Goal: Task Accomplishment & Management: Manage account settings

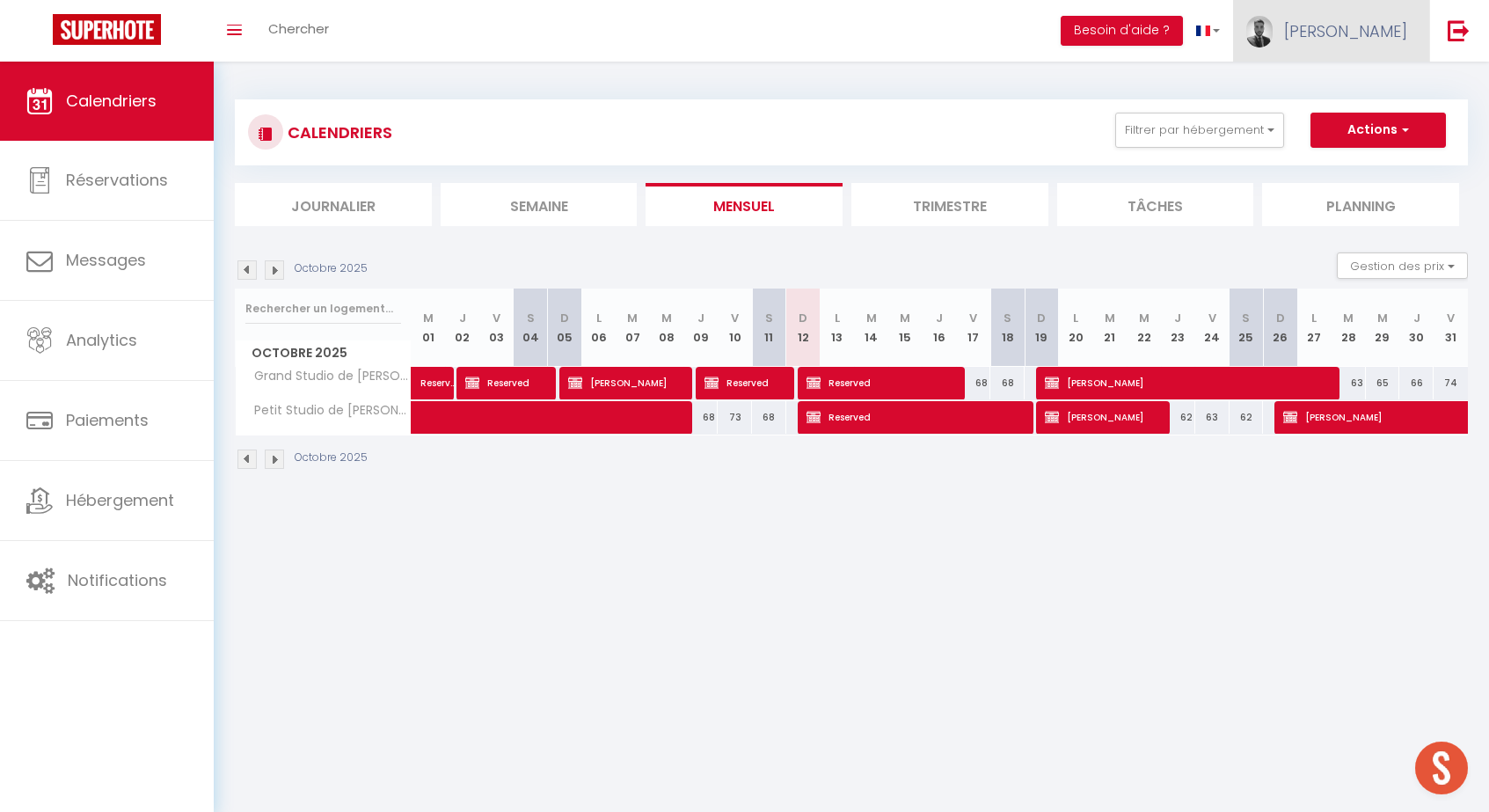
click at [1382, 19] on link "[PERSON_NAME]" at bounding box center [1331, 31] width 196 height 62
click at [1356, 77] on link "Paramètres" at bounding box center [1358, 87] width 130 height 30
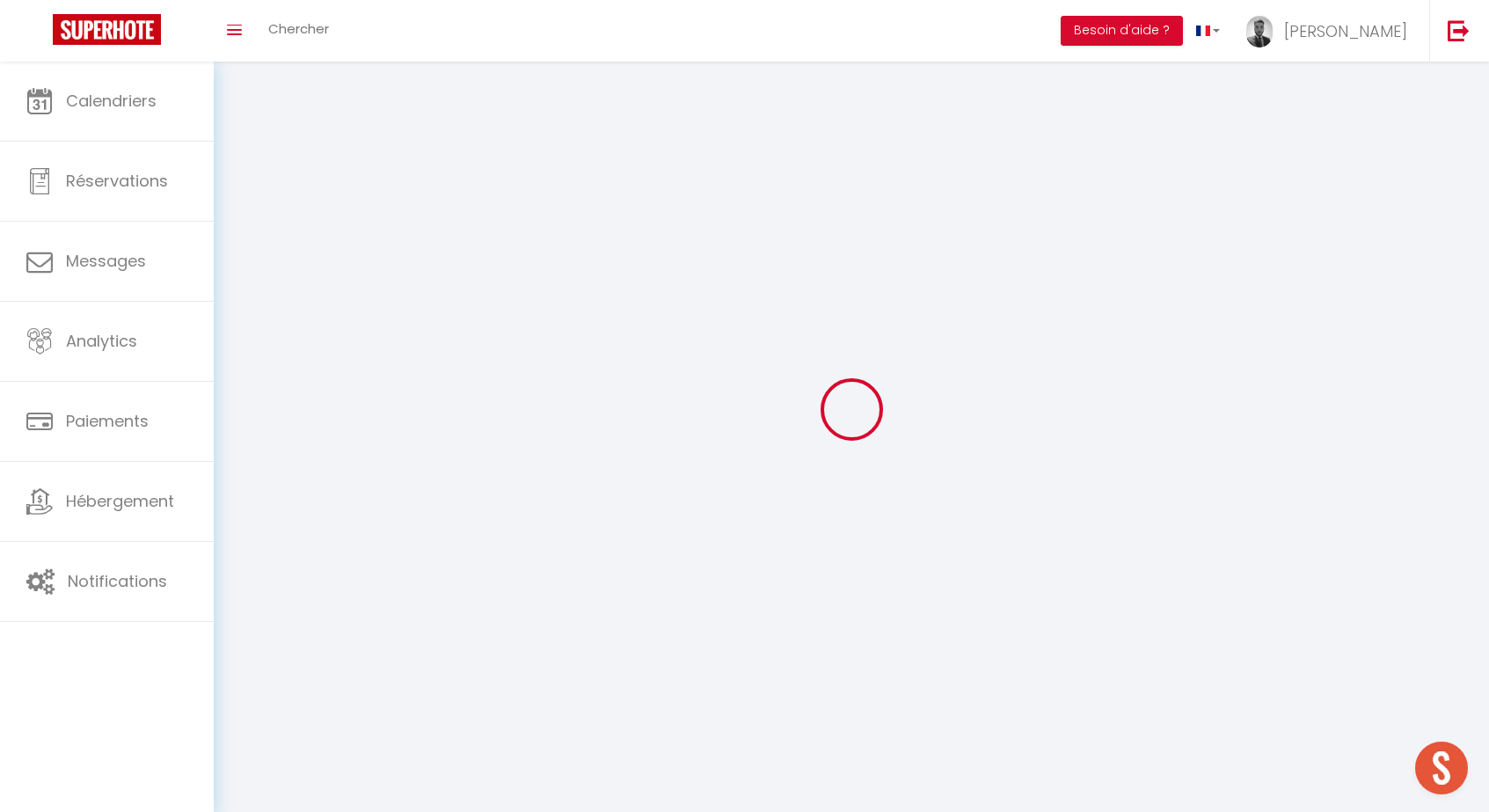
select select
type input "[PERSON_NAME]"
type input "Hamada"
type input "0651070097"
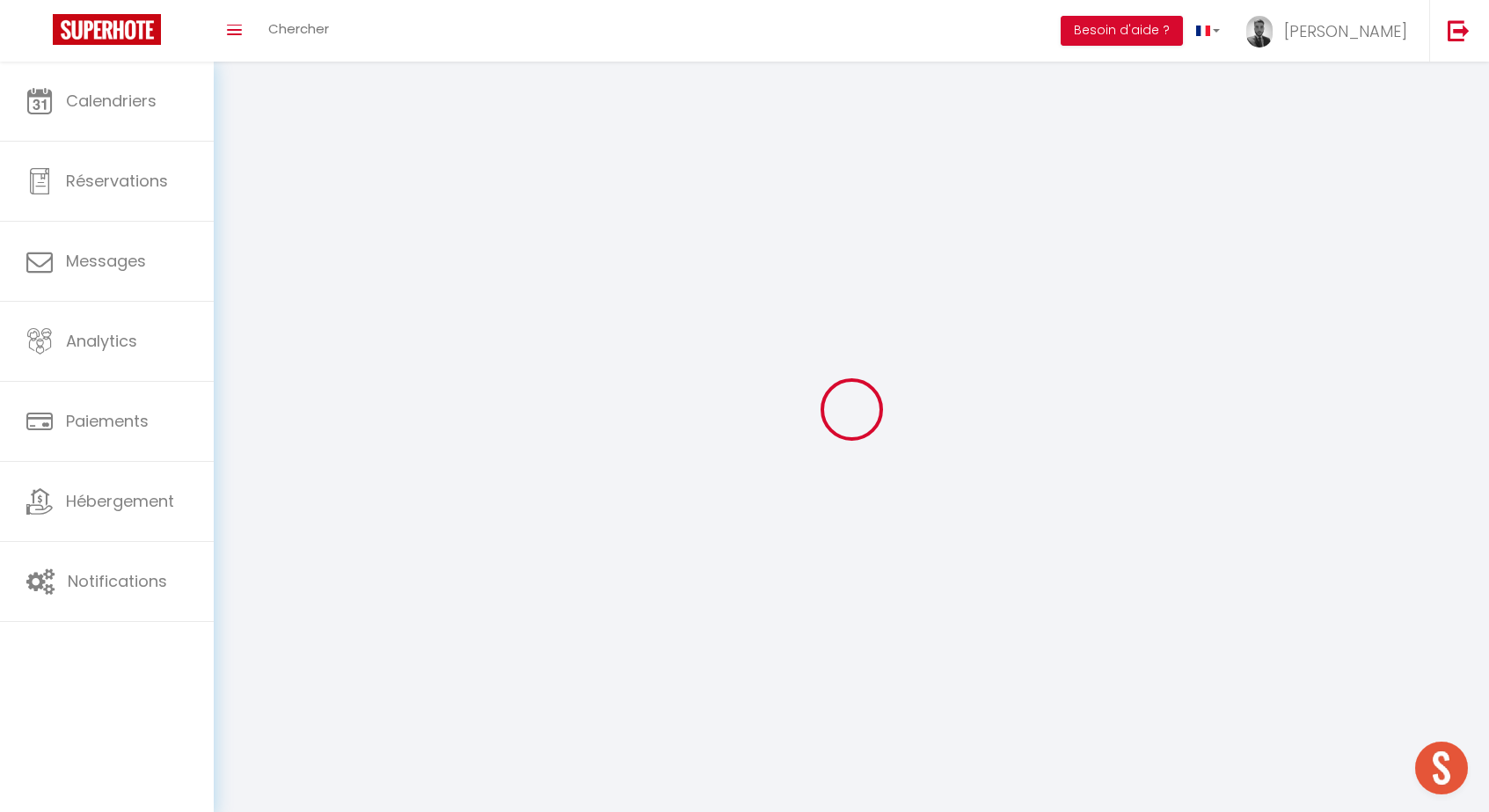
type input "[STREET_ADDRESS]"
type input "69009"
type input "[GEOGRAPHIC_DATA]"
type input "lEmzqeQKtTMhdSH6xBdHMLk44"
type input "cbPCCT1VgY5joUmA5FjuSRbcX"
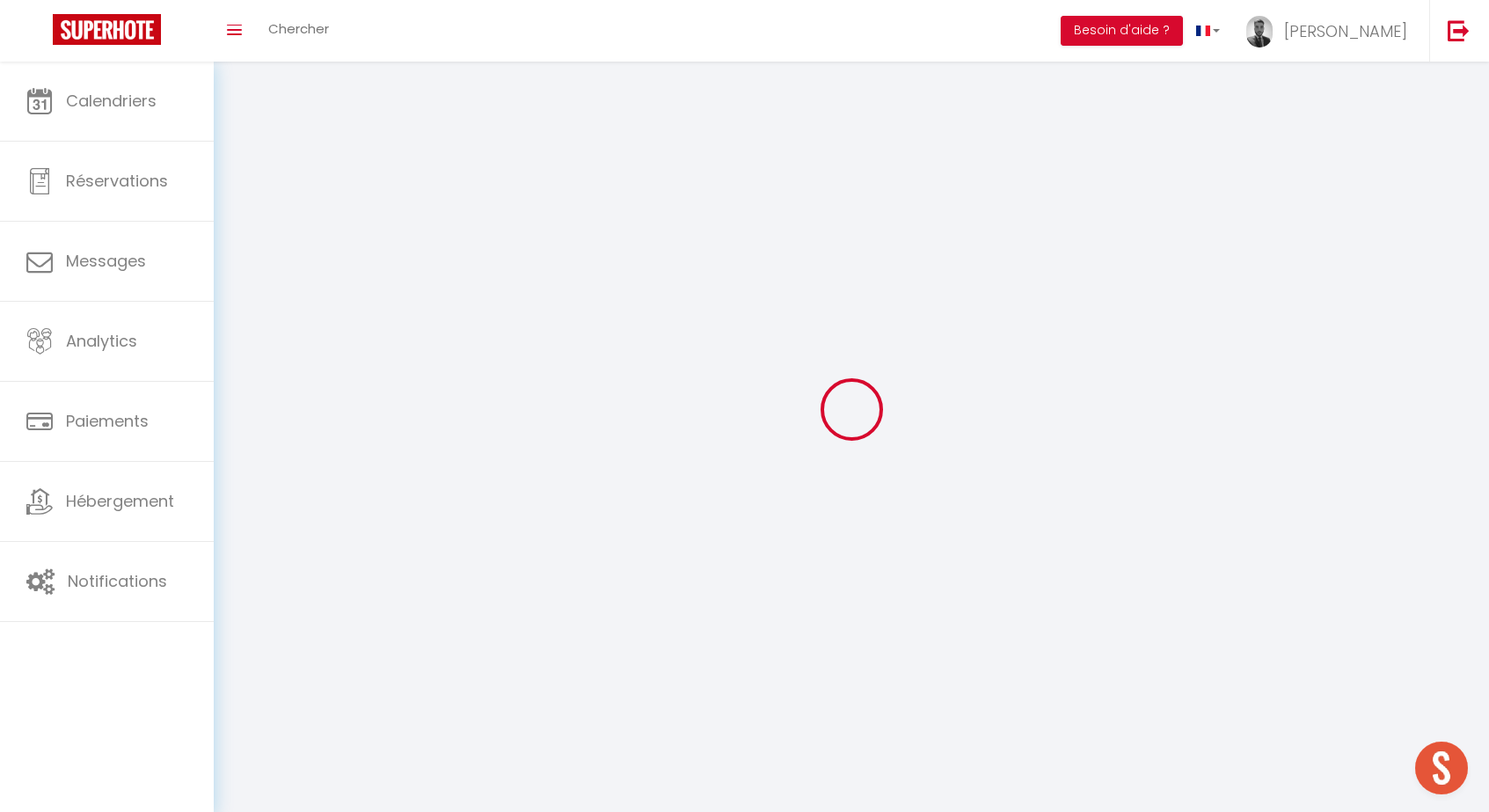
type input "[URL][DOMAIN_NAME]"
select select "28"
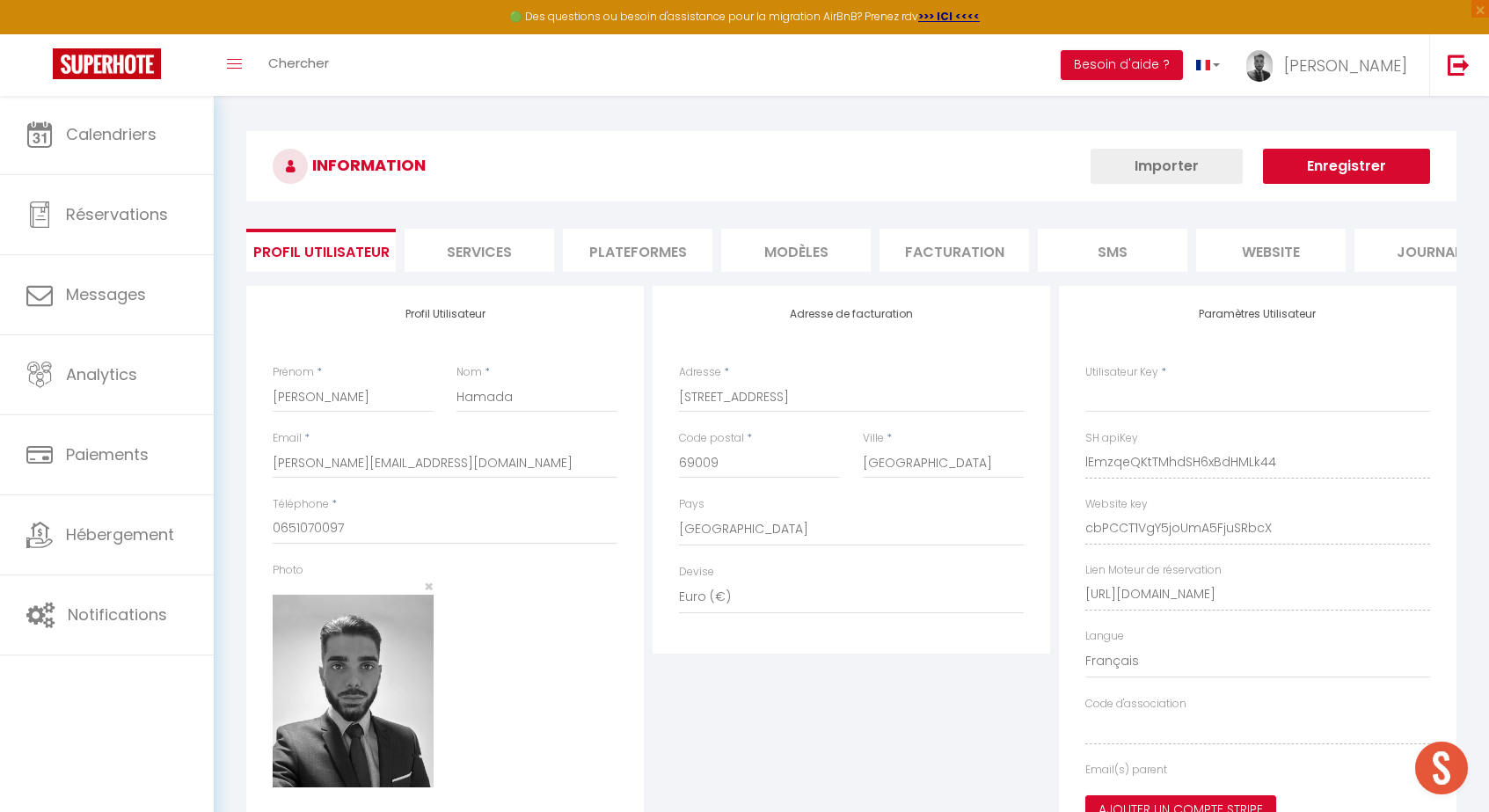
type input "lEmzqeQKtTMhdSH6xBdHMLk44"
type input "cbPCCT1VgY5joUmA5FjuSRbcX"
type input "[URL][DOMAIN_NAME]"
select select "fr"
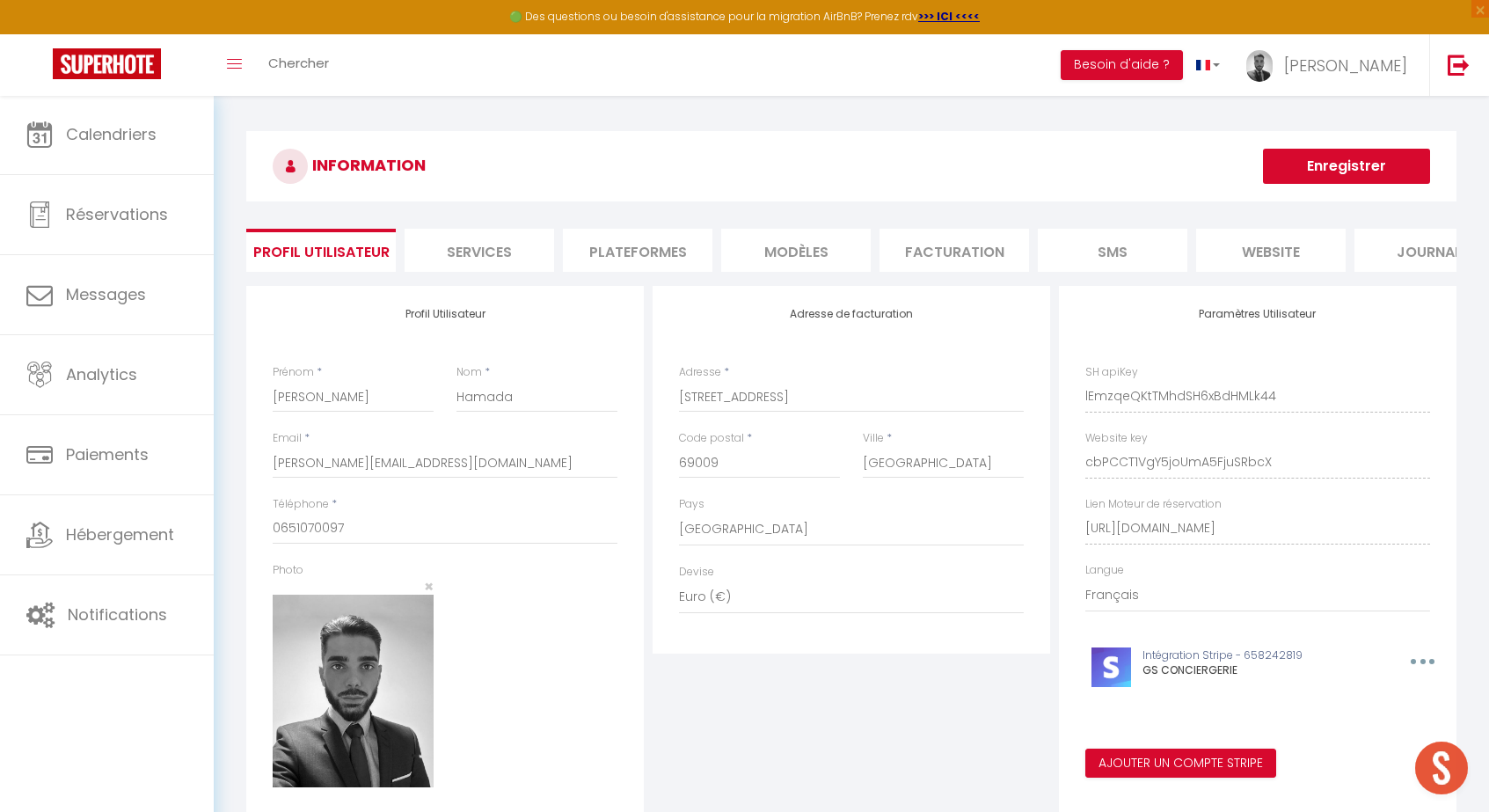
click at [536, 267] on li "Services" at bounding box center [479, 249] width 150 height 43
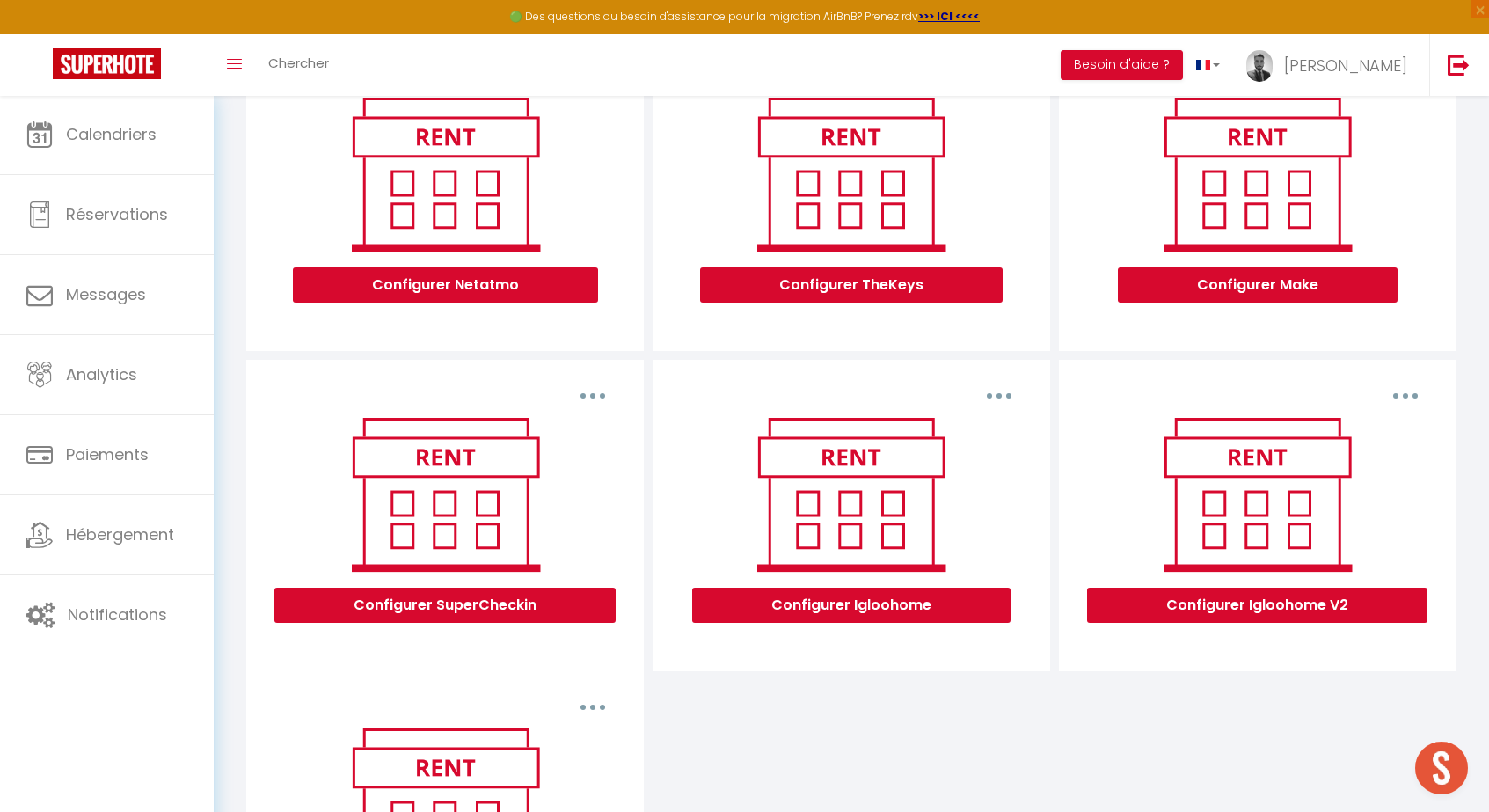
scroll to position [350, 0]
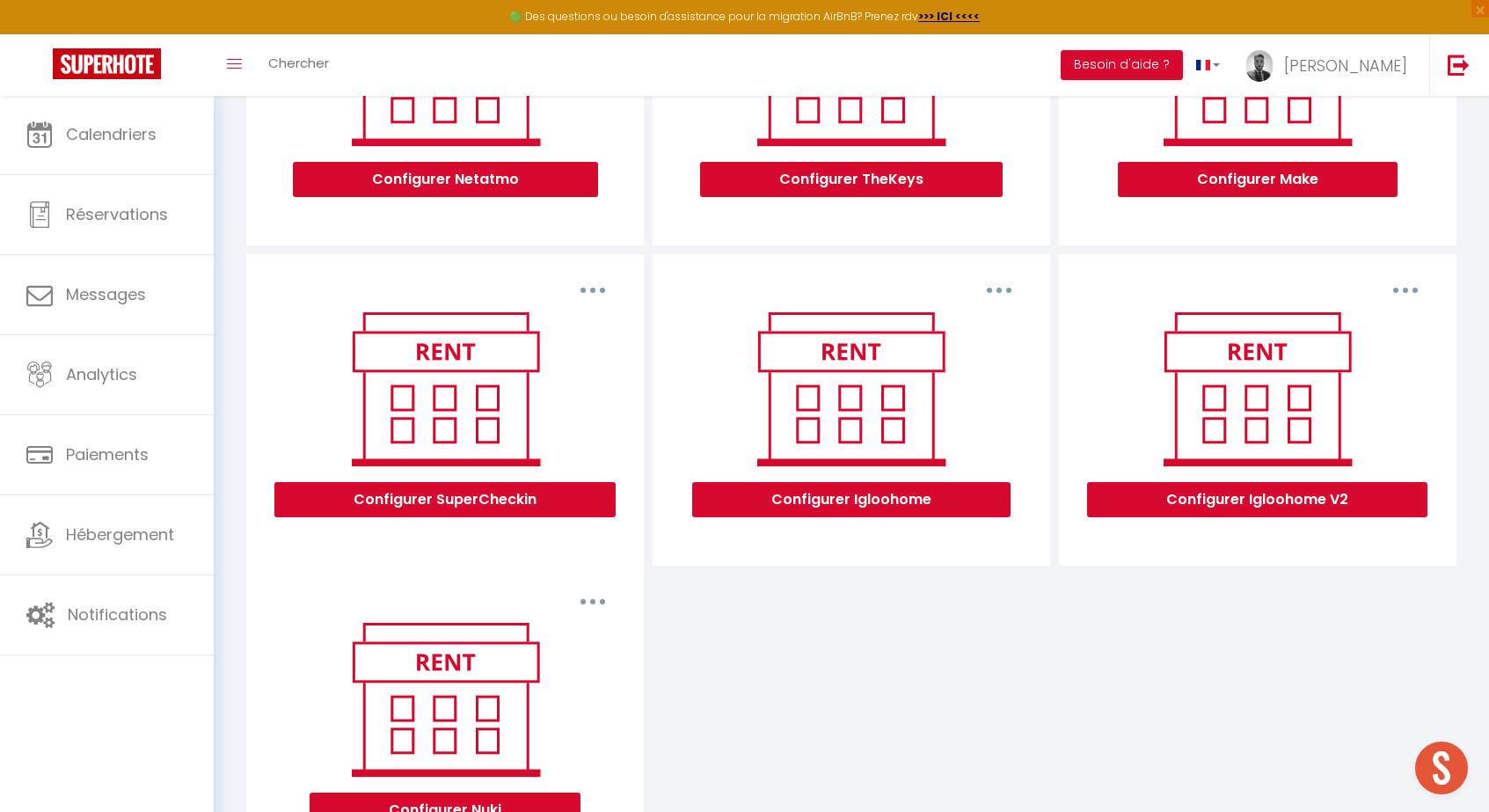
click at [1399, 289] on button "button" at bounding box center [1406, 289] width 49 height 28
click at [1355, 535] on div "Configurer Igloohome V2" at bounding box center [1257, 424] width 367 height 240
click at [1355, 498] on button "Configurer Igloohome V2" at bounding box center [1257, 499] width 340 height 35
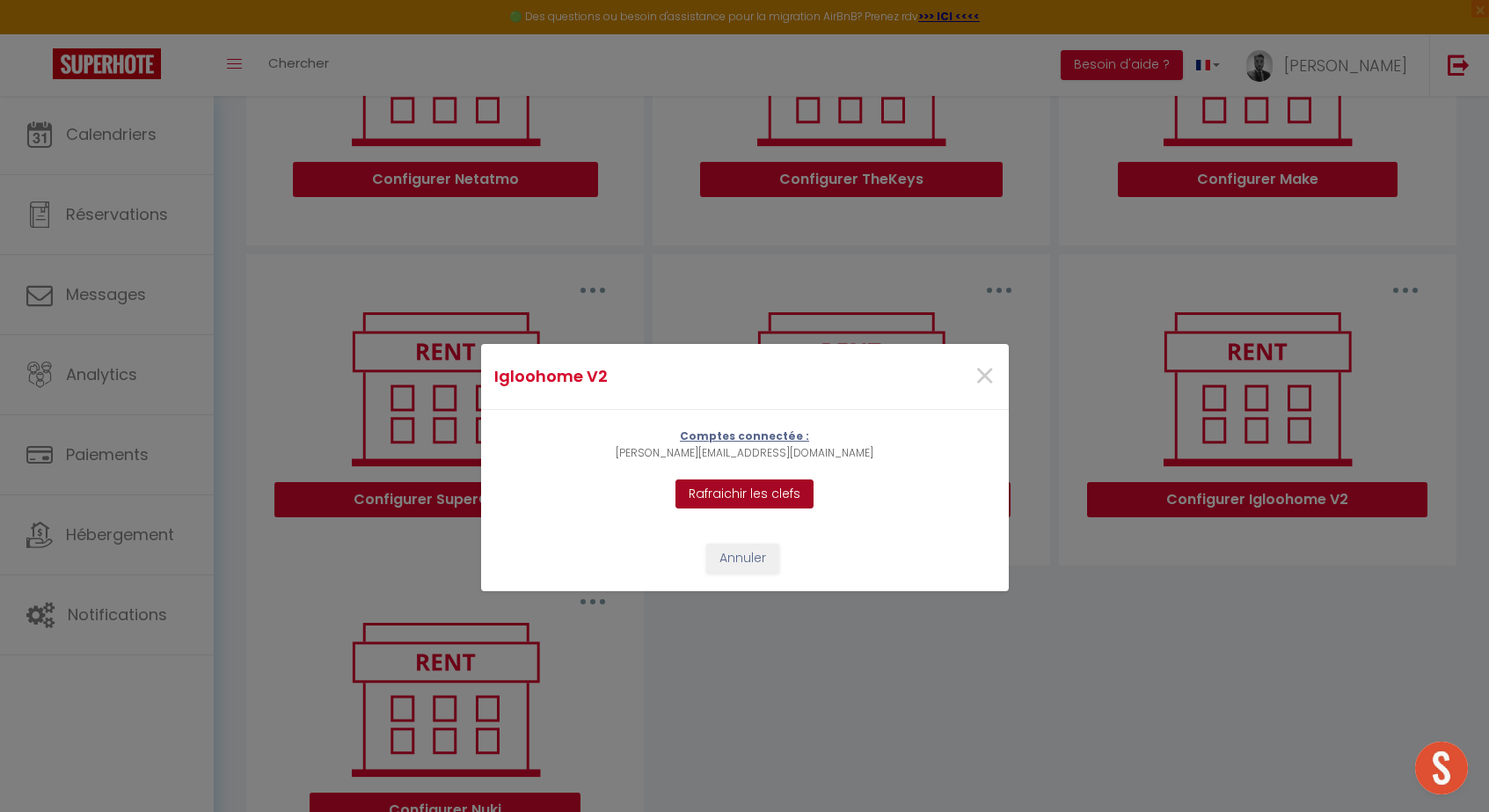
click at [728, 490] on button "Rafraichir les clefs" at bounding box center [744, 494] width 138 height 30
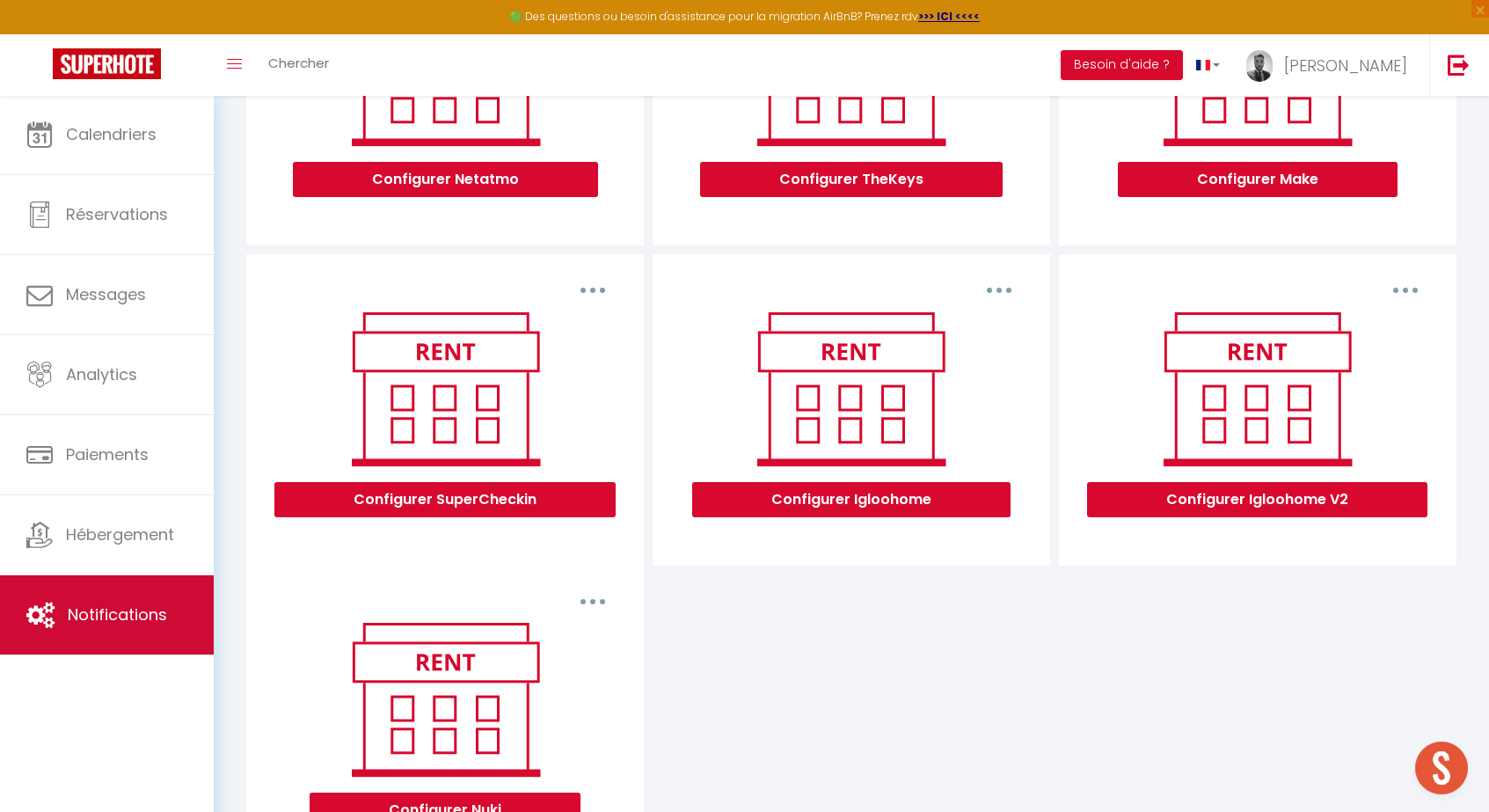
click at [81, 623] on span "Notifications" at bounding box center [118, 614] width 100 height 22
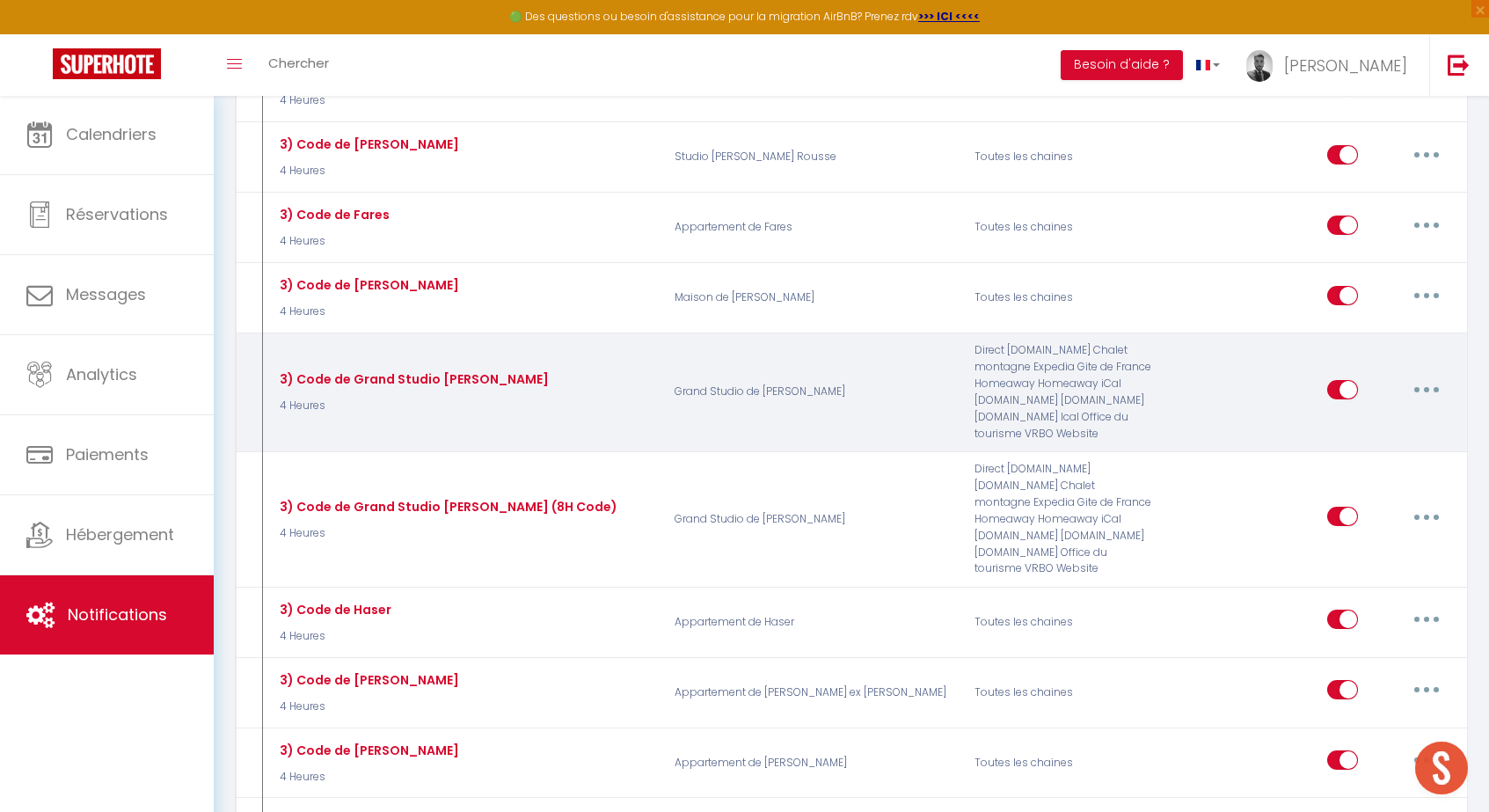
scroll to position [4141, 0]
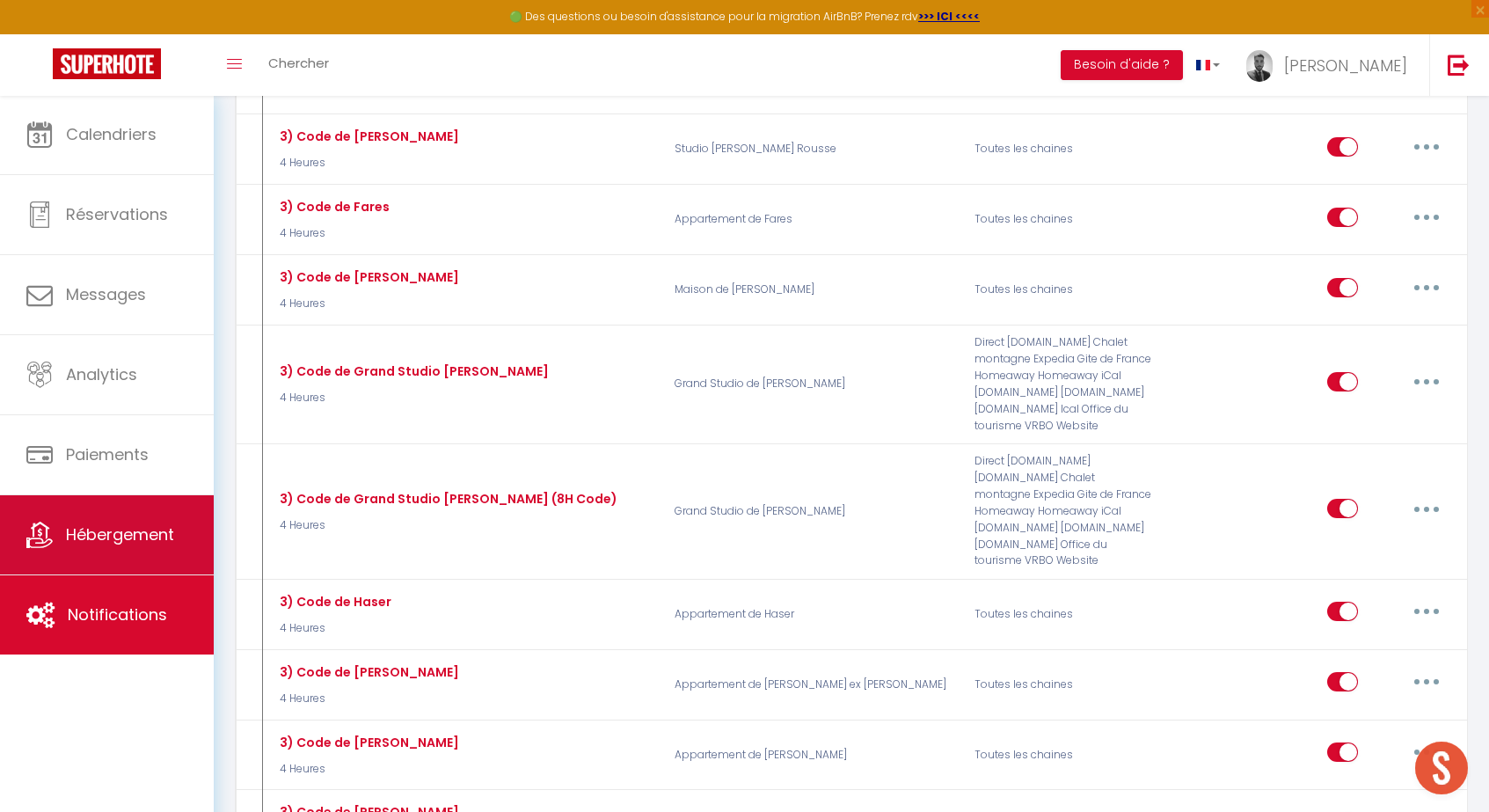
click at [103, 557] on link "Hébergement" at bounding box center [107, 534] width 214 height 79
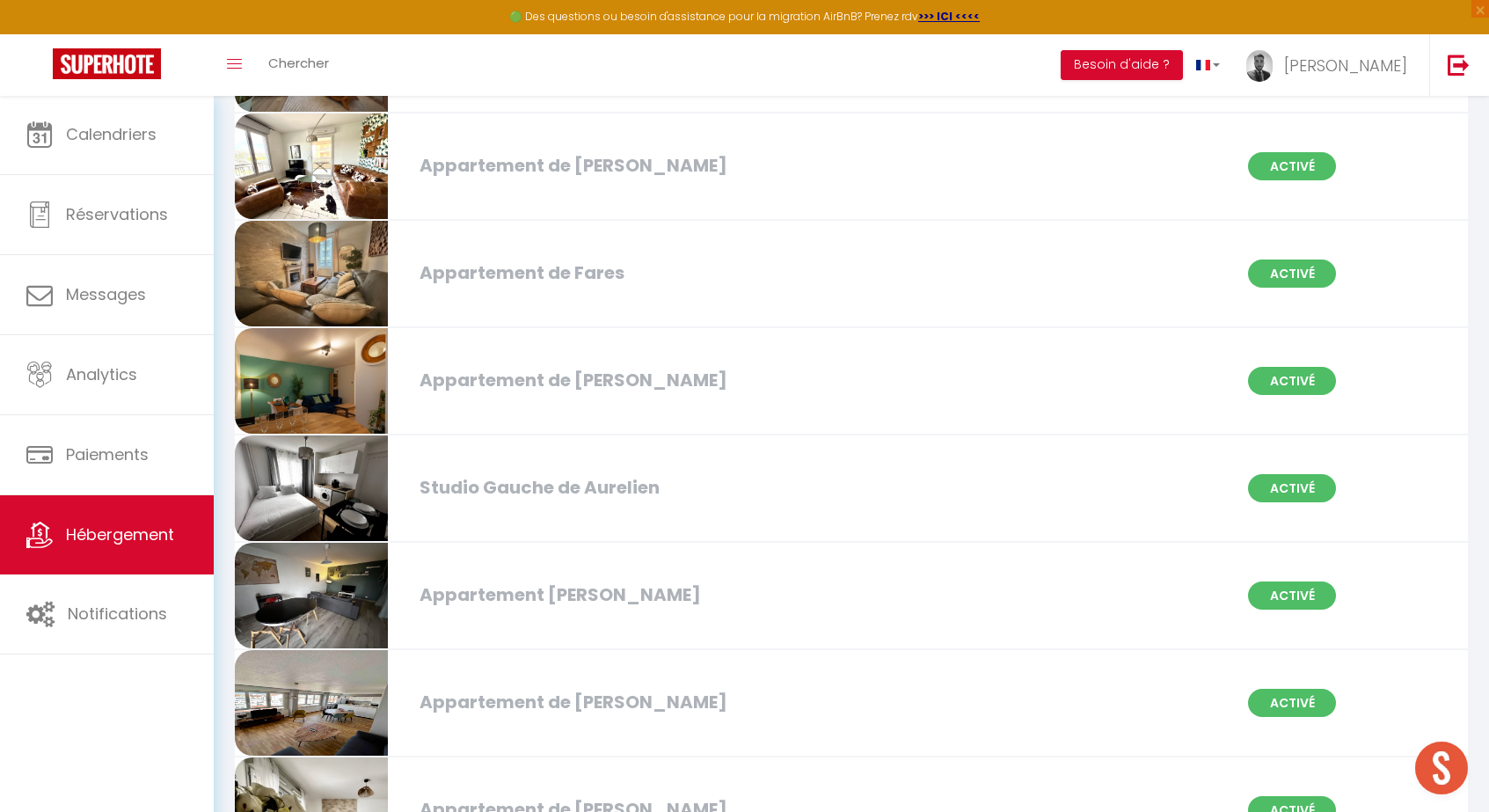
scroll to position [684, 0]
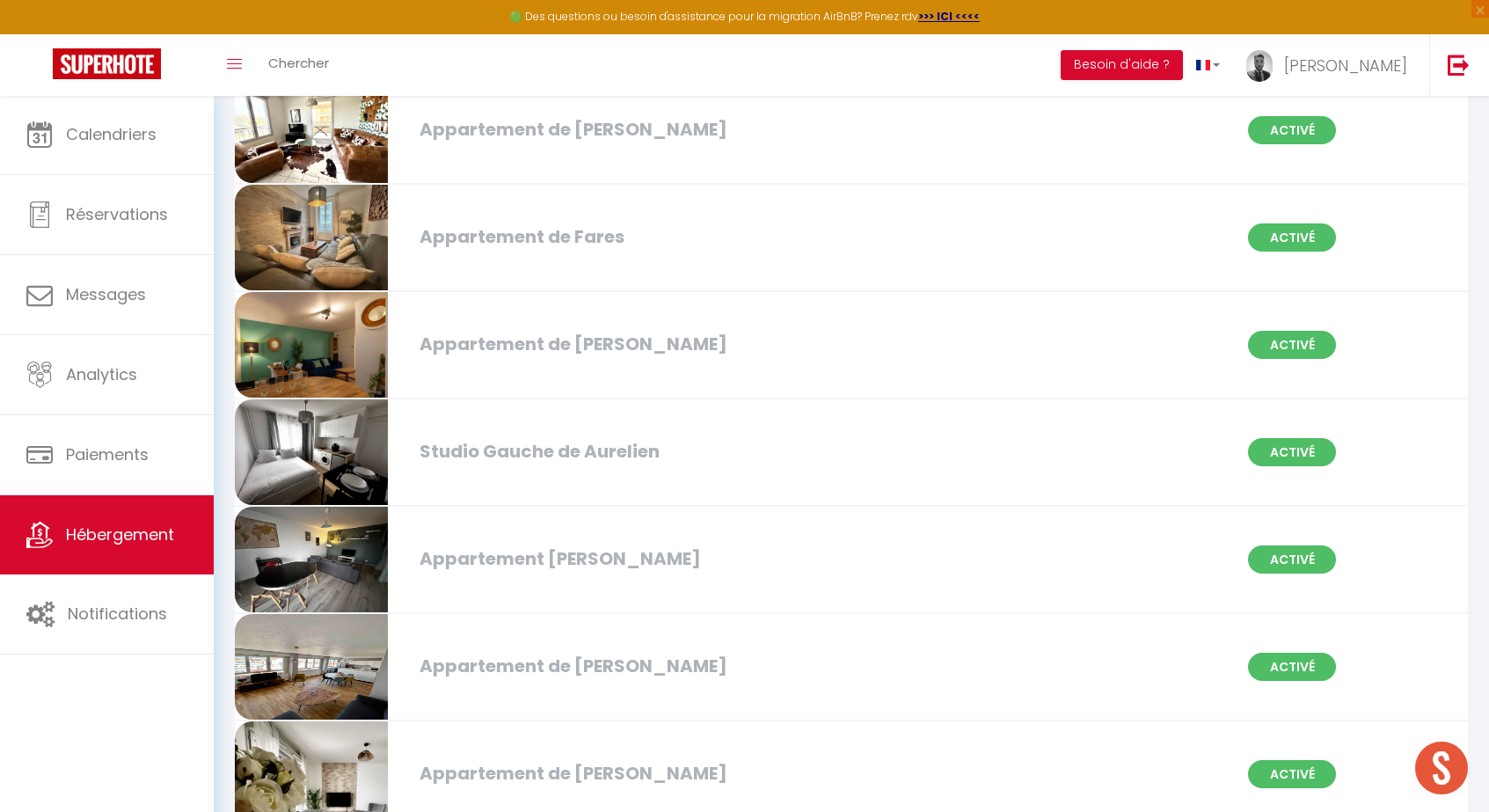
click at [597, 330] on div "Appartement de [PERSON_NAME]" at bounding box center [609, 344] width 396 height 27
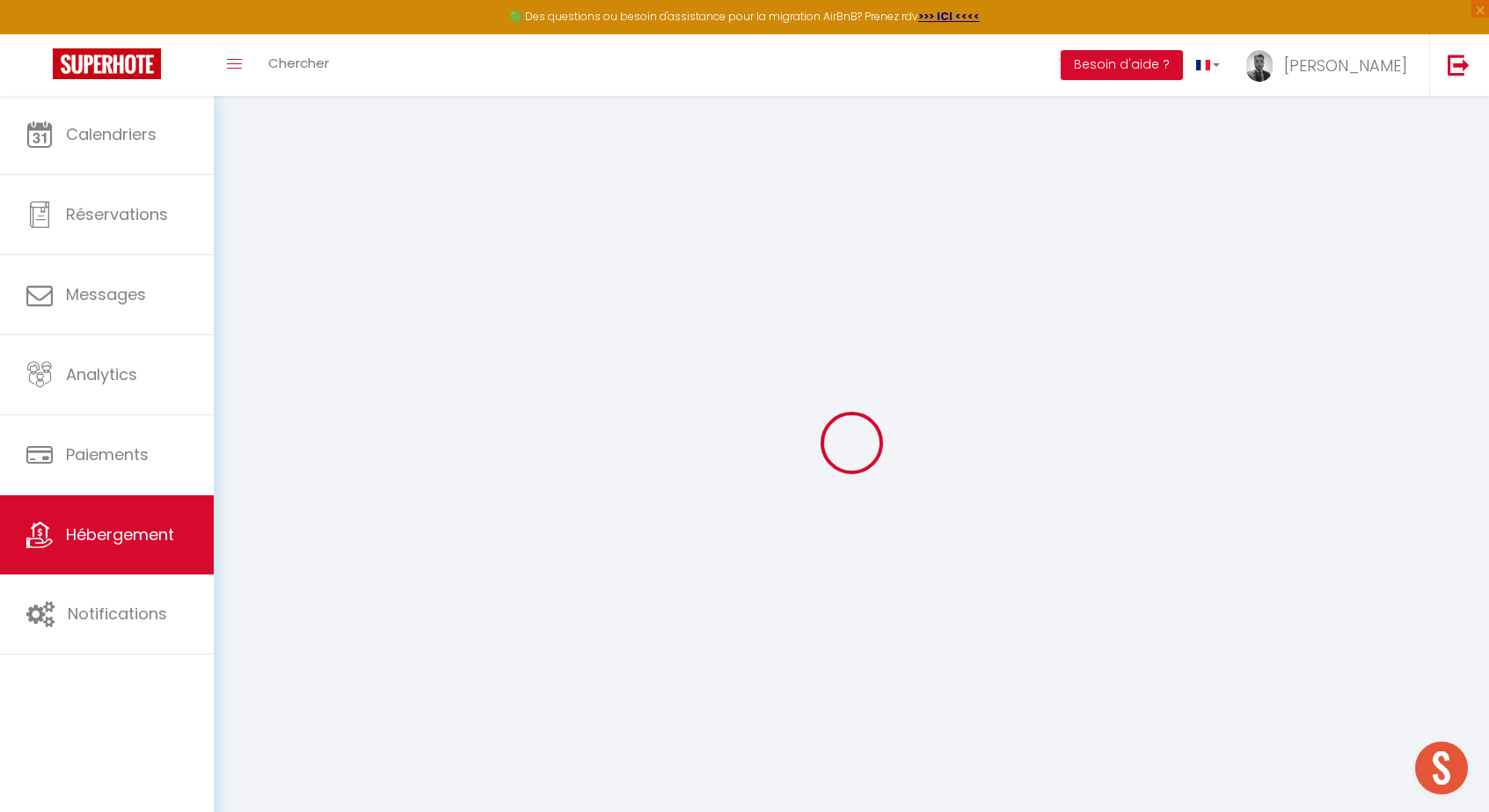
select select
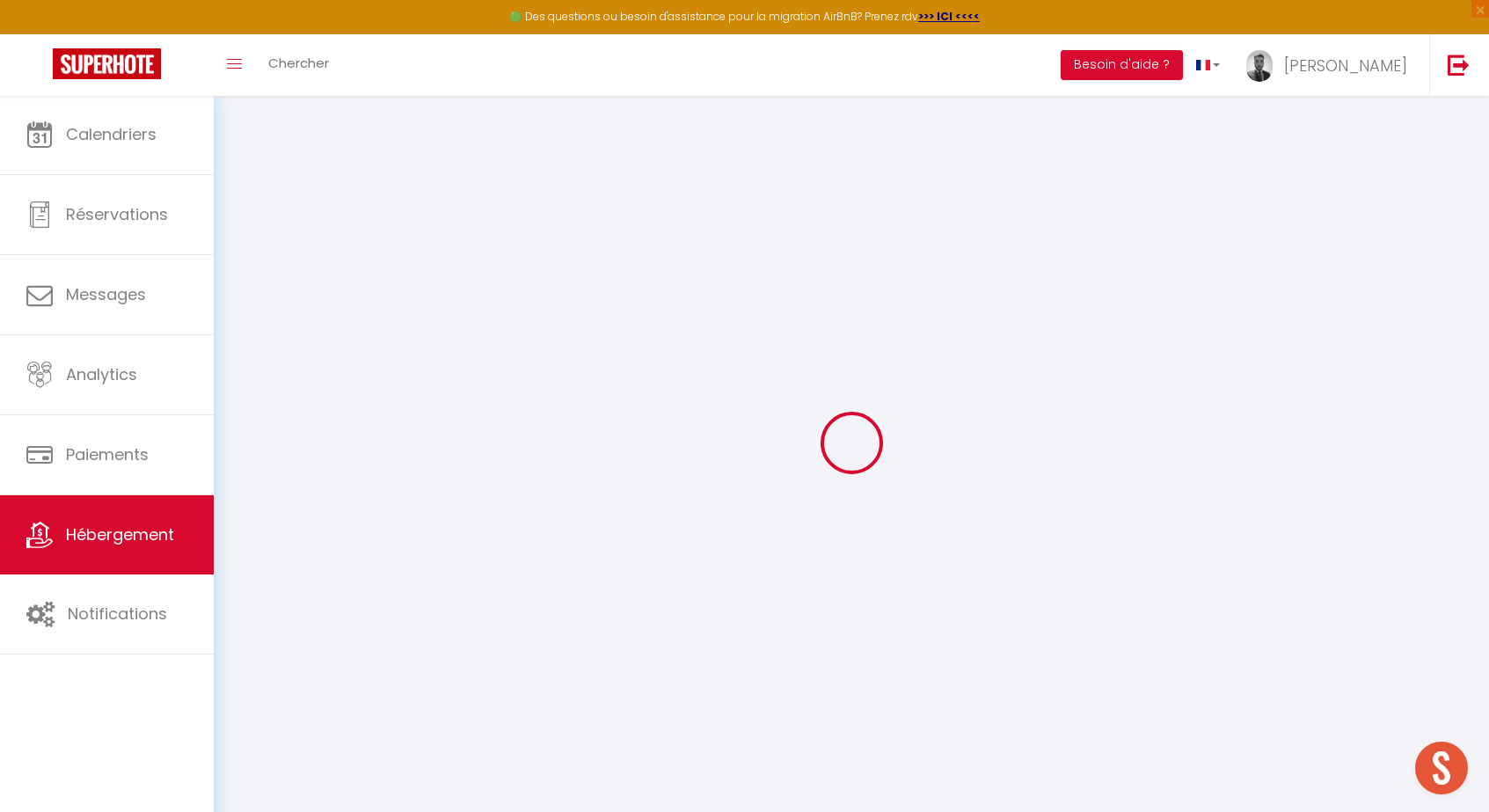
select select
checkbox input "false"
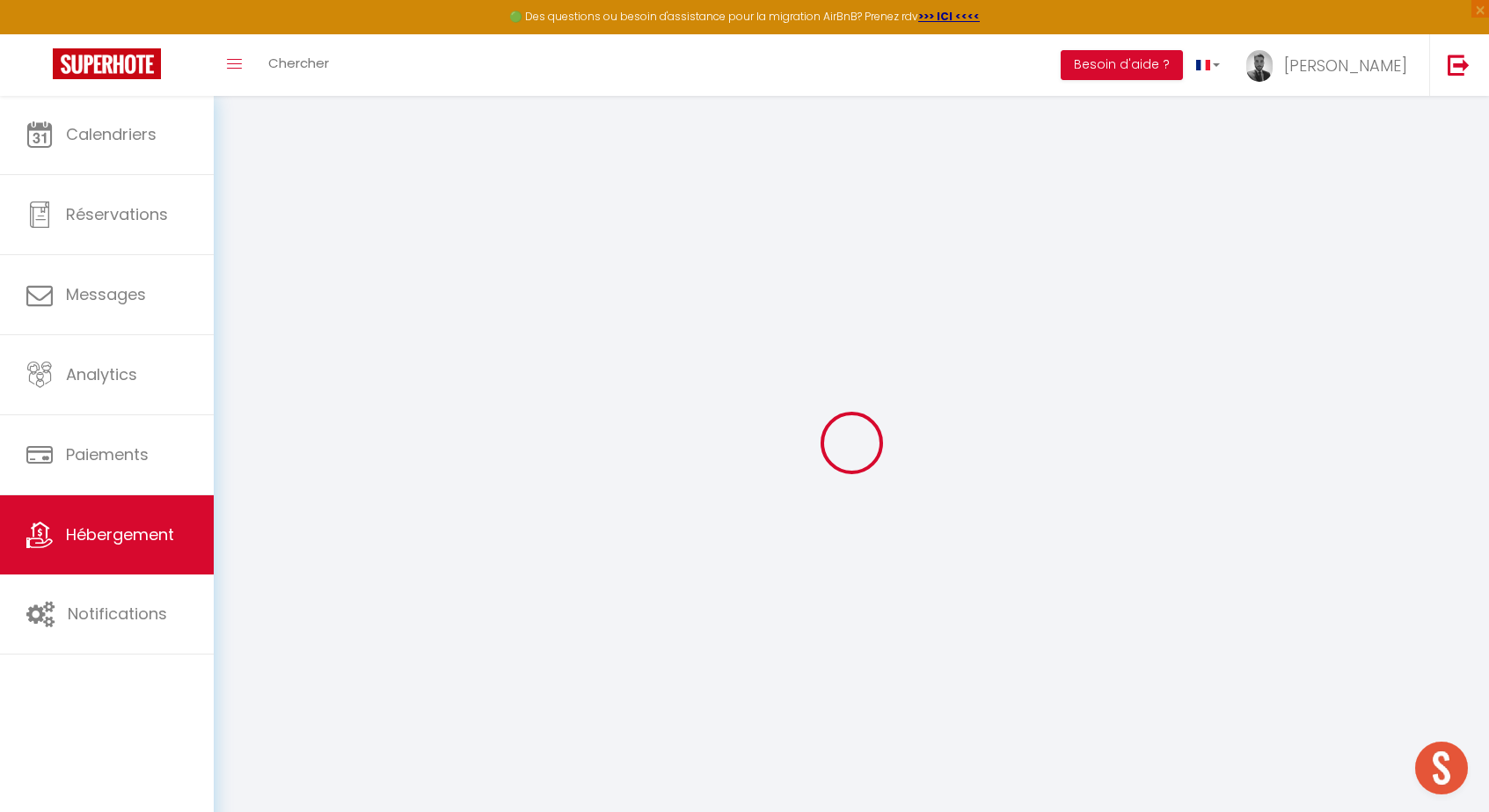
select select
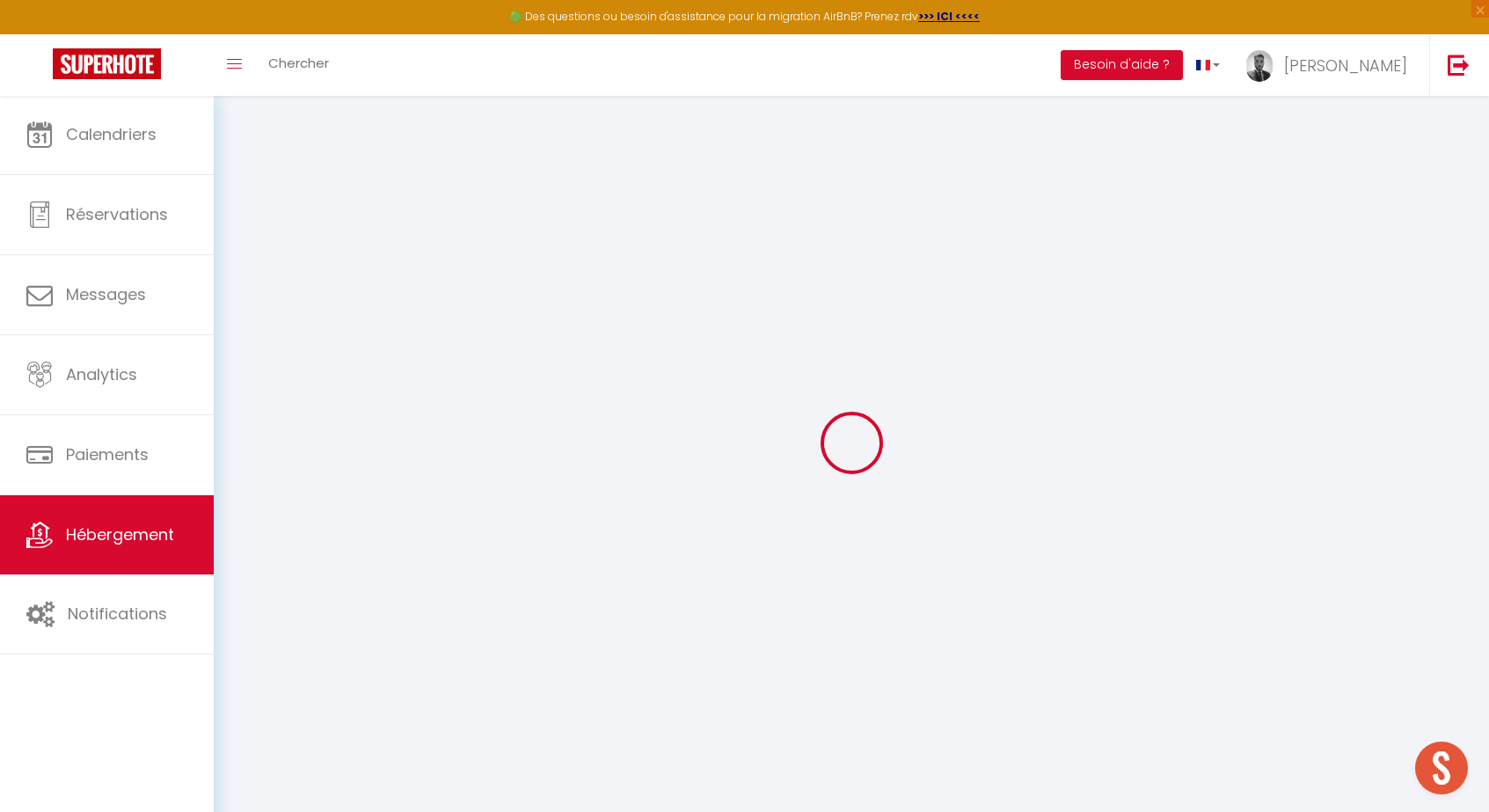
select select
checkbox input "false"
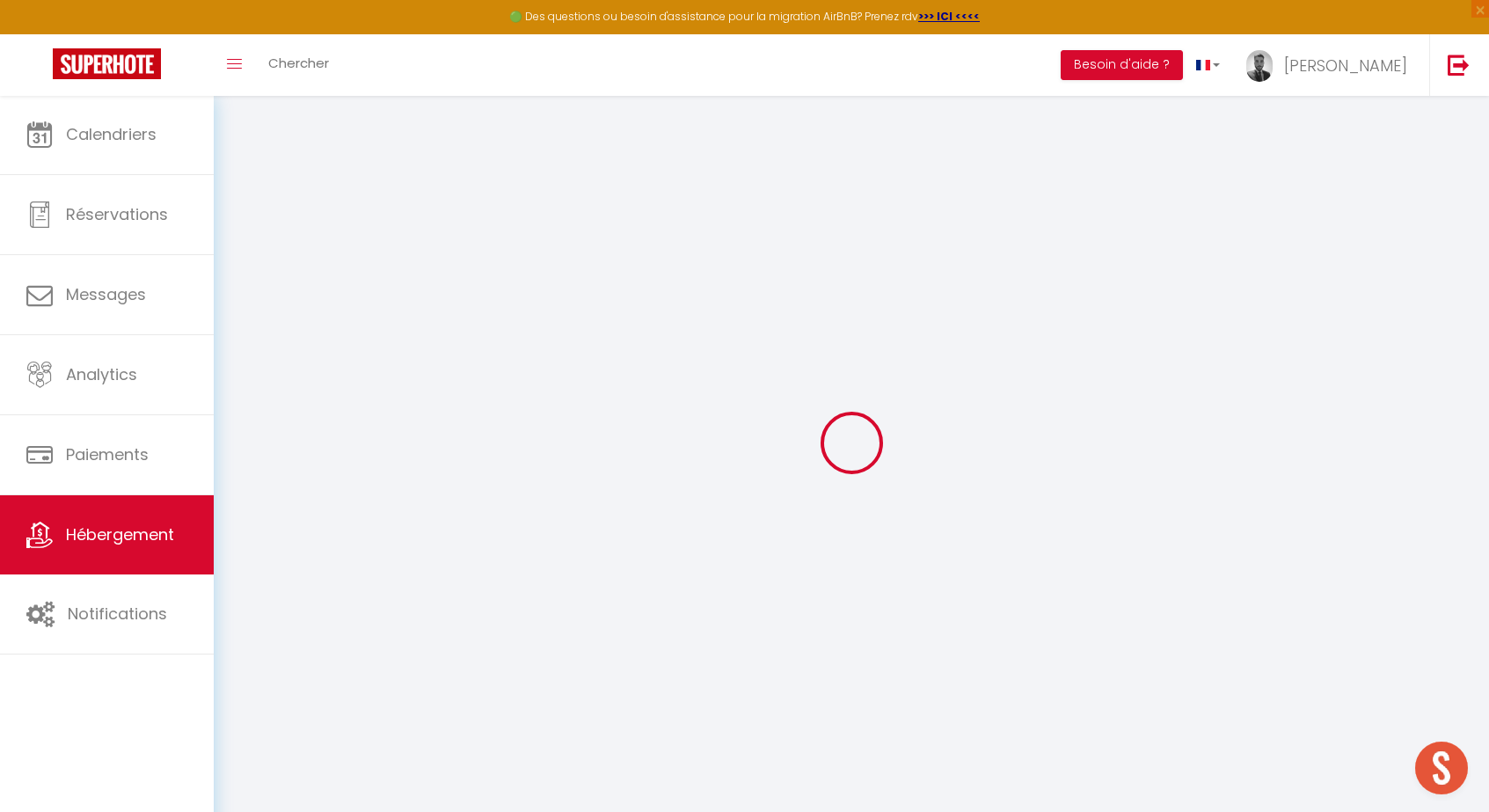
checkbox input "false"
select select
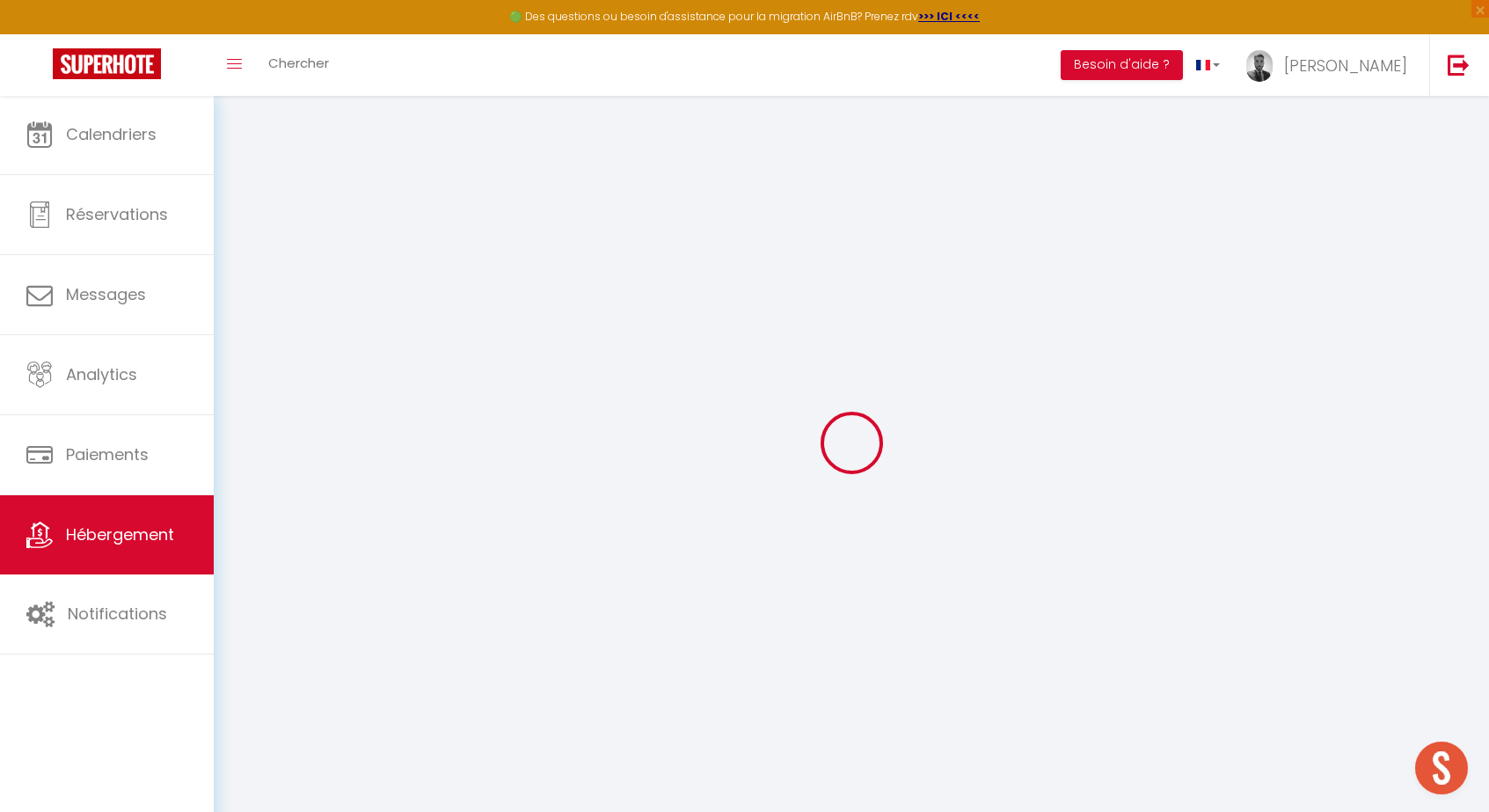
select select
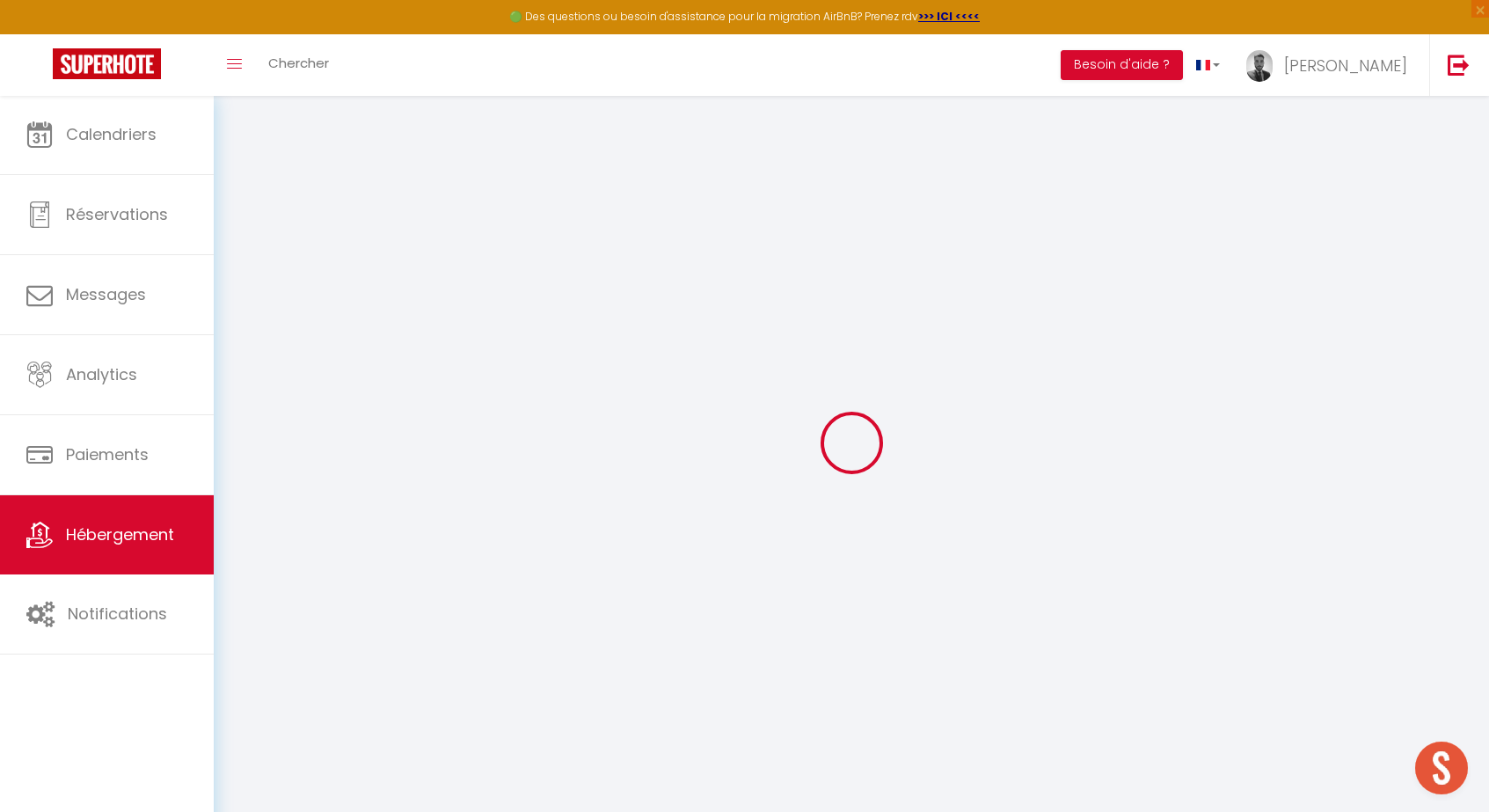
checkbox input "false"
select select
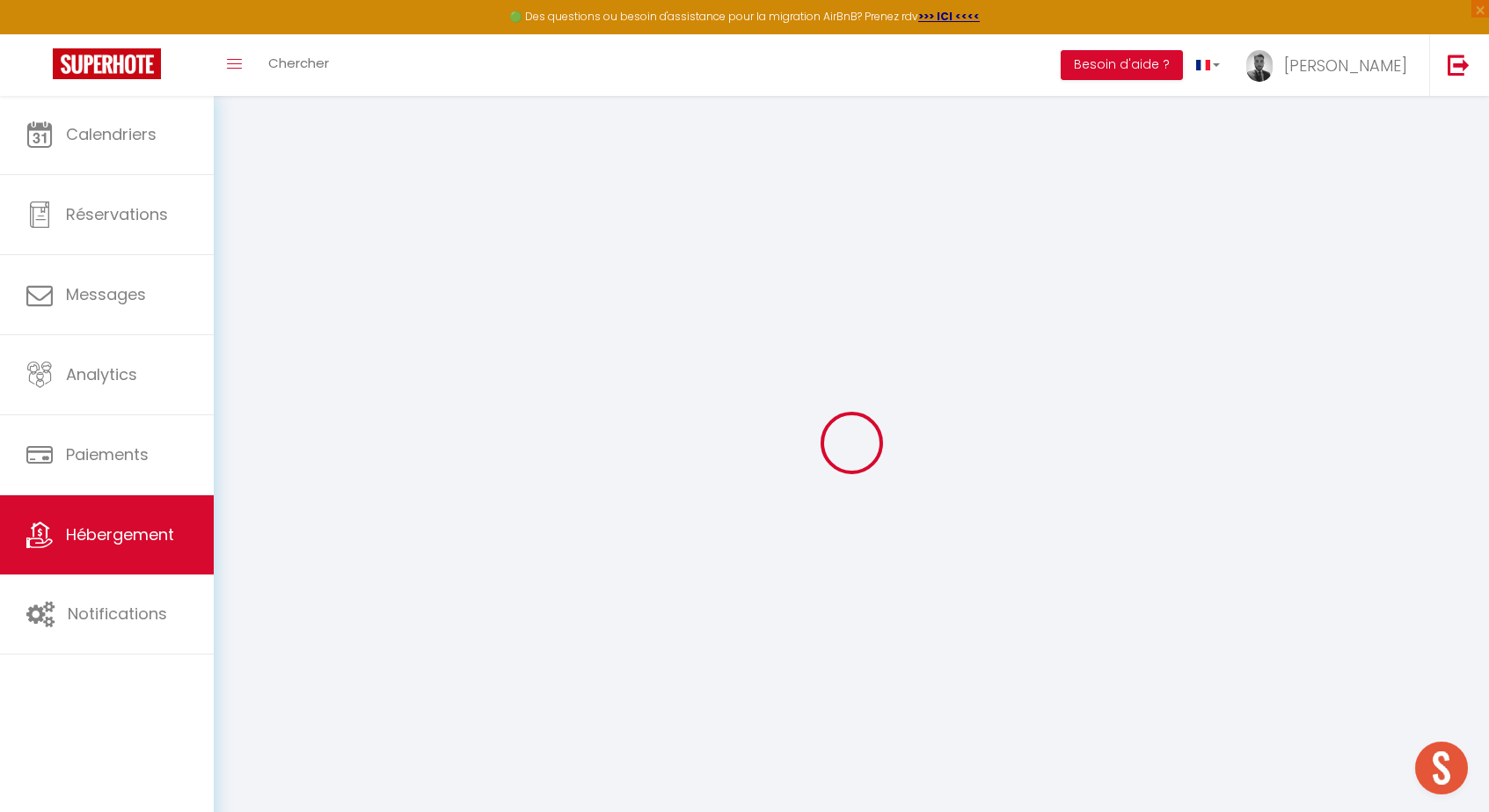
select select
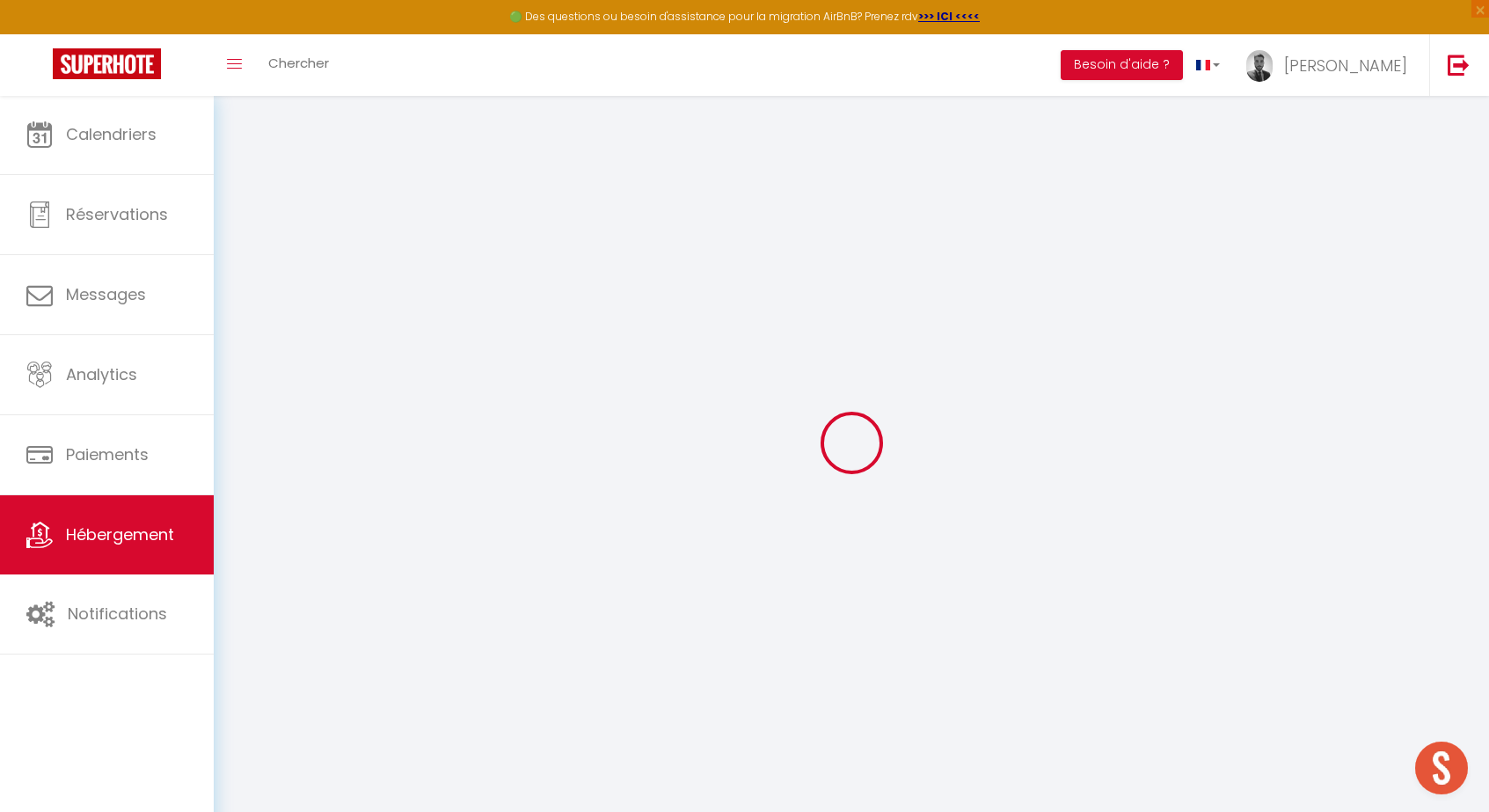
select select
checkbox input "false"
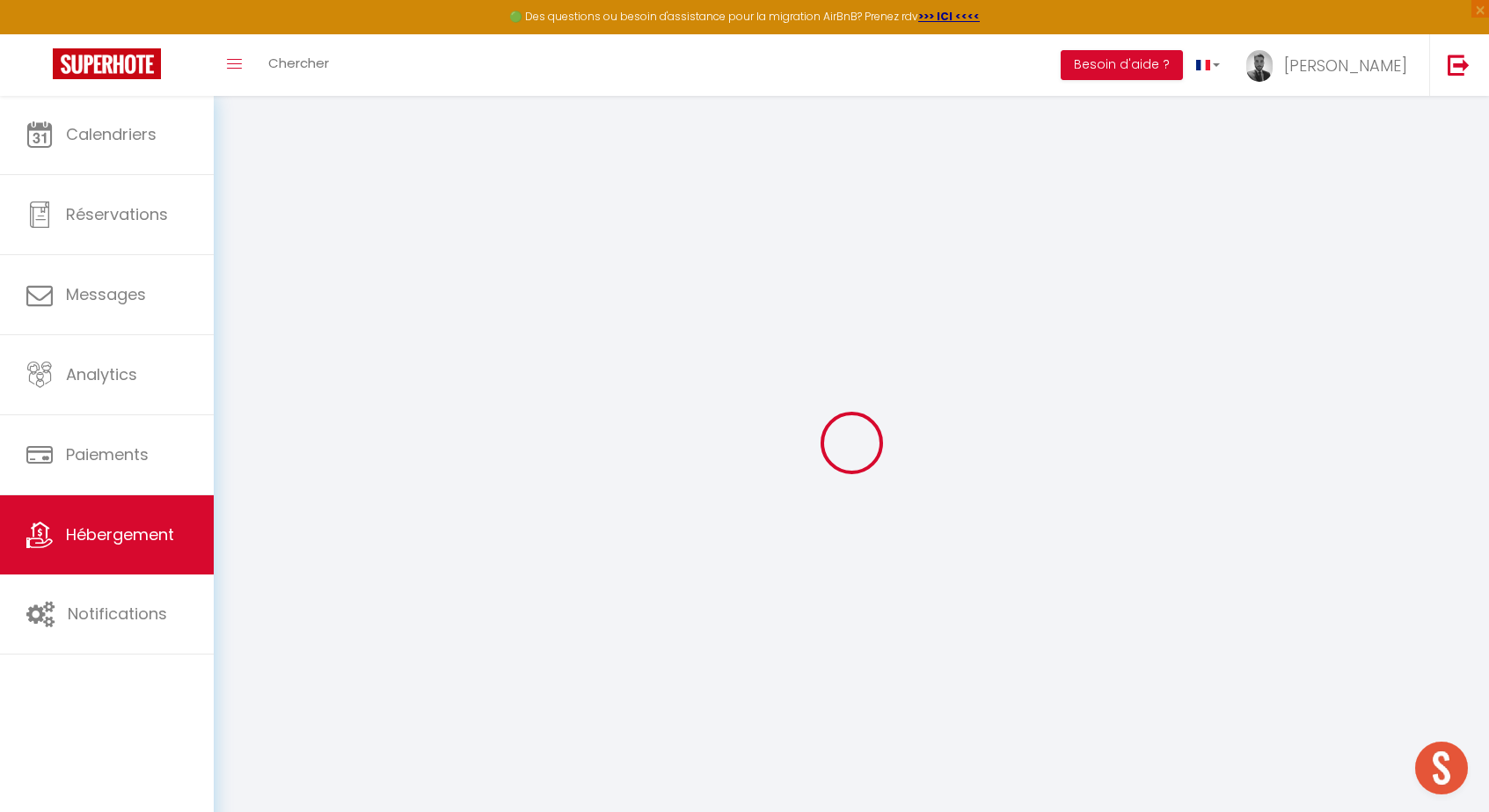
checkbox input "false"
select select
type input "Appartement de [PERSON_NAME]"
type input "[PERSON_NAME]"
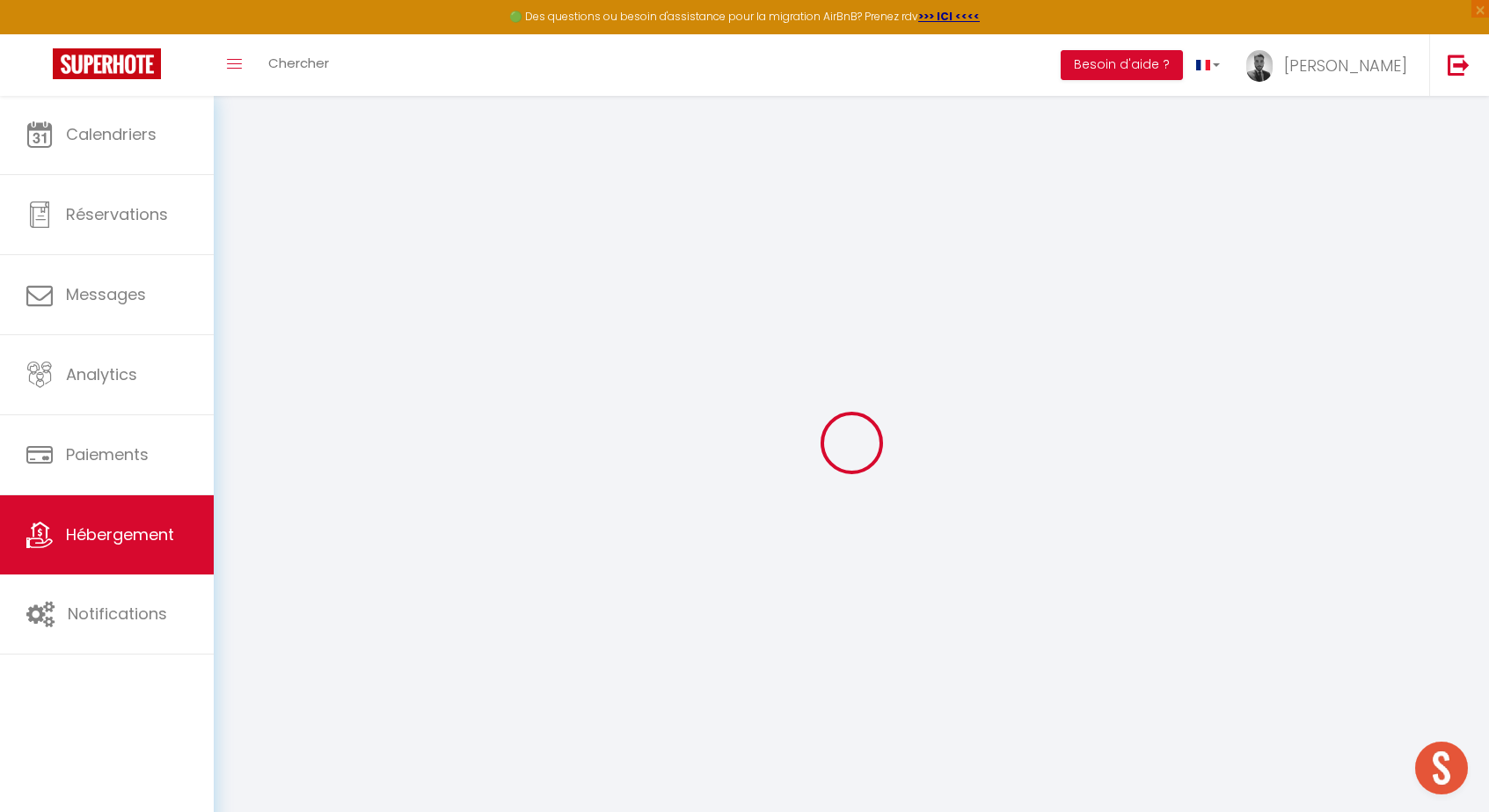
type input "Pelletier"
type input "[STREET_ADDRESS]"
type input "69100"
type input "[GEOGRAPHIC_DATA]"
select select "2"
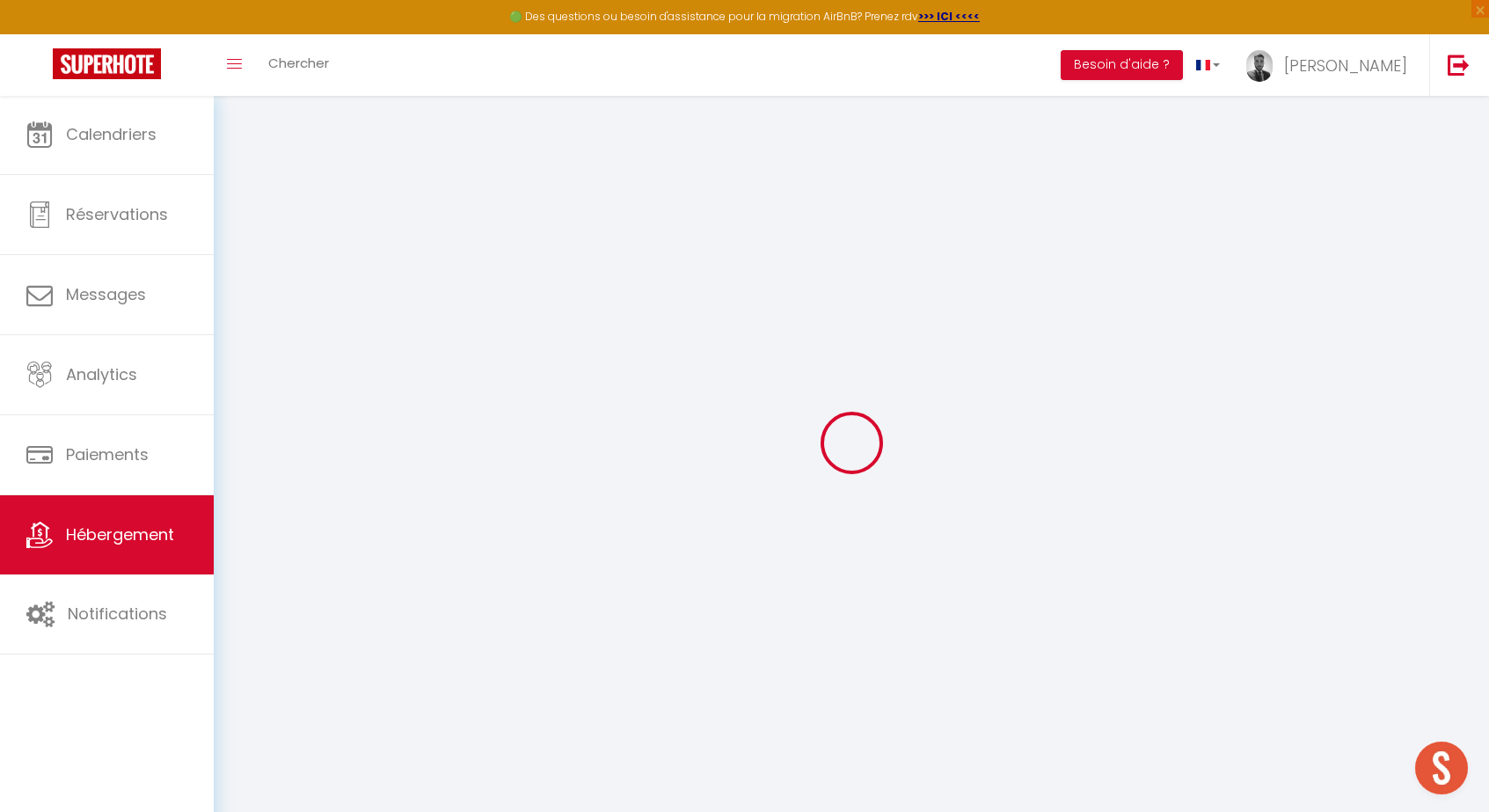
select select "2"
type input "125"
type input "10"
type input "64"
select select
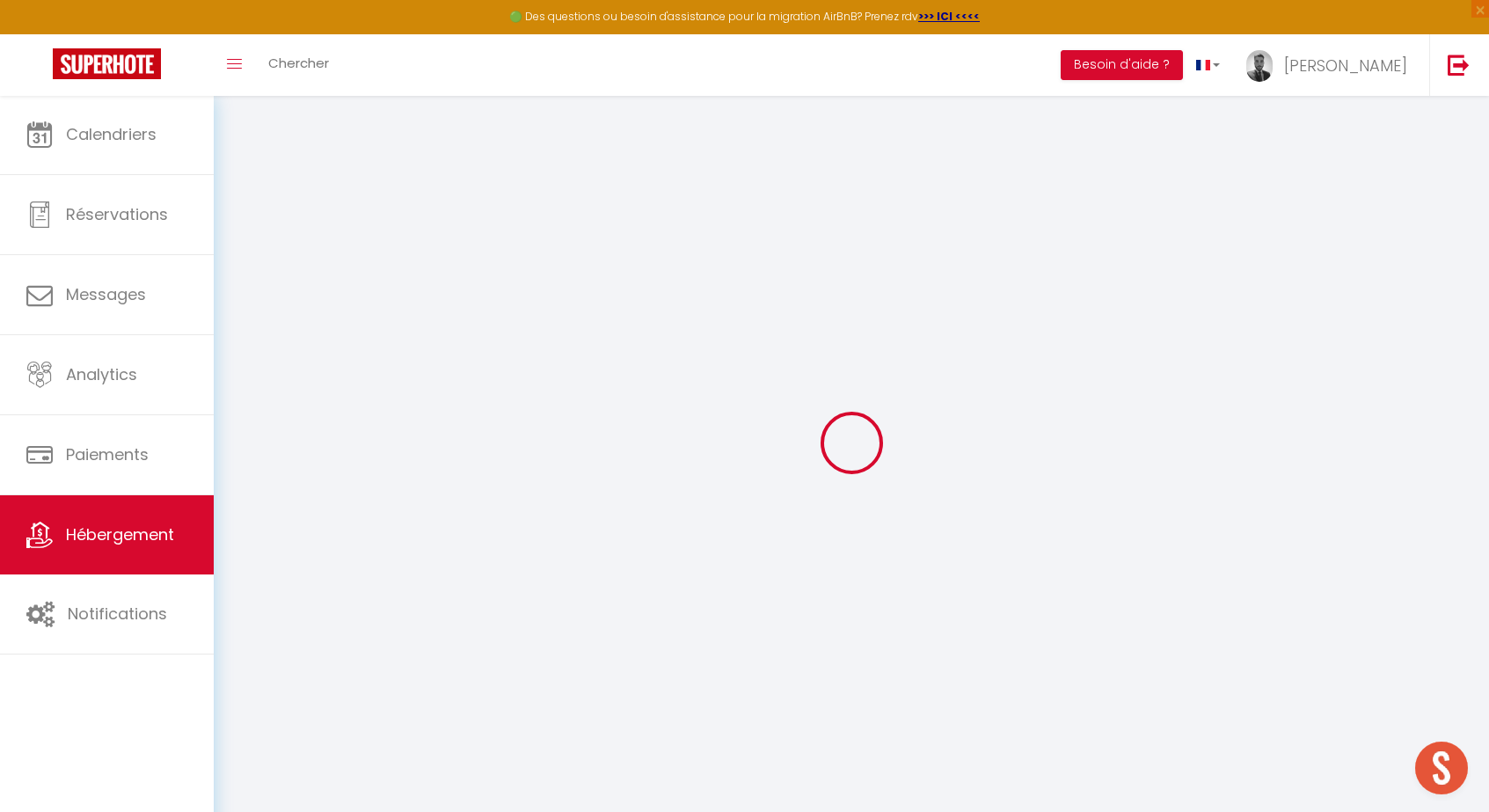
select select
type input "[STREET_ADDRESS]"
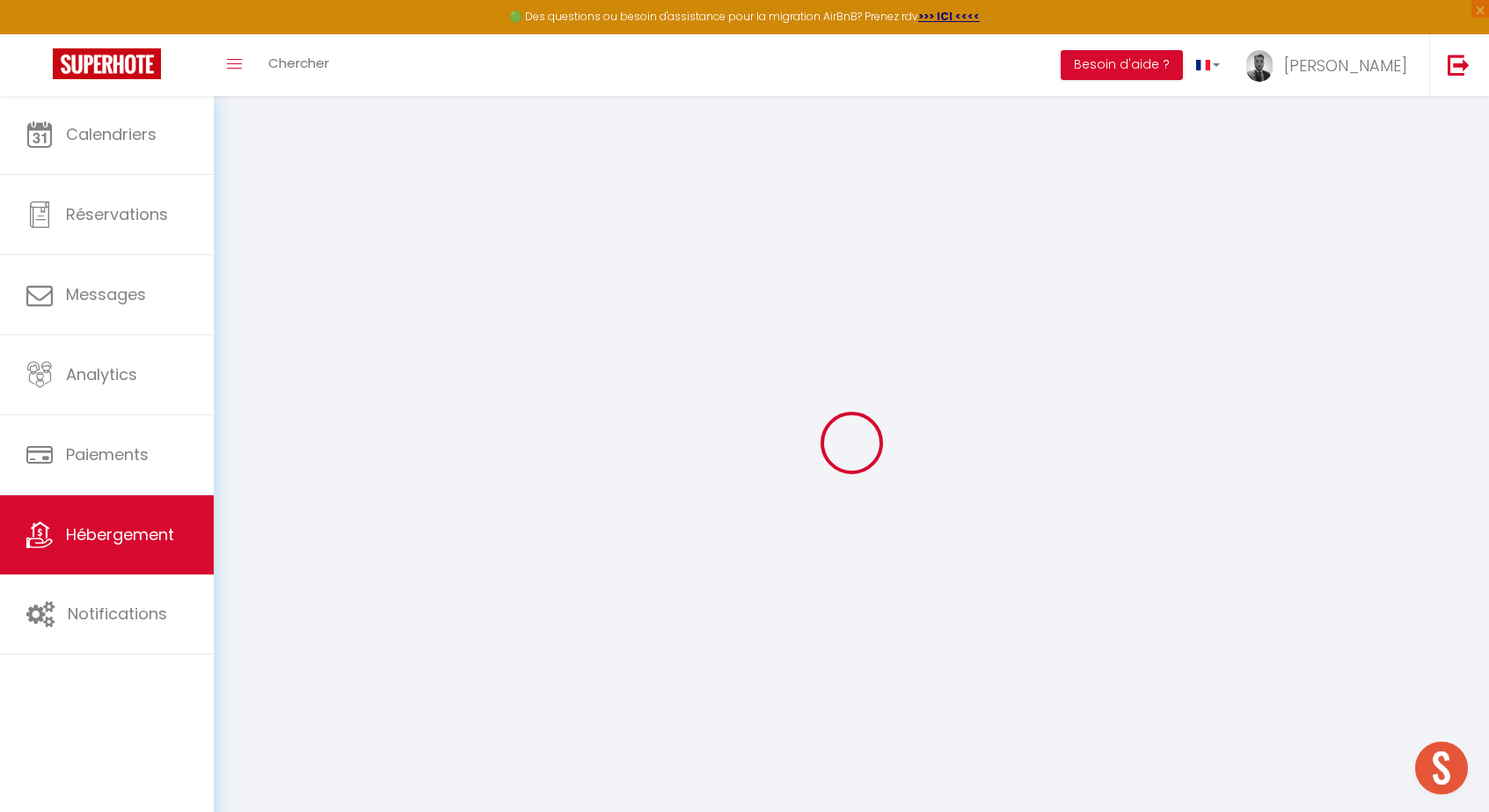
type input "69100"
type input "[GEOGRAPHIC_DATA]"
type input "[PERSON_NAME][EMAIL_ADDRESS][DOMAIN_NAME]"
select select "15767"
checkbox input "false"
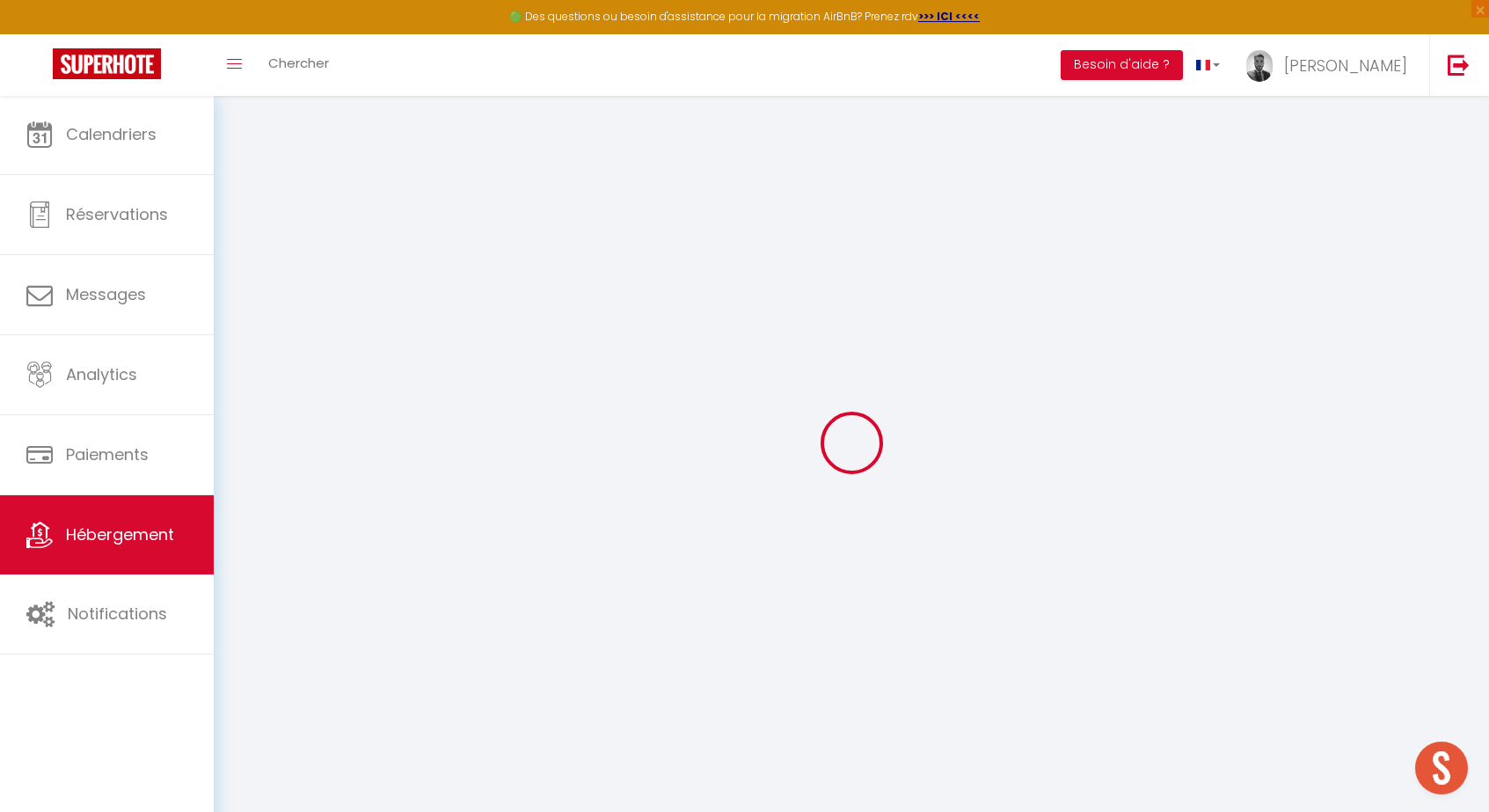
checkbox input "false"
type input "19"
type input "70"
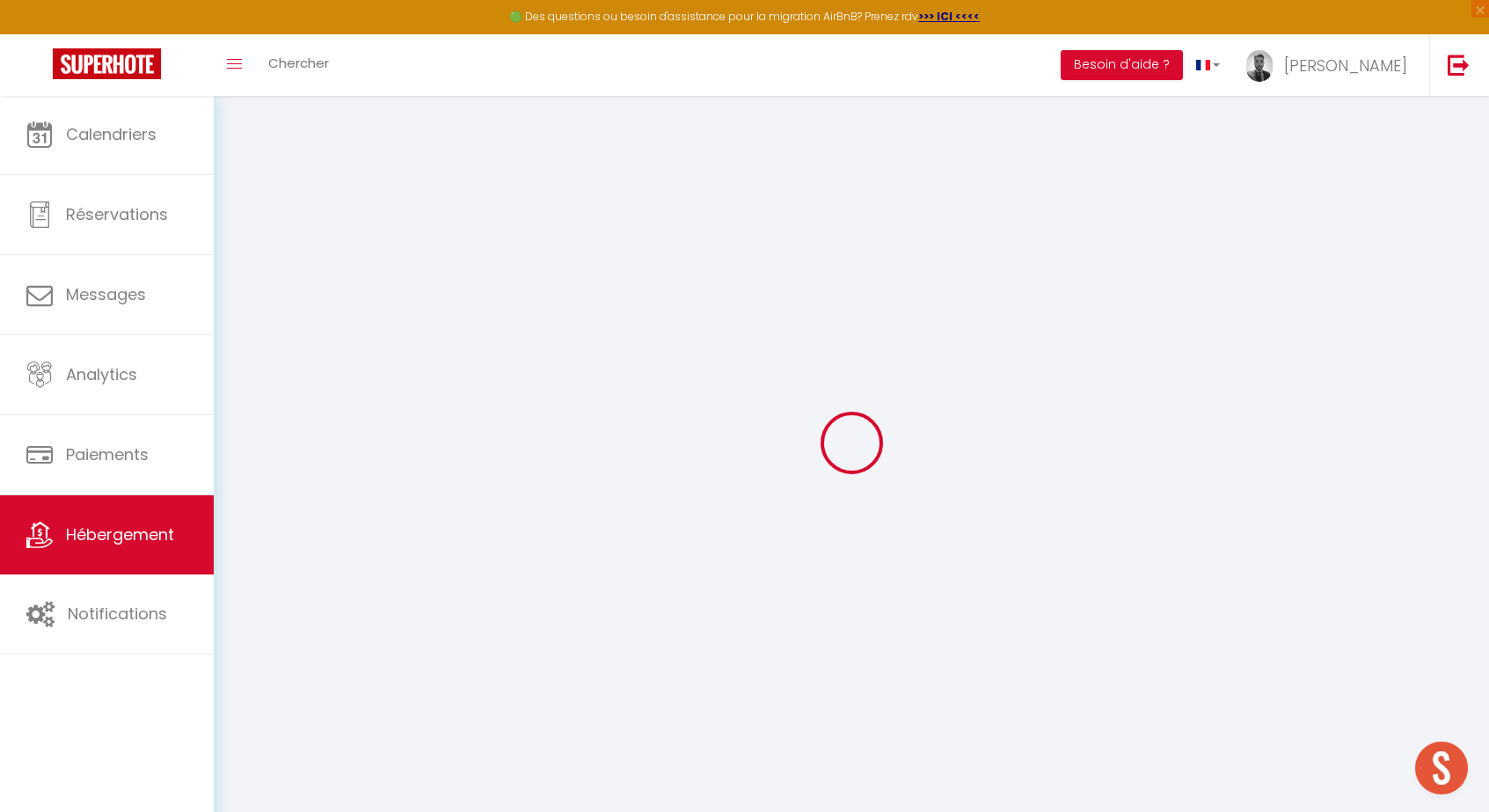
type input "0"
select select
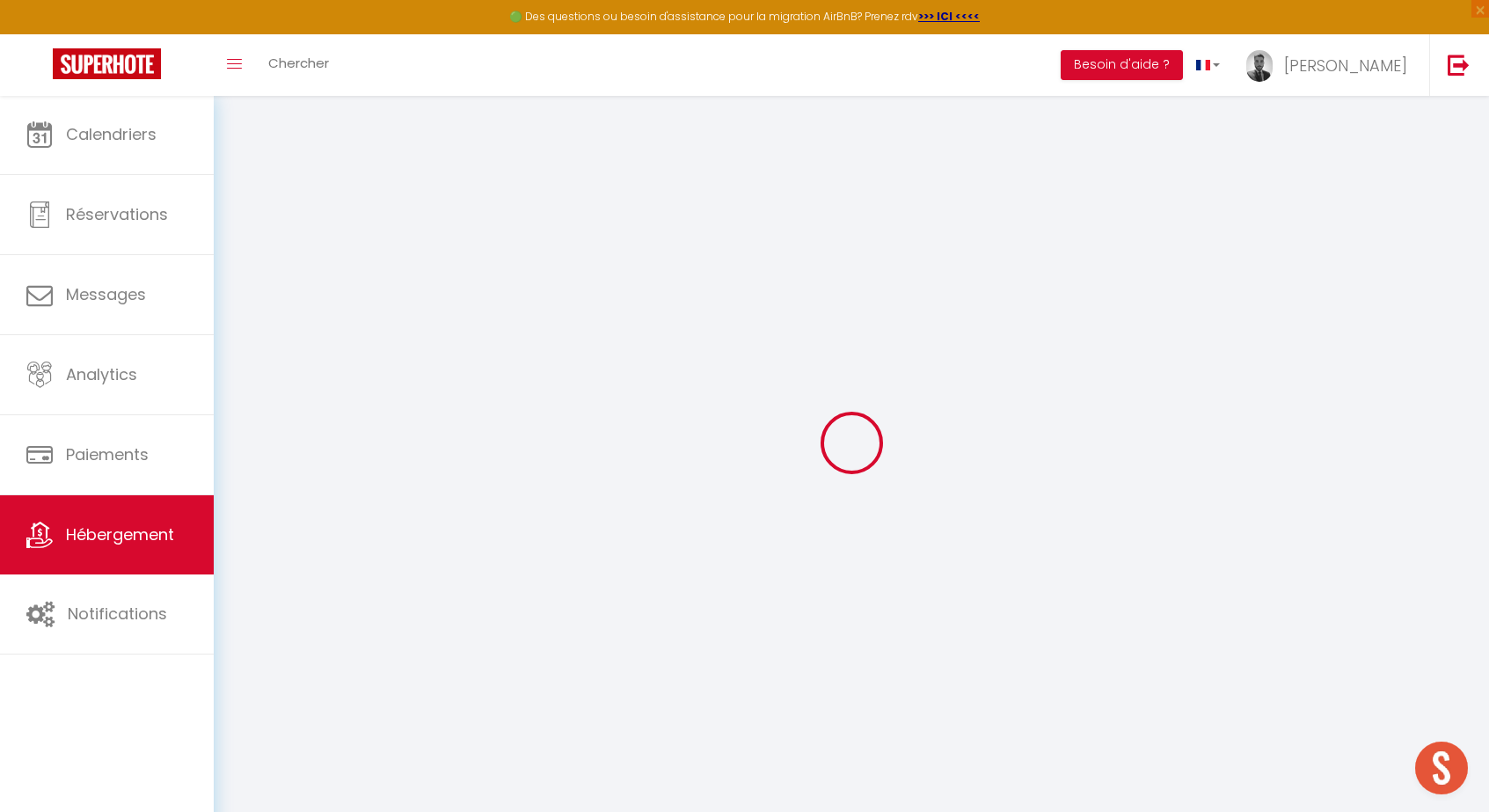
select select
checkbox input "false"
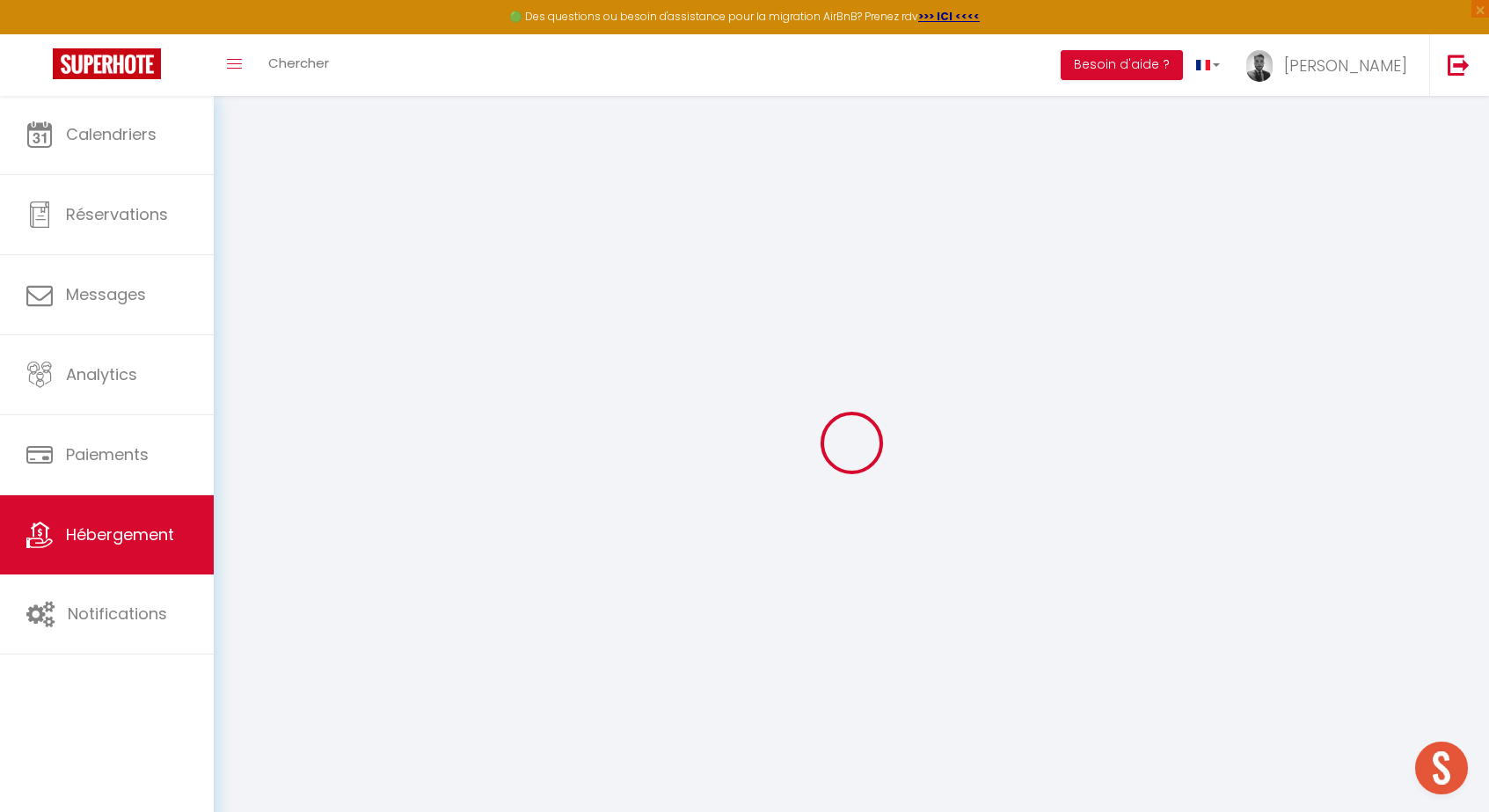
checkbox input "false"
select select
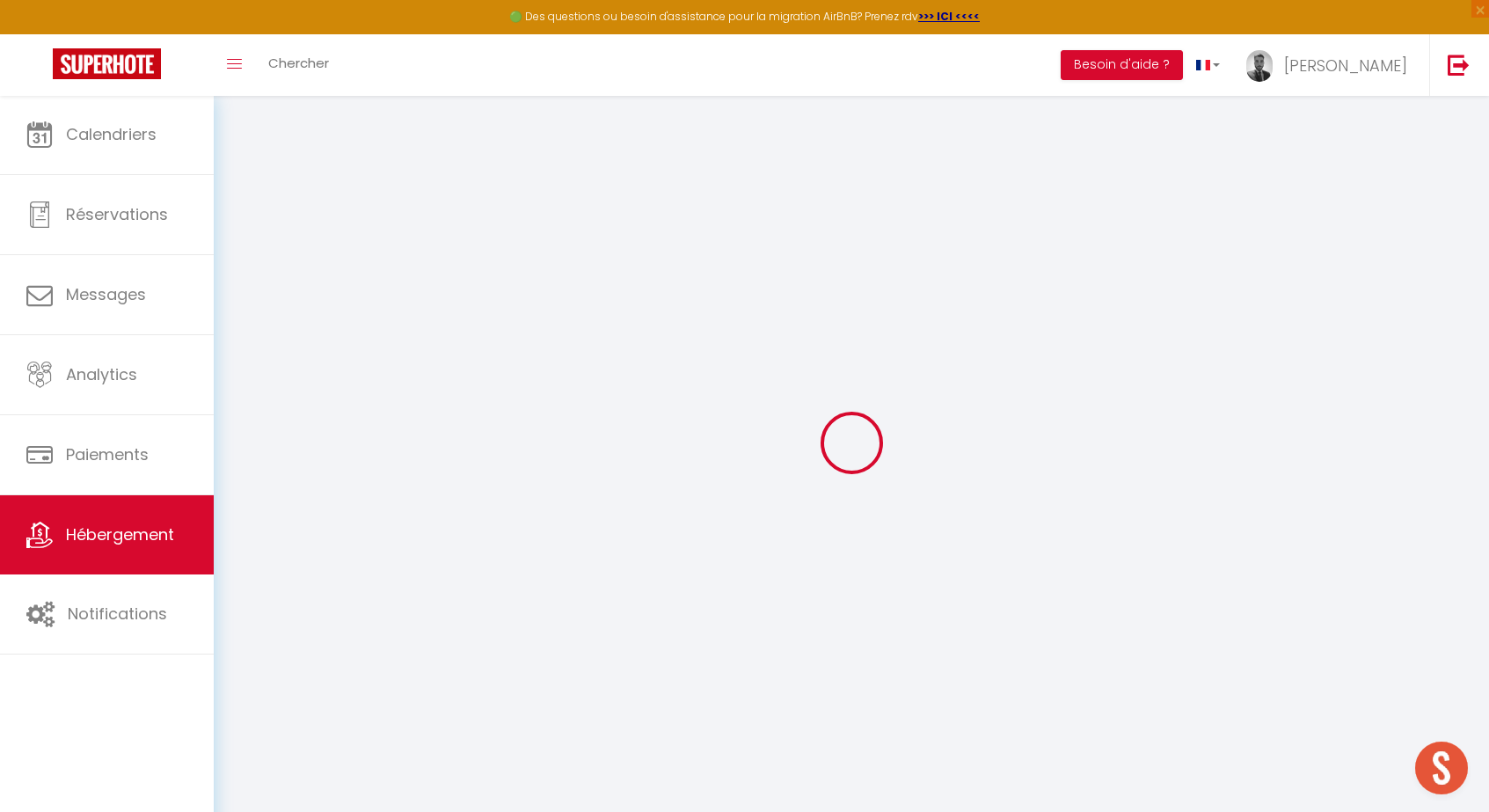
select select
checkbox input "false"
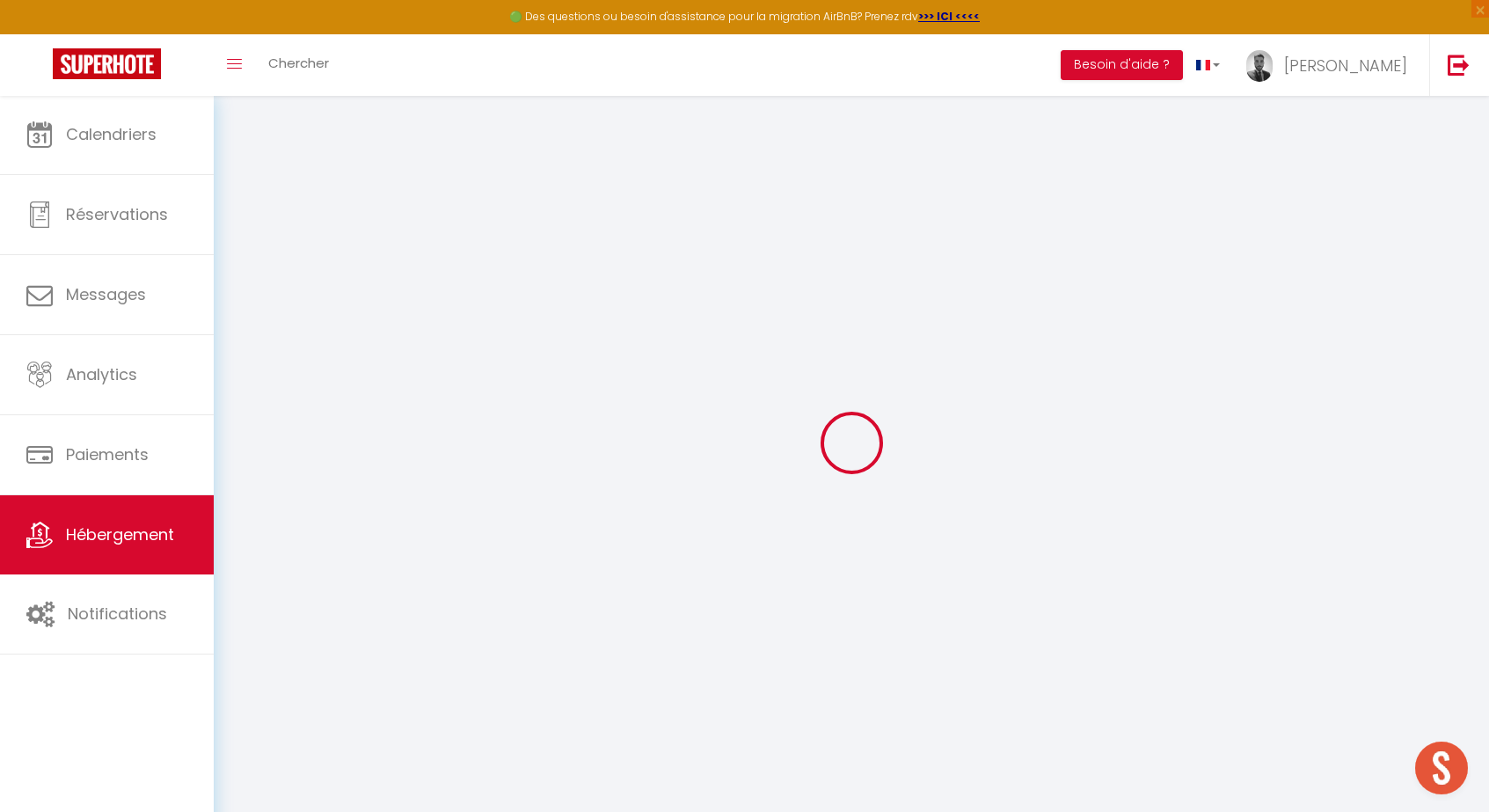
checkbox input "false"
select select
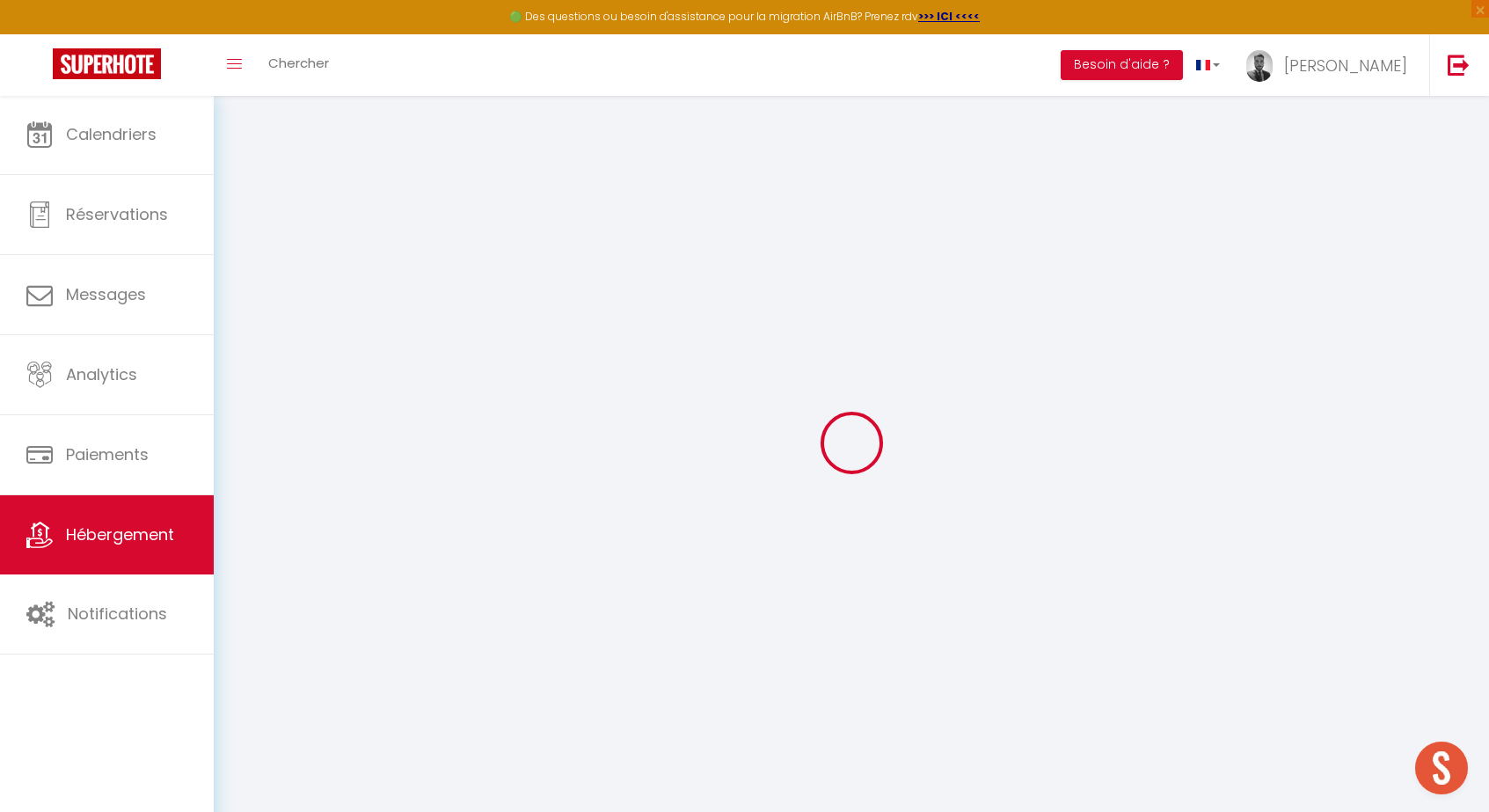
select select
checkbox input "false"
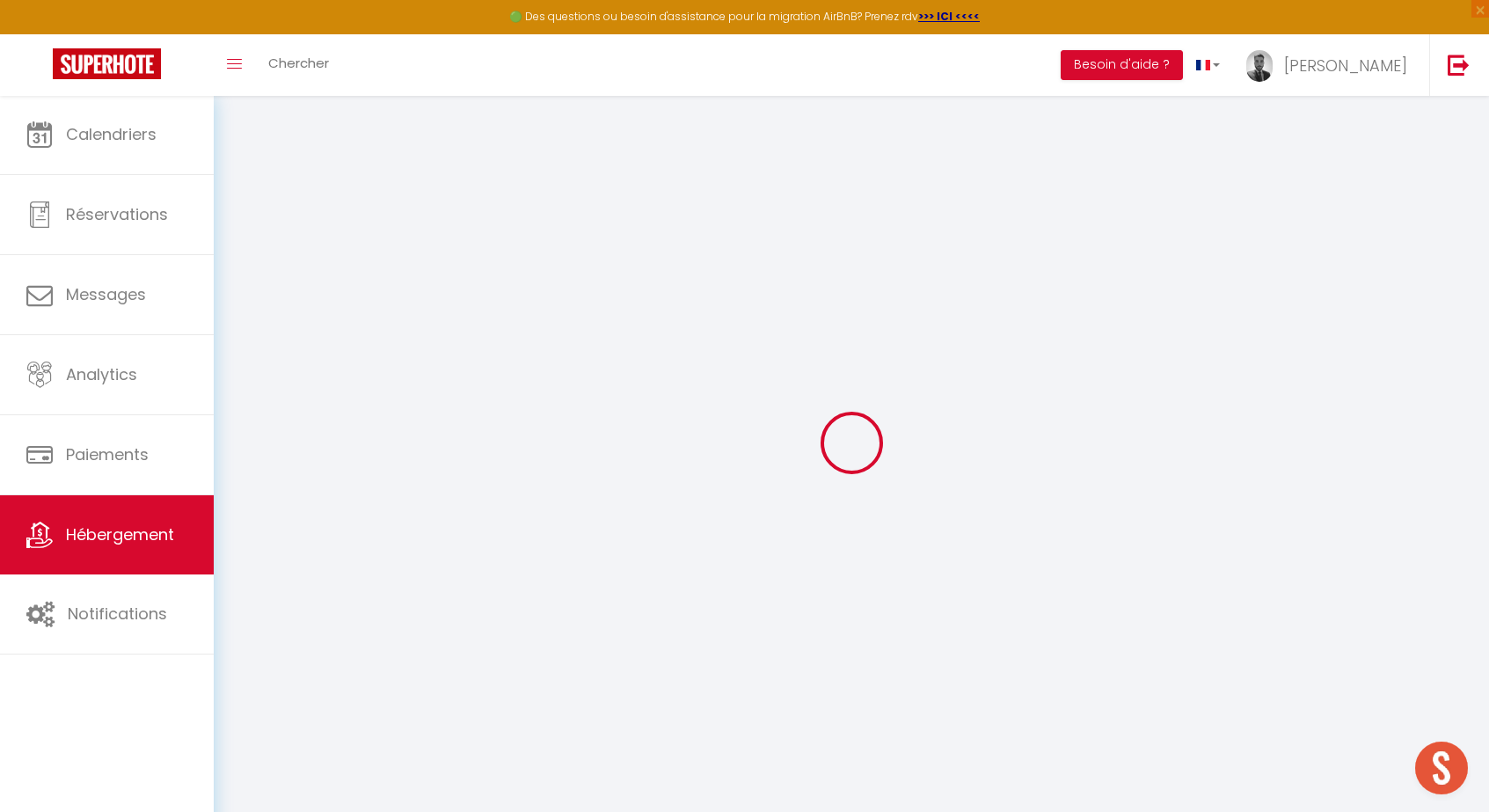
checkbox input "false"
select select
checkbox input "false"
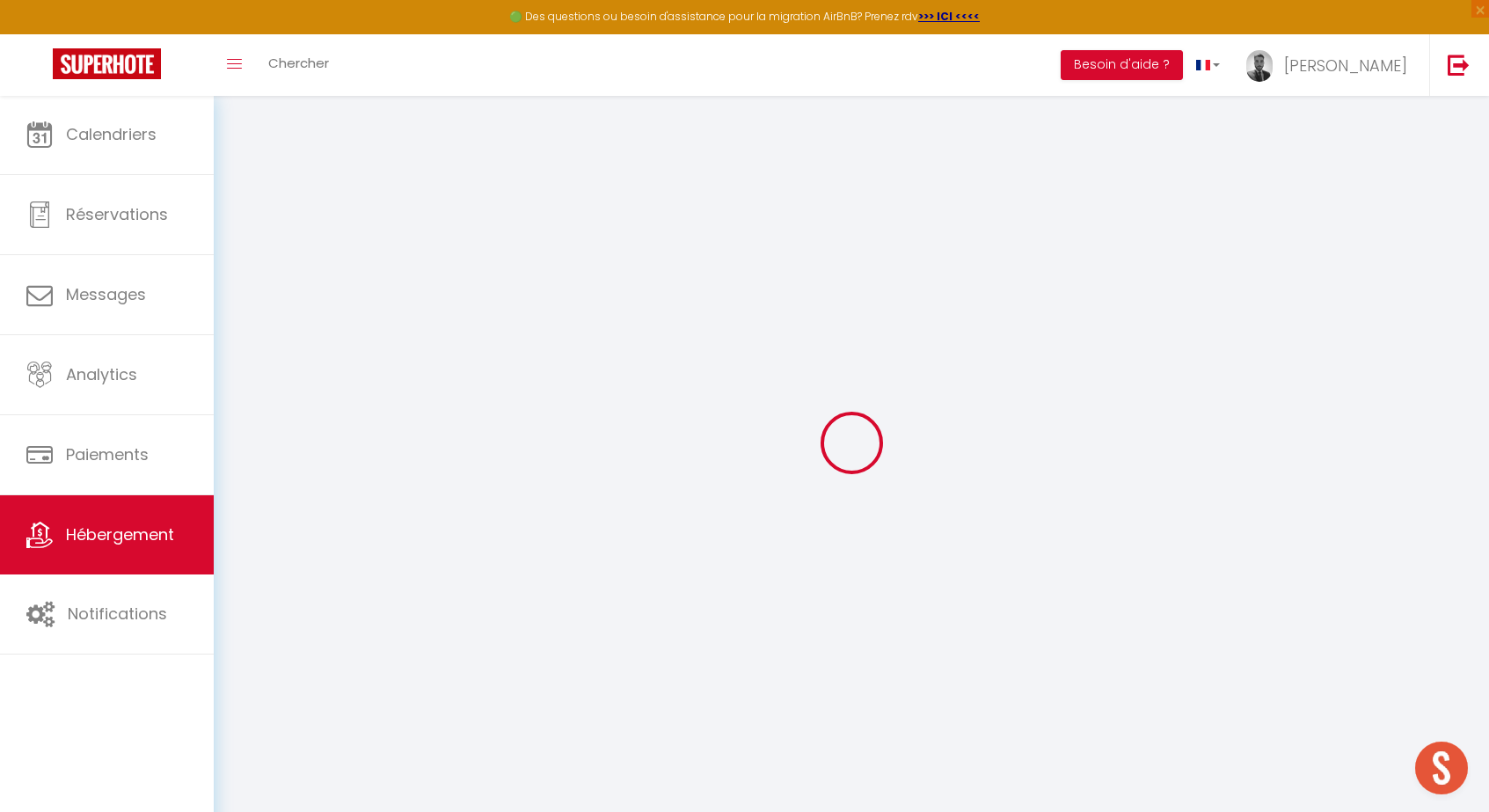
checkbox input "false"
select select
checkbox input "false"
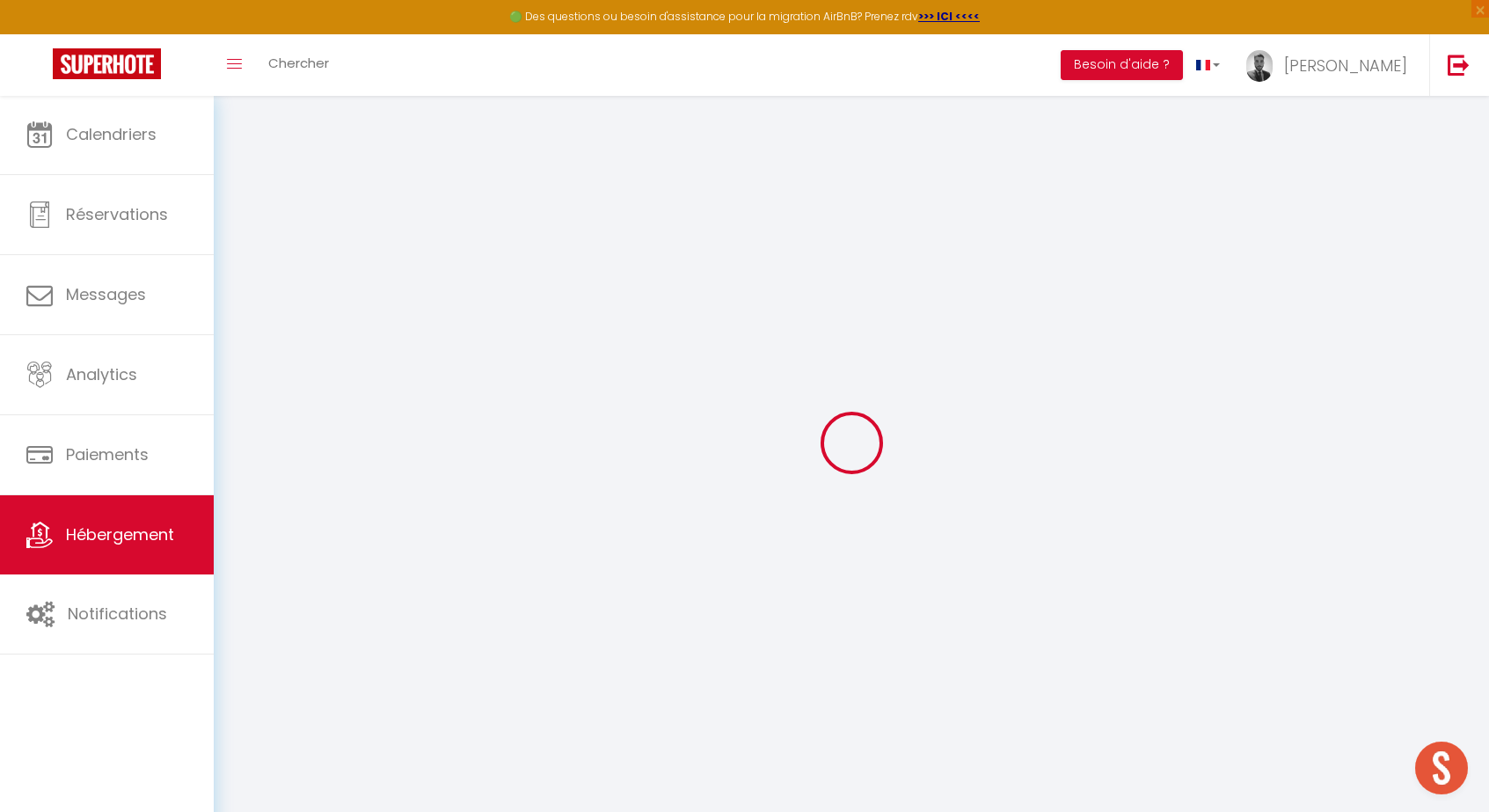
checkbox input "false"
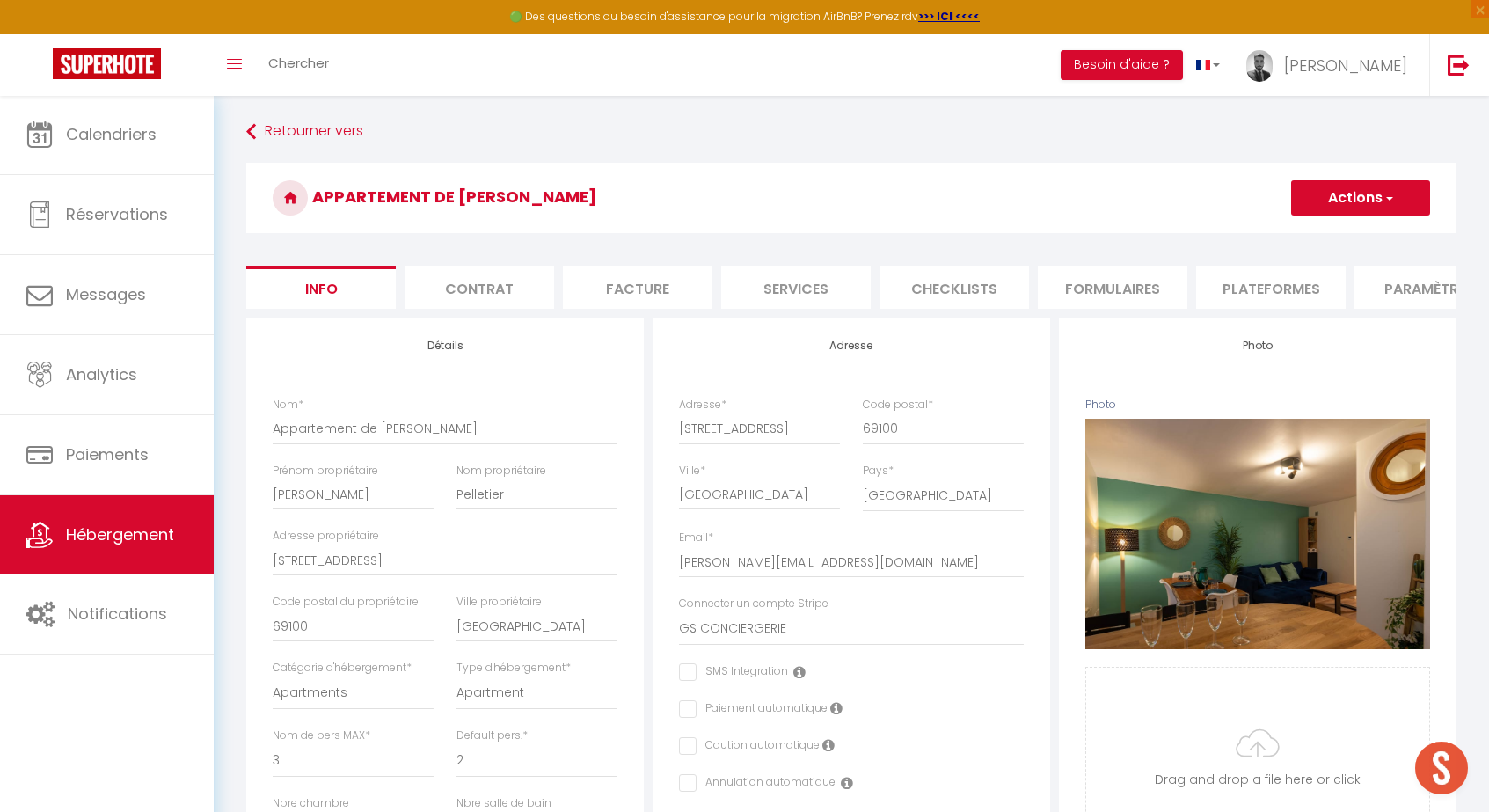
click at [811, 284] on li "Services" at bounding box center [796, 287] width 150 height 43
checkbox input "true"
checkbox input "false"
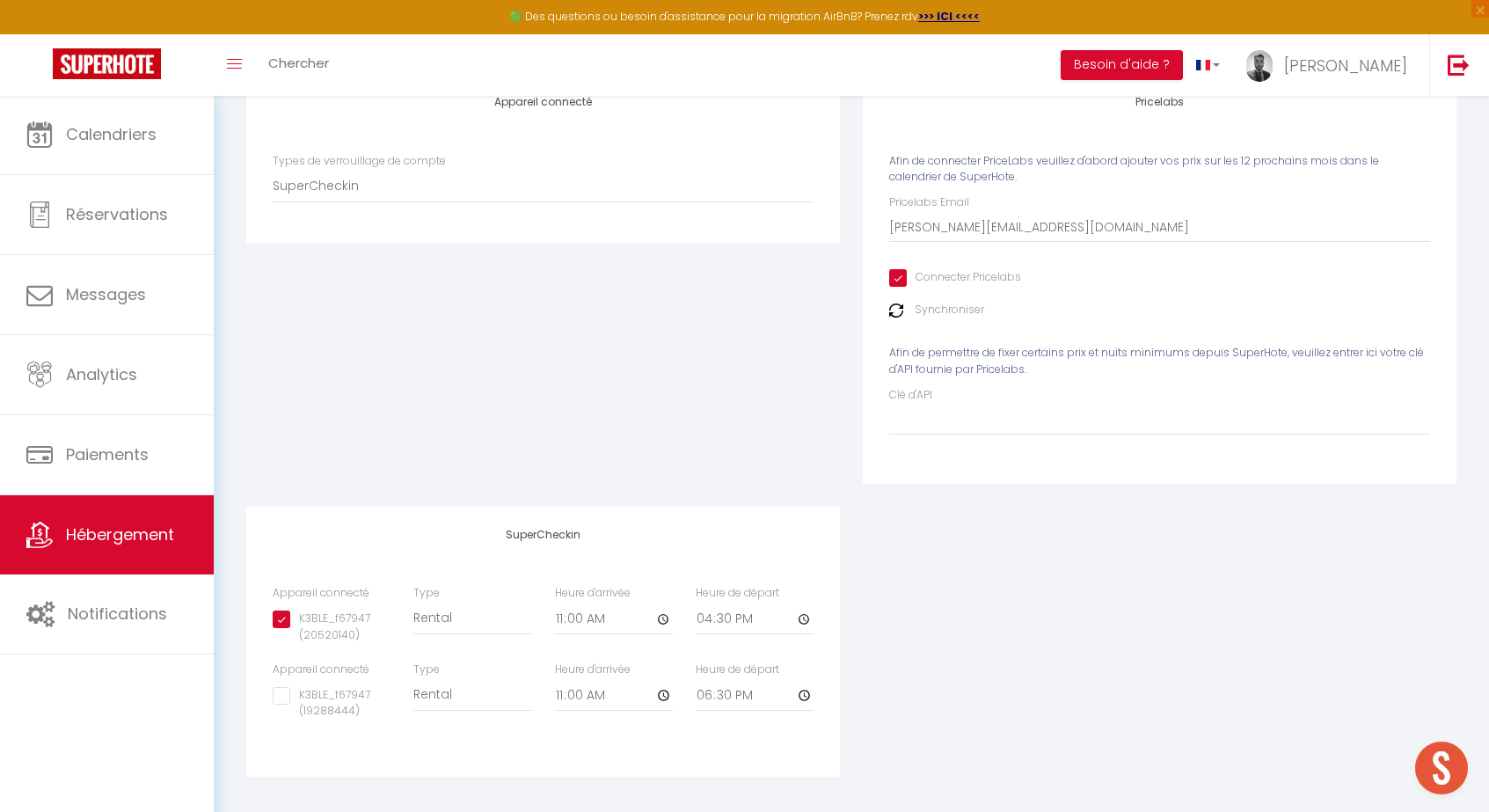
scroll to position [242, 0]
select select "IgloohomeV2"
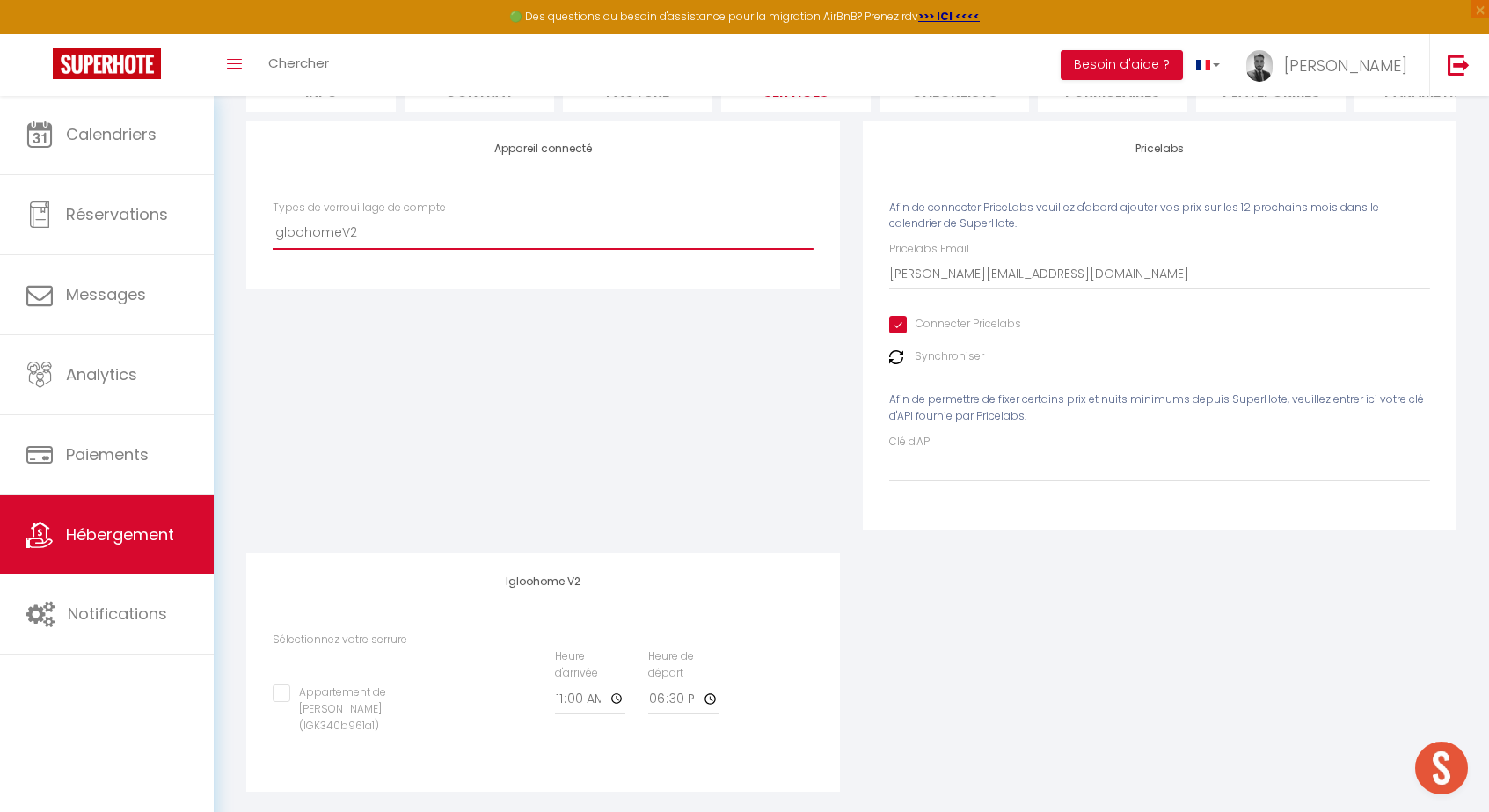
scroll to position [196, 0]
click at [282, 685] on input "Appartement de [PERSON_NAME] (IGK340b961a1)" at bounding box center [354, 693] width 164 height 17
checkbox input "true"
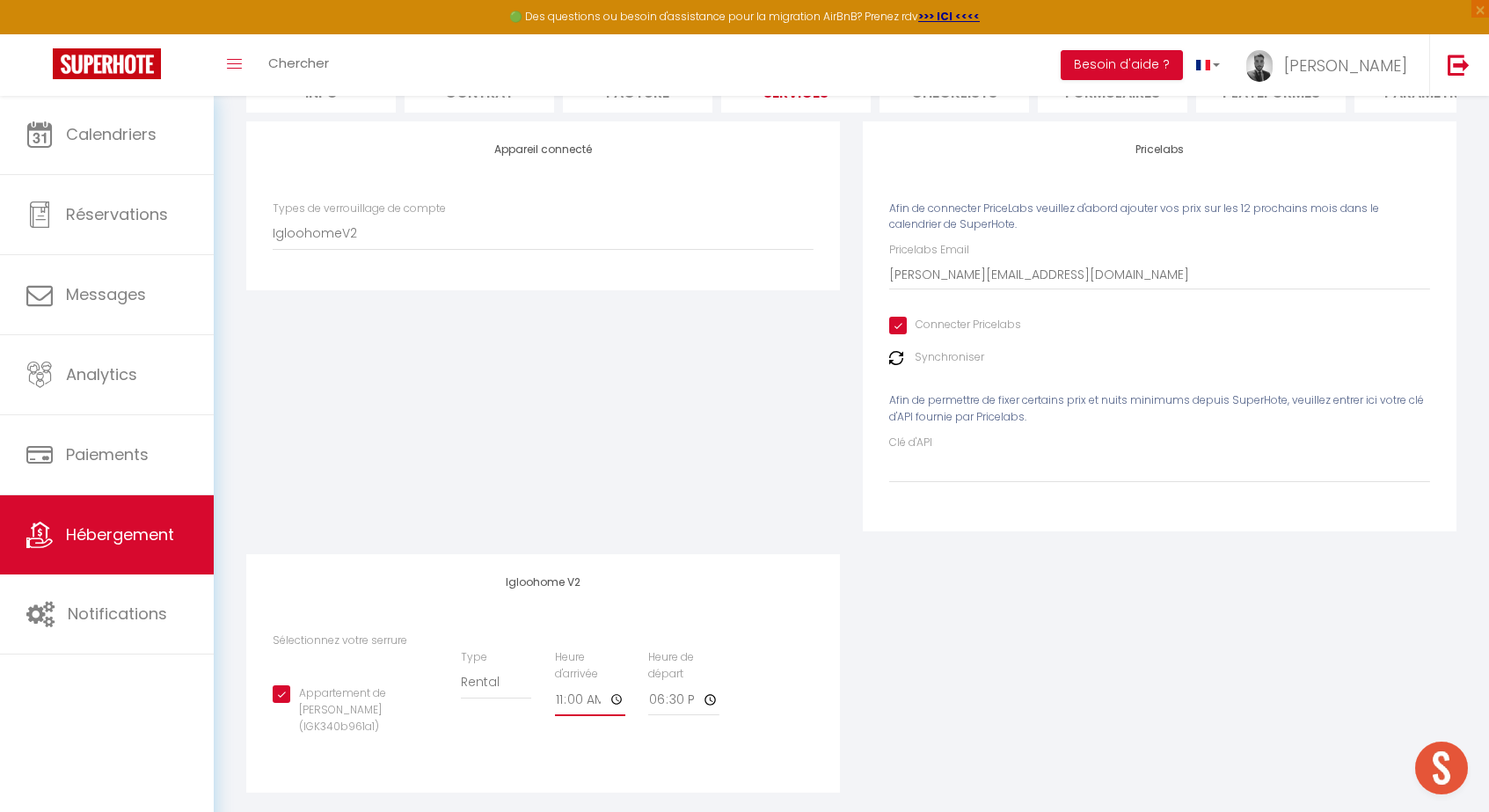
click at [557, 692] on input "11:00" at bounding box center [591, 699] width 72 height 32
type input "12:00"
click at [658, 697] on input "18:30" at bounding box center [683, 699] width 72 height 32
type input "12:00"
click at [779, 718] on div "Appartement de [PERSON_NAME] (IGK340b961a1) Type Building [GEOGRAPHIC_DATA] Heu…" at bounding box center [543, 700] width 563 height 103
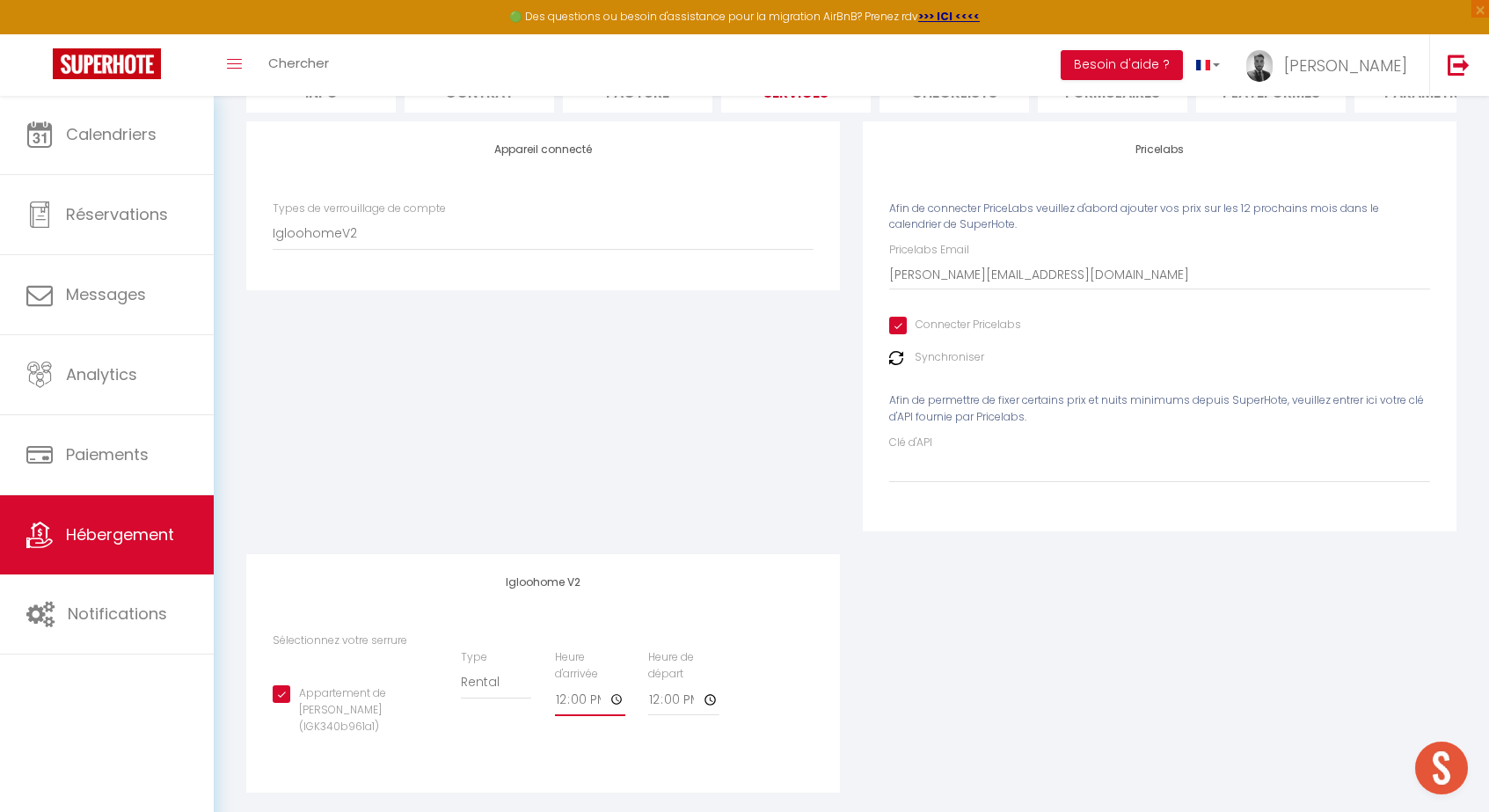
click at [560, 690] on input "12:00" at bounding box center [591, 699] width 72 height 32
type input "14:00"
click at [656, 694] on input "12:00" at bounding box center [683, 699] width 72 height 32
click at [877, 772] on div "Appareil connecté Types de verrouillage de compte SuperCheckin Igloohome Iglooh…" at bounding box center [851, 468] width 1233 height 694
click at [658, 688] on input "14:00" at bounding box center [683, 699] width 72 height 32
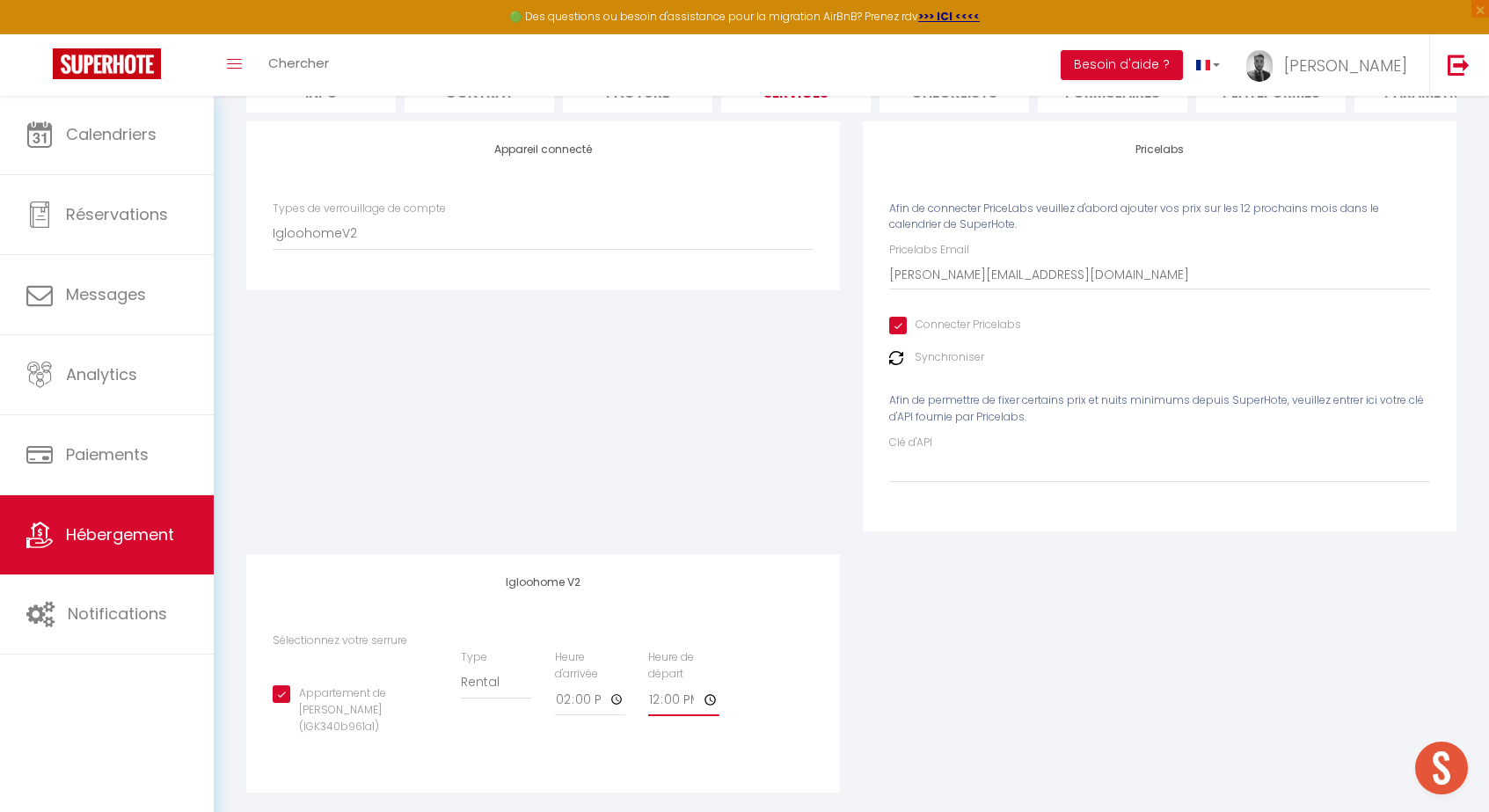
type input "12:00"
click at [553, 690] on div "Heure d'arrivée 14:00" at bounding box center [590, 690] width 94 height 84
click at [569, 693] on input "14:00" at bounding box center [591, 699] width 72 height 32
click at [929, 682] on div "Appareil connecté Types de verrouillage de compte SuperCheckin Igloohome Iglooh…" at bounding box center [851, 468] width 1233 height 694
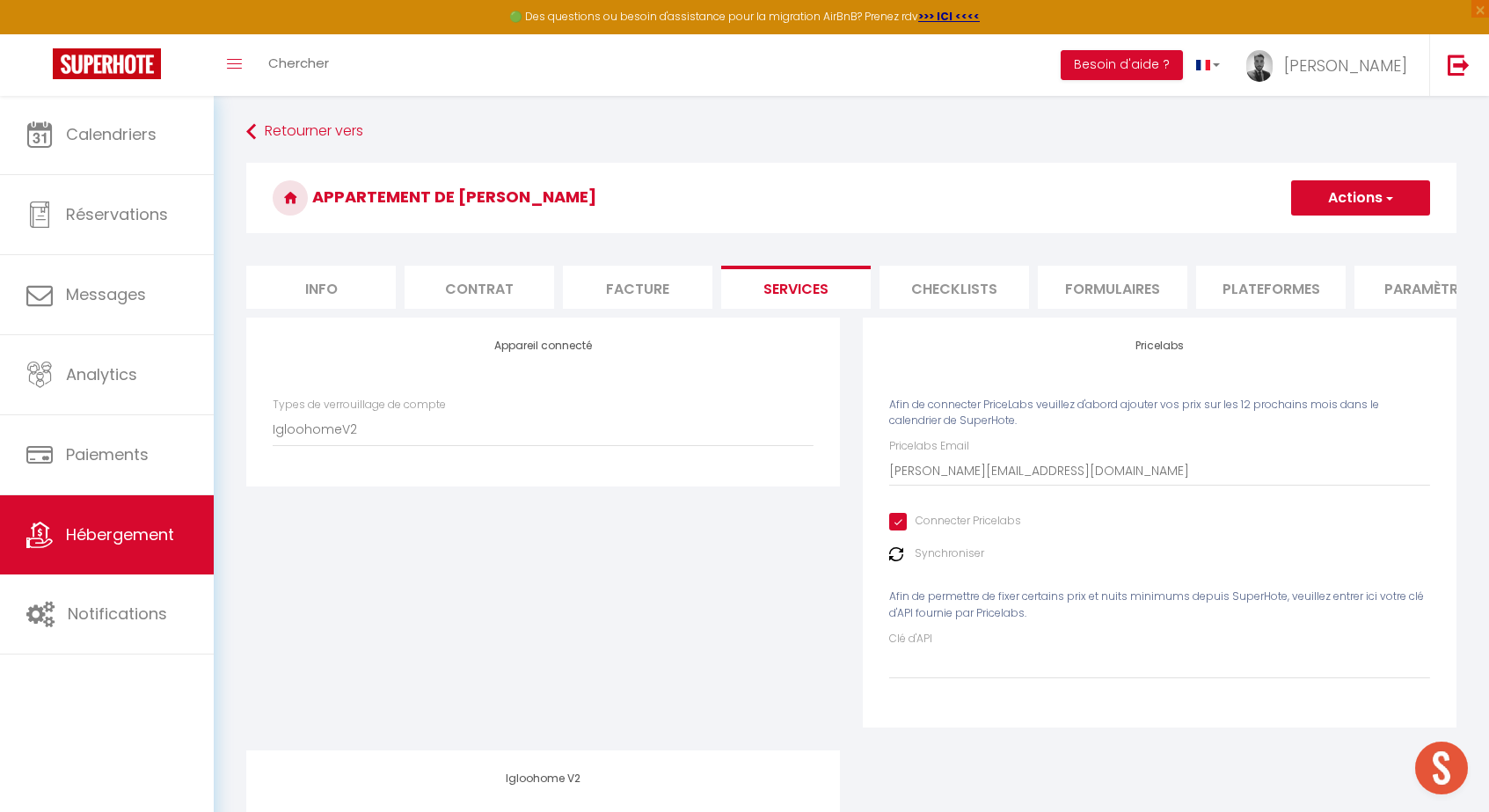
scroll to position [0, 0]
click at [1341, 191] on button "Actions" at bounding box center [1360, 198] width 139 height 35
click at [1324, 234] on link "Enregistrer" at bounding box center [1359, 236] width 139 height 23
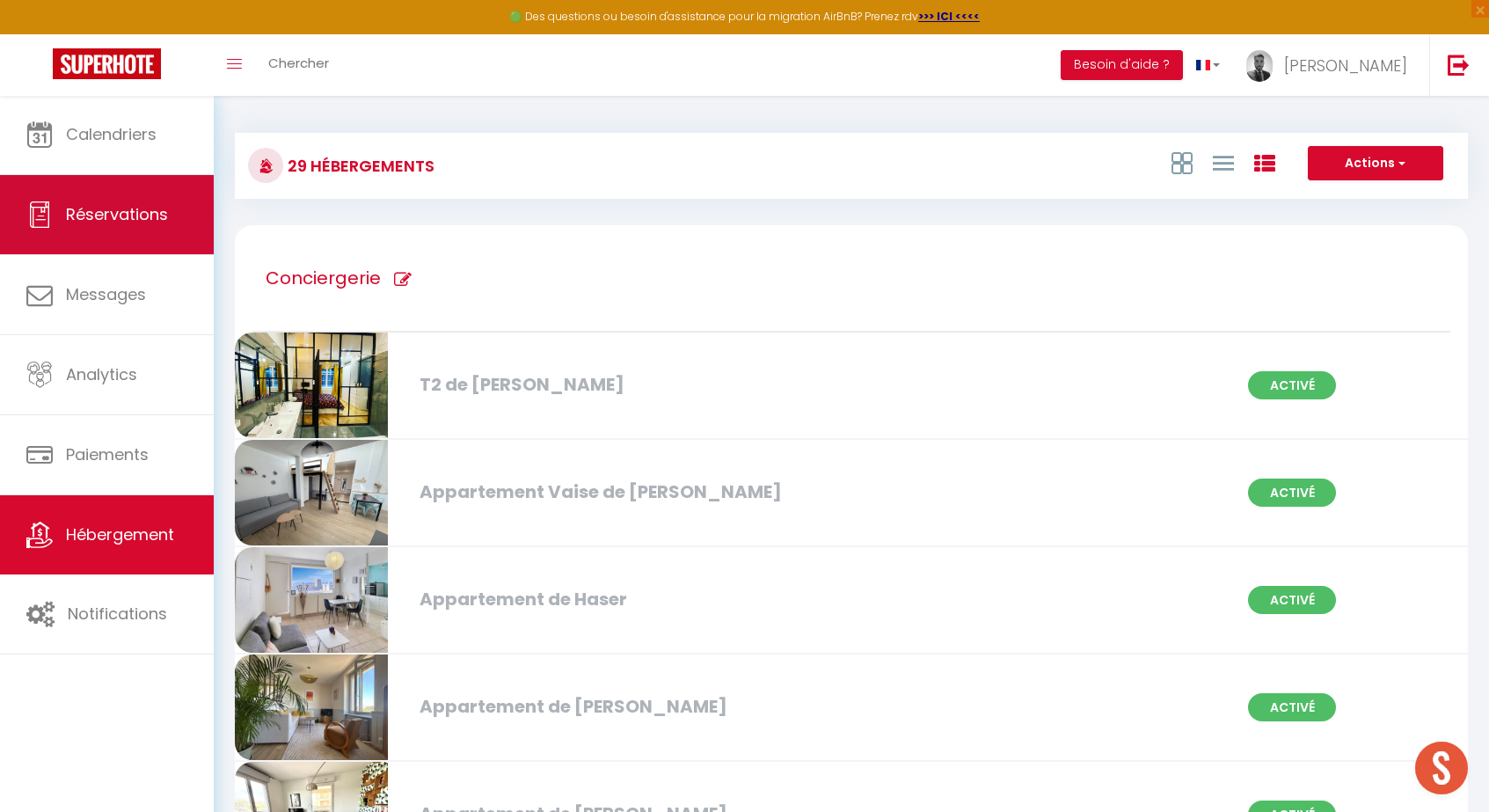
click at [122, 191] on link "Réservations" at bounding box center [107, 214] width 214 height 79
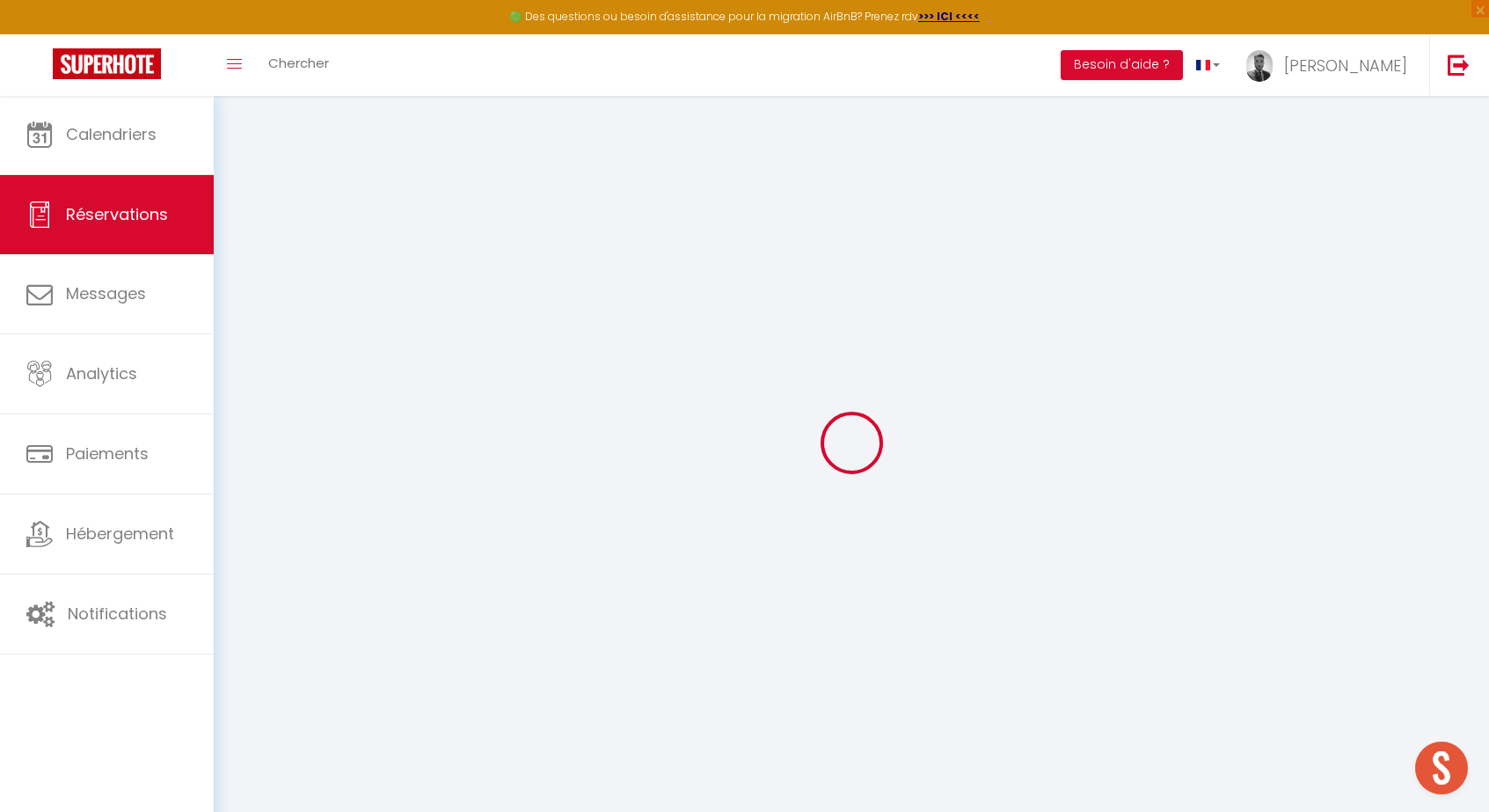
checkbox input "false"
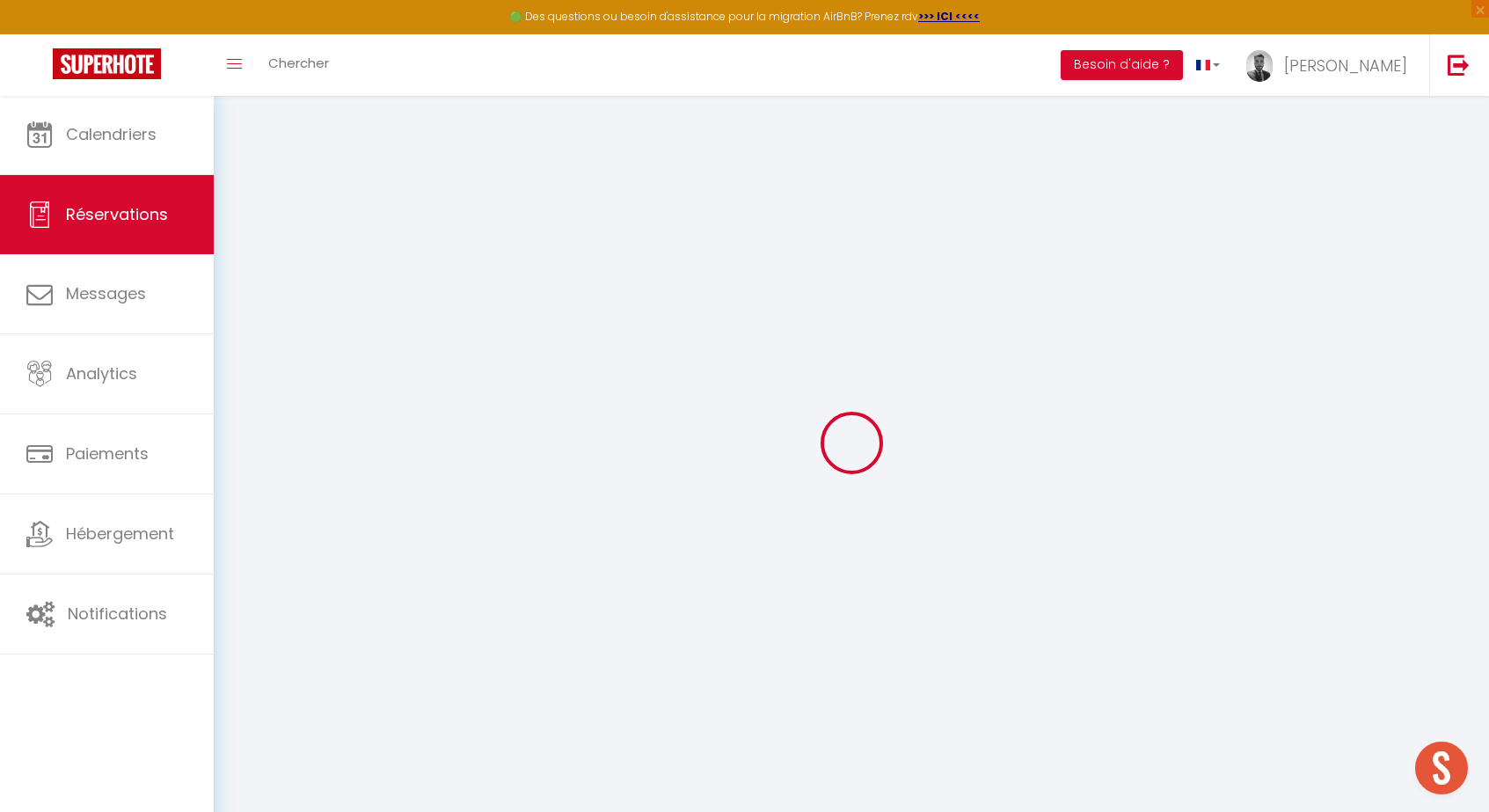
checkbox input "false"
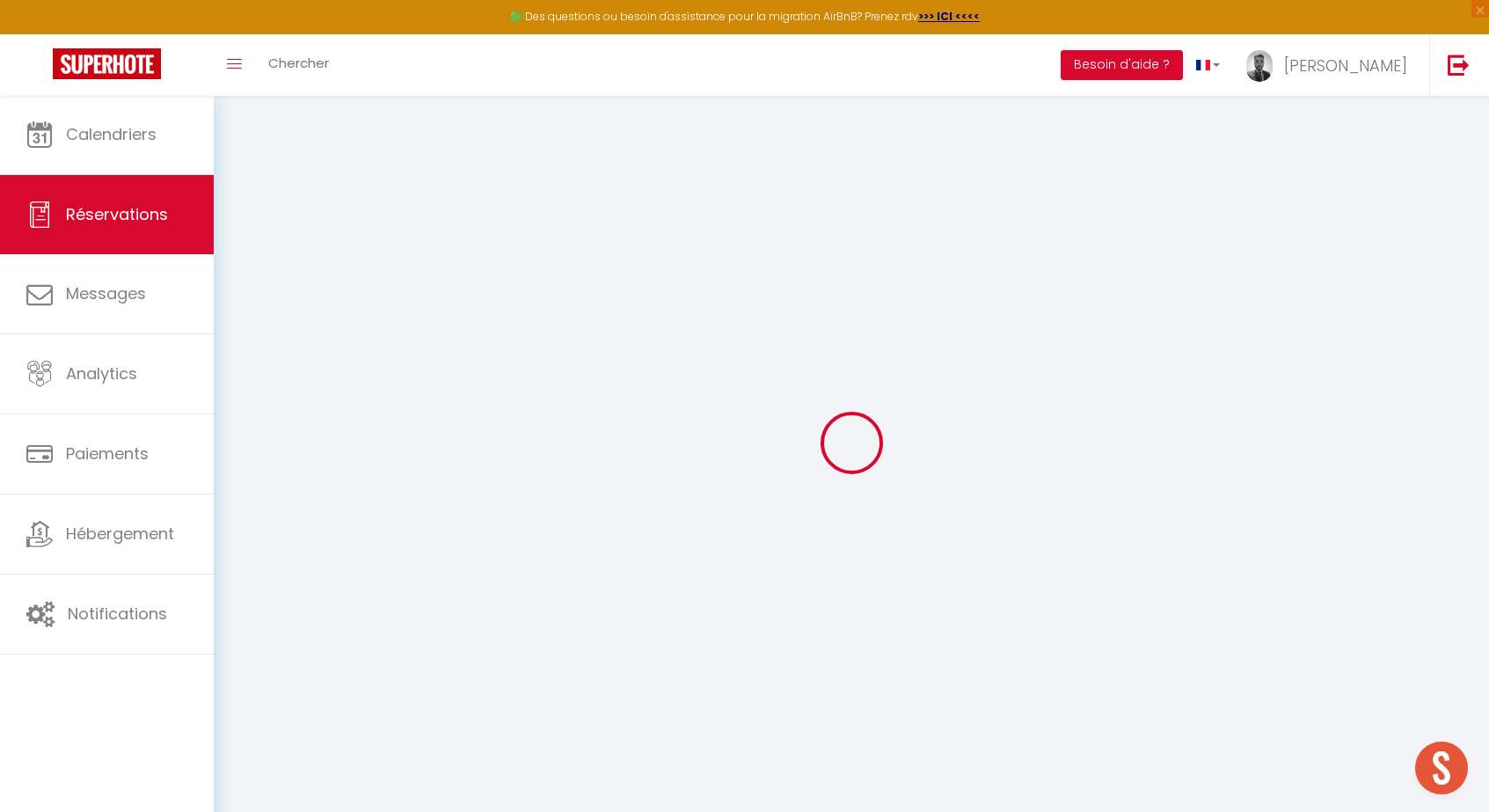
checkbox input "false"
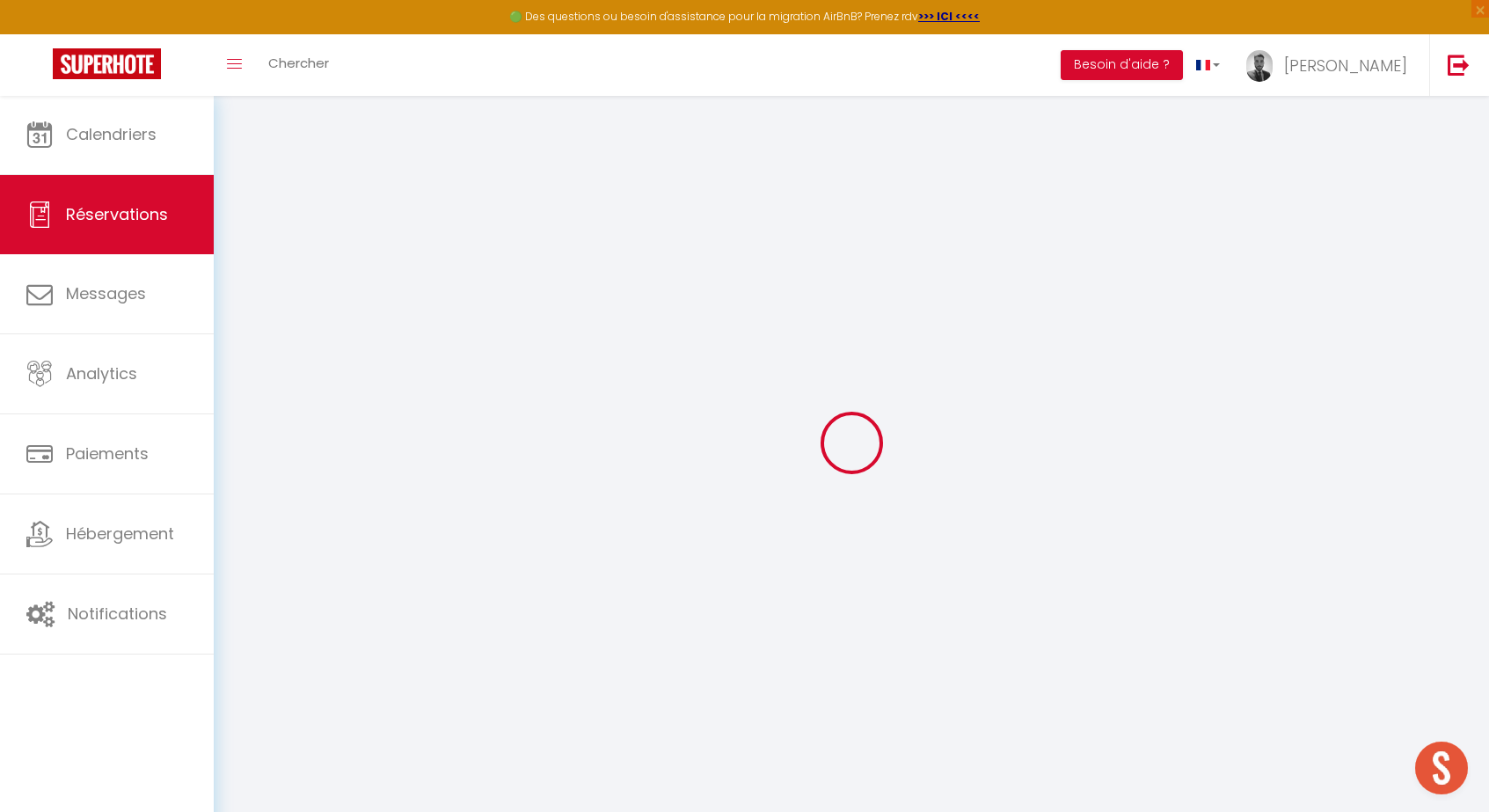
checkbox input "false"
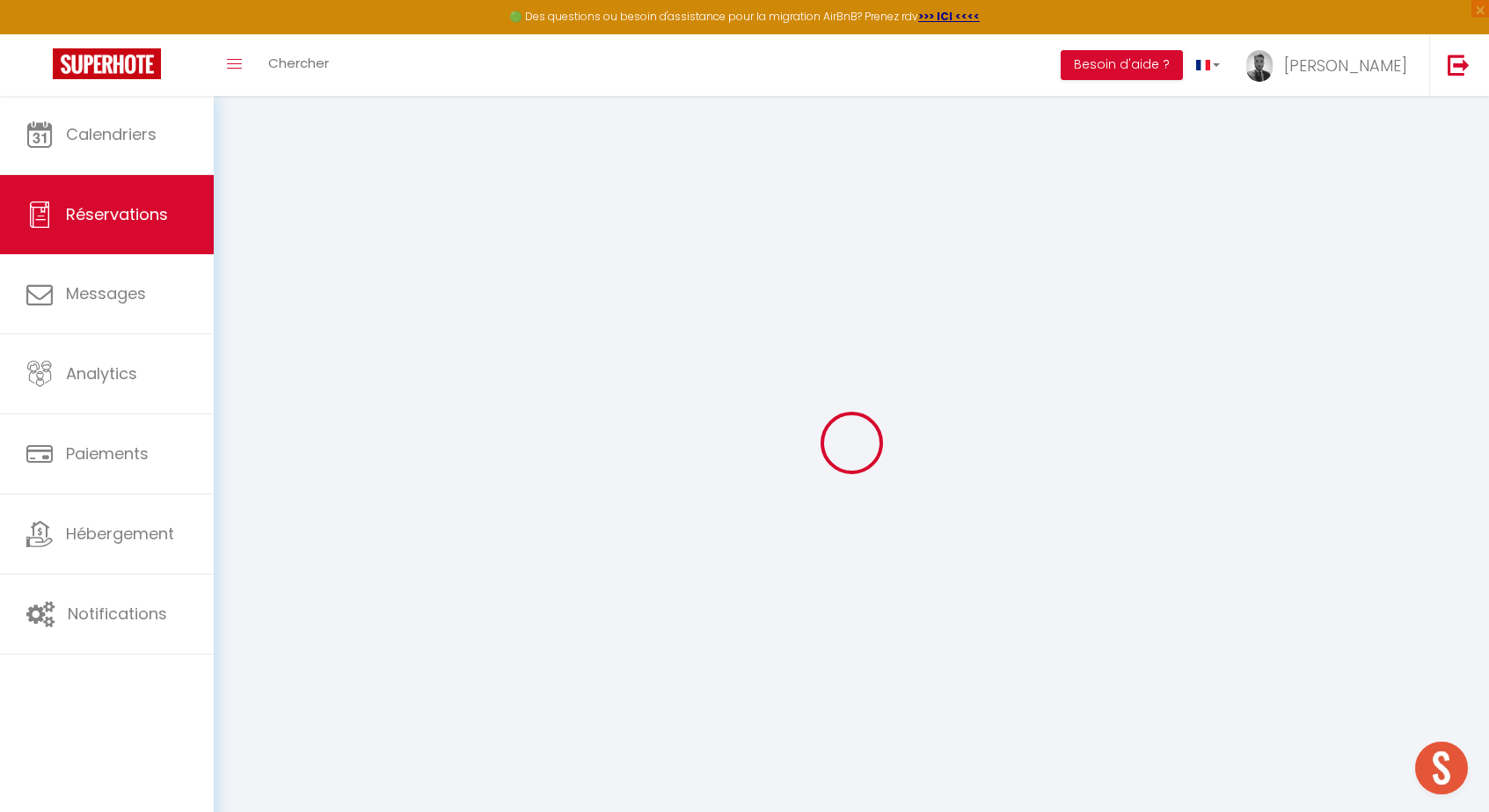
checkbox input "false"
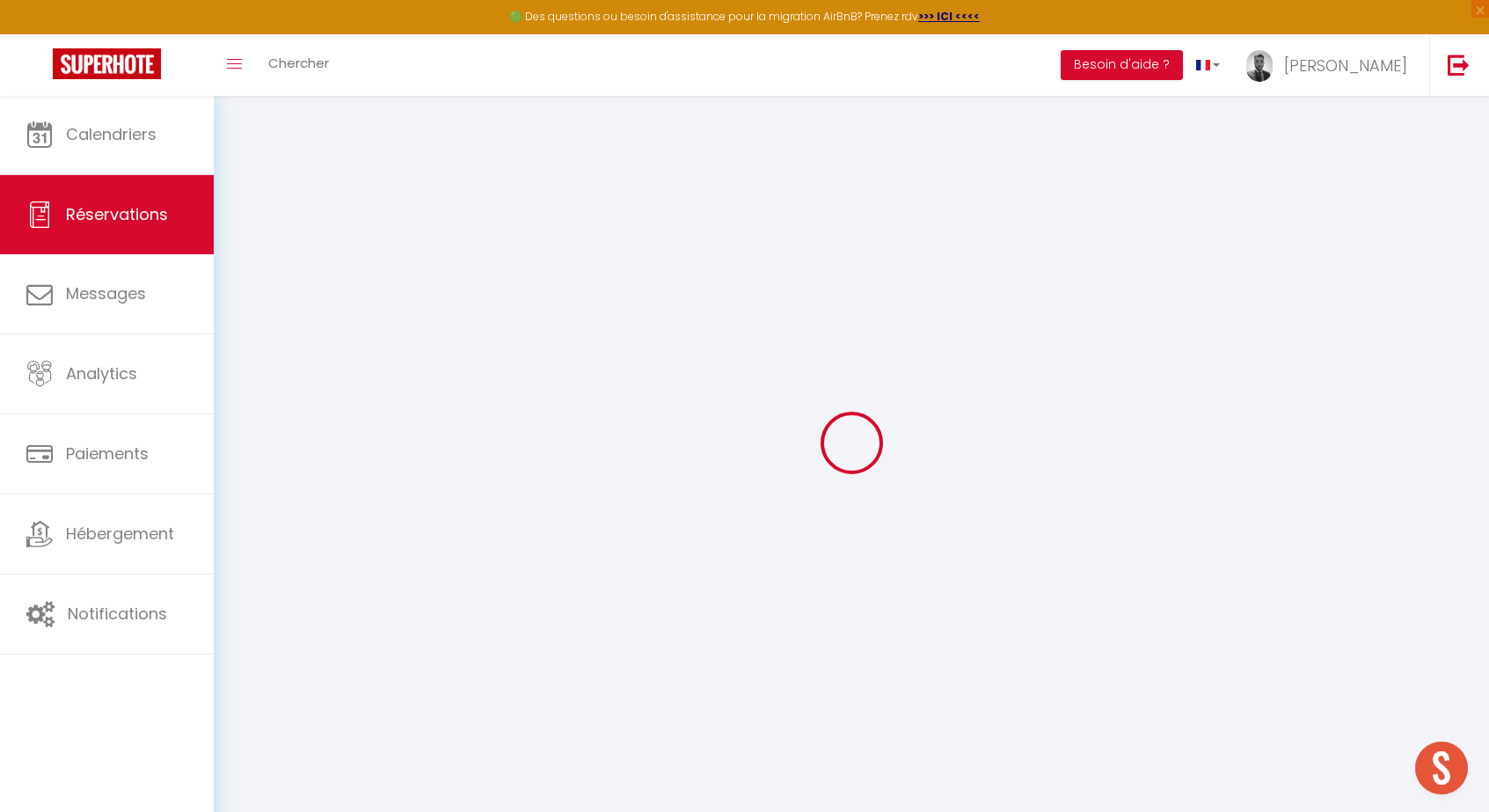
checkbox input "false"
checkbox Samuel "false"
checkbox input "false"
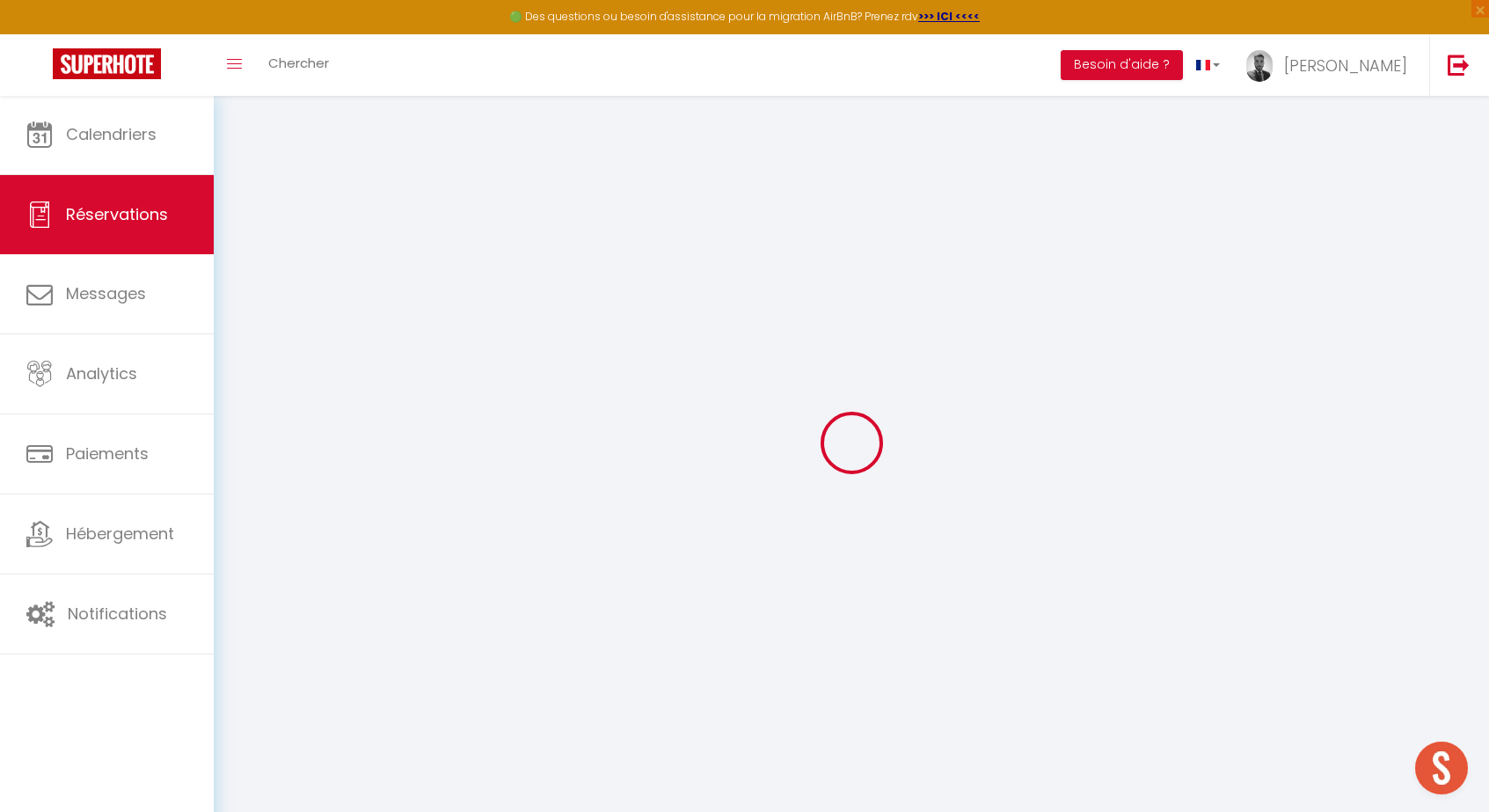
checkbox input "false"
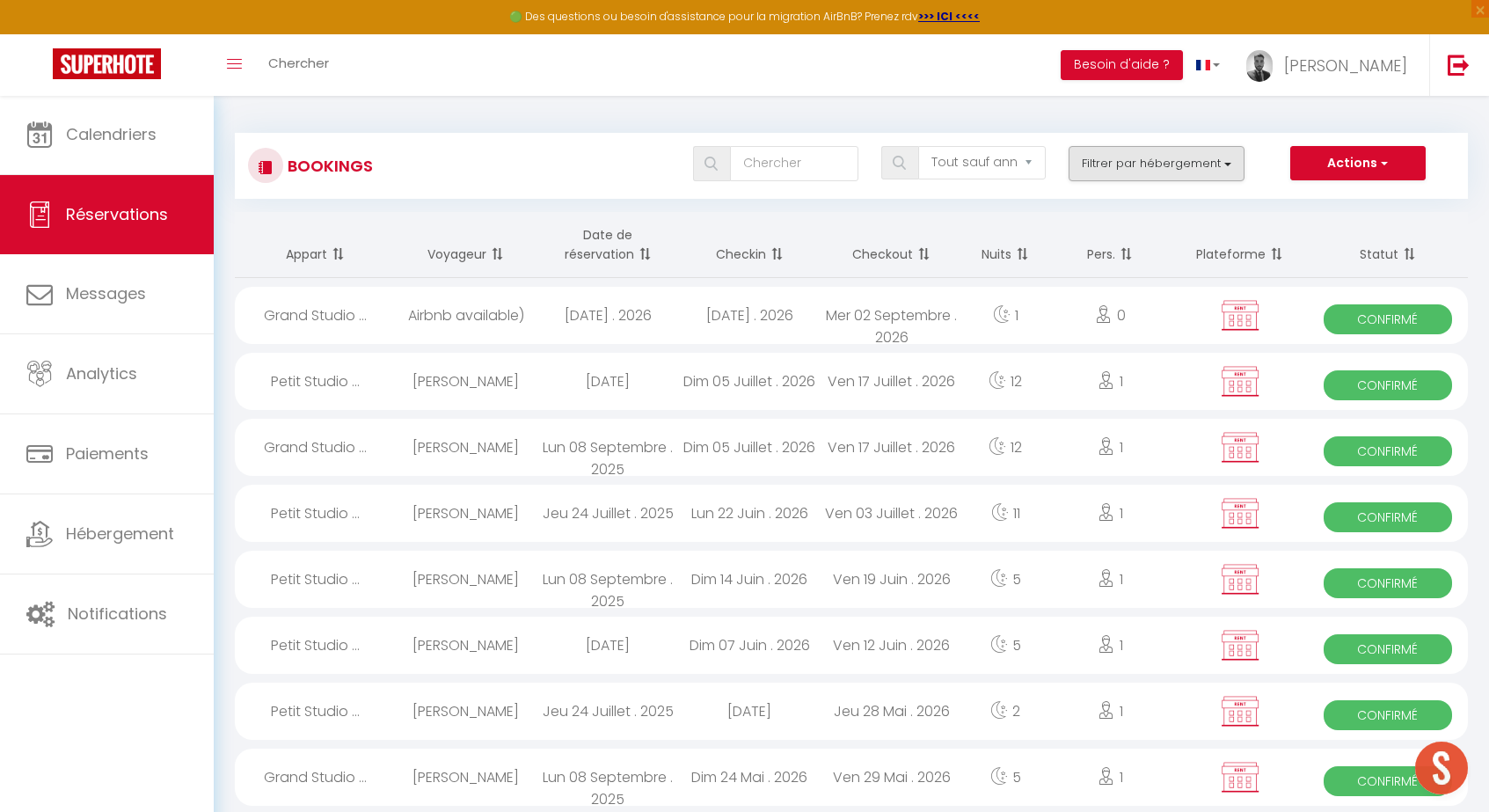
click at [1131, 160] on button "Filtrer par hébergement" at bounding box center [1157, 163] width 176 height 35
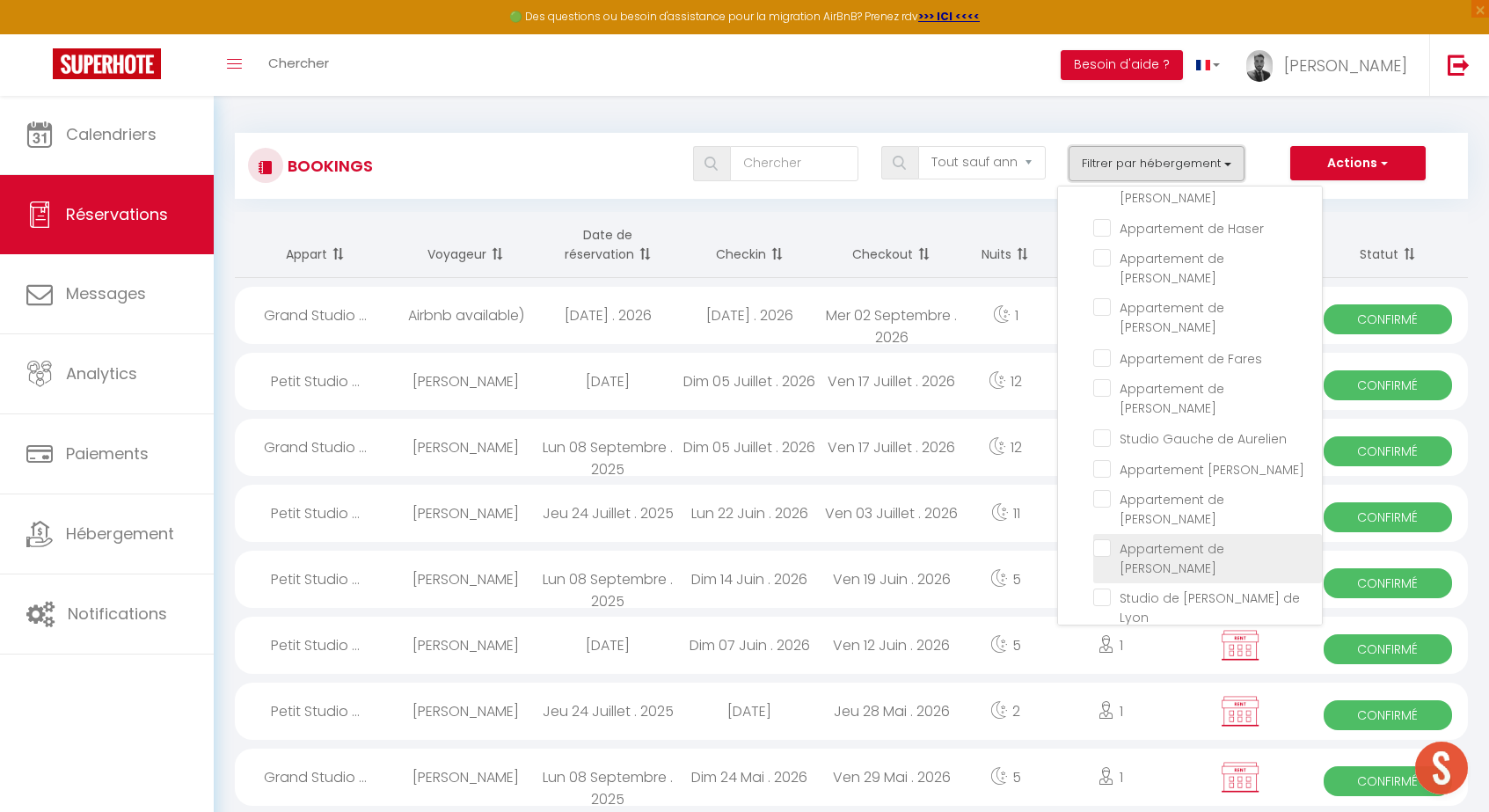
scroll to position [88, 0]
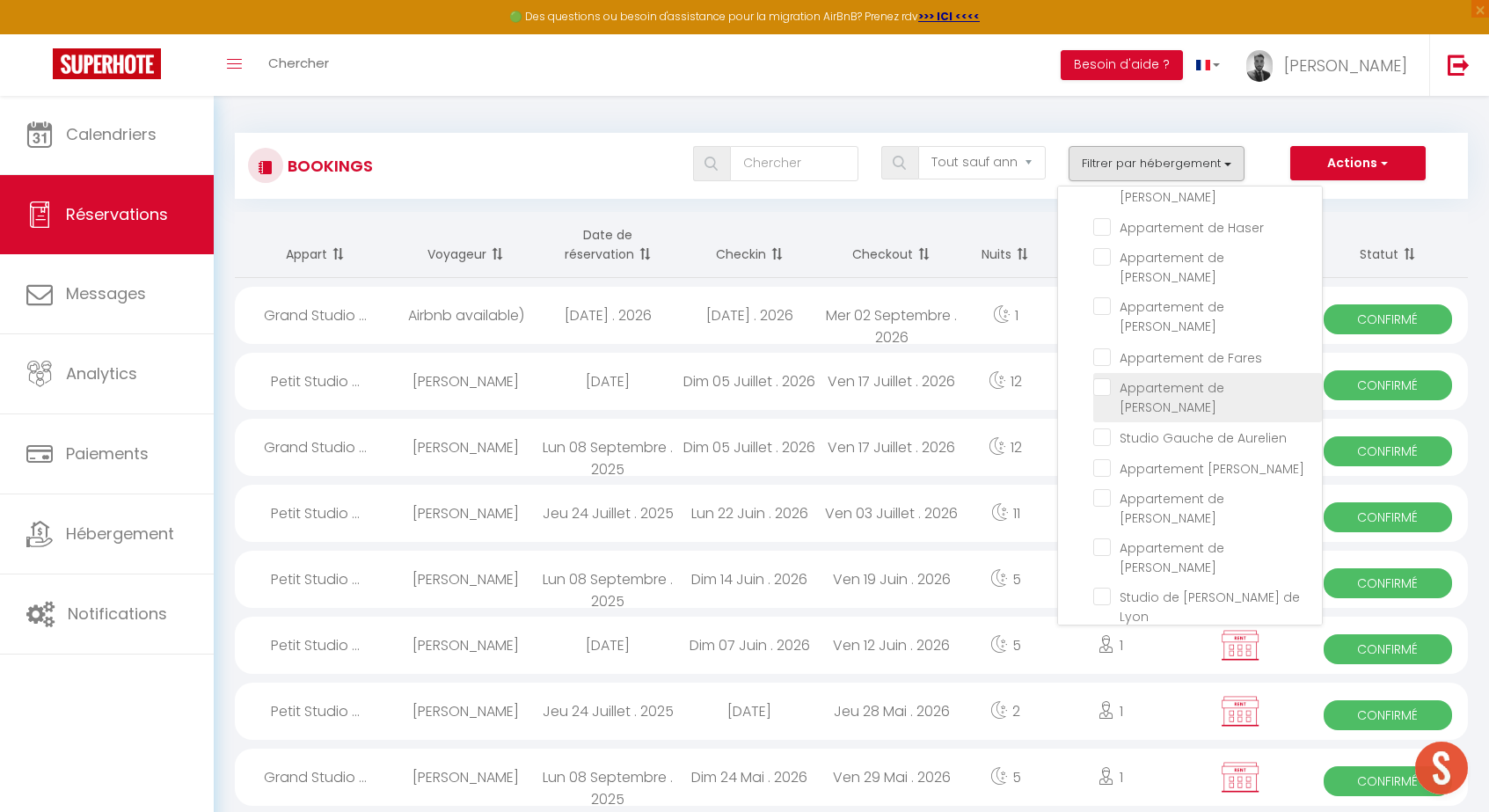
click at [1179, 378] on input "Appartement de [PERSON_NAME]" at bounding box center [1208, 386] width 229 height 17
checkbox input "true"
checkbox input "false"
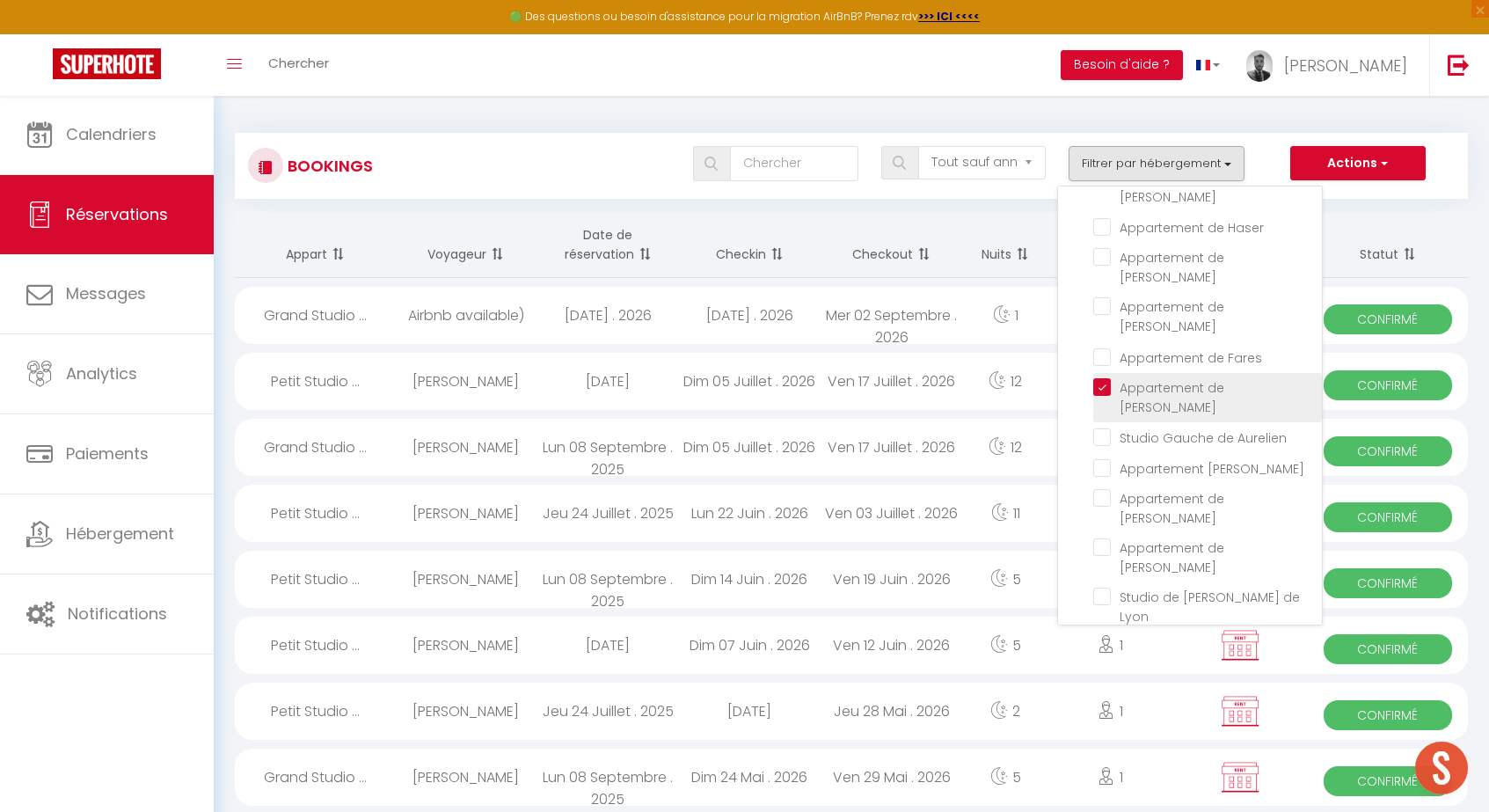
checkbox input "false"
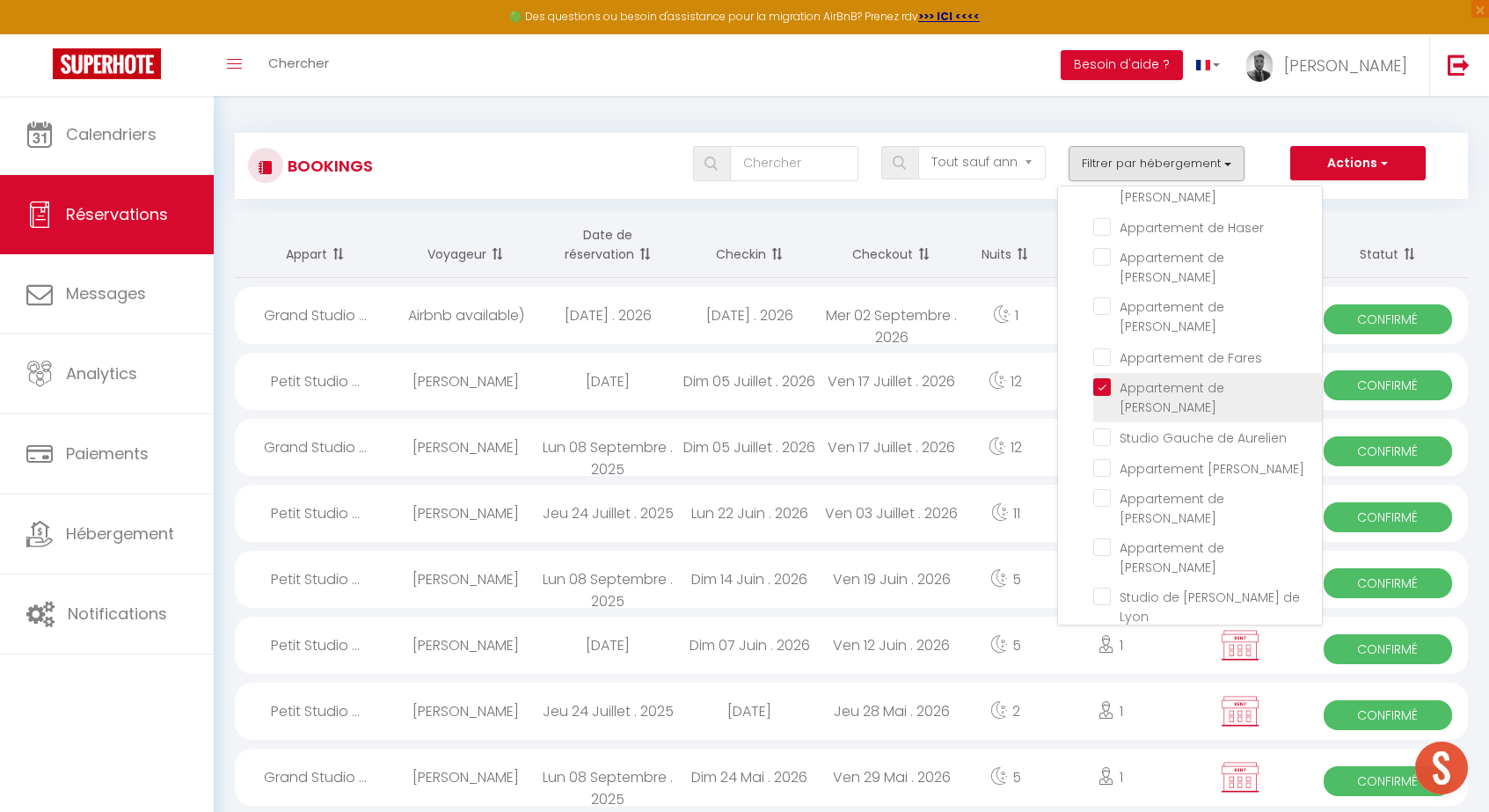
checkbox input "false"
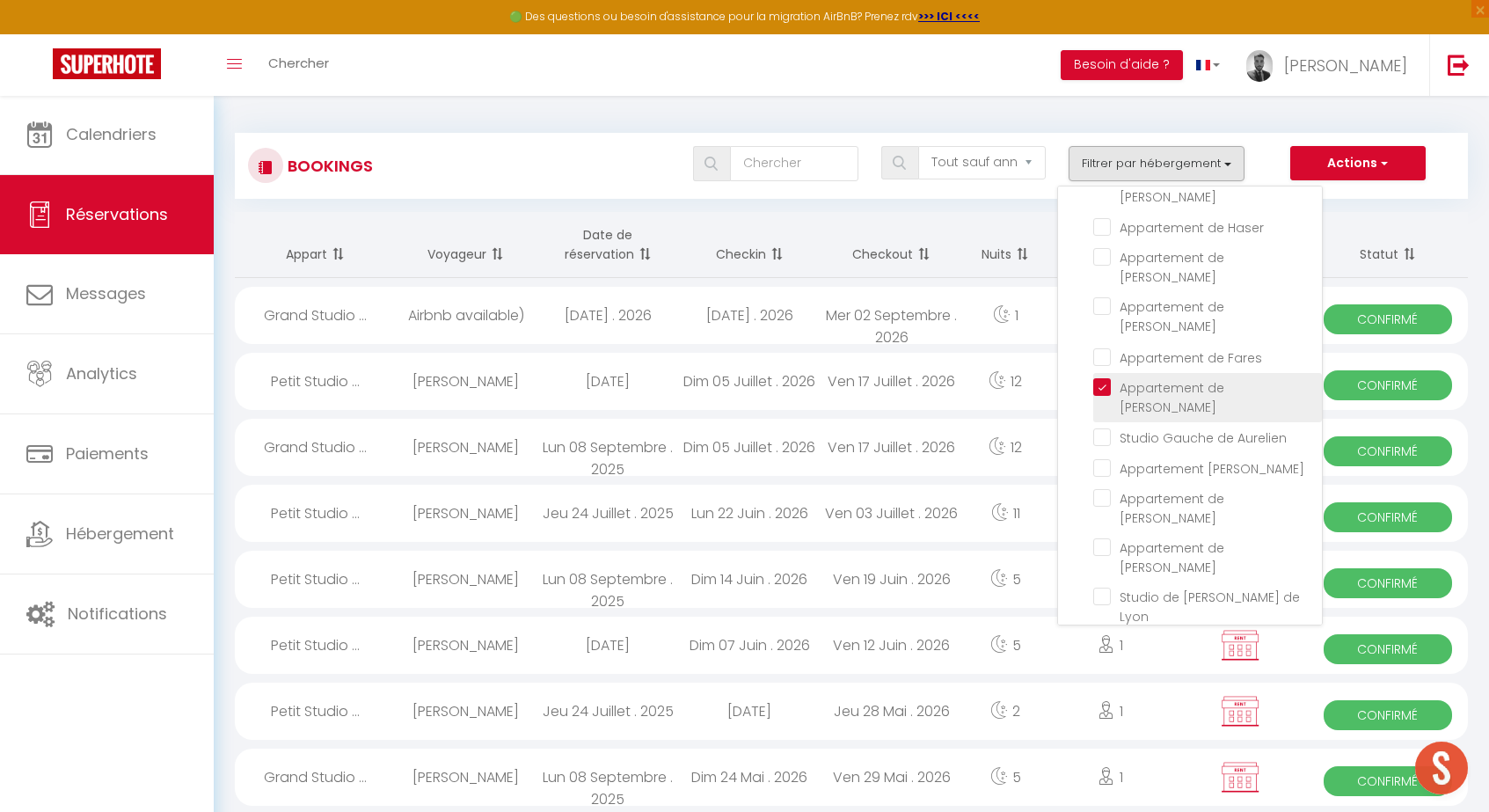
checkbox input "false"
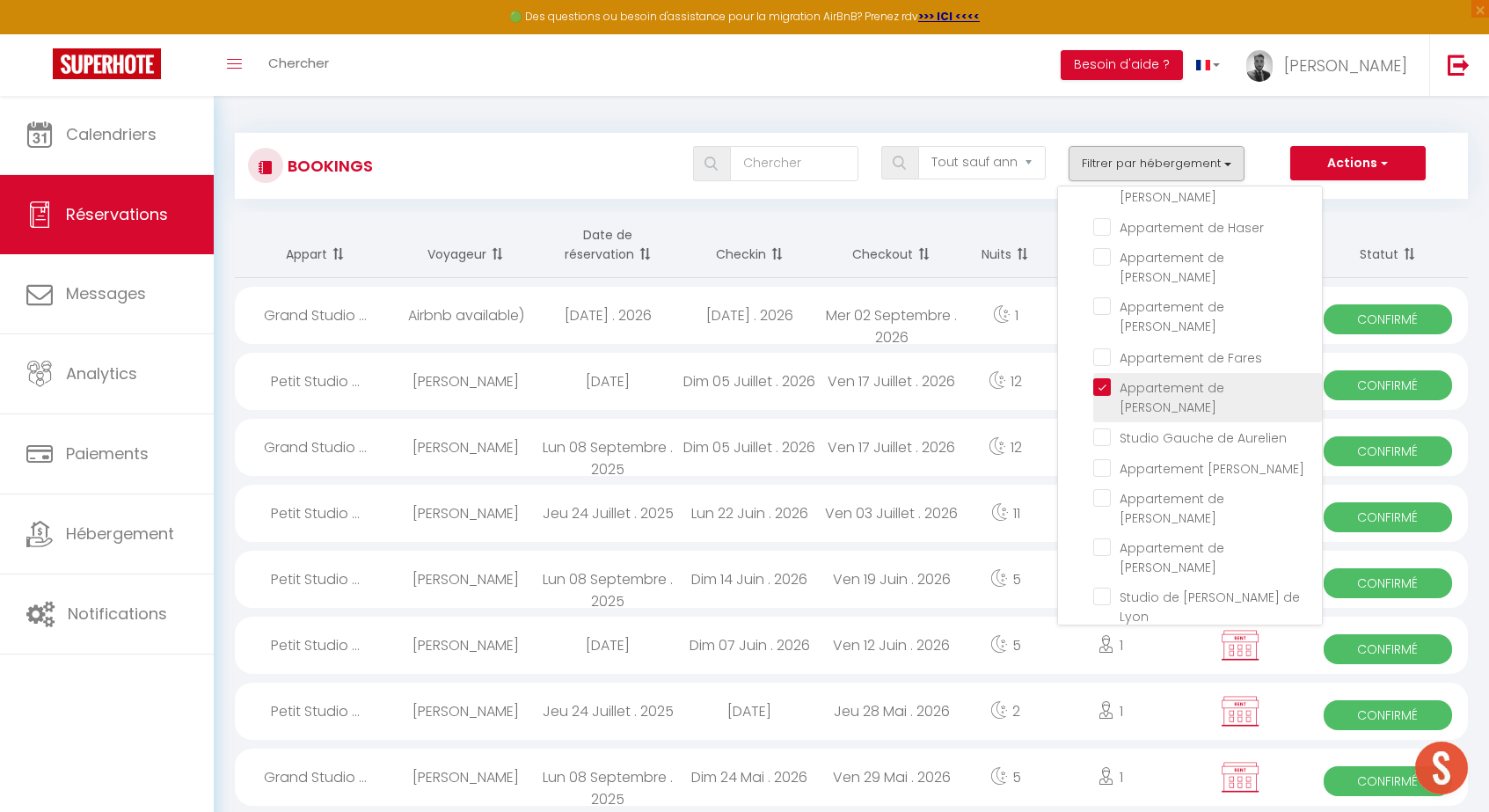
checkbox input "false"
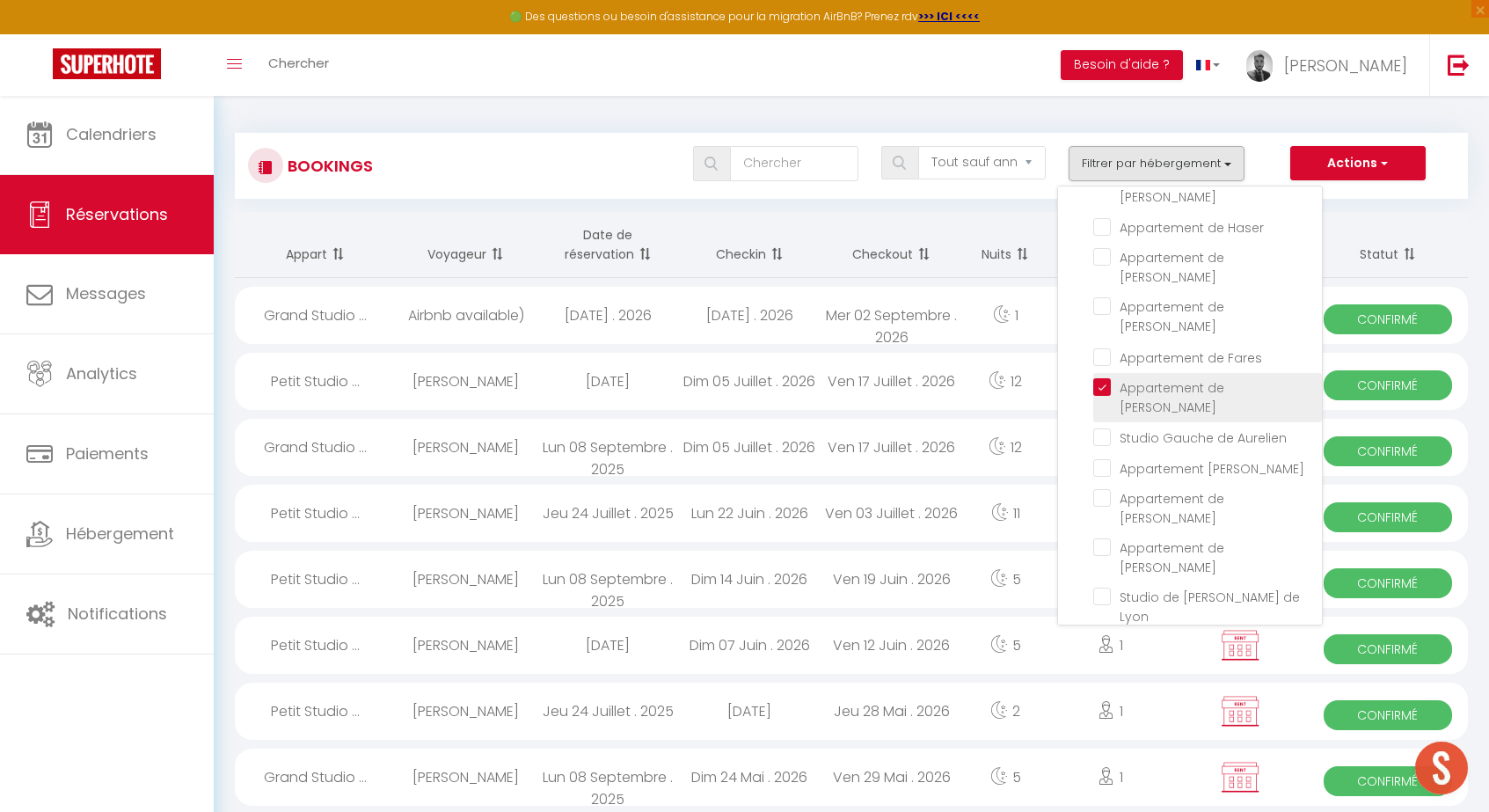
checkbox input "false"
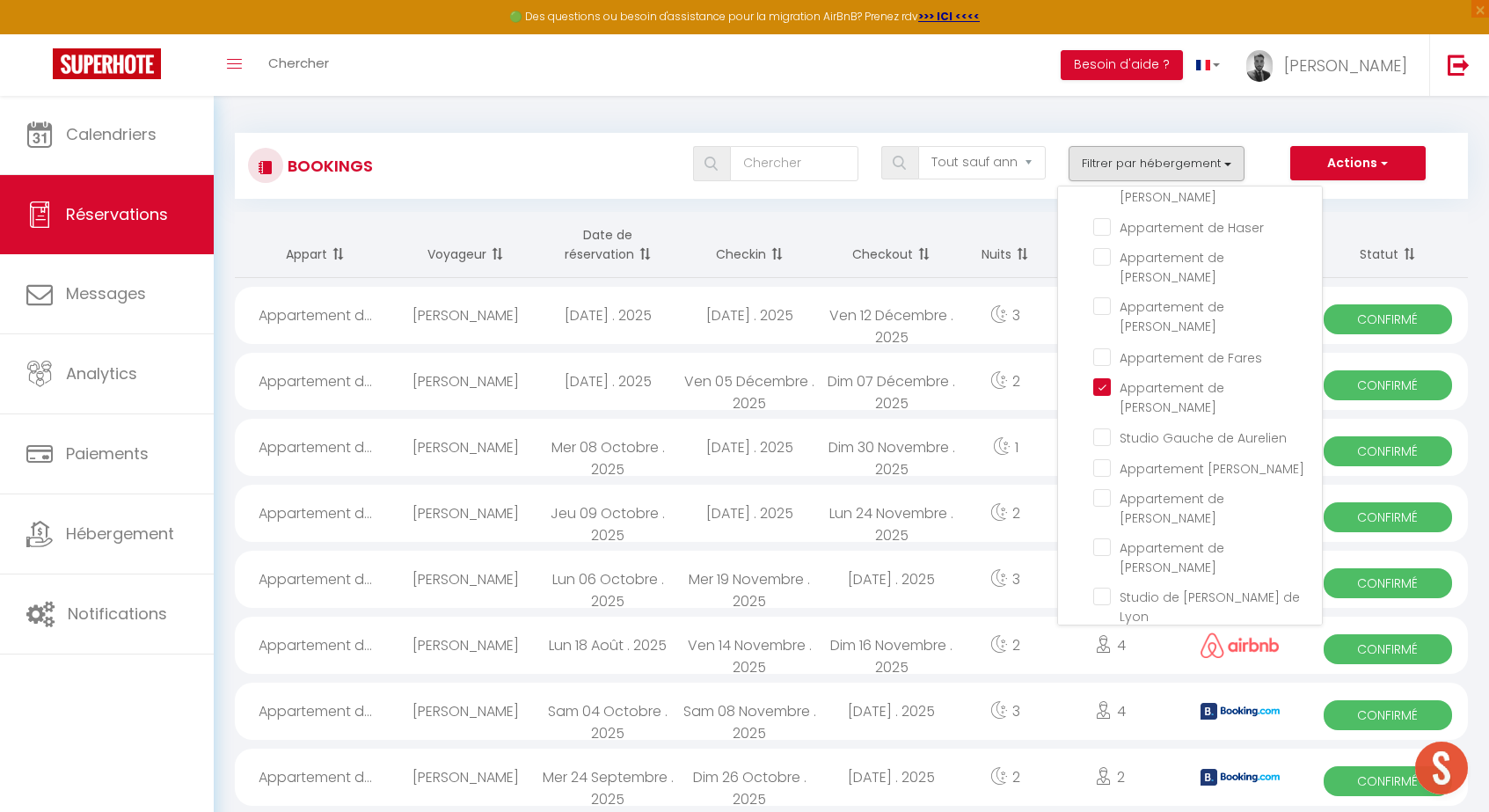
click at [1041, 220] on th "Nuits" at bounding box center [1004, 245] width 86 height 66
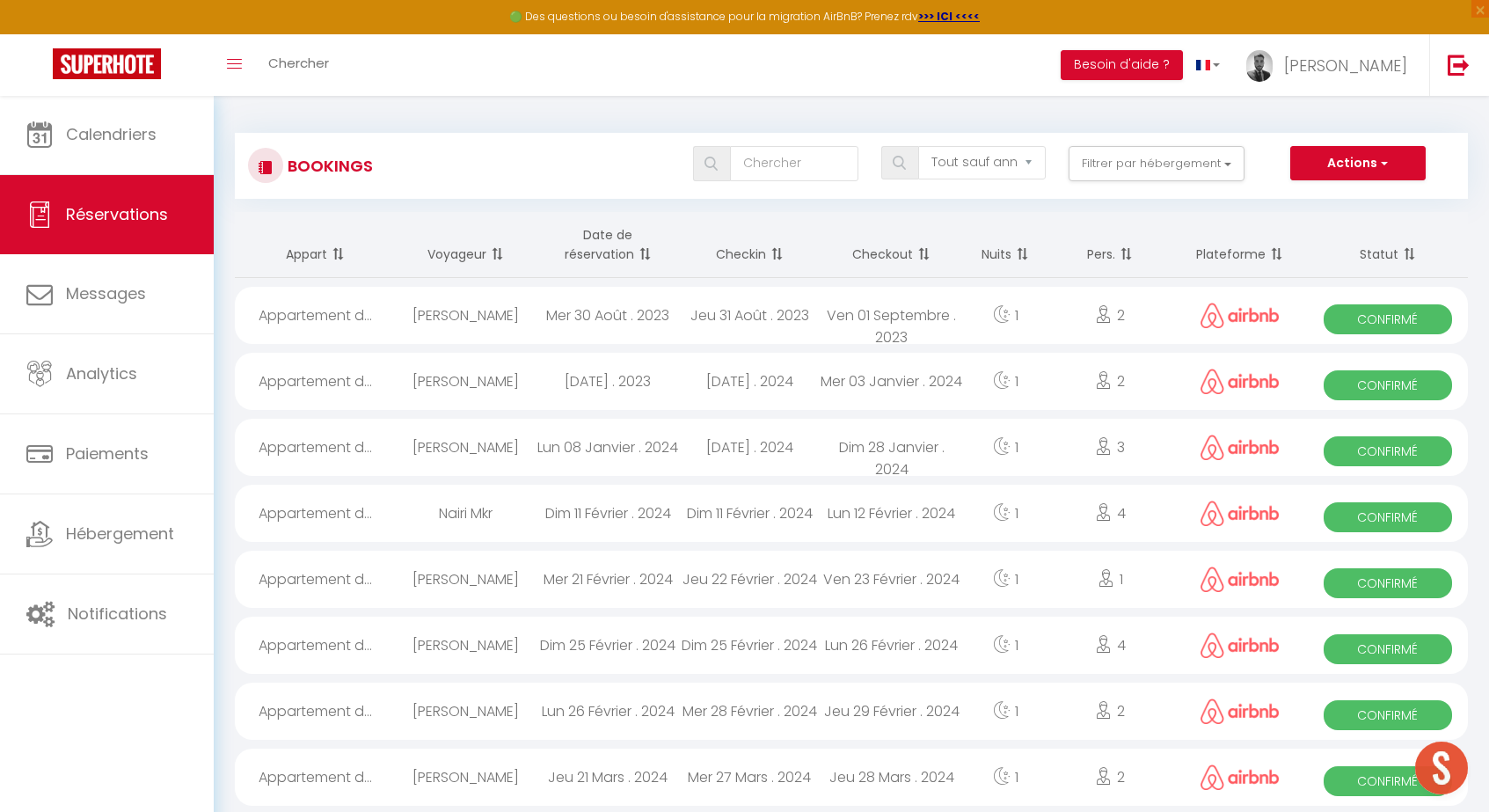
click at [781, 251] on span at bounding box center [774, 254] width 17 height 35
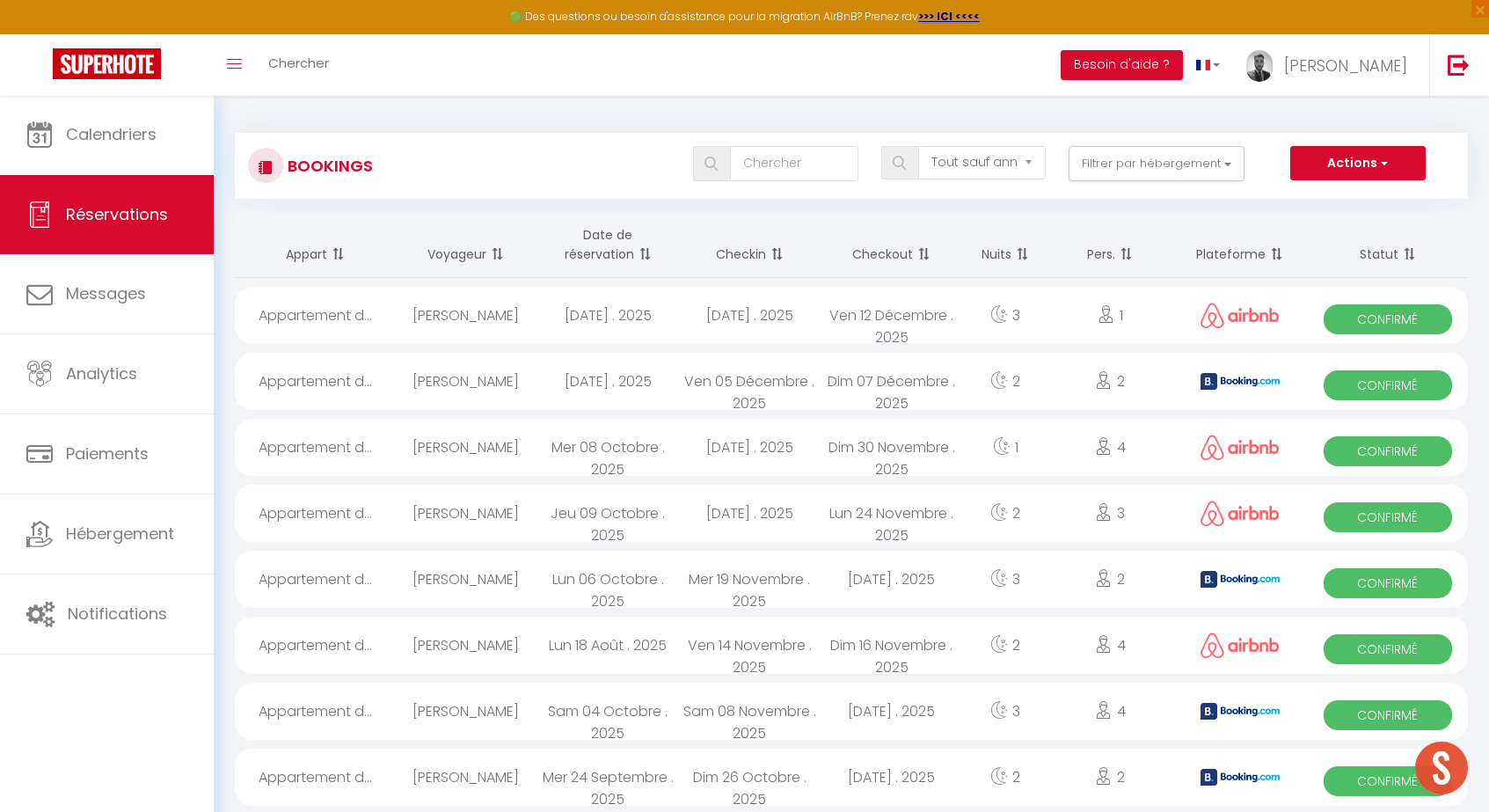
click at [772, 304] on div "[DATE] . 2025" at bounding box center [749, 315] width 142 height 57
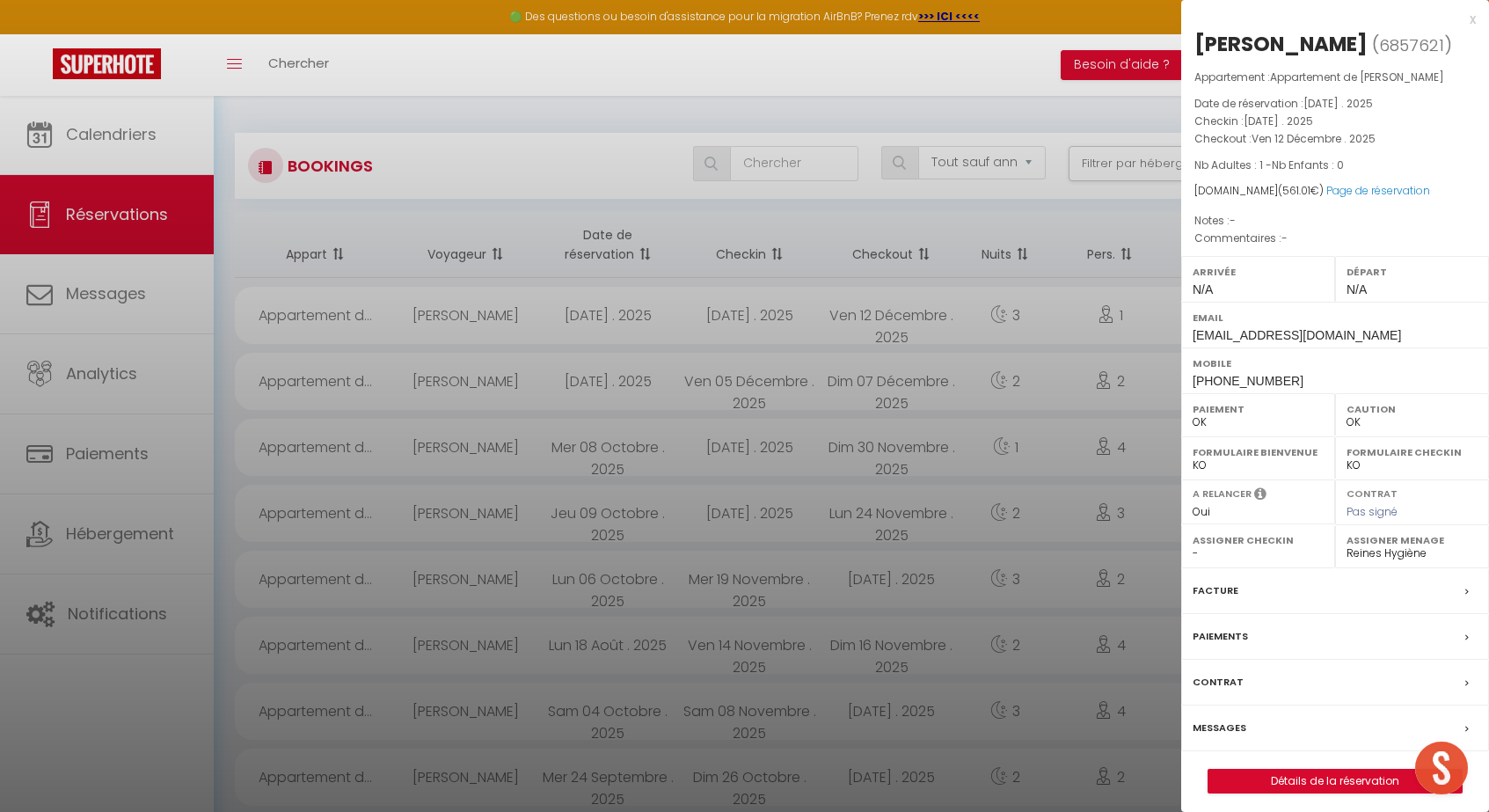
click at [1326, 769] on link "Détails de la réservation" at bounding box center [1335, 780] width 253 height 23
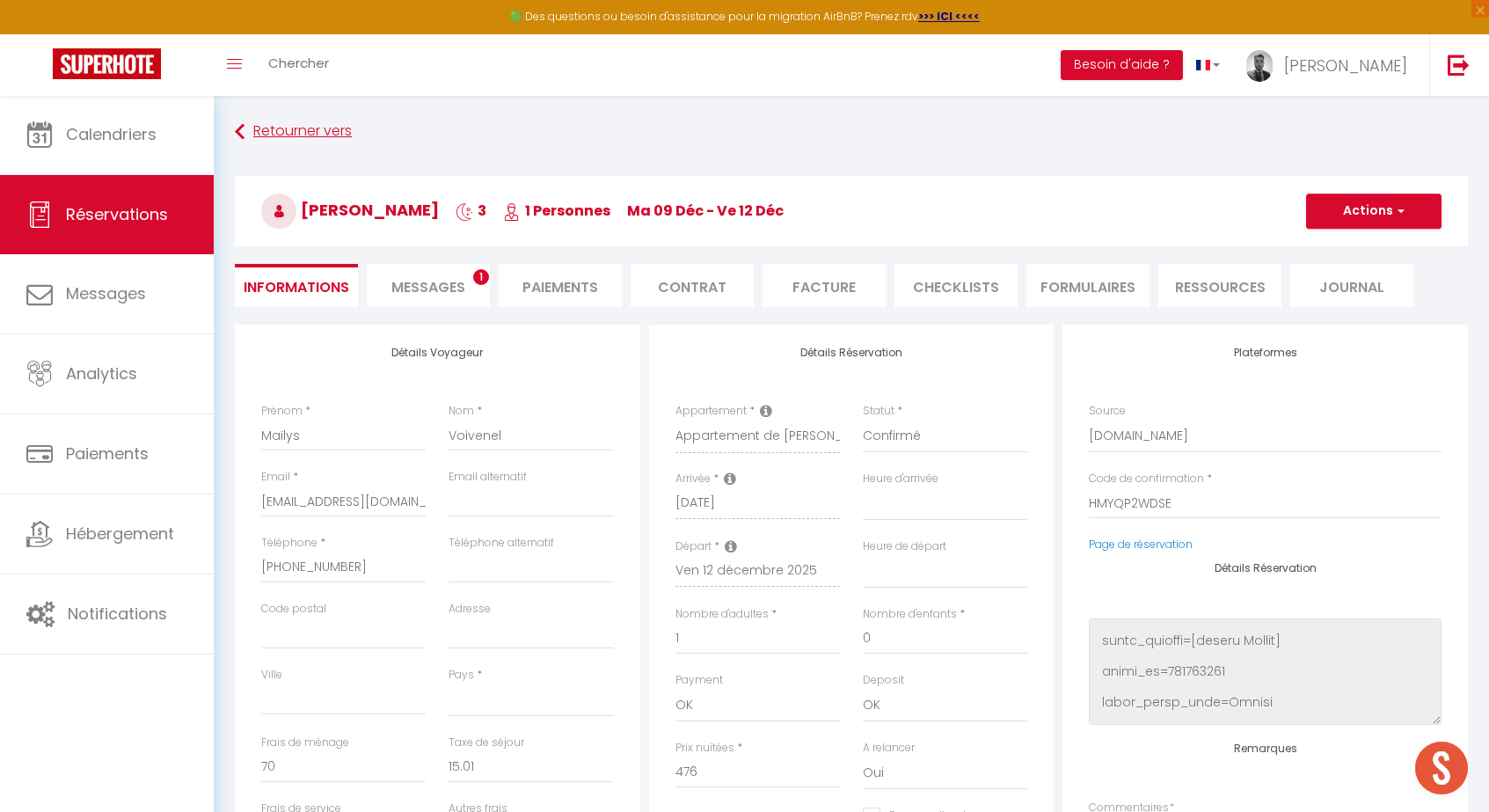
click at [308, 146] on link "Retourner vers" at bounding box center [851, 132] width 1233 height 32
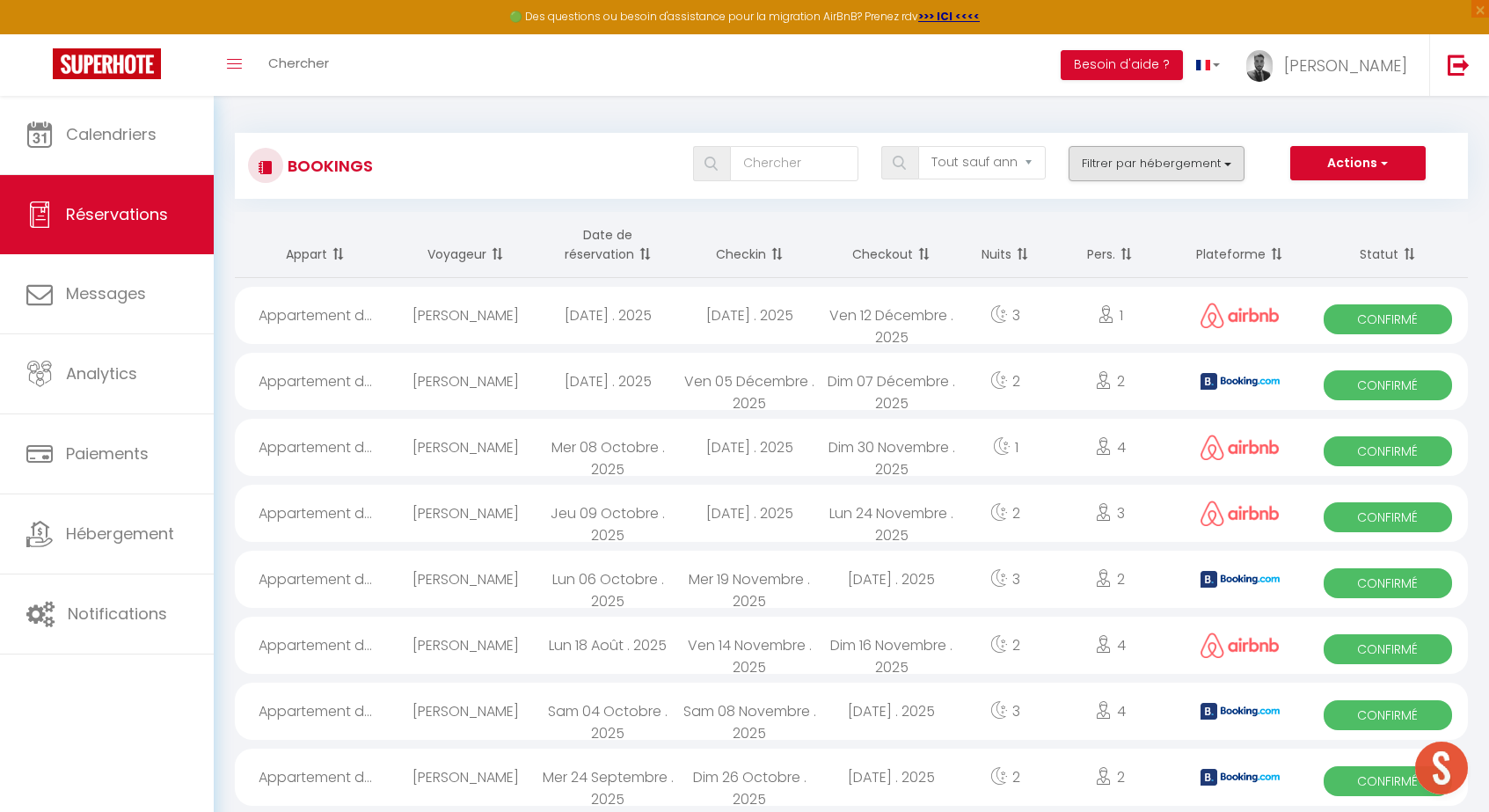
click at [1196, 175] on button "Filtrer par hébergement" at bounding box center [1157, 163] width 176 height 35
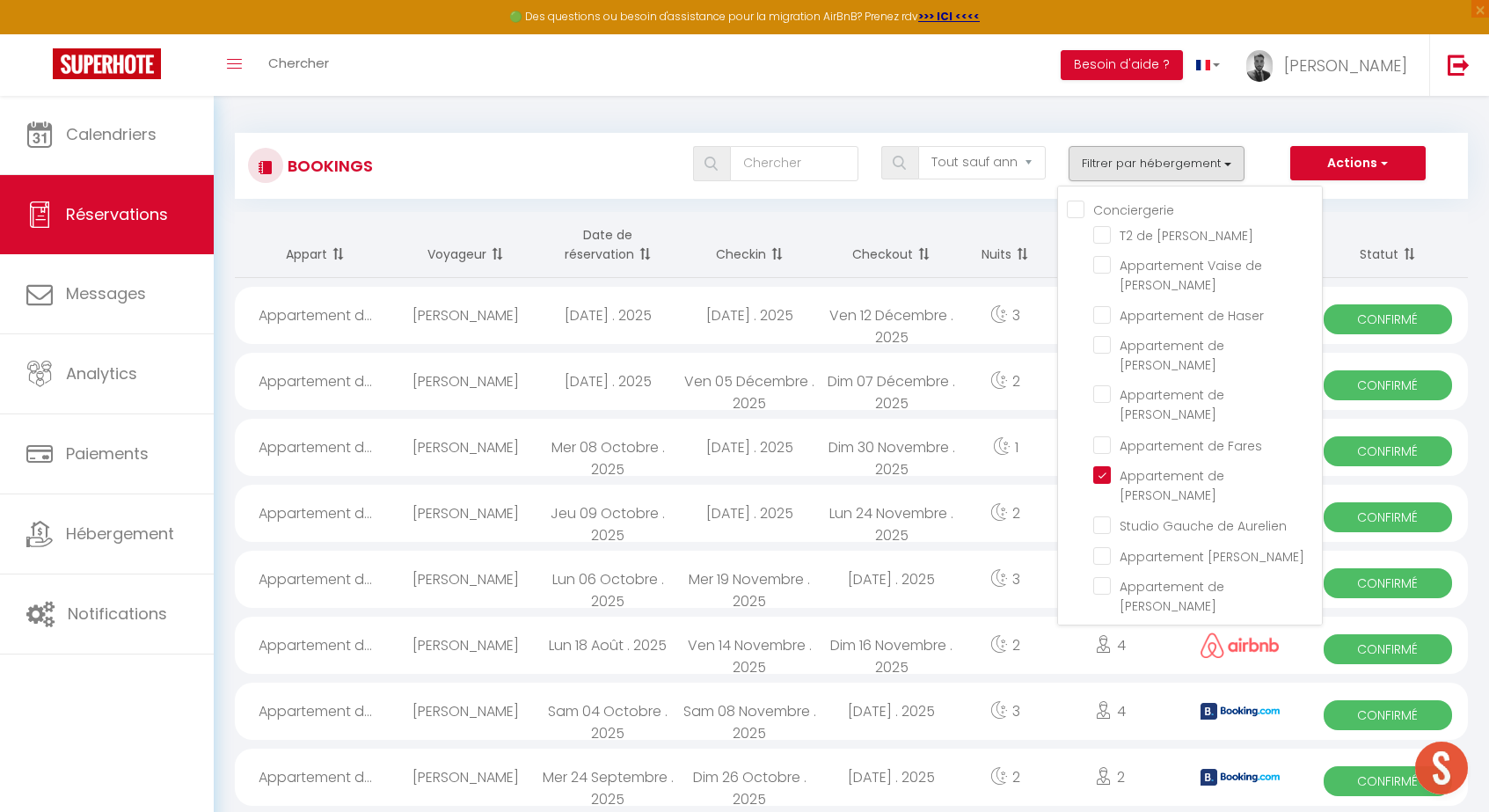
click at [950, 216] on th "Checkout" at bounding box center [891, 245] width 142 height 66
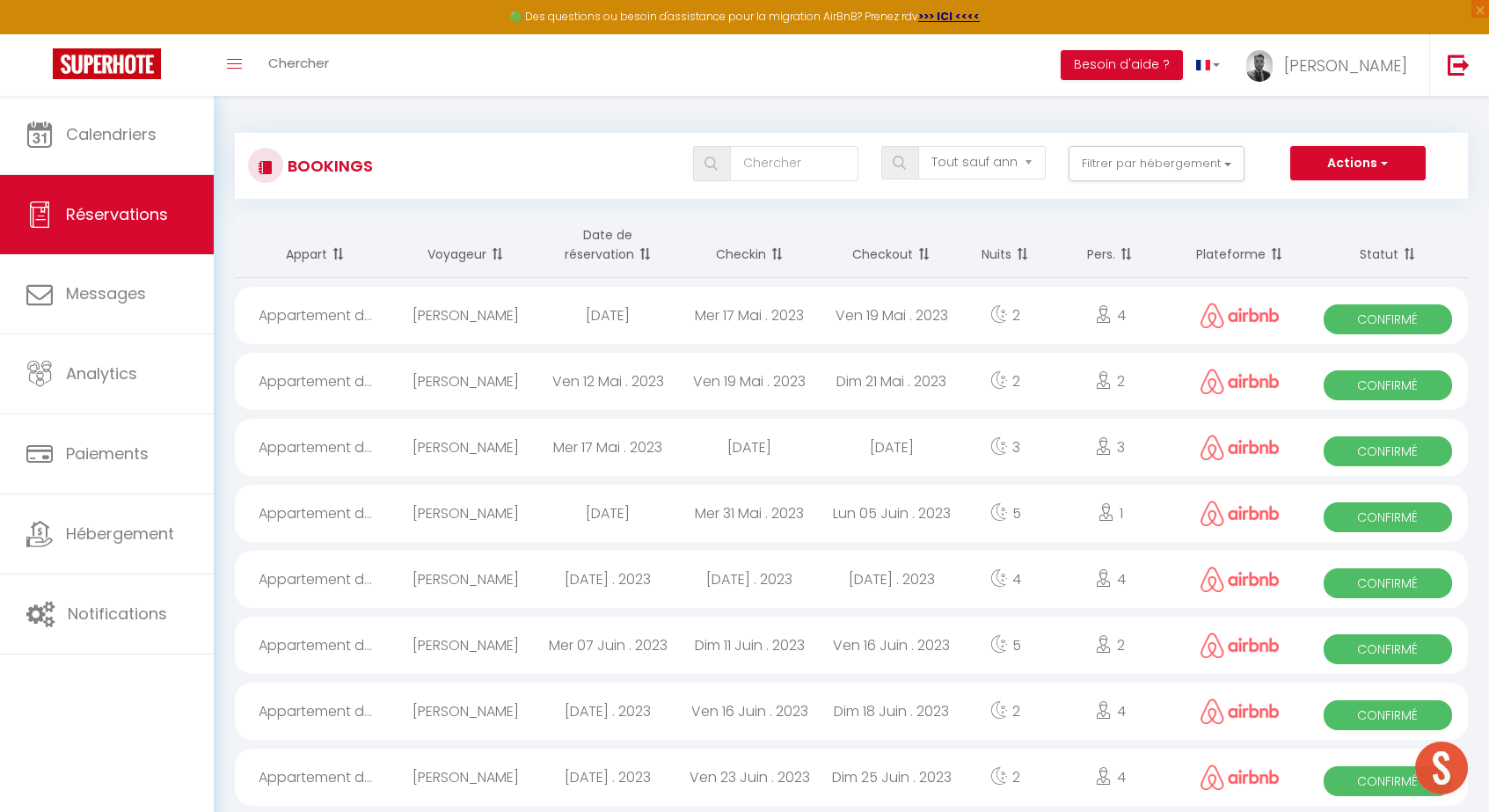
click at [779, 255] on span at bounding box center [774, 254] width 17 height 35
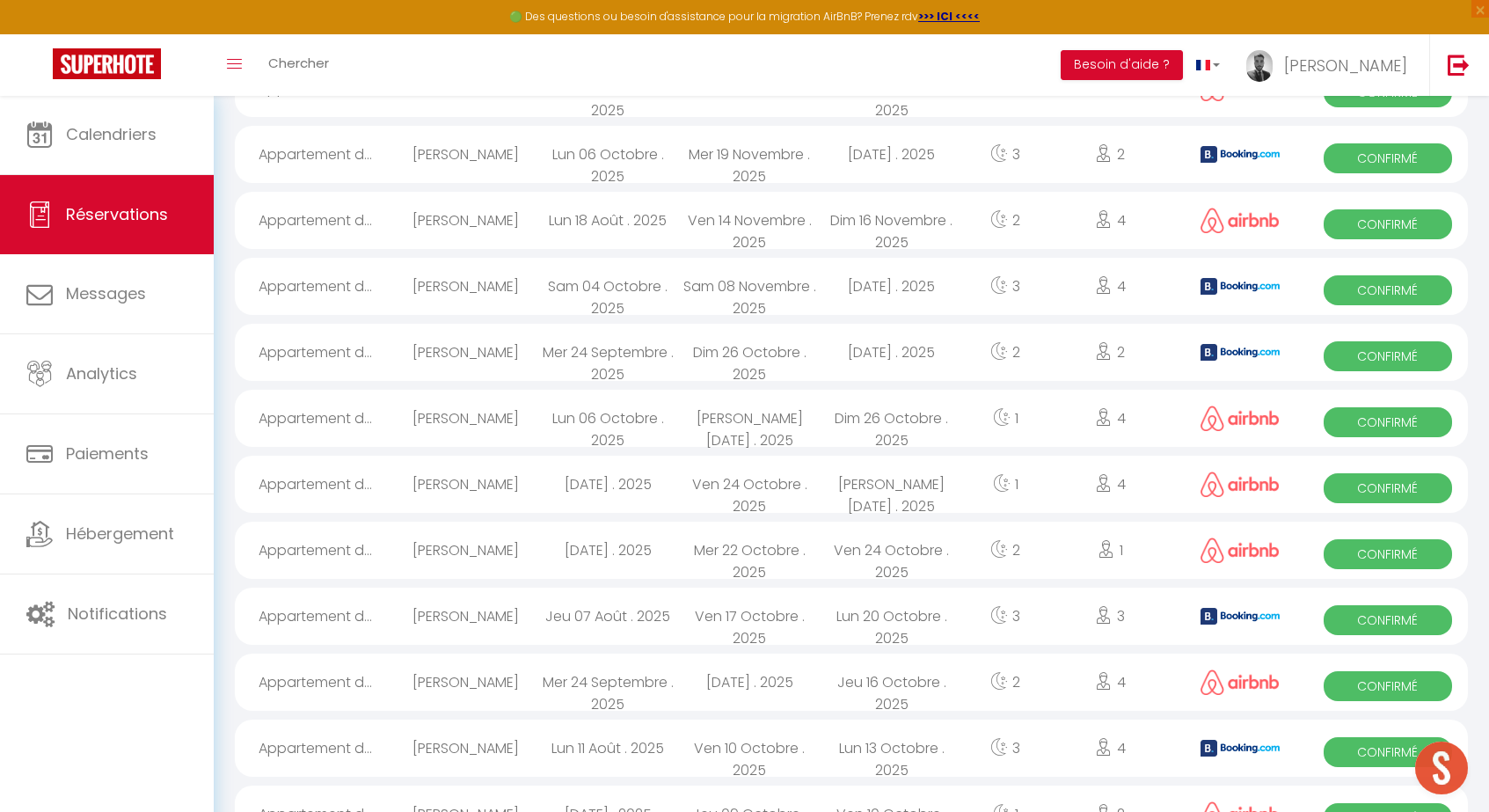
scroll to position [426, 0]
click at [774, 683] on div "[DATE] . 2025" at bounding box center [749, 680] width 142 height 57
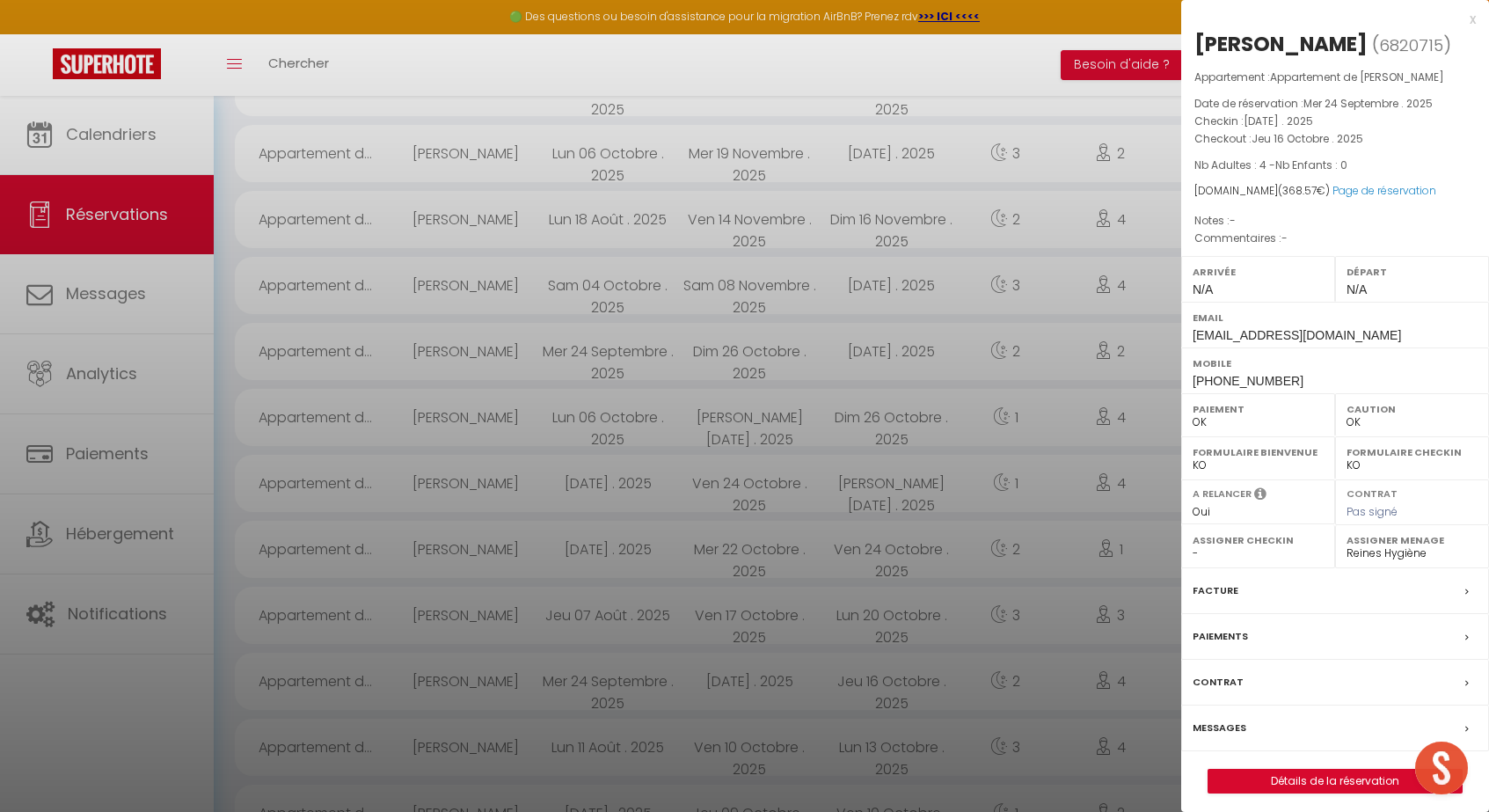
click at [1384, 778] on link "Détails de la réservation" at bounding box center [1335, 780] width 253 height 23
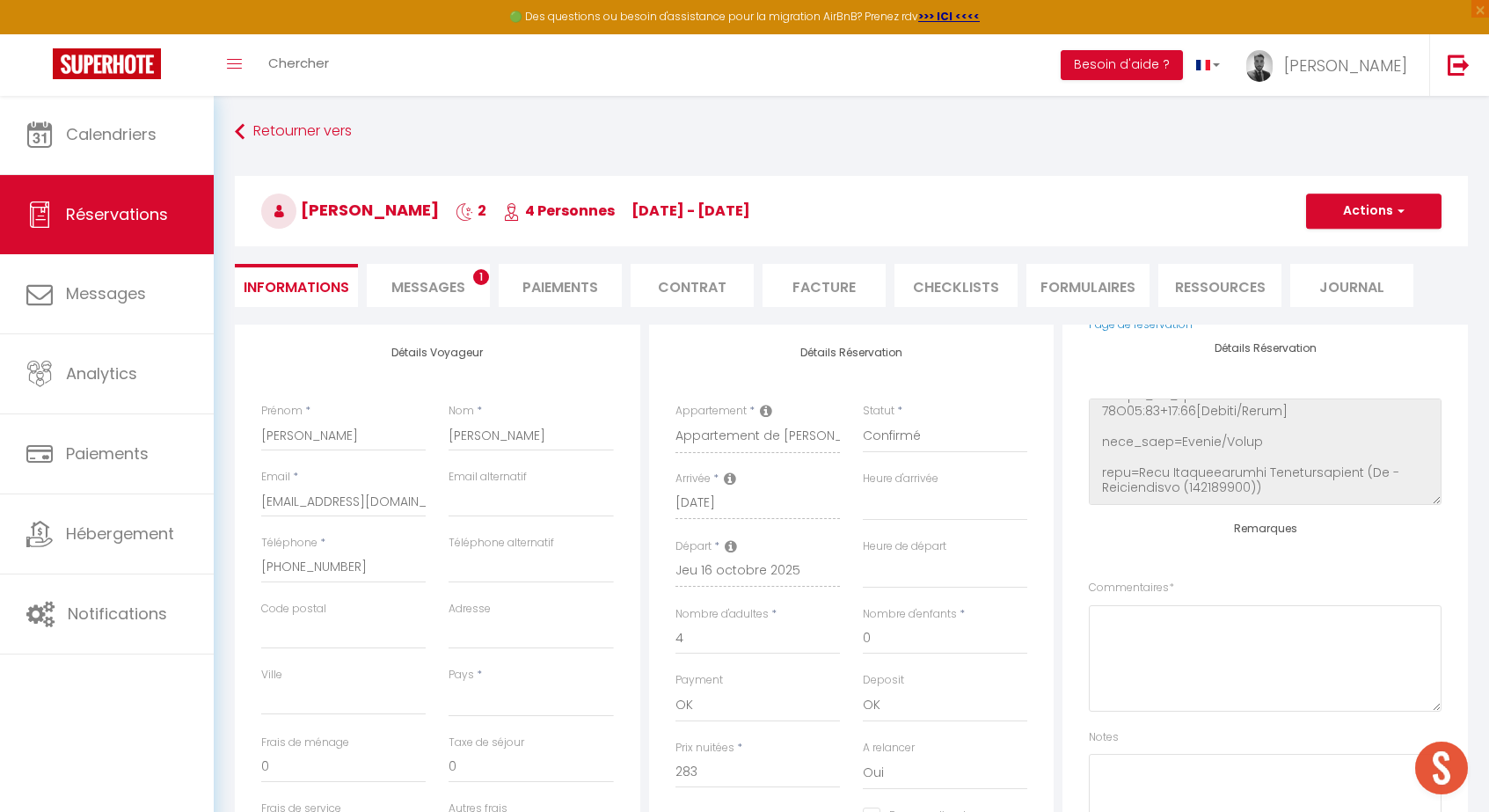
scroll to position [219, 0]
click at [137, 241] on link "Réservations" at bounding box center [107, 214] width 214 height 79
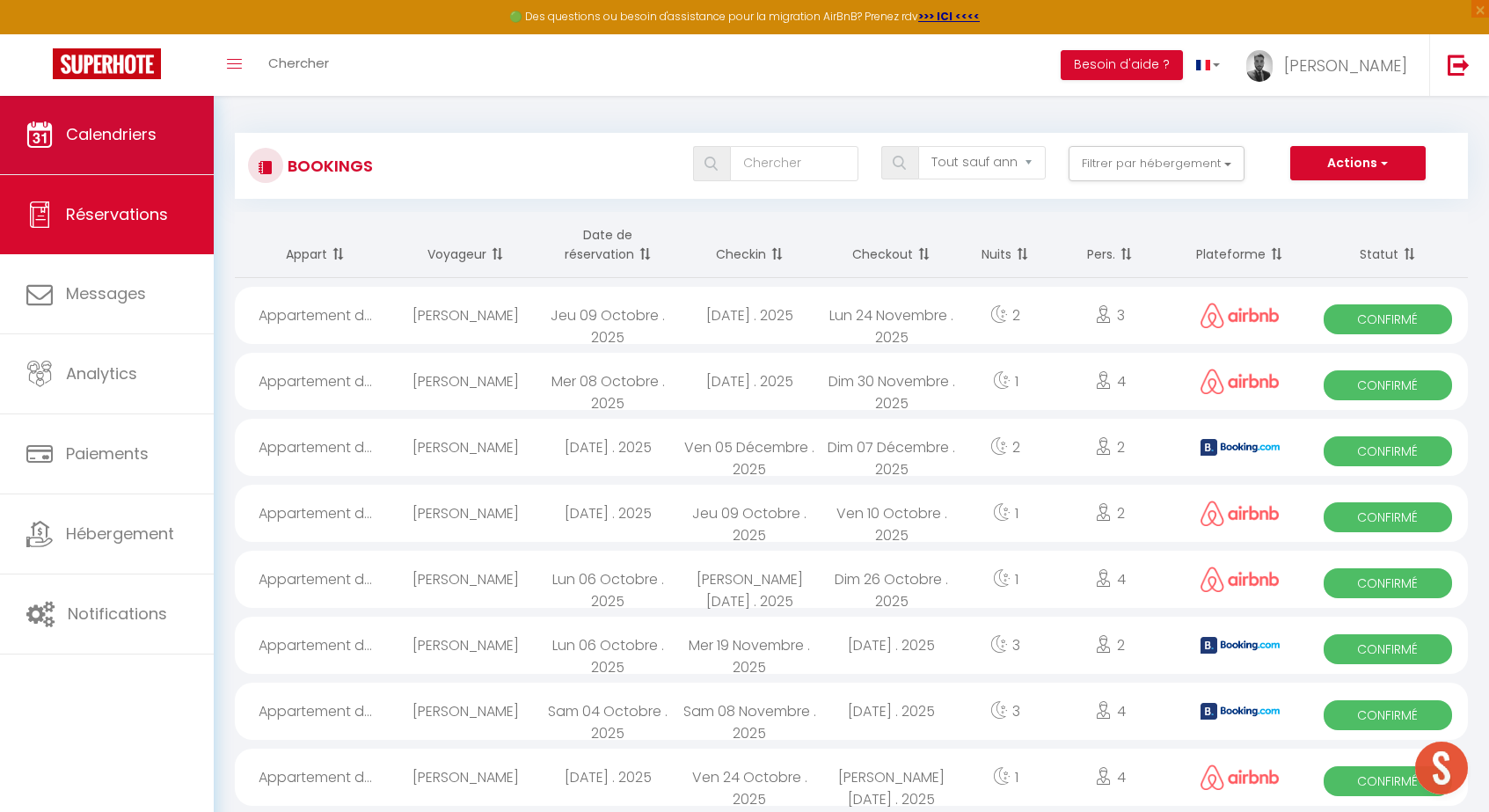
click at [153, 142] on span "Calendriers" at bounding box center [112, 134] width 91 height 22
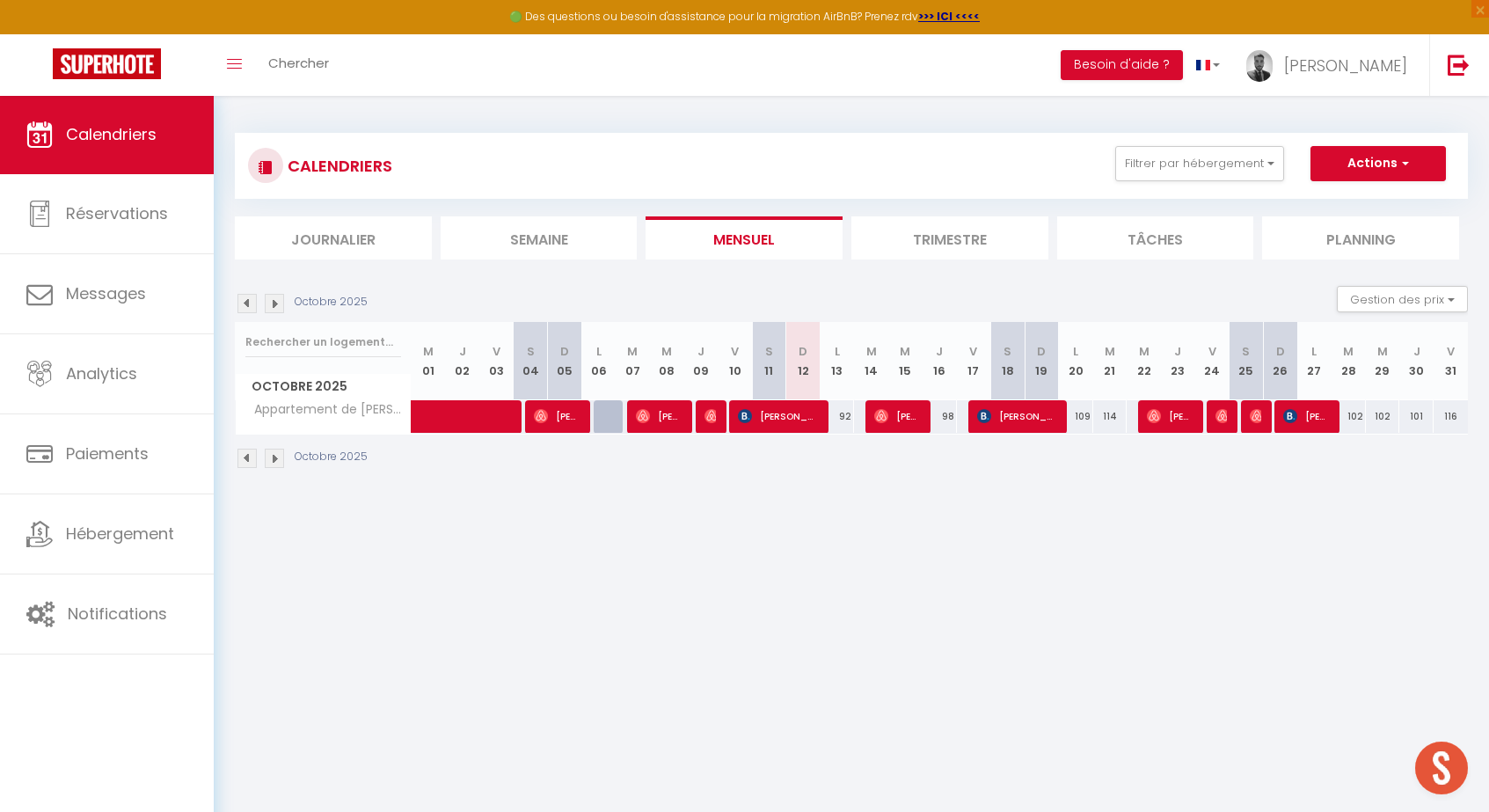
click at [894, 420] on span "[PERSON_NAME]" at bounding box center [896, 416] width 45 height 34
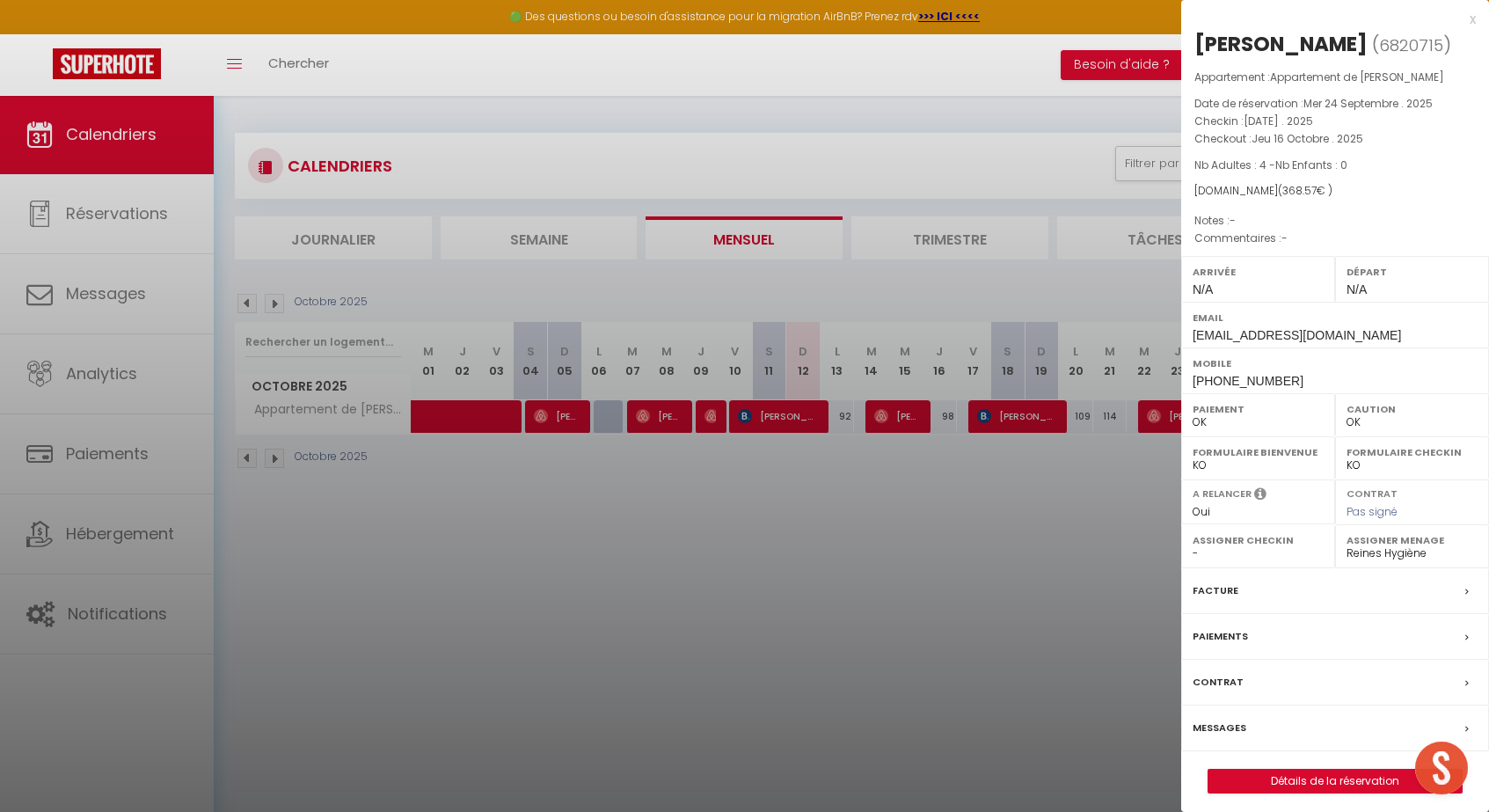
click at [1317, 336] on span "[EMAIL_ADDRESS][DOMAIN_NAME]" at bounding box center [1297, 336] width 209 height 15
click at [1369, 287] on div "Départ N/A" at bounding box center [1412, 279] width 154 height 45
click at [1312, 776] on link "Détails de la réservation" at bounding box center [1335, 780] width 253 height 23
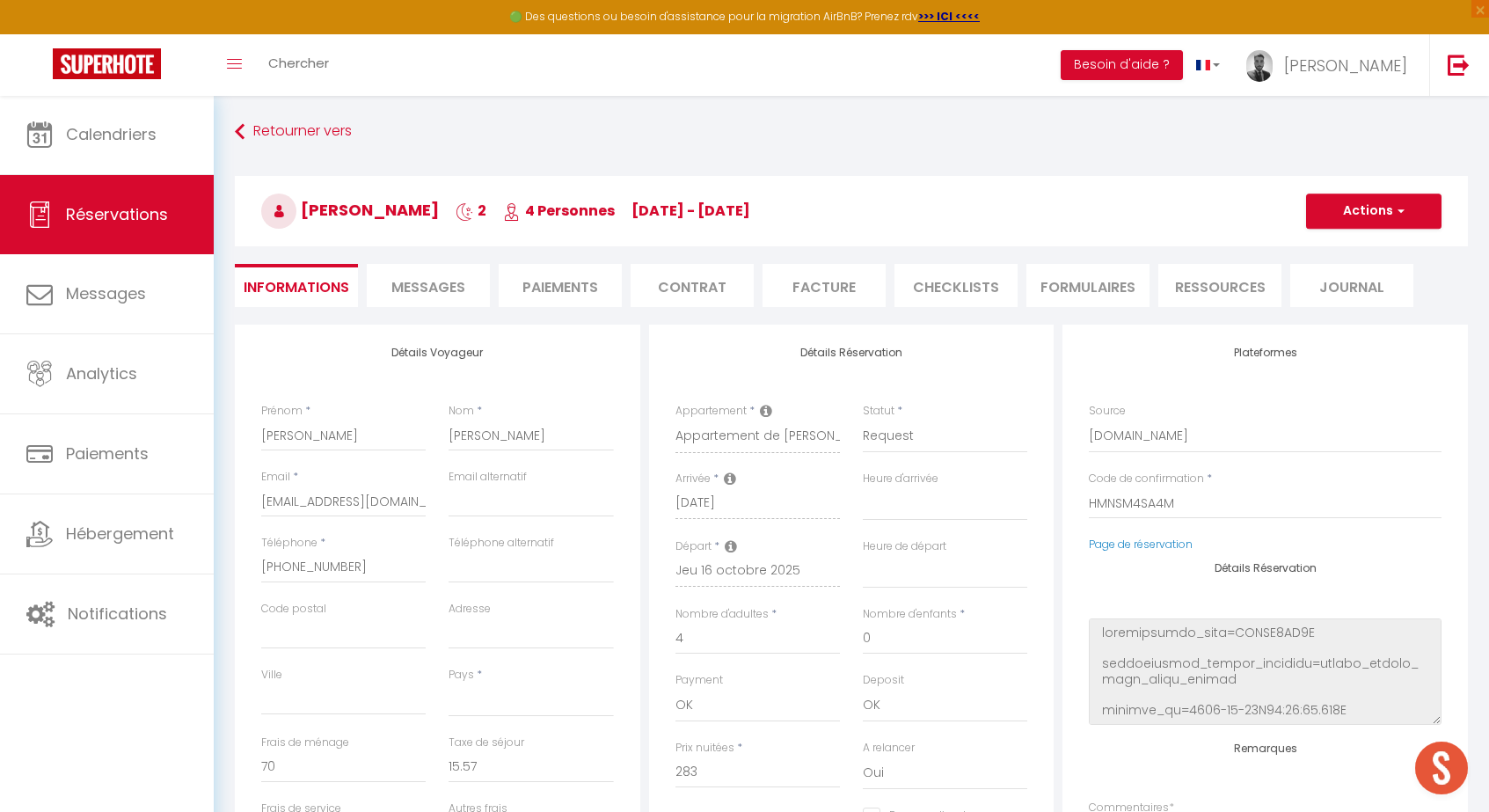
click at [1397, 200] on button "Actions" at bounding box center [1373, 210] width 135 height 35
click at [1353, 250] on link "Enregistrer" at bounding box center [1356, 249] width 139 height 23
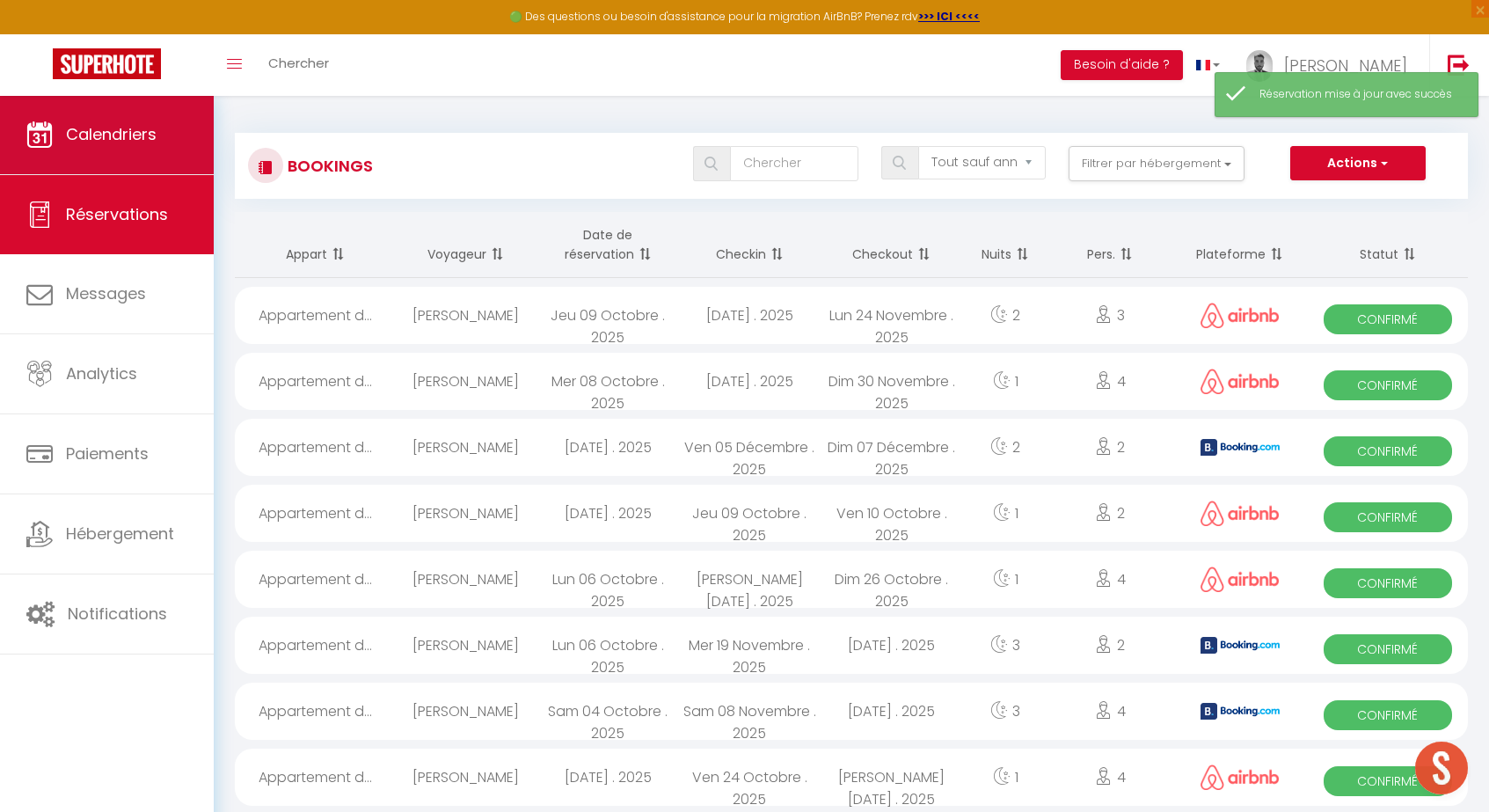
click at [112, 146] on link "Calendriers" at bounding box center [107, 134] width 214 height 79
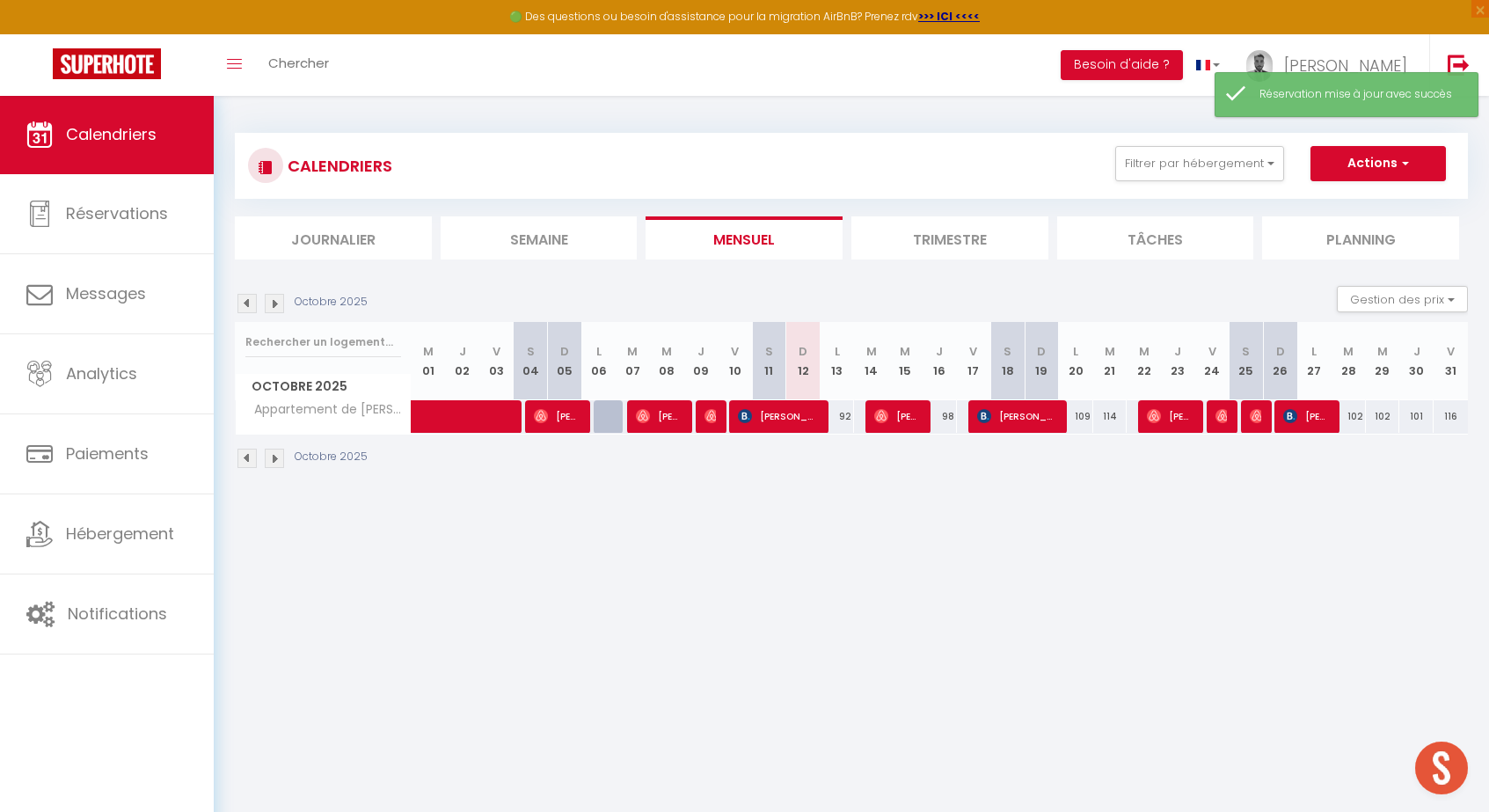
click at [911, 416] on span "[PERSON_NAME]" at bounding box center [896, 416] width 45 height 34
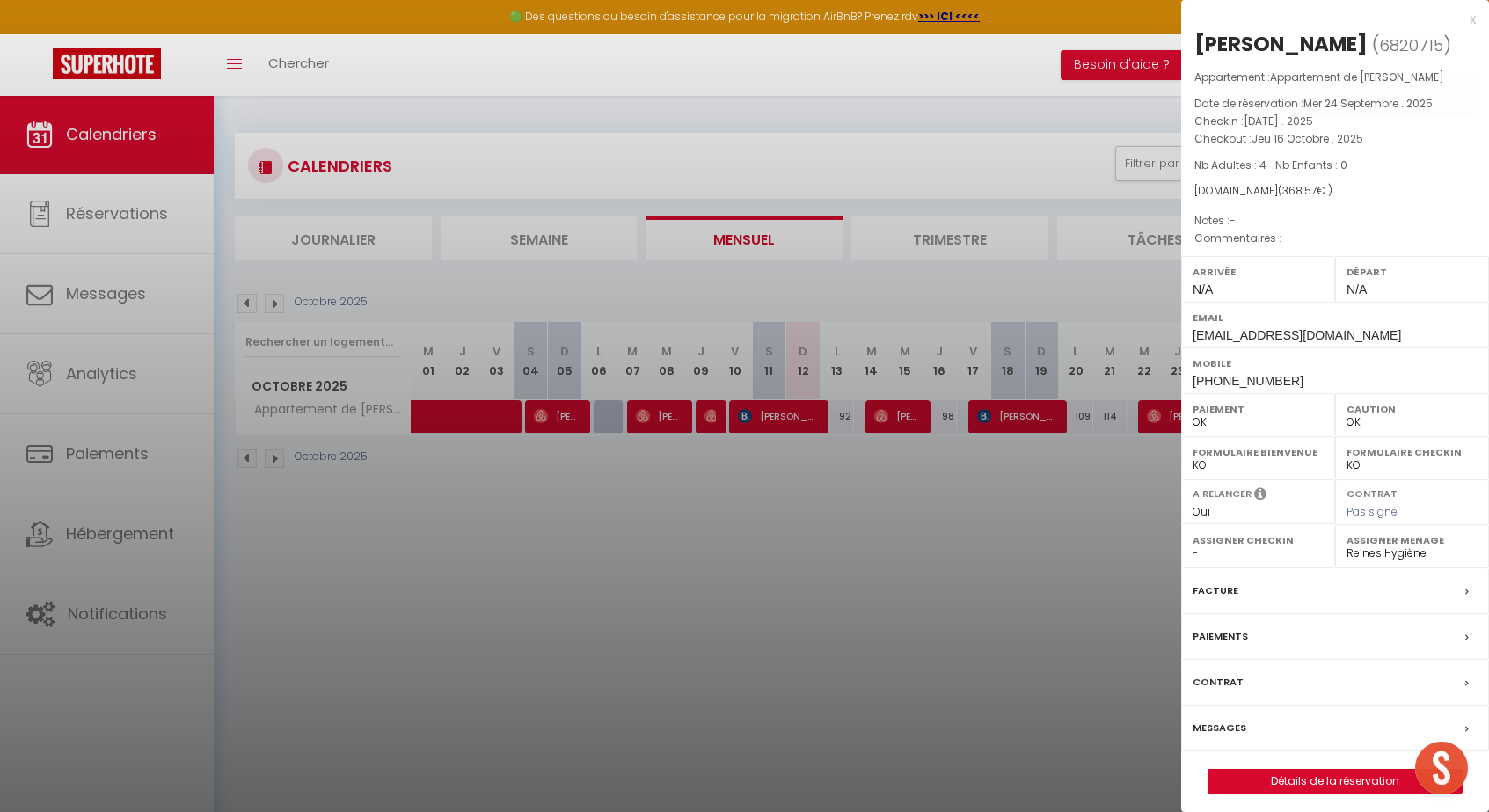
click at [1308, 774] on link "Détails de la réservation" at bounding box center [1335, 780] width 253 height 23
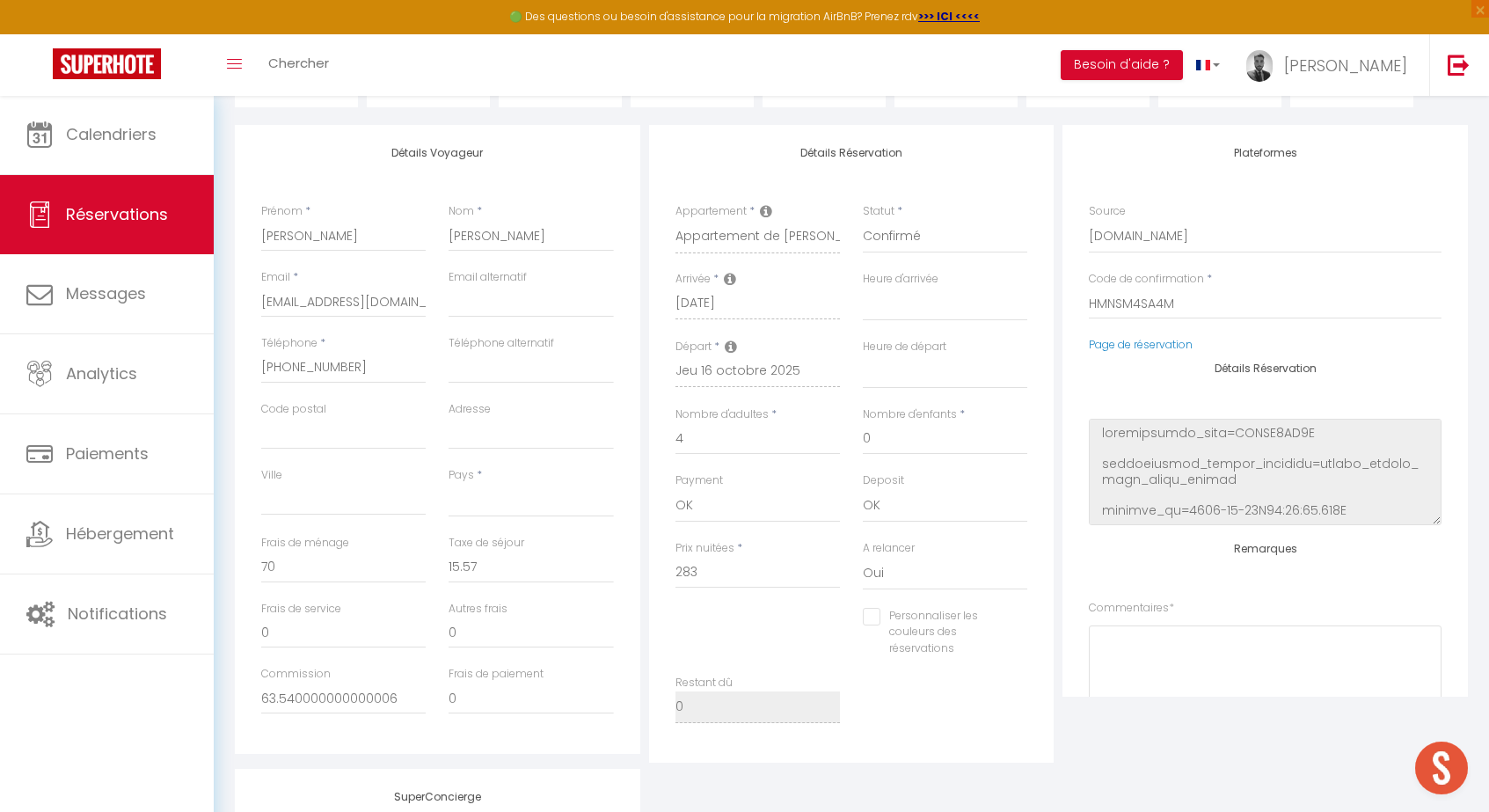
click at [911, 628] on label "Personnaliser les couleurs des réservations" at bounding box center [943, 632] width 125 height 50
click at [911, 625] on input "Personnaliser les couleurs des réservations" at bounding box center [934, 616] width 142 height 17
click at [911, 628] on label "Personnaliser les couleurs des réservations" at bounding box center [936, 632] width 111 height 50
click at [911, 625] on input "Personnaliser les couleurs des réservations" at bounding box center [927, 616] width 129 height 17
click at [1129, 345] on link "Page de réservation" at bounding box center [1141, 344] width 103 height 15
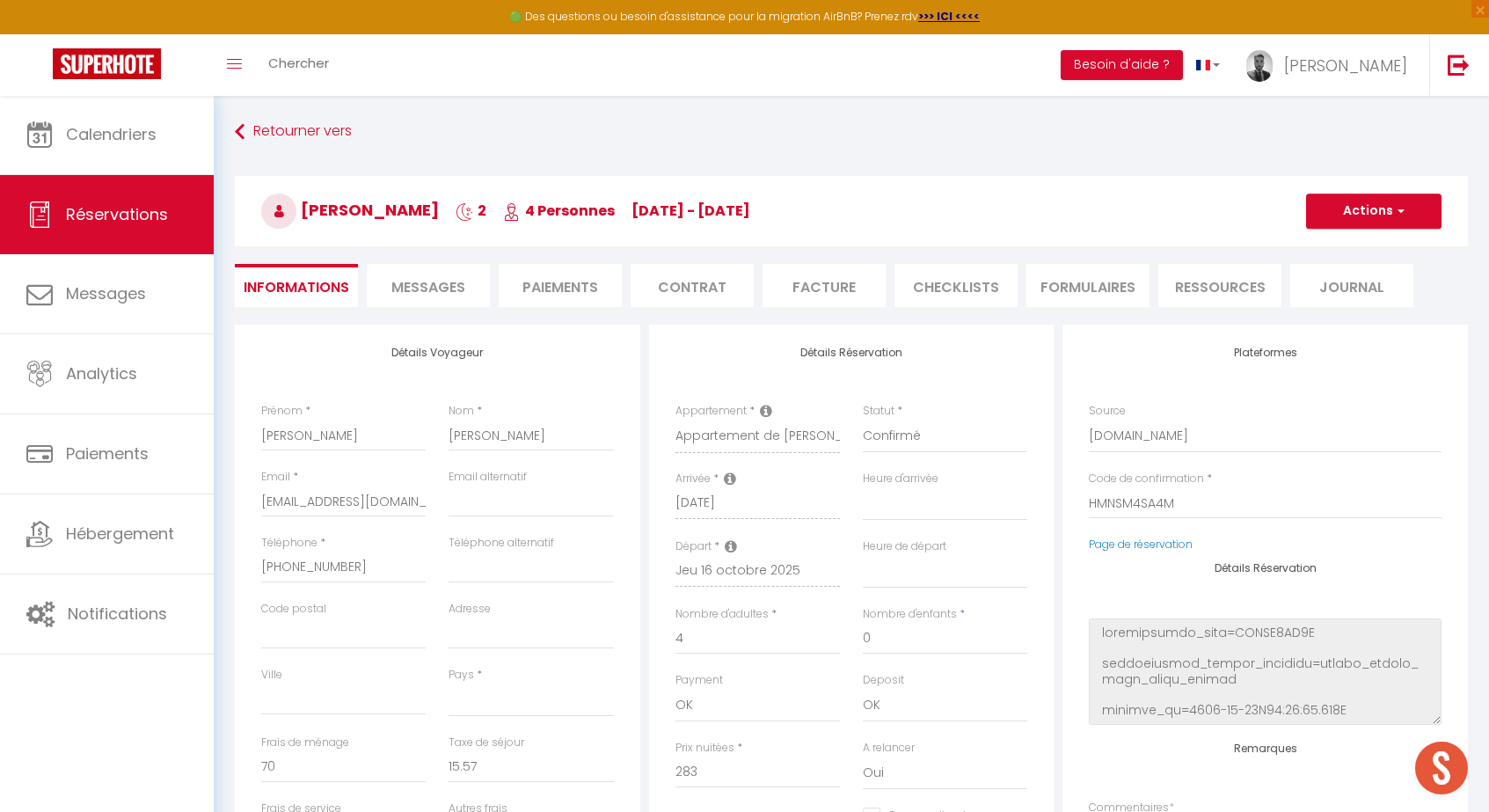
click at [767, 410] on icon at bounding box center [766, 411] width 13 height 15
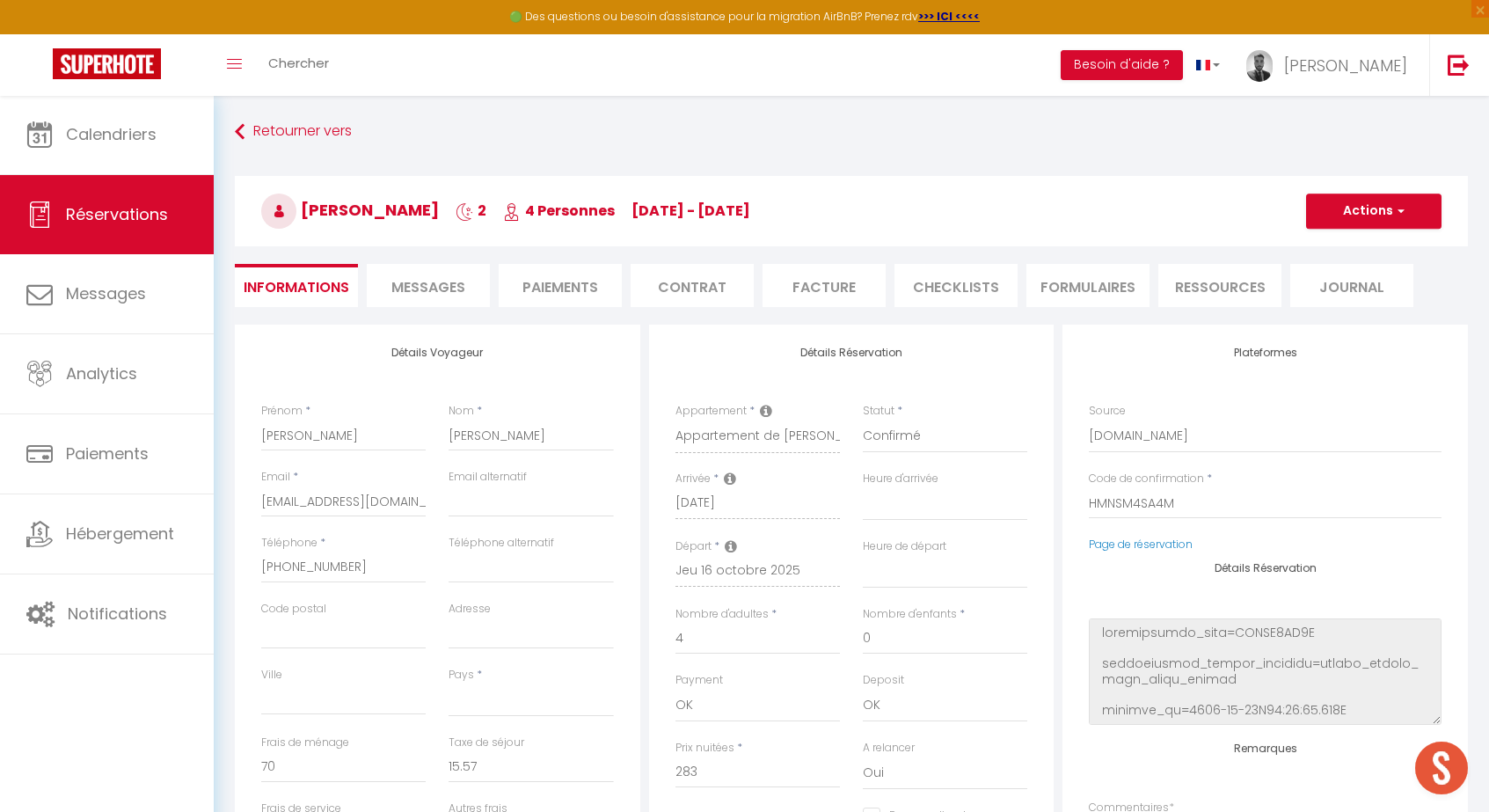
click at [767, 410] on icon at bounding box center [766, 411] width 13 height 15
drag, startPoint x: 1190, startPoint y: 512, endPoint x: 1053, endPoint y: 471, distance: 143.0
click at [1053, 472] on div "Détails Voyageur Prénom * [PERSON_NAME] * [PERSON_NAME] * [EMAIL_ADDRESS][DOMAI…" at bounding box center [851, 643] width 1242 height 638
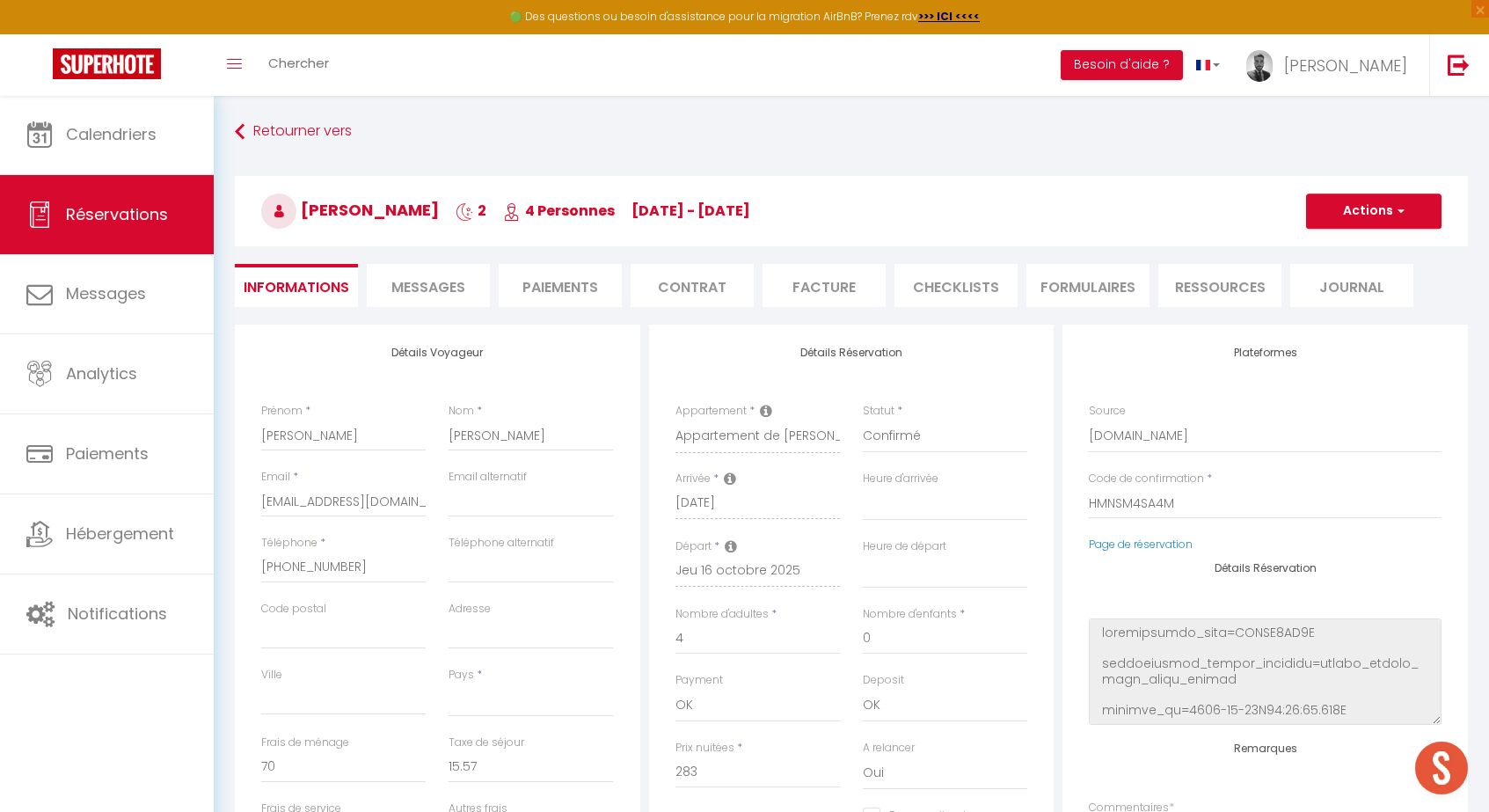
click at [1390, 271] on li "Journal" at bounding box center [1352, 285] width 123 height 43
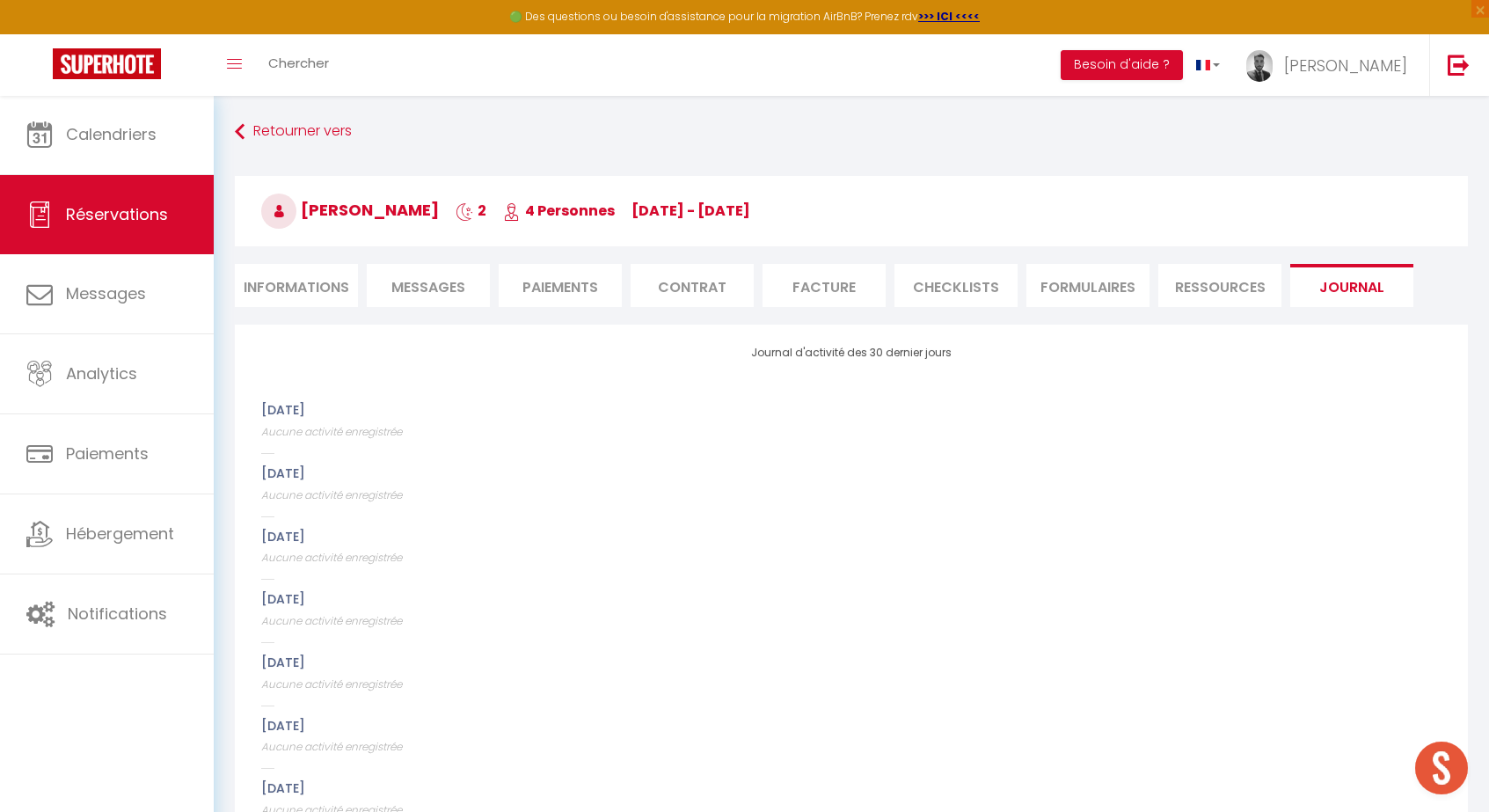
click at [299, 286] on li "Informations" at bounding box center [297, 285] width 123 height 43
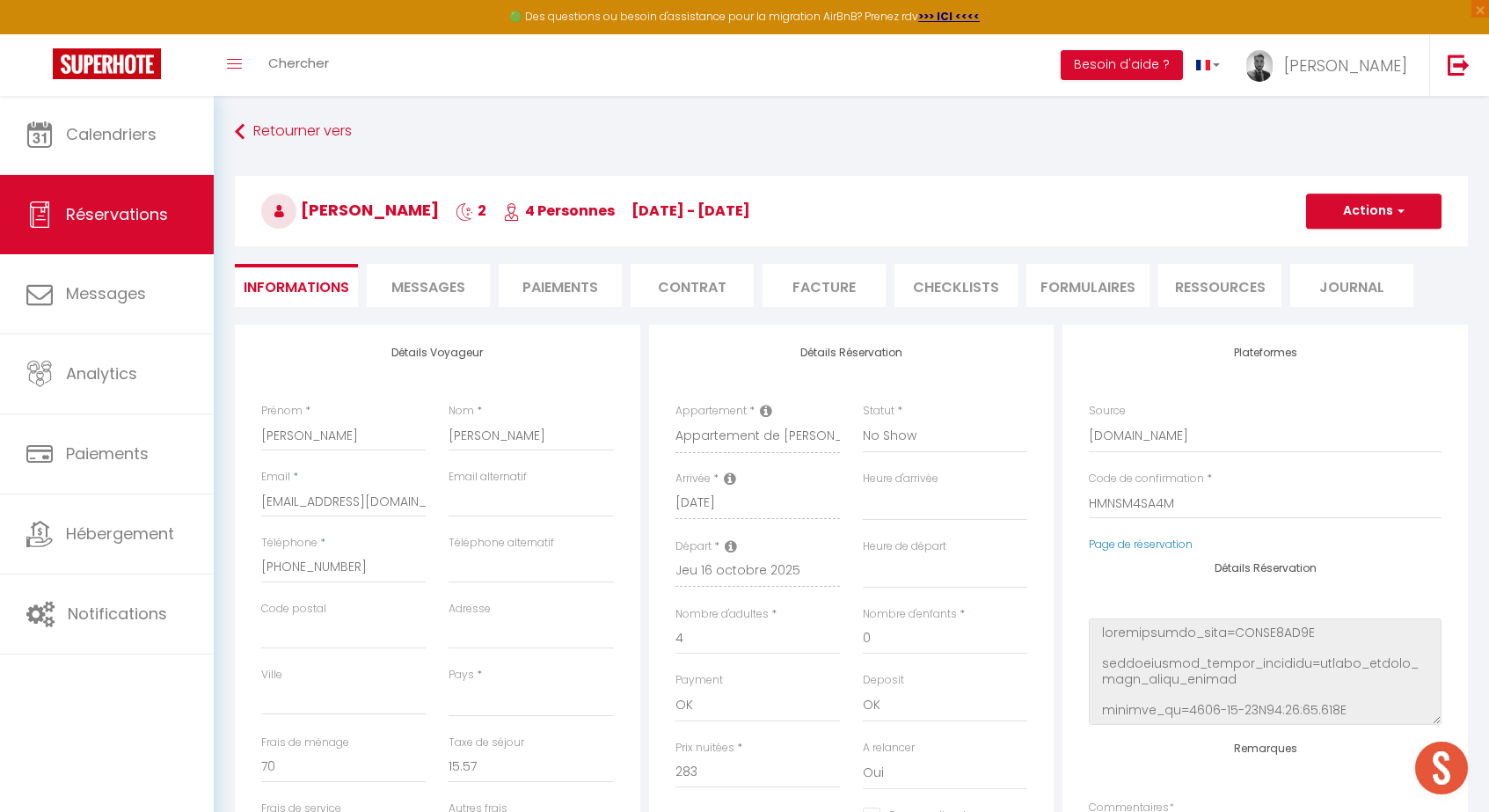
click at [1353, 189] on h3 "[PERSON_NAME] 2 4 Personnes [DATE] - [DATE]" at bounding box center [851, 211] width 1233 height 71
click at [1352, 207] on button "Actions" at bounding box center [1373, 210] width 135 height 35
drag, startPoint x: 1346, startPoint y: 230, endPoint x: 1338, endPoint y: 244, distance: 16.1
click at [1339, 244] on div "[PERSON_NAME] 2 4 Personnes [DATE] - [DATE] Actions Enregistrer Dupliquer Suppr…" at bounding box center [851, 211] width 1233 height 71
click at [1338, 244] on h3 "[PERSON_NAME] 2 4 Personnes [DATE] - [DATE]" at bounding box center [851, 211] width 1233 height 71
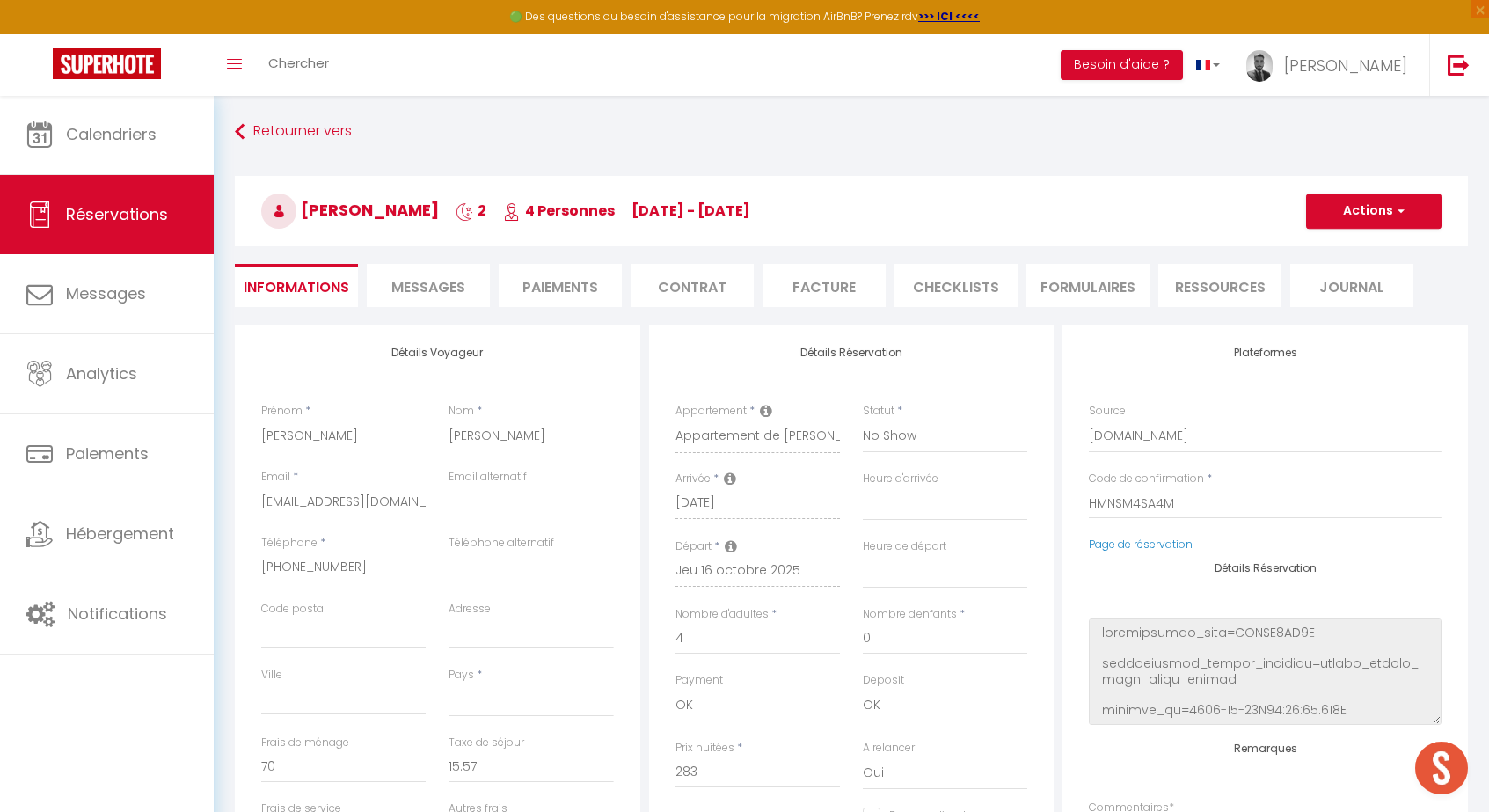
click at [1351, 193] on button "Actions" at bounding box center [1373, 210] width 135 height 35
click at [1344, 248] on link "Enregistrer" at bounding box center [1356, 249] width 139 height 23
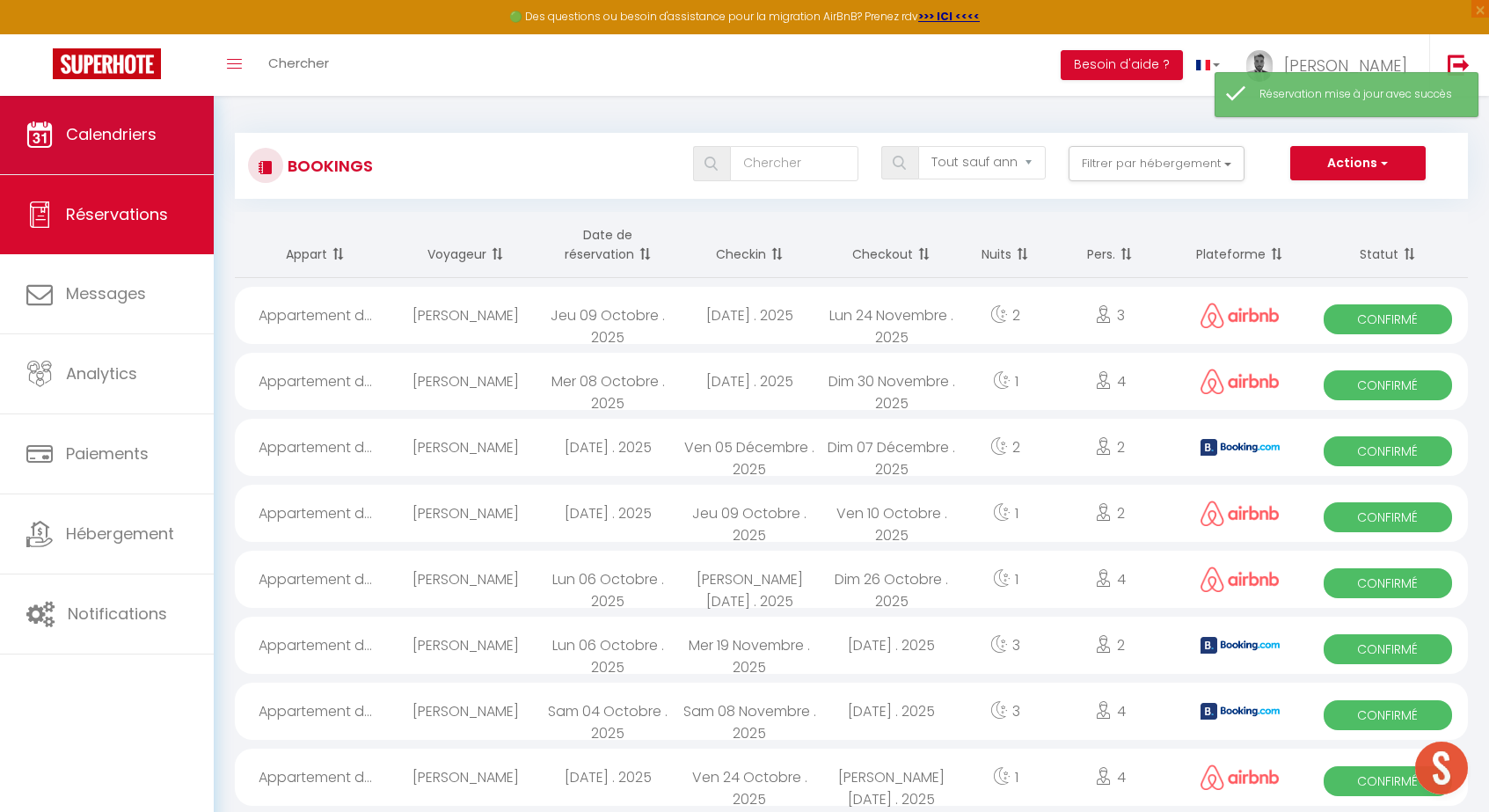
click at [136, 153] on link "Calendriers" at bounding box center [107, 134] width 214 height 79
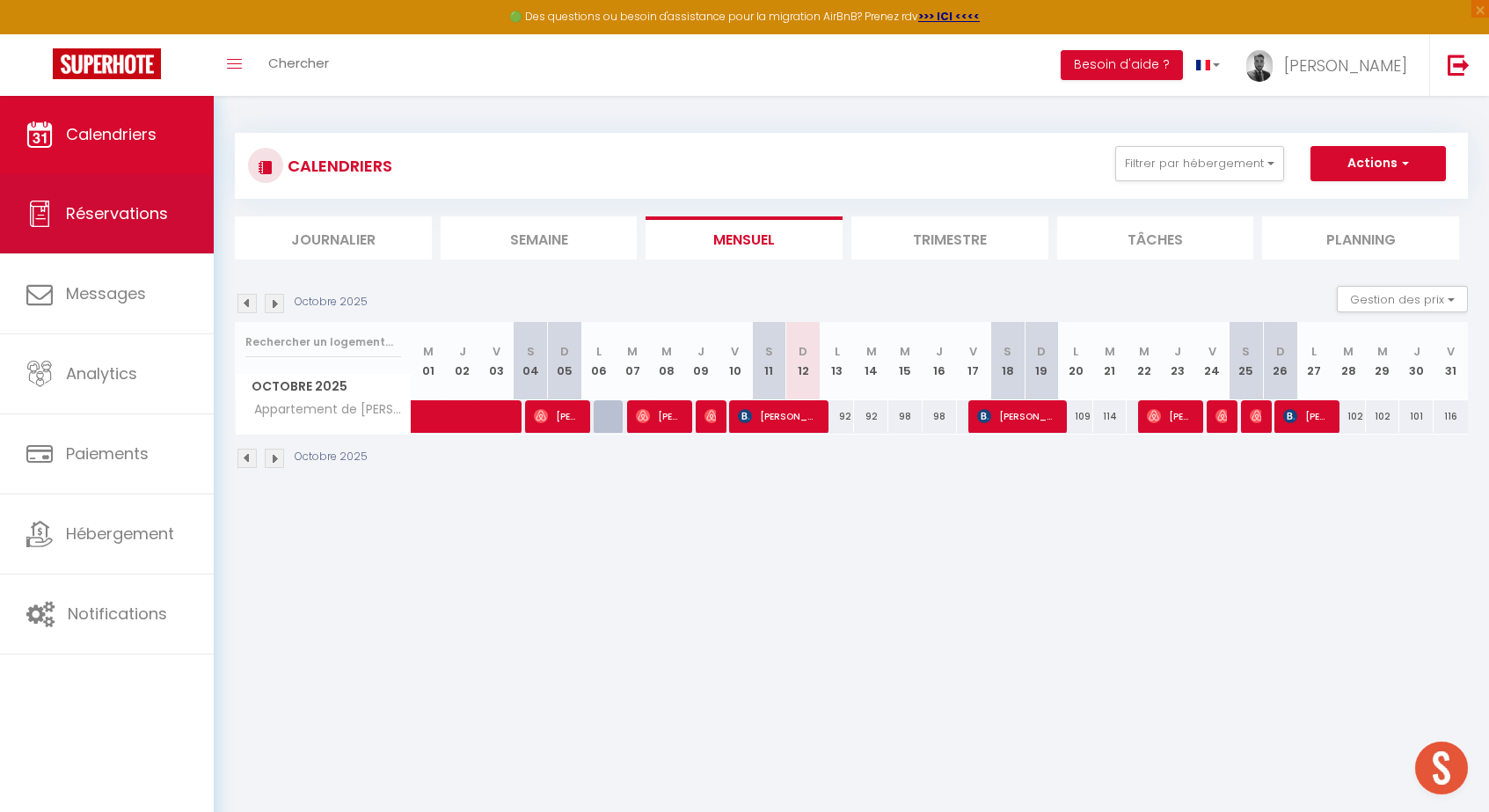
click at [155, 203] on span "Réservations" at bounding box center [117, 213] width 102 height 22
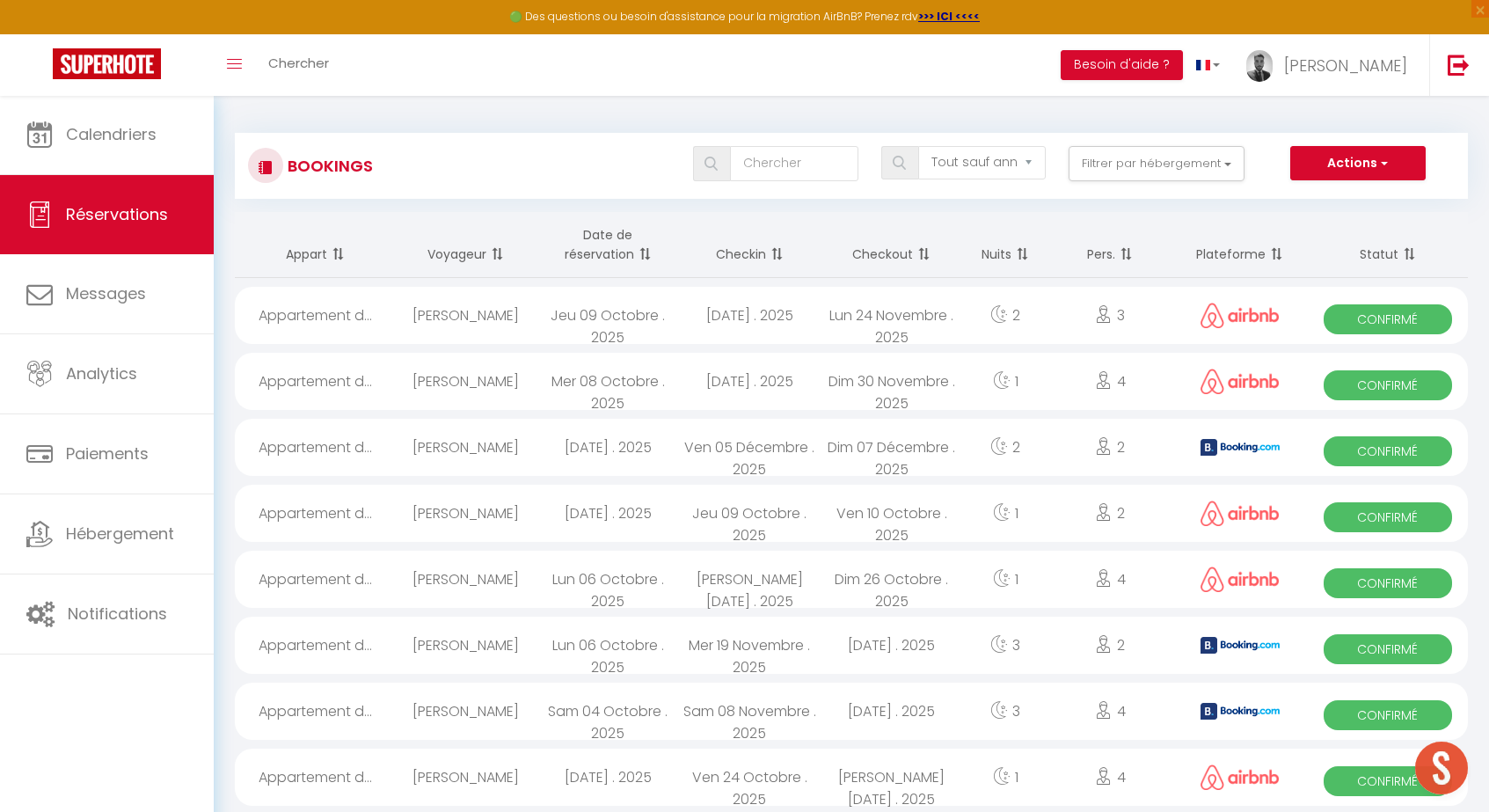
click at [1024, 183] on div "Tous les statuts Annulé Confirmé Non Confirmé Tout sauf annulé No Show Request …" at bounding box center [902, 166] width 1128 height 40
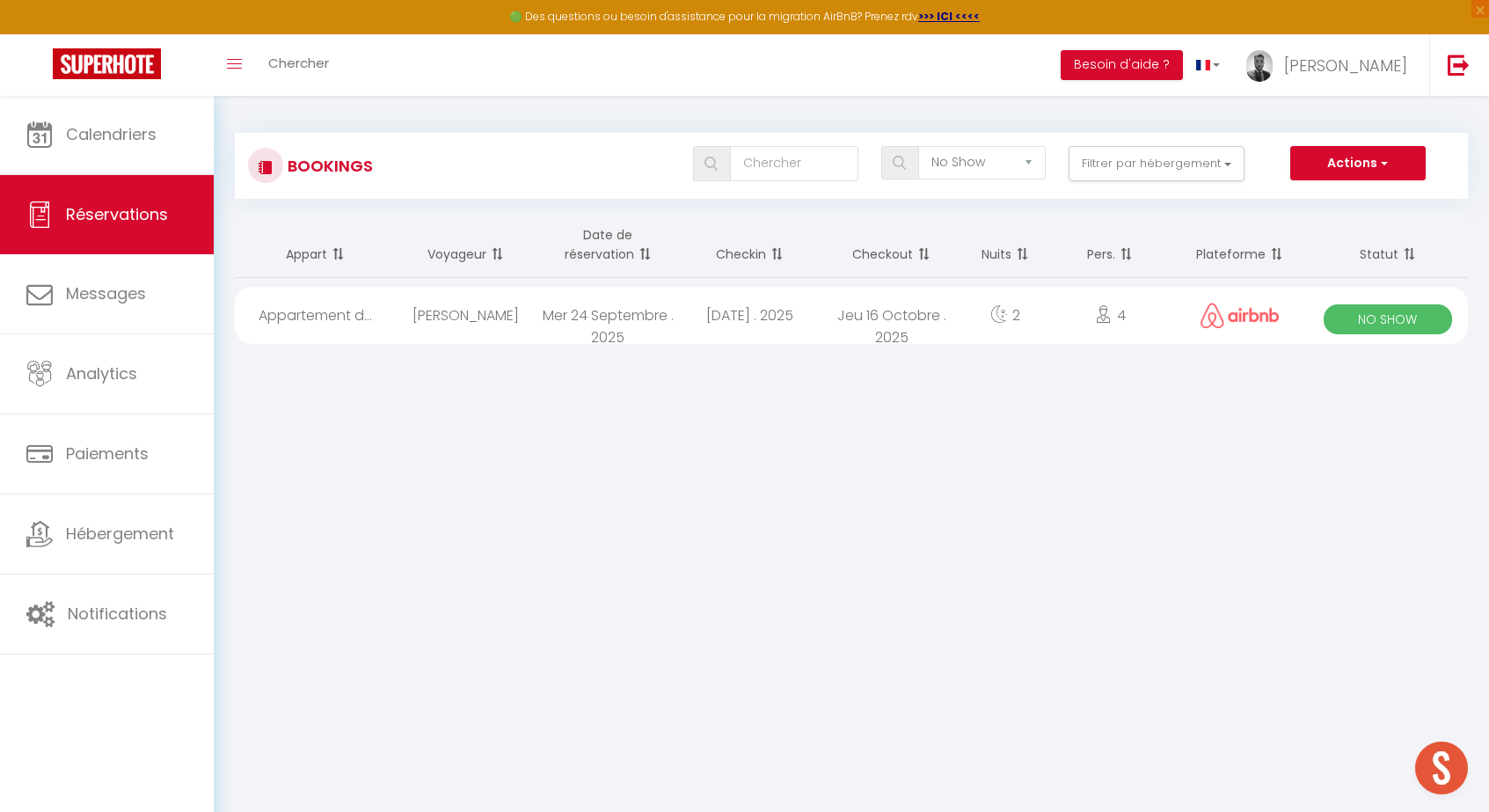
click at [969, 331] on div "2" at bounding box center [1004, 315] width 86 height 57
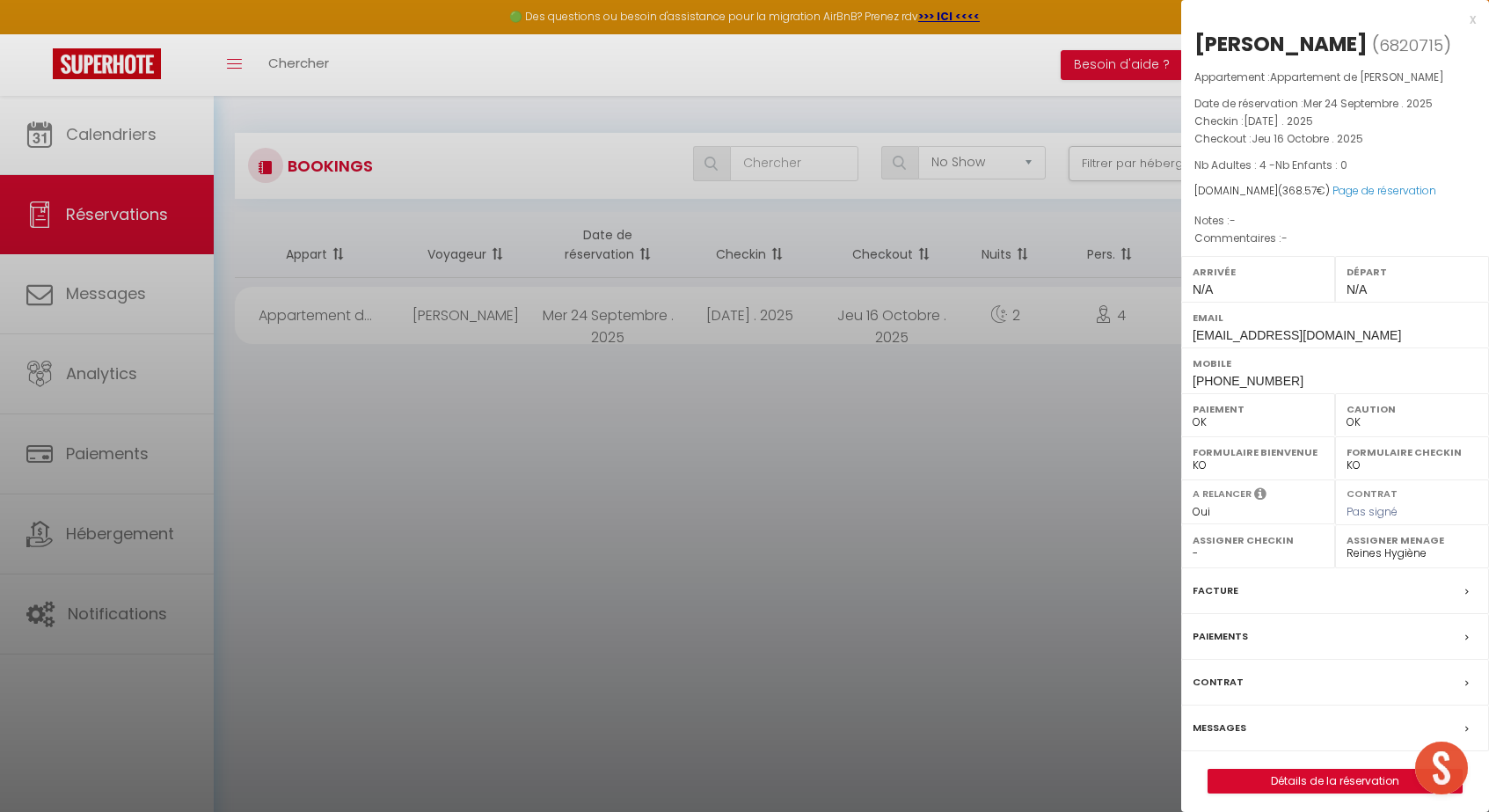
click at [1270, 787] on button "Détails de la réservation" at bounding box center [1335, 780] width 255 height 24
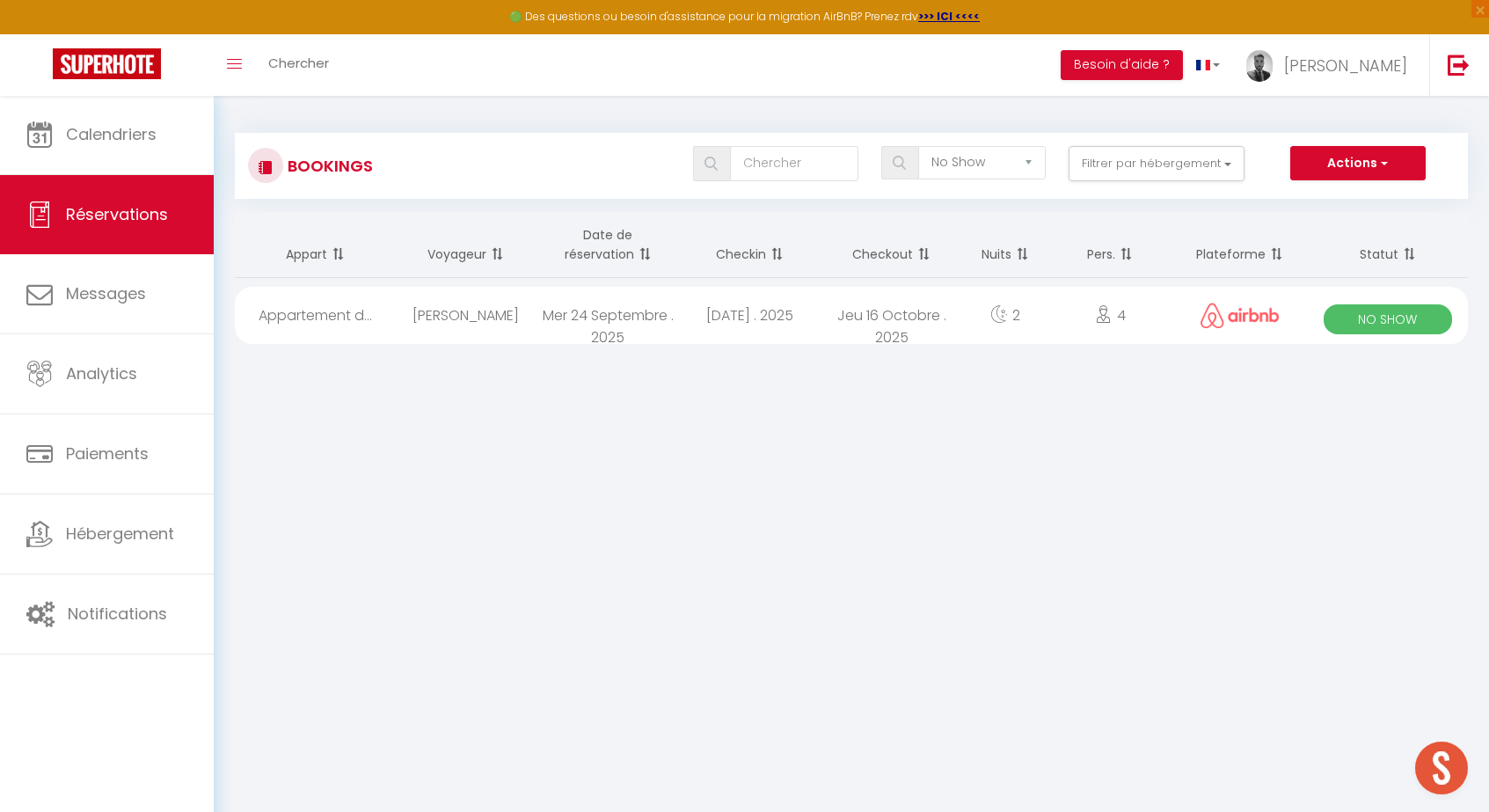
click at [1022, 329] on div "2" at bounding box center [1004, 315] width 86 height 57
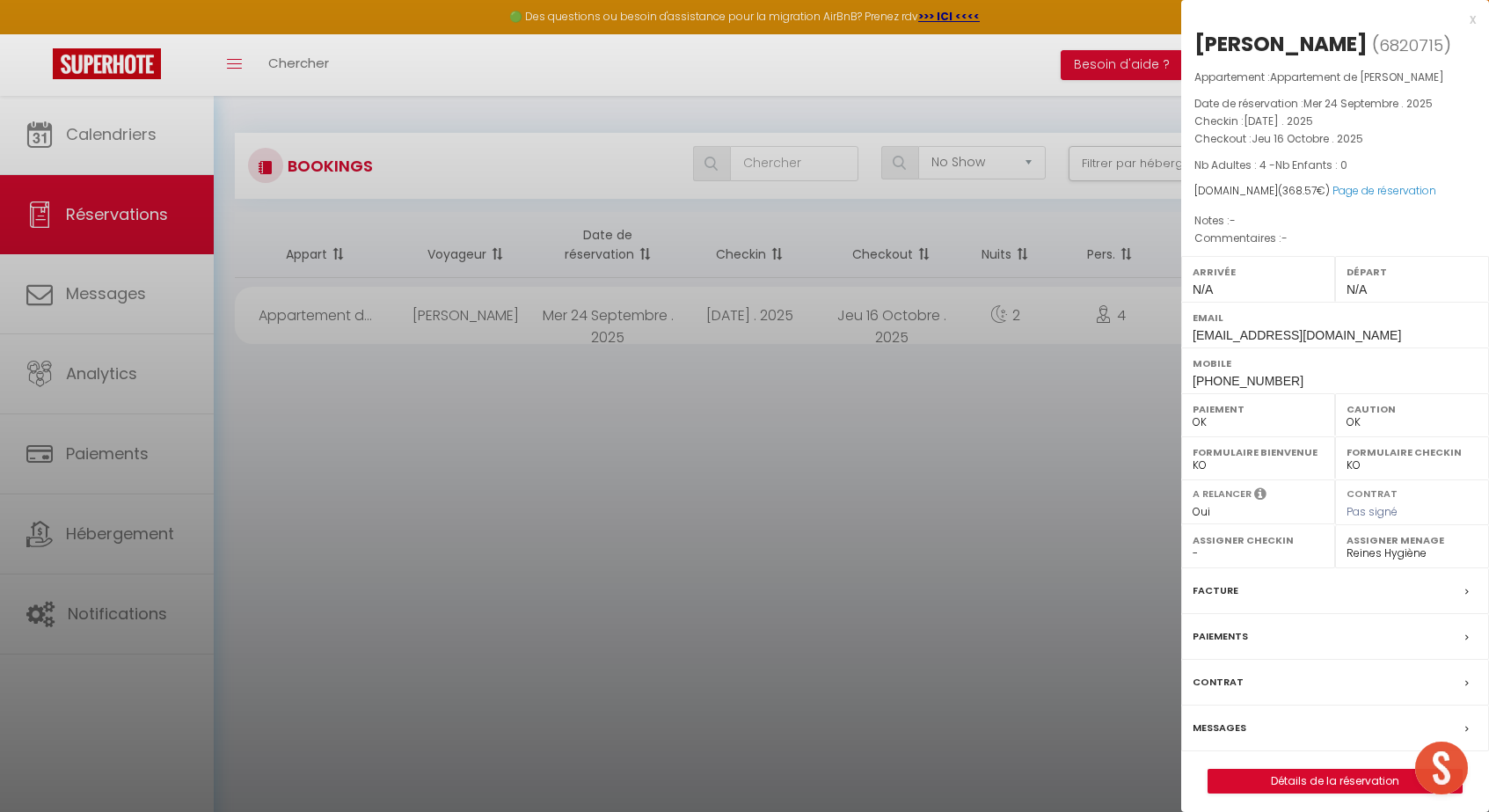
click at [1303, 782] on link "Détails de la réservation" at bounding box center [1335, 780] width 253 height 23
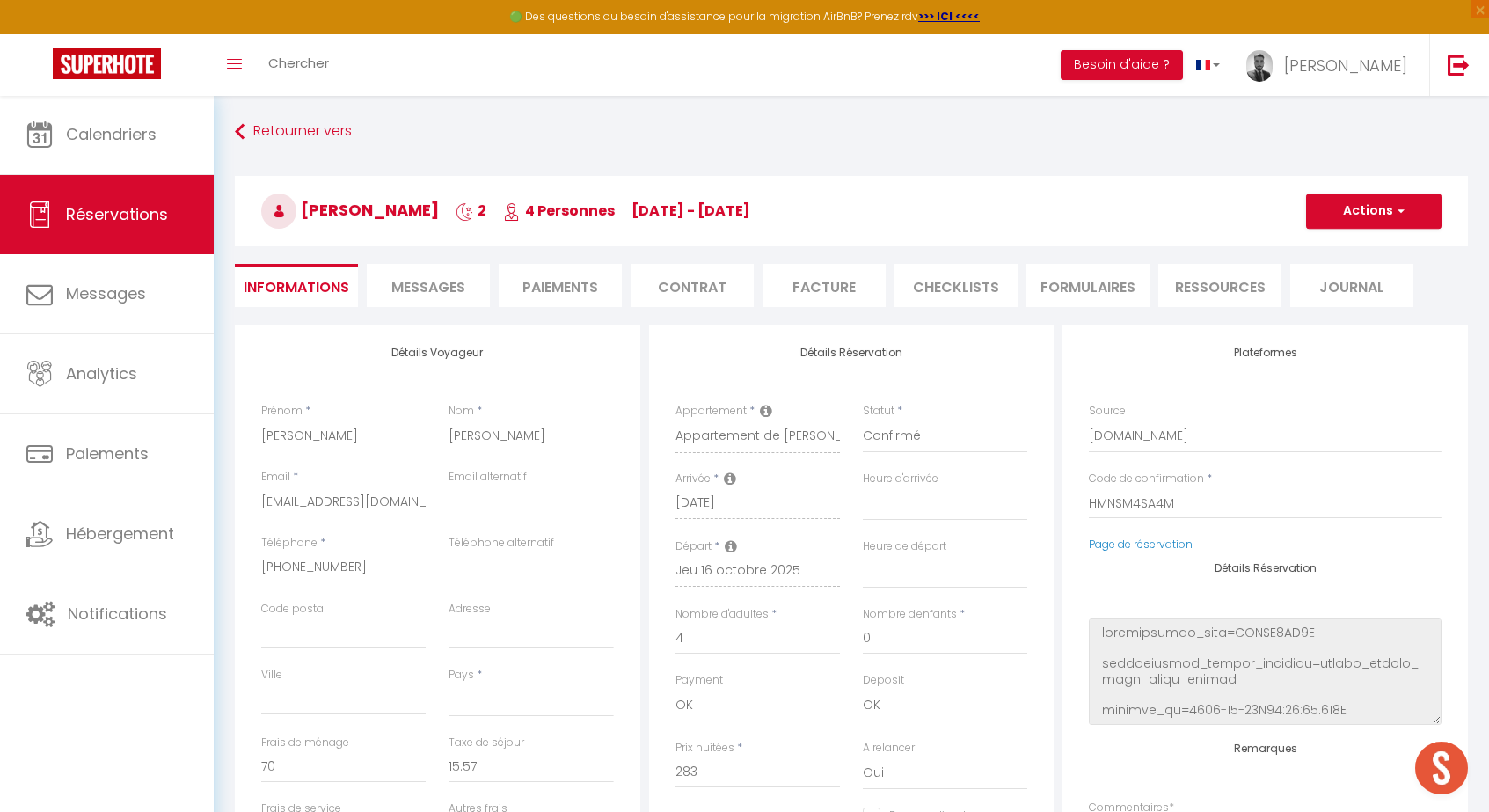
click at [1383, 220] on button "Actions" at bounding box center [1373, 210] width 135 height 35
click at [1361, 252] on link "Enregistrer" at bounding box center [1356, 249] width 139 height 23
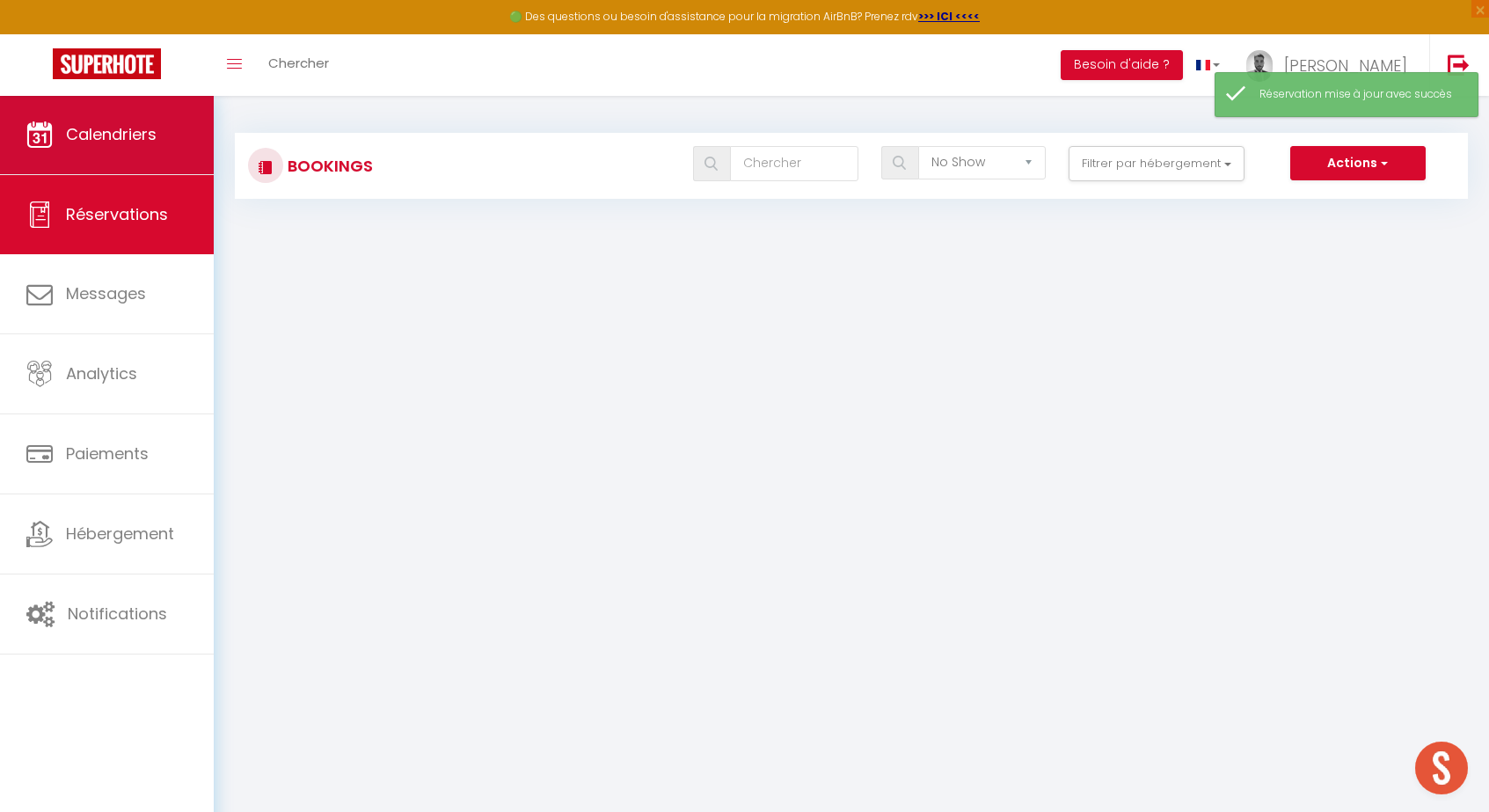
click at [91, 163] on link "Calendriers" at bounding box center [107, 134] width 214 height 79
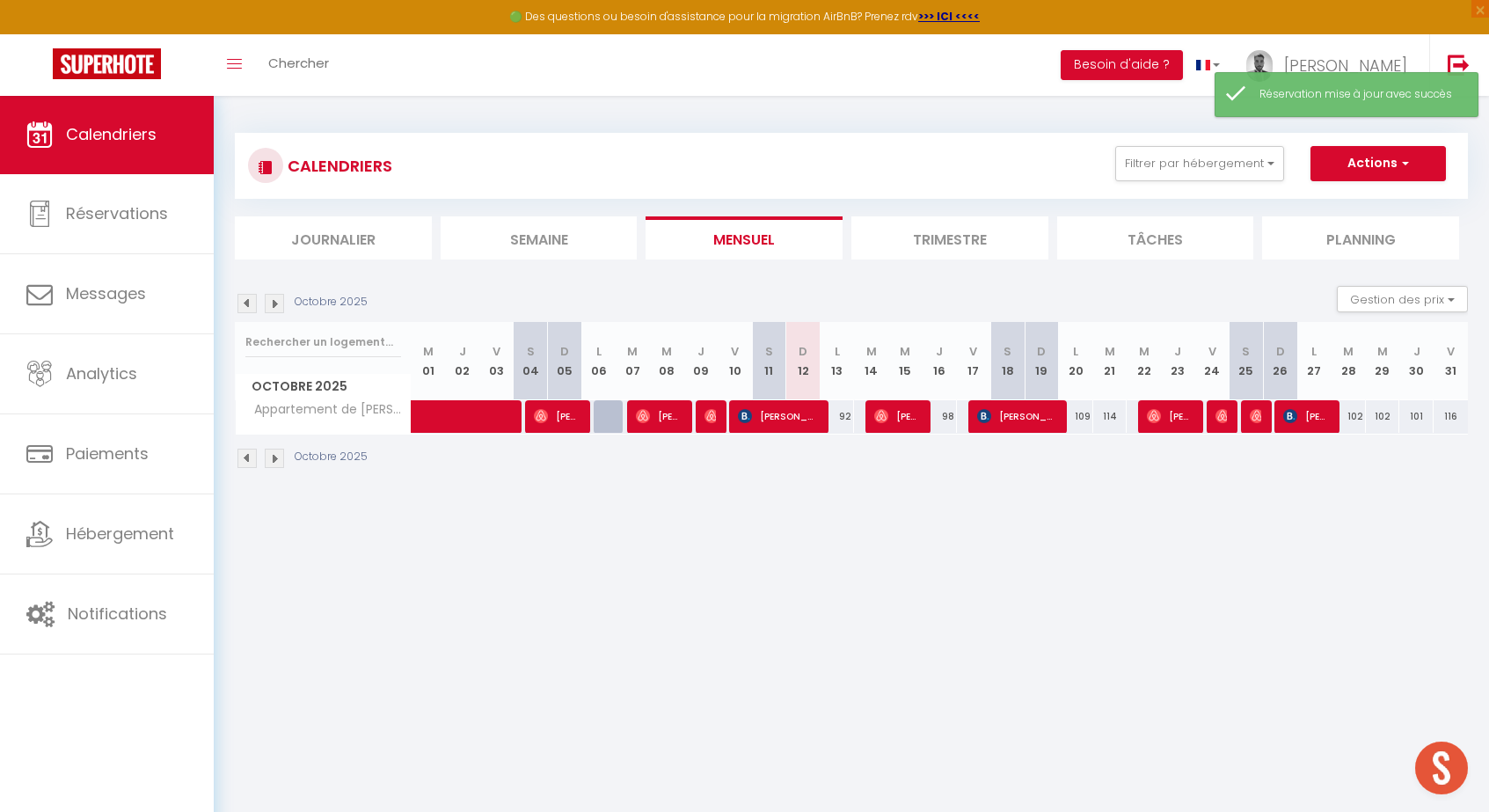
click at [899, 418] on span "[PERSON_NAME]" at bounding box center [896, 416] width 45 height 34
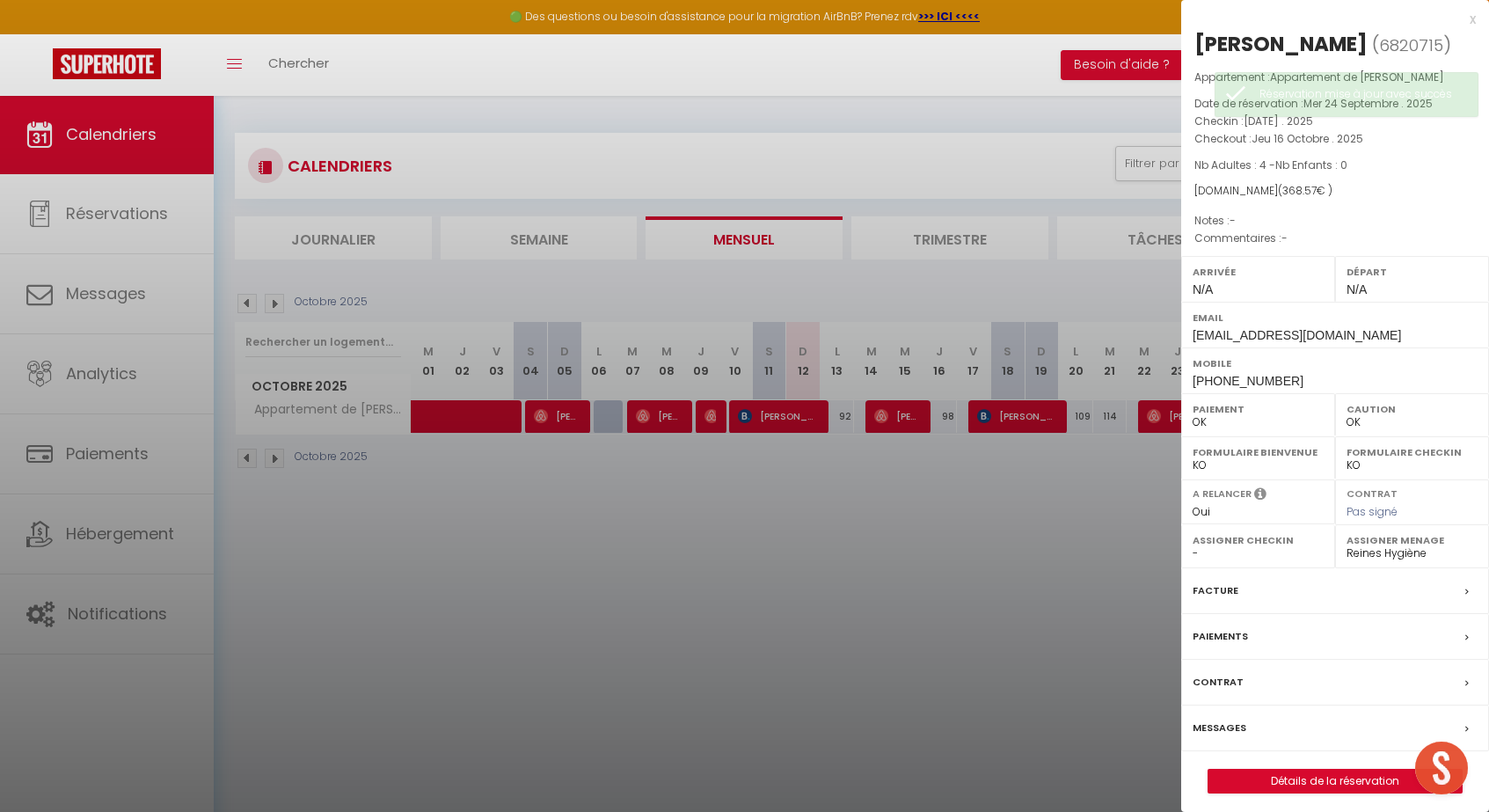
click at [1299, 781] on link "Détails de la réservation" at bounding box center [1335, 780] width 253 height 23
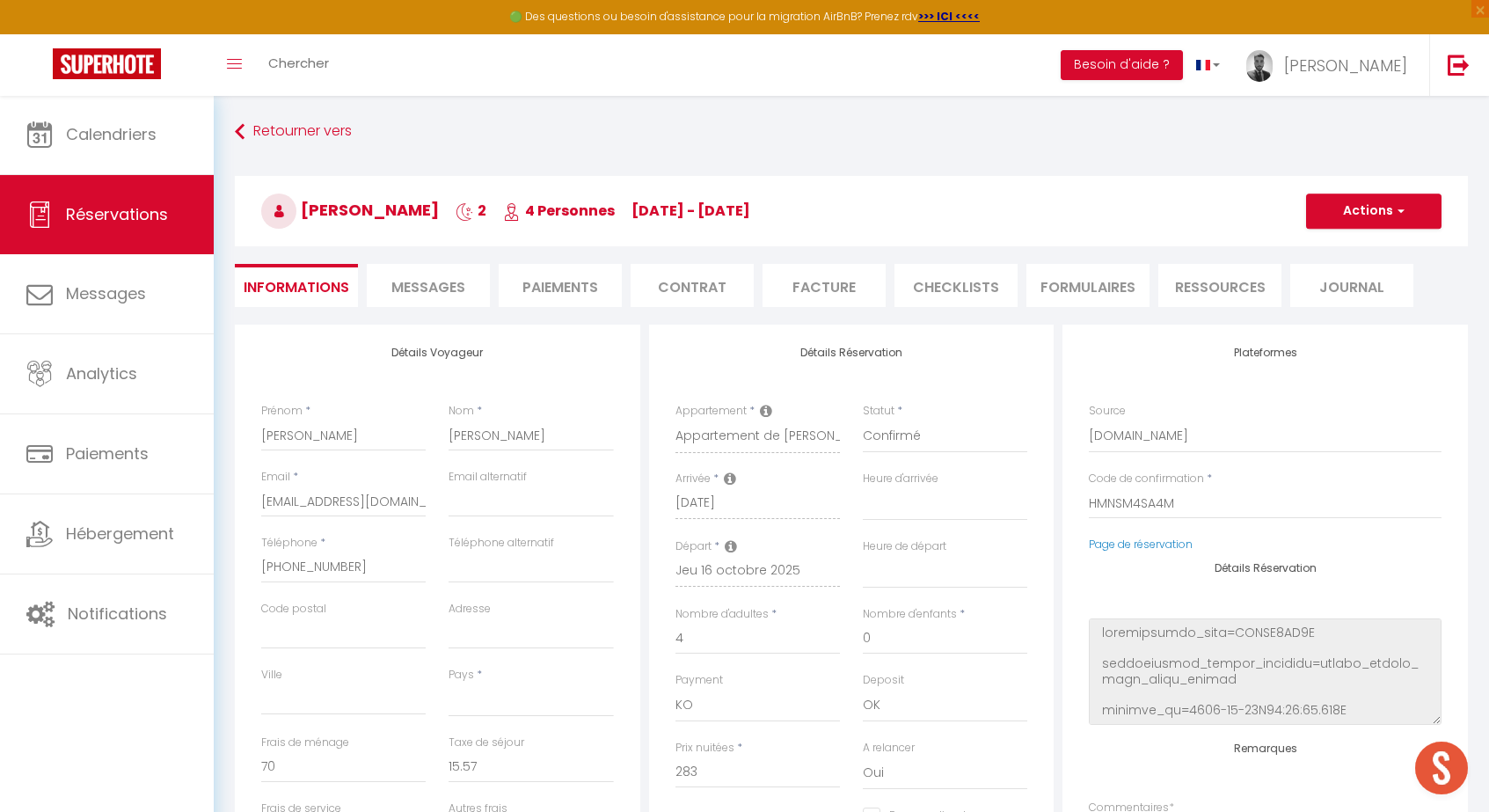
click at [1372, 208] on button "Actions" at bounding box center [1373, 210] width 135 height 35
click at [1350, 242] on link "Enregistrer" at bounding box center [1356, 249] width 139 height 23
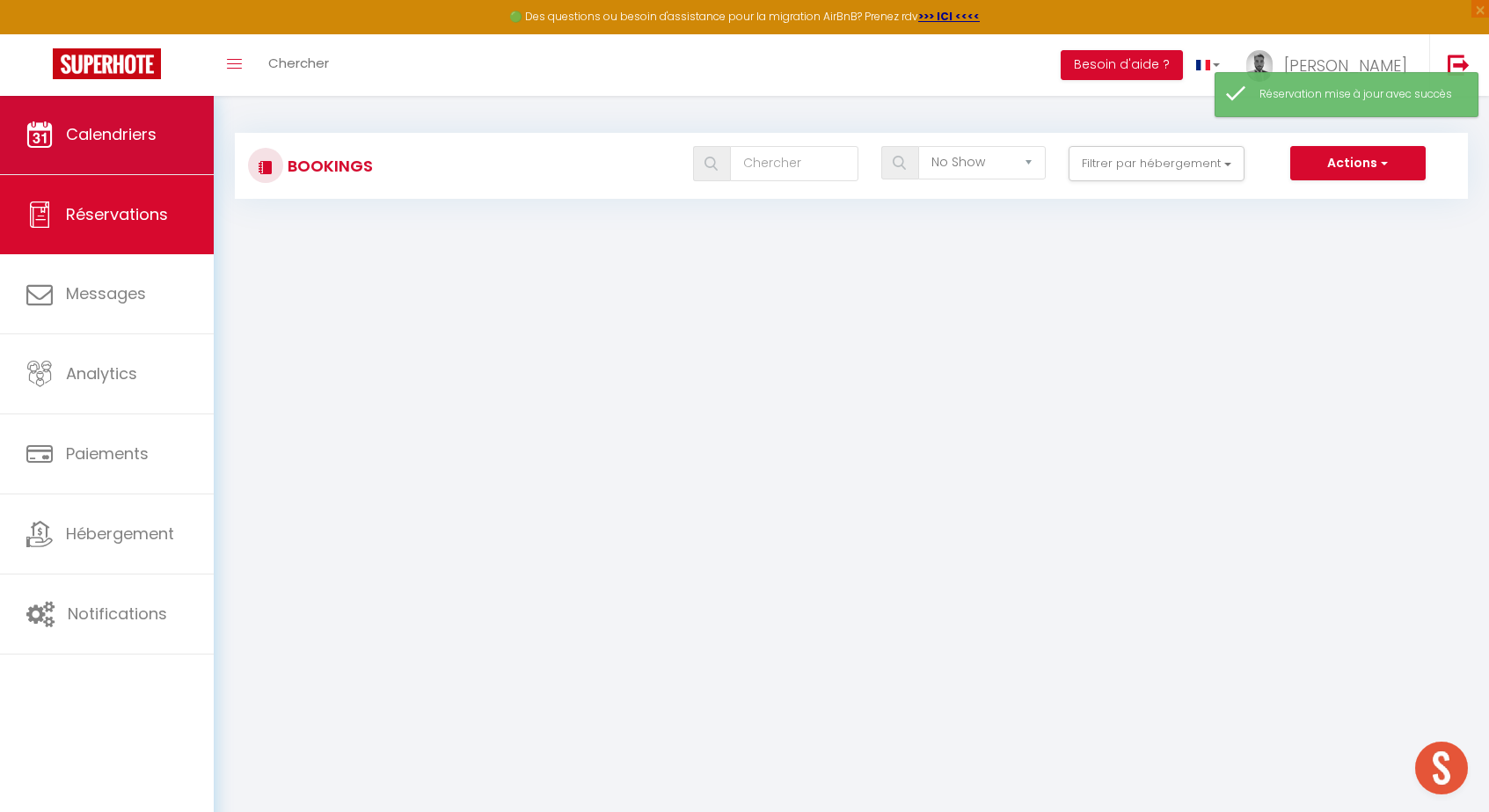
click at [94, 138] on span "Calendriers" at bounding box center [112, 134] width 91 height 22
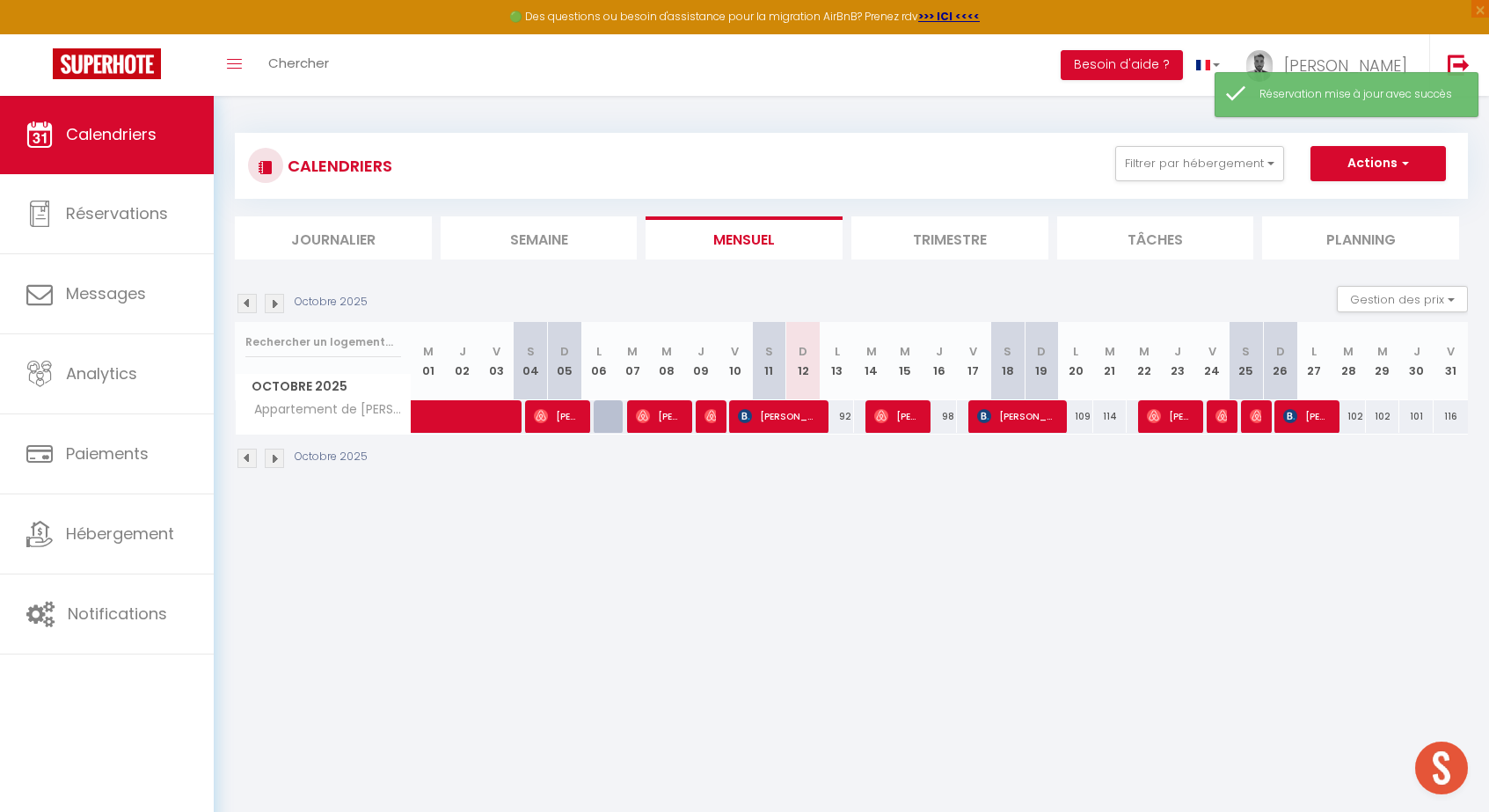
click at [895, 422] on span "[PERSON_NAME]" at bounding box center [896, 416] width 45 height 34
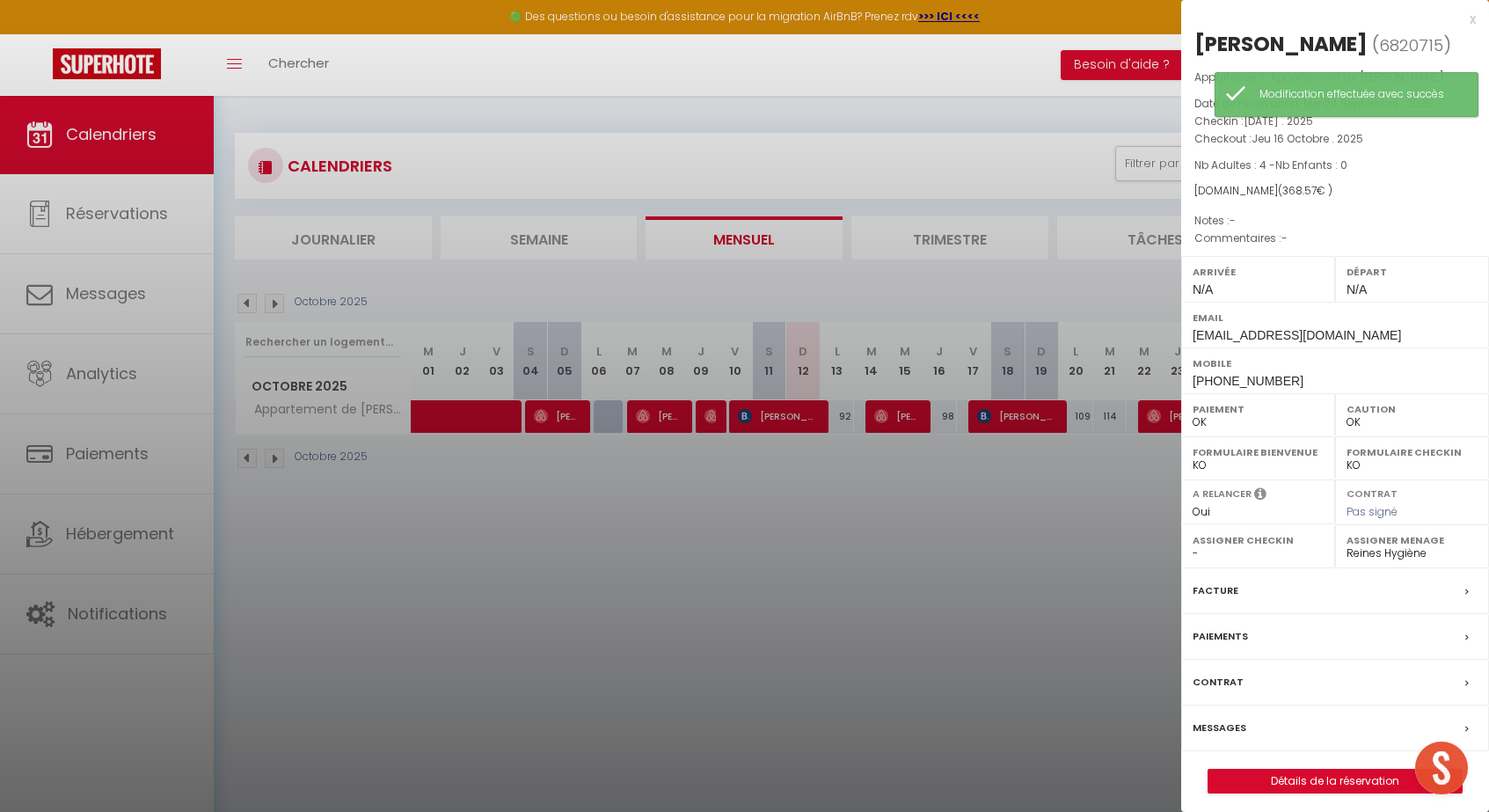
click at [1312, 775] on link "Détails de la réservation" at bounding box center [1335, 780] width 253 height 23
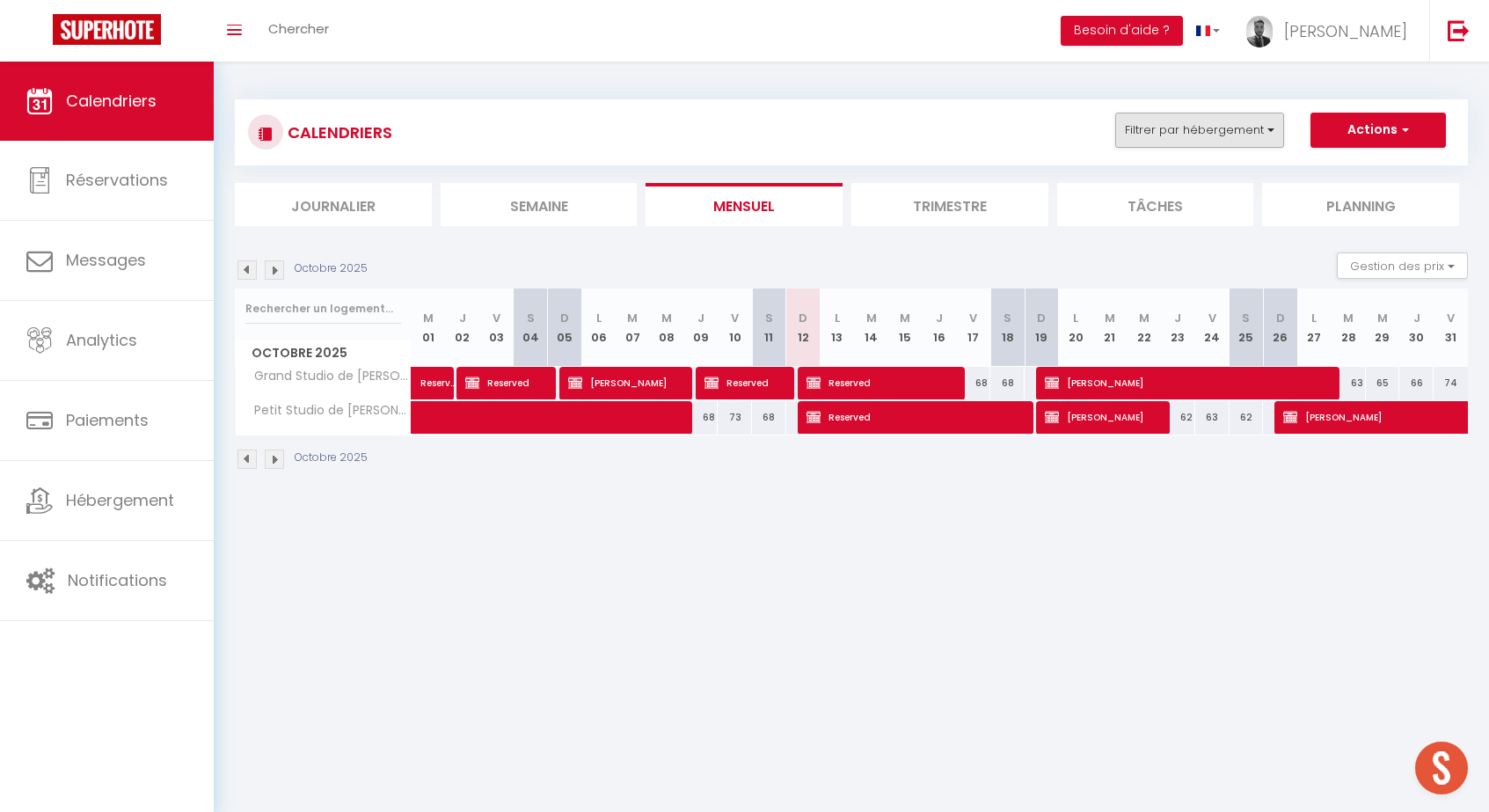
click at [1277, 129] on button "Filtrer par hébergement" at bounding box center [1200, 130] width 169 height 35
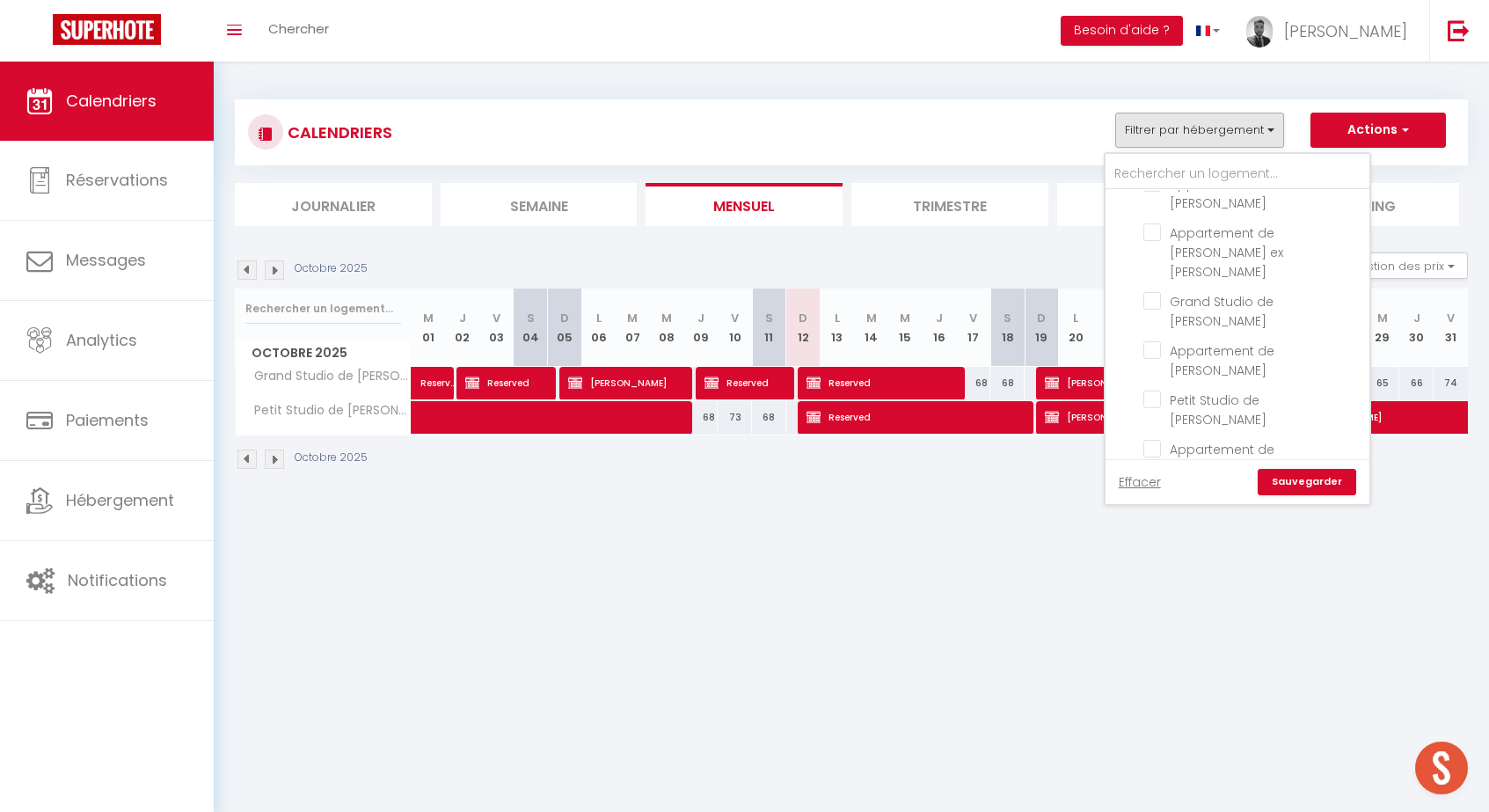
scroll to position [777, 0]
click at [1166, 680] on input "Appartements de [PERSON_NAME]" at bounding box center [1255, 689] width 264 height 17
checkbox input "true"
checkbox input "false"
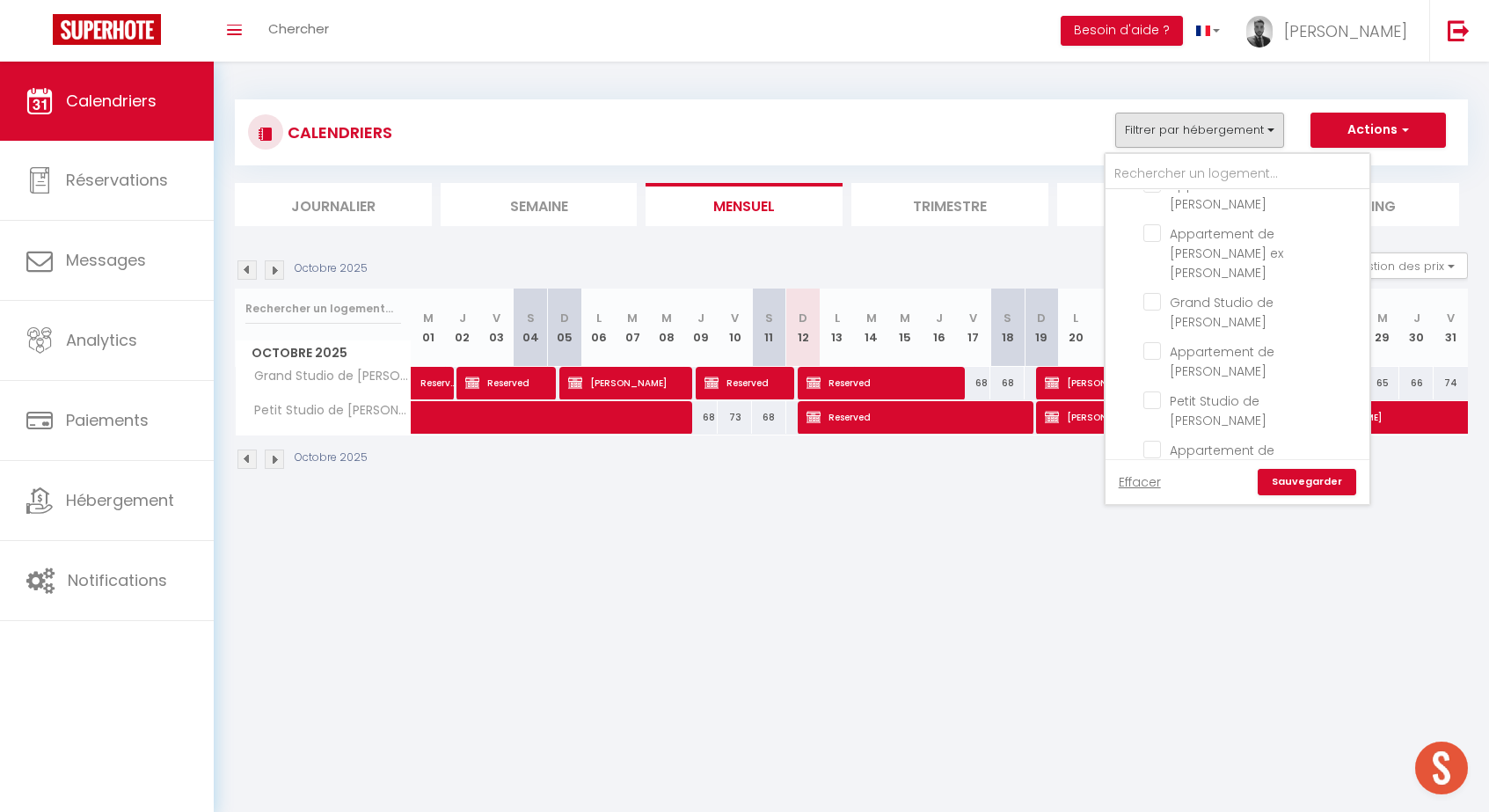
checkbox input "false"
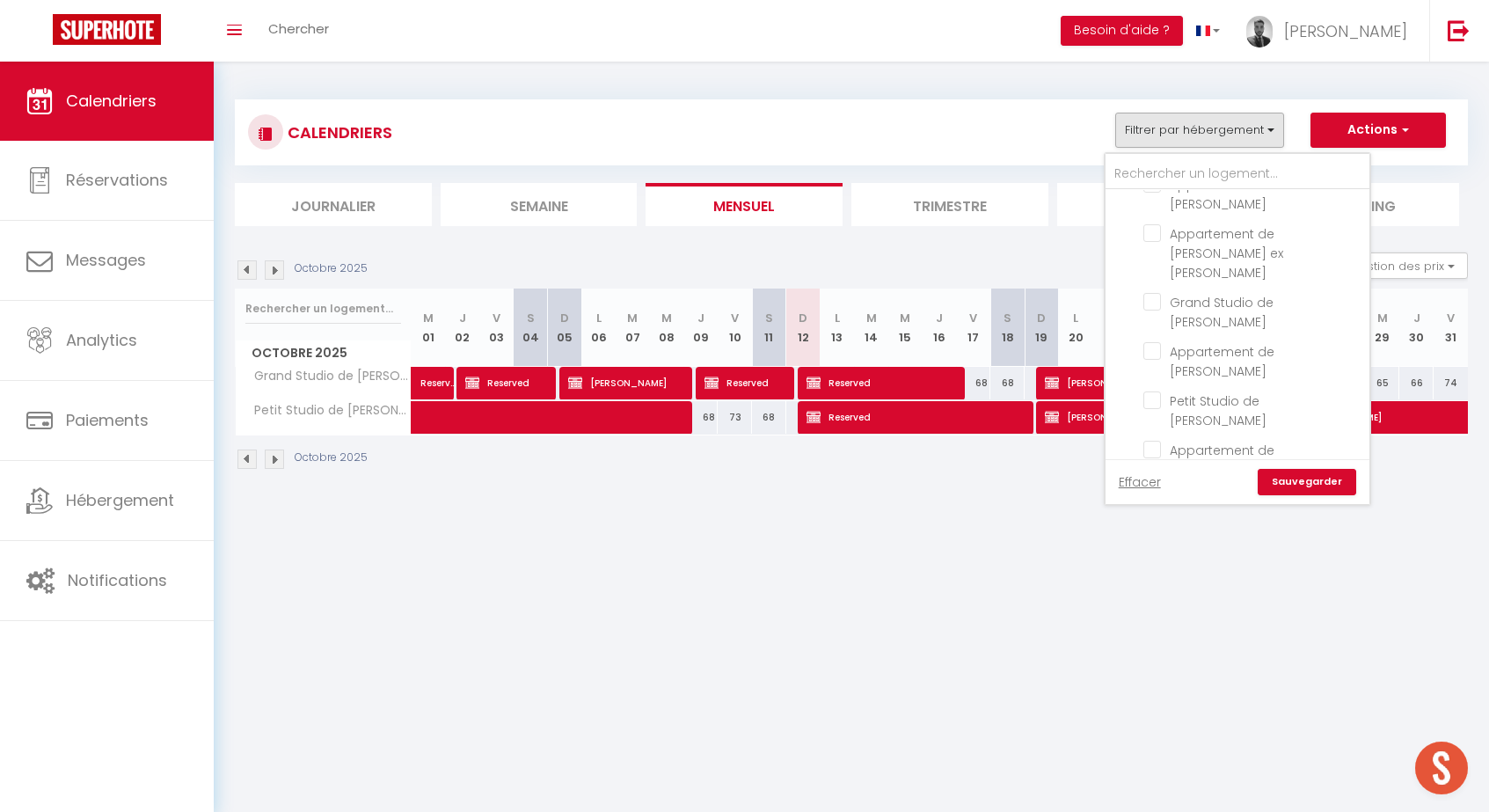
checkbox input "false"
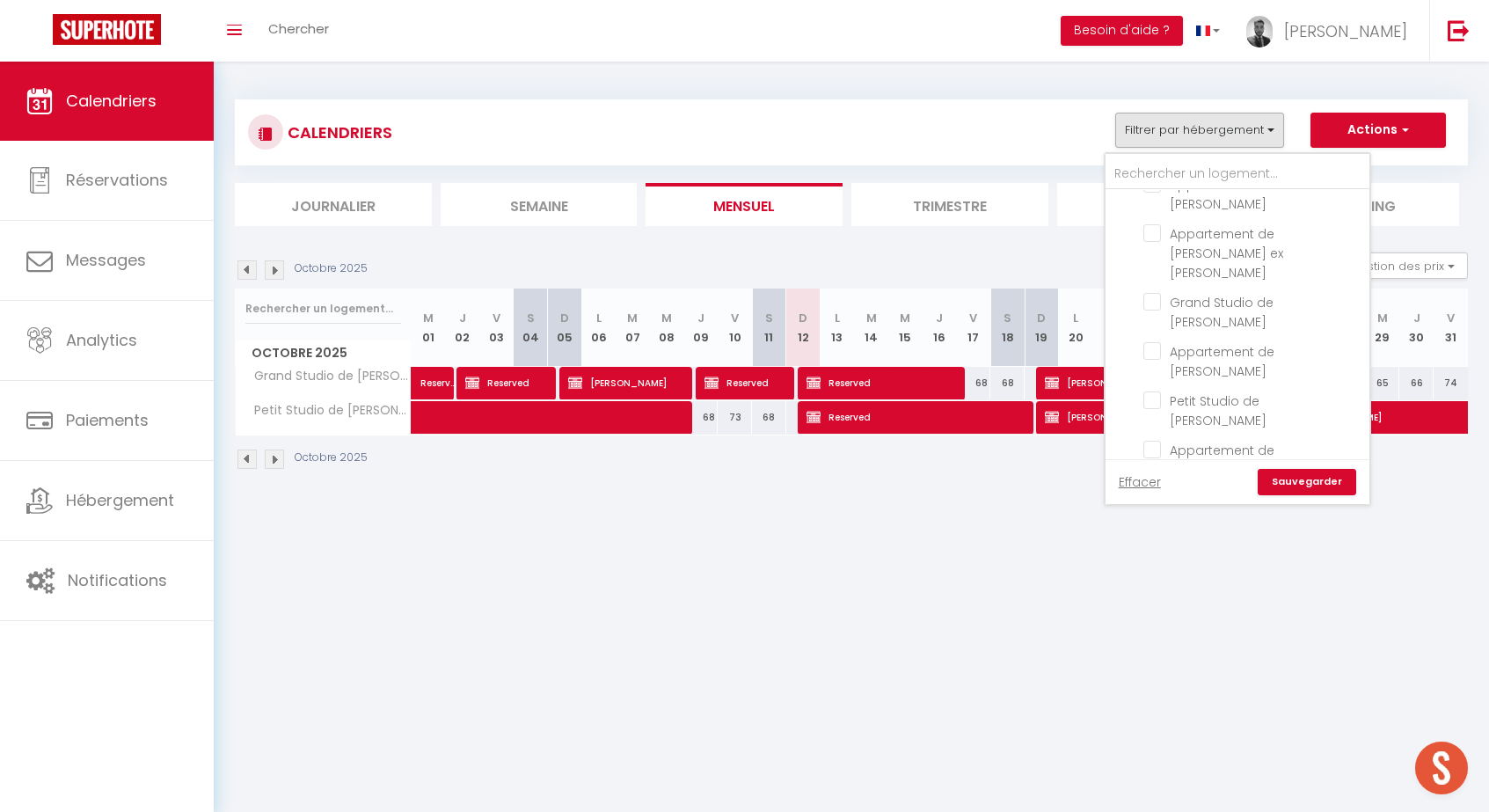
checkbox input "false"
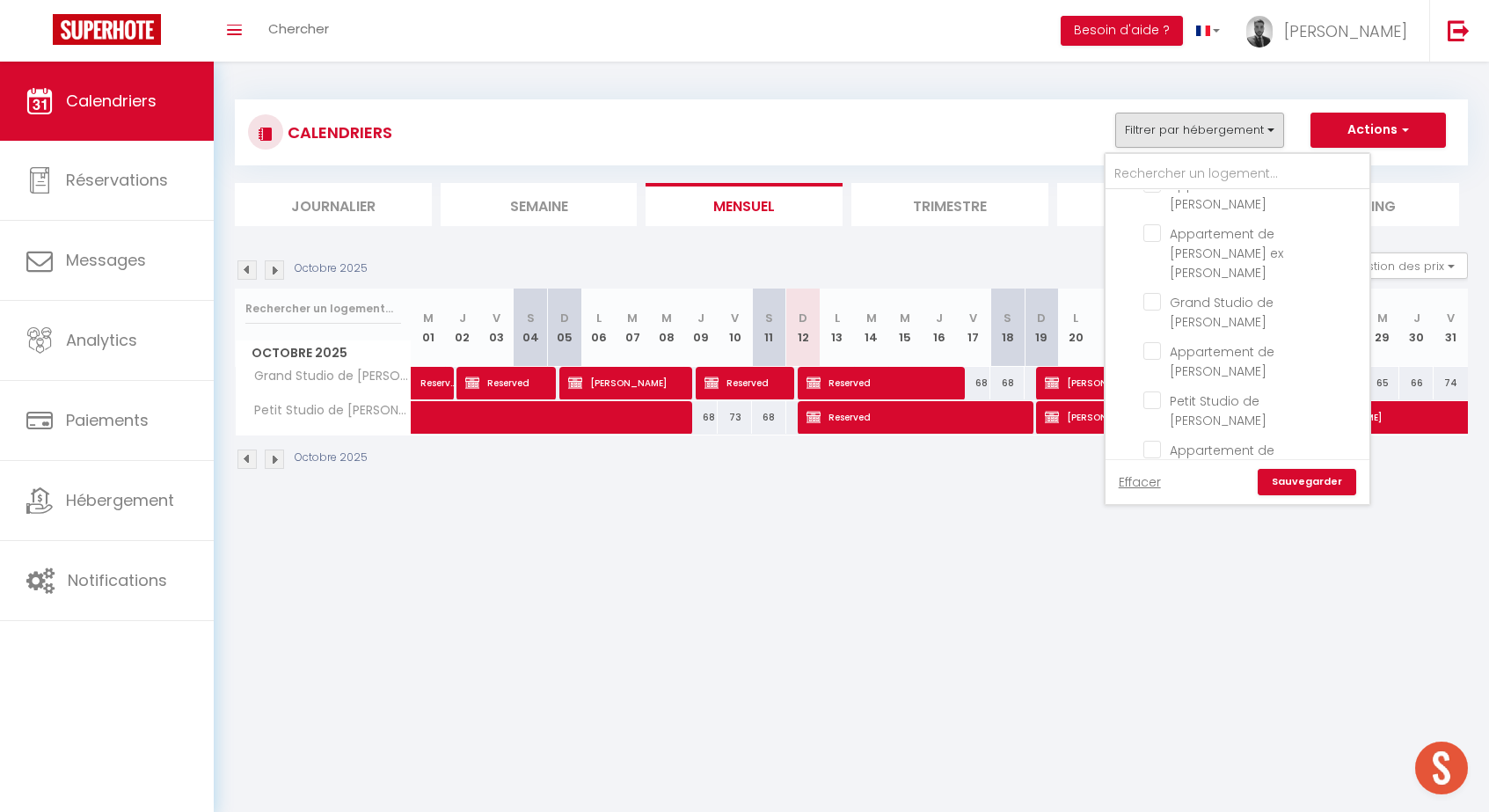
checkbox input "false"
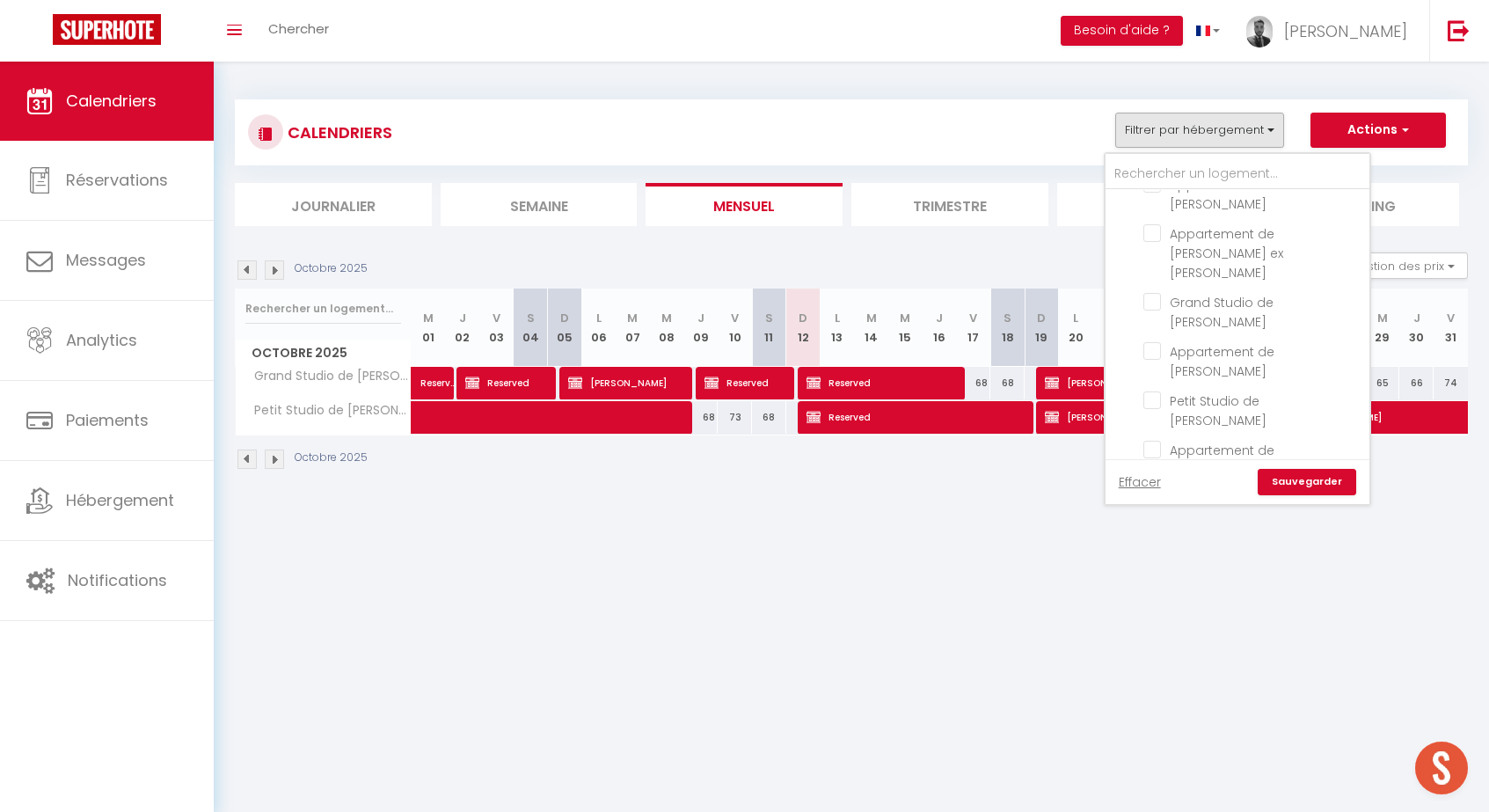
checkbox input "false"
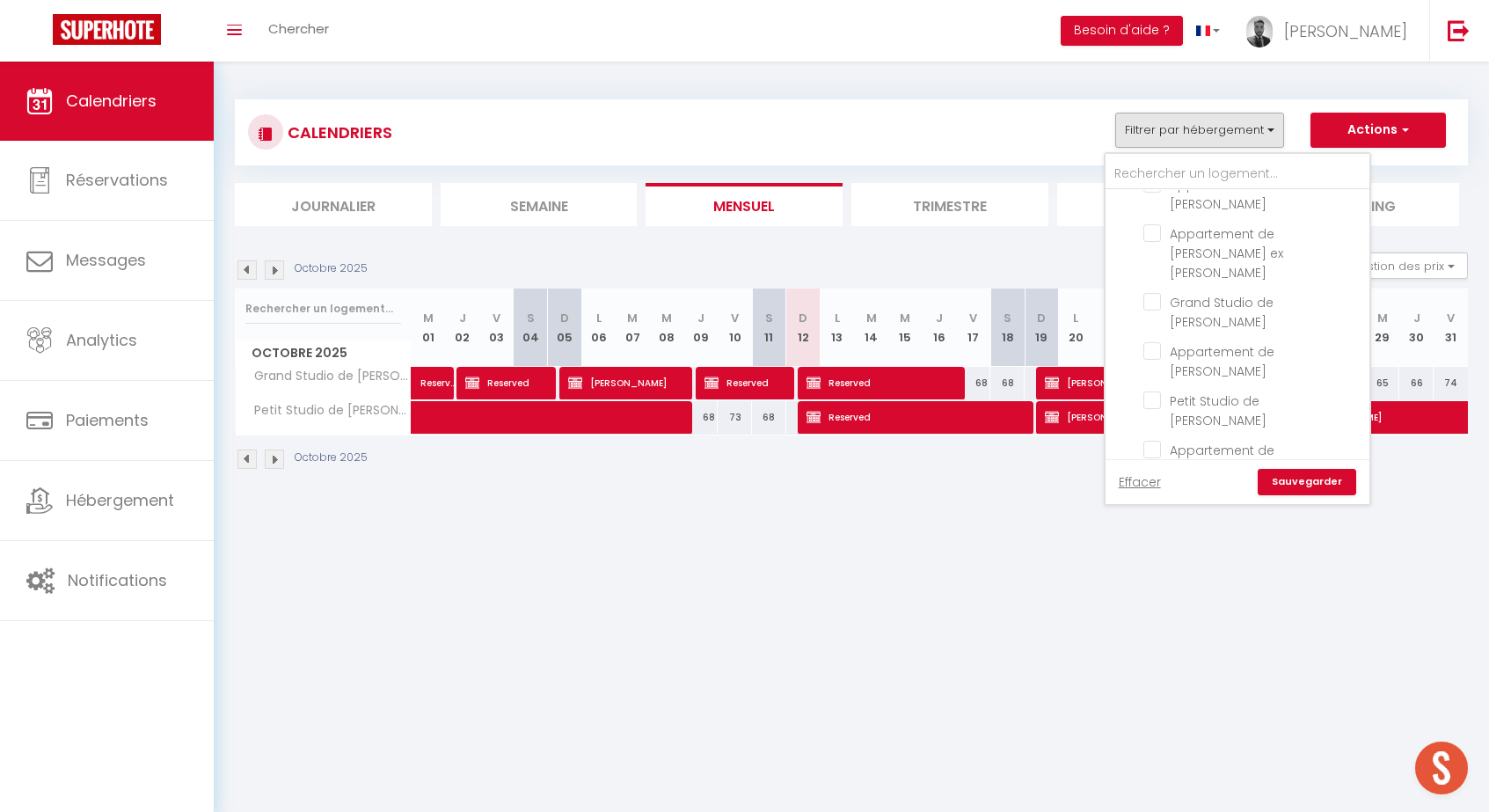
click at [1166, 680] on input "Appartements de [PERSON_NAME]" at bounding box center [1255, 689] width 264 height 17
checkbox input "false"
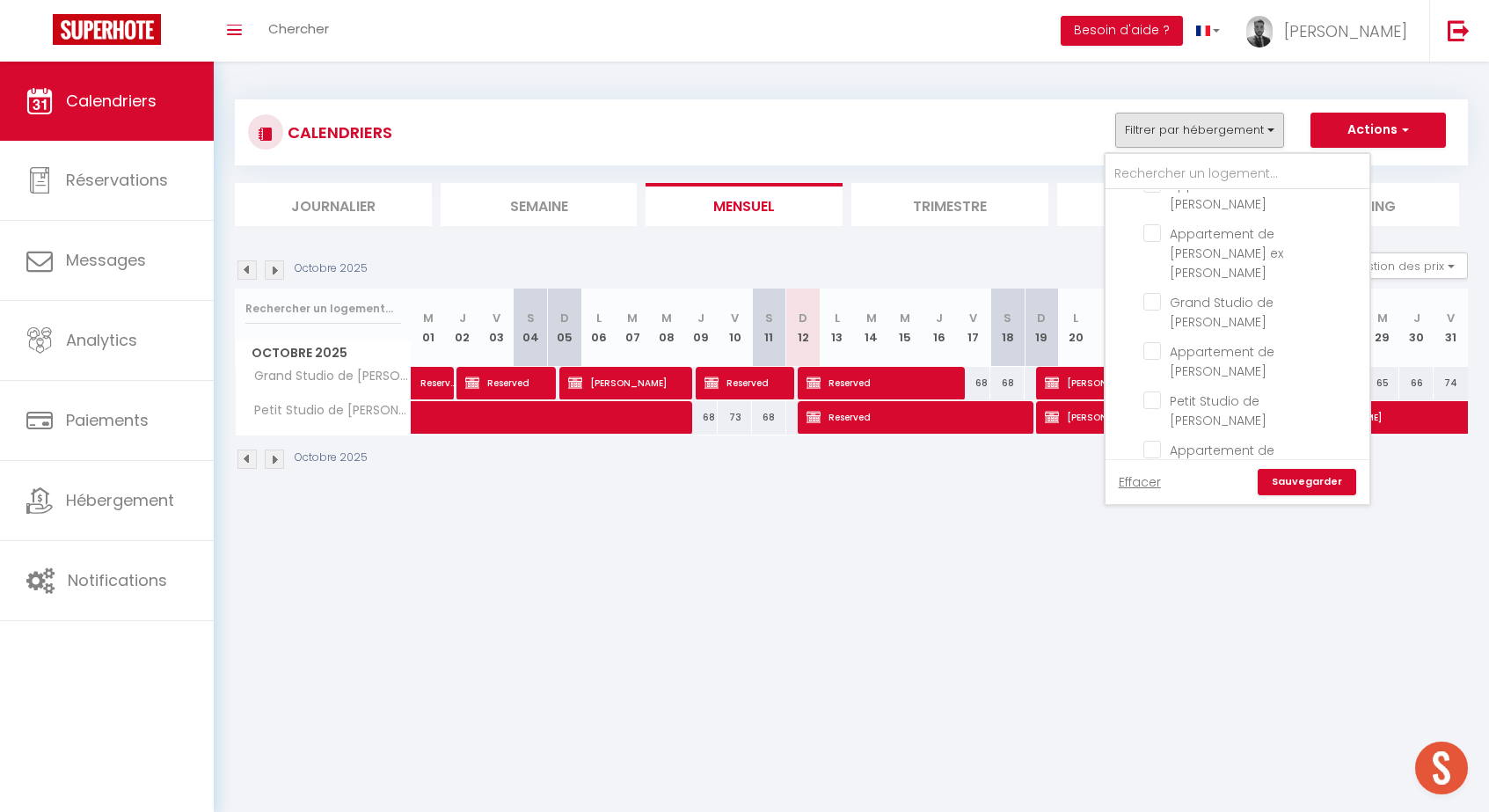
checkbox input "false"
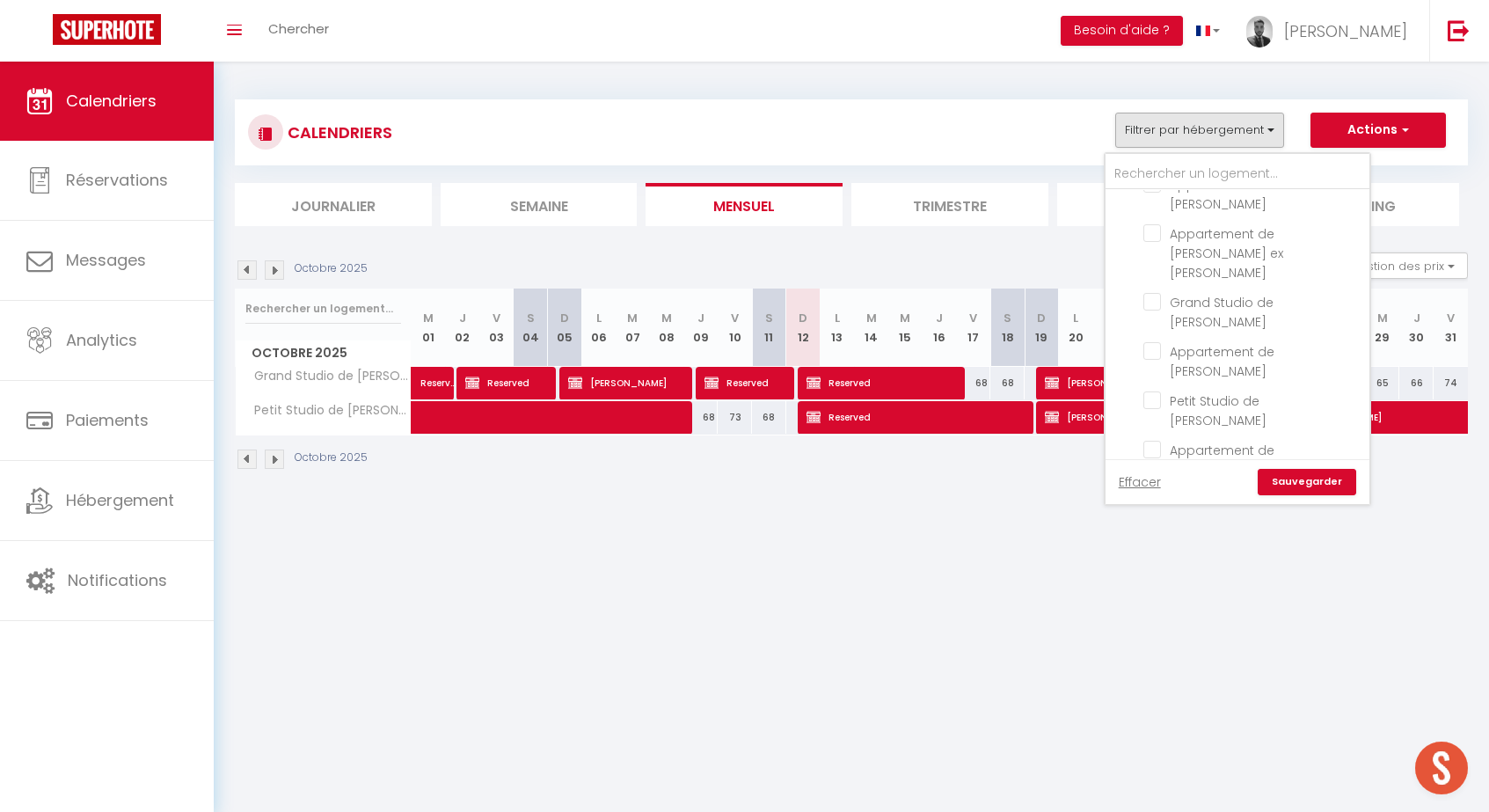
checkbox input "false"
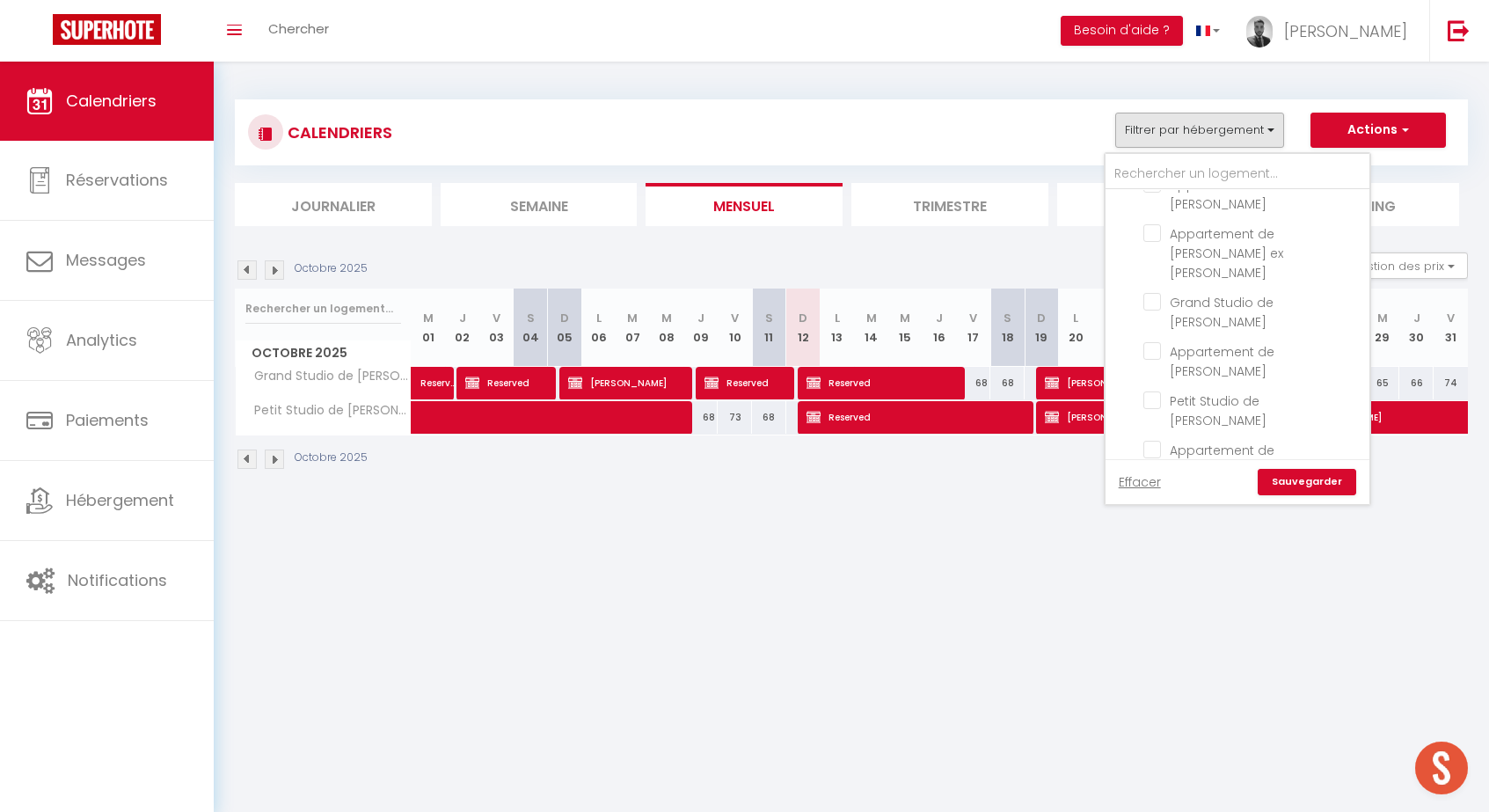
checkbox input "false"
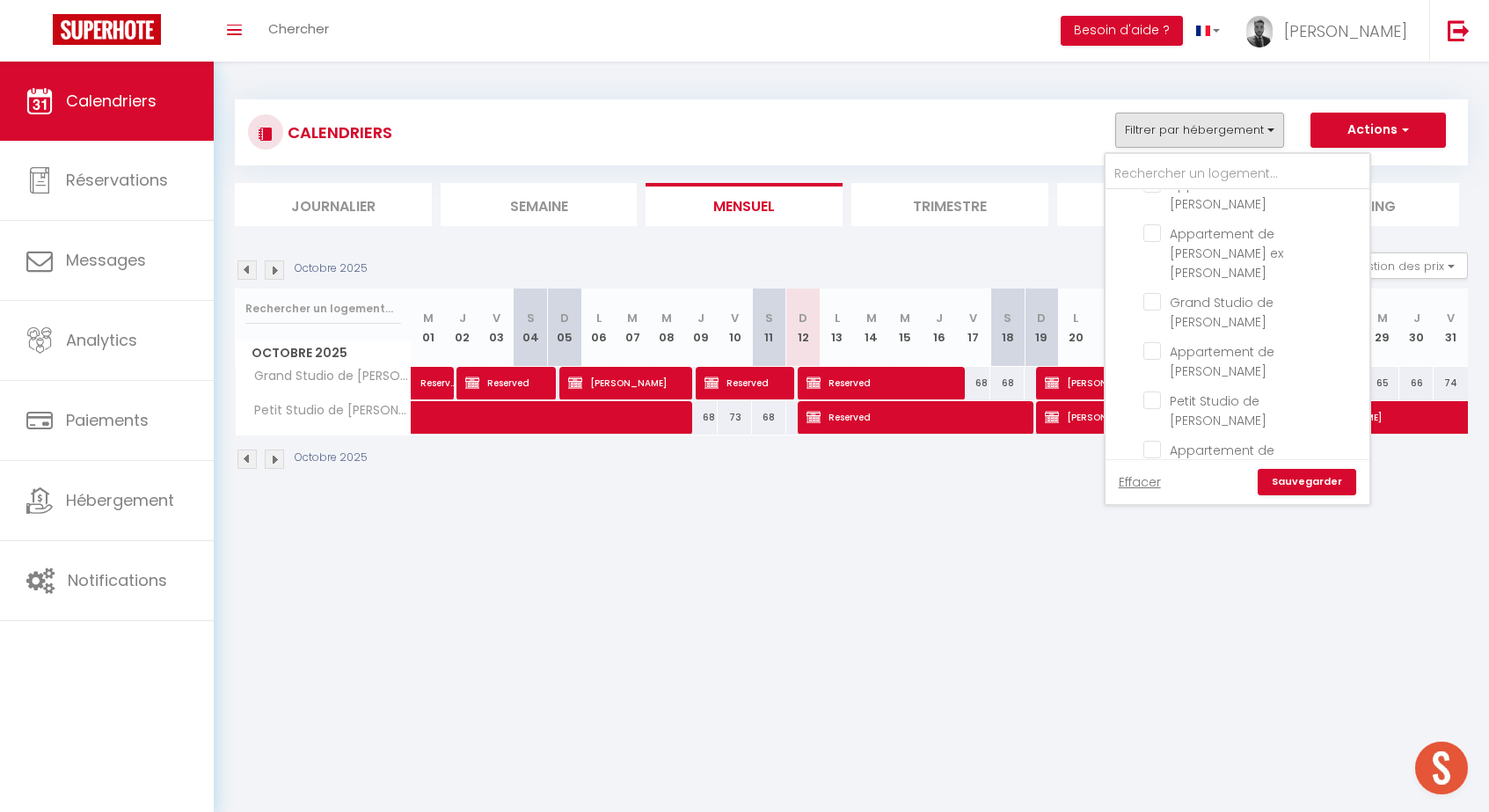
checkbox input "false"
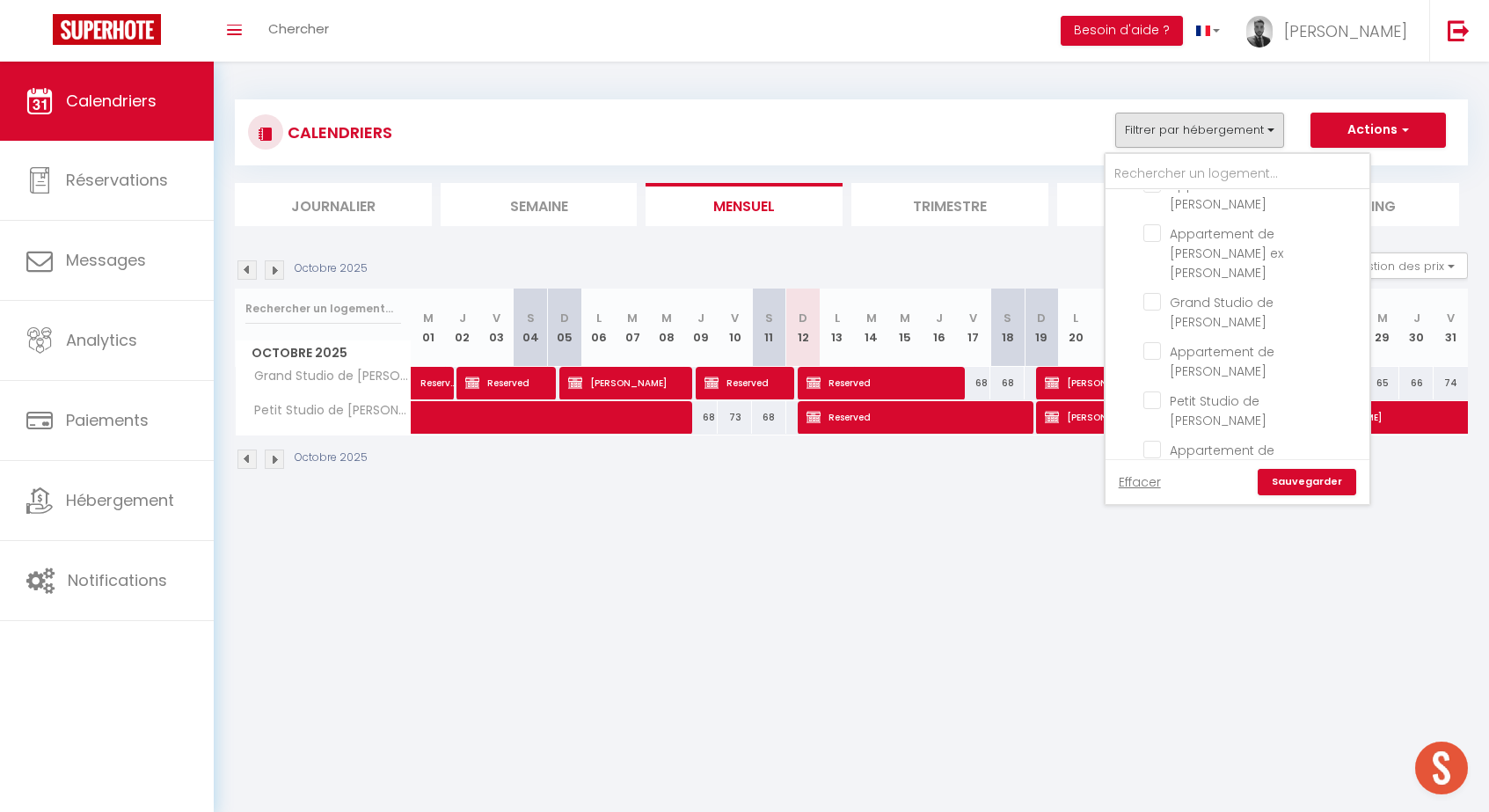
checkbox input "false"
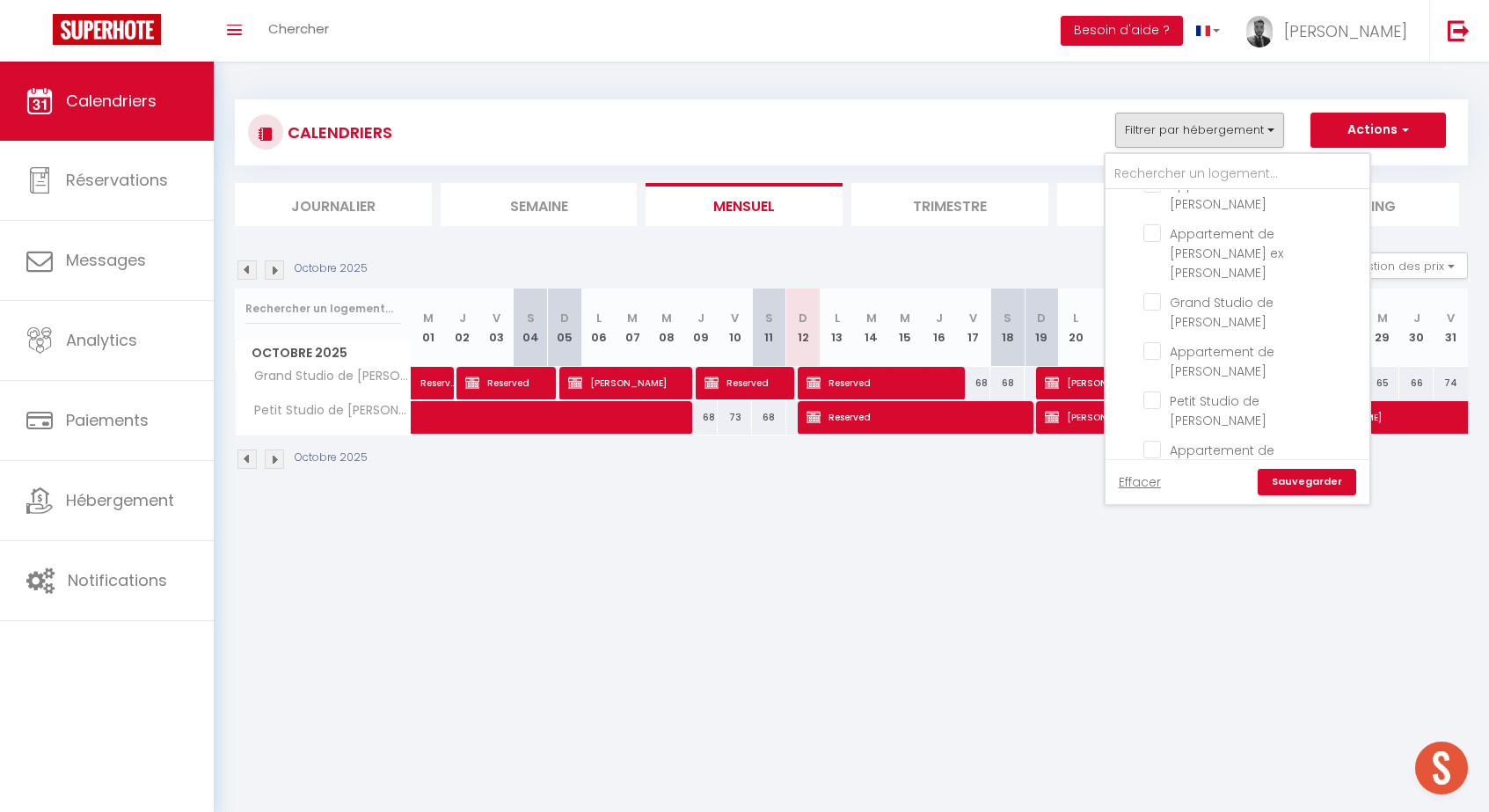
checkbox input "false"
click at [1242, 353] on input "Appartement de [PERSON_NAME]" at bounding box center [1253, 361] width 220 height 17
checkbox input "true"
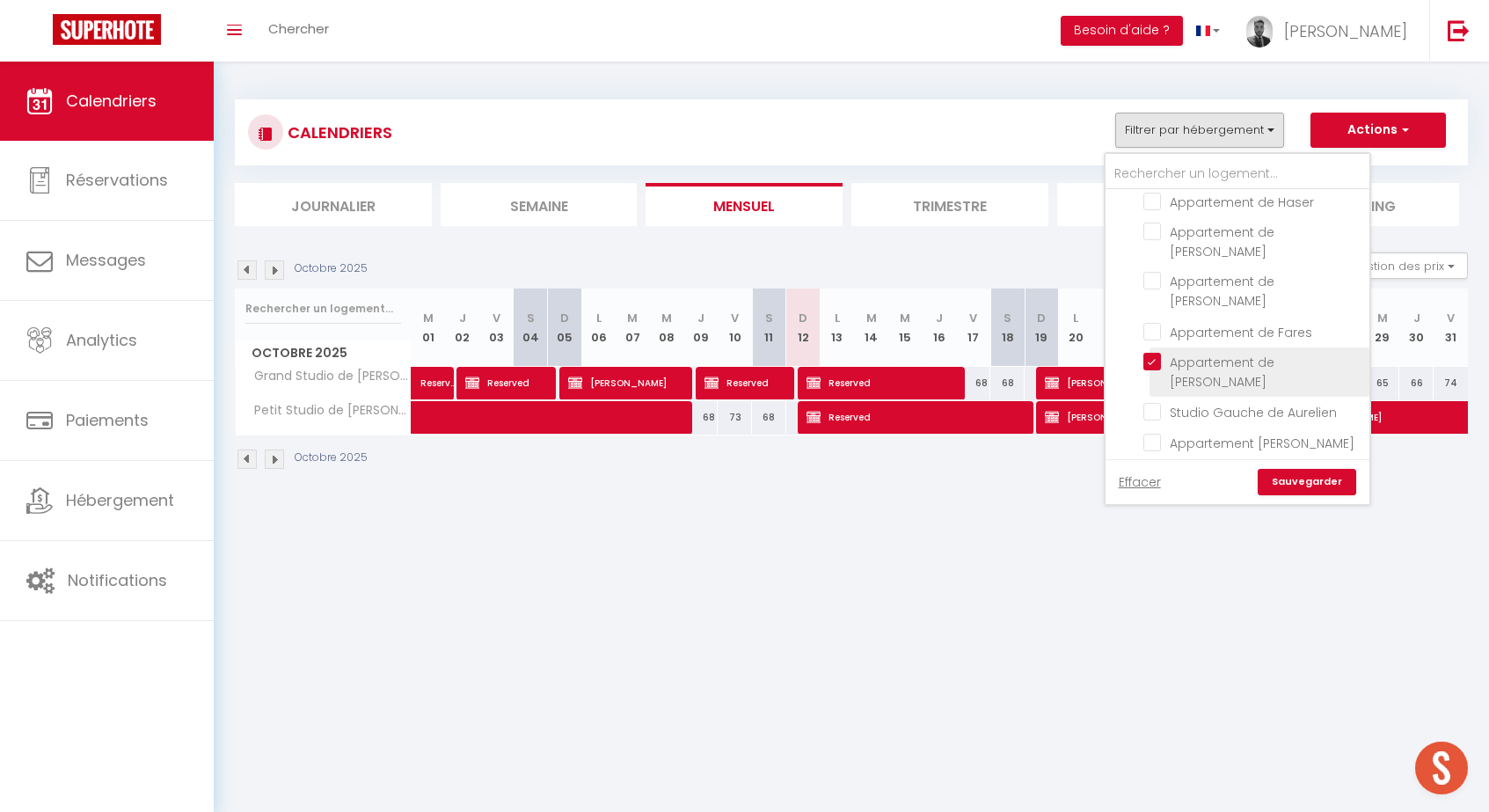
checkbox input "false"
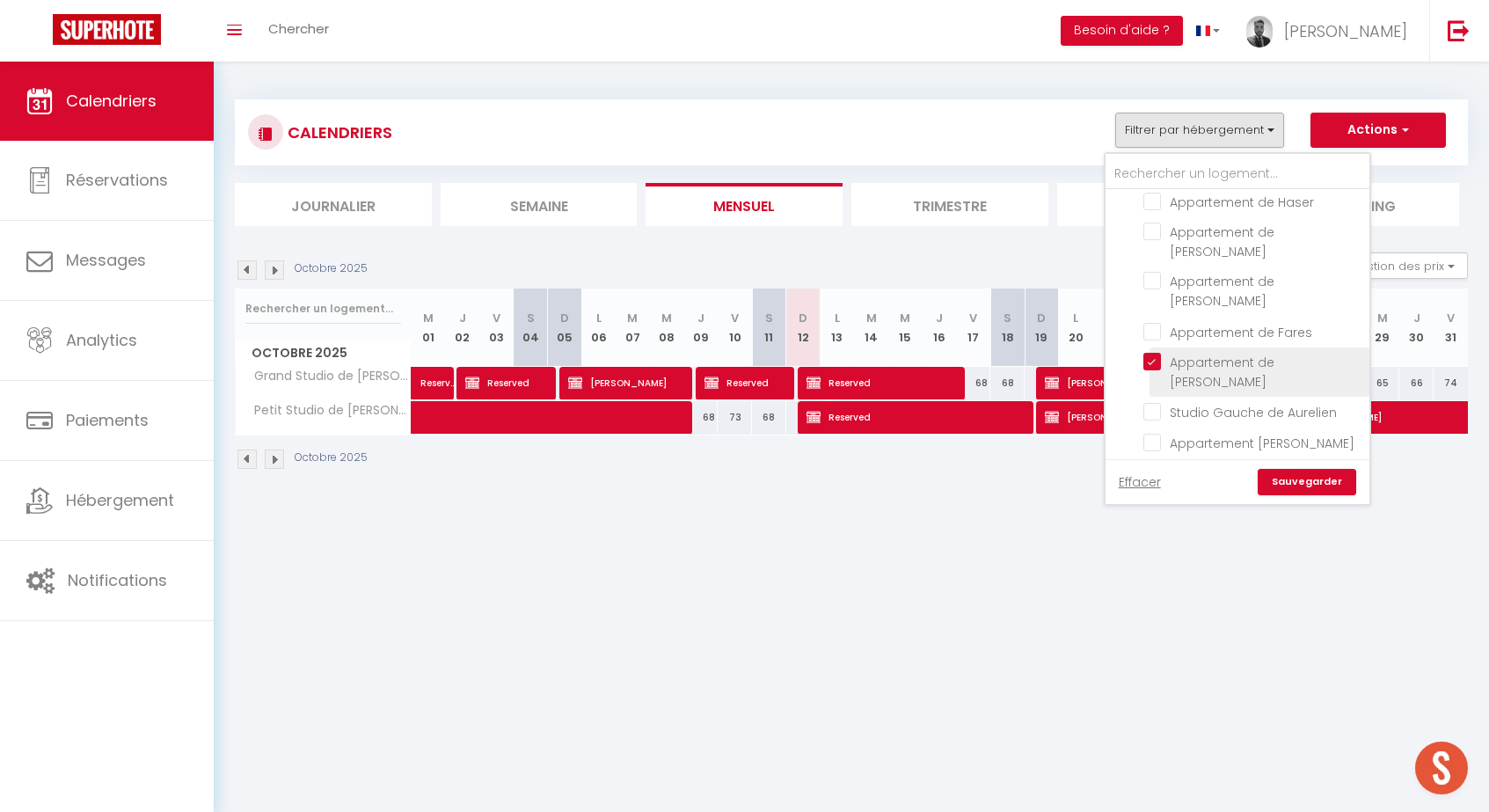
checkbox input "false"
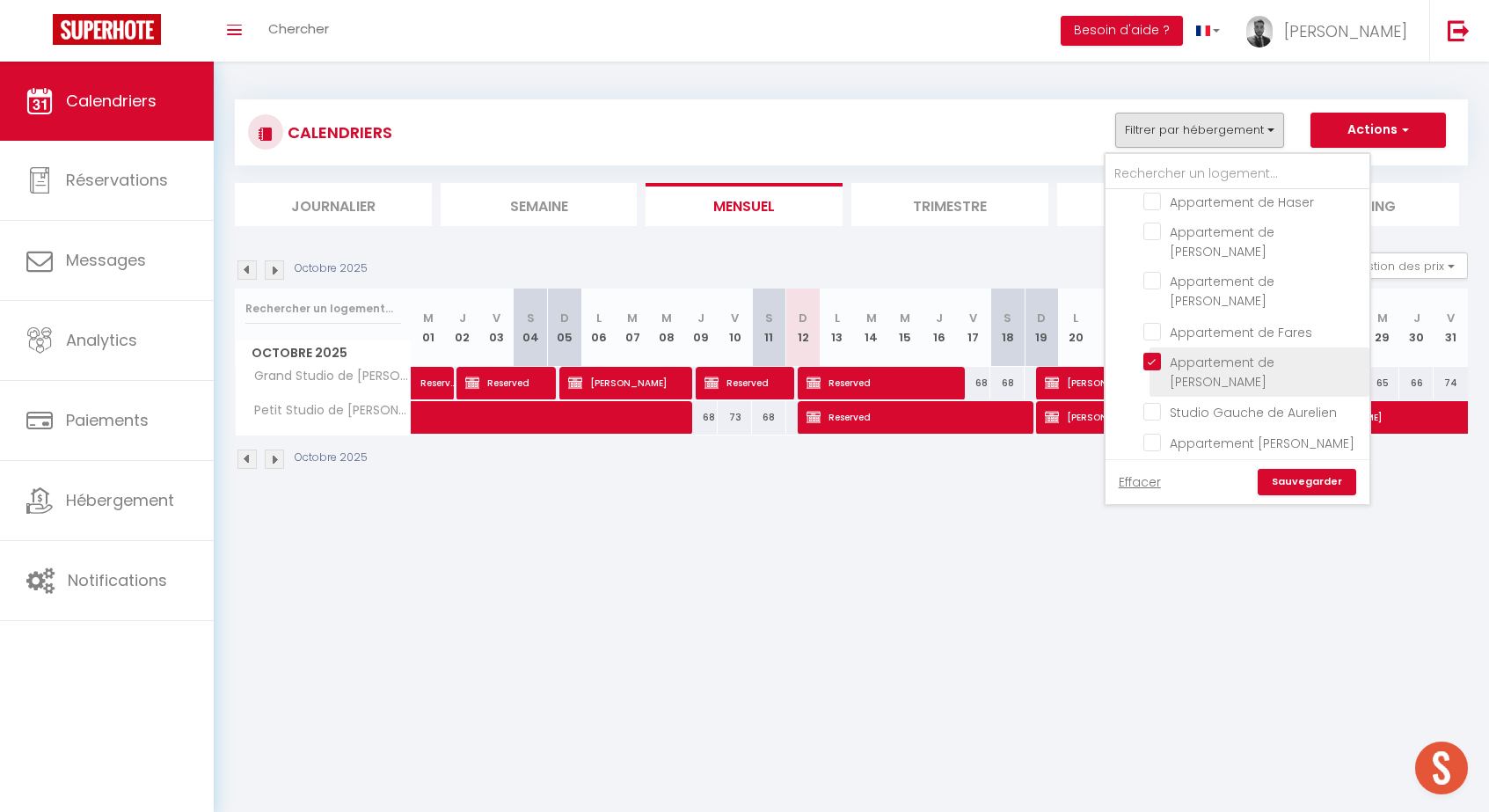
checkbox input "false"
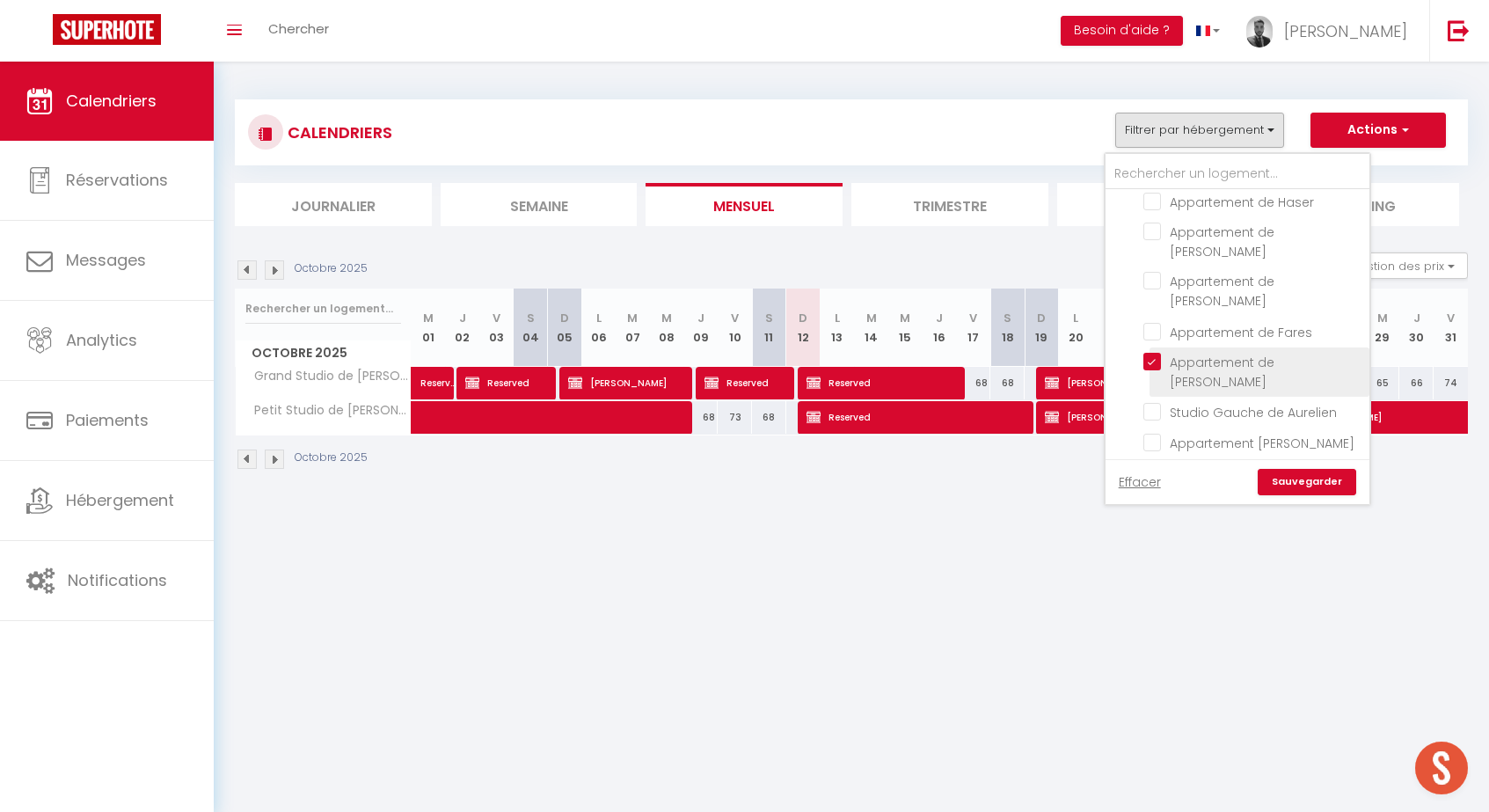
checkbox input "false"
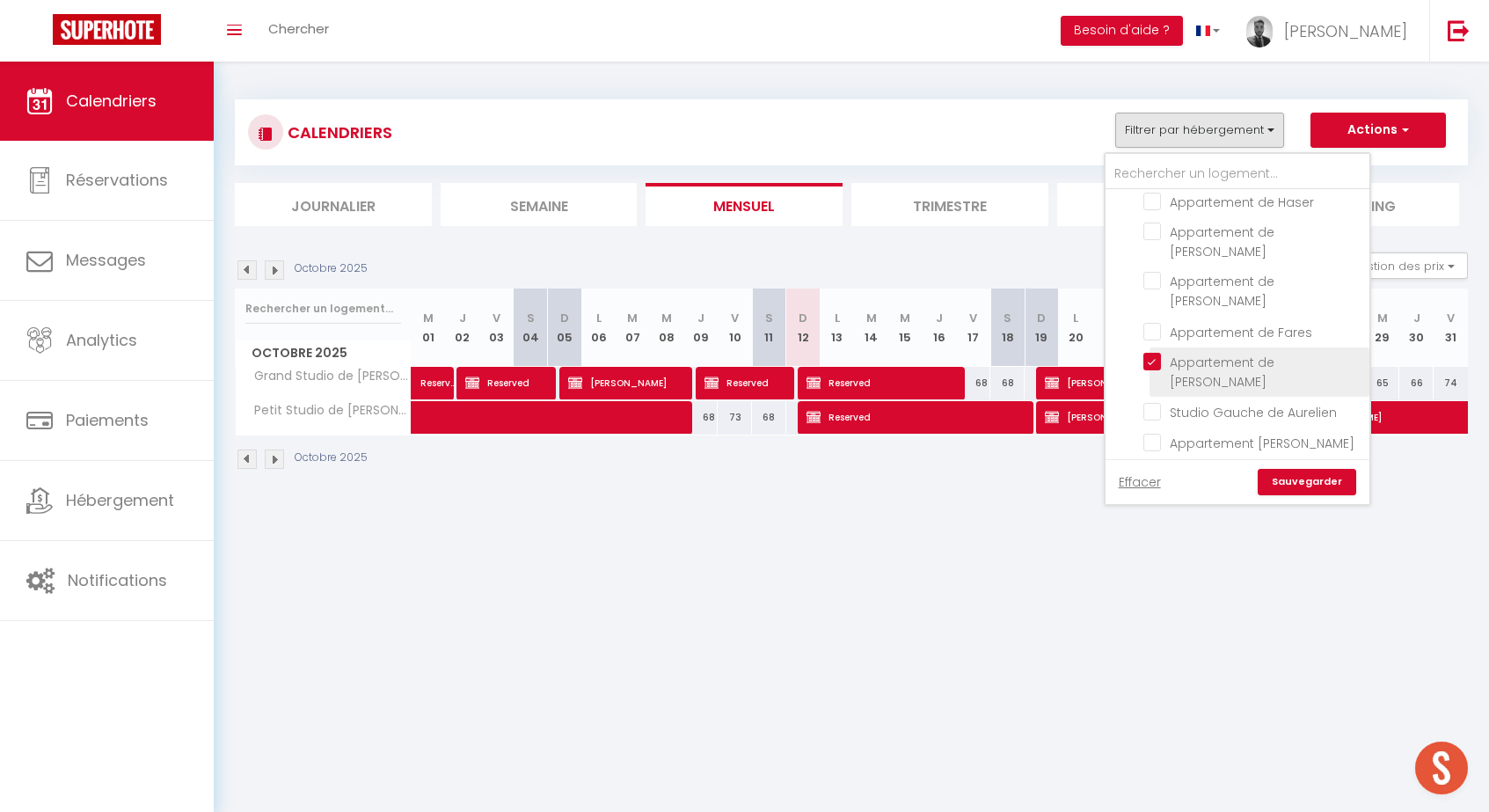
checkbox input "false"
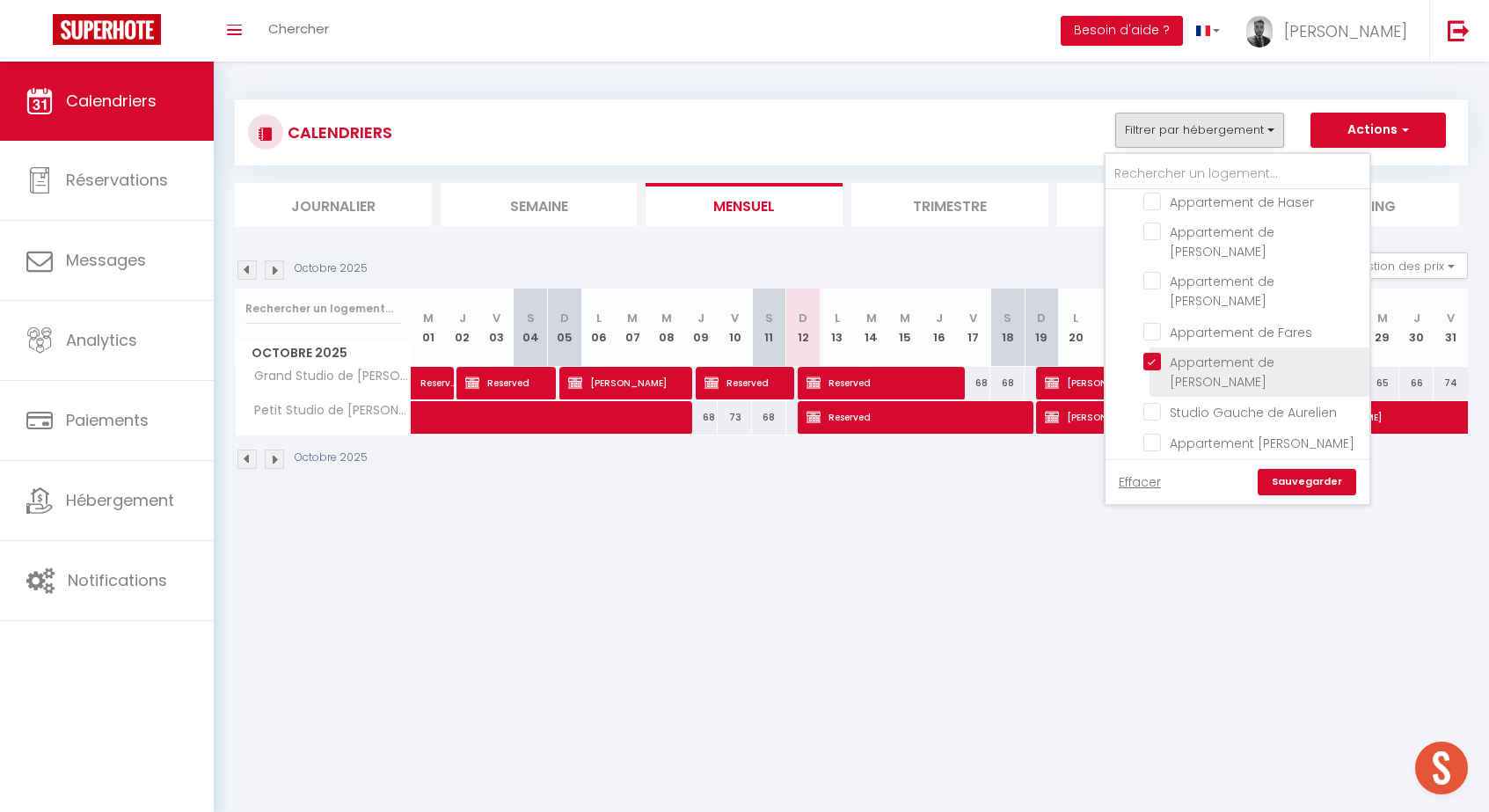
checkbox input "false"
click at [1328, 486] on link "Sauvegarder" at bounding box center [1307, 482] width 99 height 26
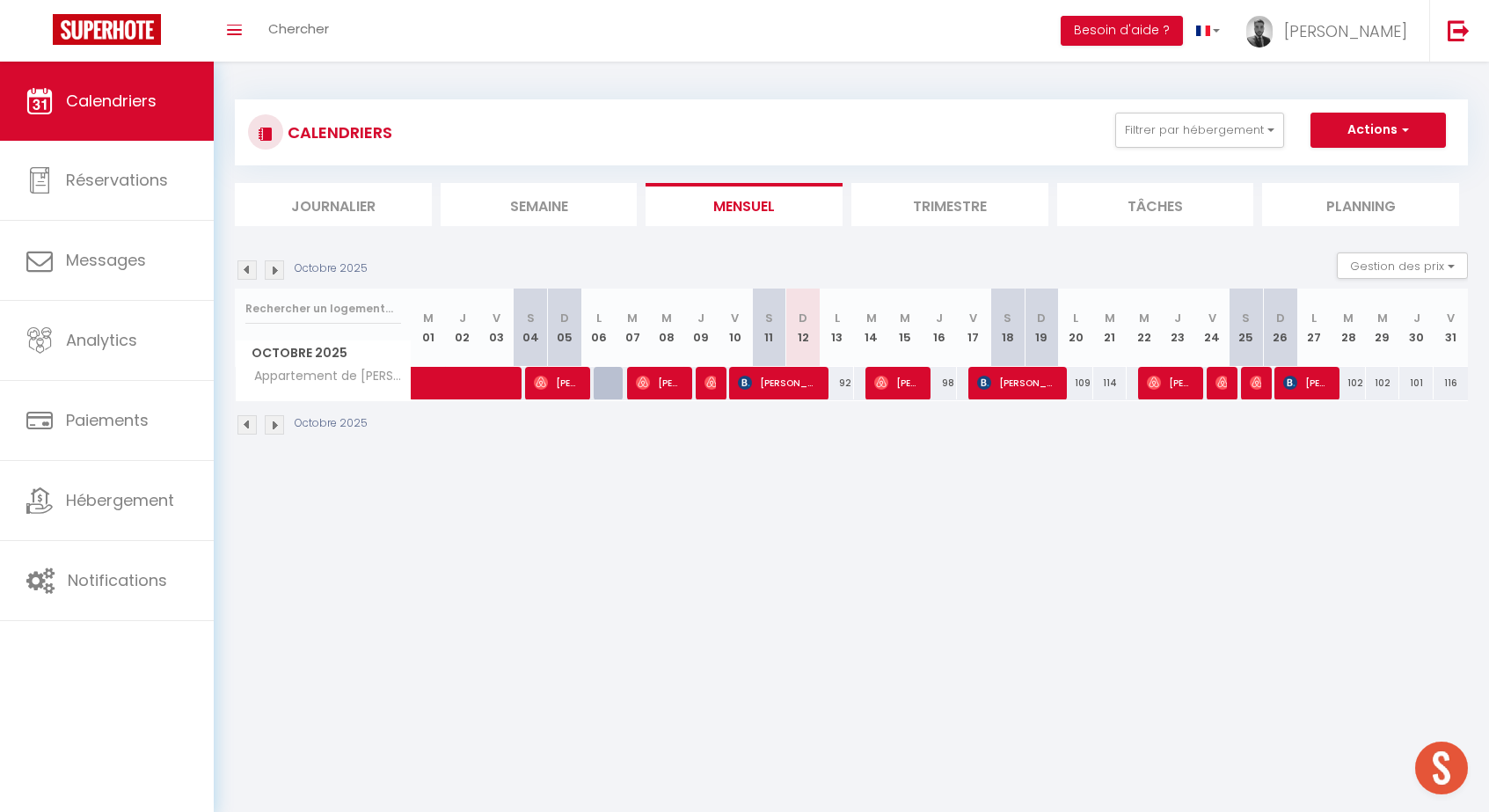
click at [911, 371] on span "[PERSON_NAME]" at bounding box center [896, 382] width 45 height 34
select select "OK"
select select "0"
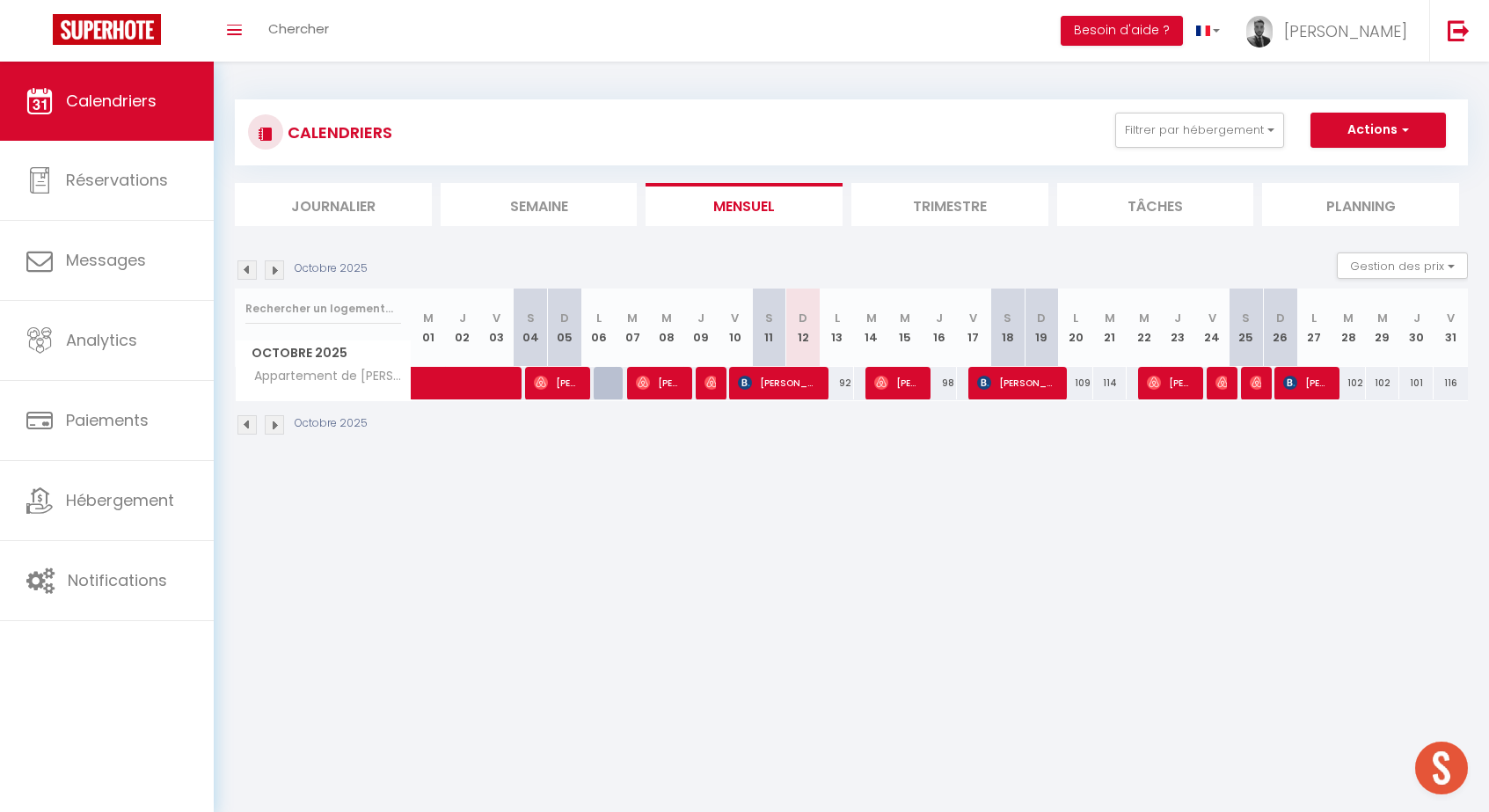
select select "1"
select select
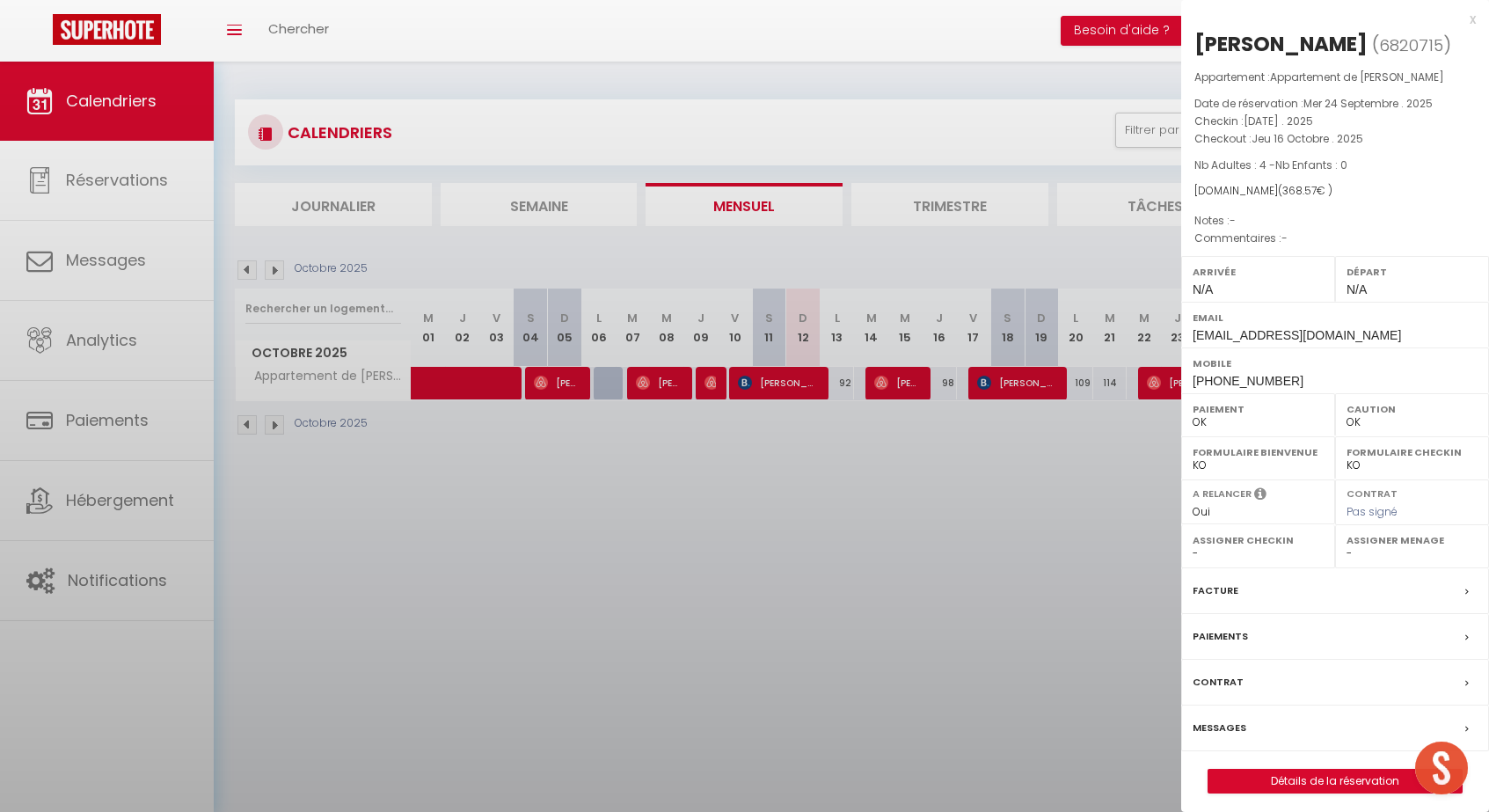
select select "21676"
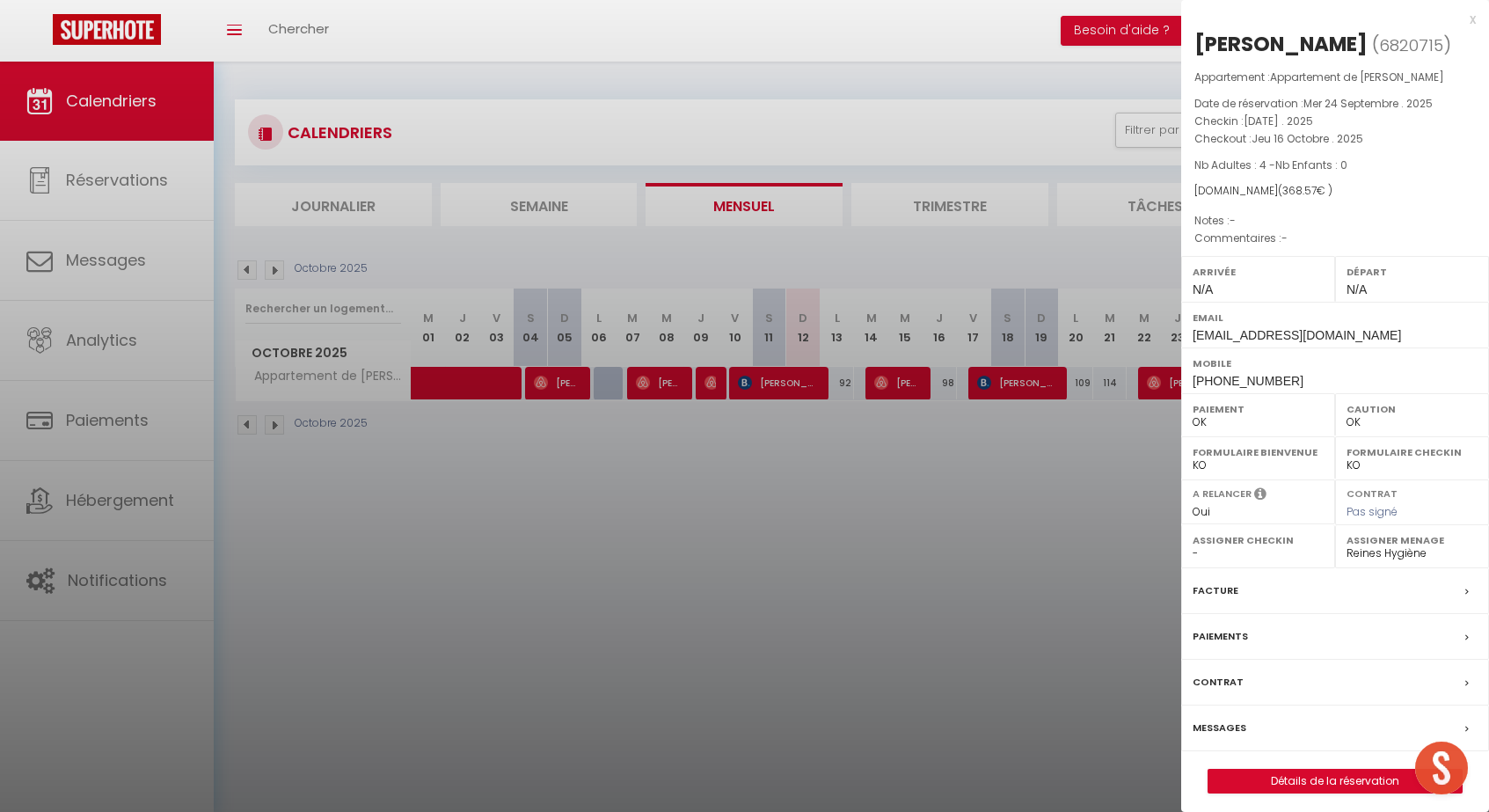
click at [1303, 779] on link "Détails de la réservation" at bounding box center [1335, 780] width 253 height 23
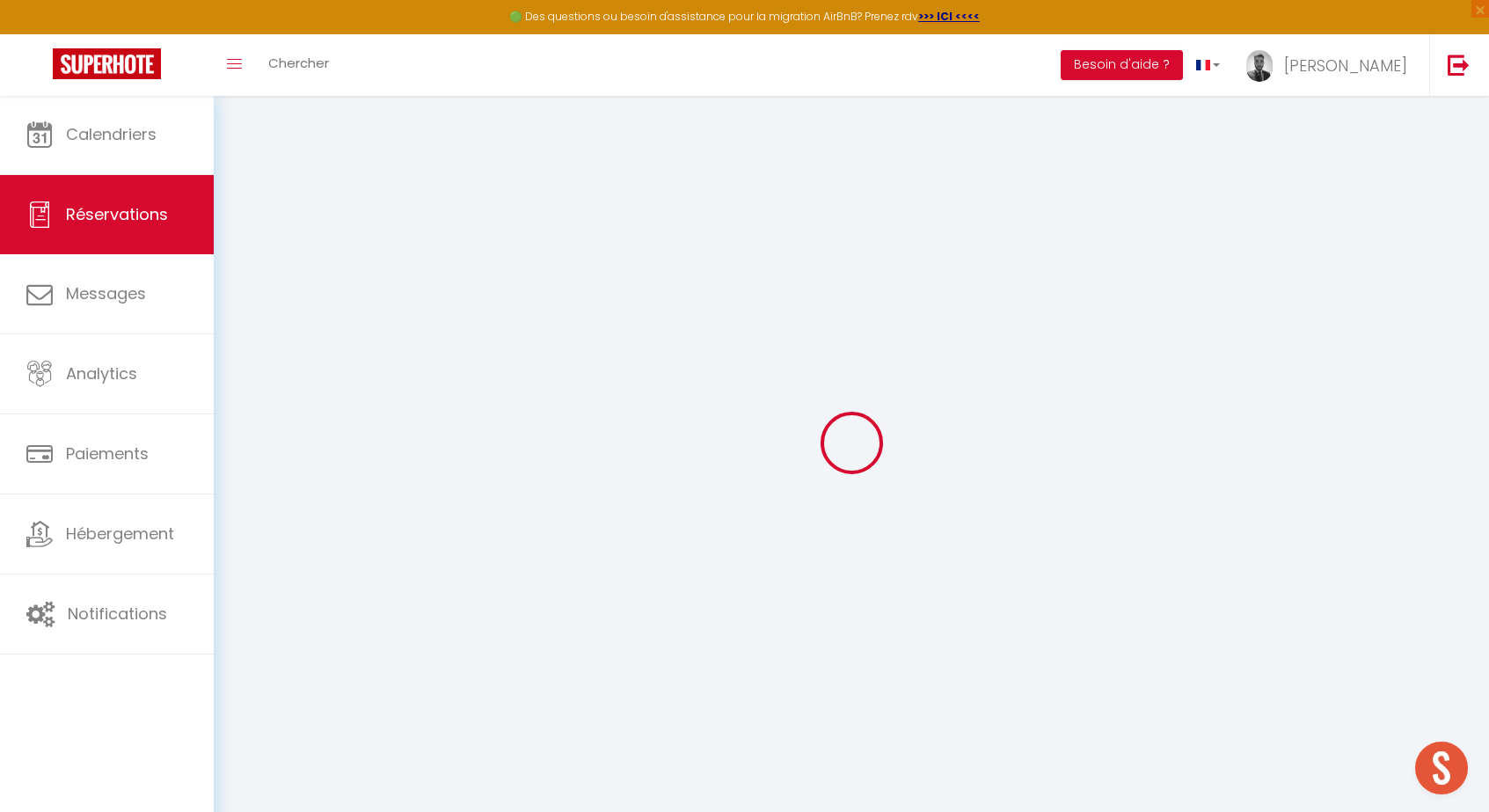
type input "[PERSON_NAME]"
type input "[EMAIL_ADDRESS][DOMAIN_NAME]"
type input "[PHONE_NUMBER]"
select select
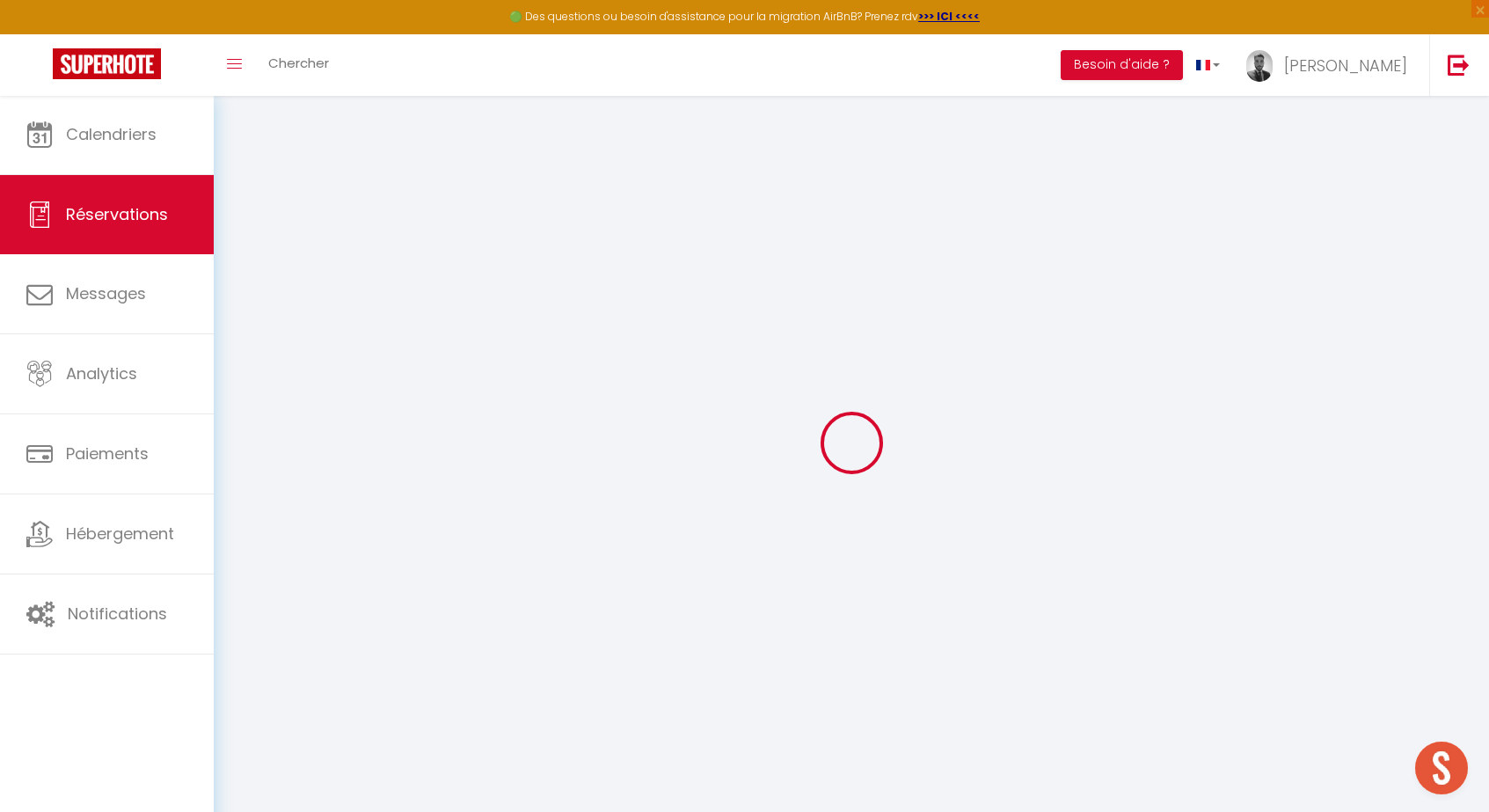
type input "63.540000000000006"
select select "33697"
select select "1"
select select
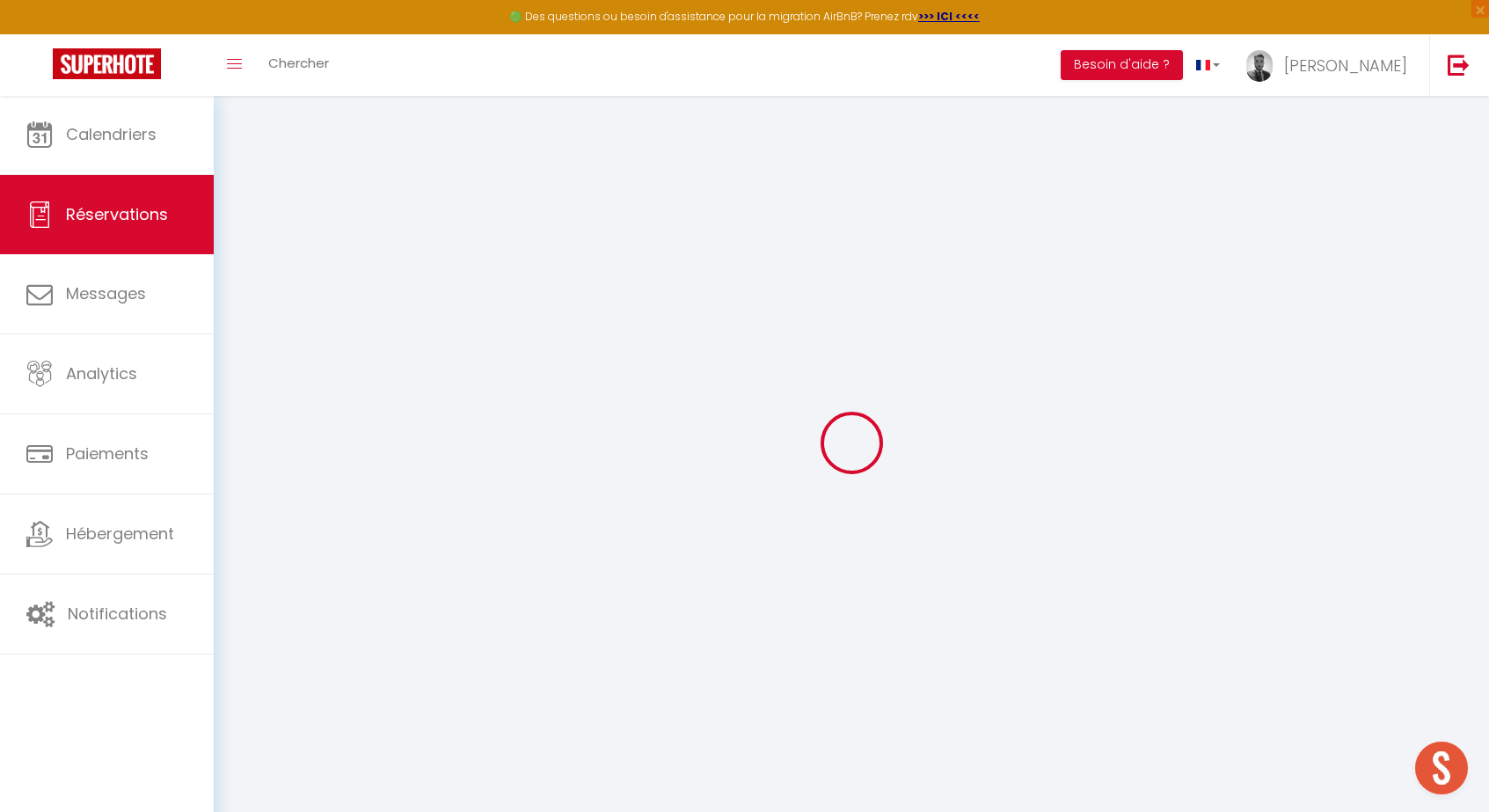
type input "4"
select select "12"
select select
type input "283"
checkbox input "false"
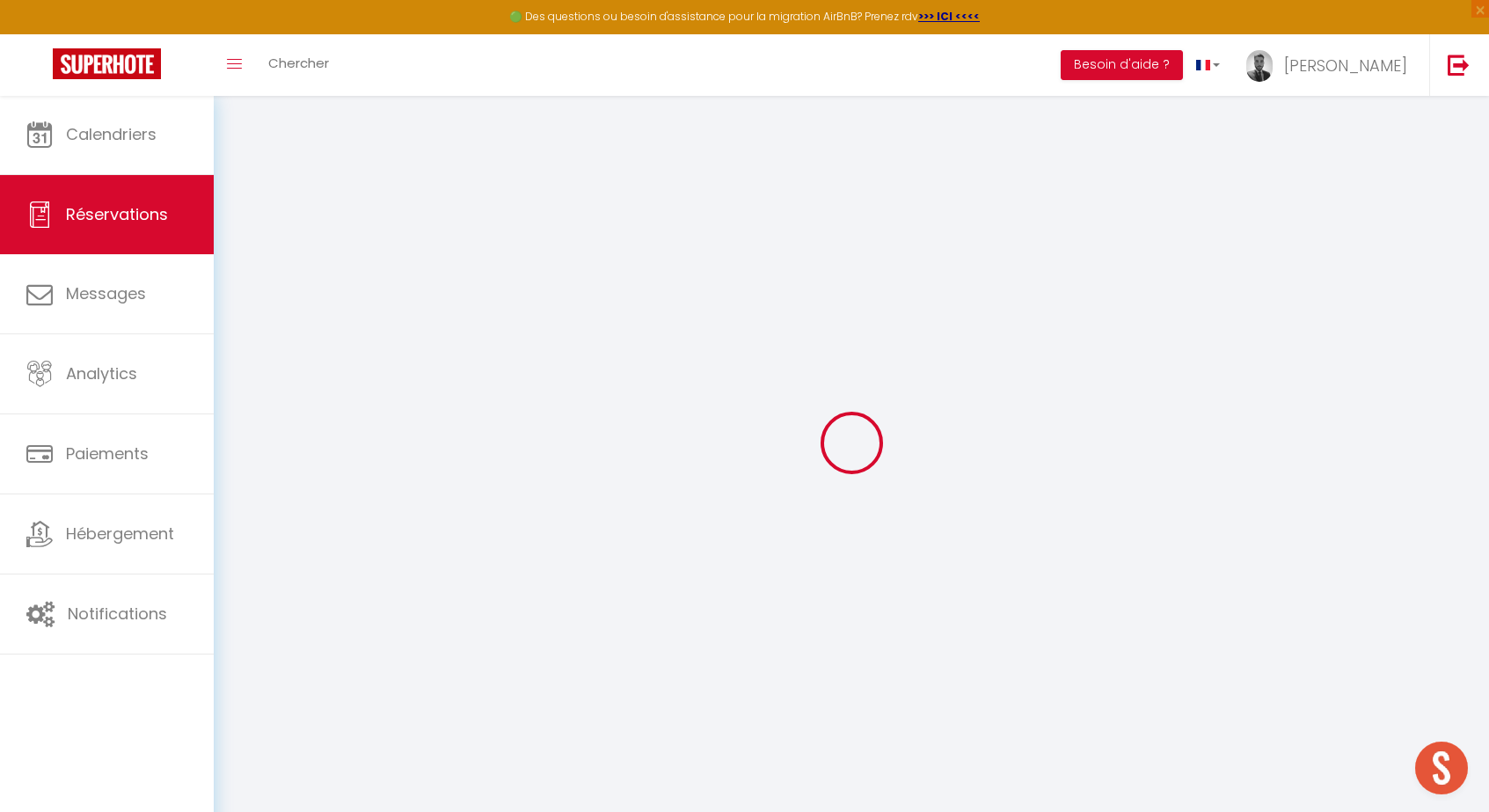
type input "0"
select select "1"
type input "70"
type input "0"
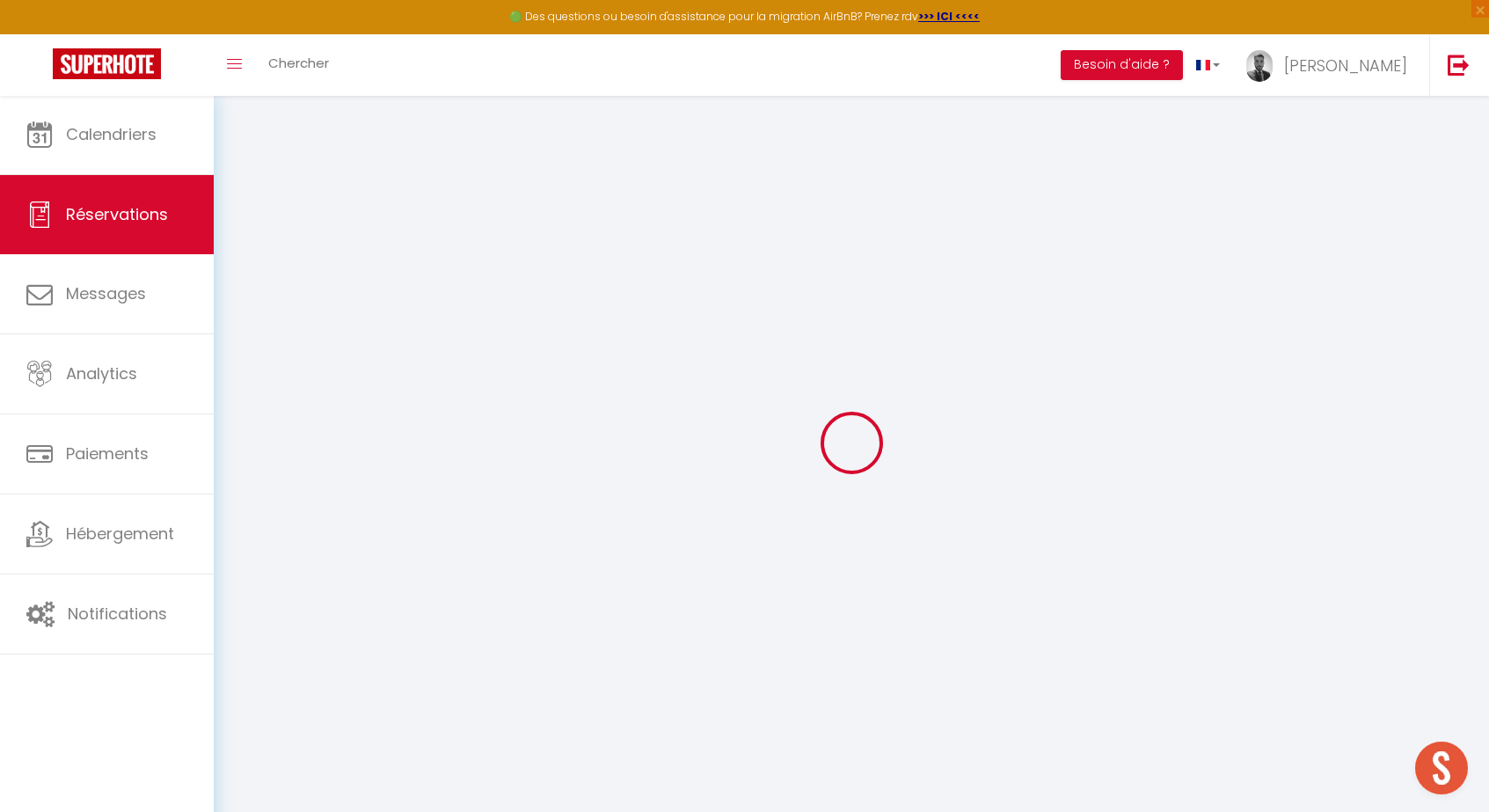
select select
select select "15"
checkbox input "false"
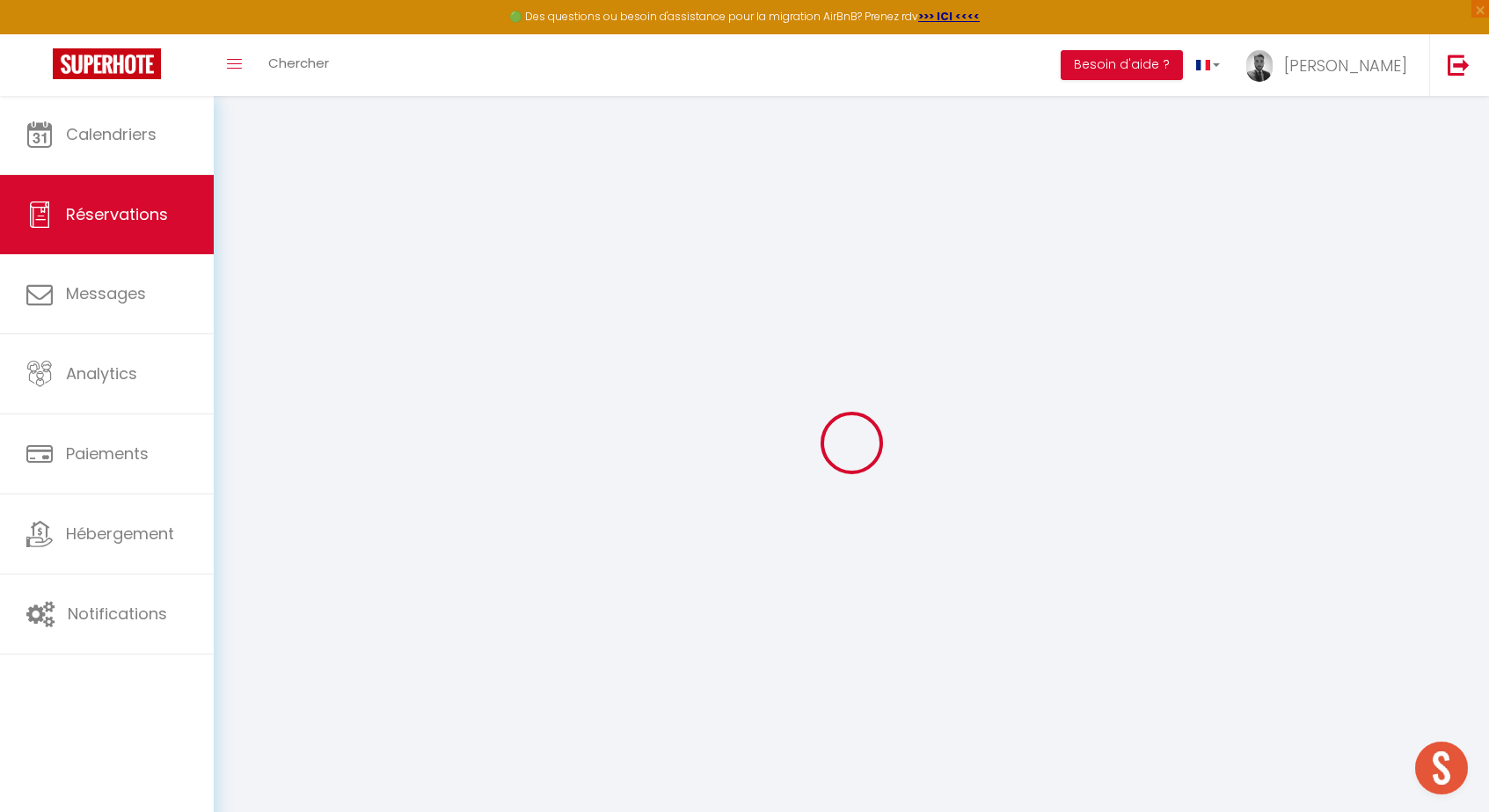
select select
checkbox input "false"
select select
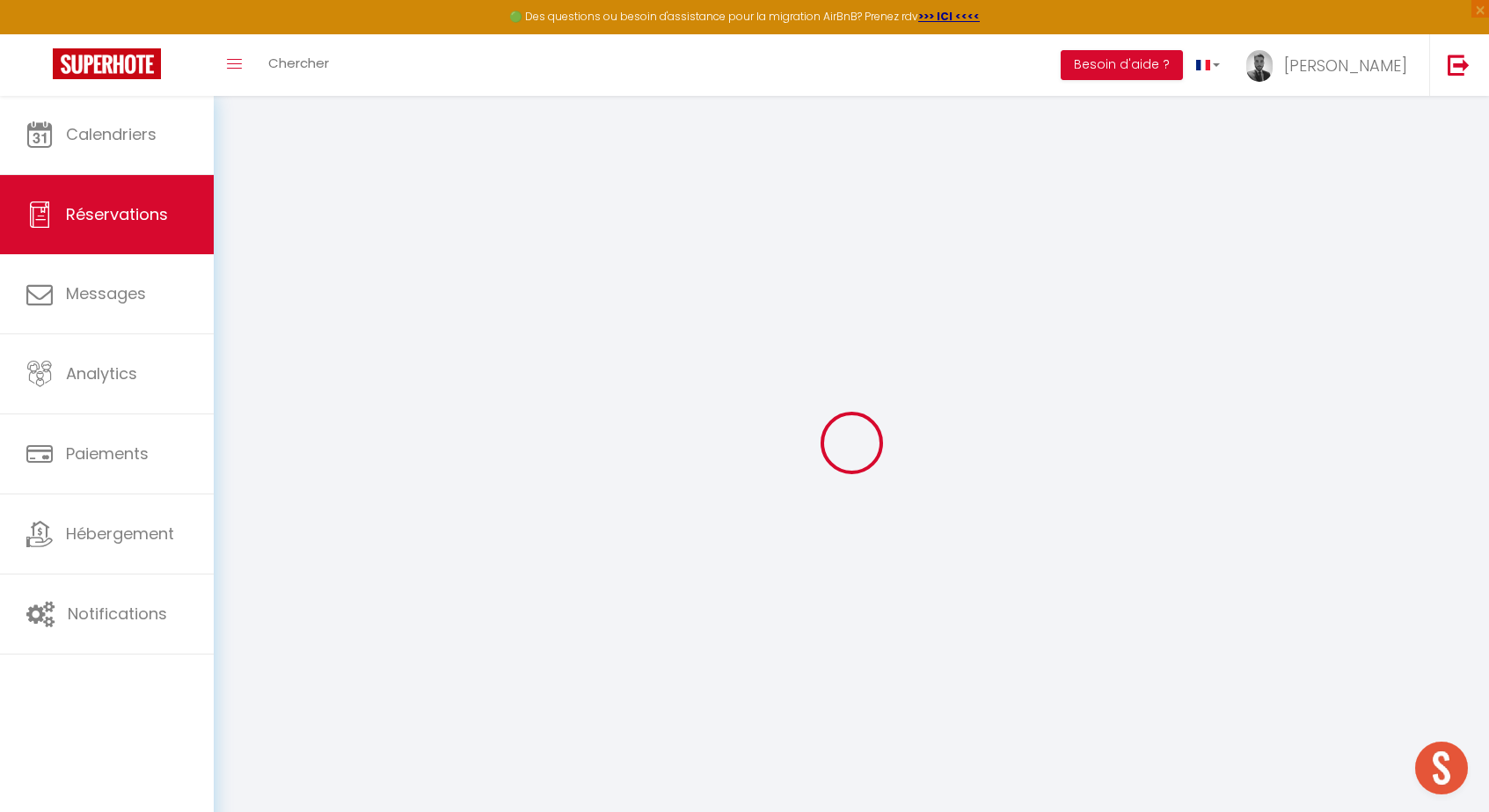
select select
checkbox input "false"
select select
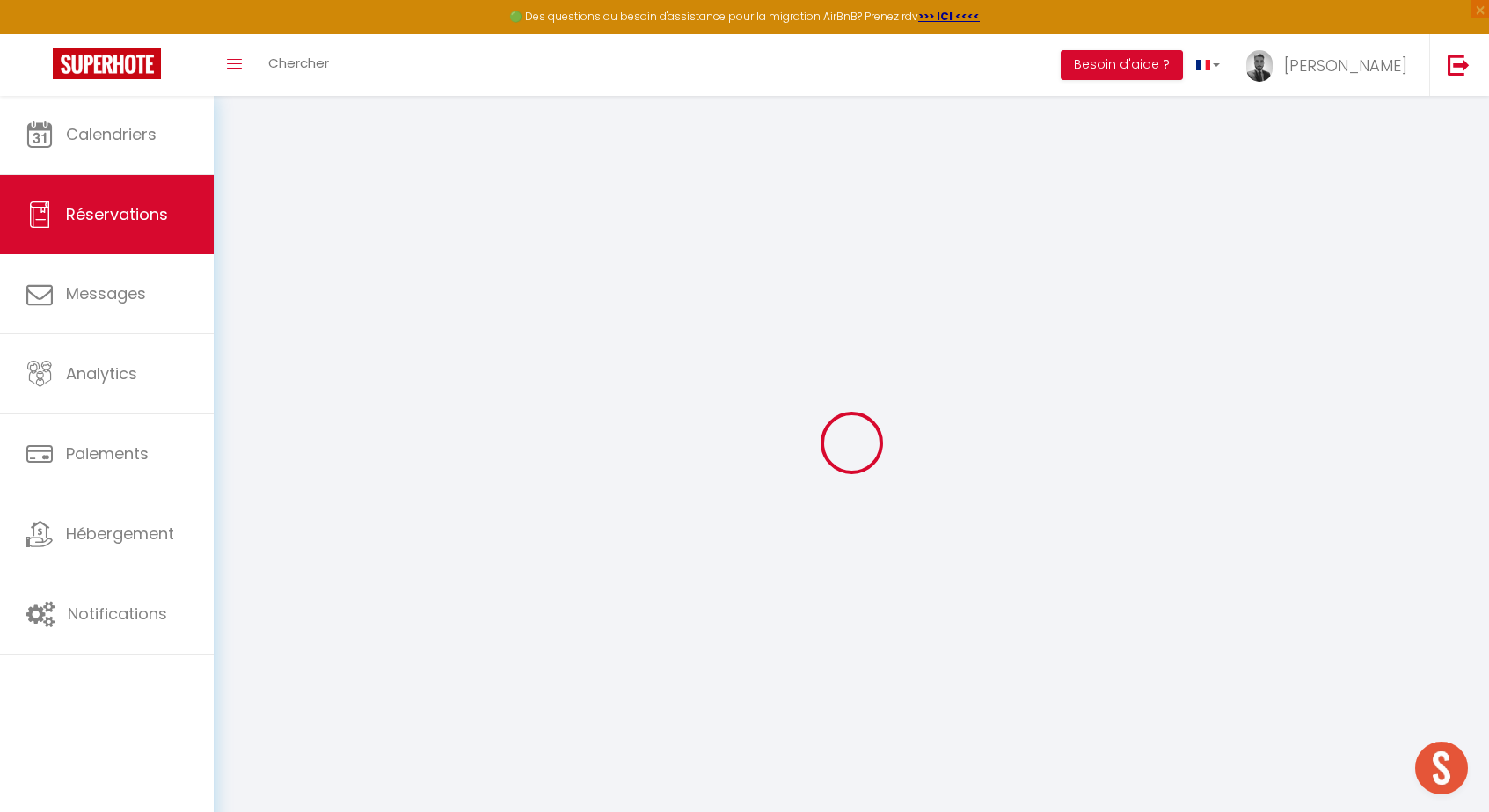
select select
checkbox input "false"
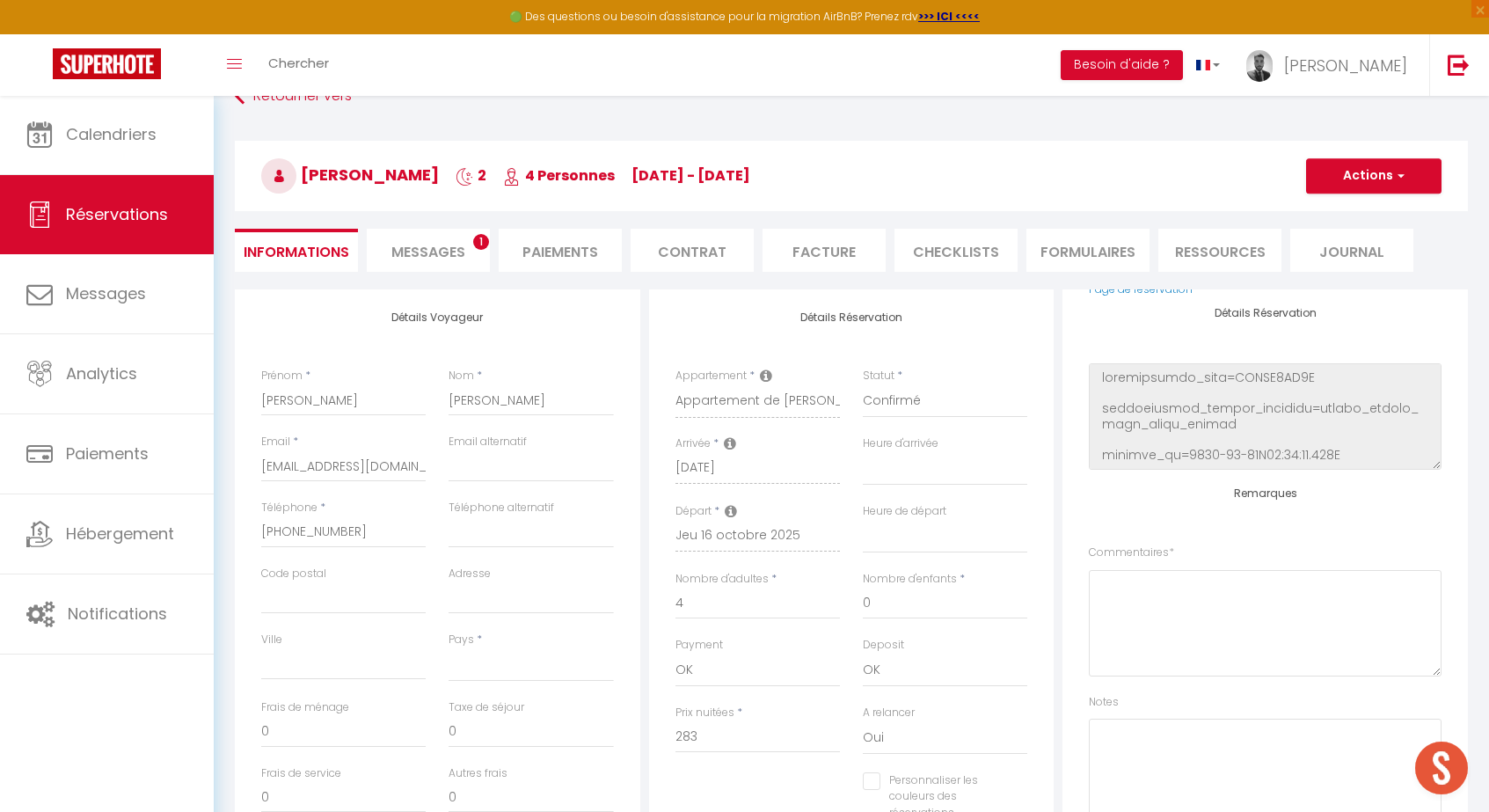
scroll to position [219, 0]
select select
type input "70"
type input "15.57"
select select
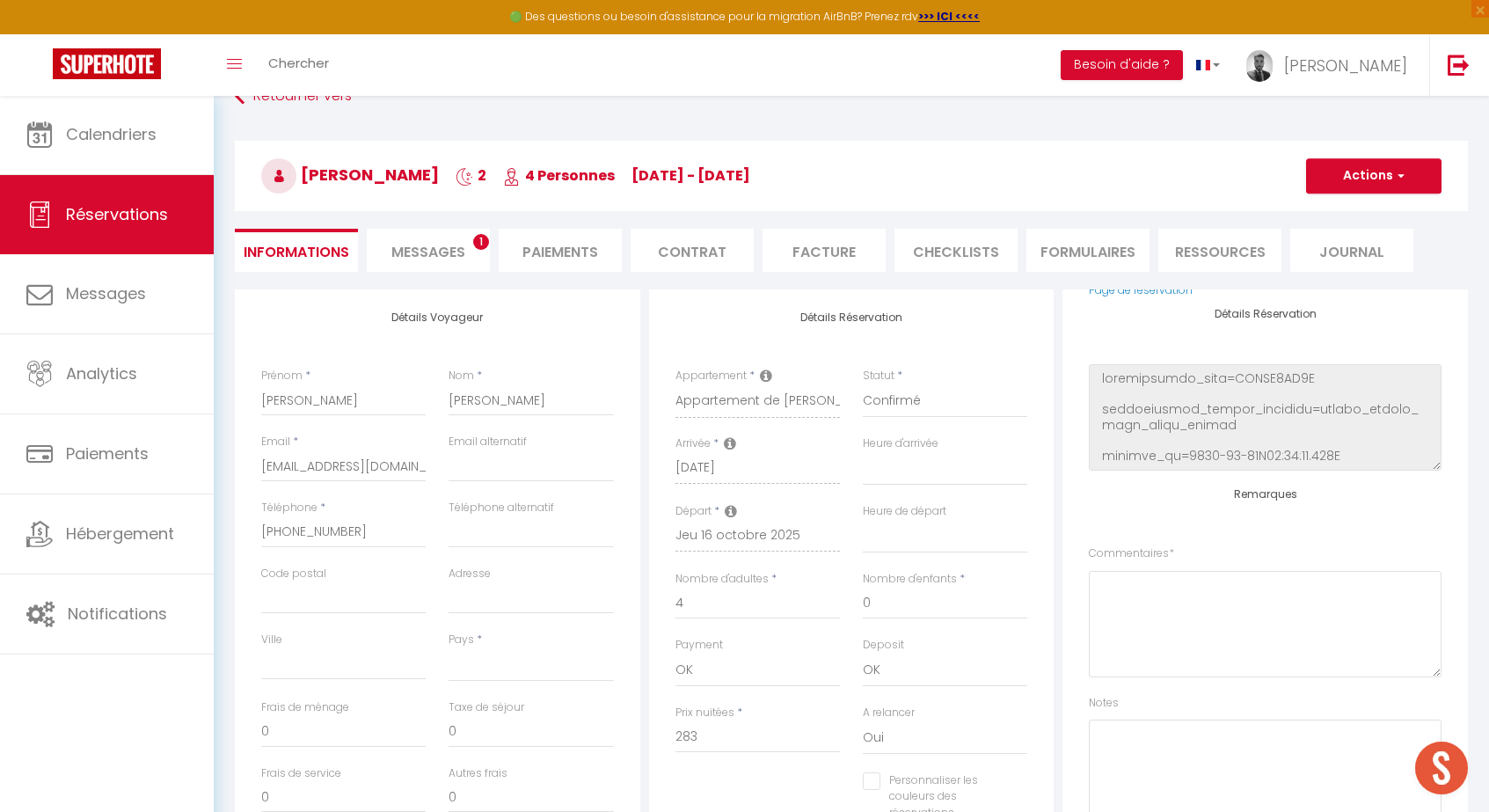
select select
checkbox input "false"
select select
checkbox input "false"
select select
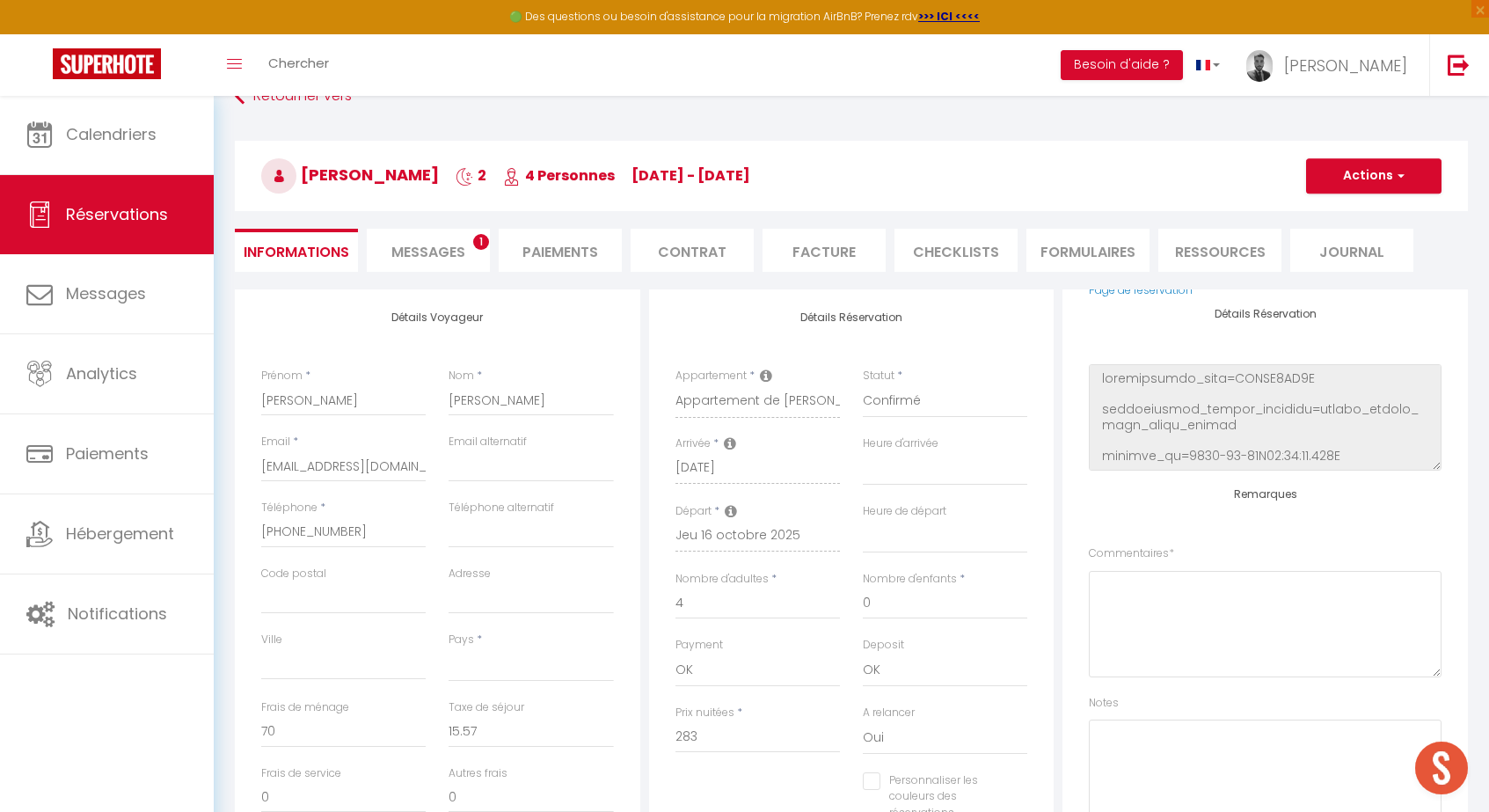
select select
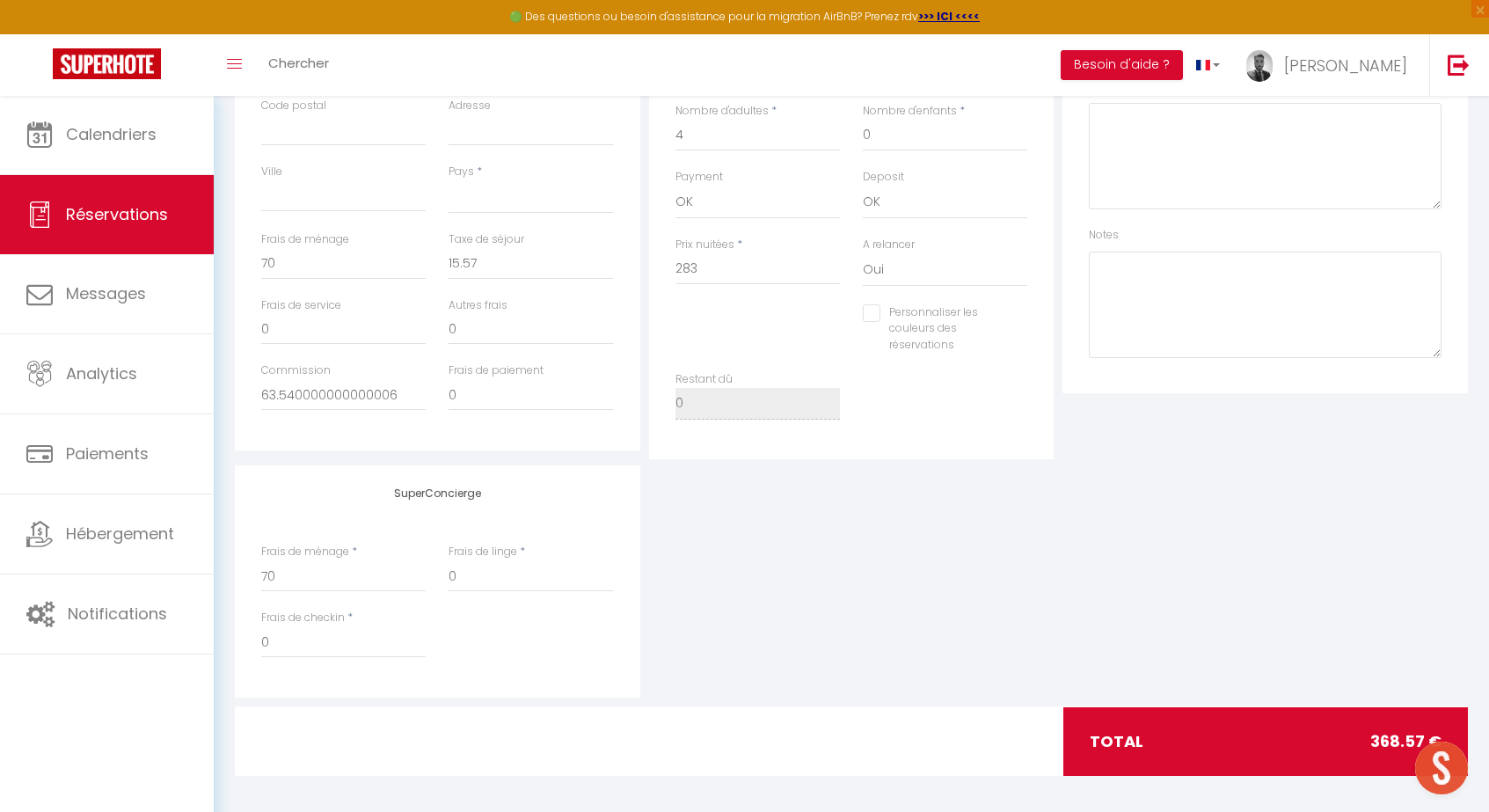
scroll to position [502, 0]
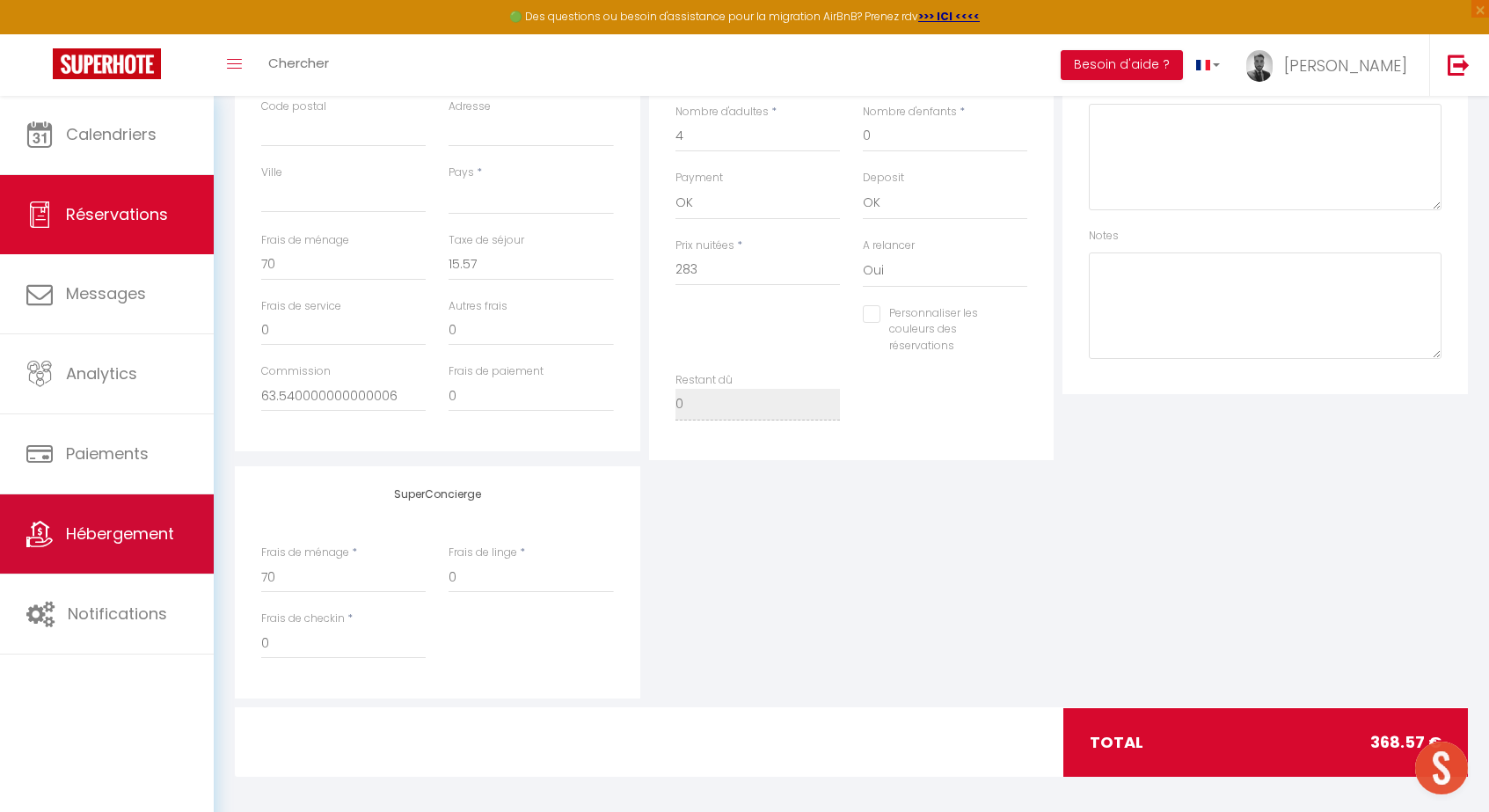
click at [138, 529] on span "Hébergement" at bounding box center [120, 533] width 108 height 22
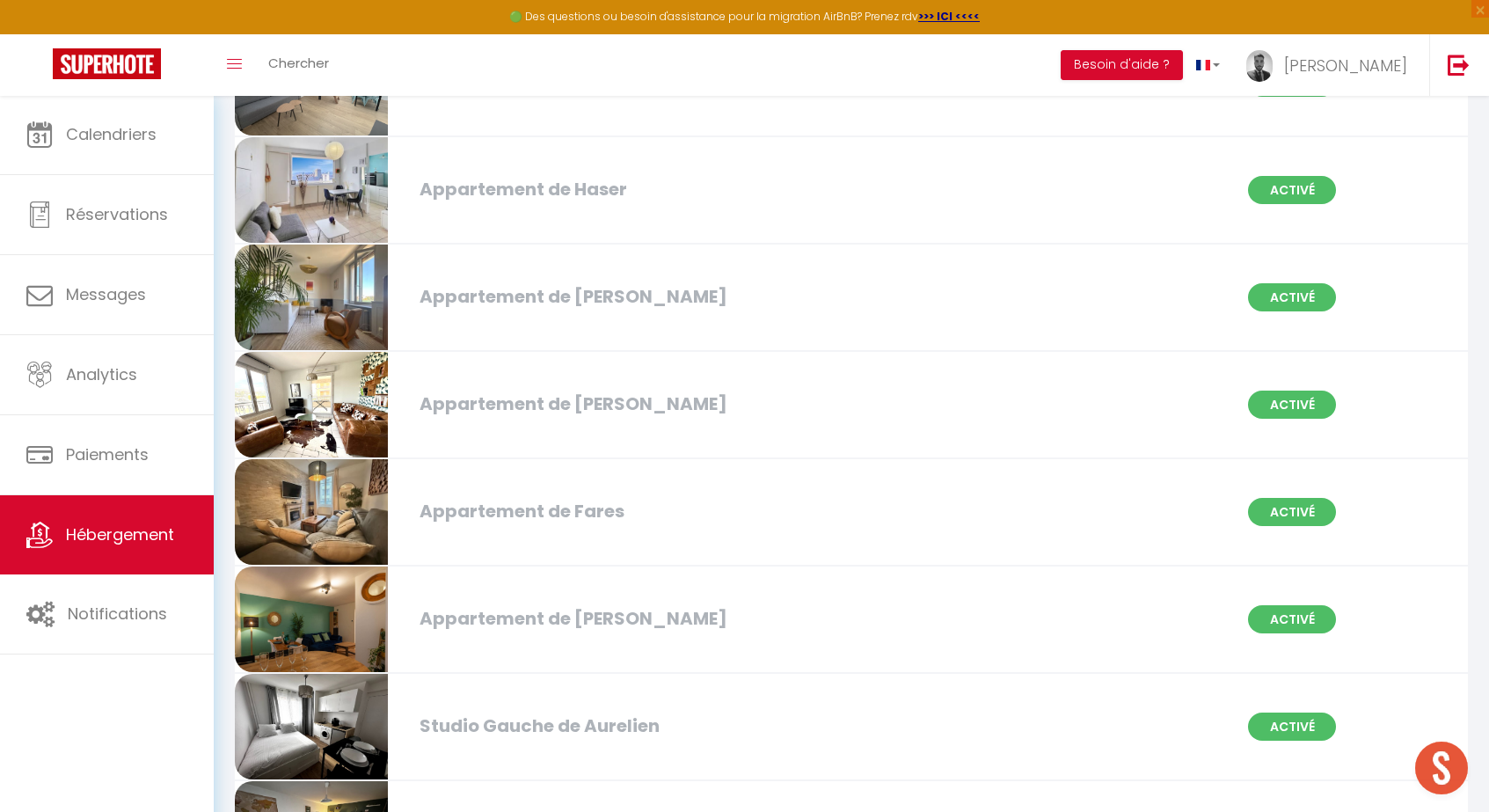
scroll to position [427, 0]
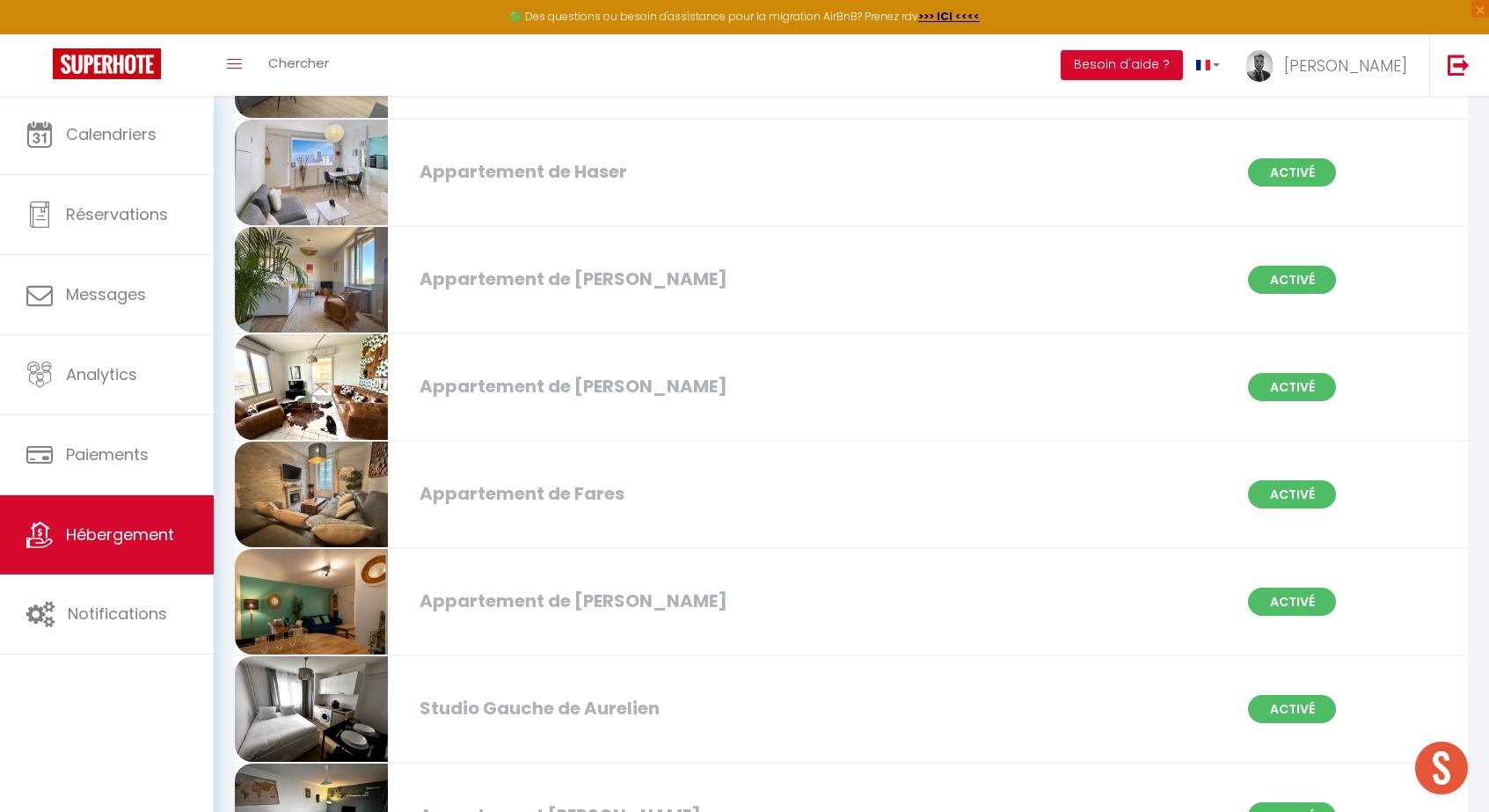
click at [589, 598] on div "Appartement de [PERSON_NAME]" at bounding box center [609, 601] width 396 height 27
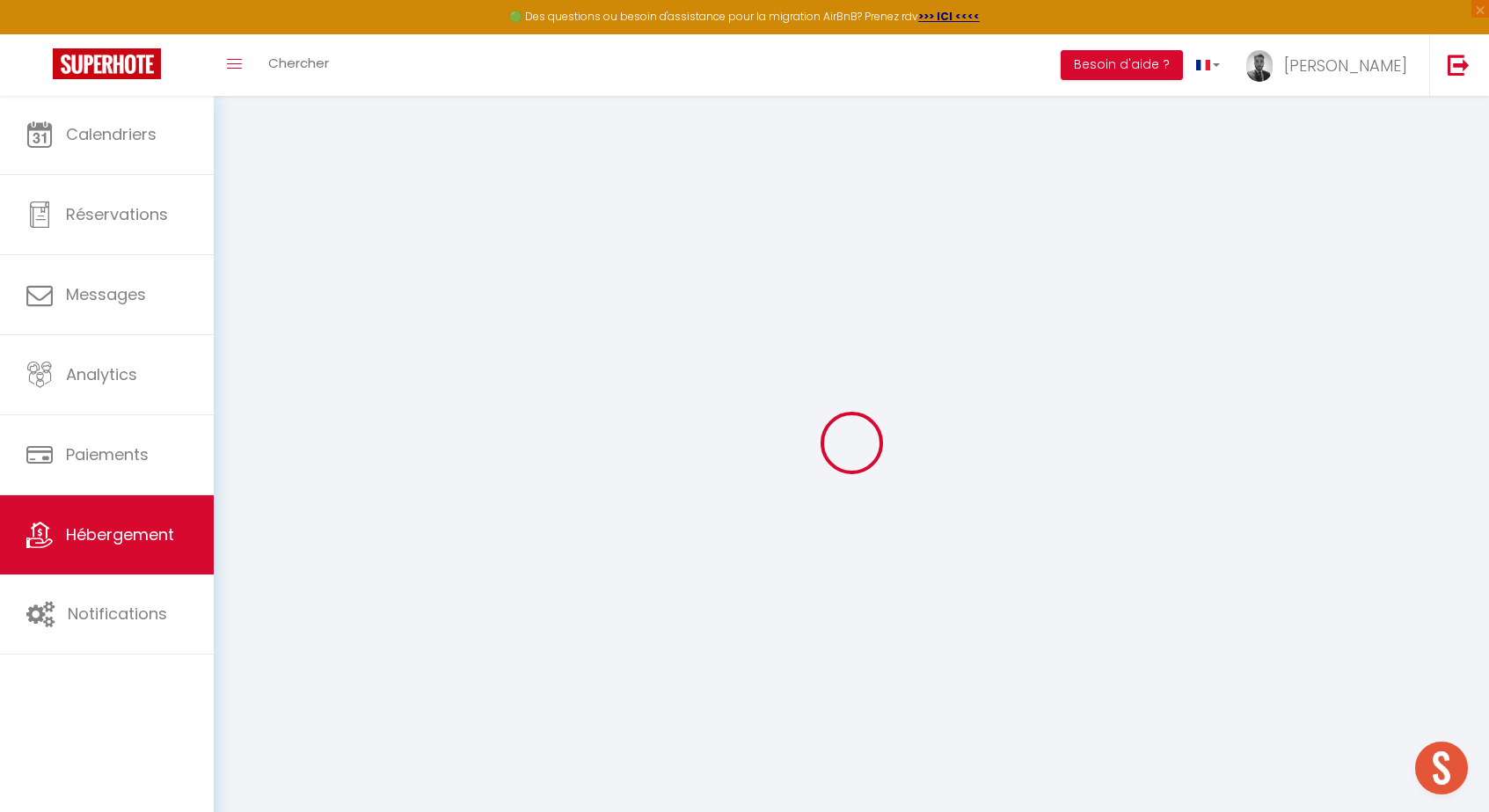
select select
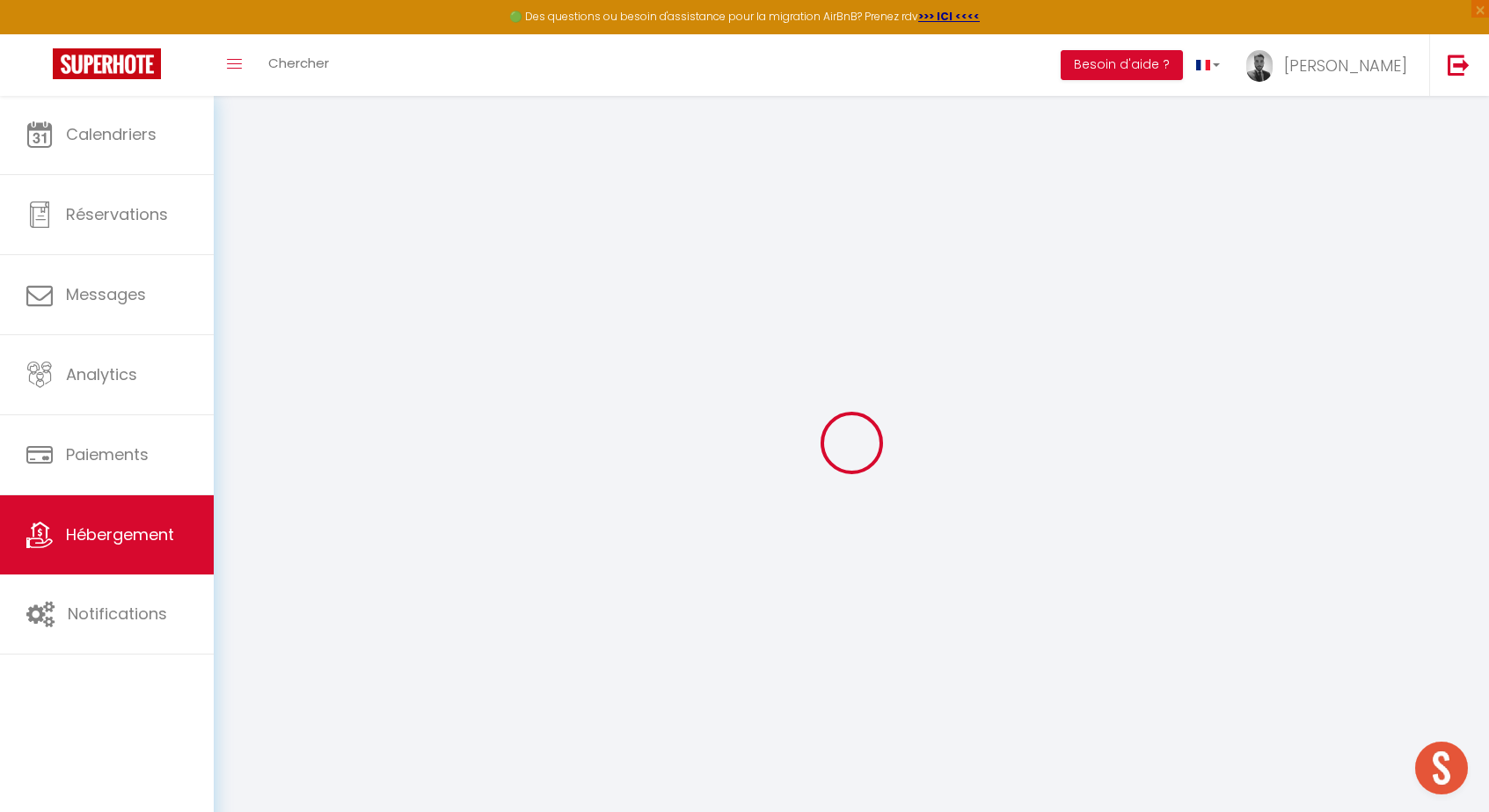
select select
checkbox input "false"
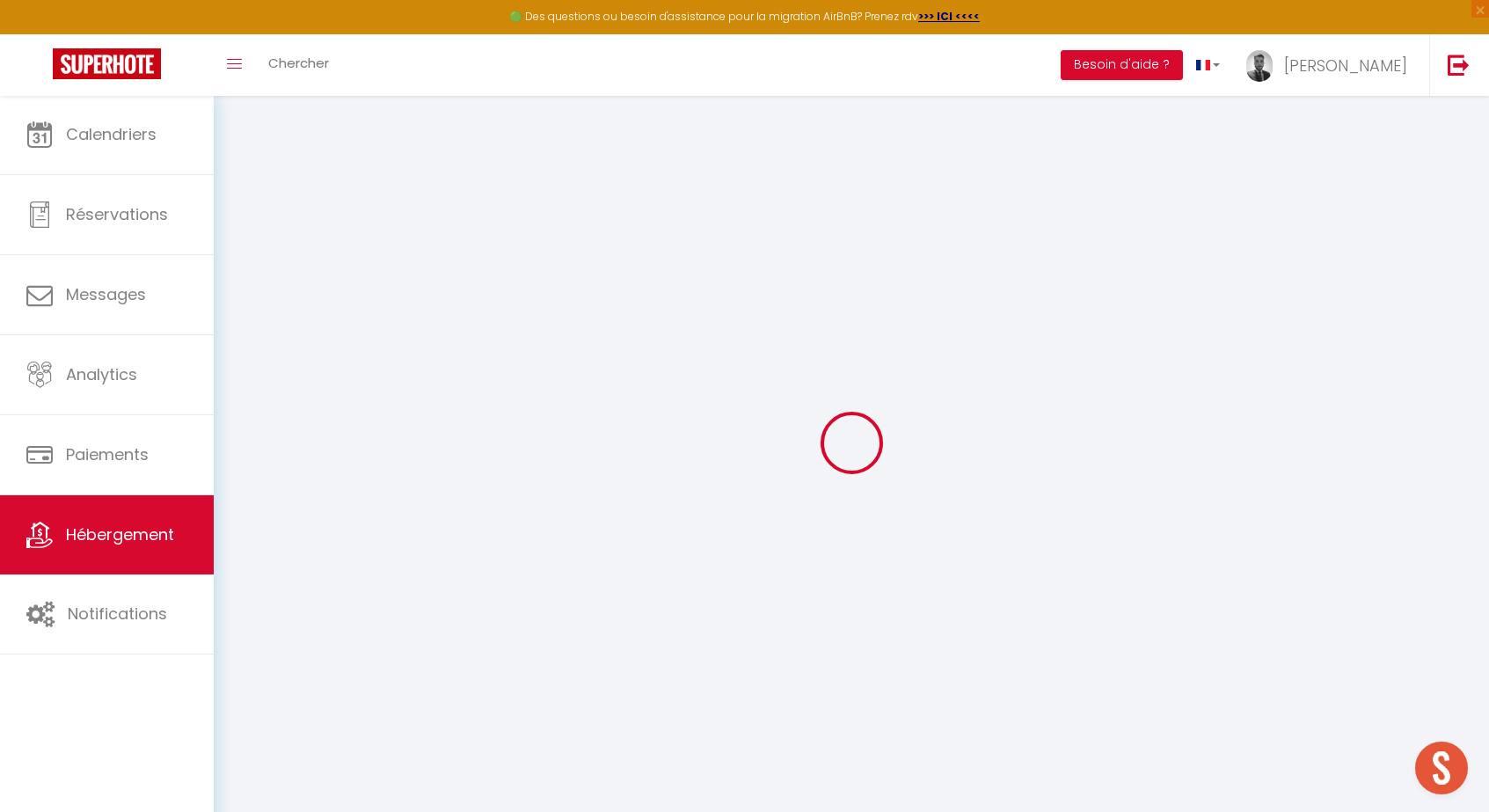
select select
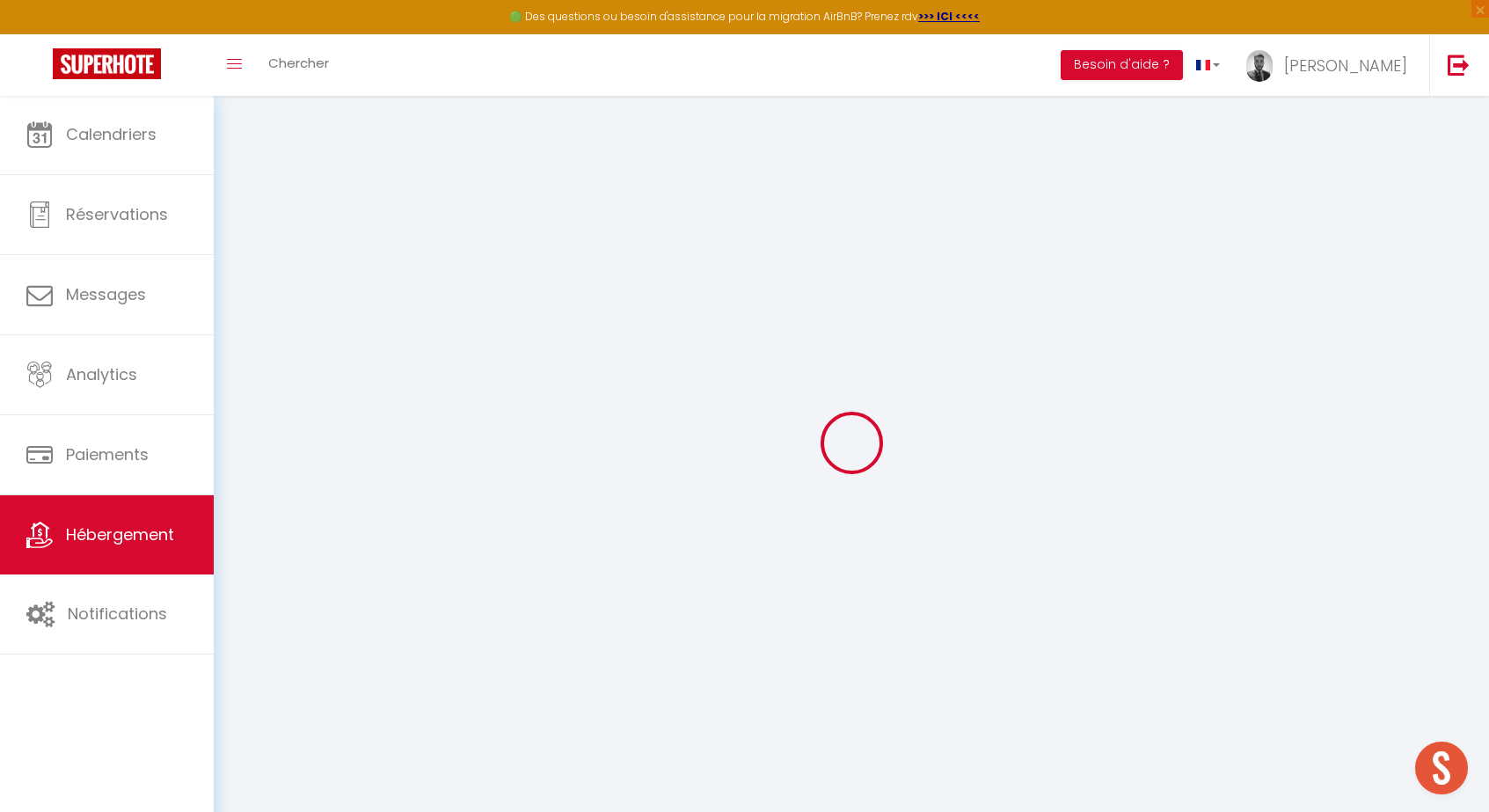
select select
checkbox input "false"
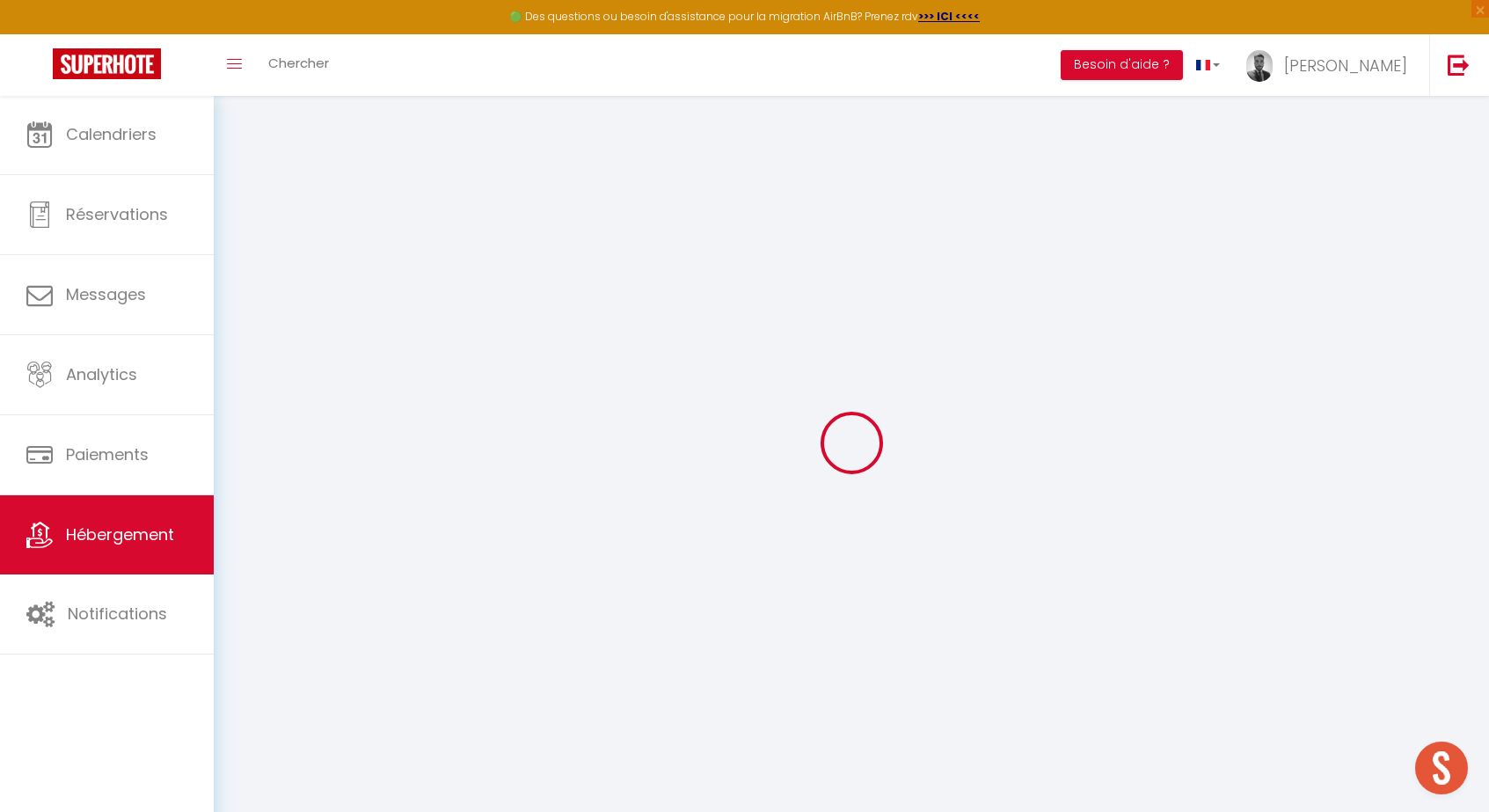
checkbox input "false"
select select
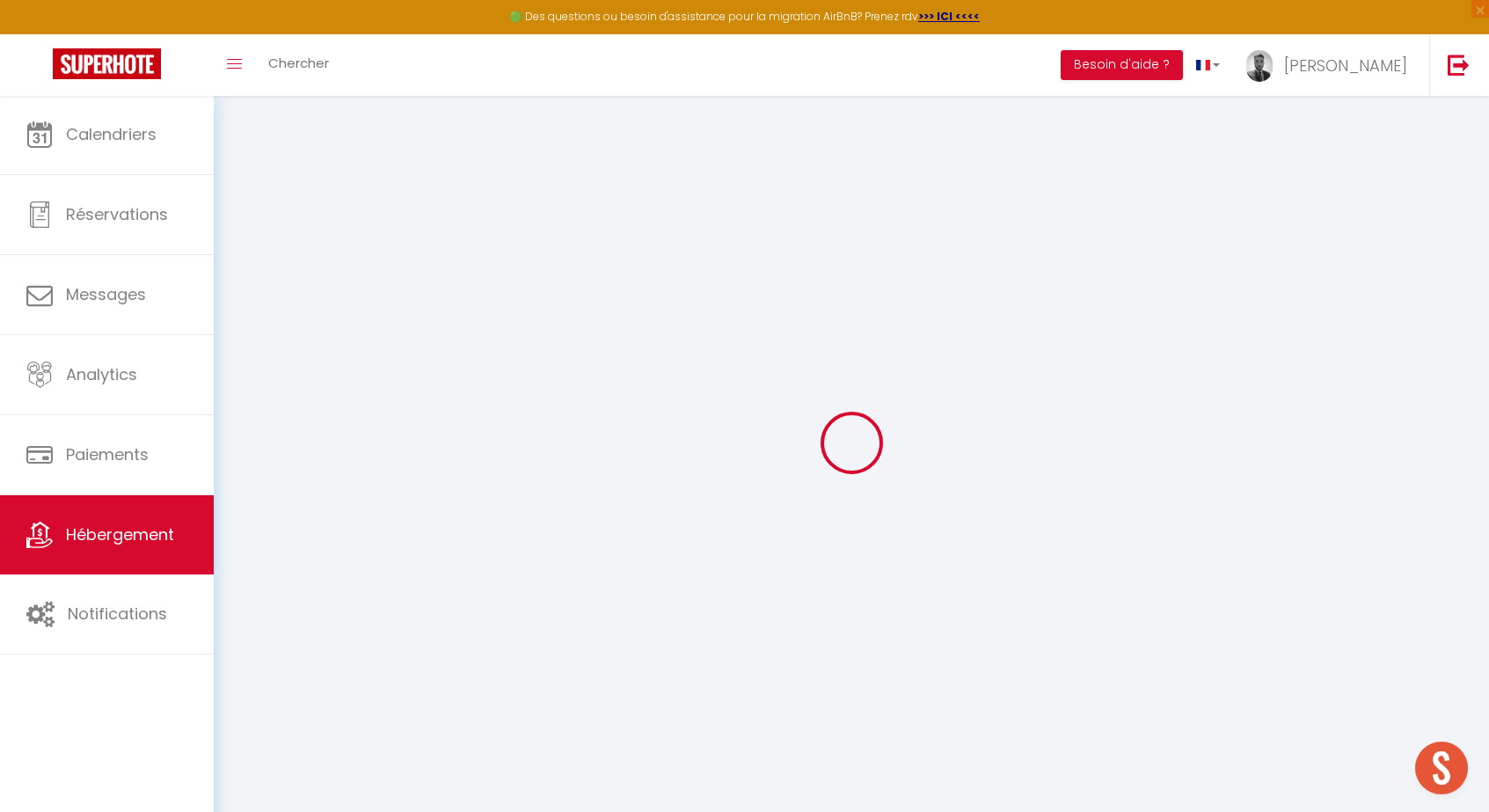
select select
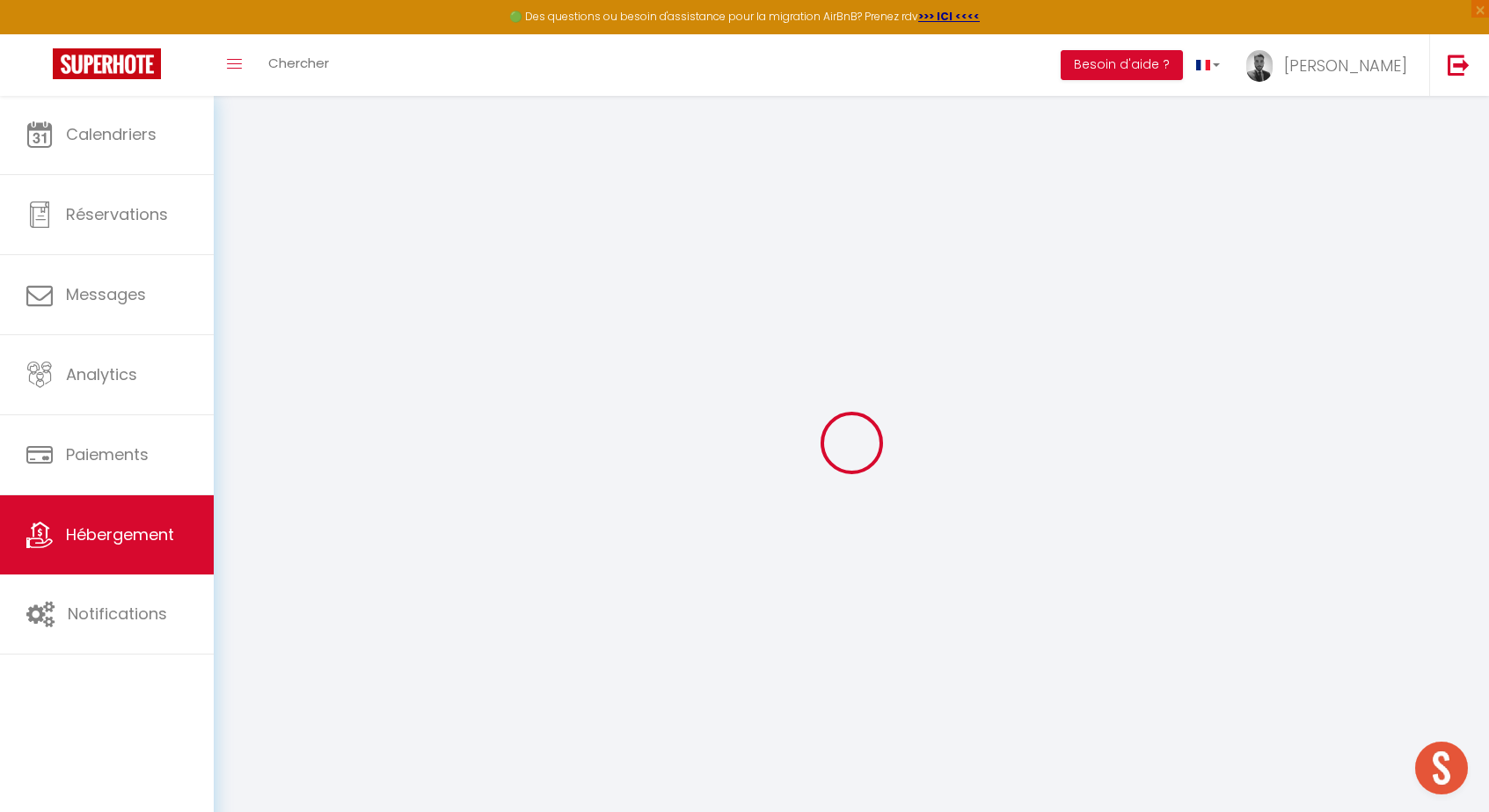
checkbox input "false"
select select
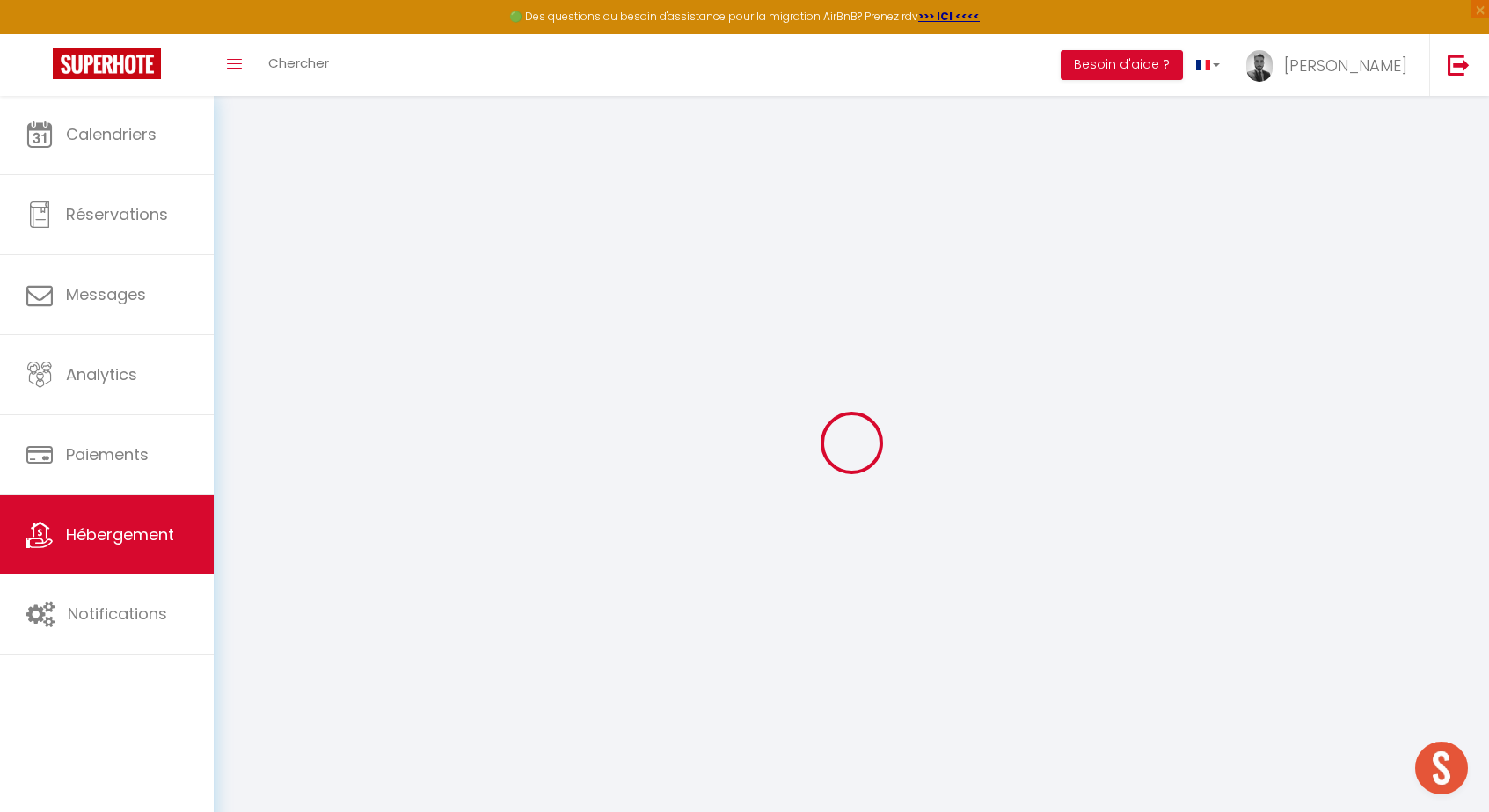
select select
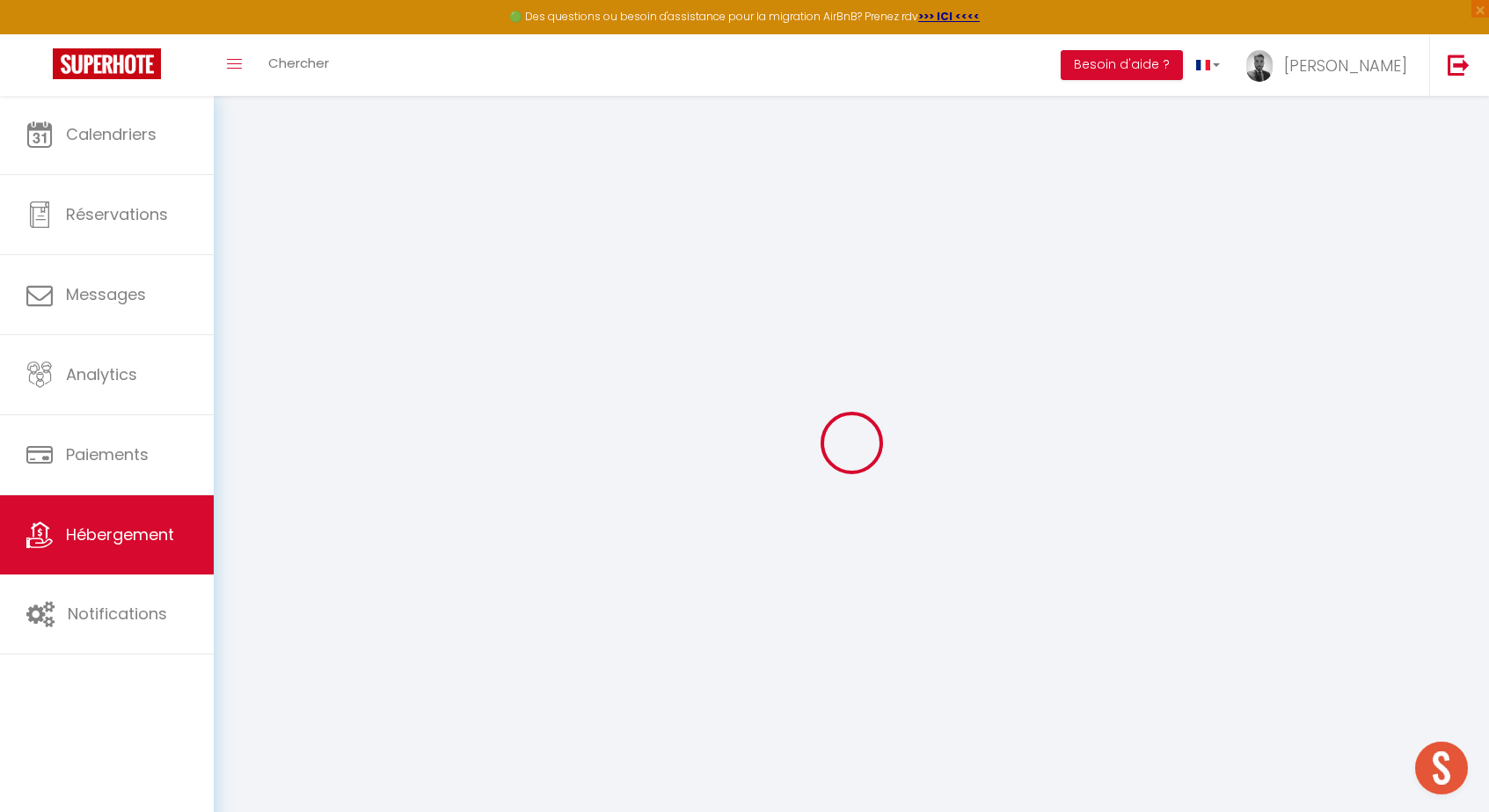
select select
checkbox input "false"
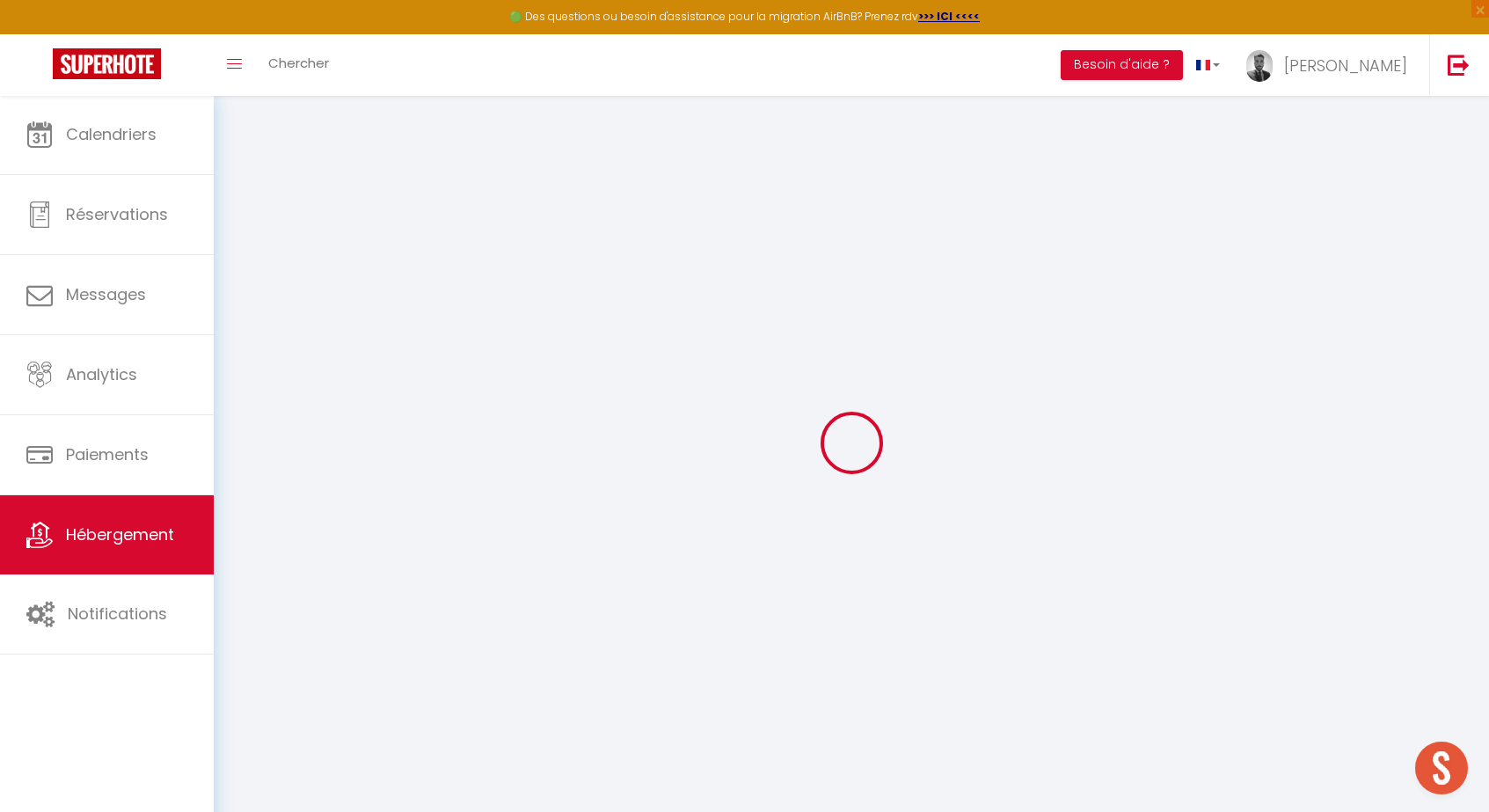
checkbox input "false"
select select
type input "Appartement de [PERSON_NAME]"
type input "[PERSON_NAME]"
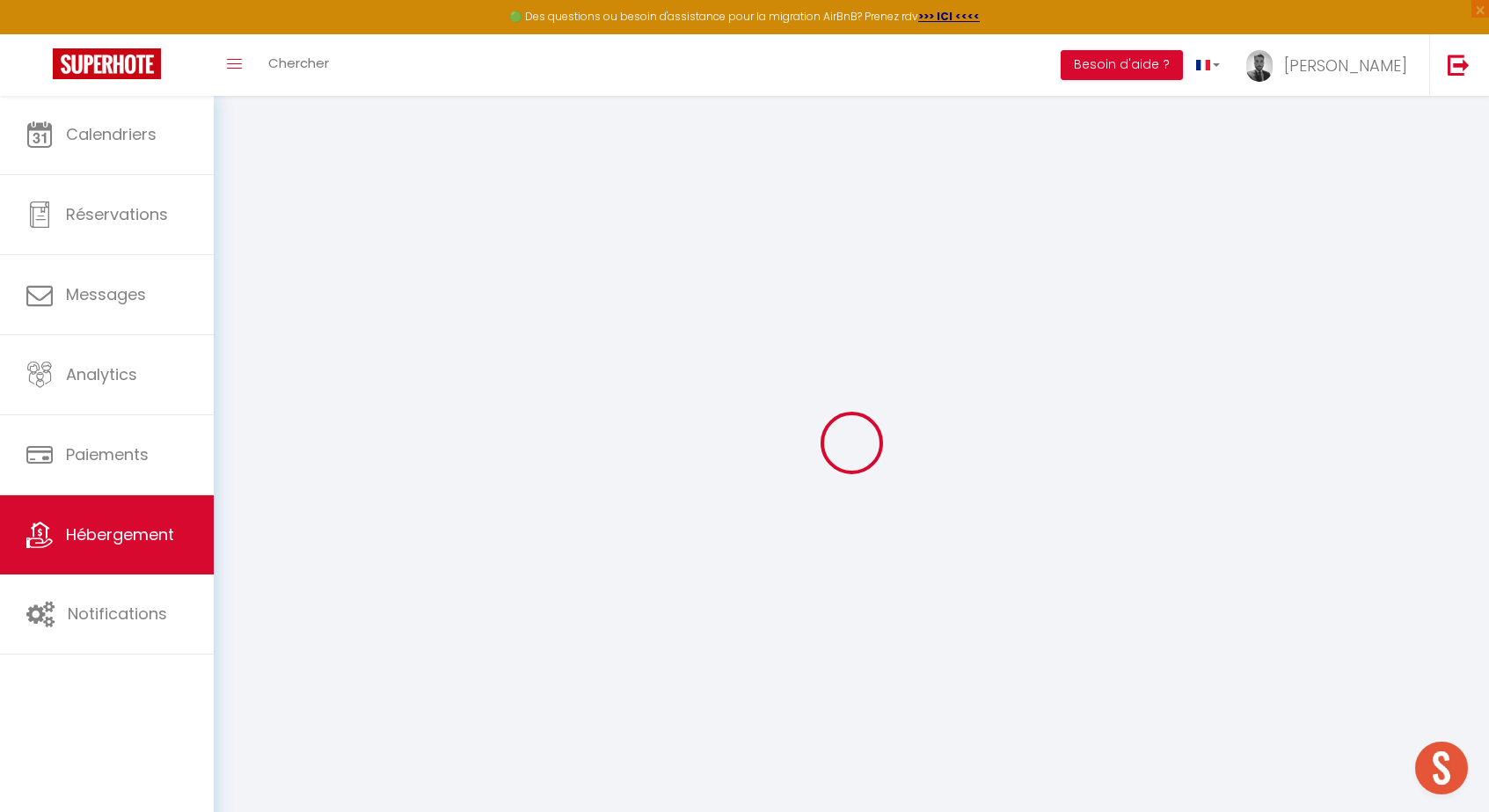
type input "Pelletier"
type input "[STREET_ADDRESS]"
type input "69100"
type input "[GEOGRAPHIC_DATA]"
select select "2"
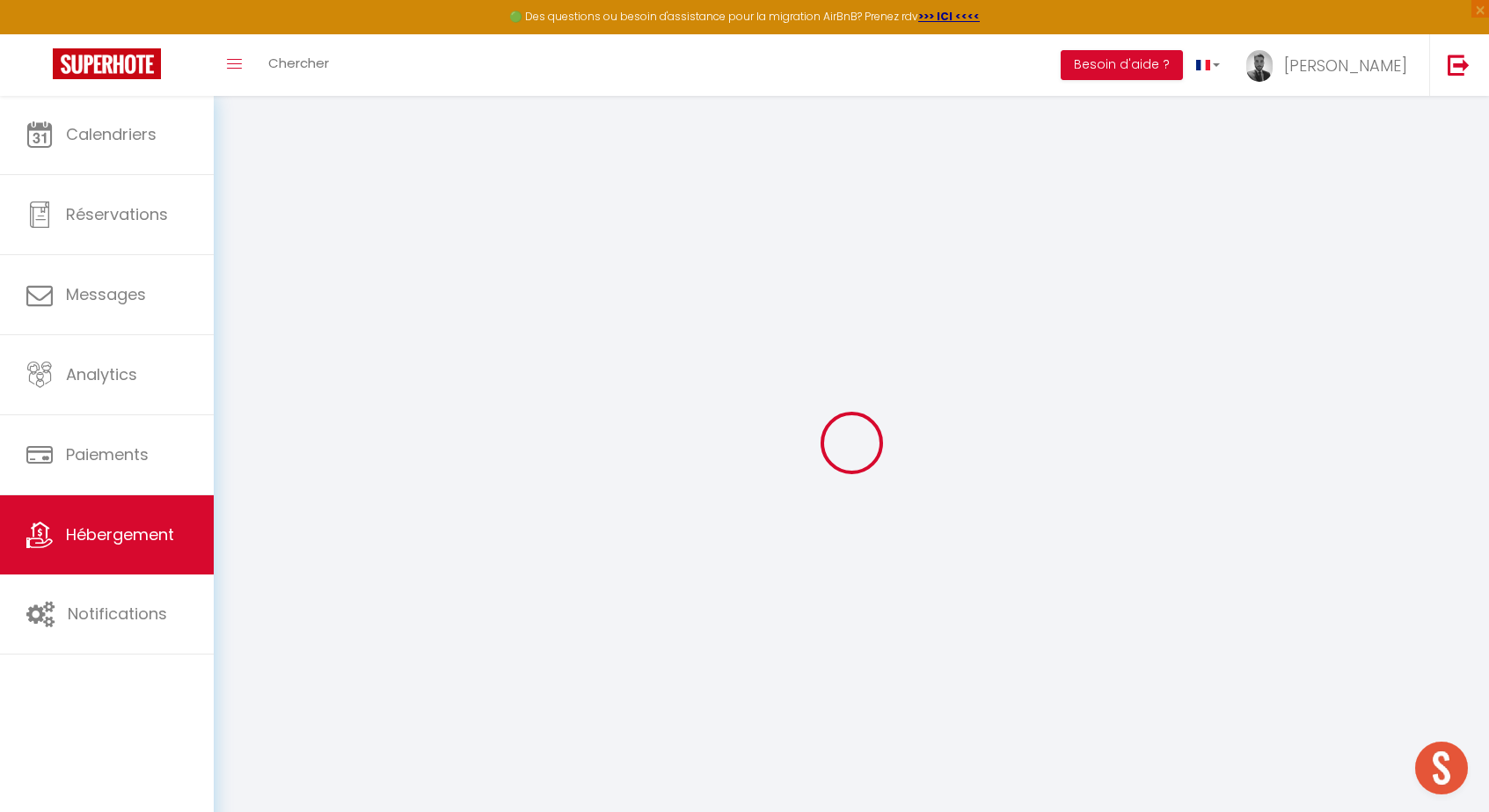
select select "2"
type input "125"
type input "10"
type input "64"
select select
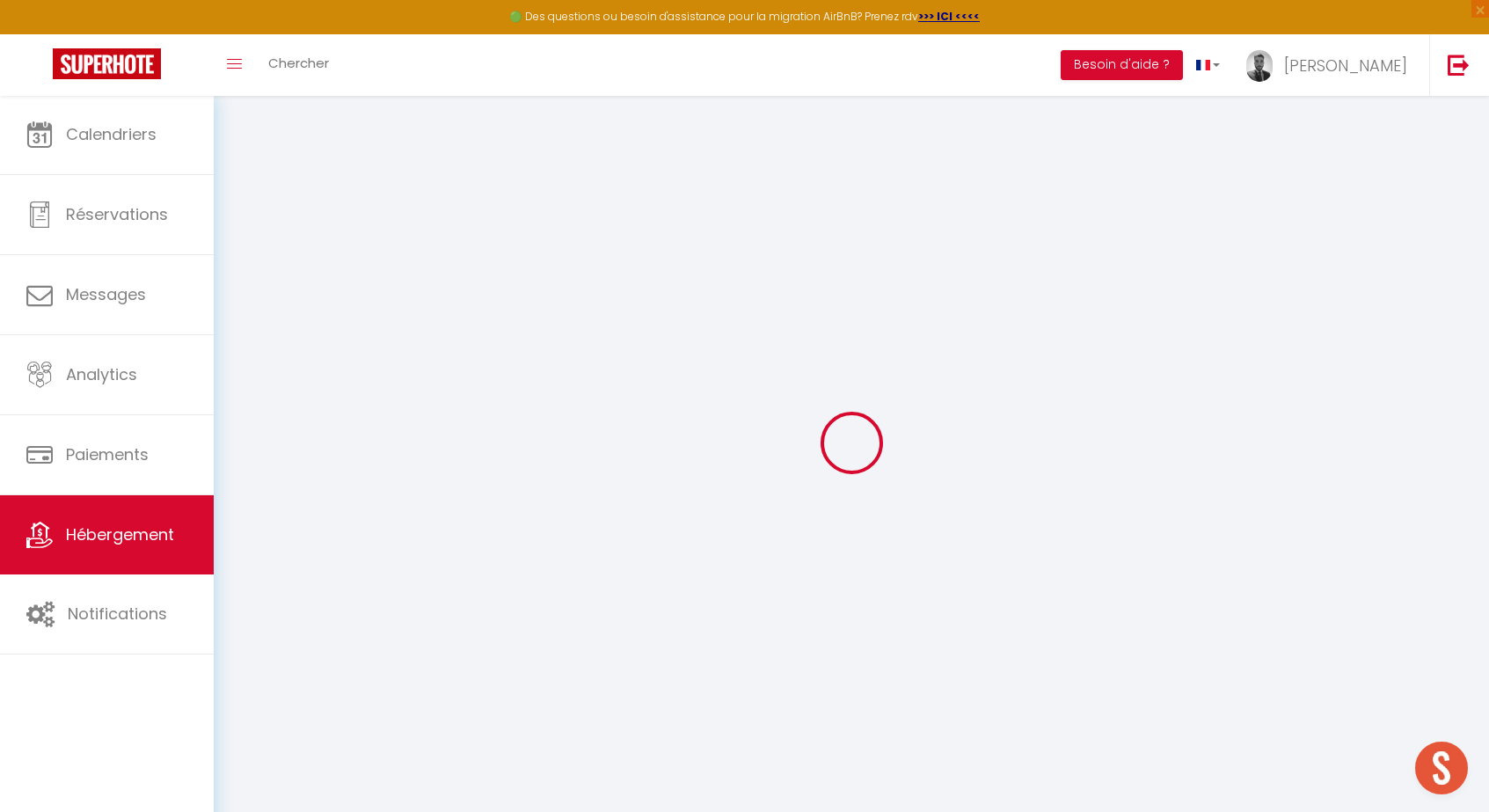
select select
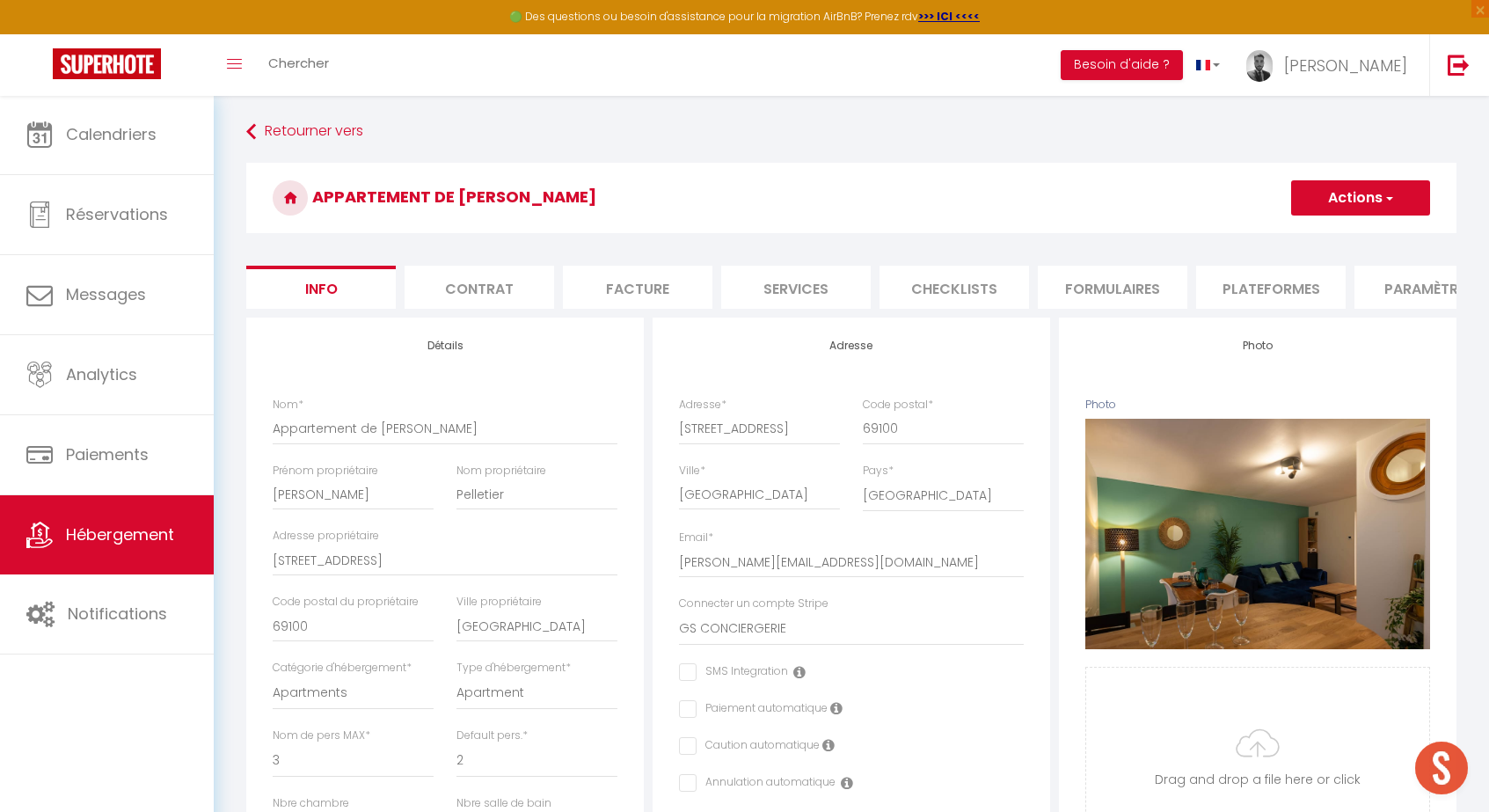
click at [854, 300] on li "Services" at bounding box center [796, 287] width 150 height 43
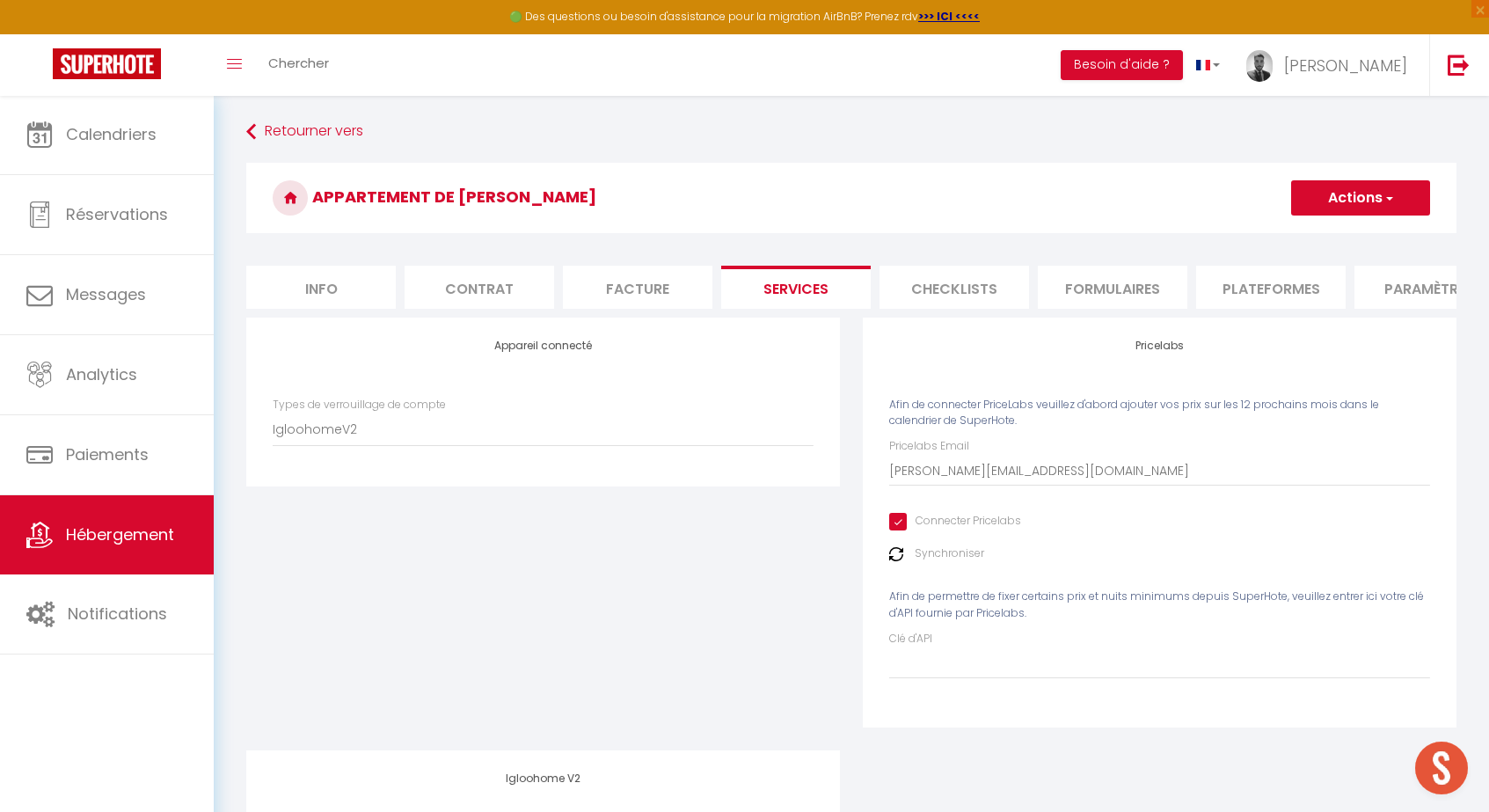
click at [1323, 196] on button "Actions" at bounding box center [1360, 198] width 139 height 35
click at [1327, 210] on button "Actions" at bounding box center [1360, 198] width 139 height 35
click at [1327, 236] on link "Enregistrer" at bounding box center [1359, 236] width 139 height 23
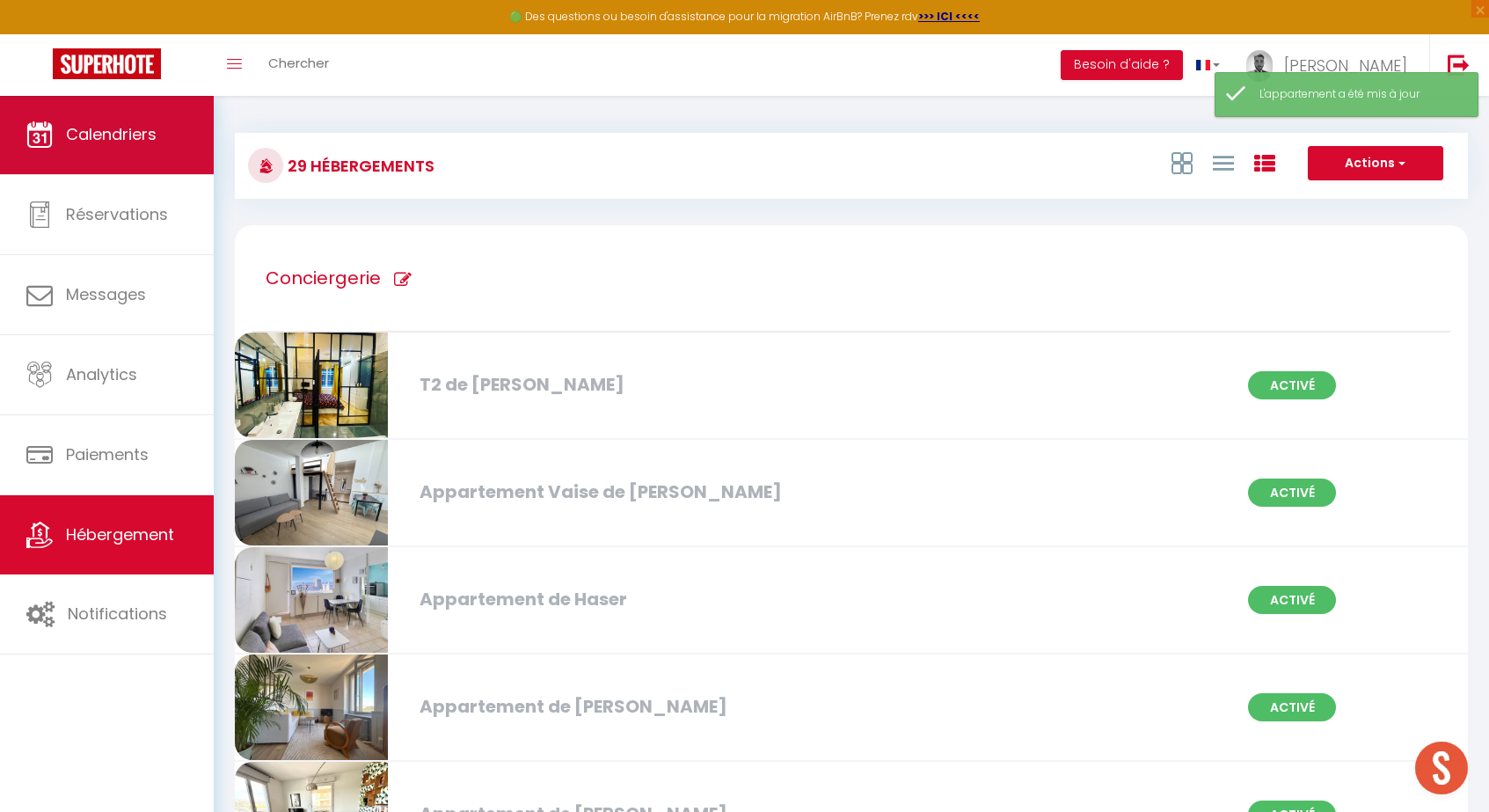
click at [76, 174] on link "Calendriers" at bounding box center [107, 134] width 214 height 79
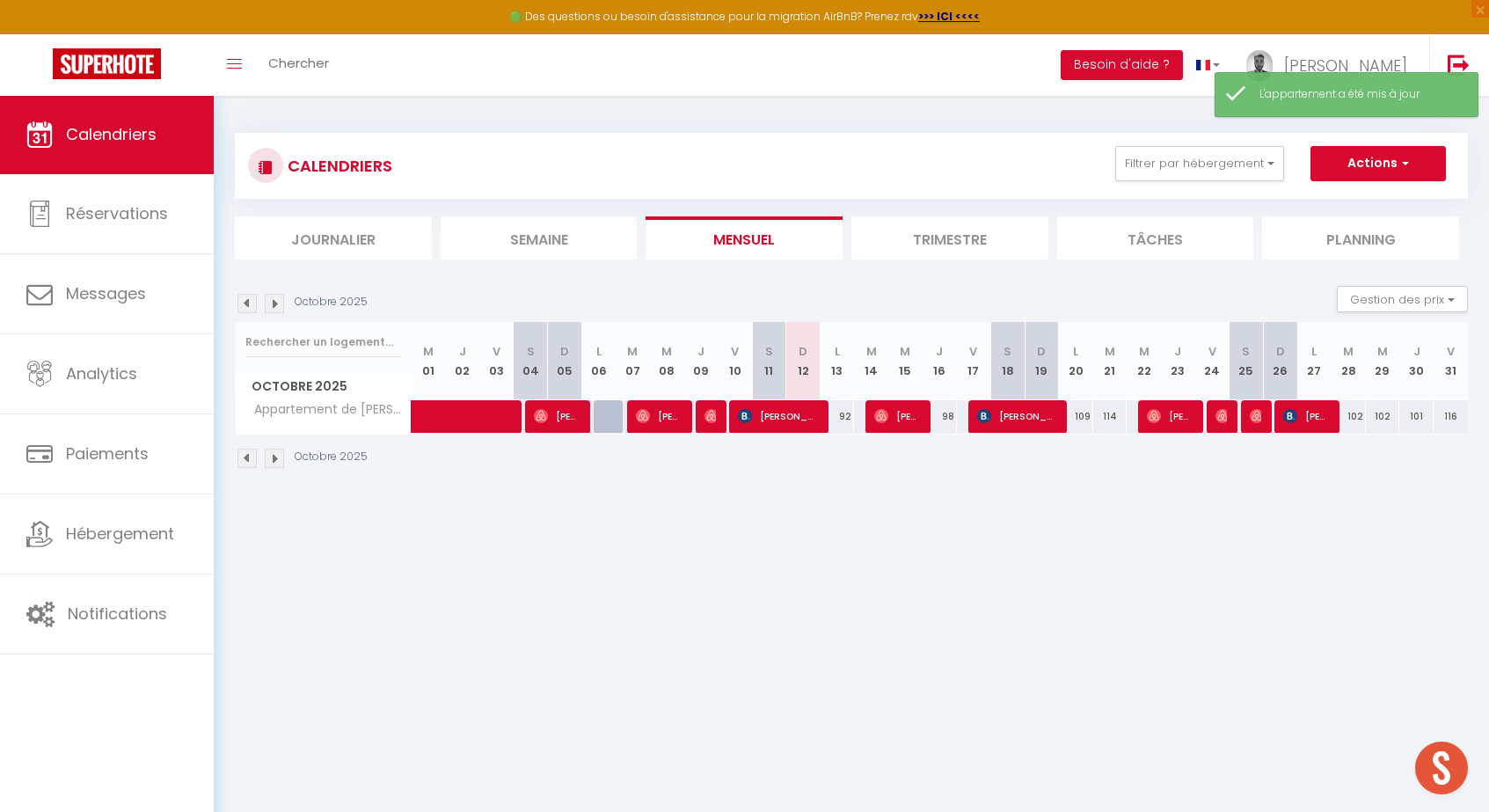
click at [844, 413] on div "92" at bounding box center [838, 416] width 34 height 33
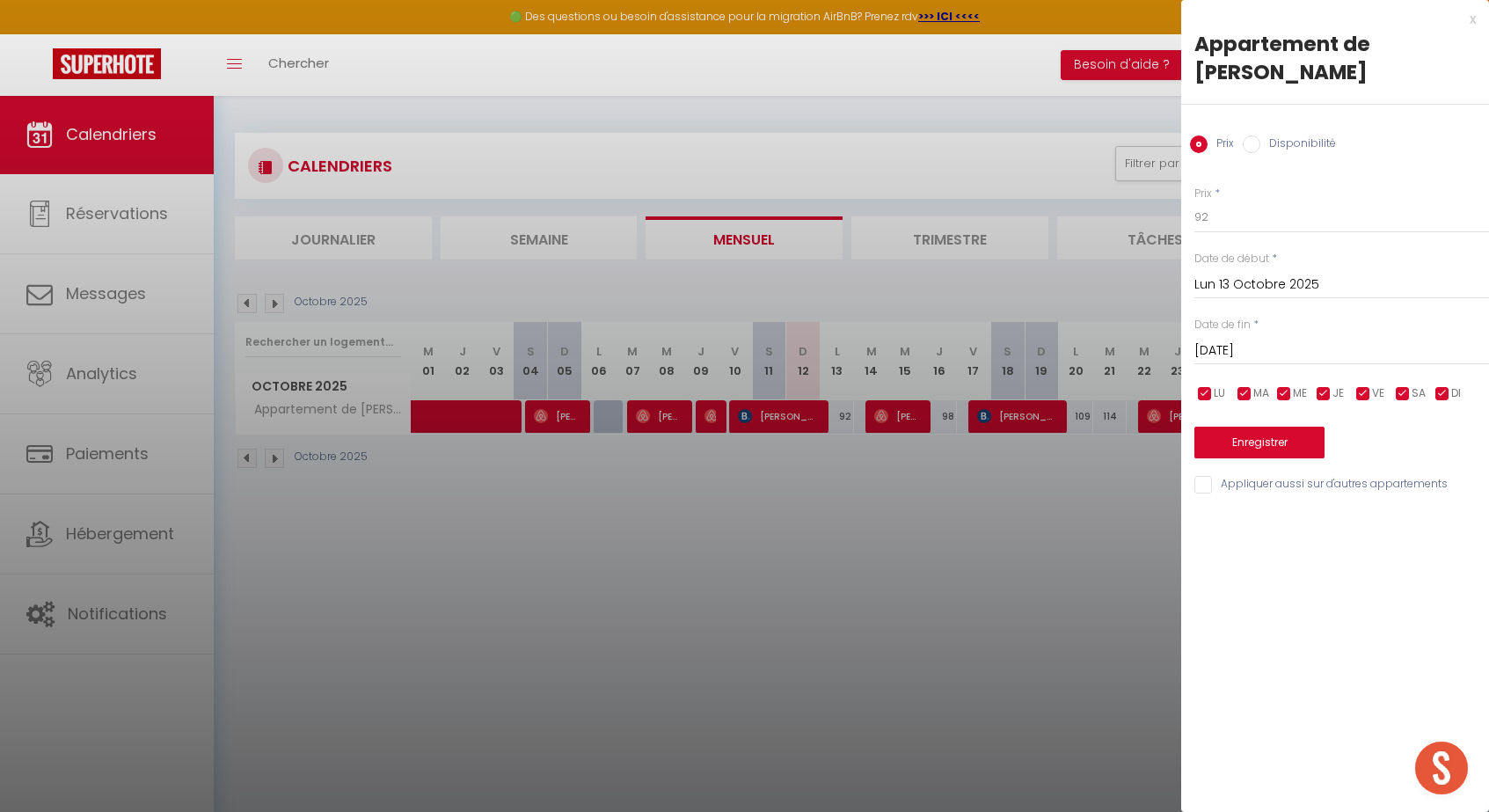
click at [1475, 23] on div "x Appartement de Yann Prix Disponibilité Prix * 92 Statut * Disponible Indispon…" at bounding box center [1335, 256] width 308 height 513
click at [1462, 25] on div "x" at bounding box center [1328, 19] width 295 height 21
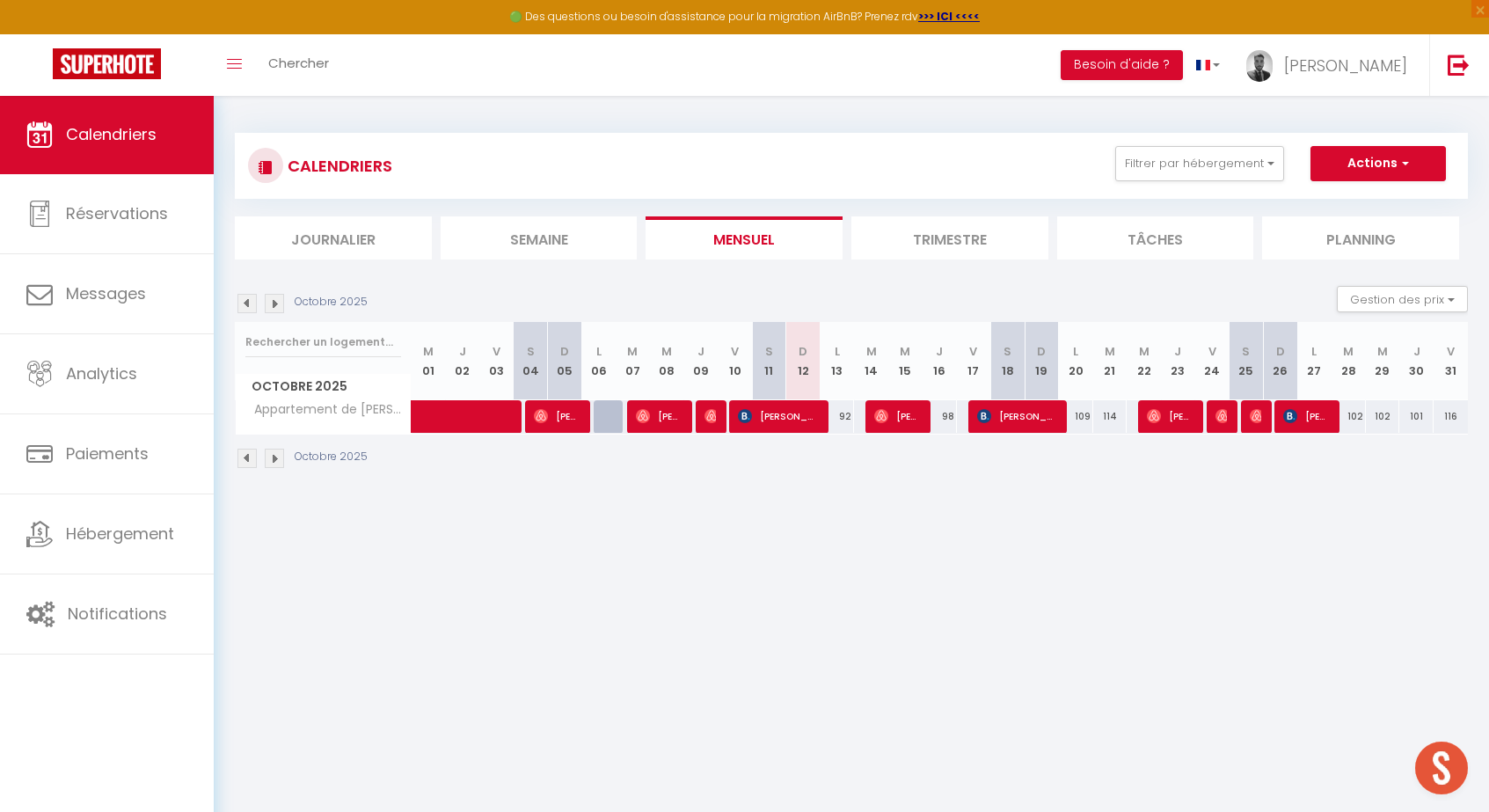
click at [1386, 153] on button "Actions" at bounding box center [1377, 163] width 135 height 35
click at [1356, 201] on link "Nouvelle réservation" at bounding box center [1359, 203] width 153 height 26
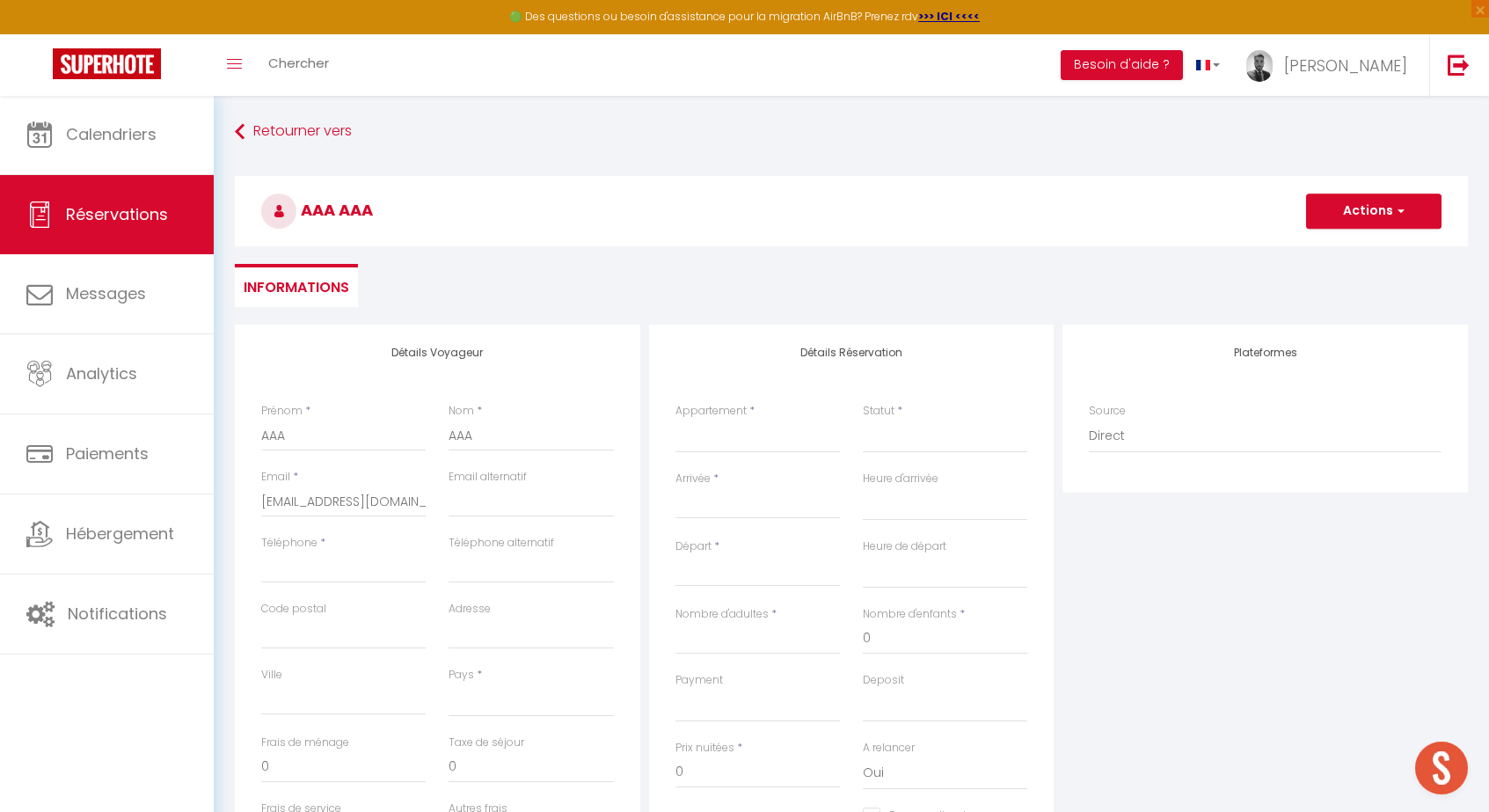
click at [384, 549] on div "Téléphone *" at bounding box center [343, 558] width 164 height 48
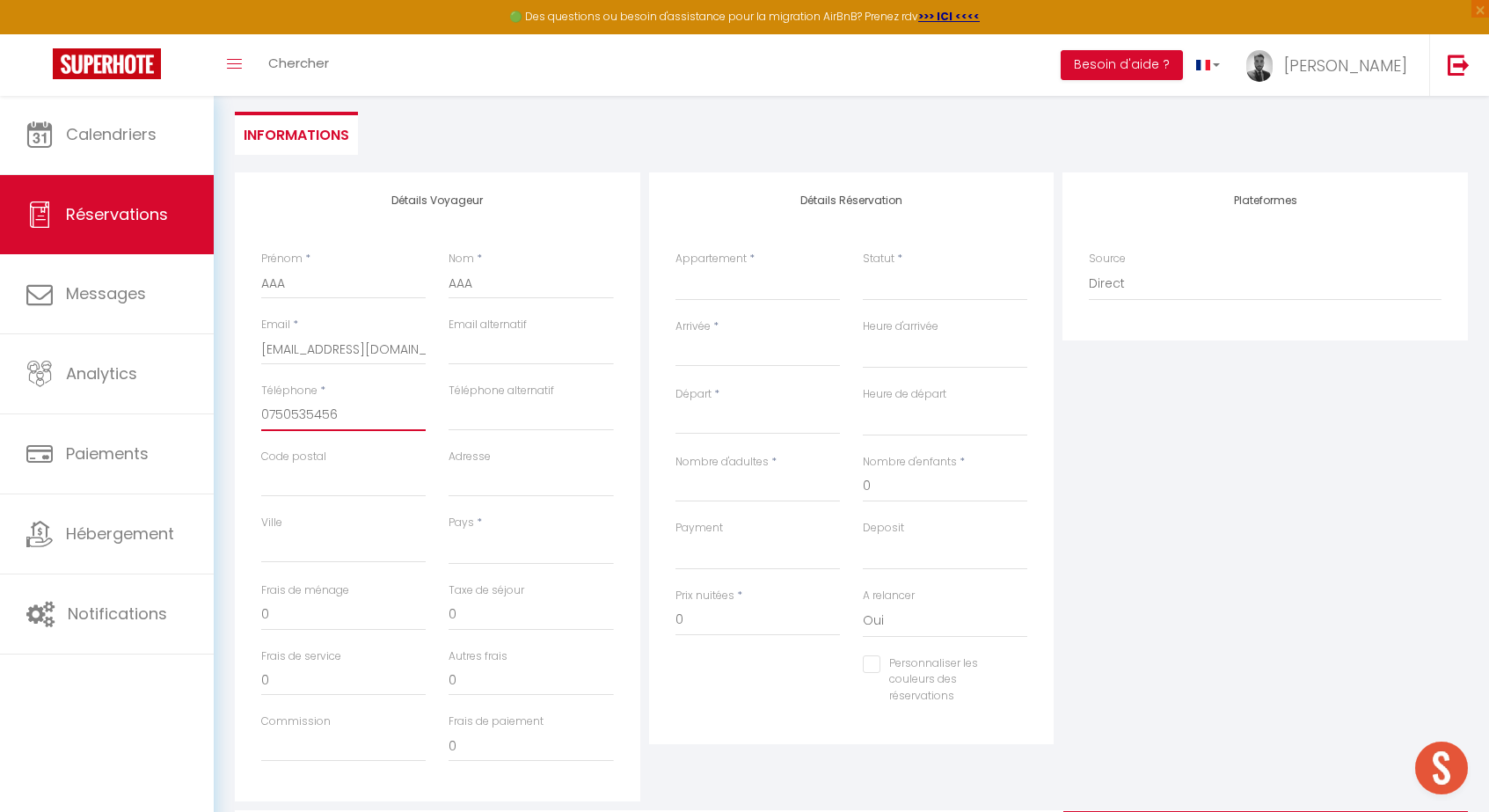
scroll to position [153, 0]
click at [898, 279] on select "Confirmé Non Confirmé [PERSON_NAME] par le voyageur No Show Request" at bounding box center [945, 283] width 164 height 34
click at [806, 331] on div "Arrivée * < Oct 2025 > Dim Lun Mar Mer Jeu Ven Sam 1 2 3 4 5 6 7 8 9 10 11 12 1…" at bounding box center [757, 341] width 164 height 48
click at [798, 340] on input "Arrivée" at bounding box center [757, 351] width 164 height 23
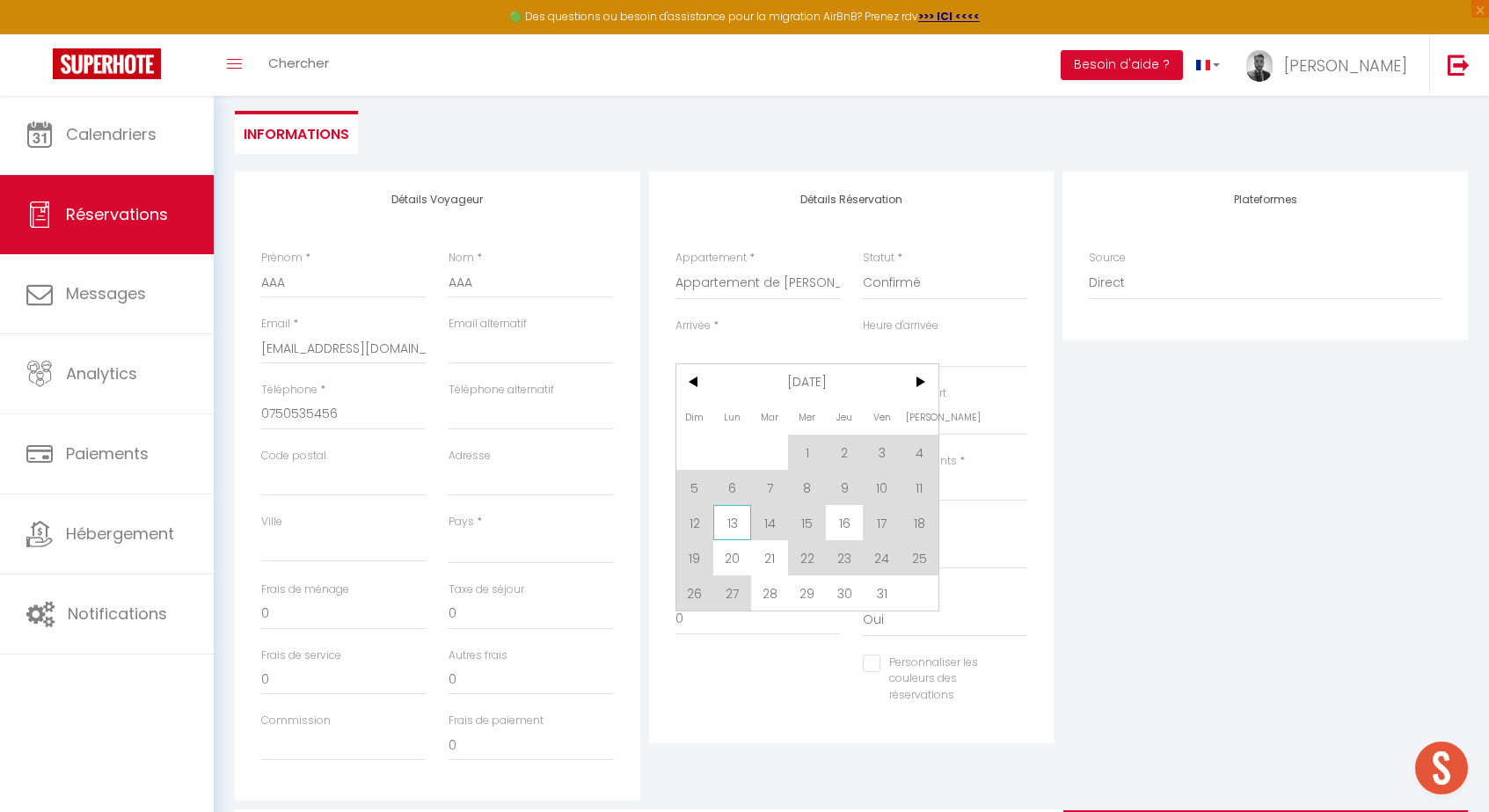
click at [729, 528] on span "13" at bounding box center [732, 522] width 38 height 35
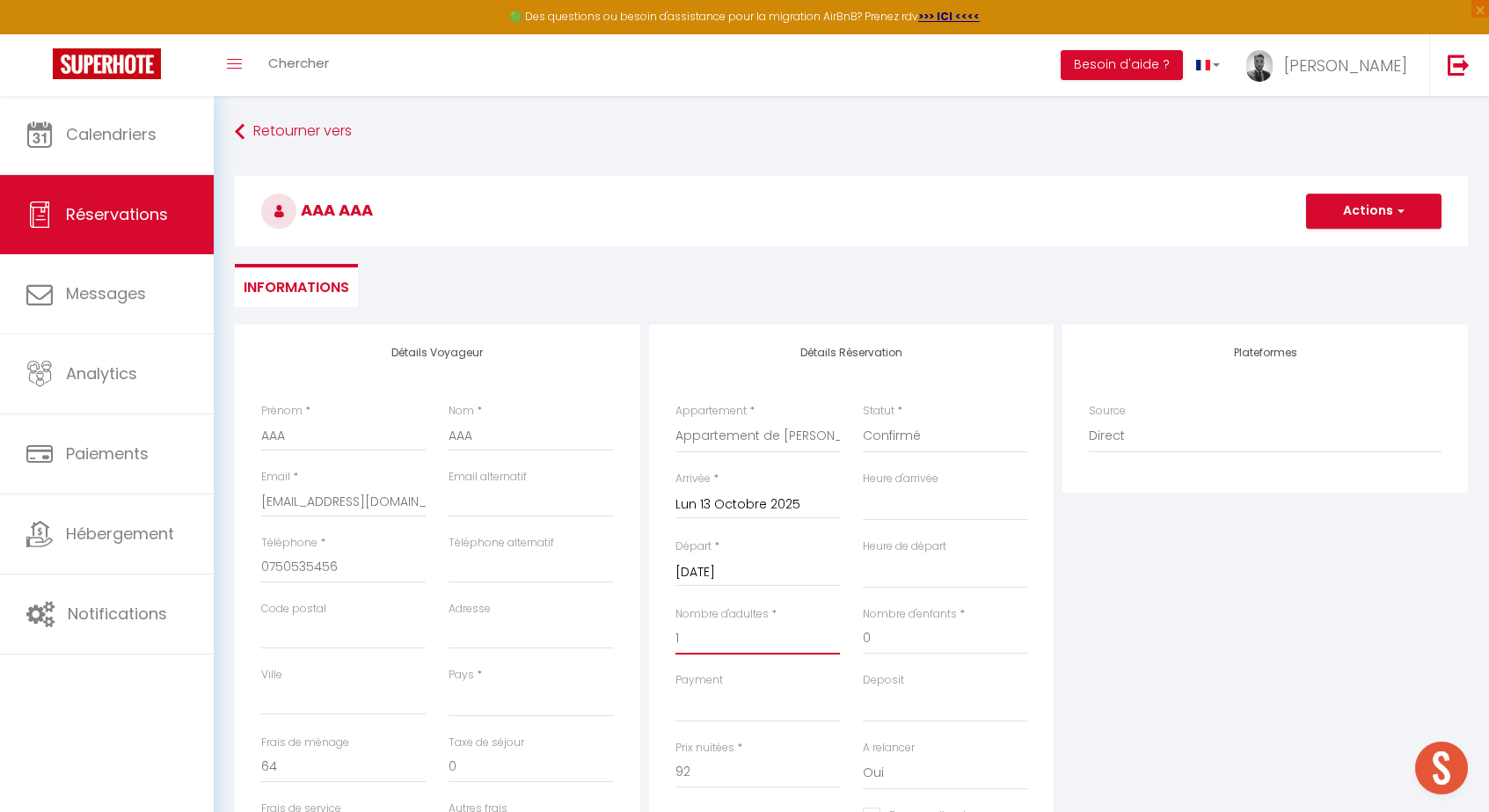
scroll to position [0, 0]
click at [1361, 217] on button "Actions" at bounding box center [1373, 210] width 135 height 35
click at [1338, 246] on link "Enregistrer" at bounding box center [1356, 249] width 139 height 23
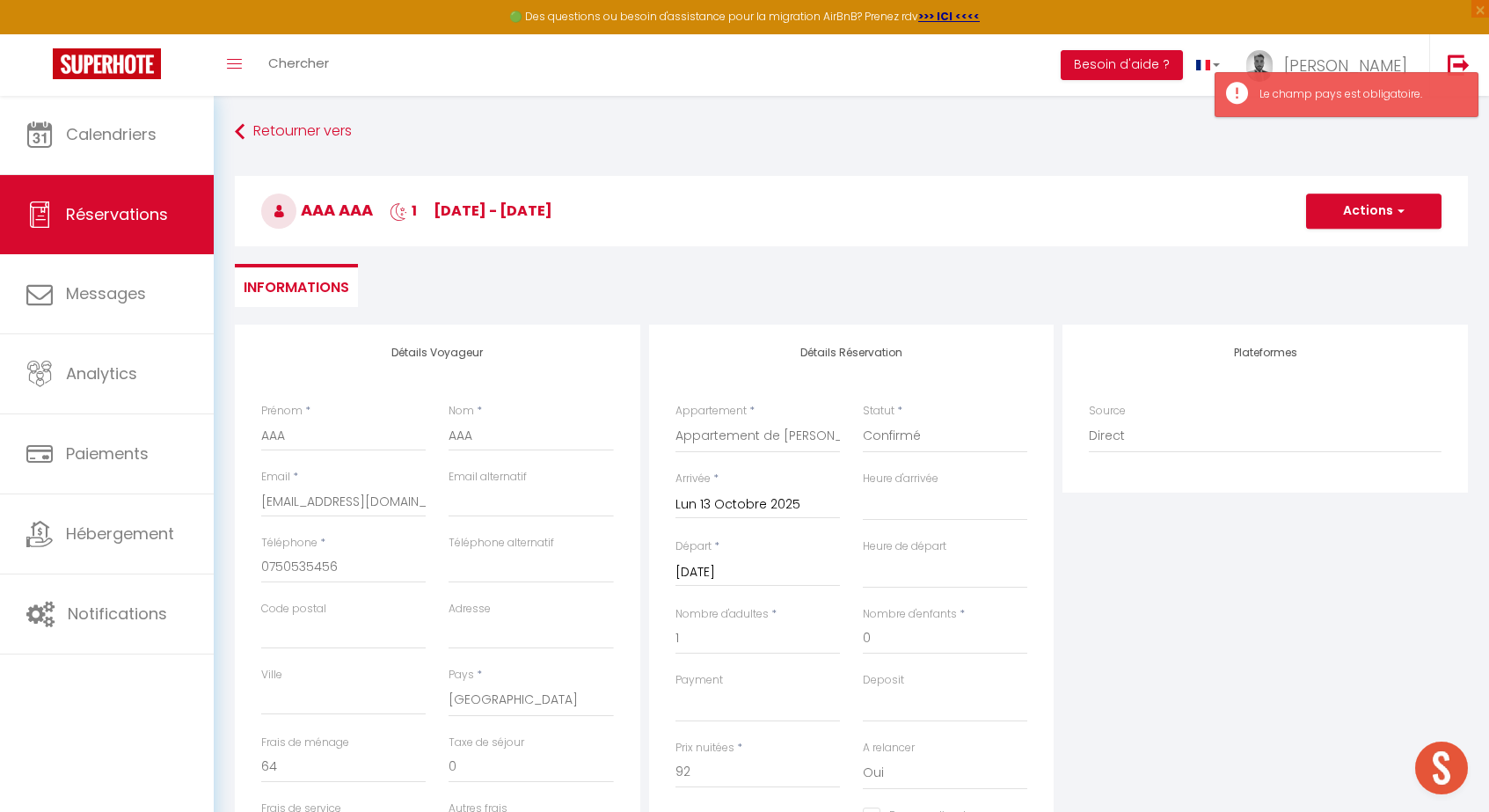
scroll to position [-1, 0]
click at [1362, 213] on button "Actions" at bounding box center [1373, 210] width 135 height 35
click at [1328, 251] on link "Enregistrer" at bounding box center [1356, 249] width 139 height 23
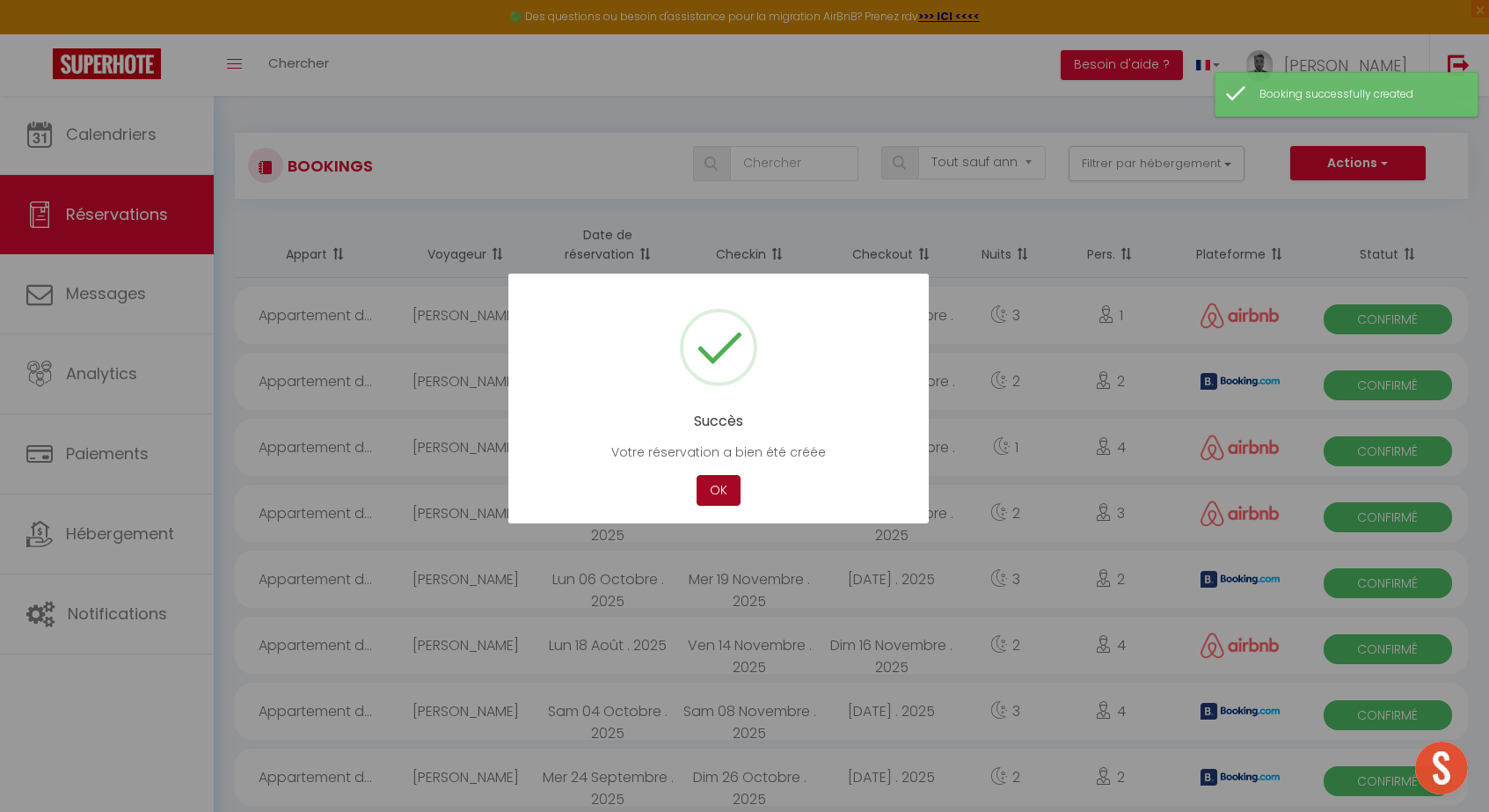
click at [707, 478] on button "OK" at bounding box center [719, 490] width 44 height 31
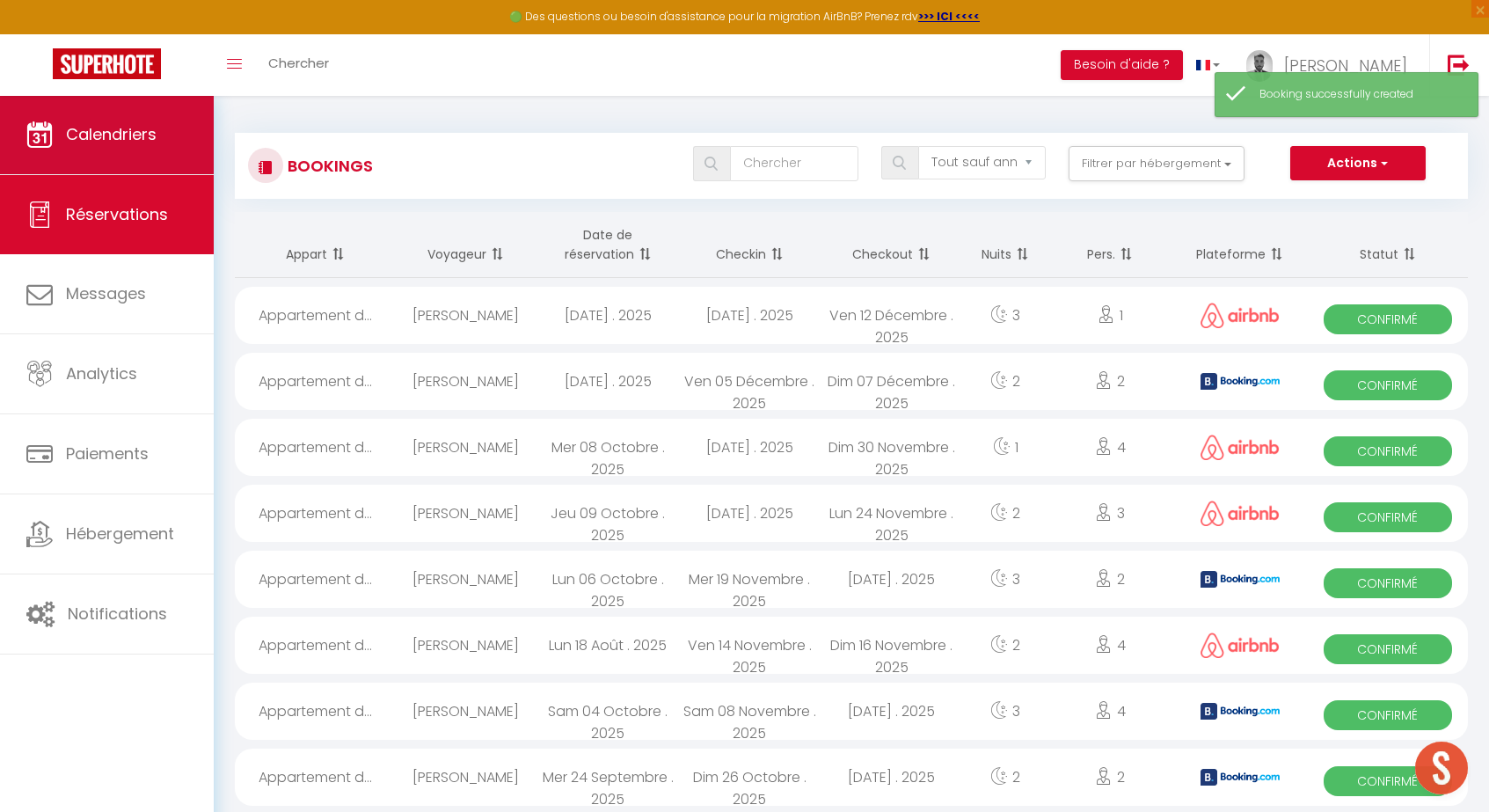
click at [128, 126] on span "Calendriers" at bounding box center [112, 134] width 91 height 22
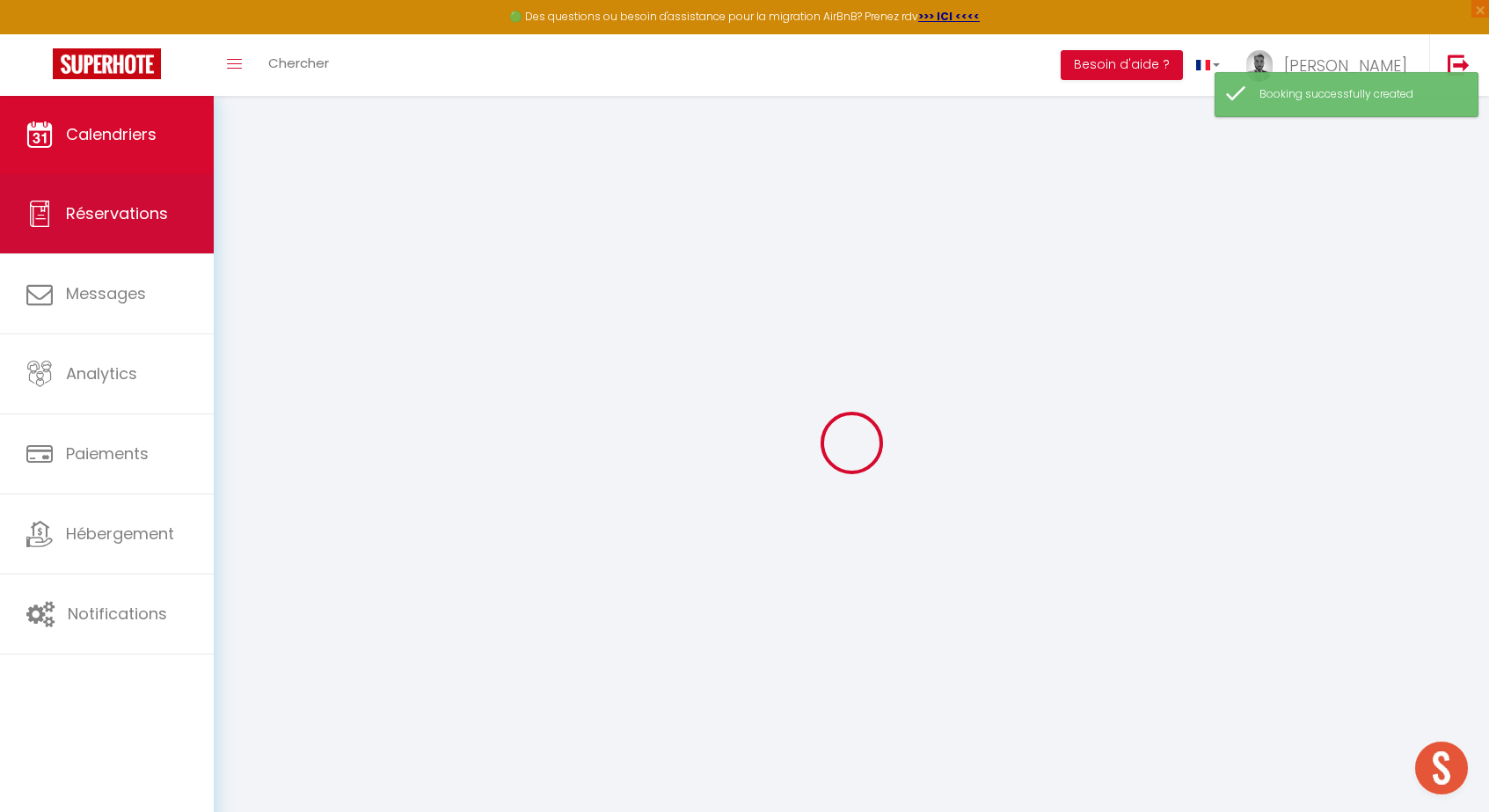
click at [121, 188] on link "Réservations" at bounding box center [107, 213] width 214 height 79
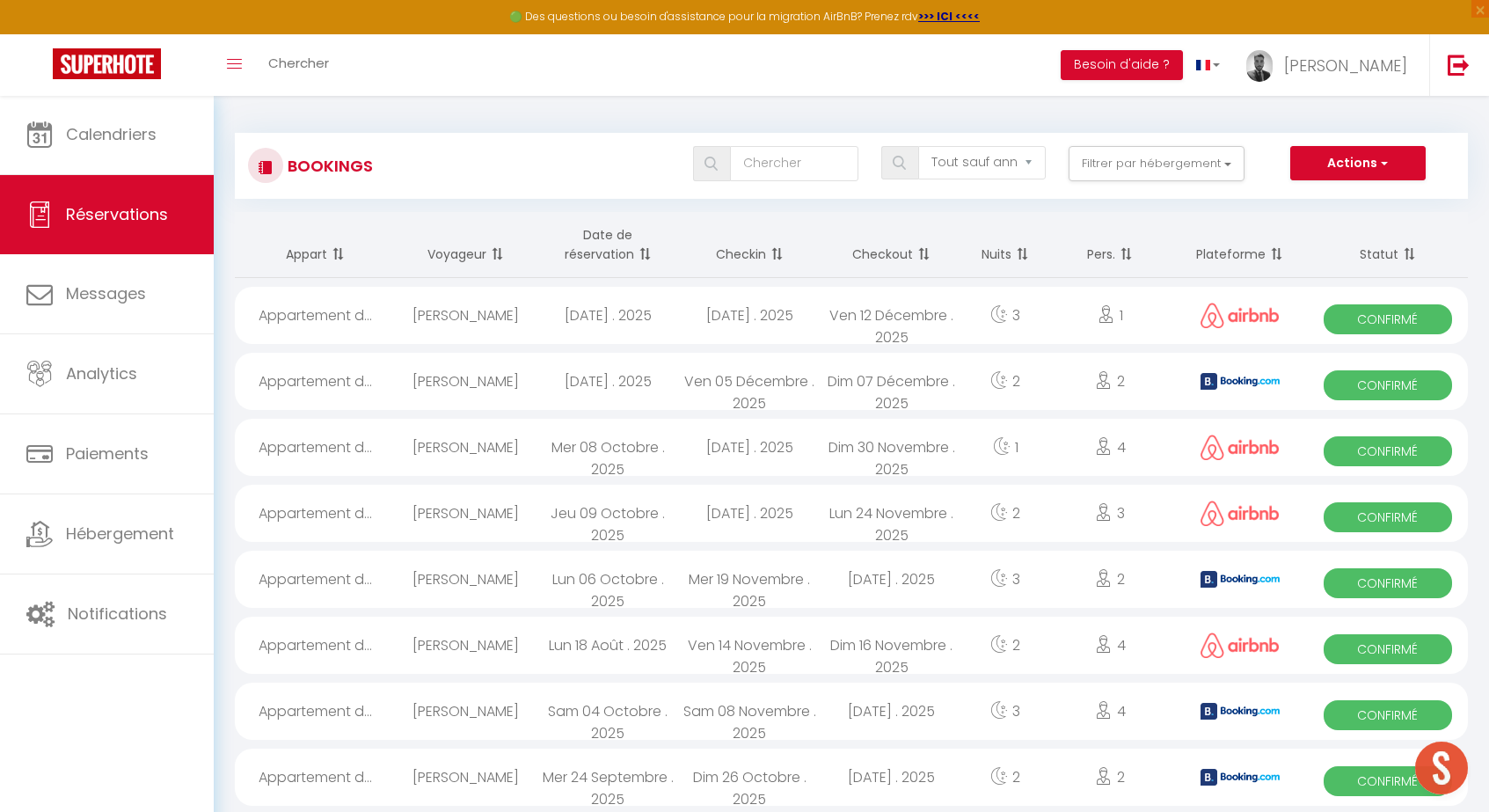
click at [648, 255] on span at bounding box center [642, 254] width 17 height 35
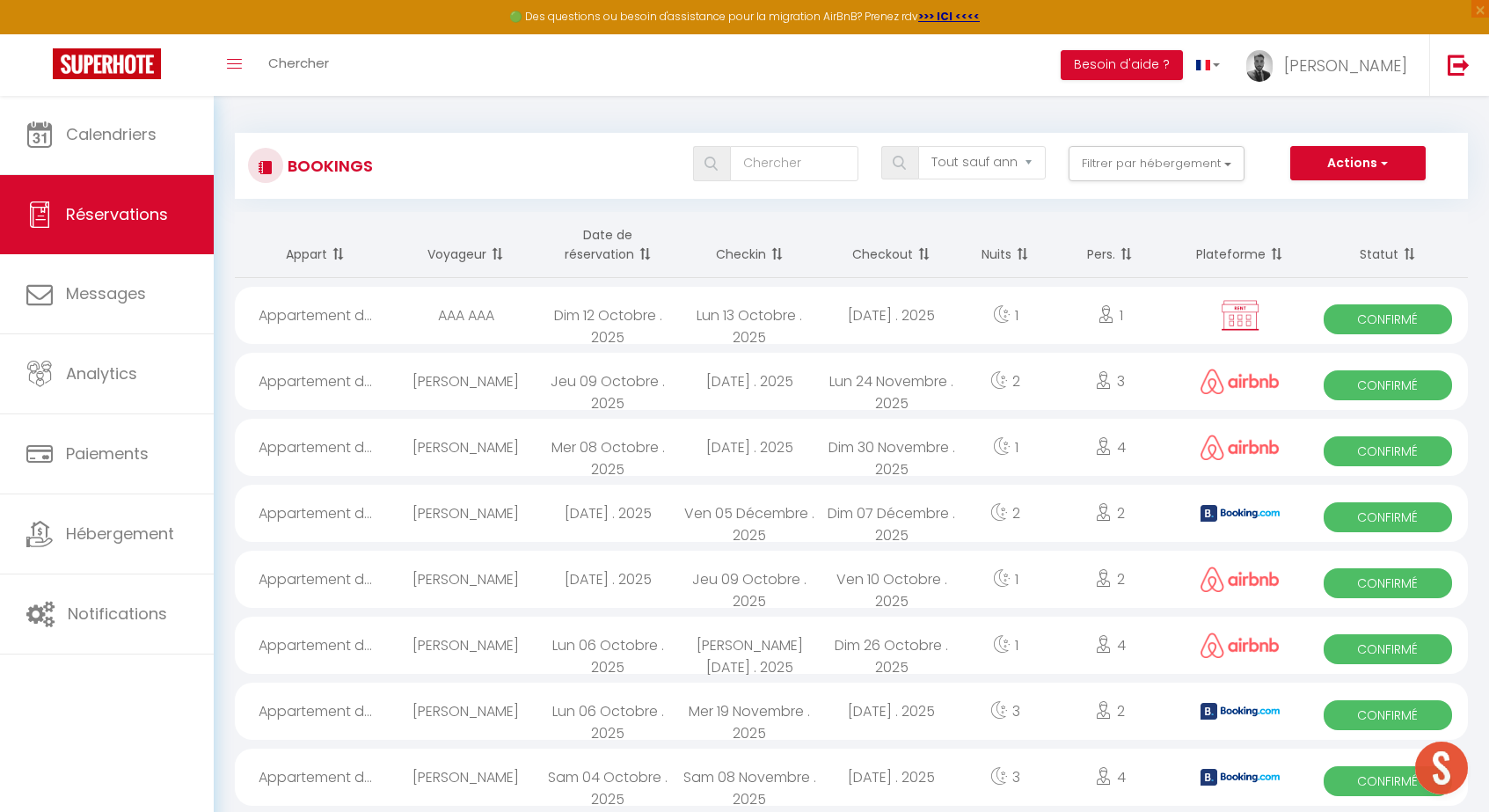
click at [562, 313] on div "Dim 12 Octobre . 2025" at bounding box center [607, 315] width 142 height 57
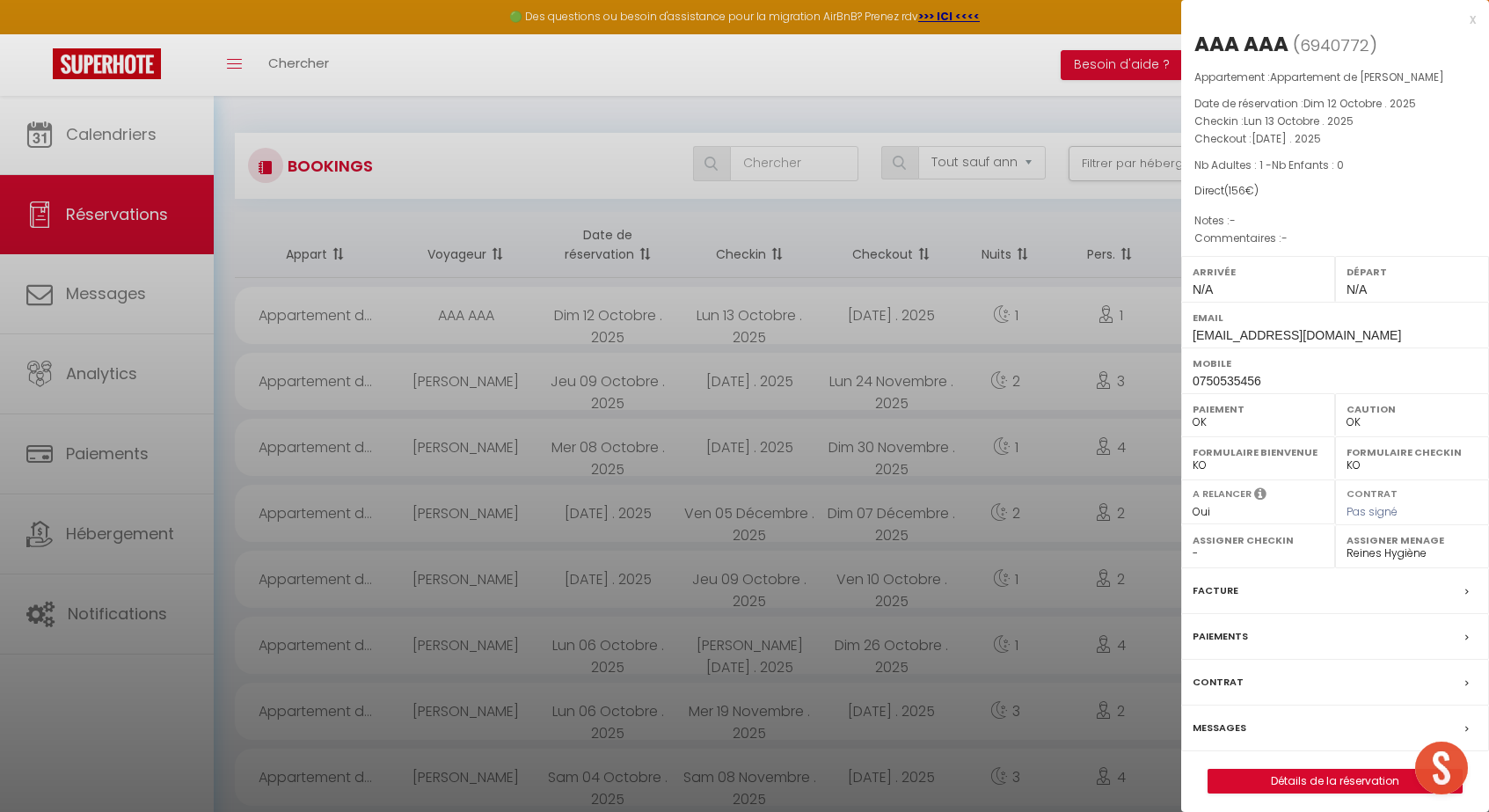
click at [1327, 770] on link "Détails de la réservation" at bounding box center [1335, 780] width 253 height 23
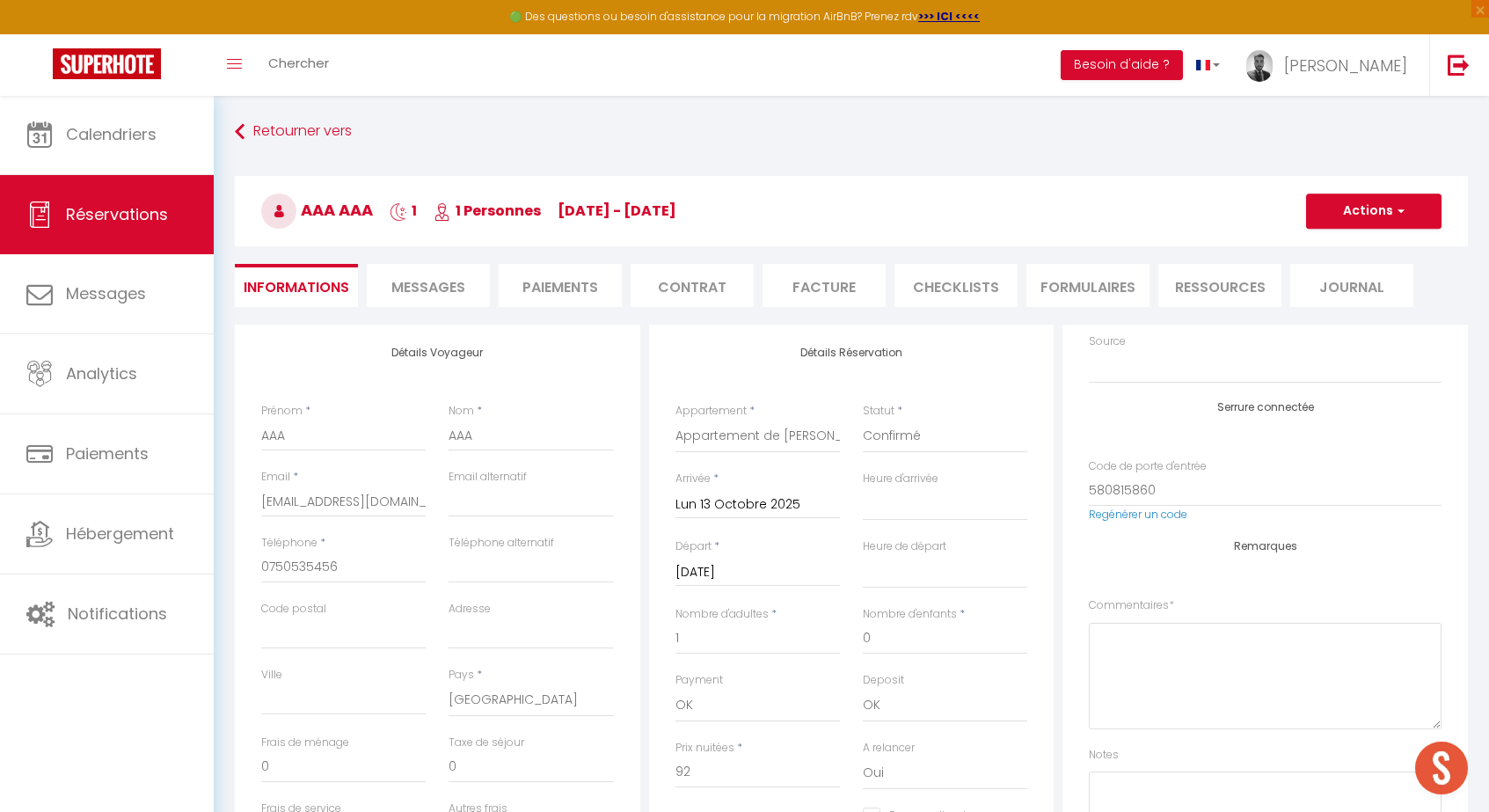
scroll to position [73, 0]
click at [1379, 210] on button "Actions" at bounding box center [1373, 210] width 135 height 35
click at [1334, 290] on link "Supprimer" at bounding box center [1356, 295] width 139 height 23
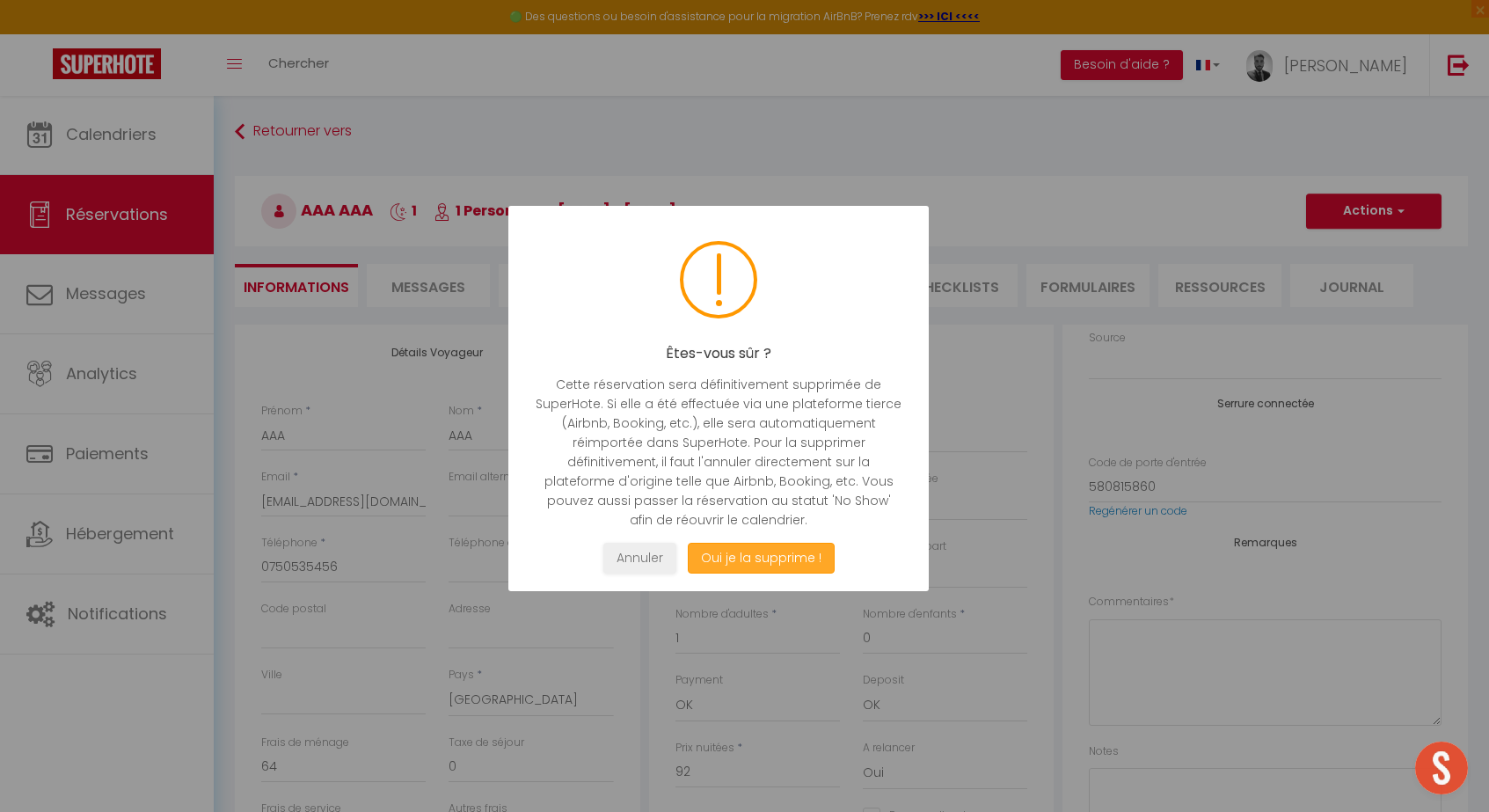
click at [809, 549] on button "Oui je la supprime !" at bounding box center [760, 558] width 147 height 31
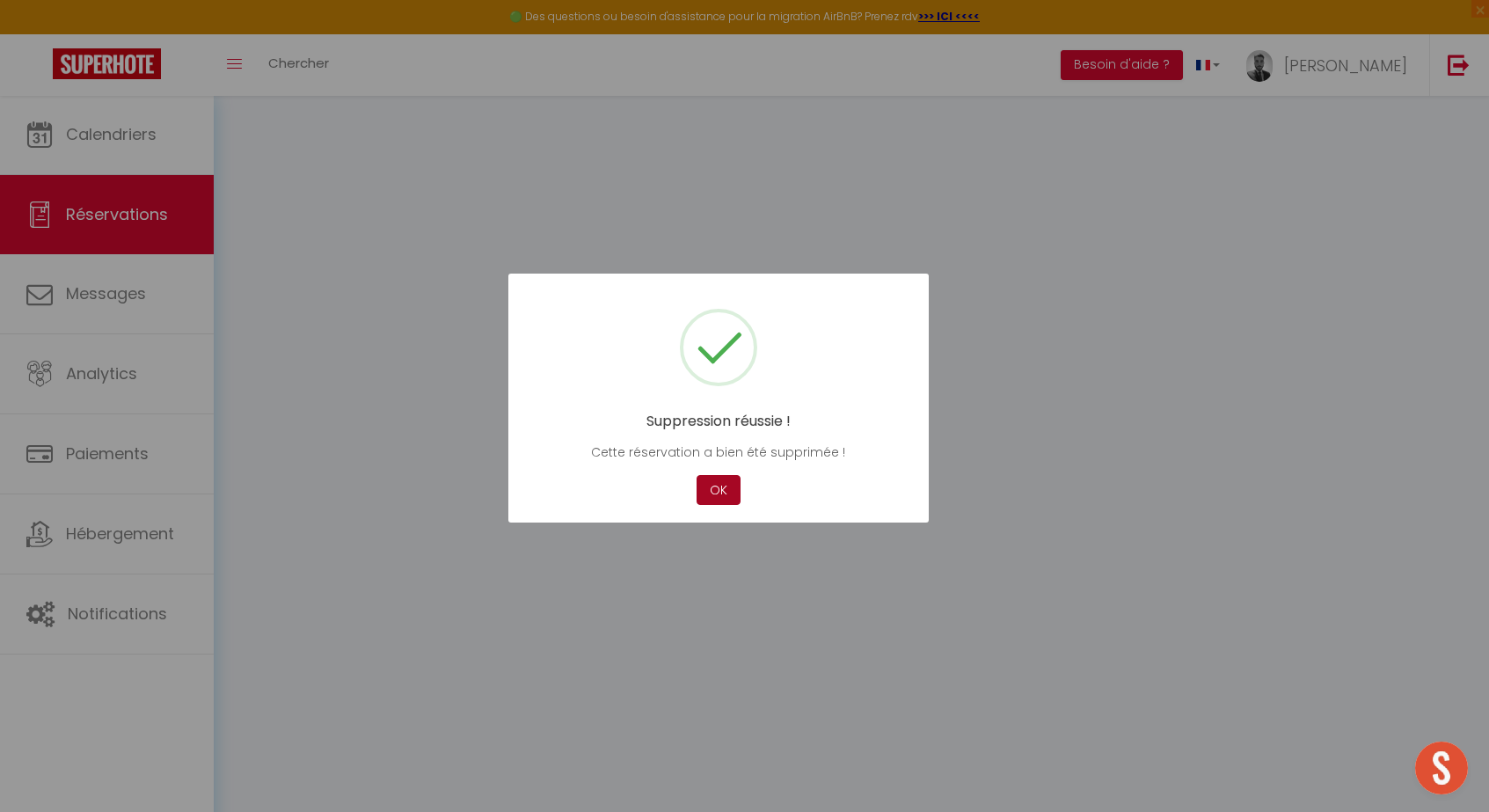
click at [721, 486] on button "OK" at bounding box center [719, 490] width 44 height 31
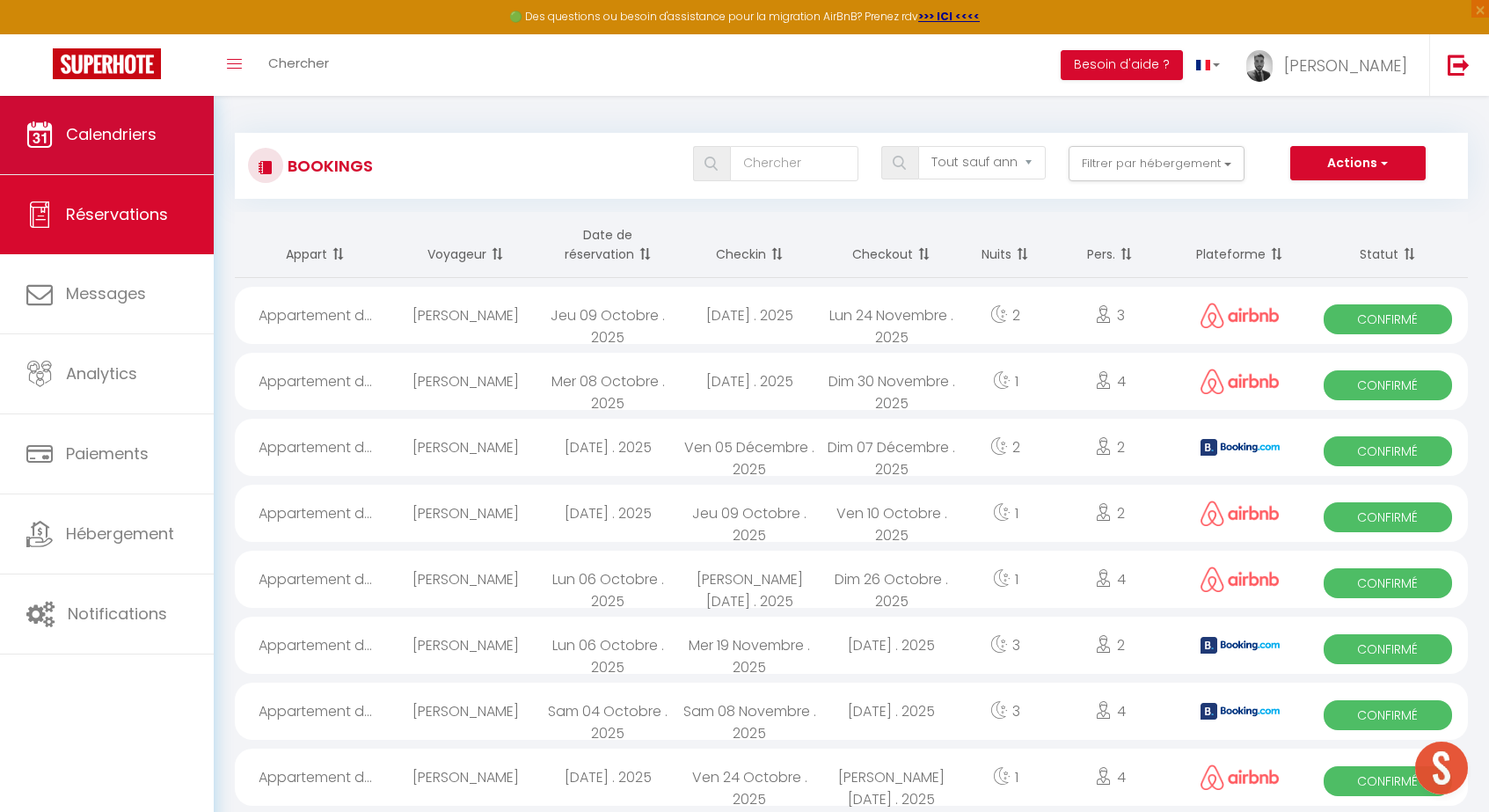
click at [198, 154] on link "Calendriers" at bounding box center [107, 134] width 214 height 79
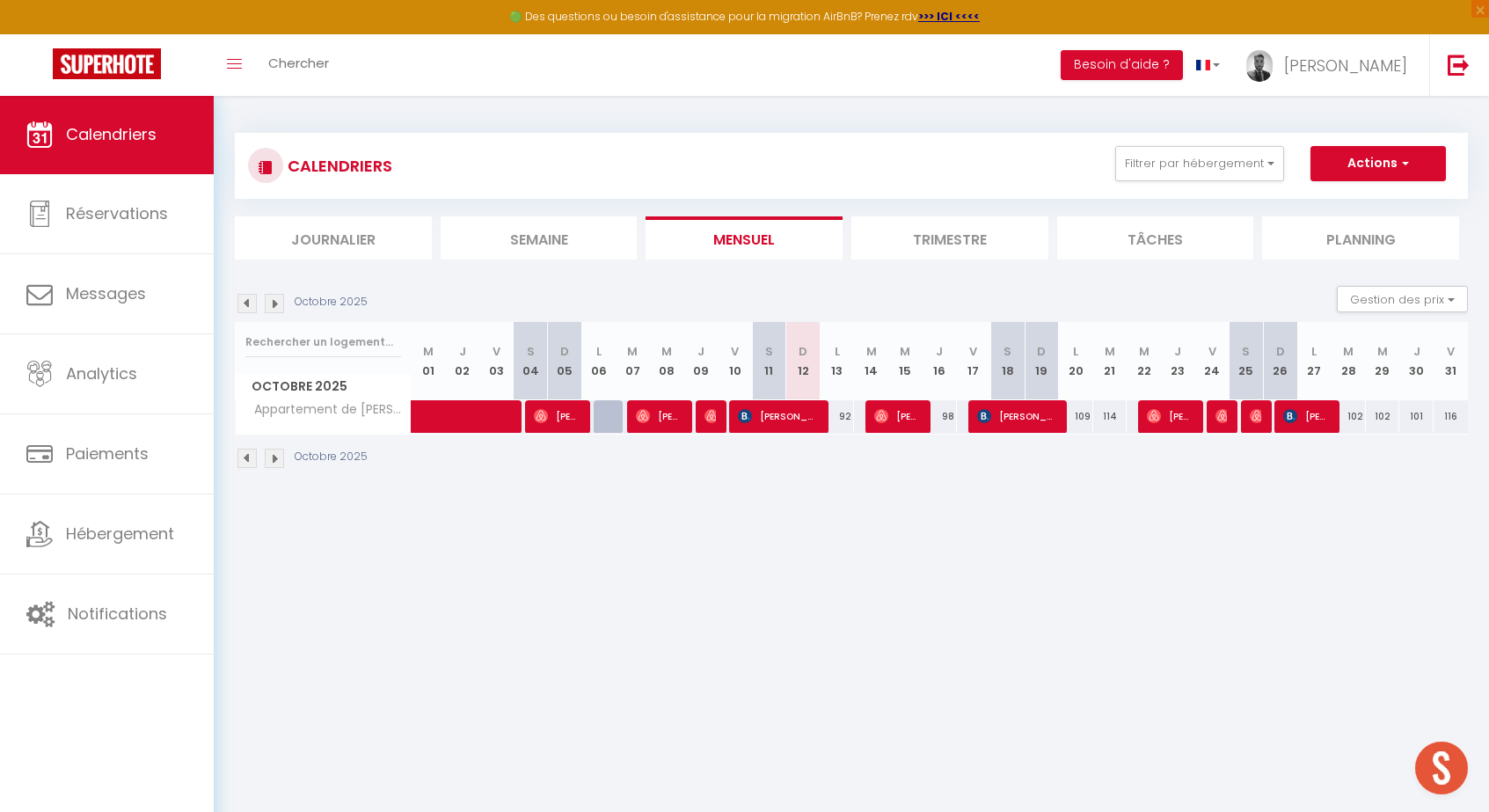
click at [802, 436] on div "Octobre 2025" at bounding box center [851, 460] width 1233 height 52
click at [802, 423] on span "[PERSON_NAME]" at bounding box center [778, 416] width 80 height 34
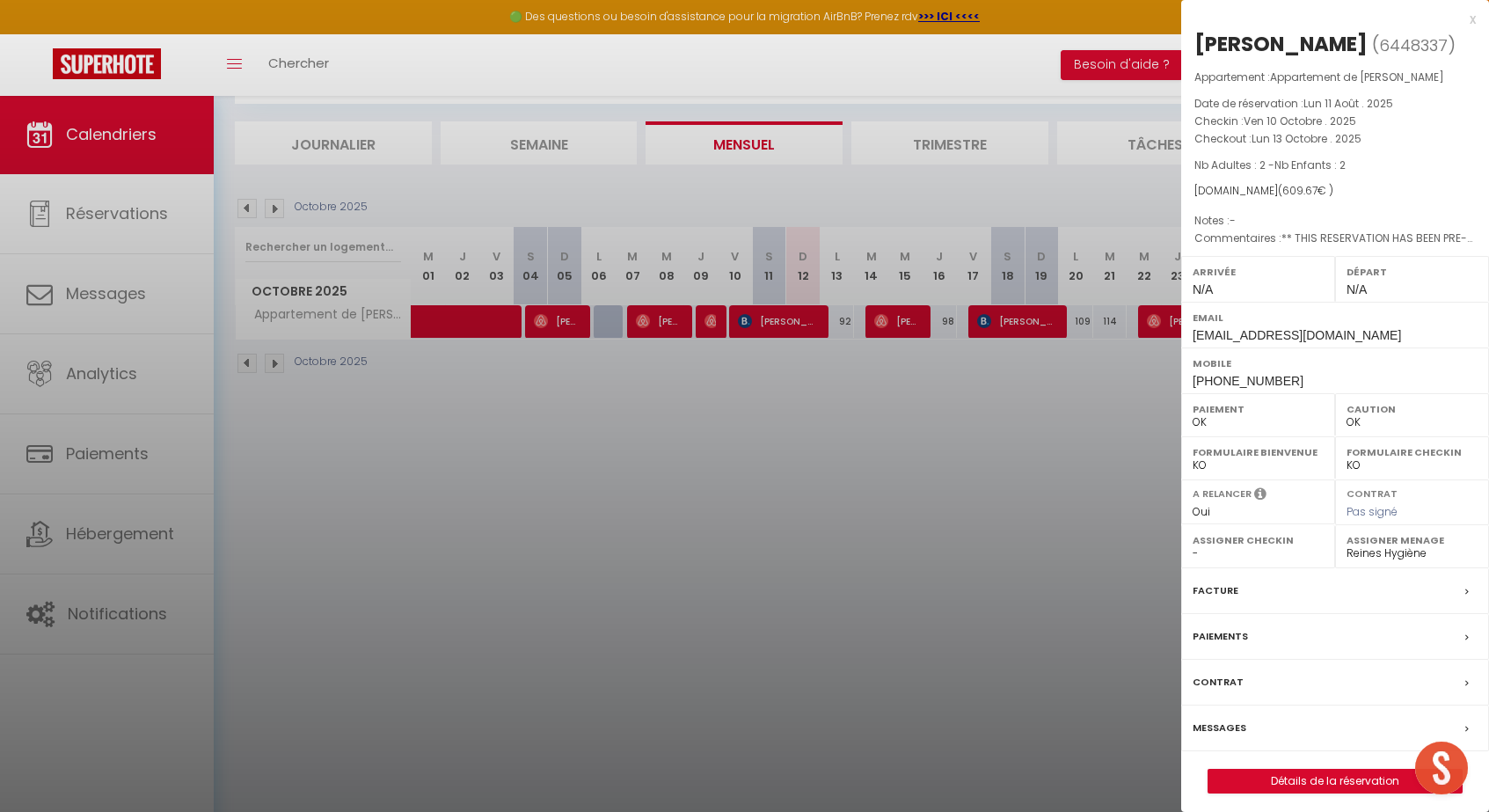
scroll to position [95, 0]
click at [1301, 792] on link "Détails de la réservation" at bounding box center [1335, 780] width 253 height 23
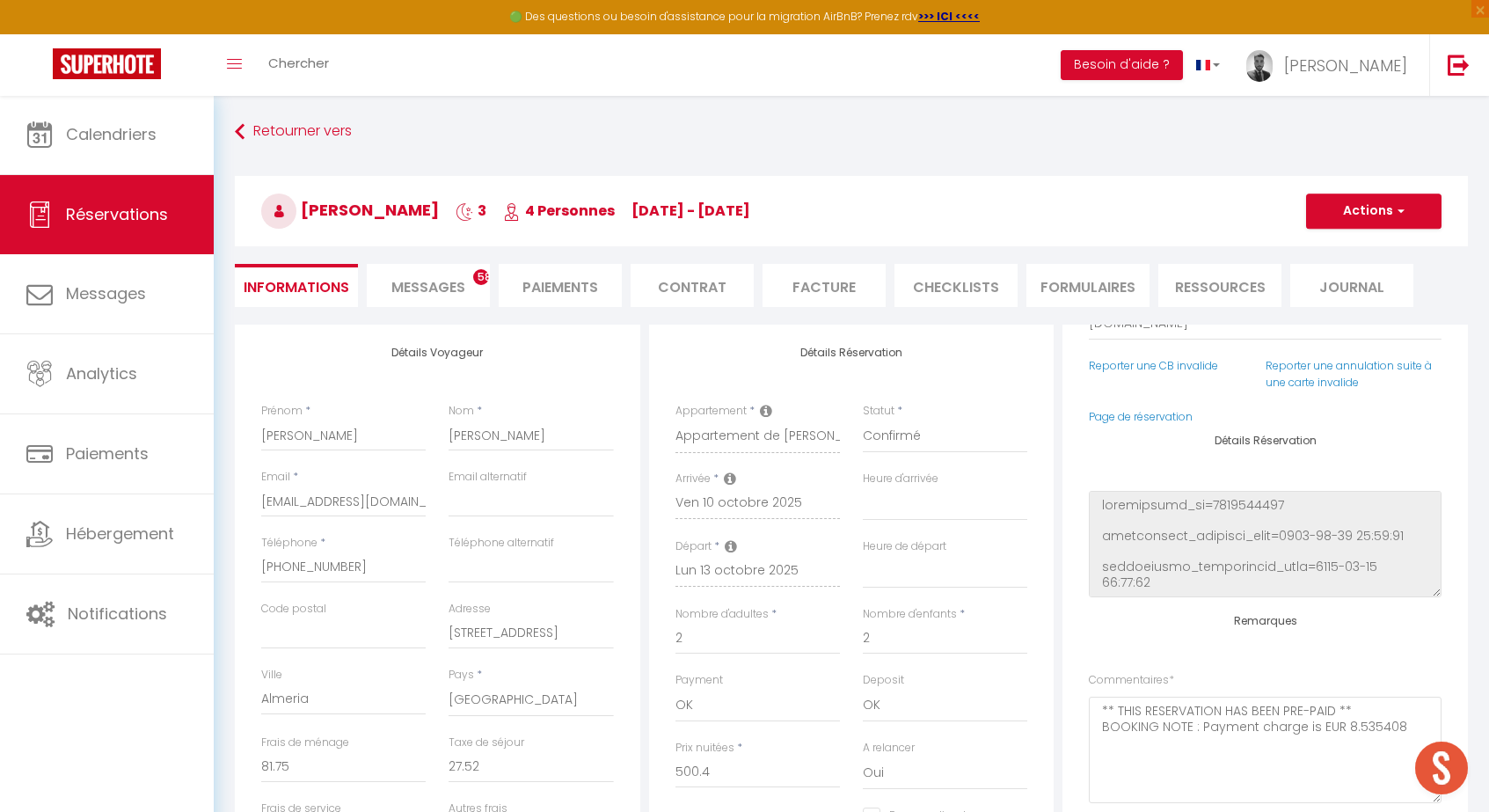
click at [742, 260] on div "Retourner vers Maria Castro Alferez 3 4 Personnes ve 10 Oct - lu 13 Oct Actions…" at bounding box center [851, 220] width 1256 height 209
click at [405, 279] on span "Messages" at bounding box center [427, 287] width 73 height 20
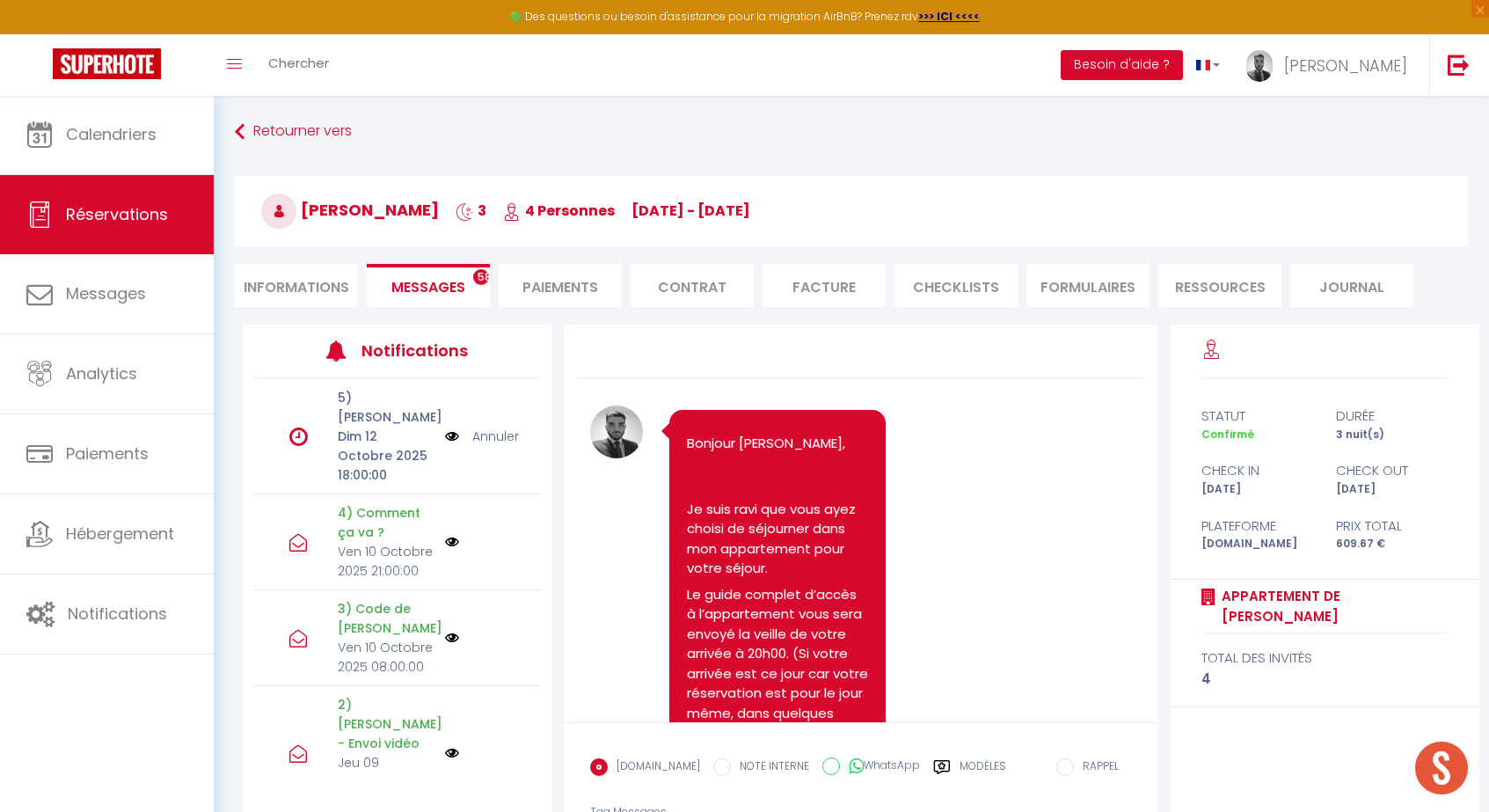
click at [642, 280] on li "Contrat" at bounding box center [692, 285] width 123 height 43
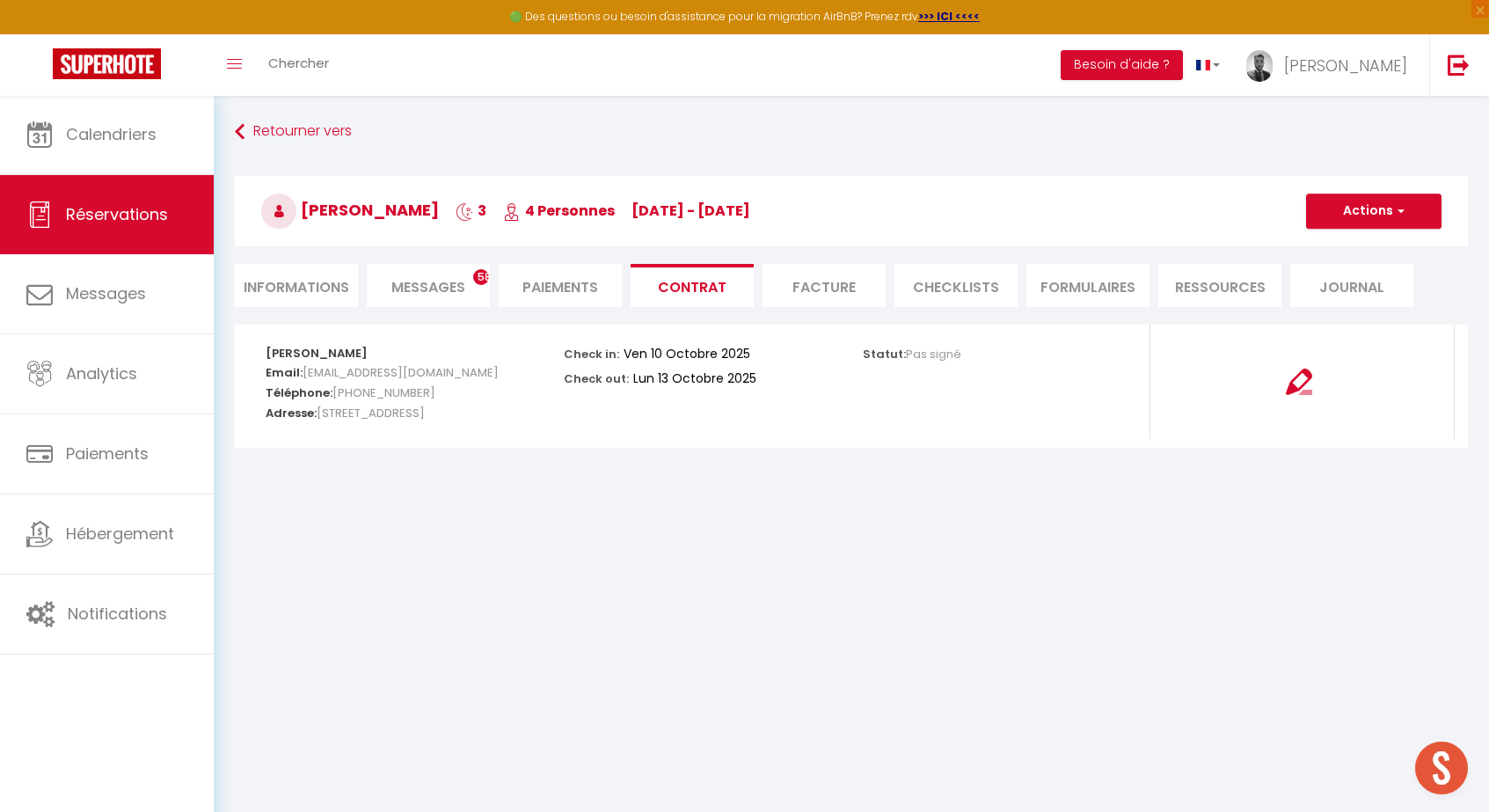
click at [595, 285] on li "Paiements" at bounding box center [561, 285] width 123 height 43
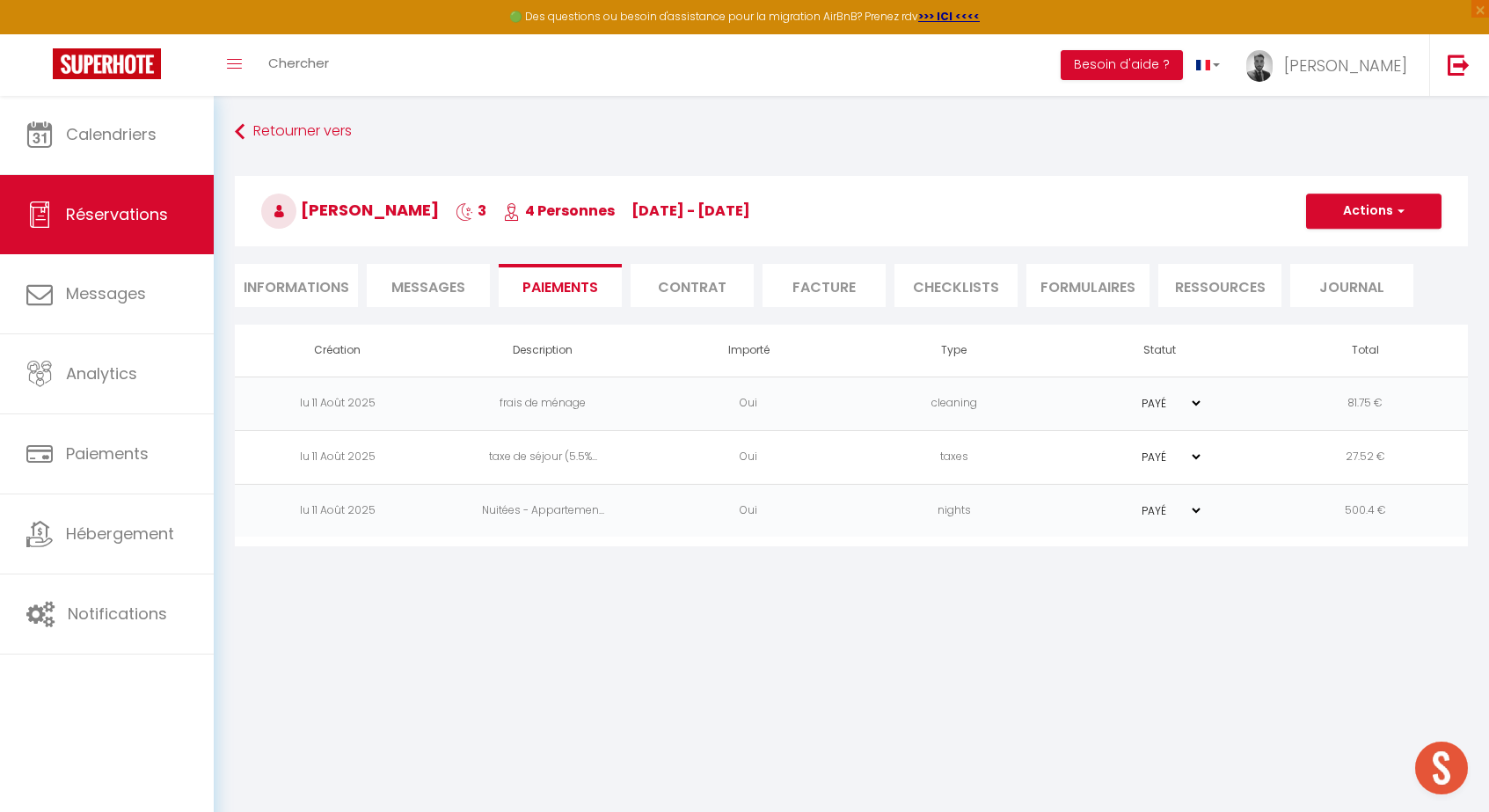
click at [337, 292] on li "Informations" at bounding box center [297, 285] width 123 height 43
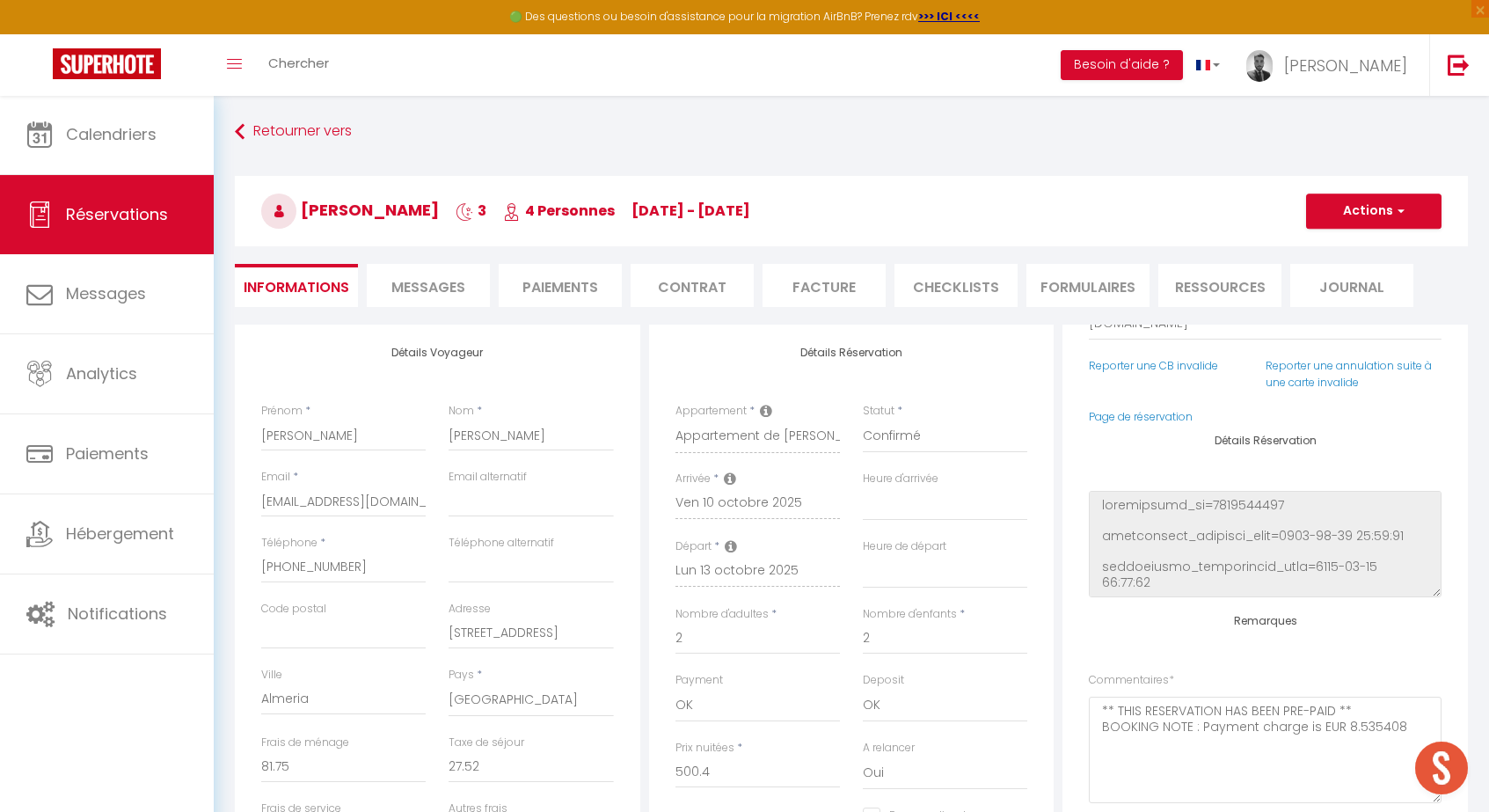
click at [1416, 221] on button "Actions" at bounding box center [1373, 210] width 135 height 35
click at [1359, 251] on link "Enregistrer" at bounding box center [1356, 249] width 139 height 23
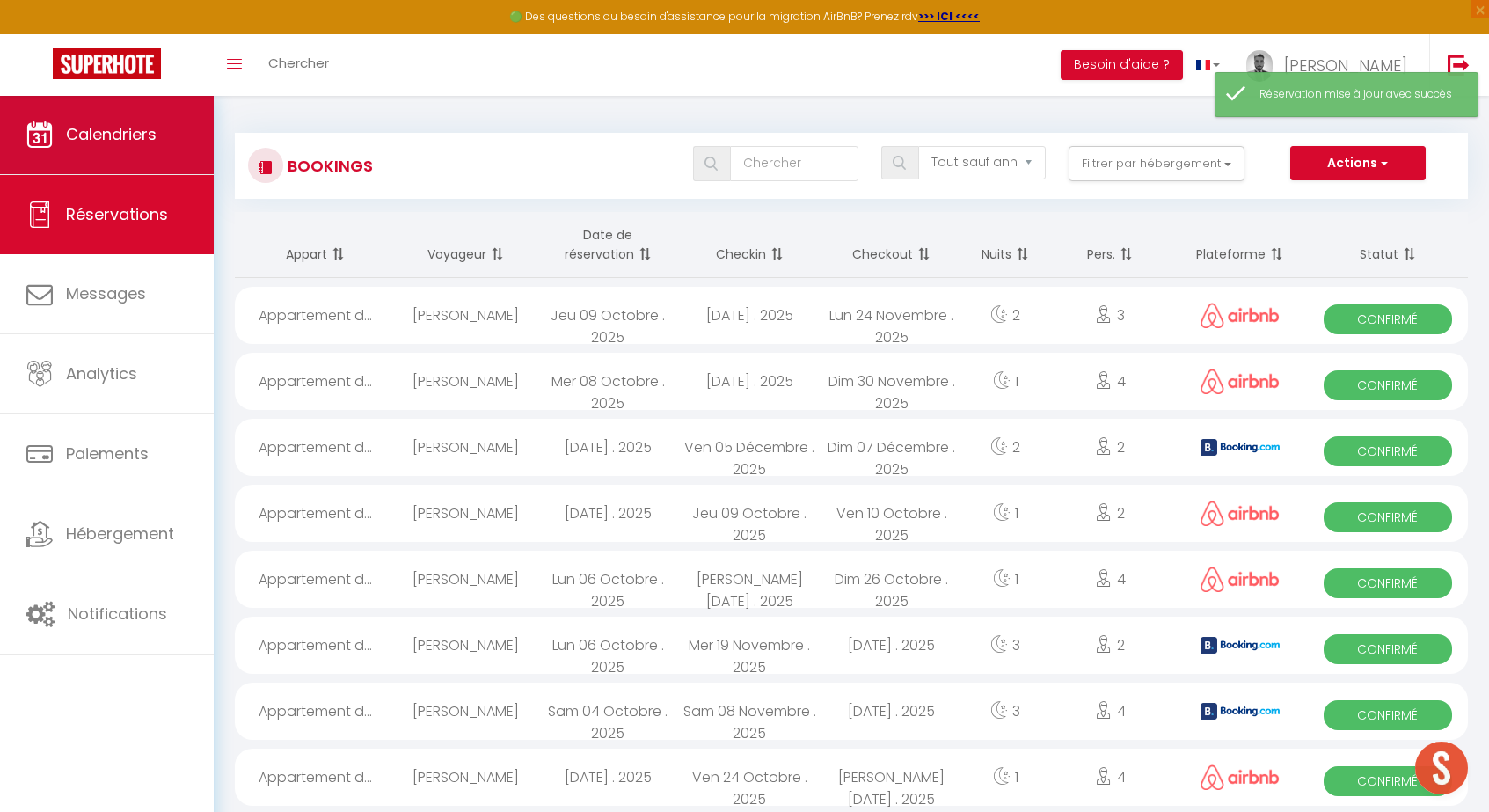
click at [129, 159] on link "Calendriers" at bounding box center [107, 134] width 214 height 79
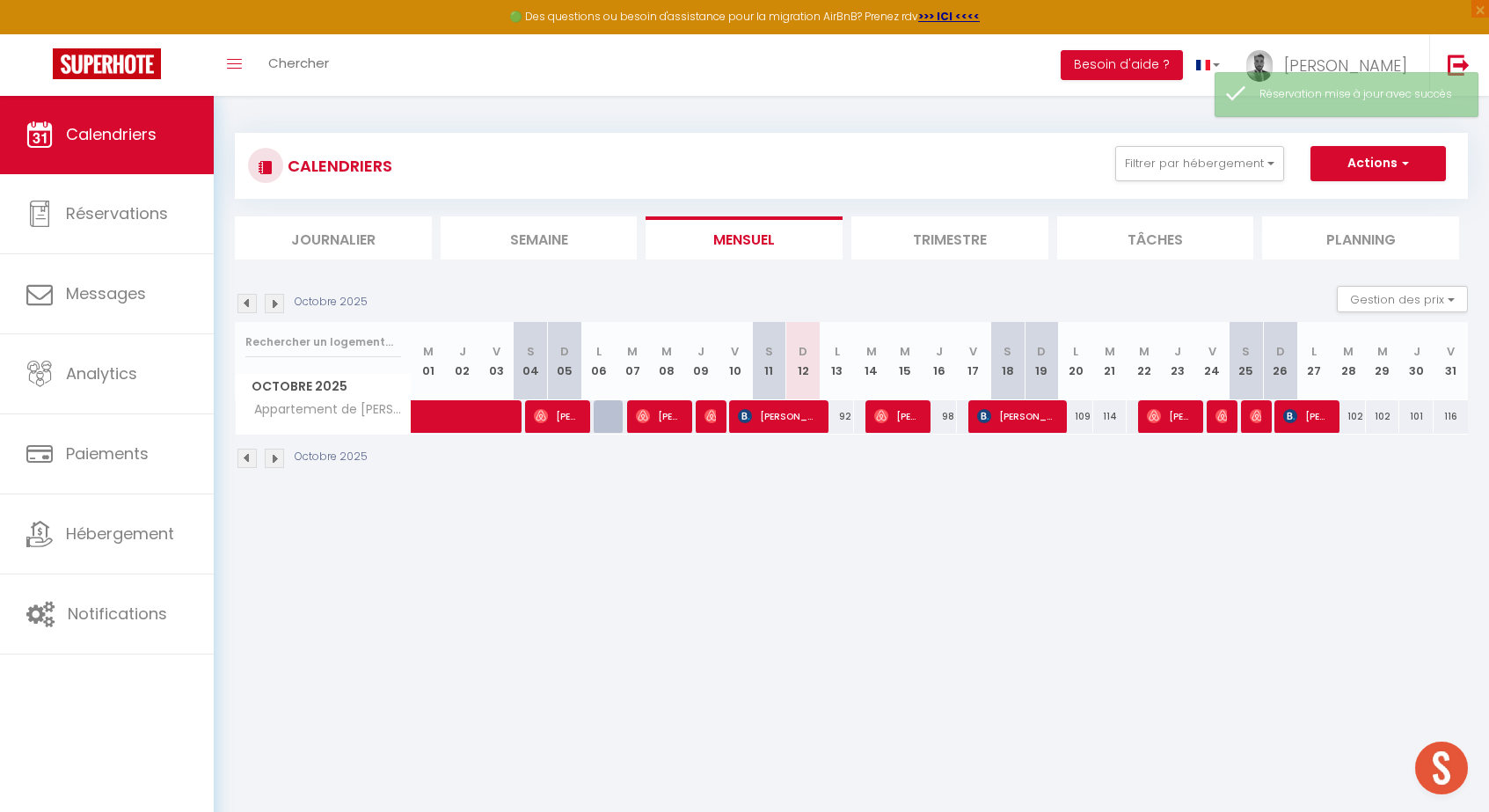
click at [896, 419] on span "[PERSON_NAME]" at bounding box center [896, 416] width 45 height 34
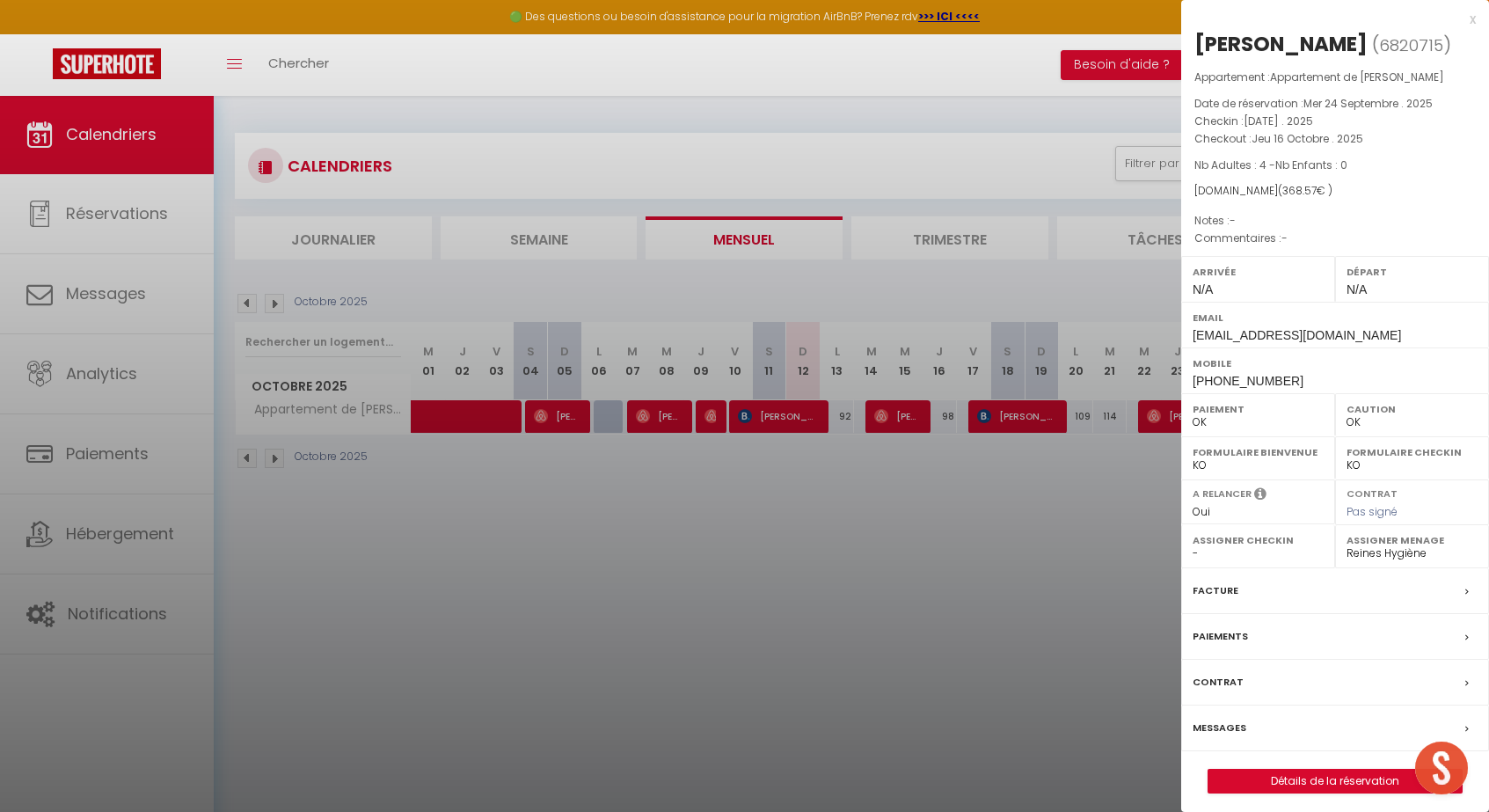
click at [1308, 769] on link "Détails de la réservation" at bounding box center [1335, 780] width 253 height 23
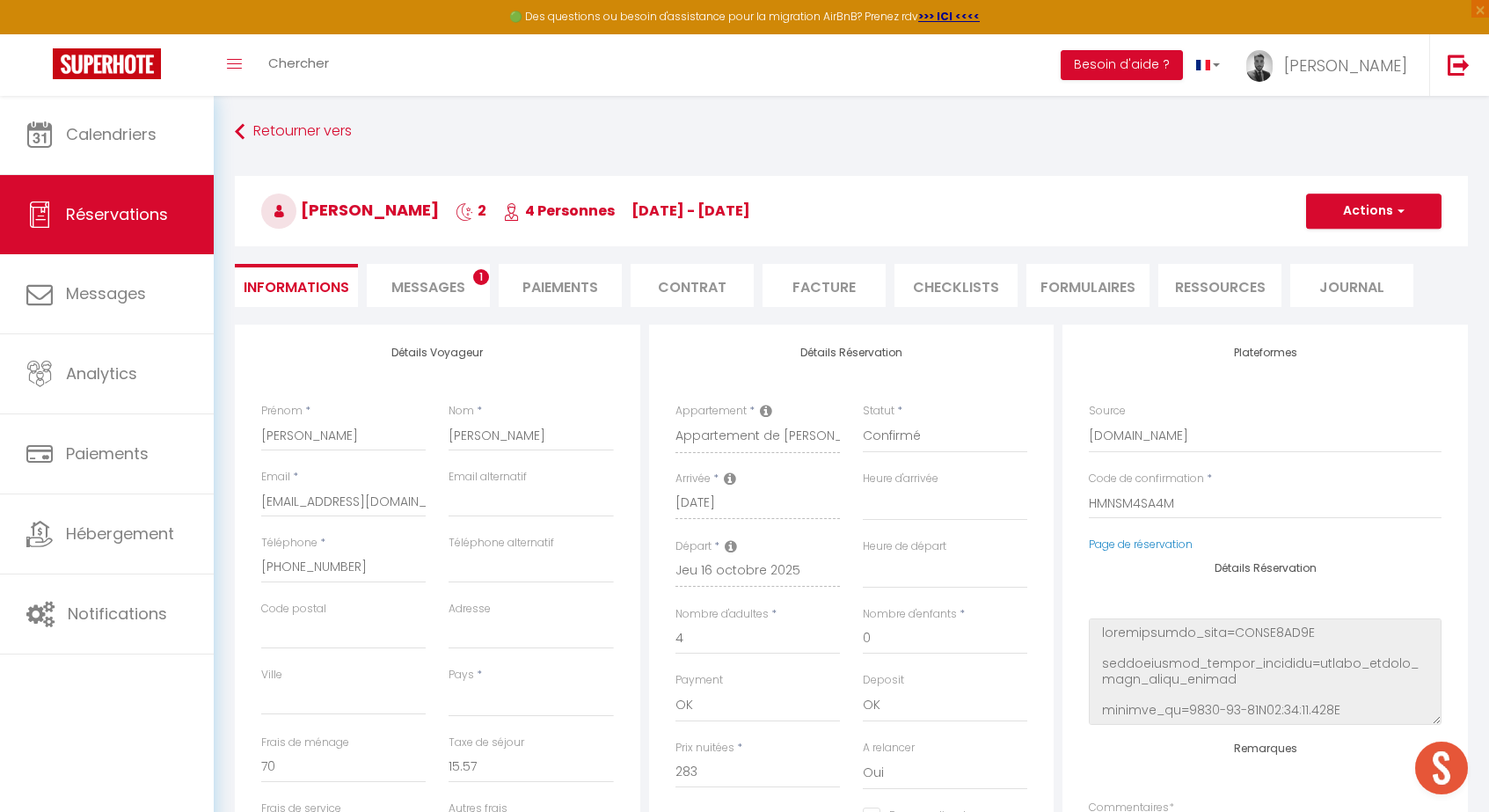
click at [683, 273] on li "Contrat" at bounding box center [692, 285] width 123 height 43
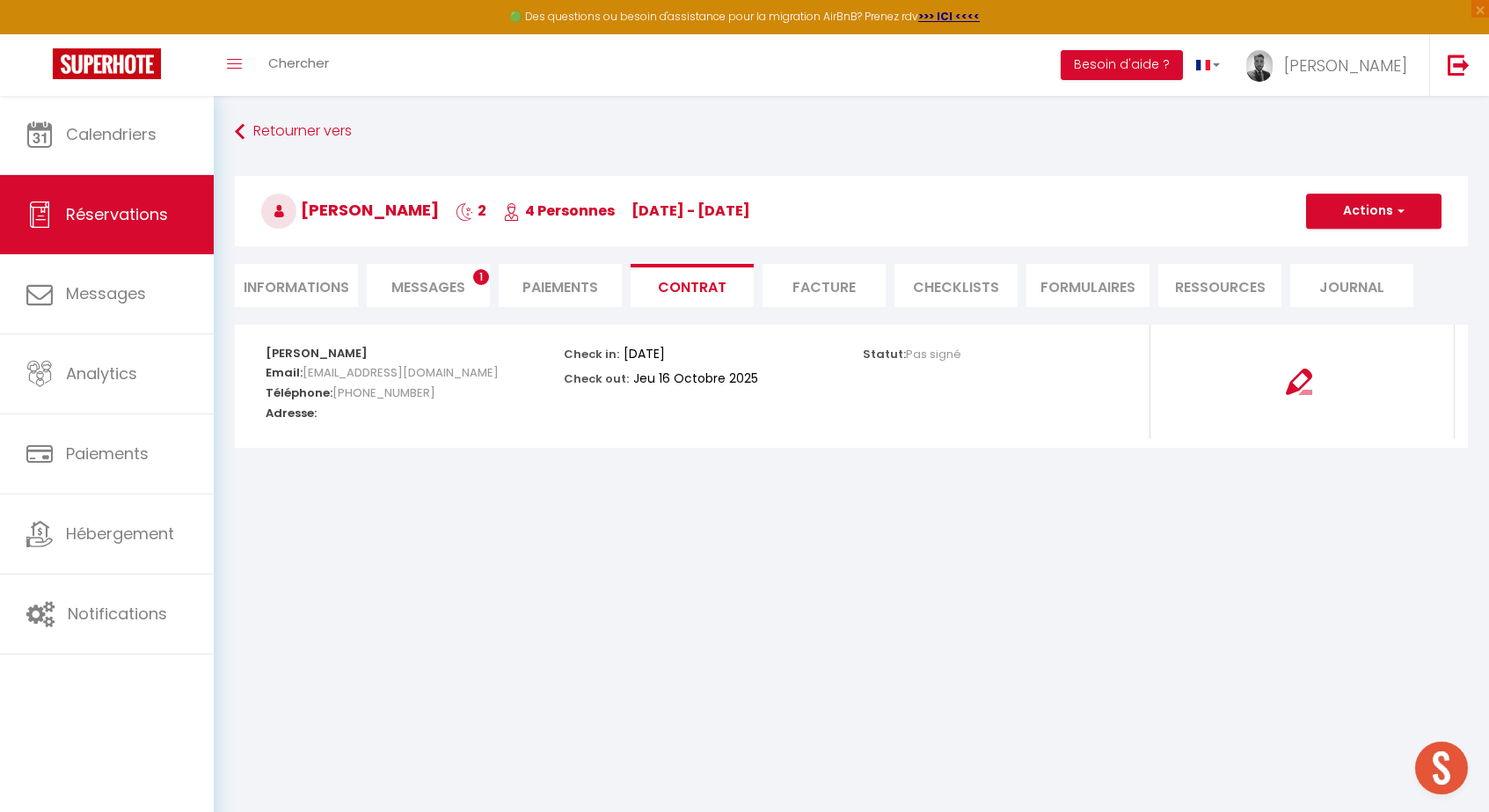
click at [810, 295] on li "Facture" at bounding box center [824, 285] width 123 height 43
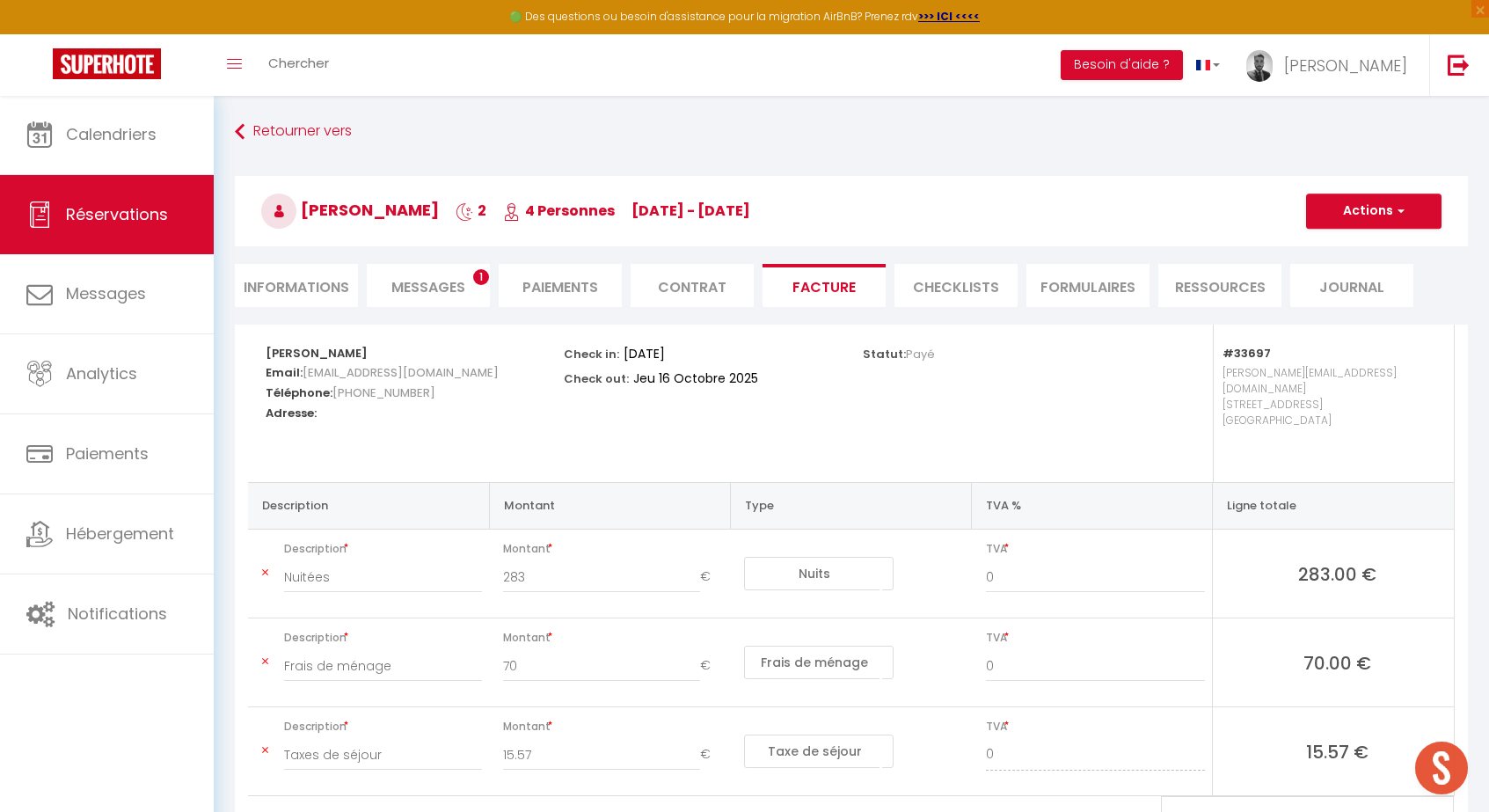
click at [1001, 294] on li "CHECKLISTS" at bounding box center [956, 285] width 123 height 43
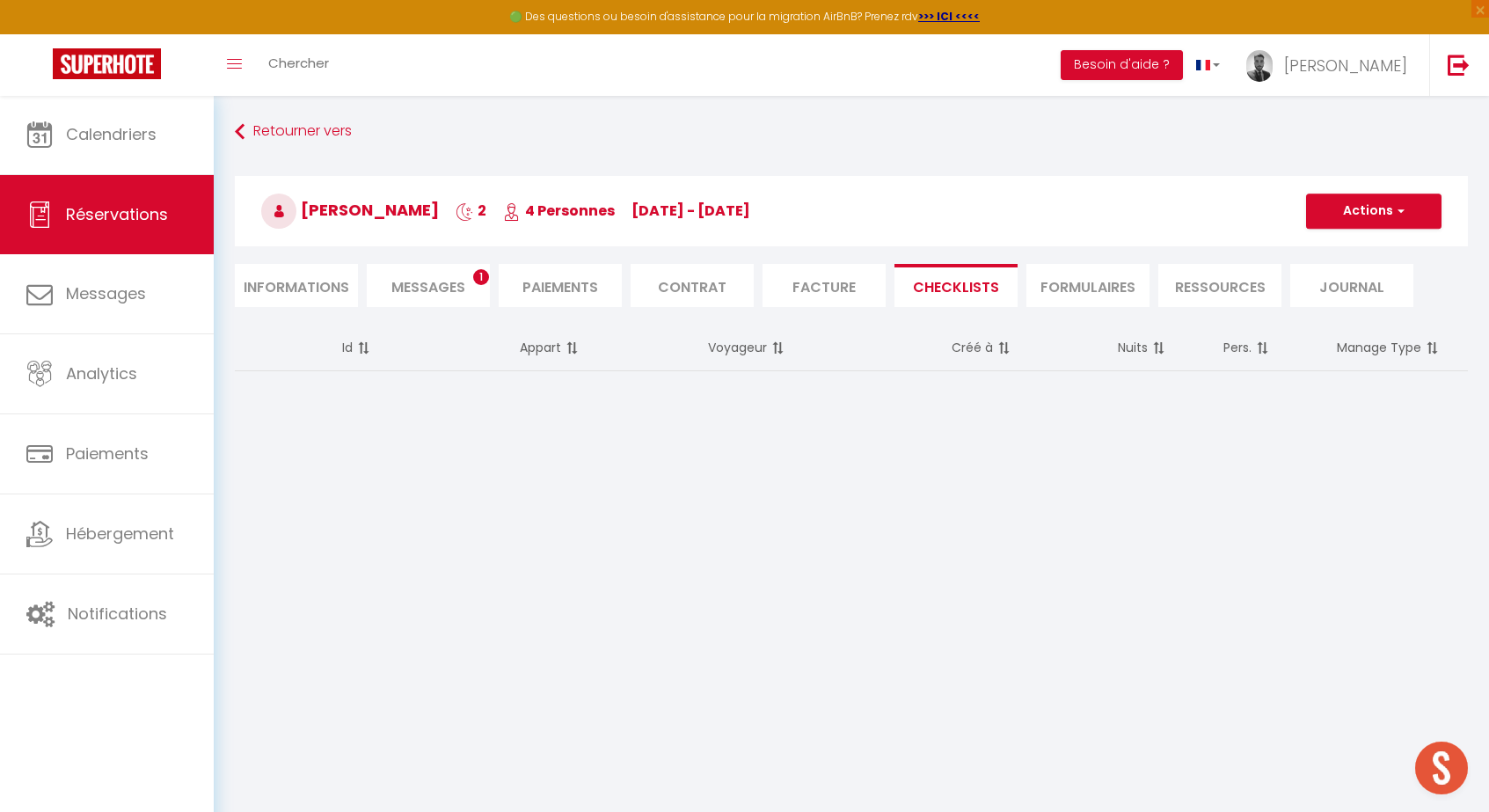
click at [1081, 286] on li "FORMULAIRES" at bounding box center [1088, 285] width 123 height 43
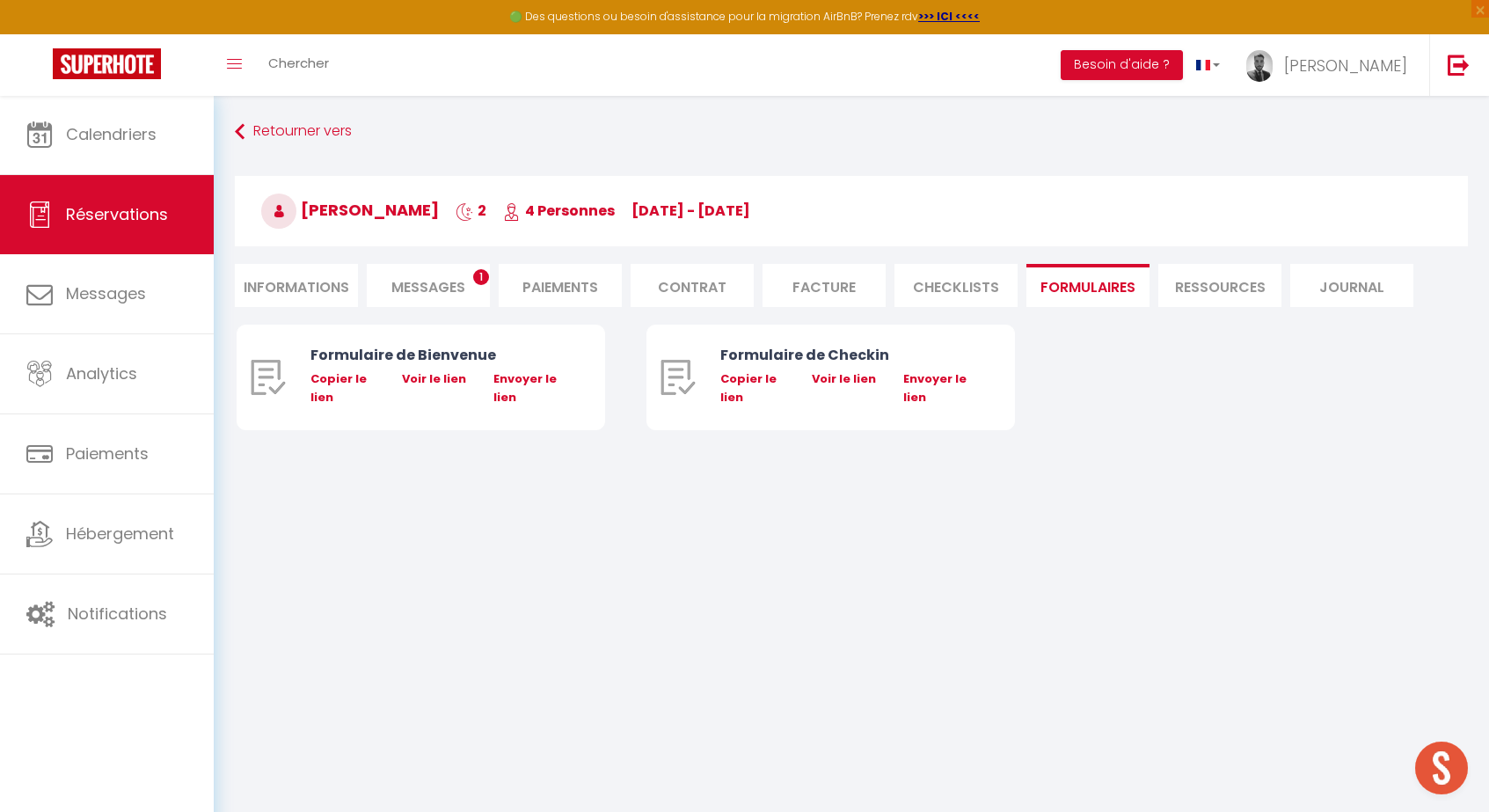
click at [1255, 284] on li "Ressources" at bounding box center [1220, 285] width 123 height 43
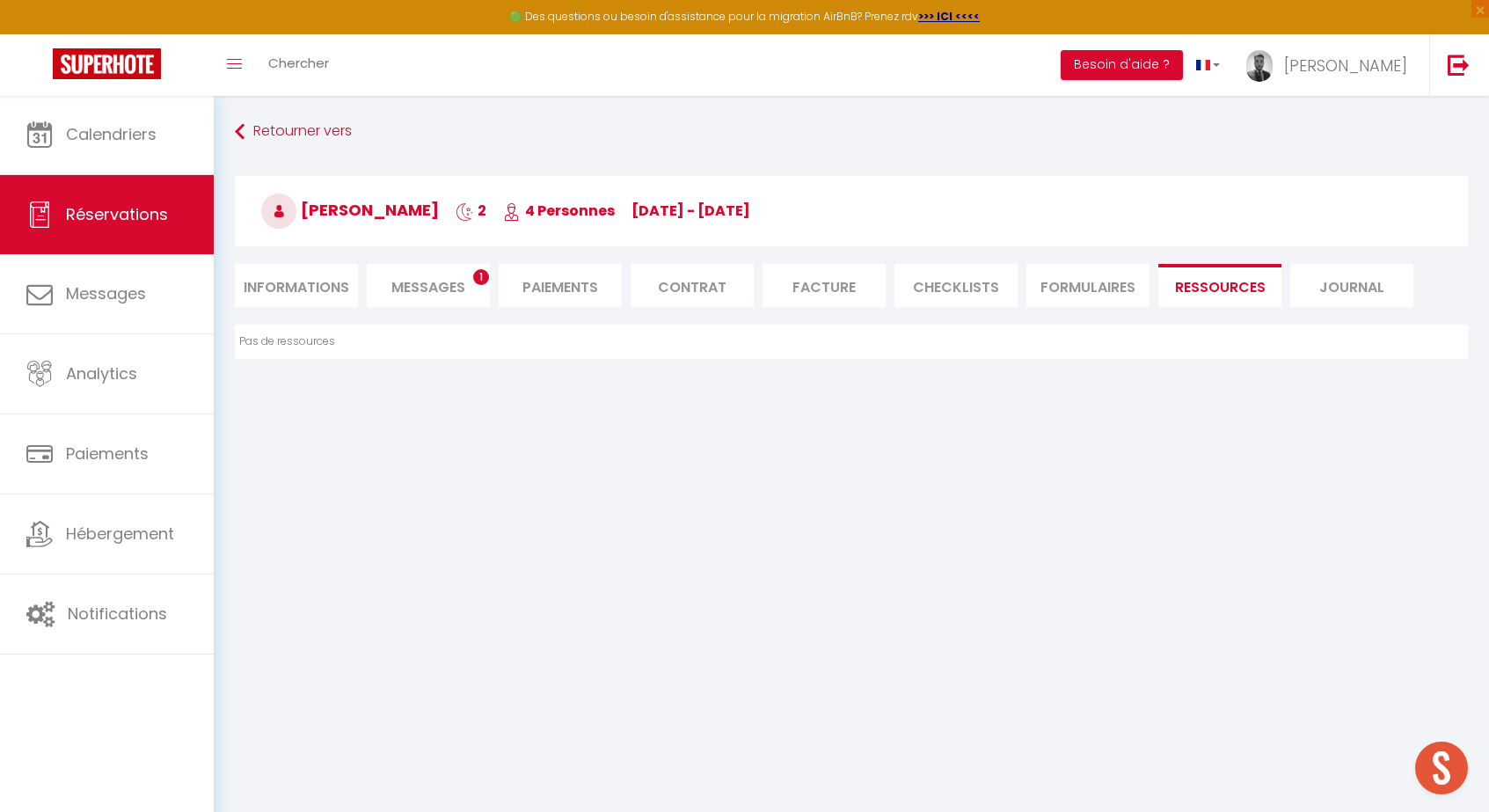
click at [1364, 285] on li "Journal" at bounding box center [1352, 285] width 123 height 43
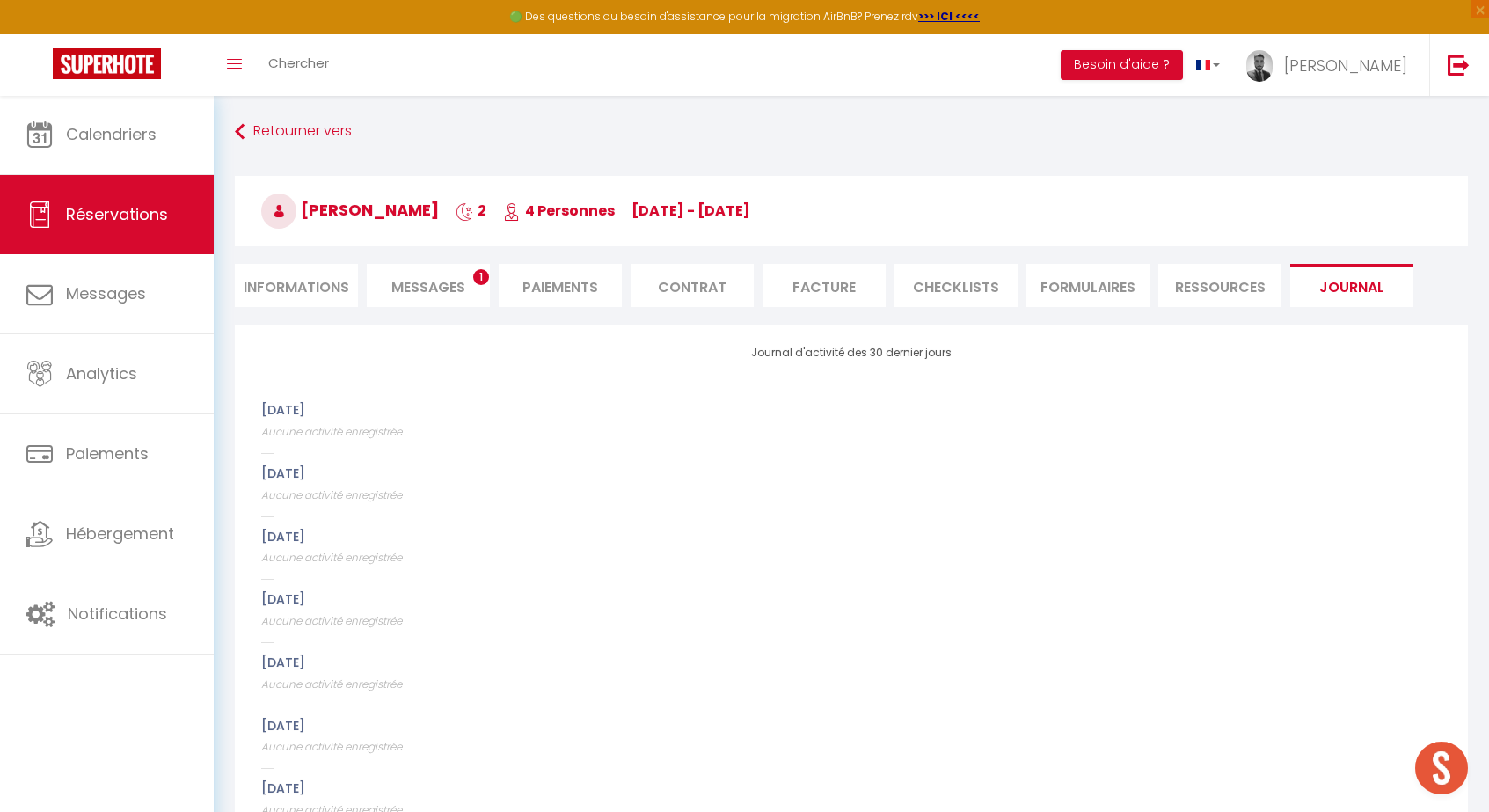
click at [406, 291] on span "Messages" at bounding box center [427, 287] width 73 height 20
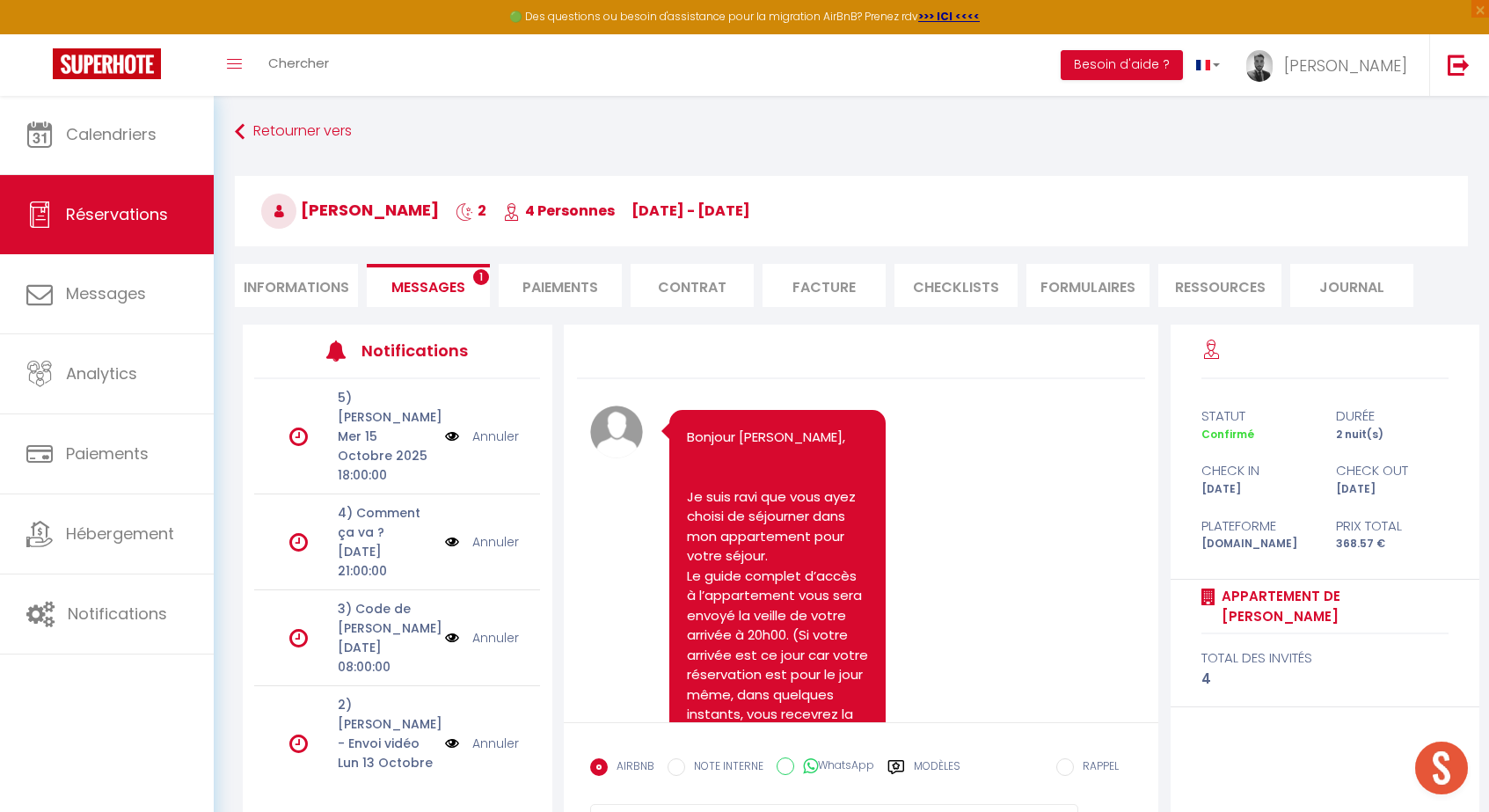
click at [309, 289] on li "Informations" at bounding box center [297, 285] width 123 height 43
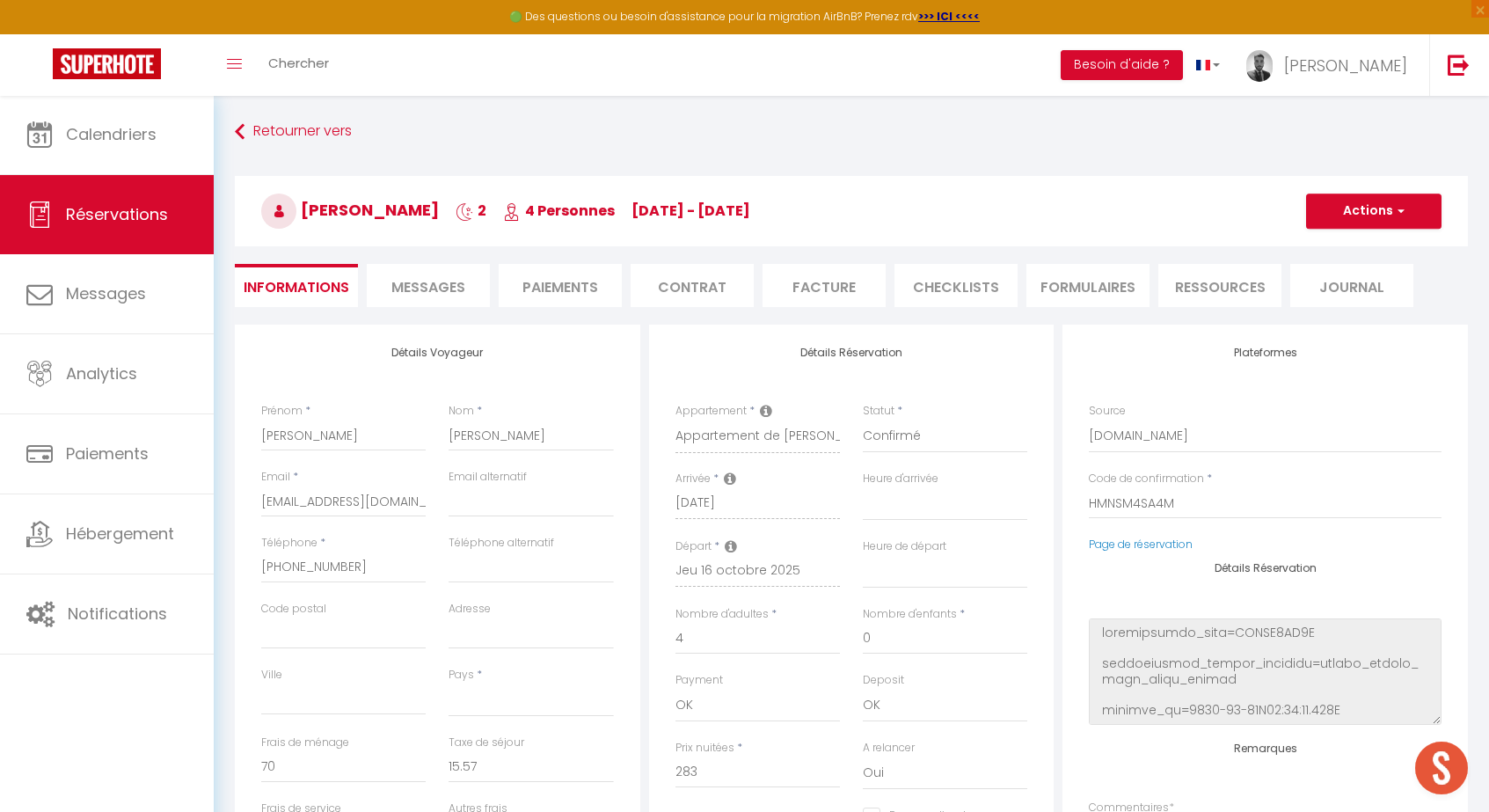
scroll to position [-1, 0]
click at [291, 142] on link "Retourner vers" at bounding box center [851, 132] width 1233 height 32
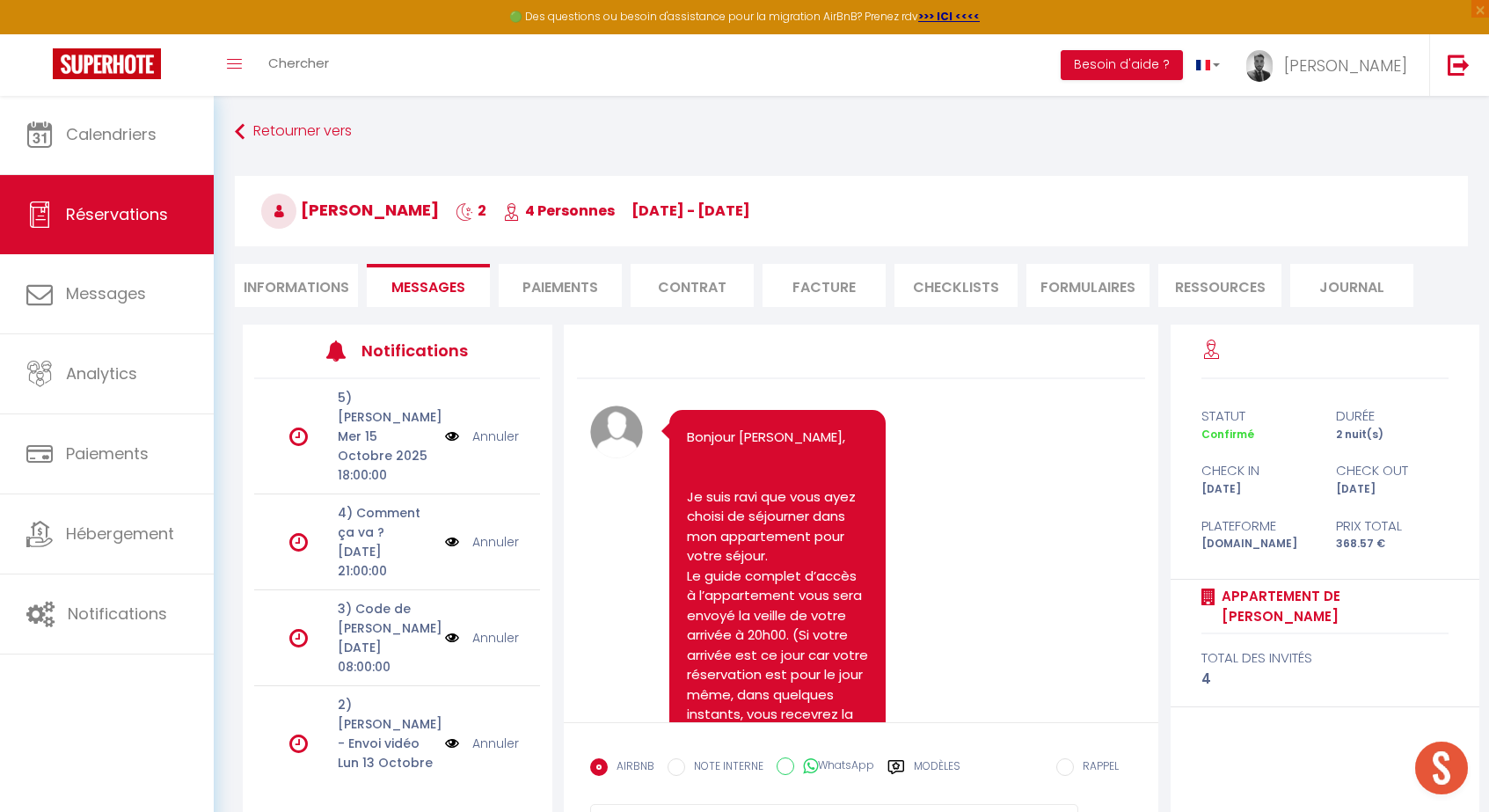
click at [113, 207] on span "Réservations" at bounding box center [117, 214] width 102 height 22
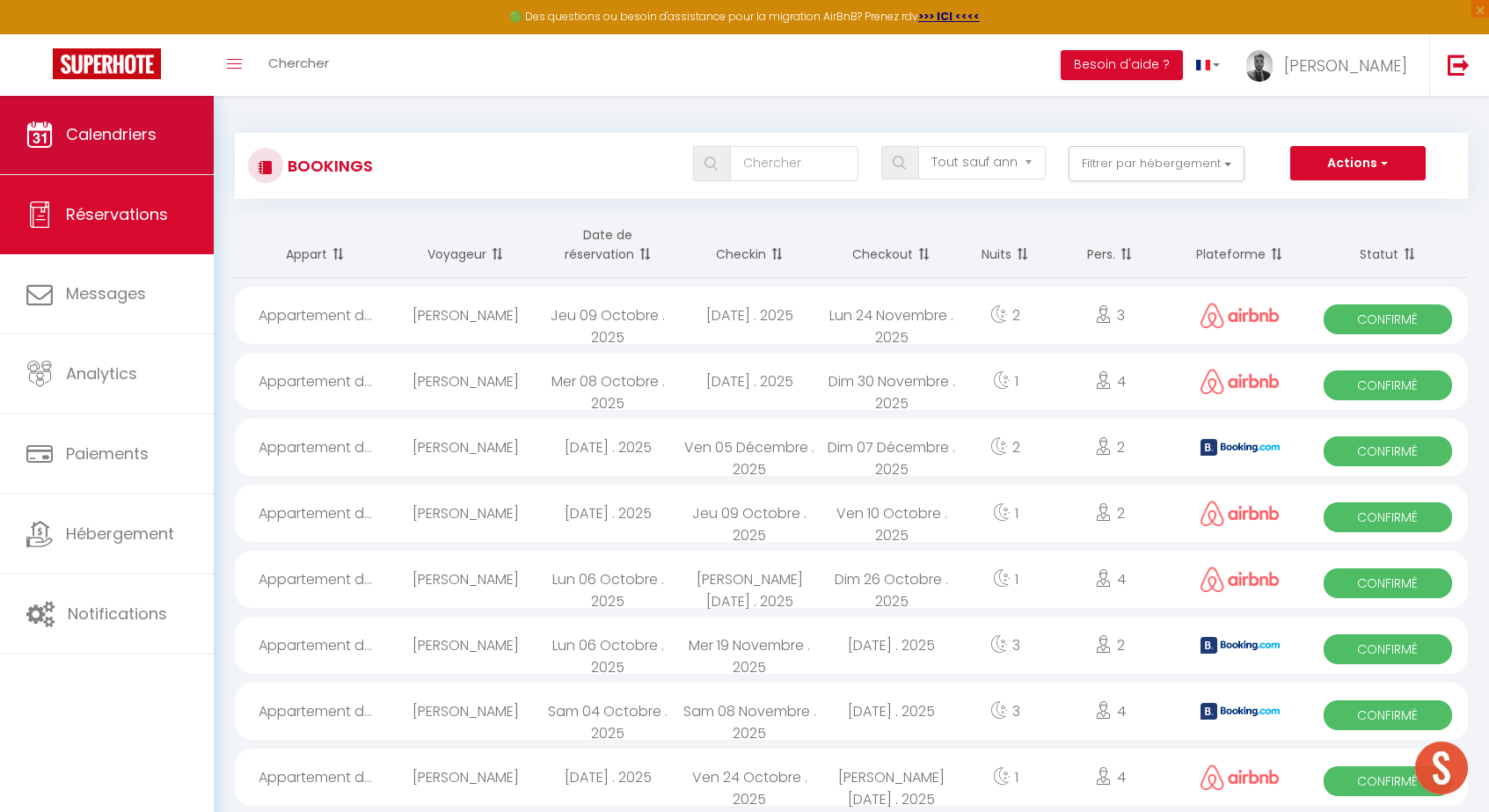
click at [108, 126] on span "Calendriers" at bounding box center [112, 134] width 91 height 22
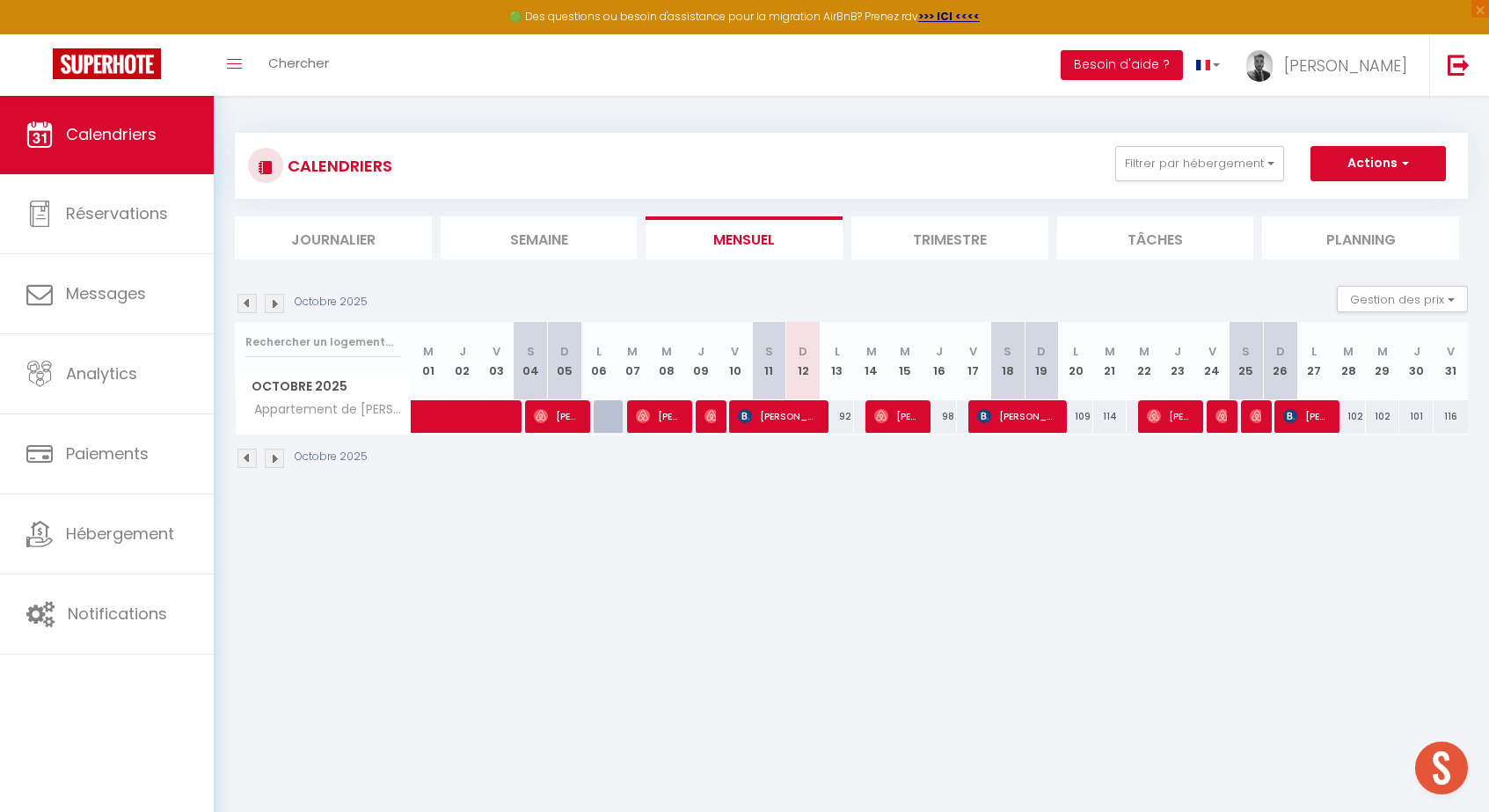
click at [896, 410] on span "[PERSON_NAME]" at bounding box center [896, 416] width 45 height 34
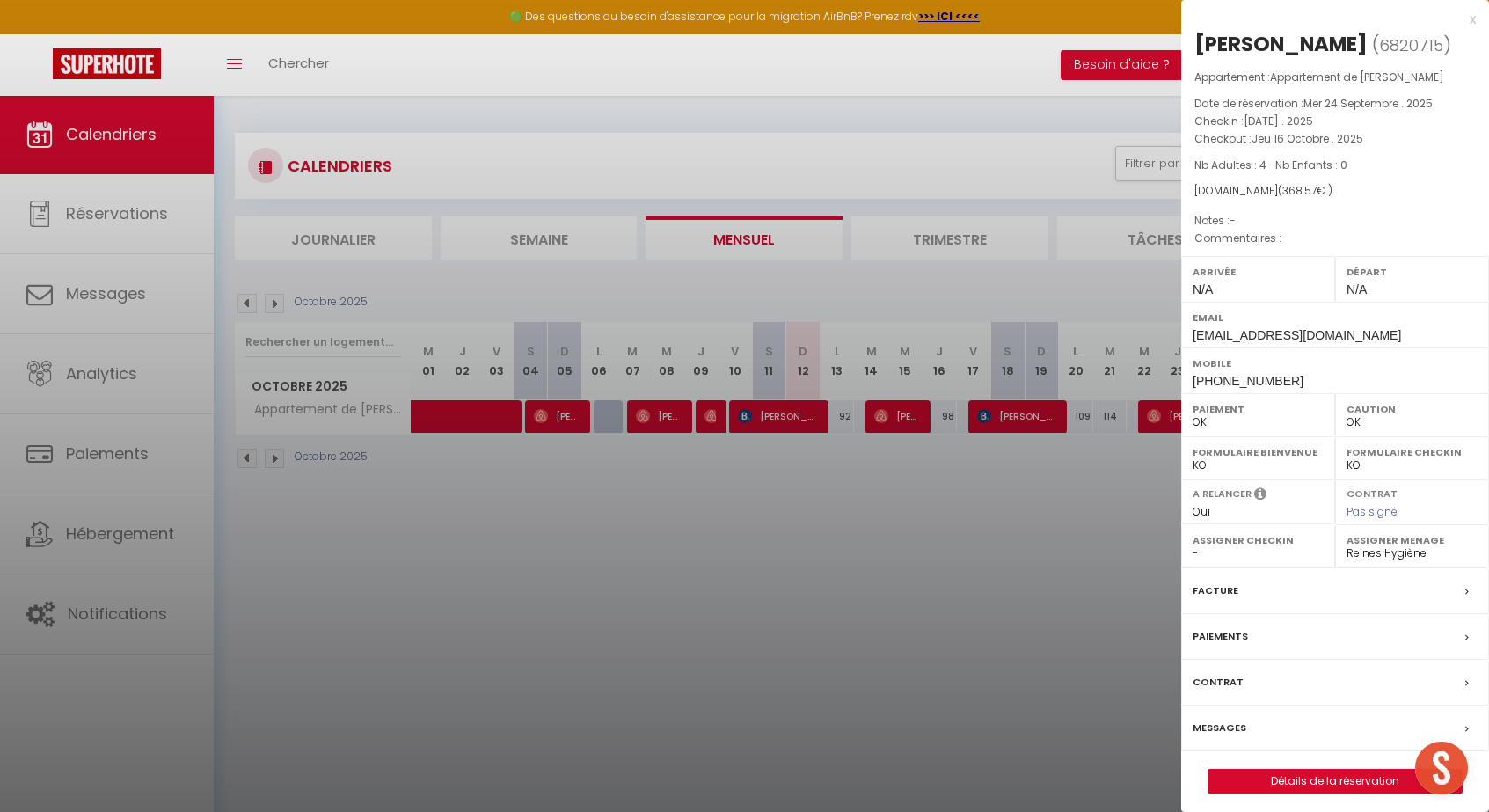
click at [1308, 785] on link "Détails de la réservation" at bounding box center [1335, 780] width 253 height 23
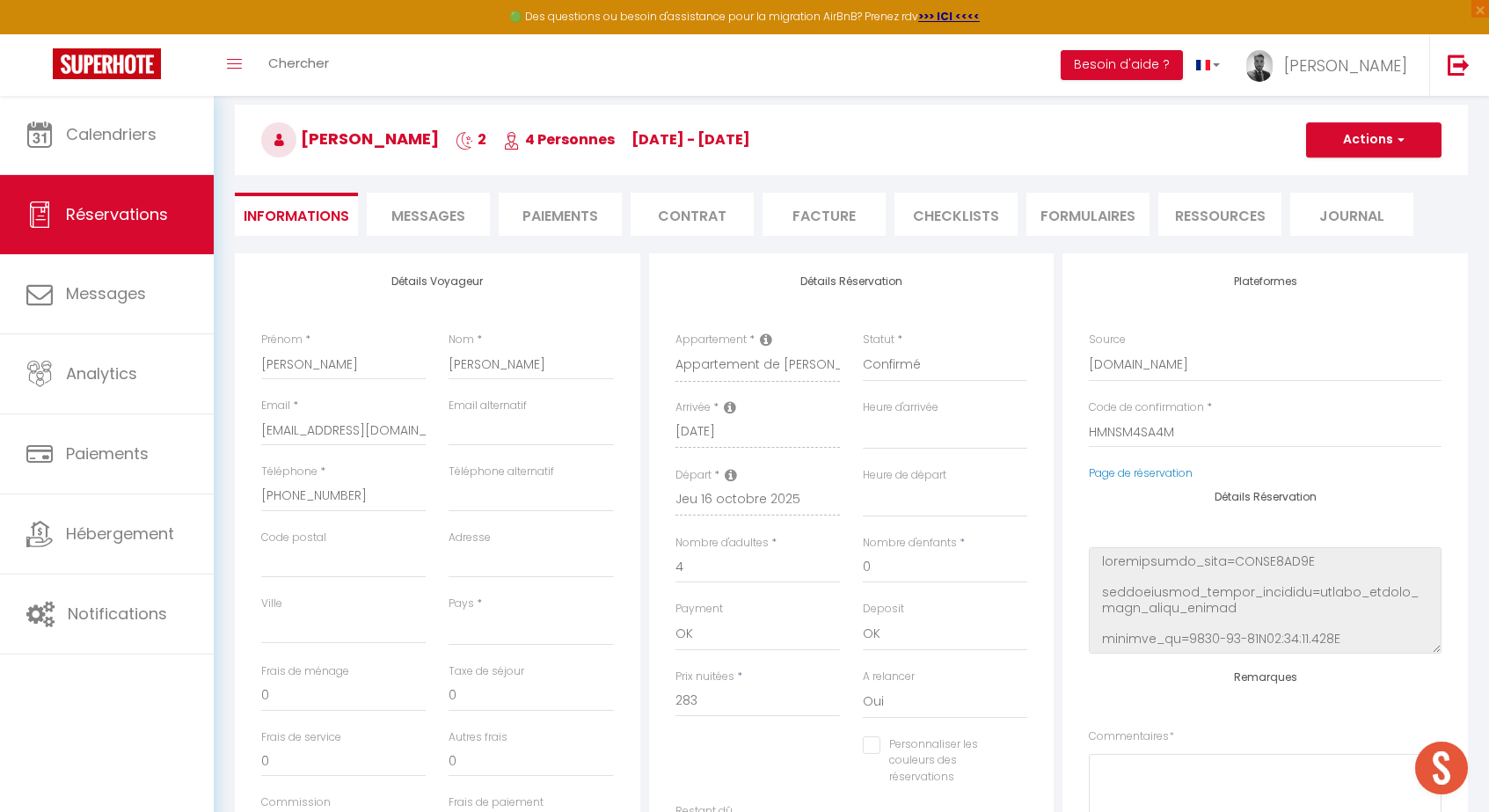
scroll to position [72, 0]
click at [1367, 151] on button "Actions" at bounding box center [1373, 139] width 135 height 35
click at [1357, 171] on link "Enregistrer" at bounding box center [1356, 177] width 139 height 23
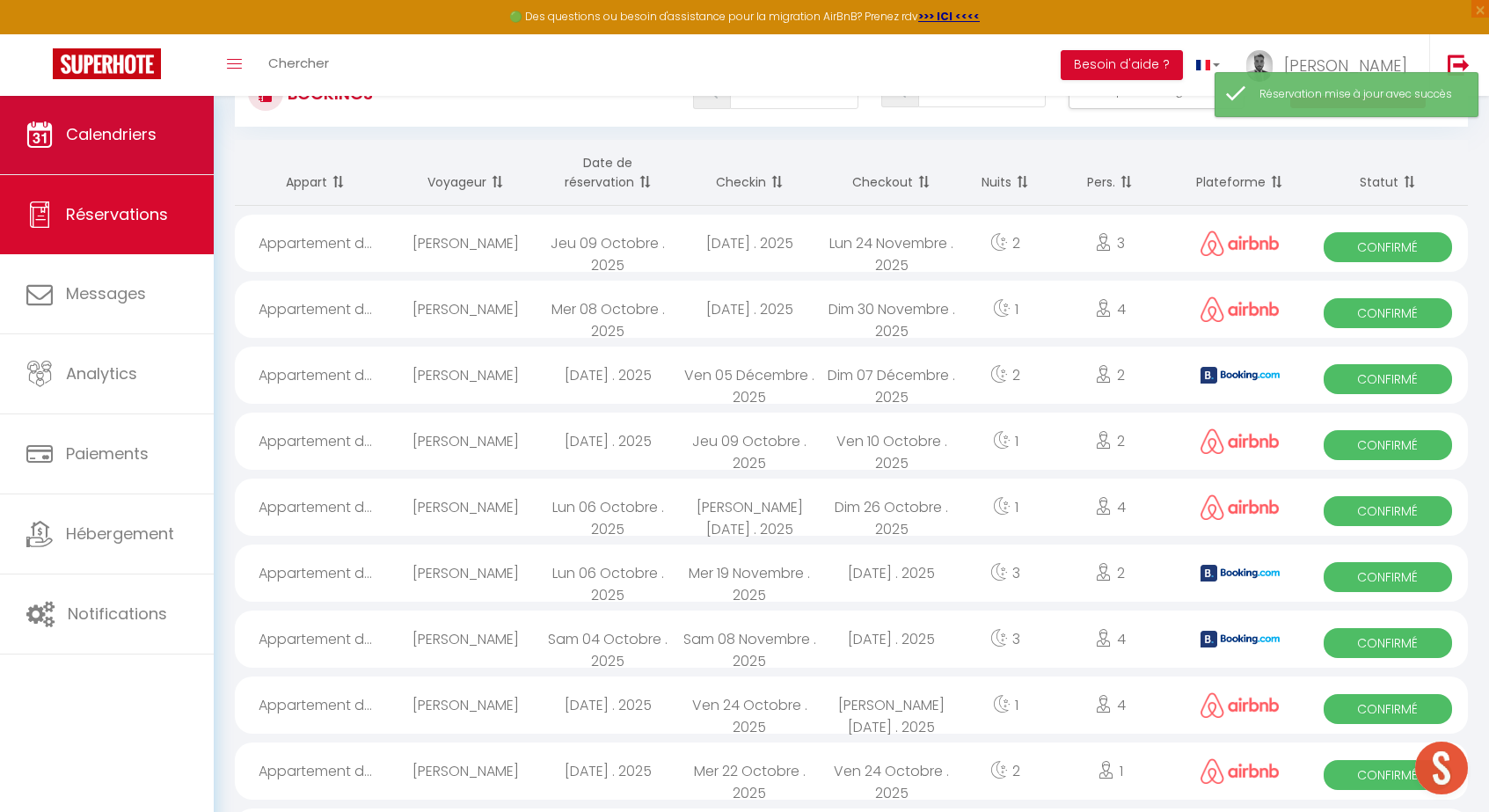
click at [128, 133] on span "Calendriers" at bounding box center [112, 134] width 91 height 22
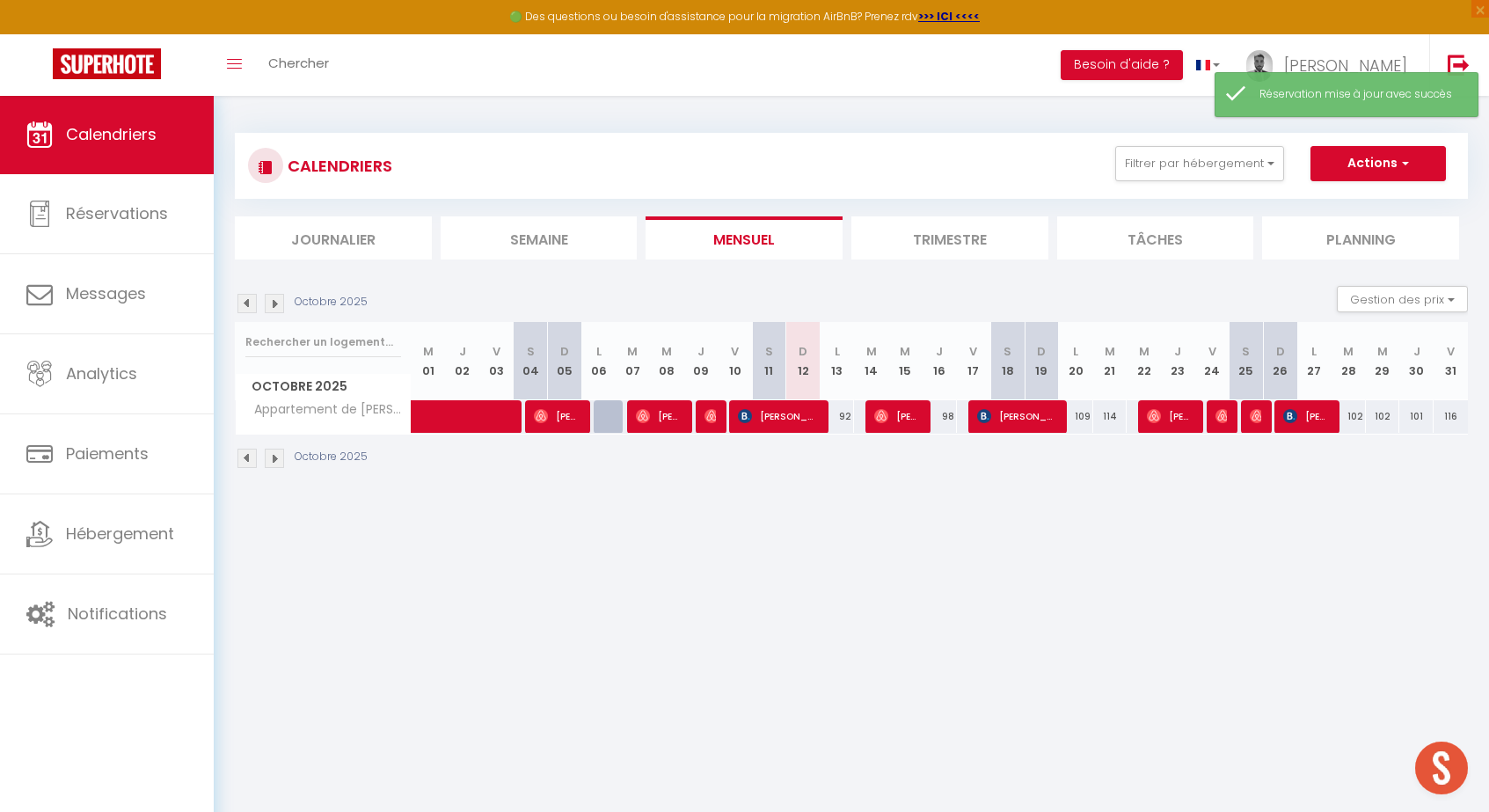
click at [891, 425] on span "[PERSON_NAME]" at bounding box center [896, 416] width 45 height 34
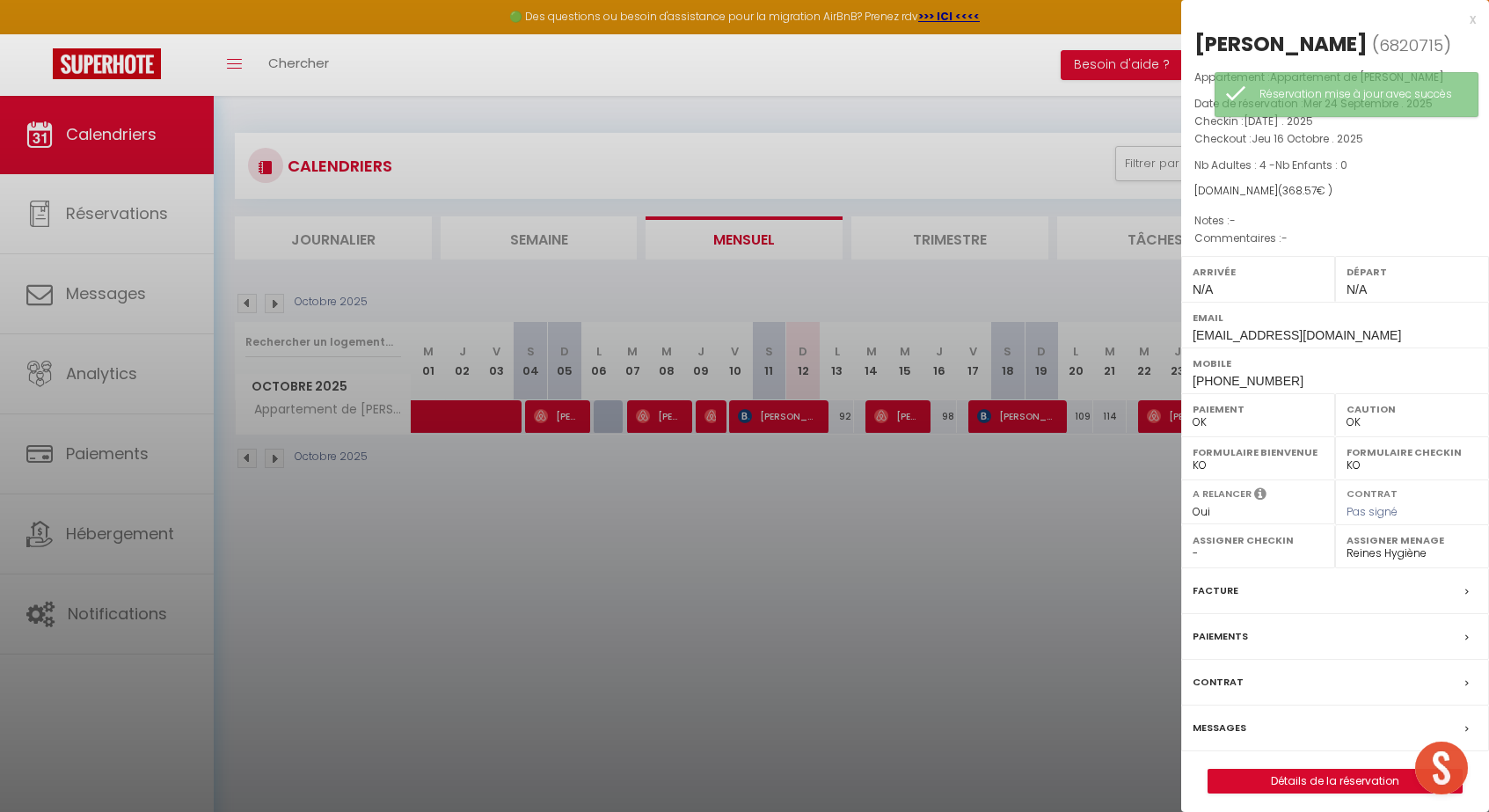
click at [1319, 786] on link "Détails de la réservation" at bounding box center [1335, 780] width 253 height 23
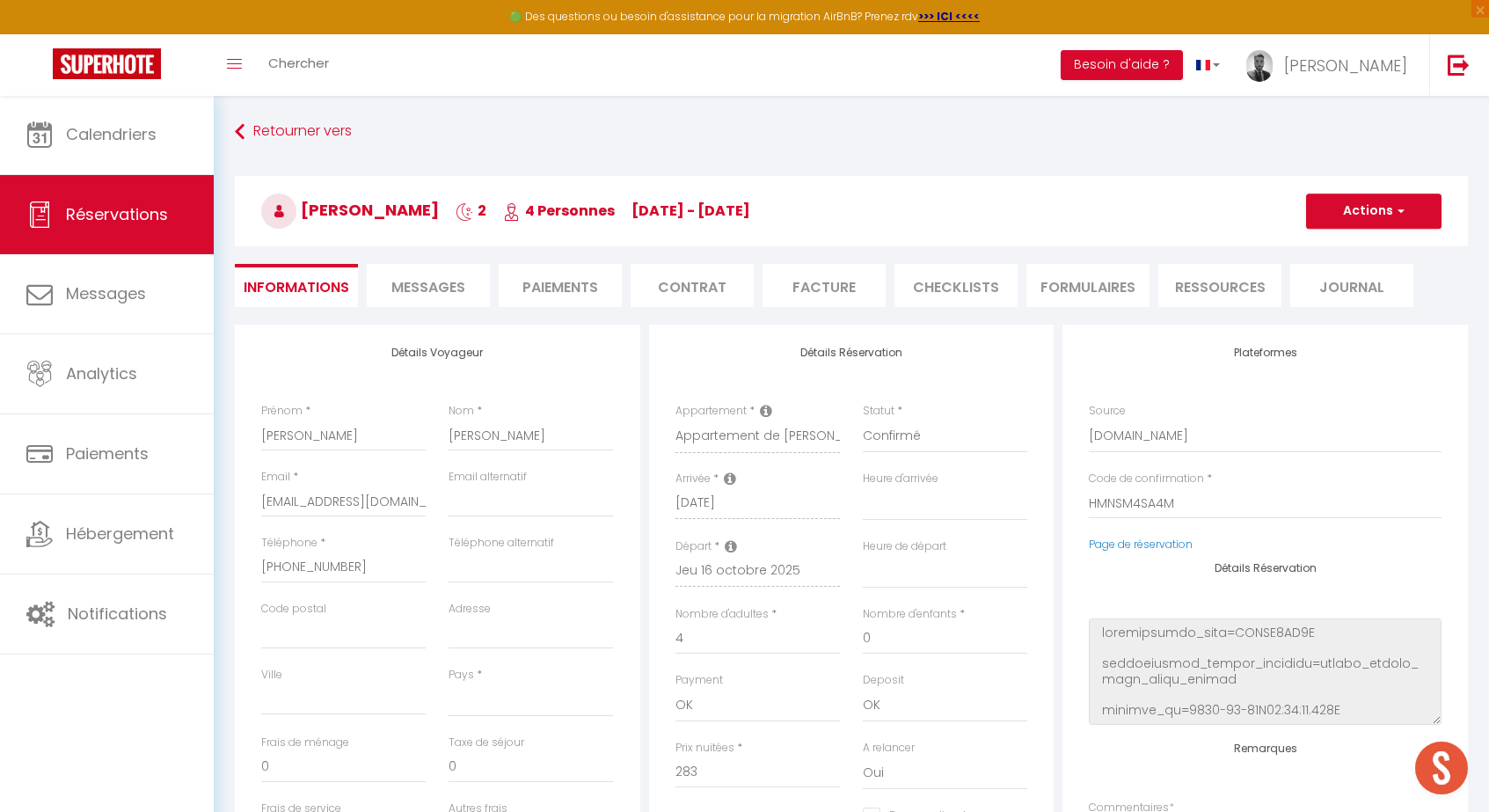
click at [1390, 224] on button "Actions" at bounding box center [1373, 210] width 135 height 35
click at [1350, 254] on link "Enregistrer" at bounding box center [1356, 249] width 139 height 23
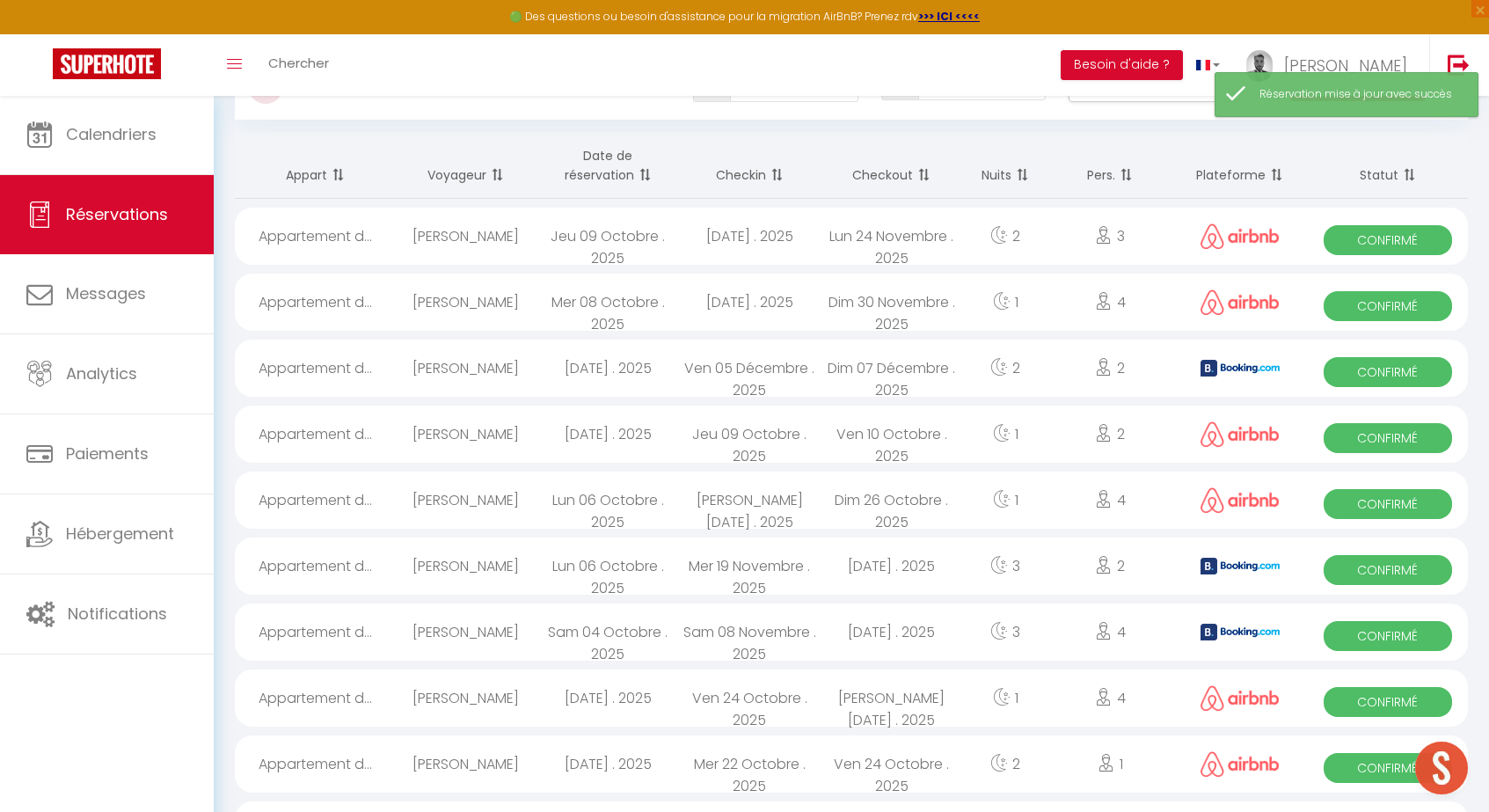
scroll to position [80, 0]
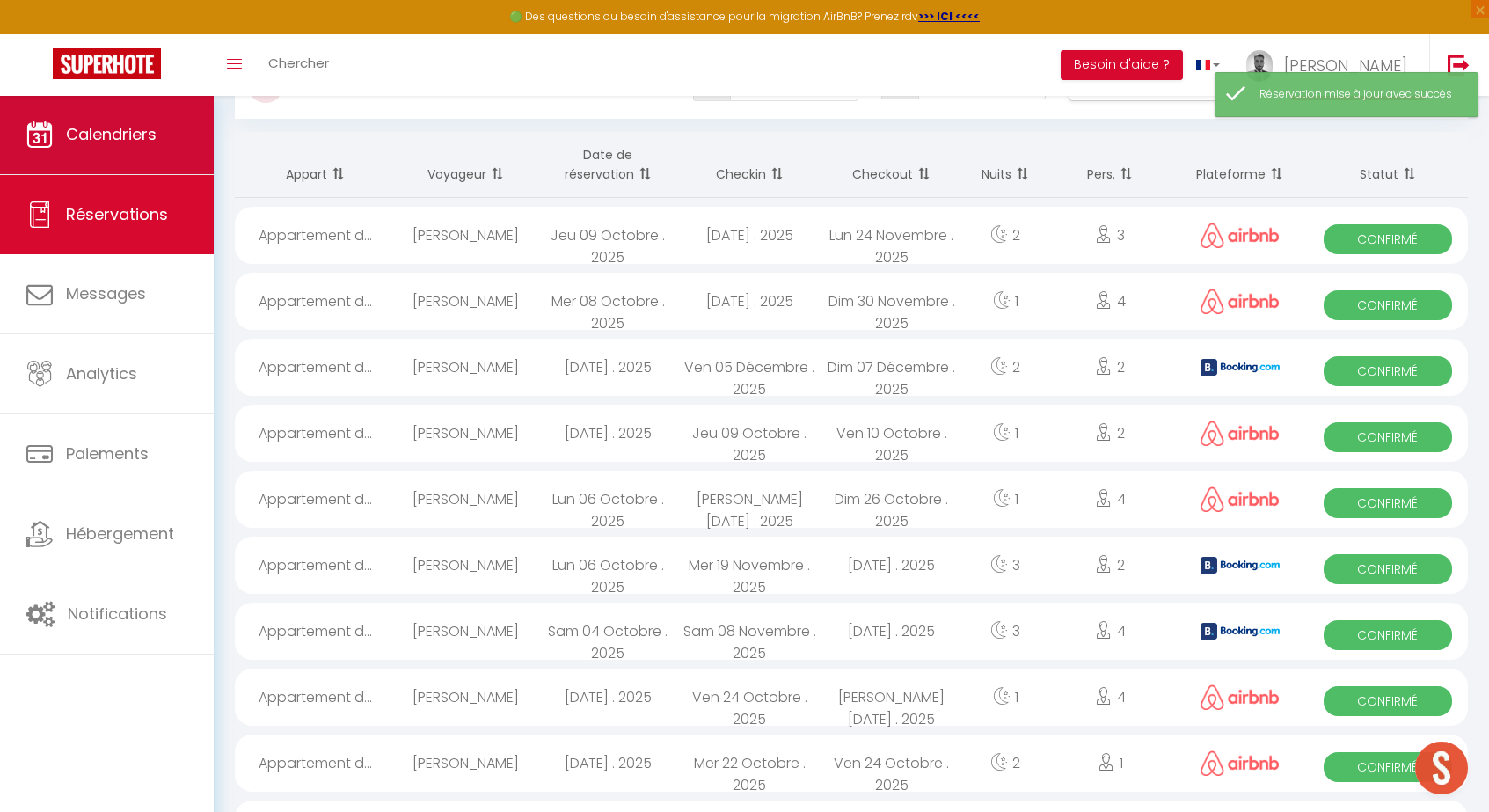
click at [112, 121] on link "Calendriers" at bounding box center [107, 134] width 214 height 79
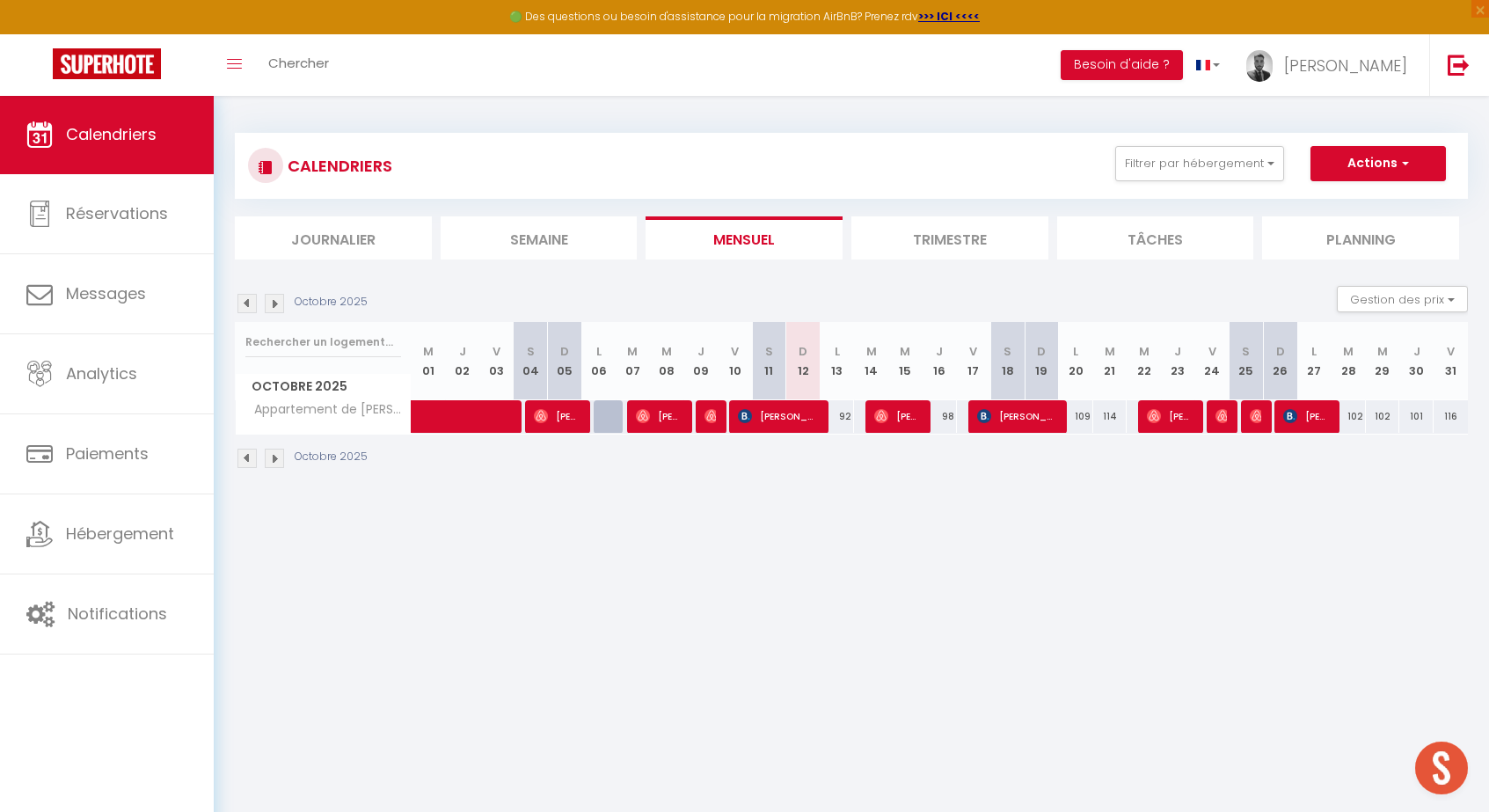
click at [911, 406] on span "[PERSON_NAME]" at bounding box center [896, 416] width 45 height 34
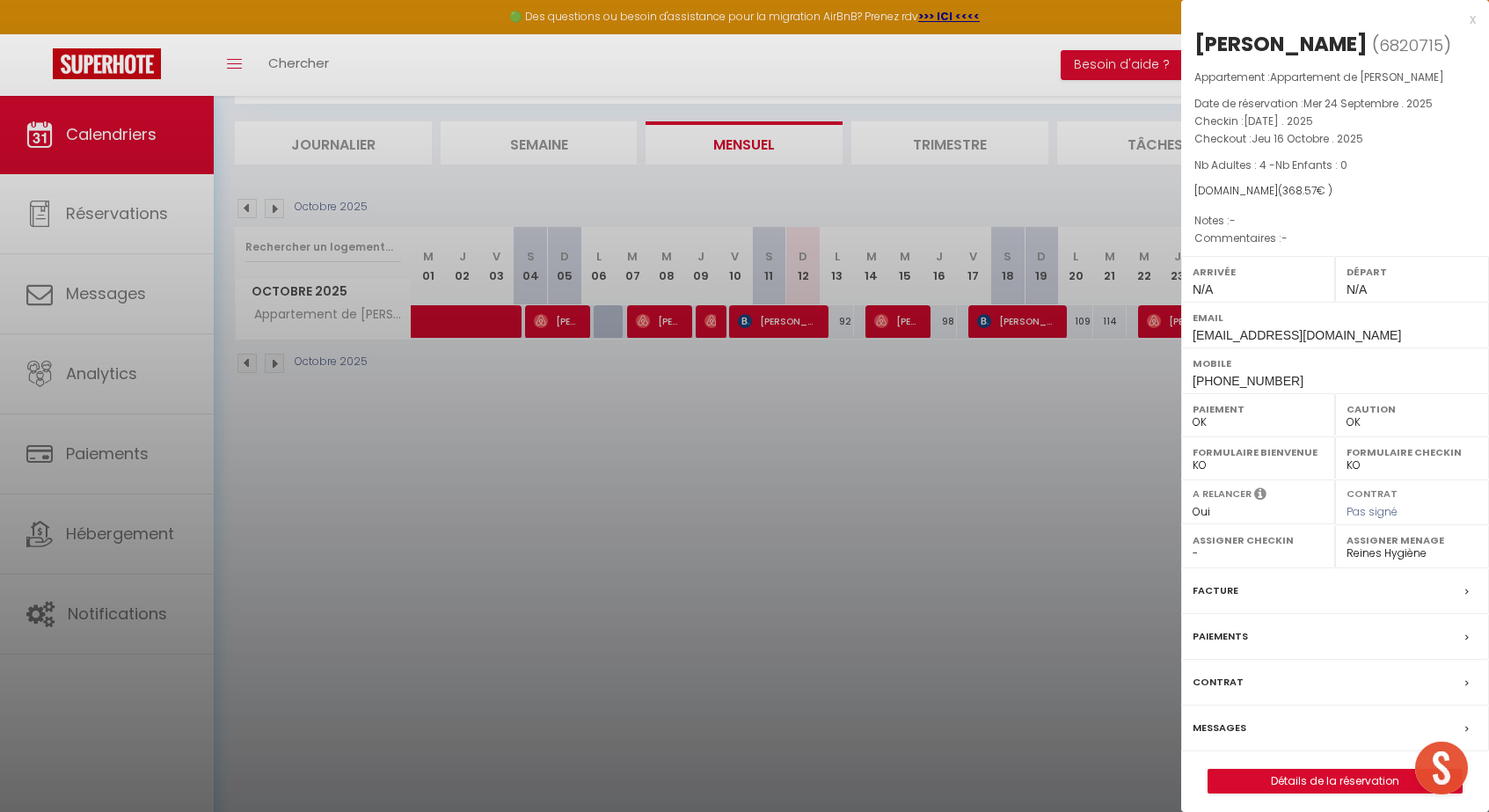
scroll to position [95, 0]
click at [1315, 775] on link "Détails de la réservation" at bounding box center [1335, 780] width 253 height 23
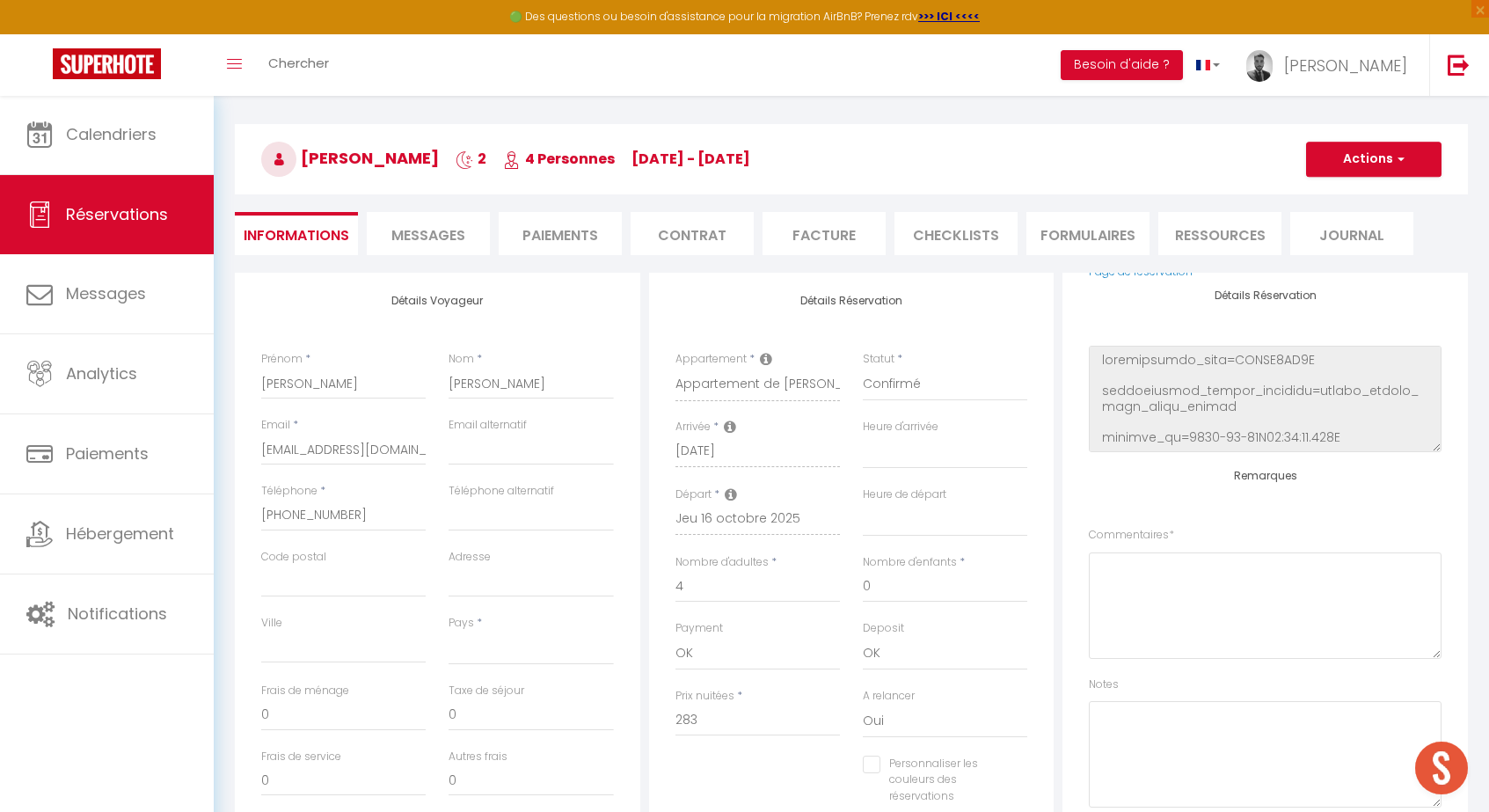
scroll to position [219, 0]
click at [133, 207] on span "Réservations" at bounding box center [117, 214] width 102 height 22
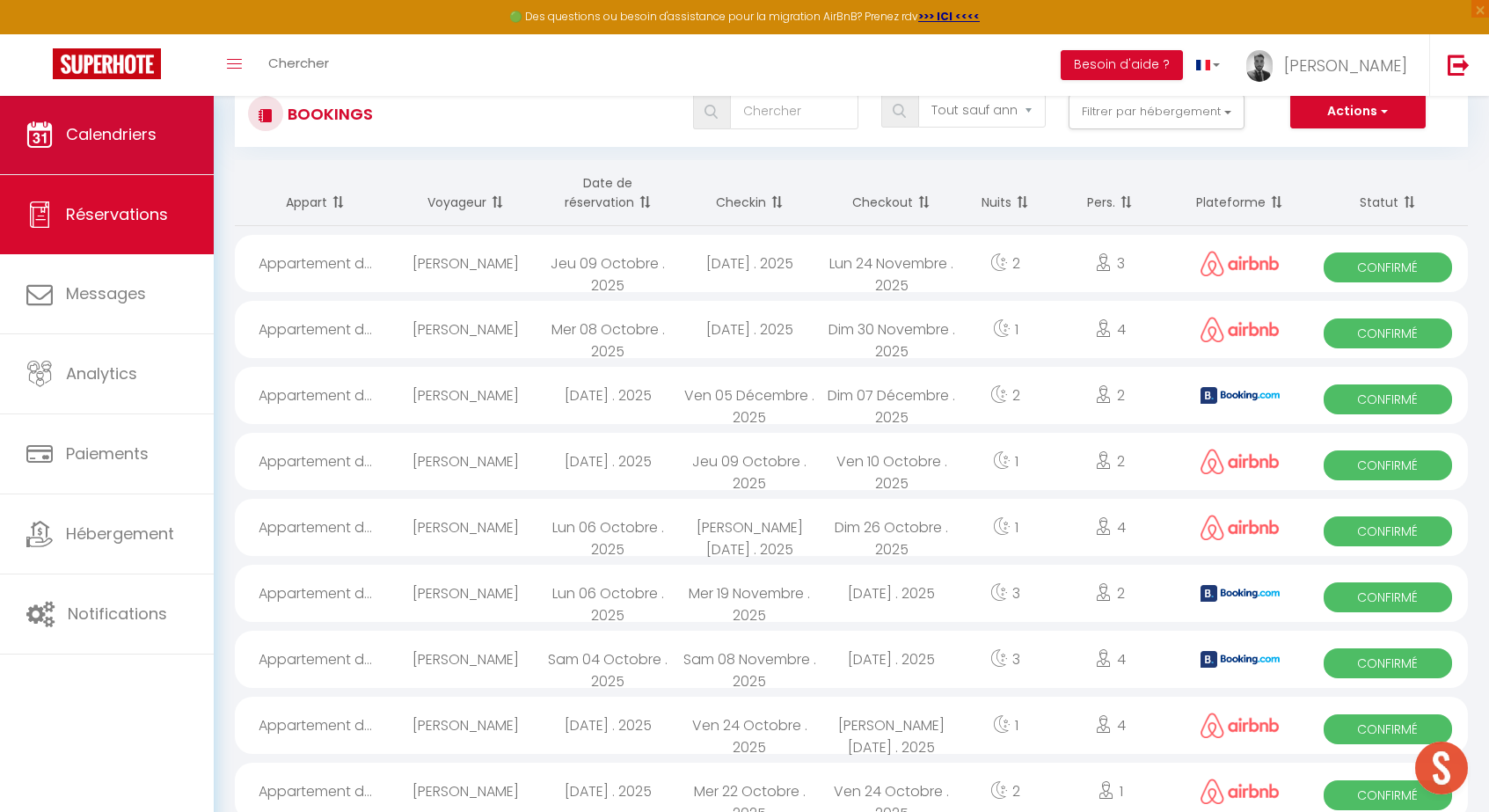
click at [132, 106] on link "Calendriers" at bounding box center [107, 134] width 214 height 79
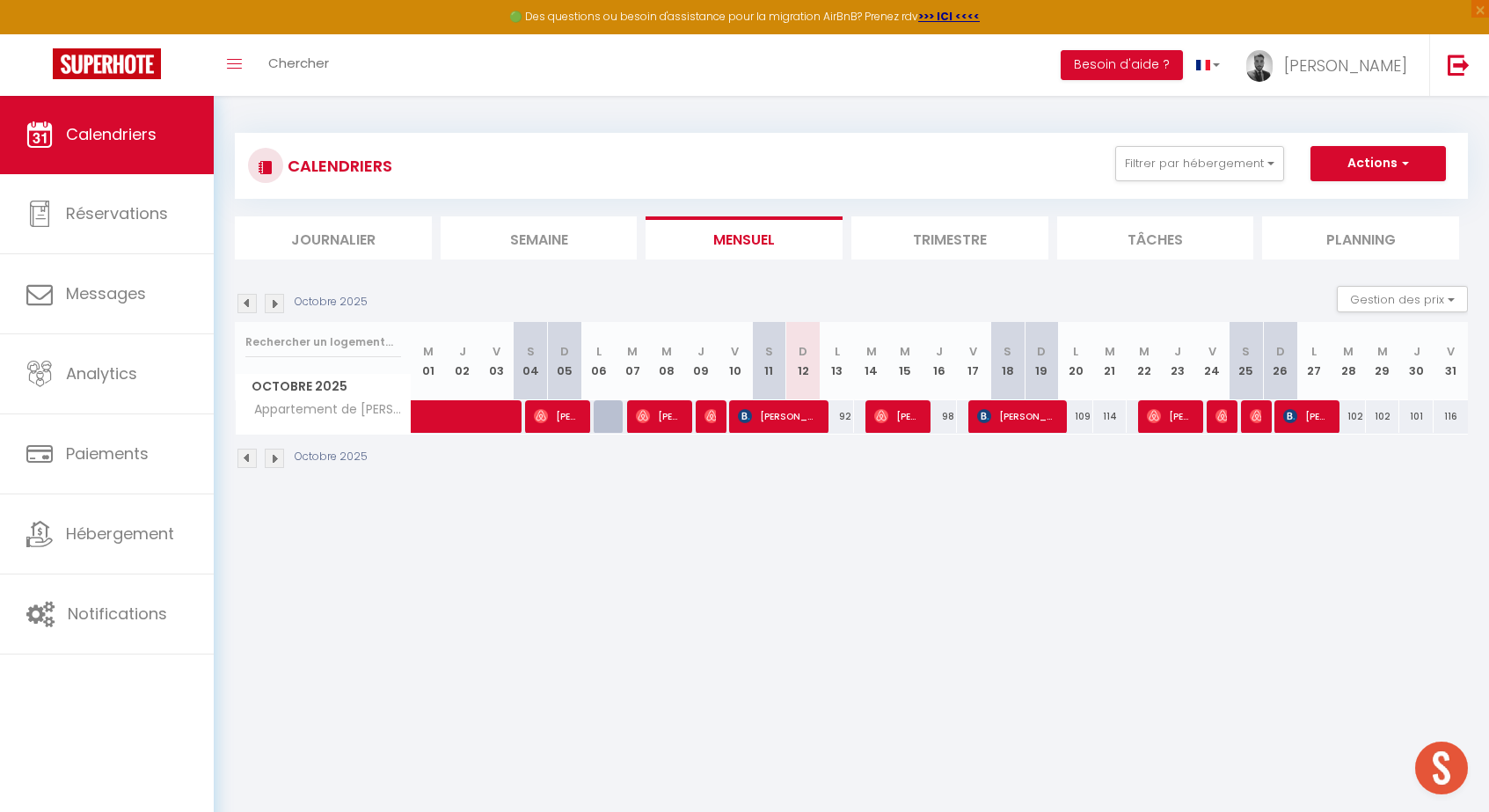
click at [885, 417] on img at bounding box center [881, 416] width 15 height 15
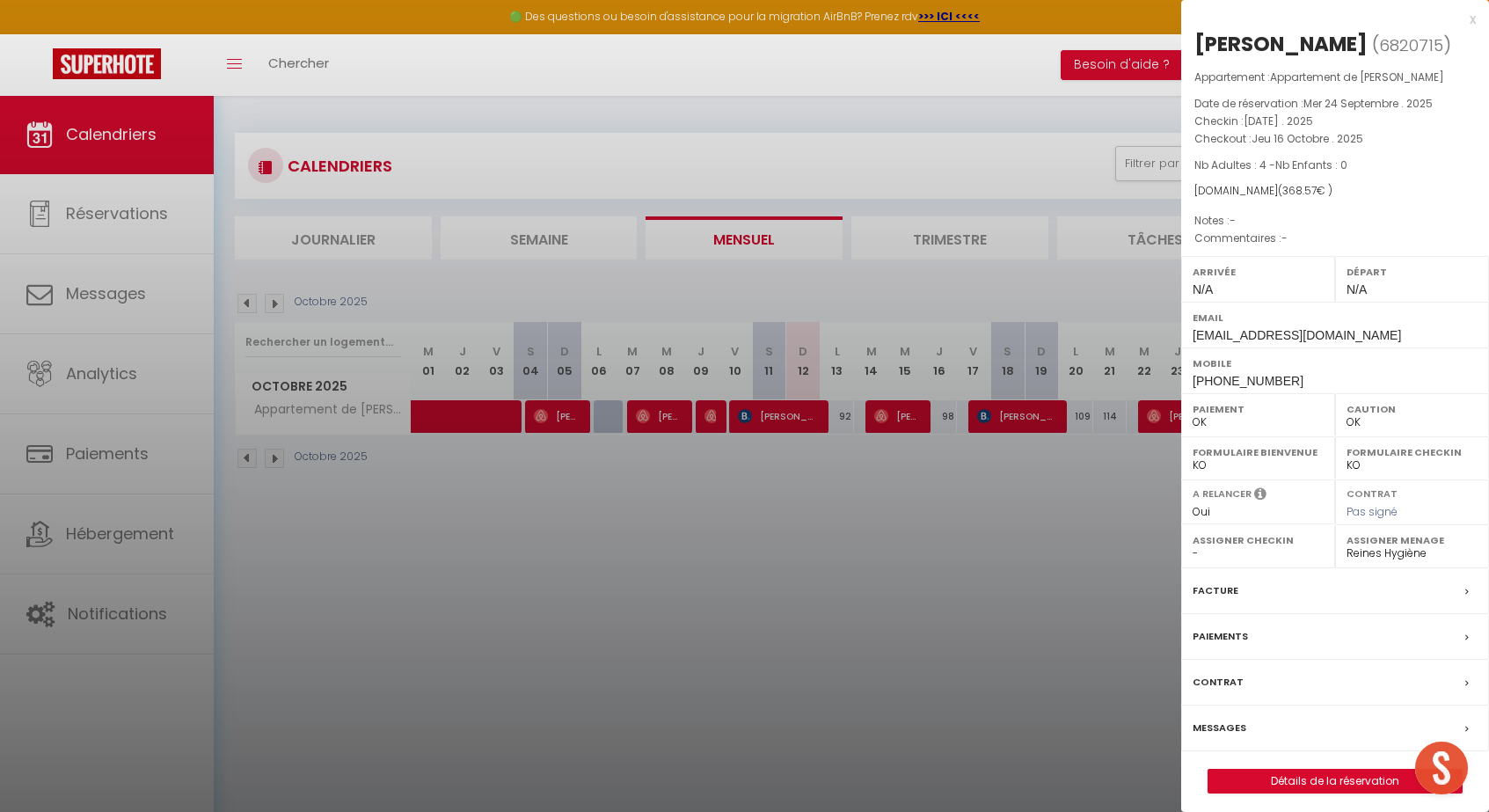
click at [1379, 46] on span "6820715" at bounding box center [1411, 45] width 64 height 22
copy span "6820715"
click at [160, 476] on div at bounding box center [744, 406] width 1489 height 812
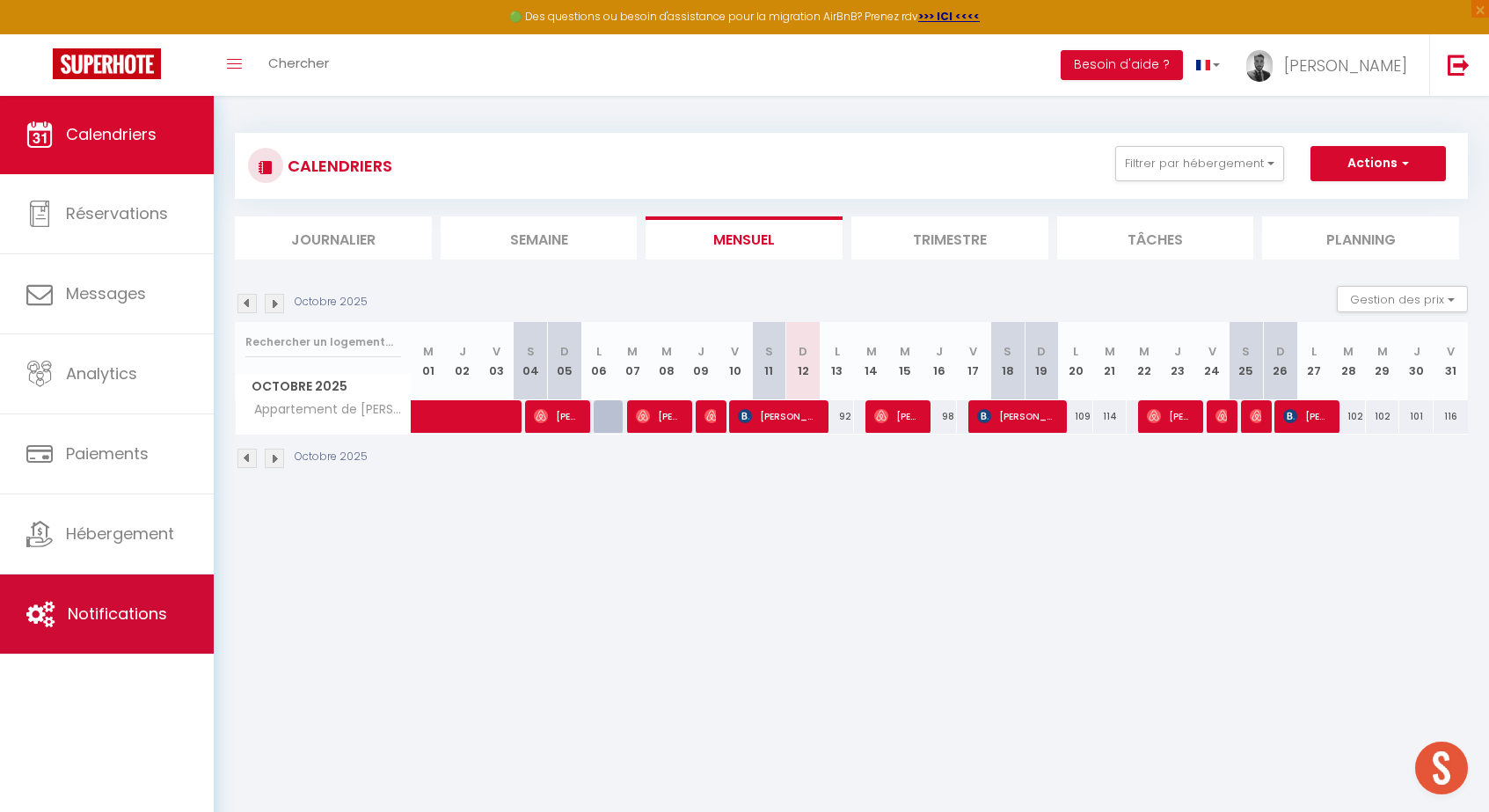
click at [145, 586] on link "Notifications" at bounding box center [107, 613] width 214 height 79
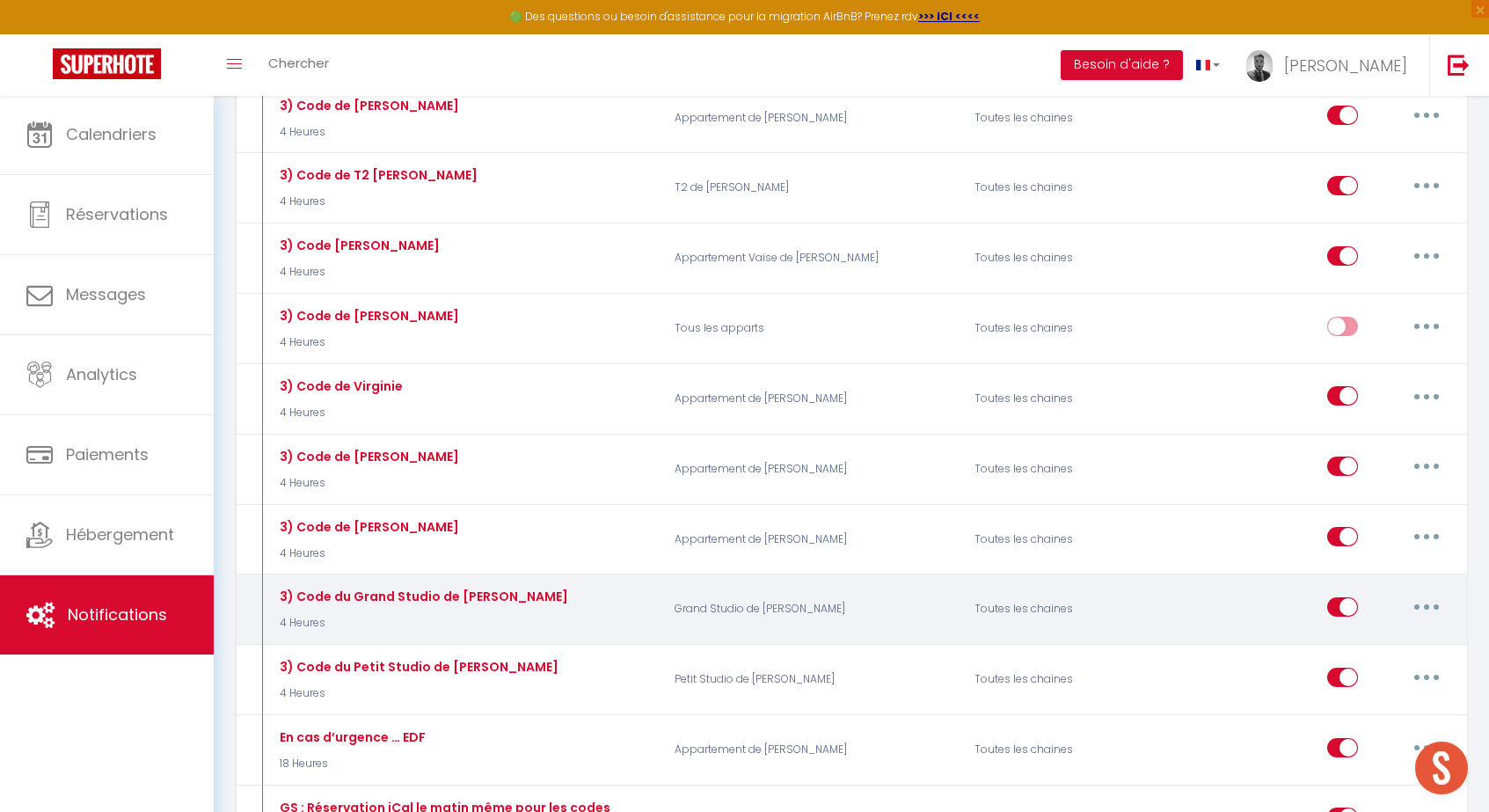
scroll to position [5455, 0]
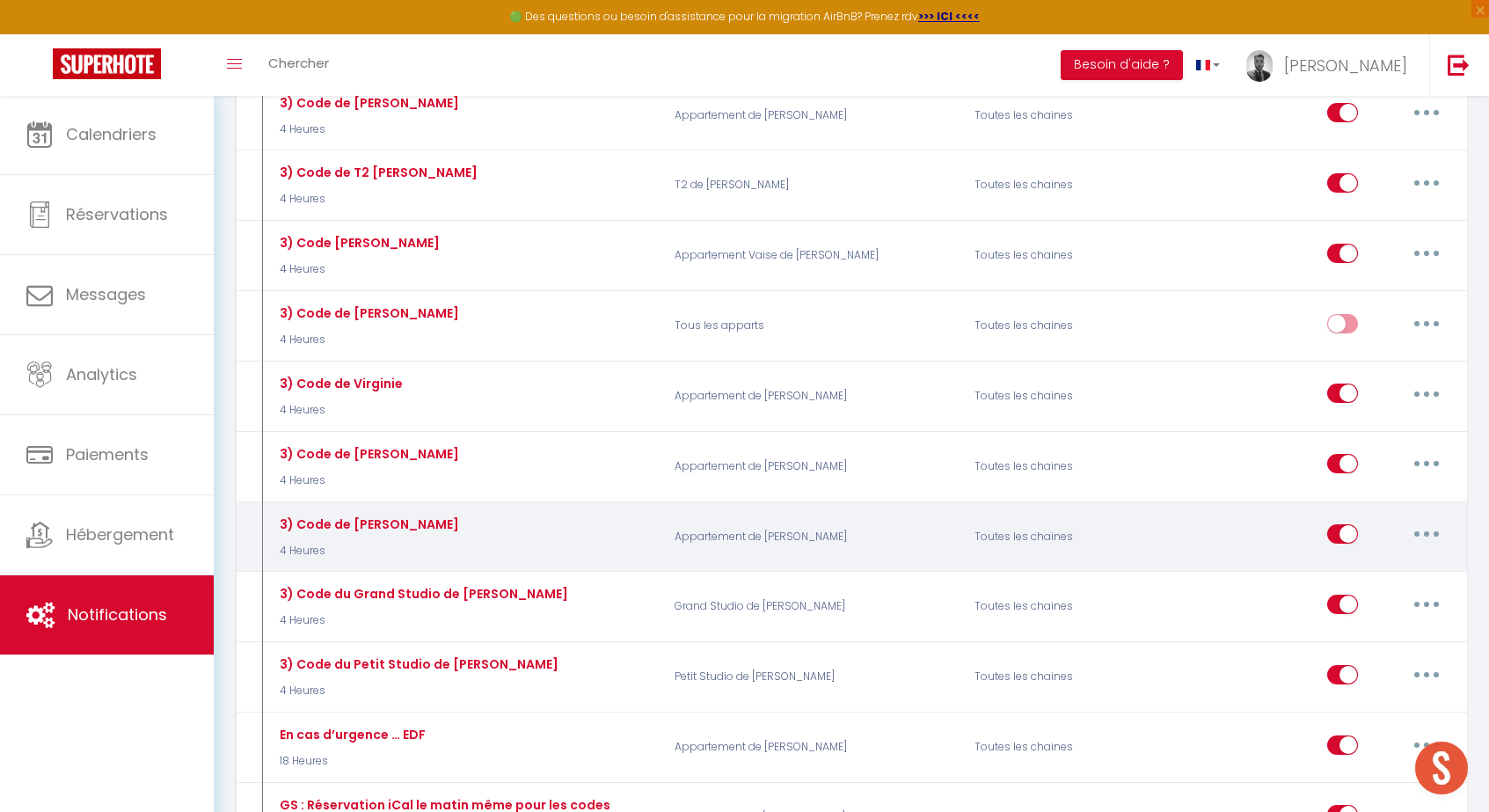
click at [1428, 511] on div "Editer Dupliquer Tester Supprimer" at bounding box center [1389, 536] width 124 height 51
click at [1428, 520] on button "button" at bounding box center [1426, 533] width 49 height 28
click at [1386, 559] on link "Editer" at bounding box center [1380, 573] width 130 height 30
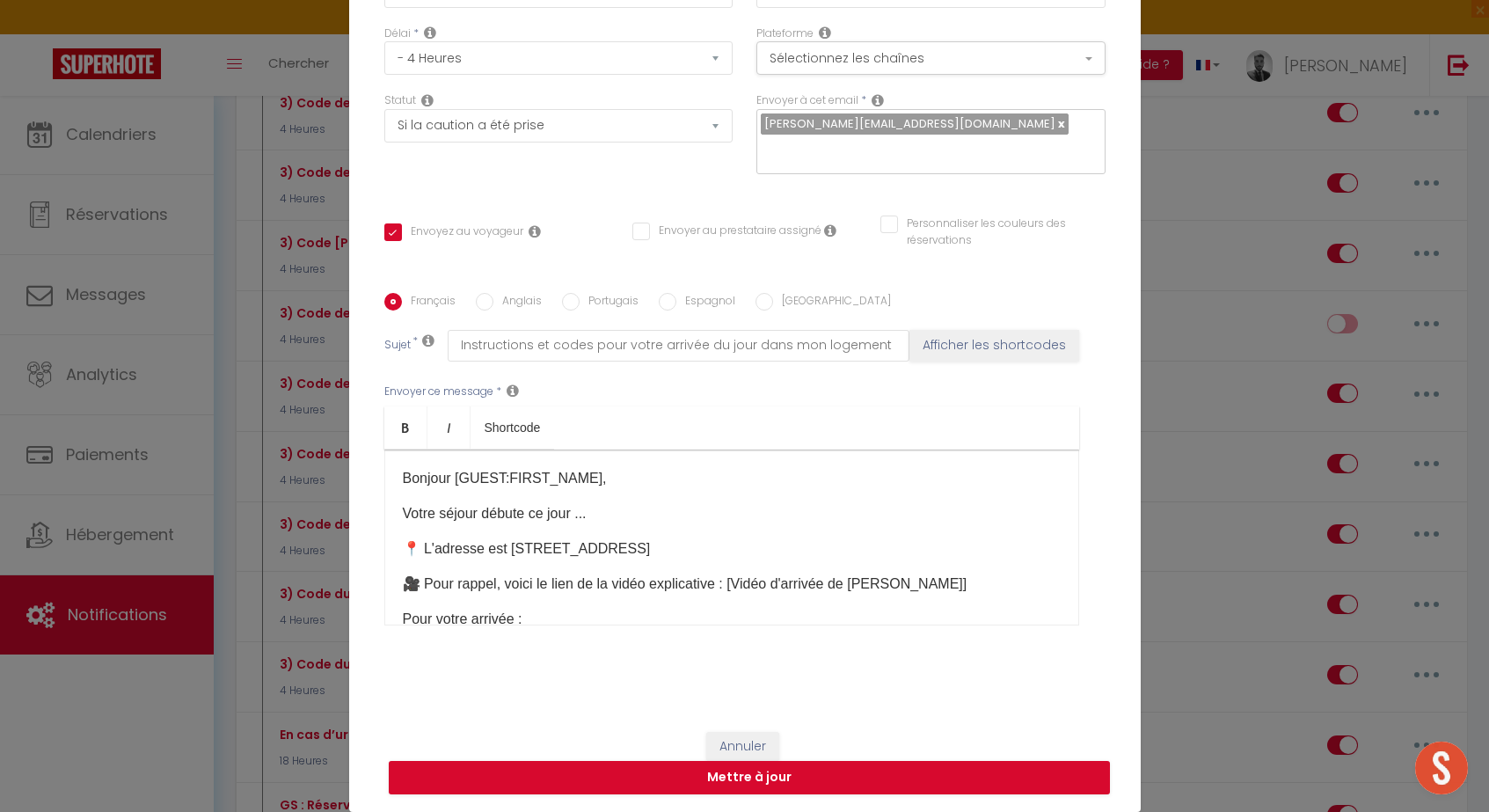
scroll to position [141, 0]
click at [730, 737] on button "Annuler" at bounding box center [742, 747] width 73 height 30
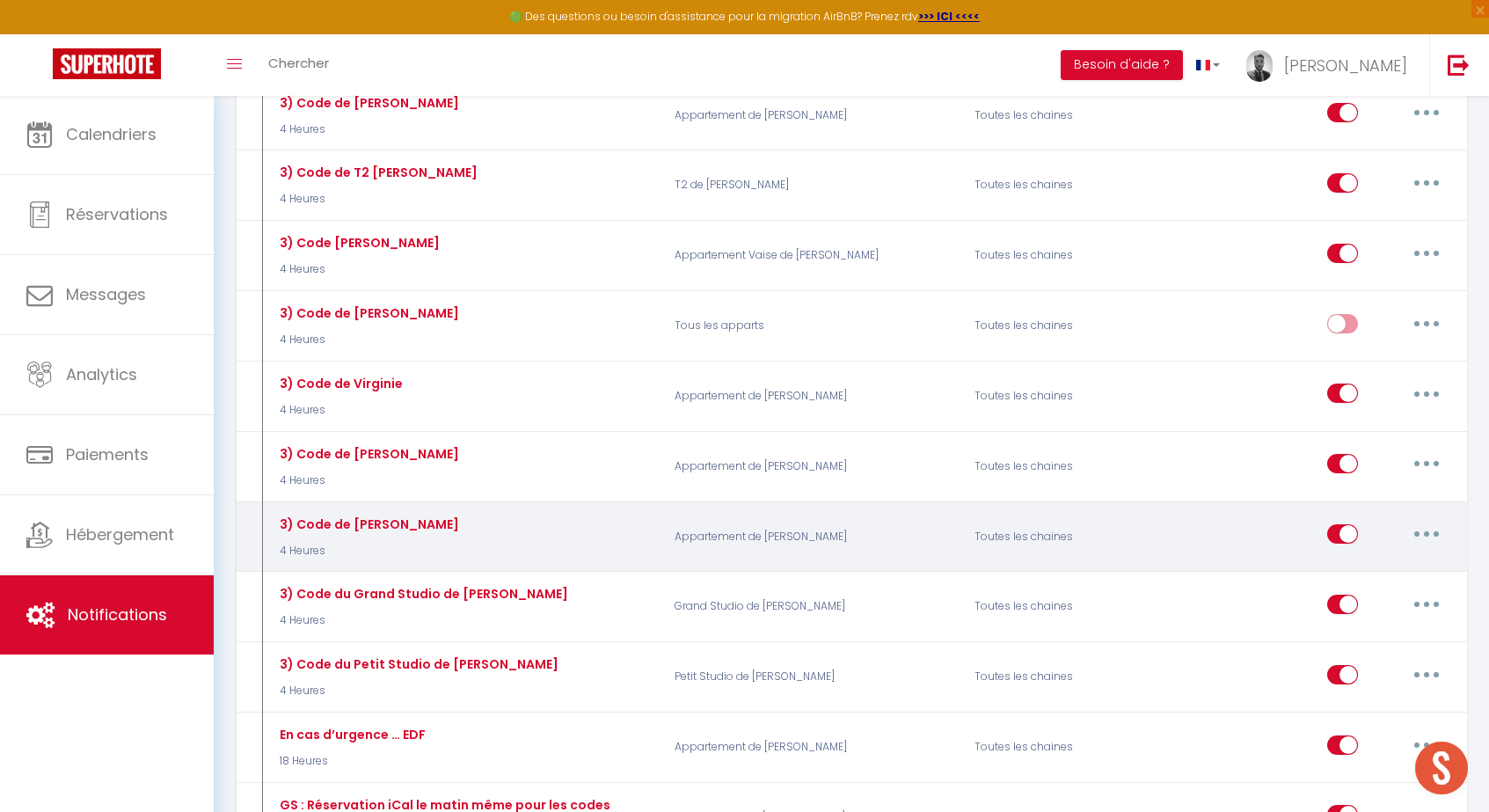
click at [1432, 511] on div "Editer Dupliquer Tester Supprimer" at bounding box center [1389, 536] width 124 height 51
click at [1427, 520] on button "button" at bounding box center [1426, 533] width 49 height 28
click at [1368, 622] on link "Tester" at bounding box center [1380, 637] width 130 height 30
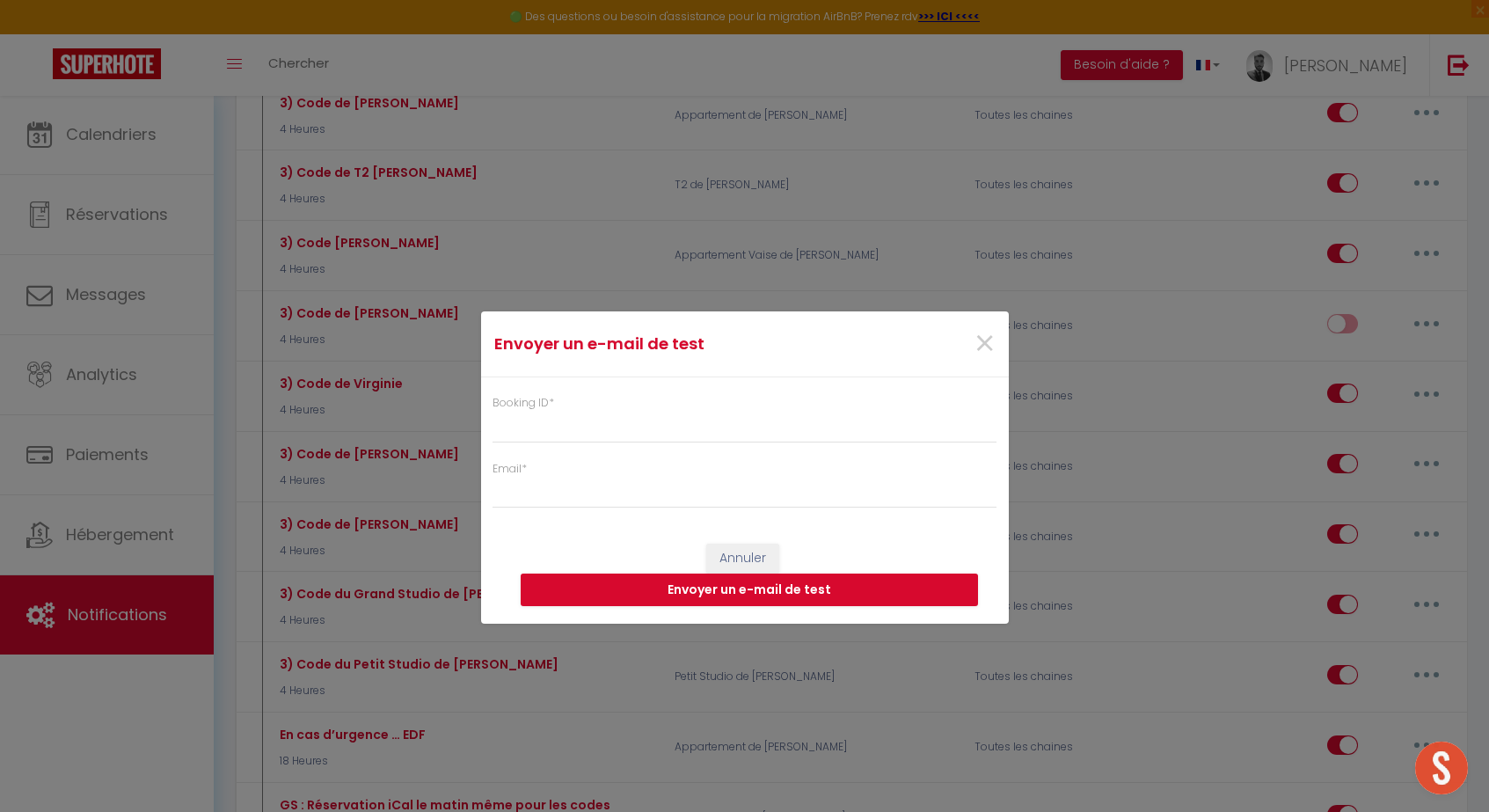
click at [724, 446] on div "Booking ID * Email *" at bounding box center [745, 443] width 528 height 132
click at [707, 437] on input "Booking ID *" at bounding box center [745, 426] width 504 height 32
paste input "6820715"
click at [677, 471] on div "Email *" at bounding box center [745, 484] width 504 height 48
click at [671, 477] on input "Email *" at bounding box center [745, 492] width 504 height 32
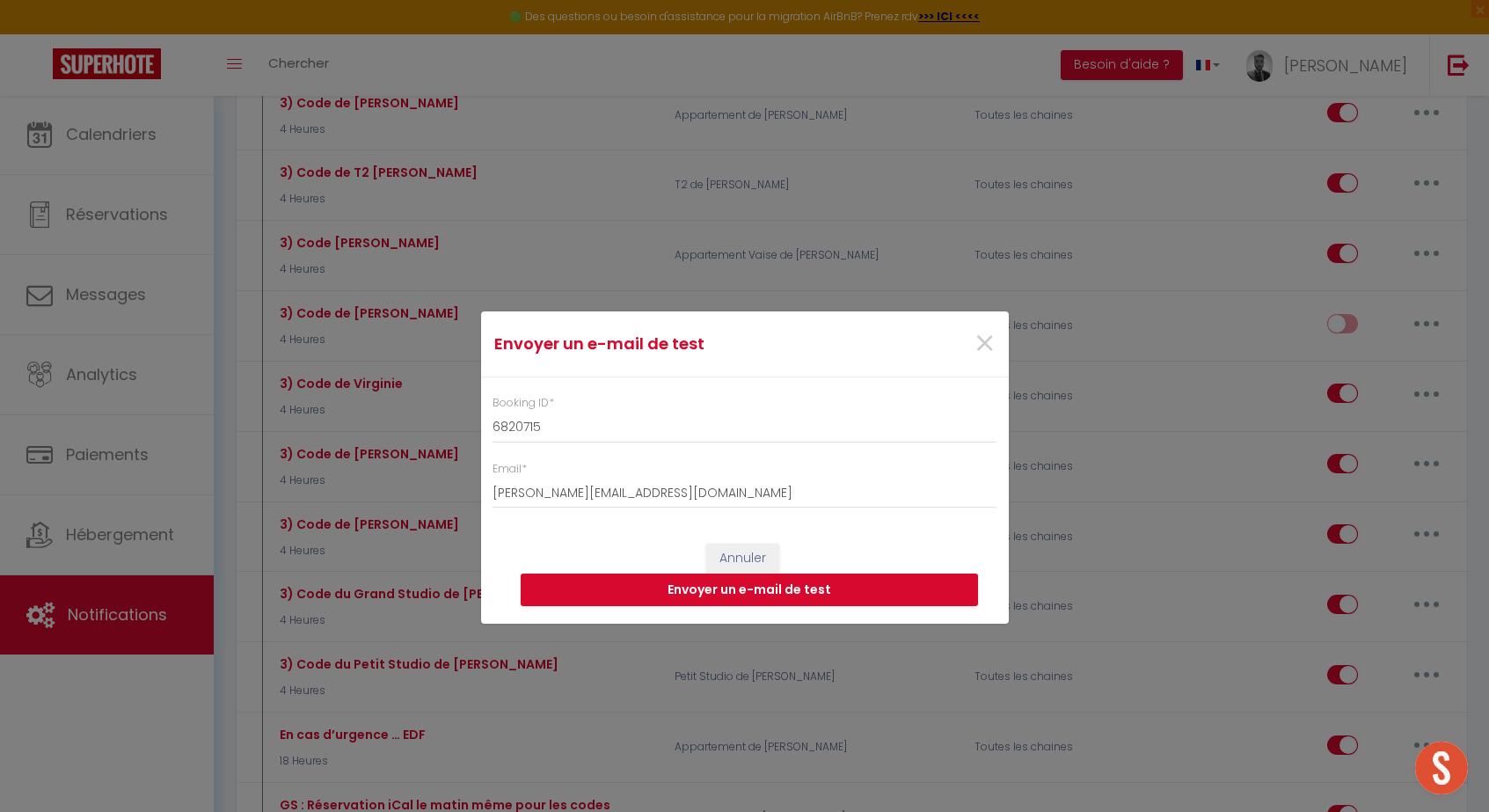
click at [681, 607] on div "Annuler Envoyer un e-mail de test" at bounding box center [745, 575] width 528 height 98
click at [687, 592] on button "Envoyer un e-mail de test" at bounding box center [749, 590] width 457 height 34
click at [978, 348] on span "×" at bounding box center [985, 344] width 22 height 53
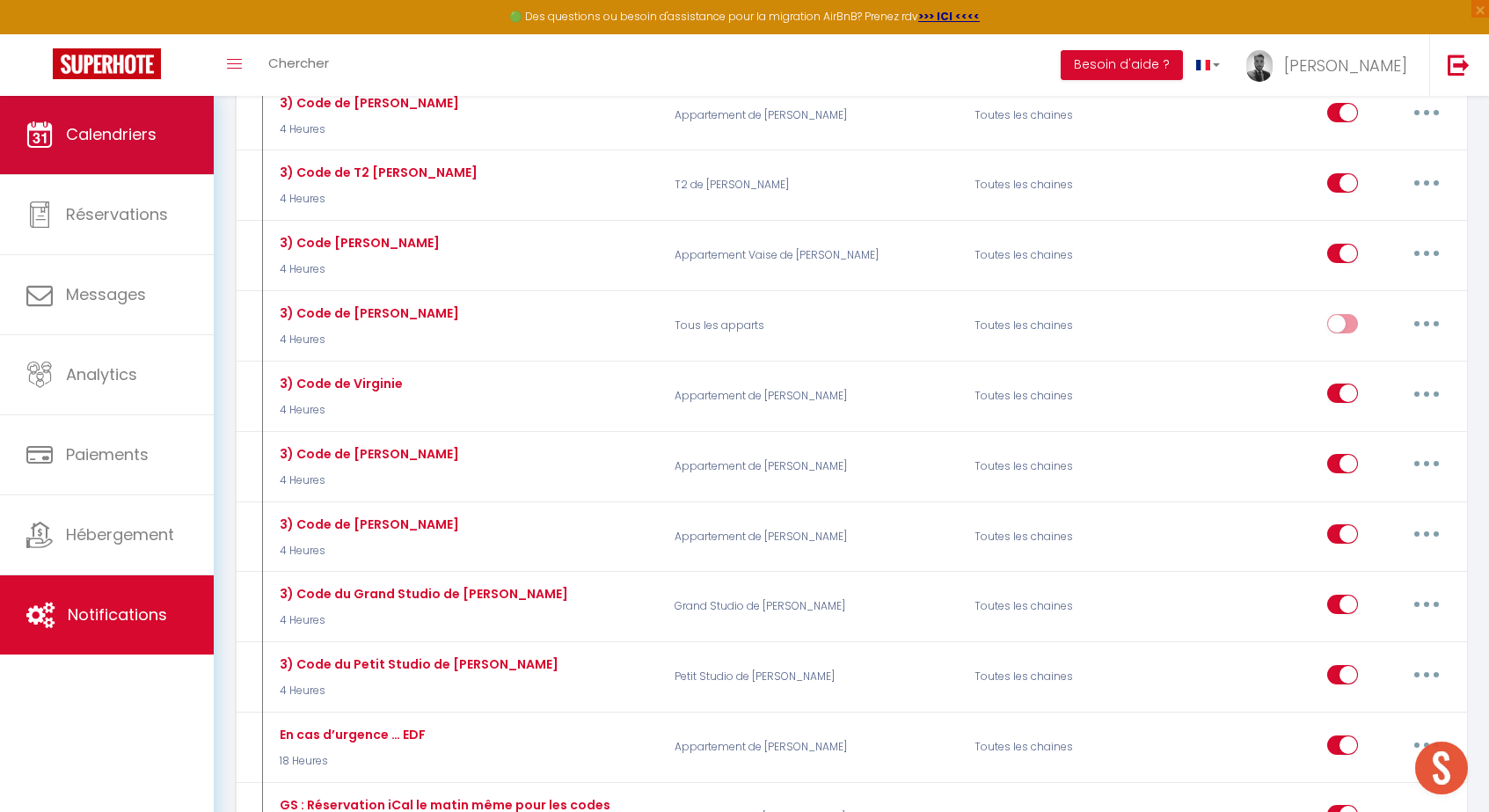
click at [93, 136] on span "Calendriers" at bounding box center [112, 134] width 91 height 22
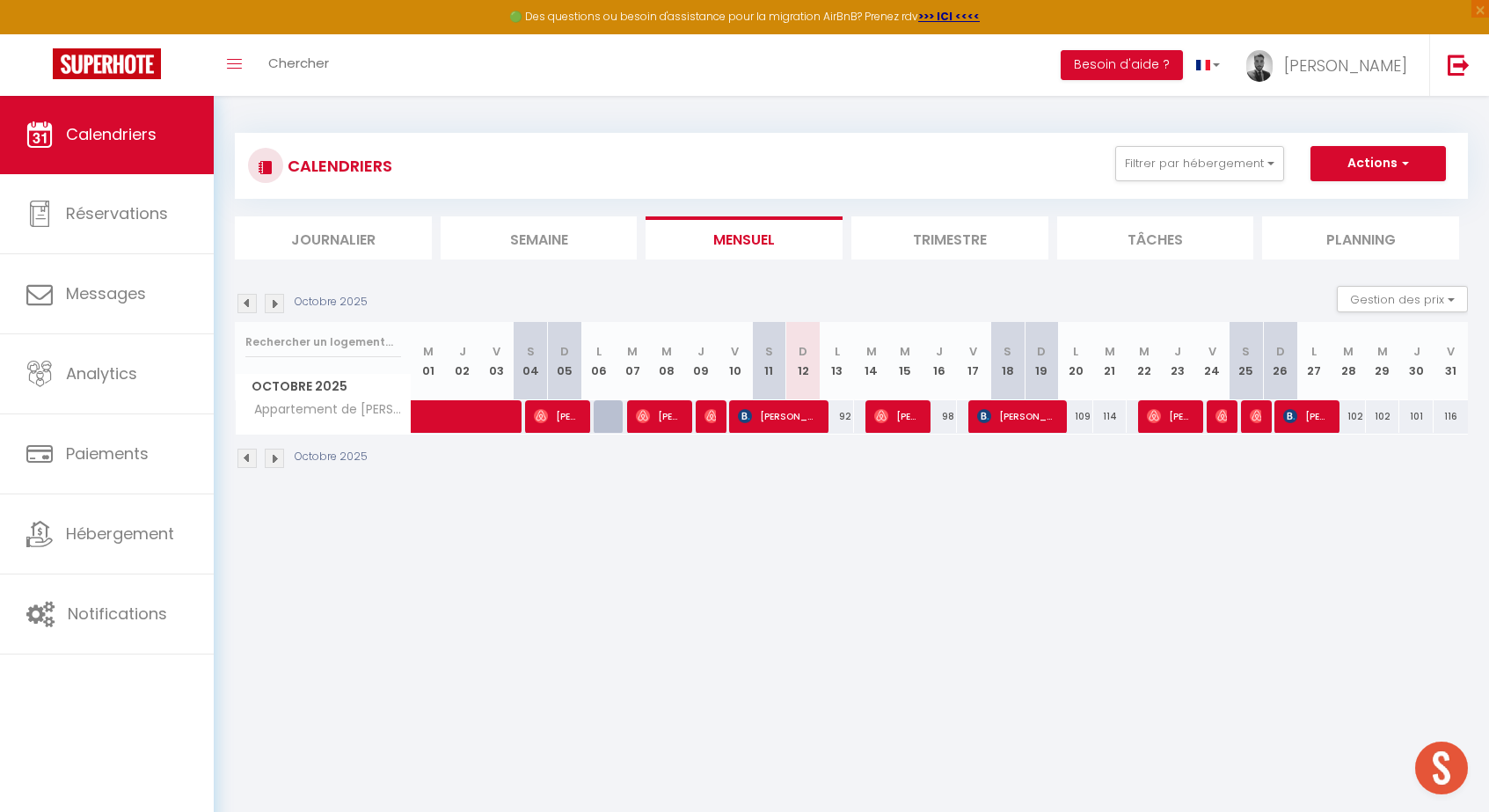
click at [901, 421] on span "[PERSON_NAME]" at bounding box center [896, 416] width 45 height 34
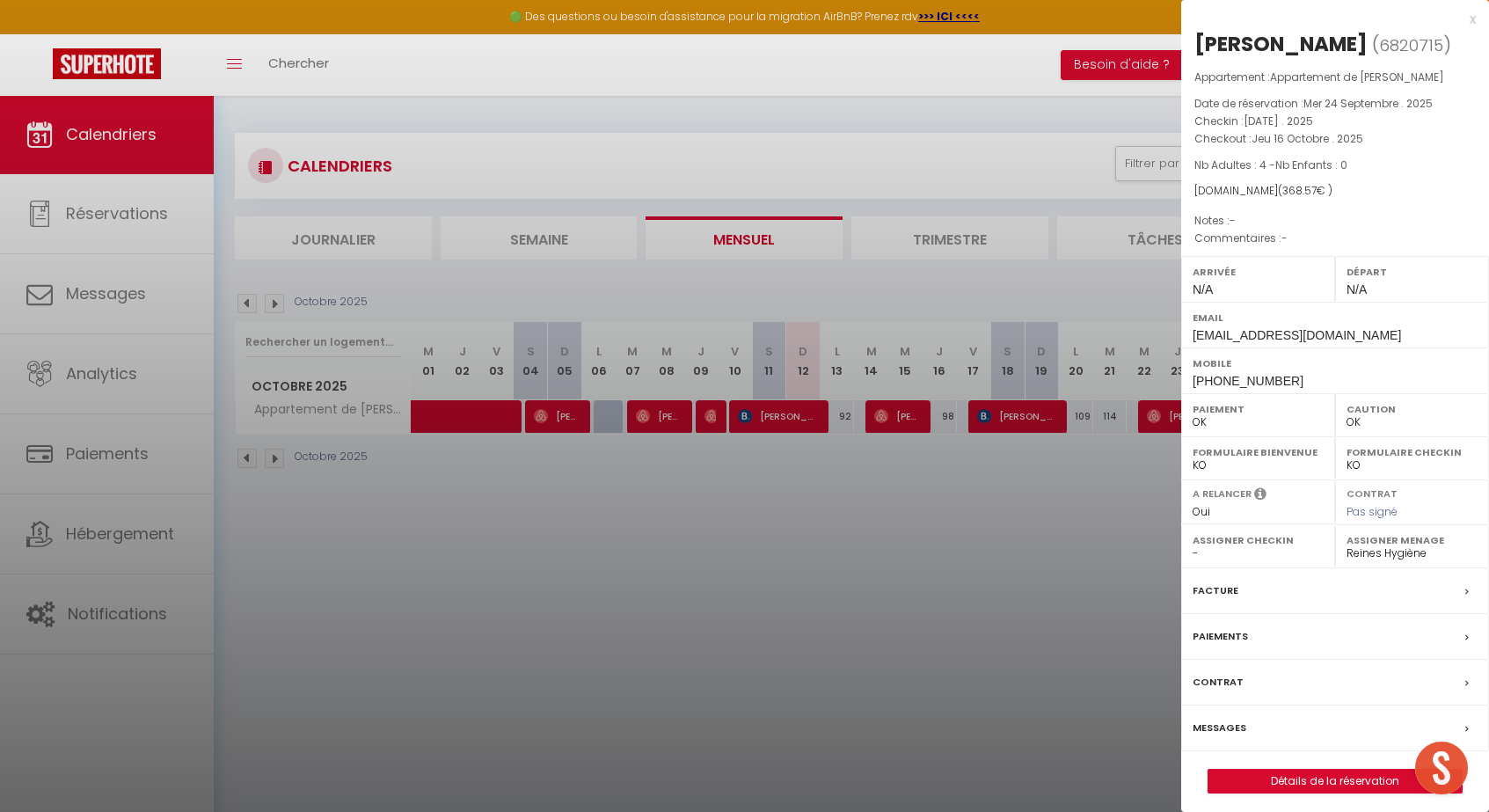
click at [1298, 727] on div "Messages" at bounding box center [1335, 728] width 308 height 45
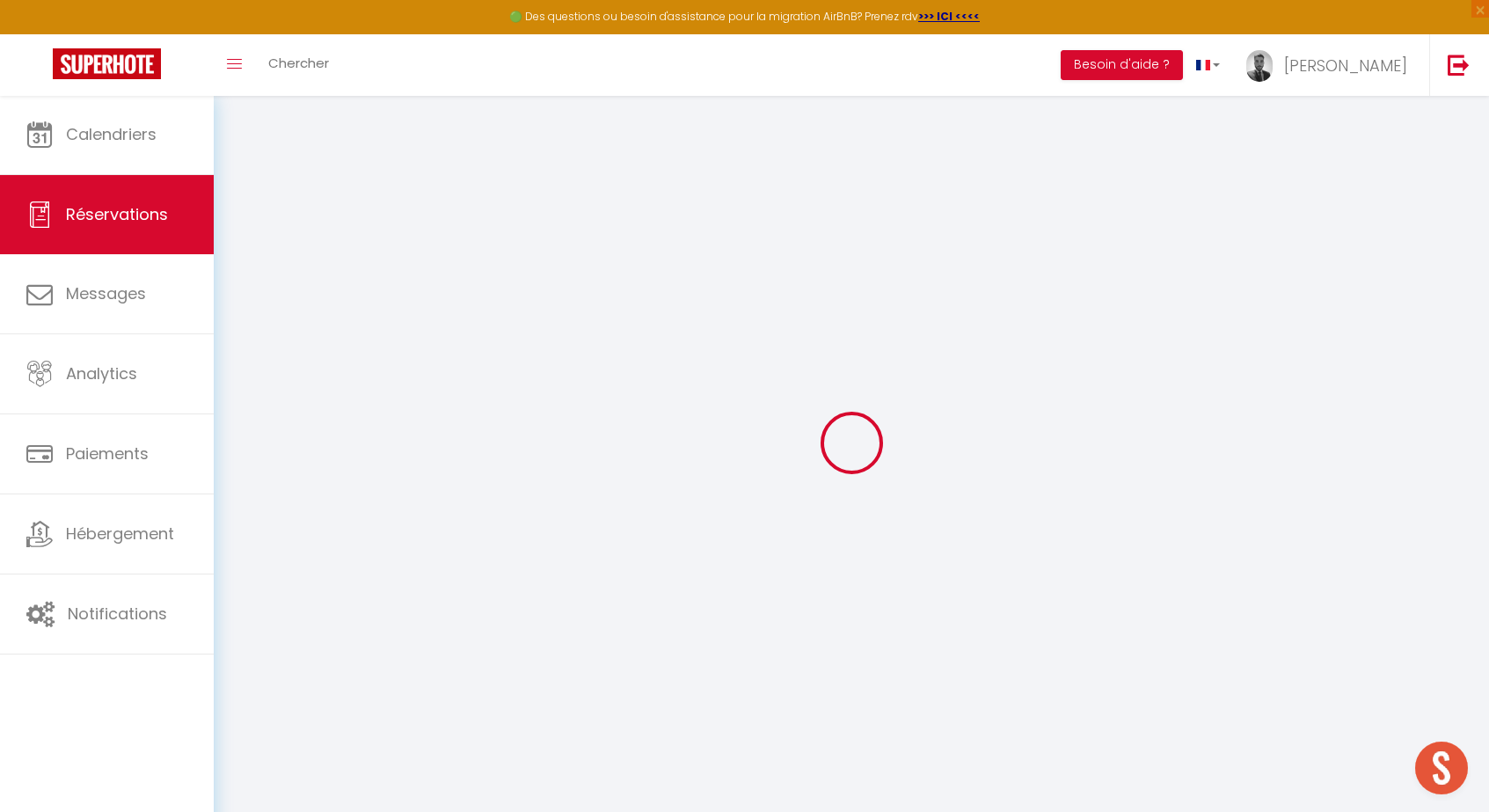
click at [135, 227] on link "Réservations" at bounding box center [107, 214] width 214 height 79
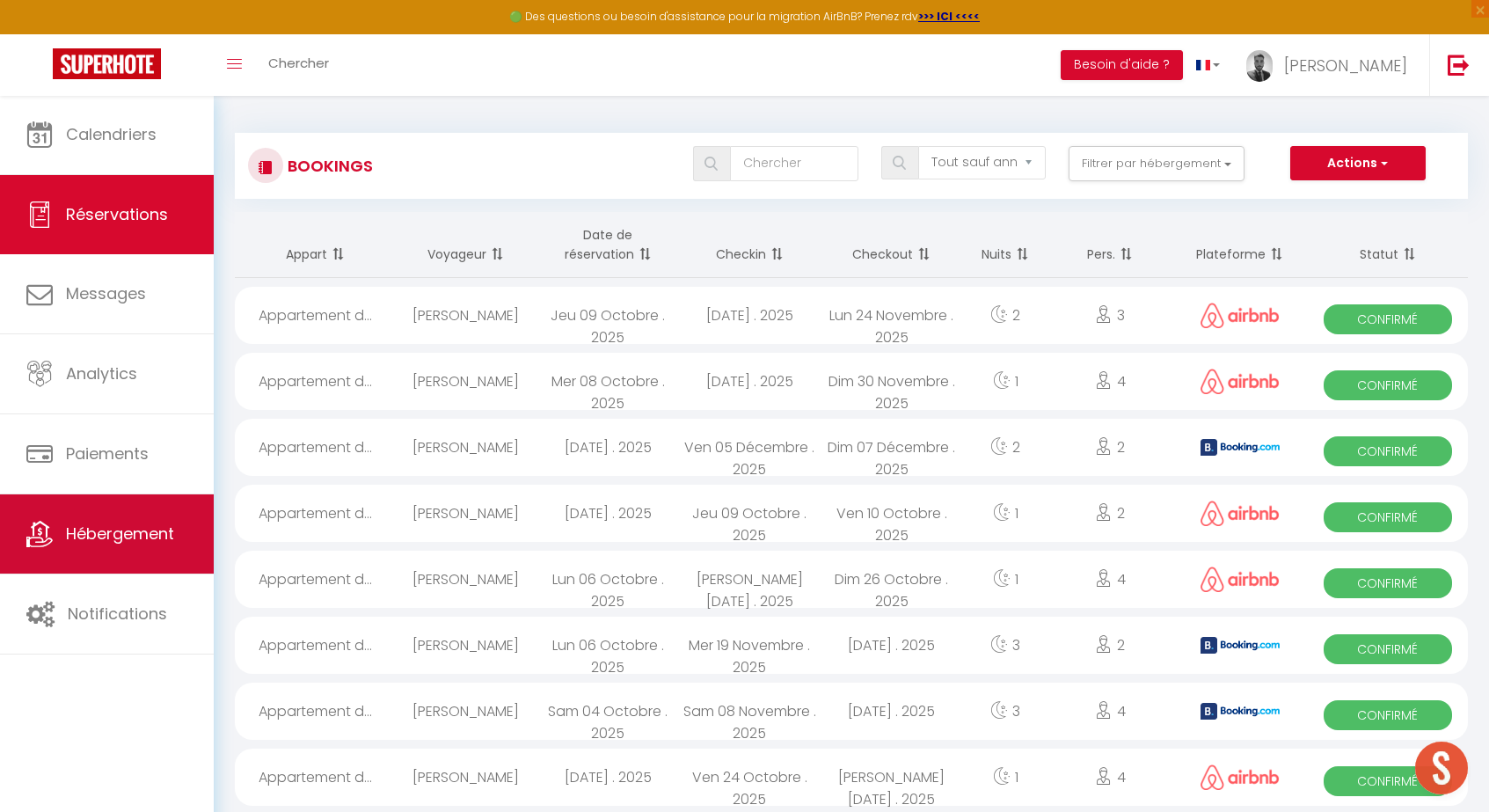
click at [152, 534] on span "Hébergement" at bounding box center [120, 533] width 108 height 22
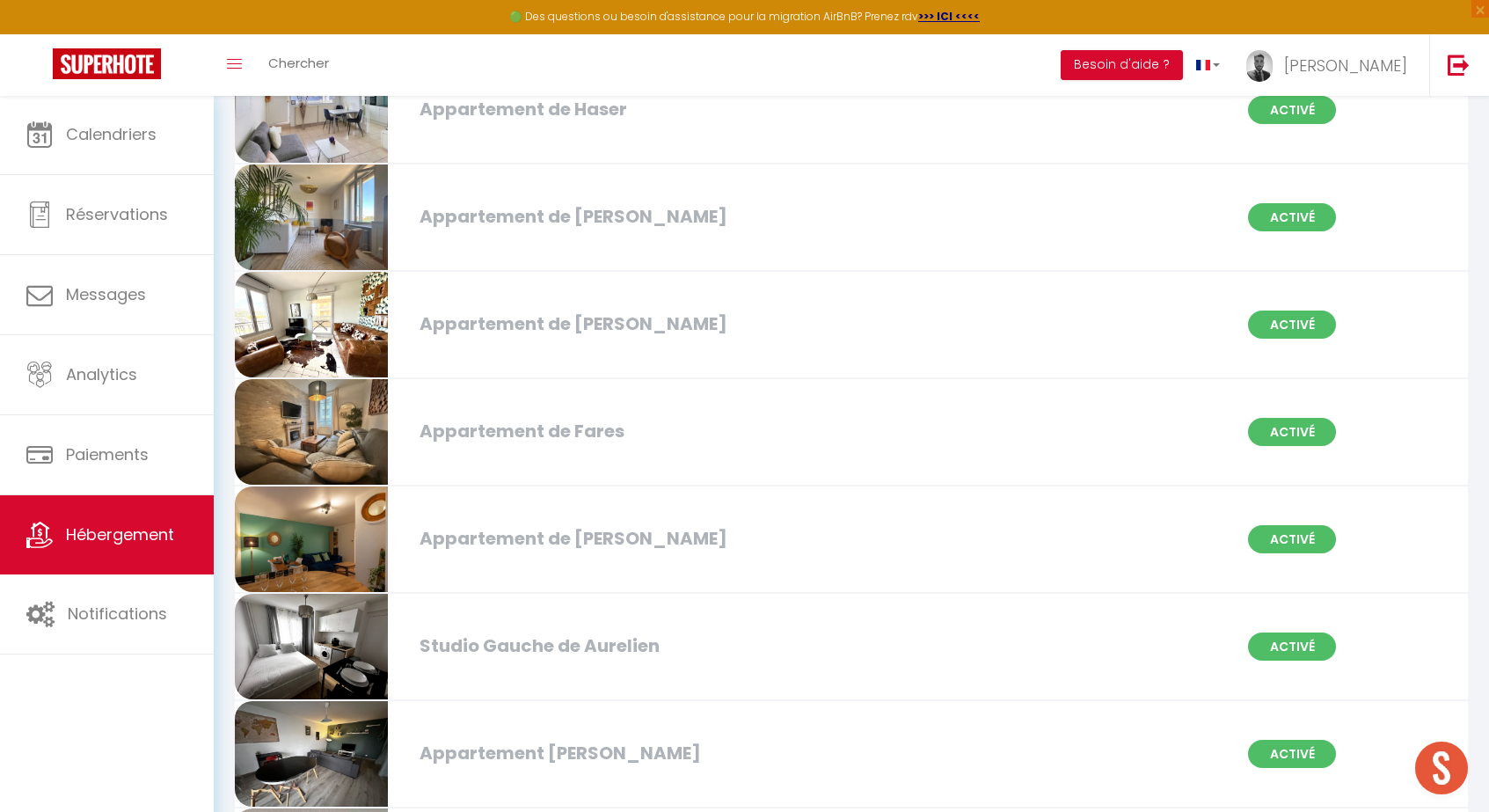
scroll to position [490, 0]
click at [544, 518] on div "Appartement de Yann Activé" at bounding box center [851, 540] width 1256 height 107
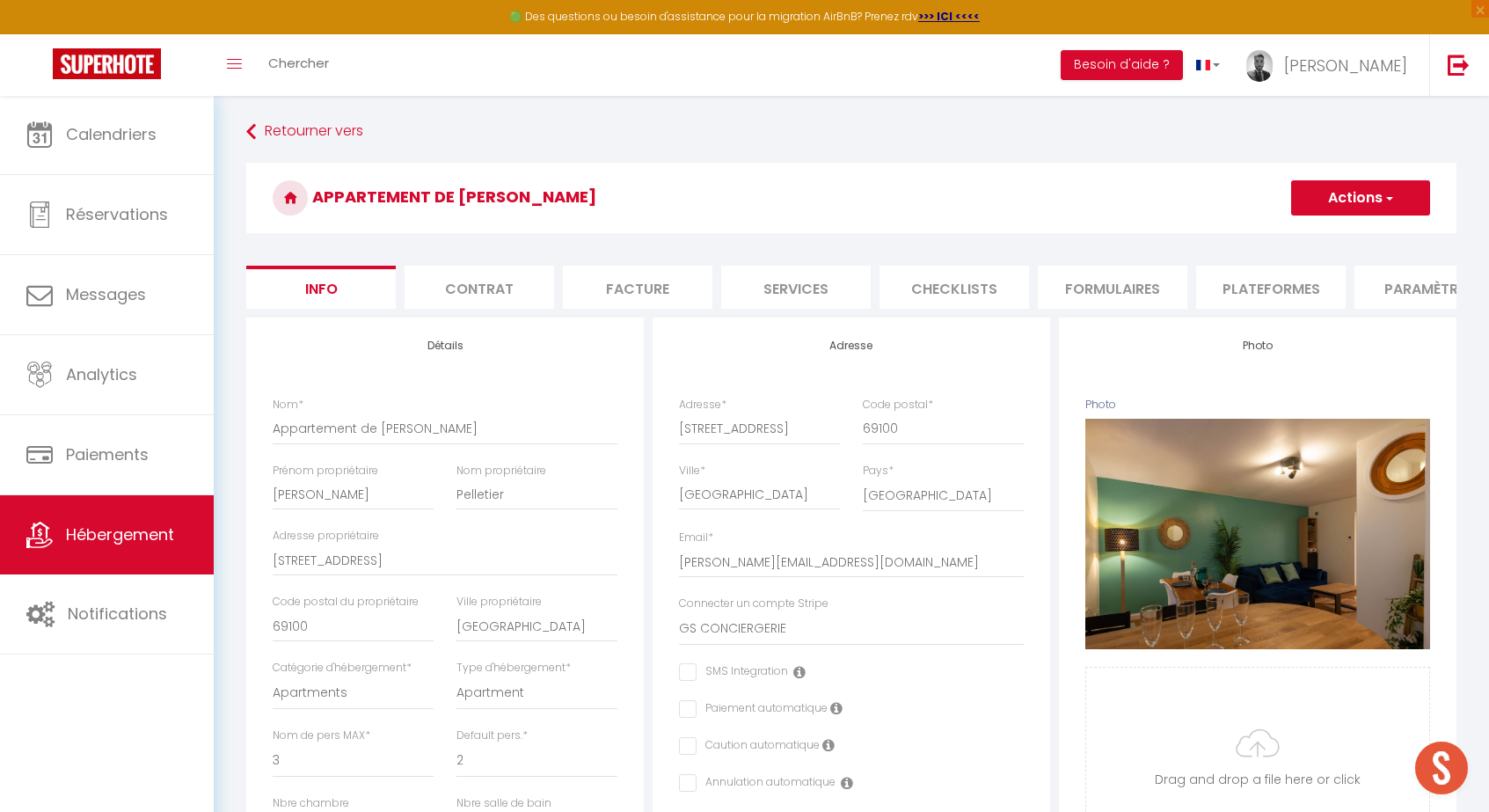
click at [801, 299] on li "Services" at bounding box center [796, 287] width 150 height 43
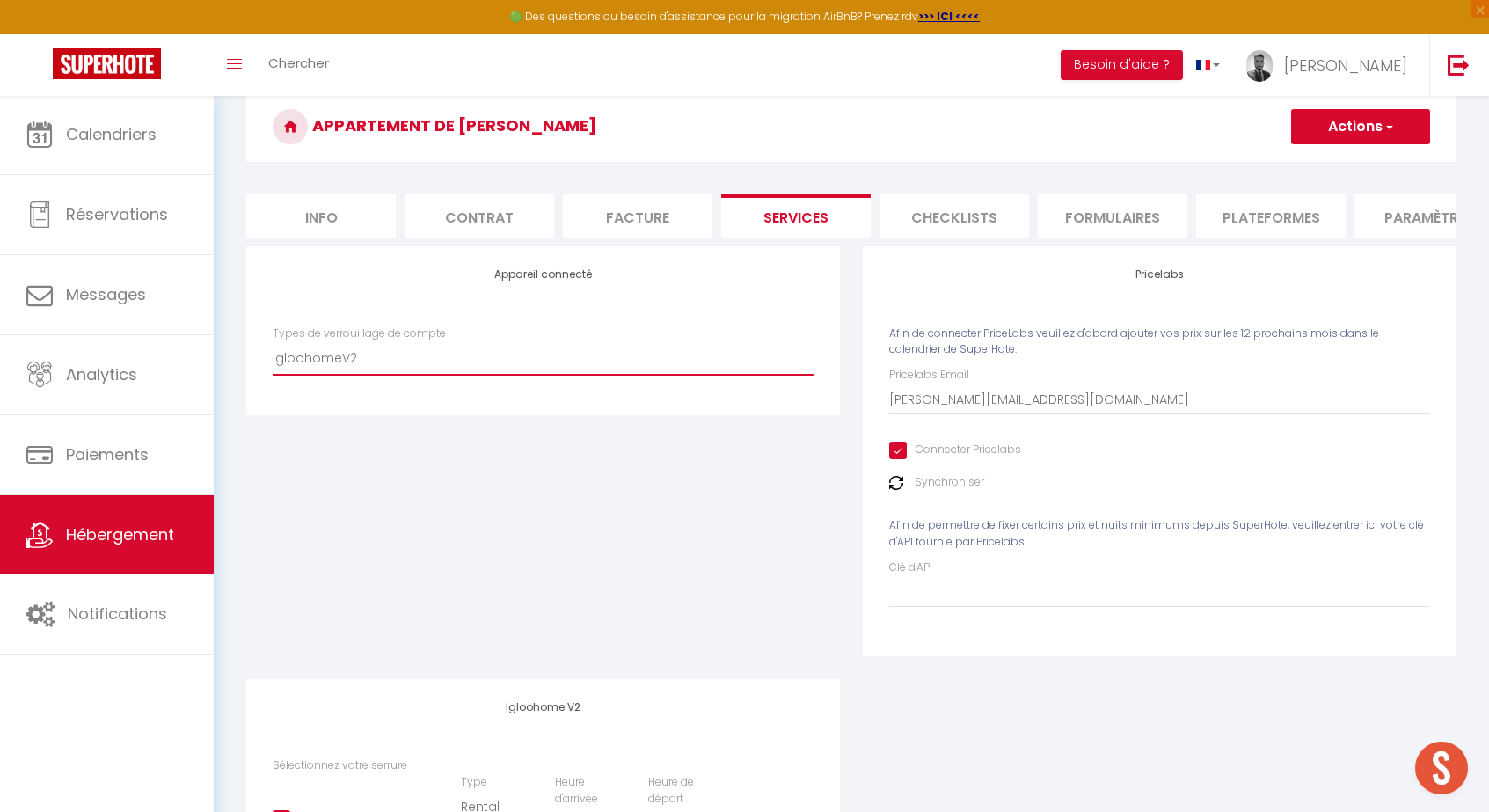
scroll to position [85, 0]
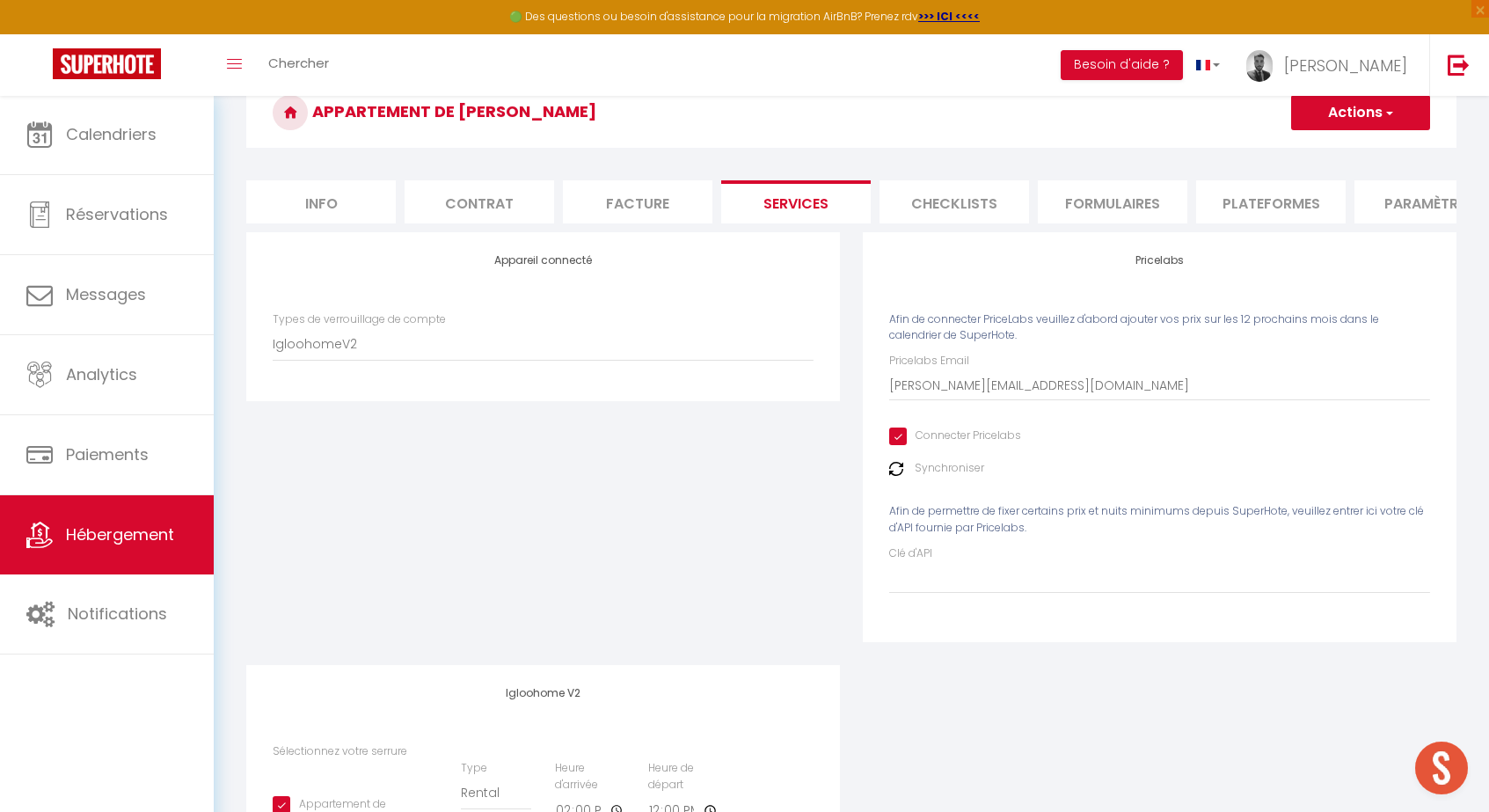
click at [1345, 115] on button "Actions" at bounding box center [1360, 113] width 139 height 35
click at [1329, 150] on link "Enregistrer" at bounding box center [1359, 151] width 139 height 23
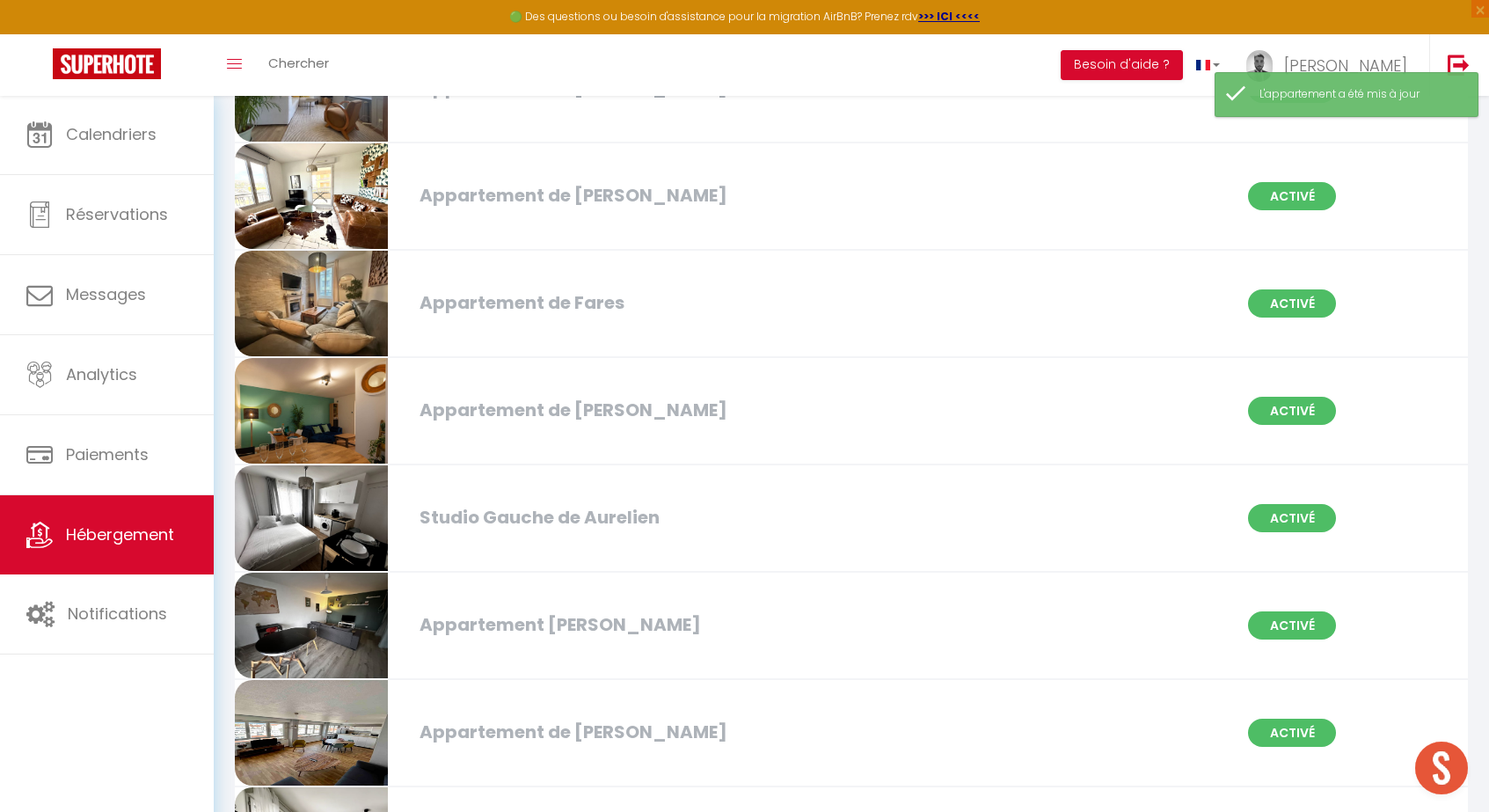
scroll to position [619, 0]
click at [582, 411] on div "Appartement de [PERSON_NAME]" at bounding box center [609, 409] width 396 height 27
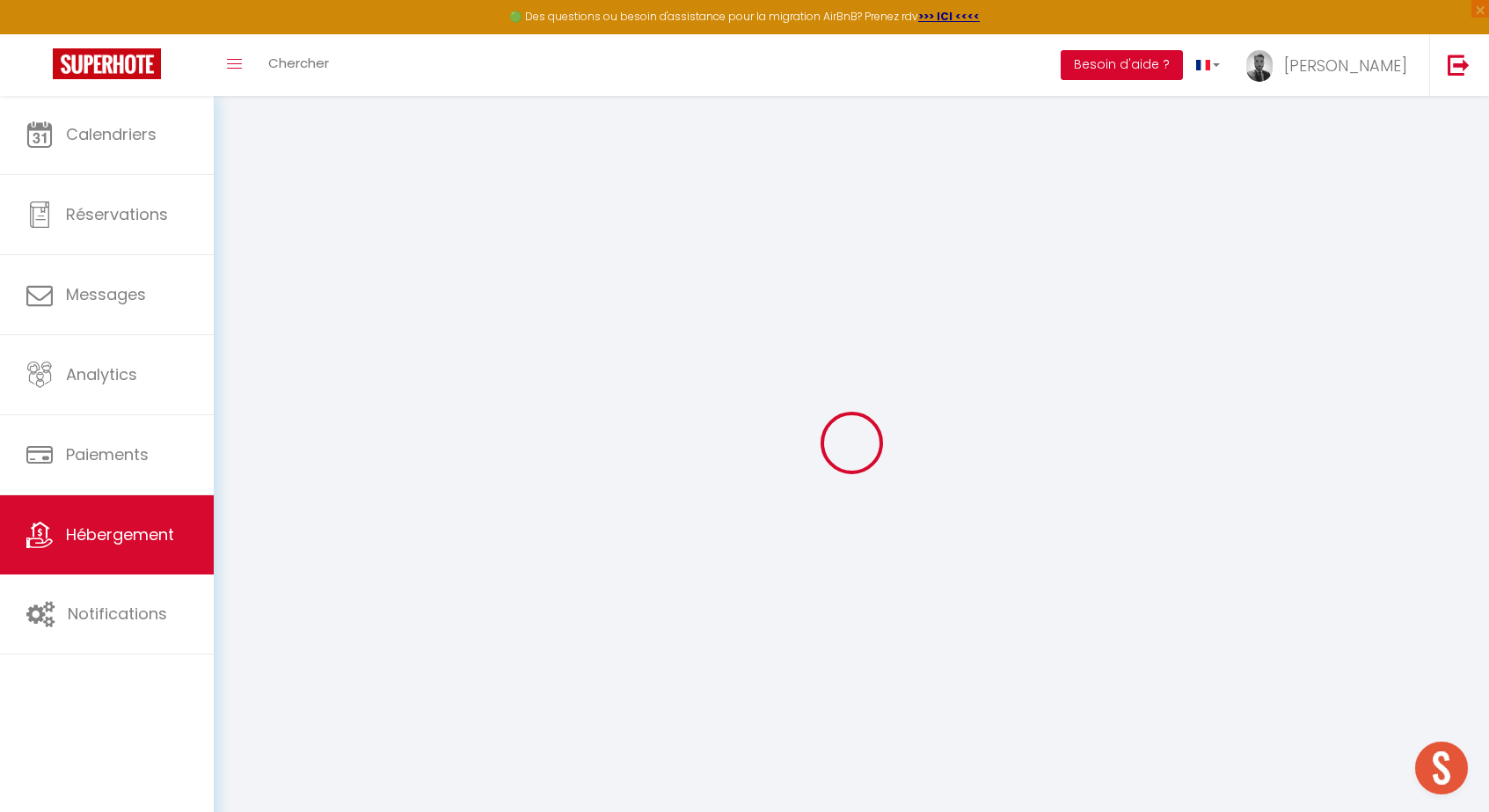
click at [1166, 73] on button "Besoin d'aide ?" at bounding box center [1122, 64] width 122 height 30
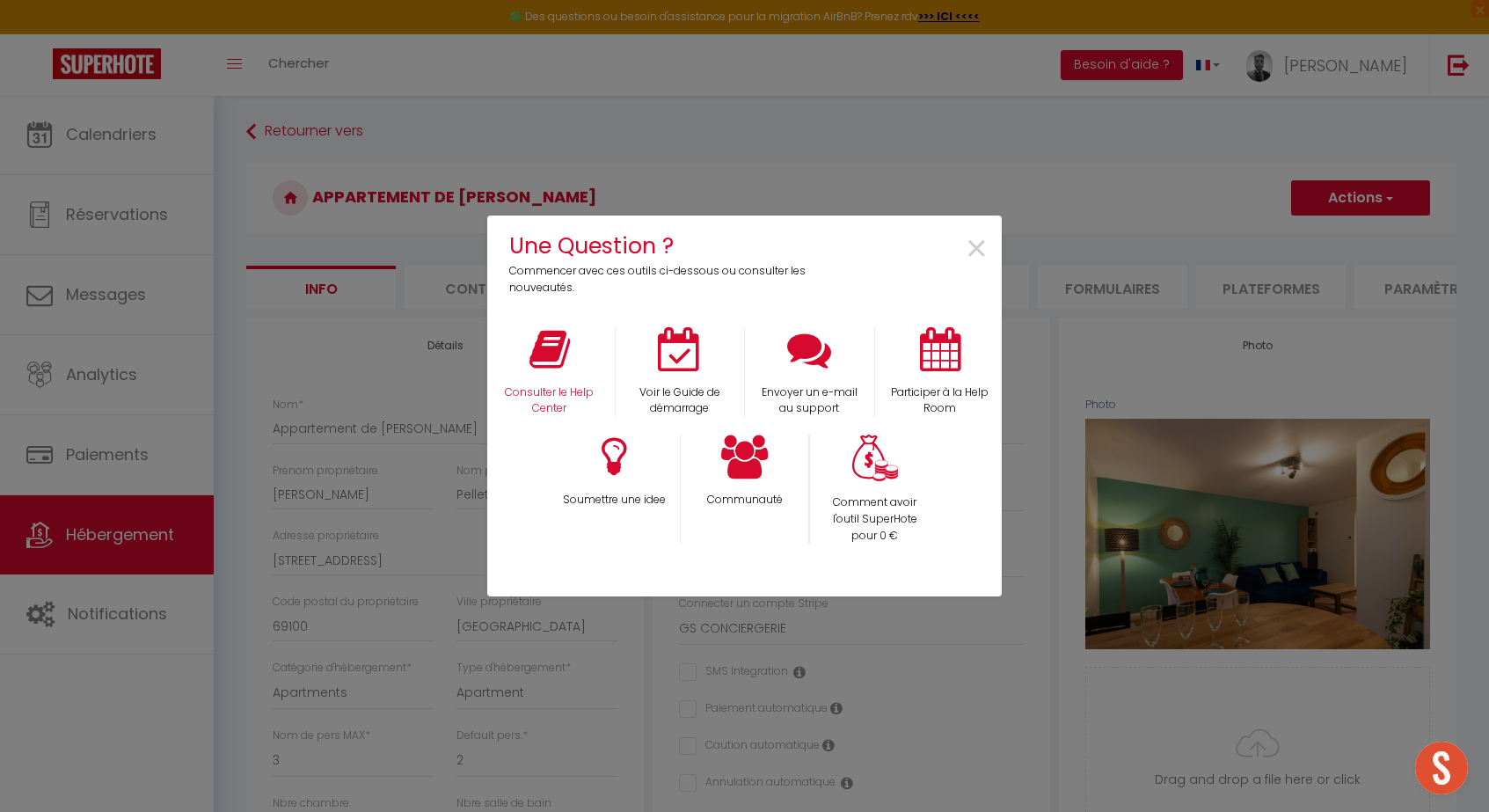
click at [569, 369] on icon at bounding box center [549, 349] width 41 height 44
click at [990, 254] on div "×" at bounding box center [915, 262] width 171 height 68
click at [981, 254] on span "×" at bounding box center [976, 249] width 24 height 55
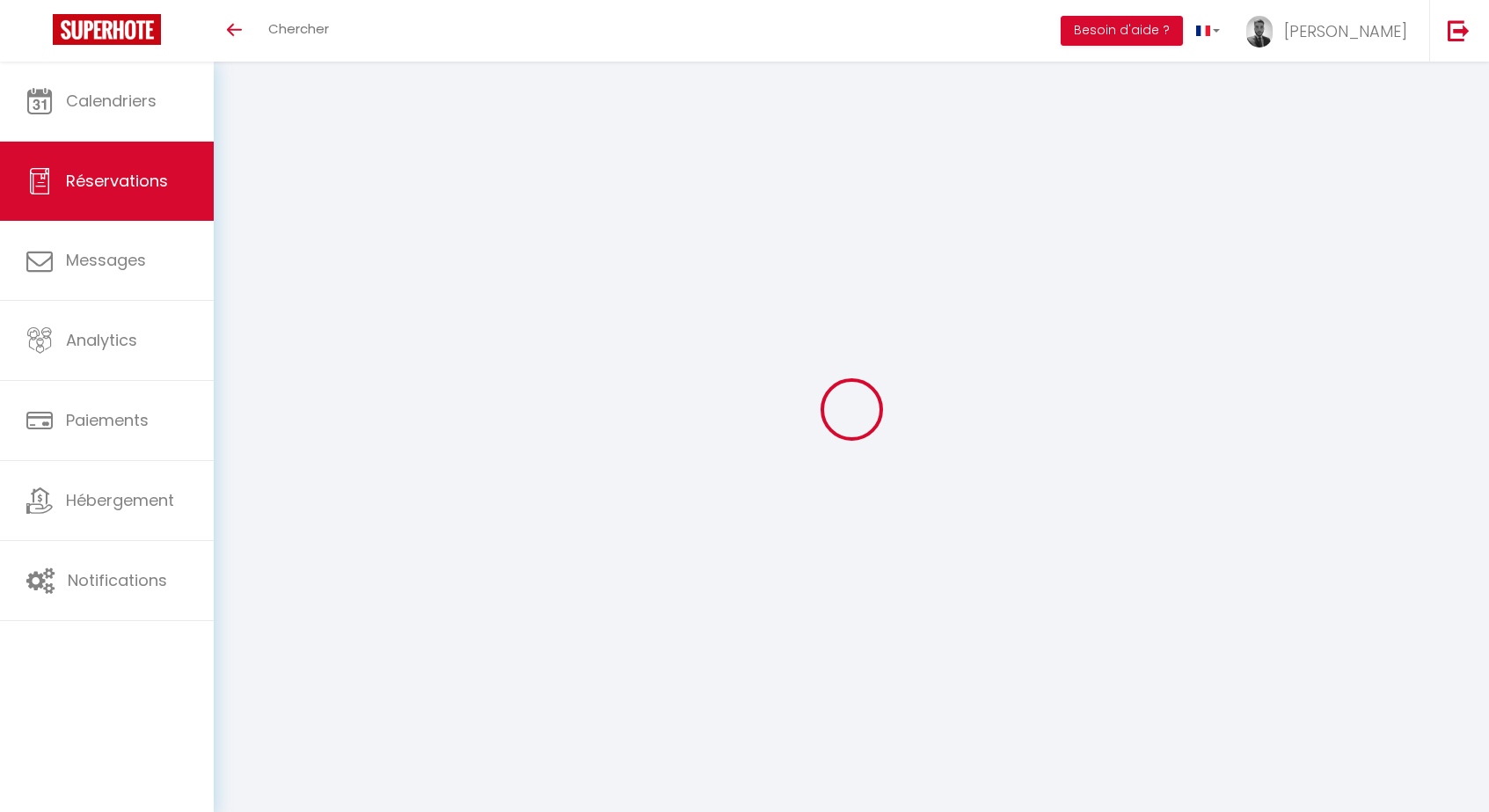
select select
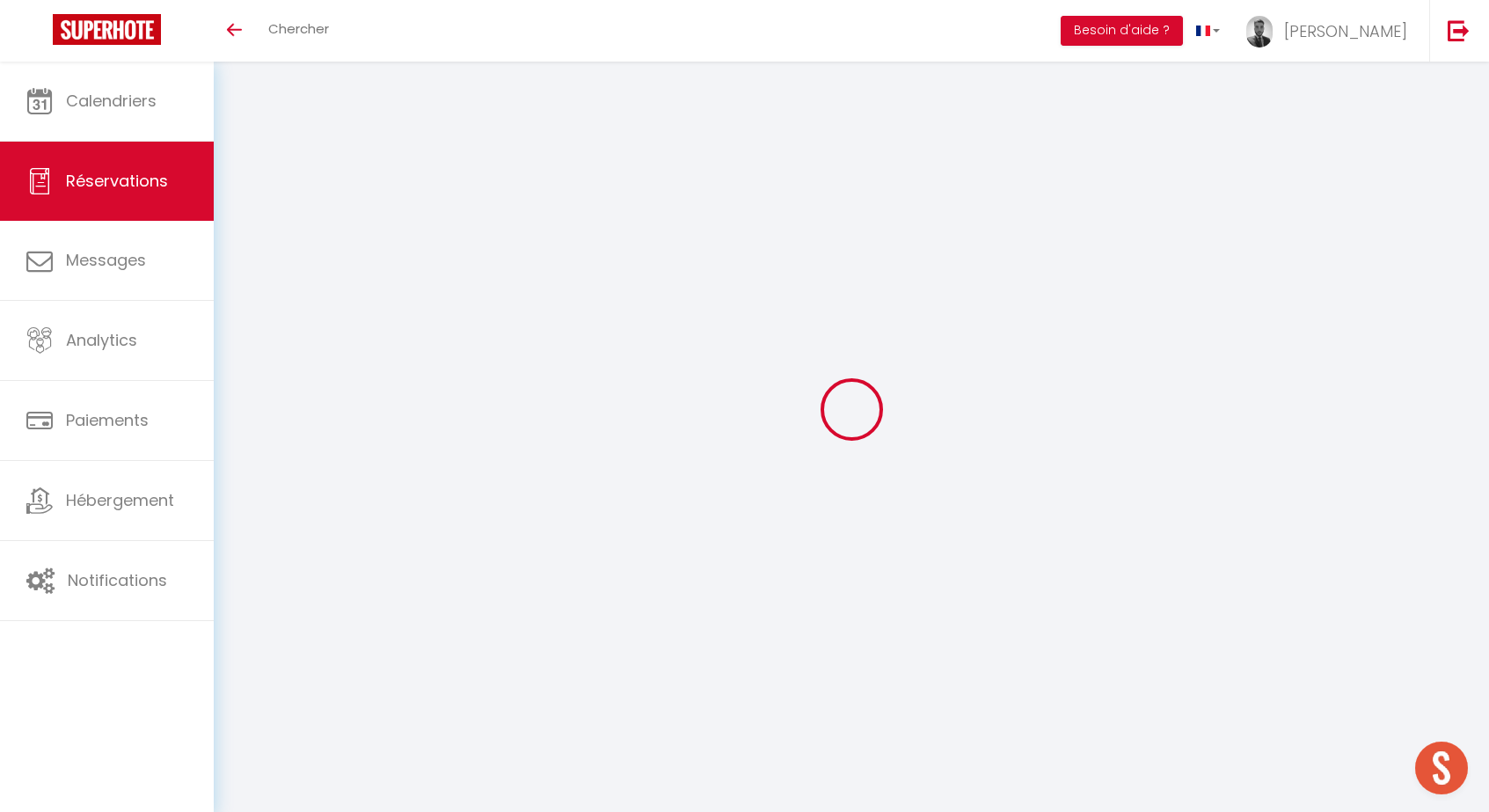
type input "[PERSON_NAME]"
type input "[EMAIL_ADDRESS][DOMAIN_NAME]"
type input "[PHONE_NUMBER]"
select select
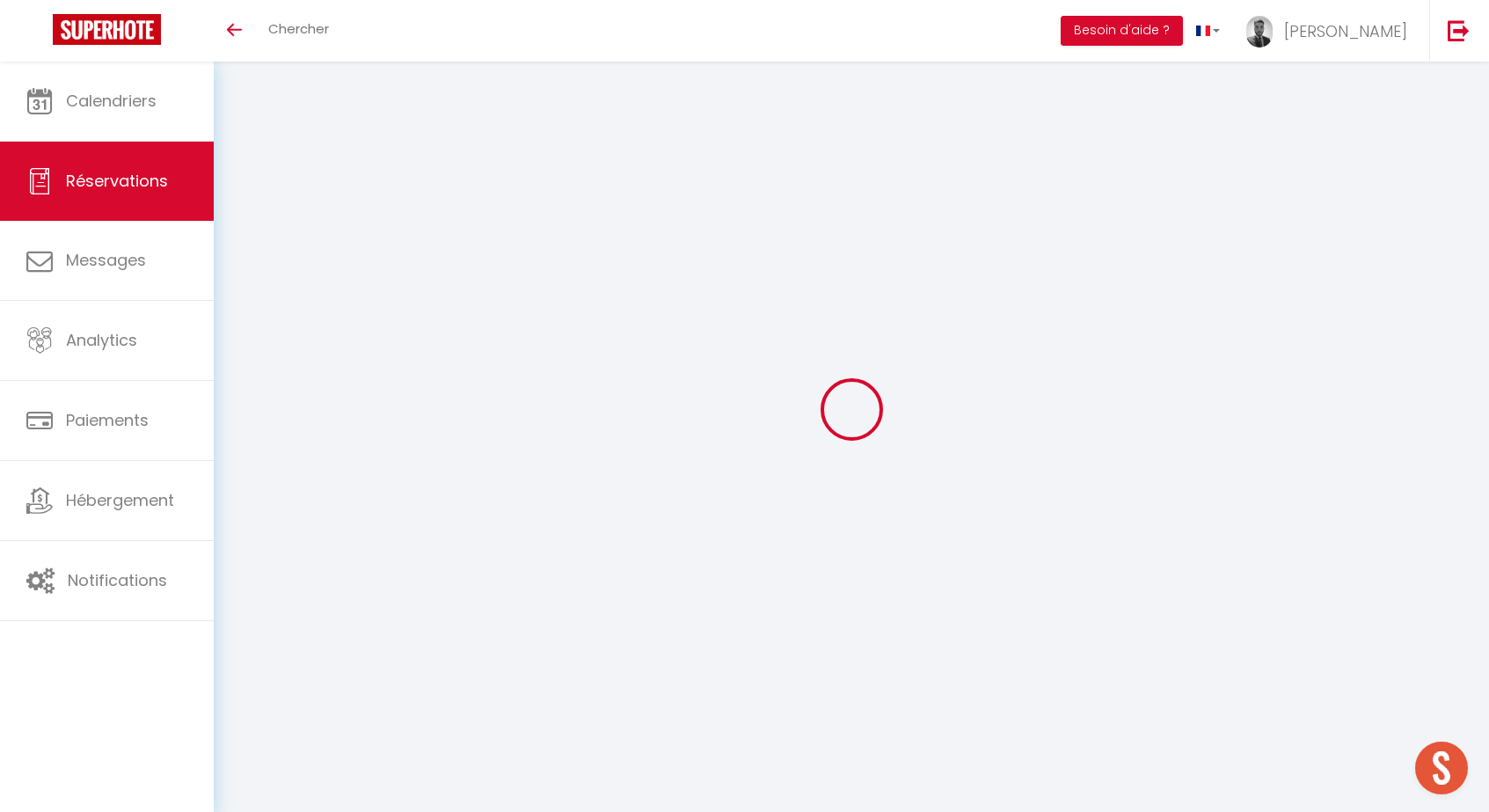
type input "63.540000000000006"
select select "33697"
select select "1"
select select
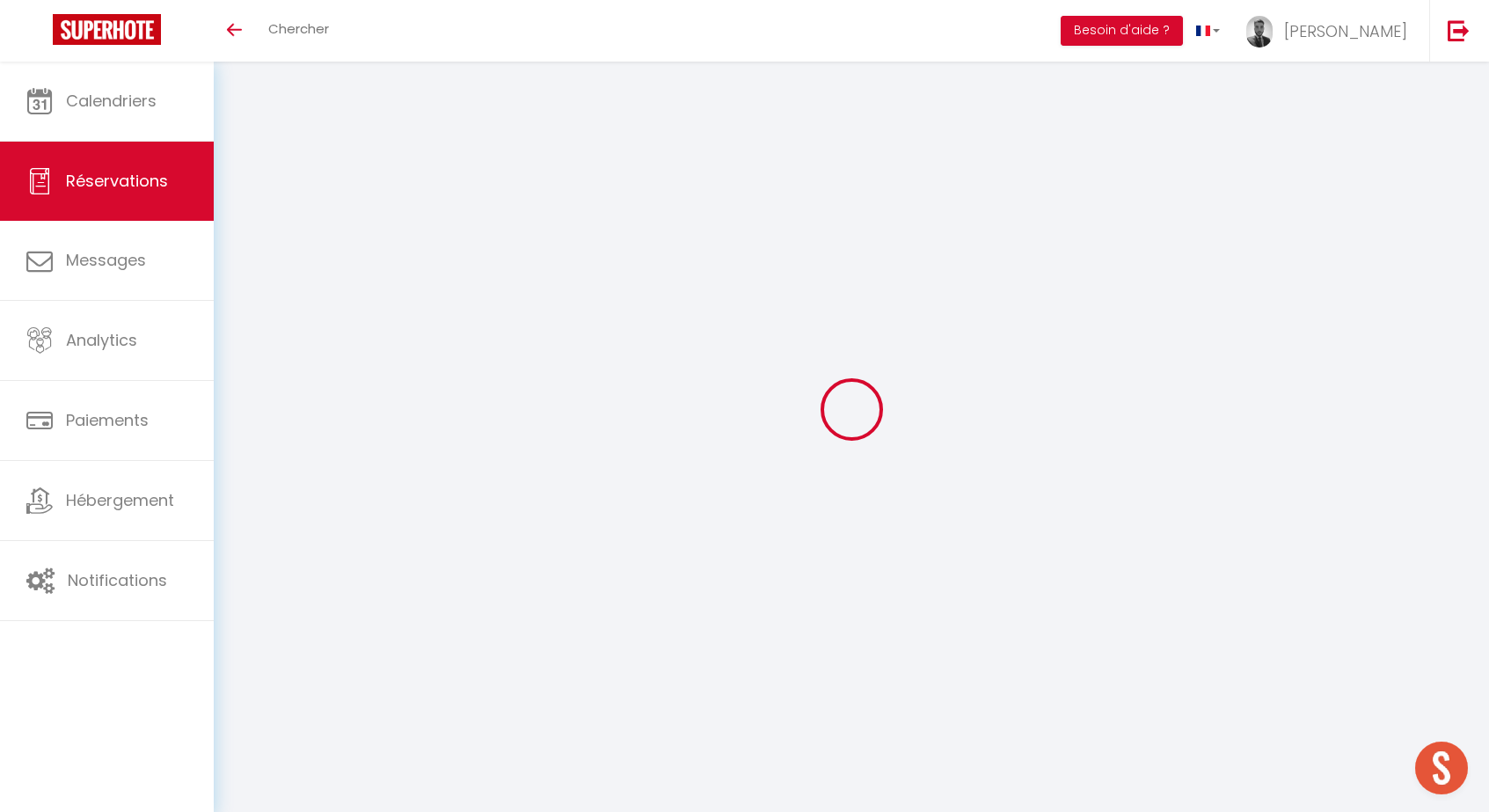
type input "4"
select select "12"
select select
type input "283"
checkbox input "false"
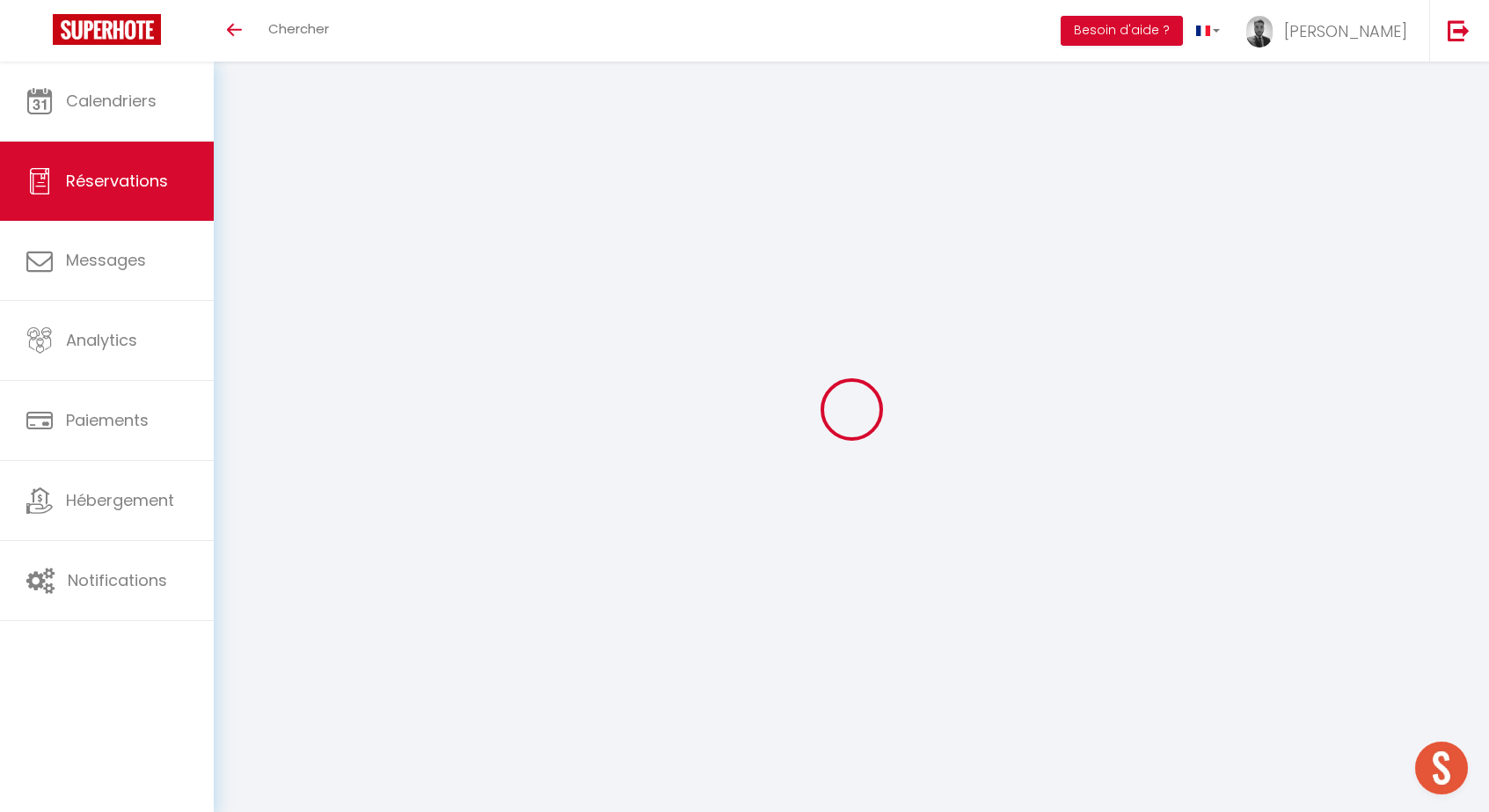
type input "0"
select select "1"
type input "70"
type input "0"
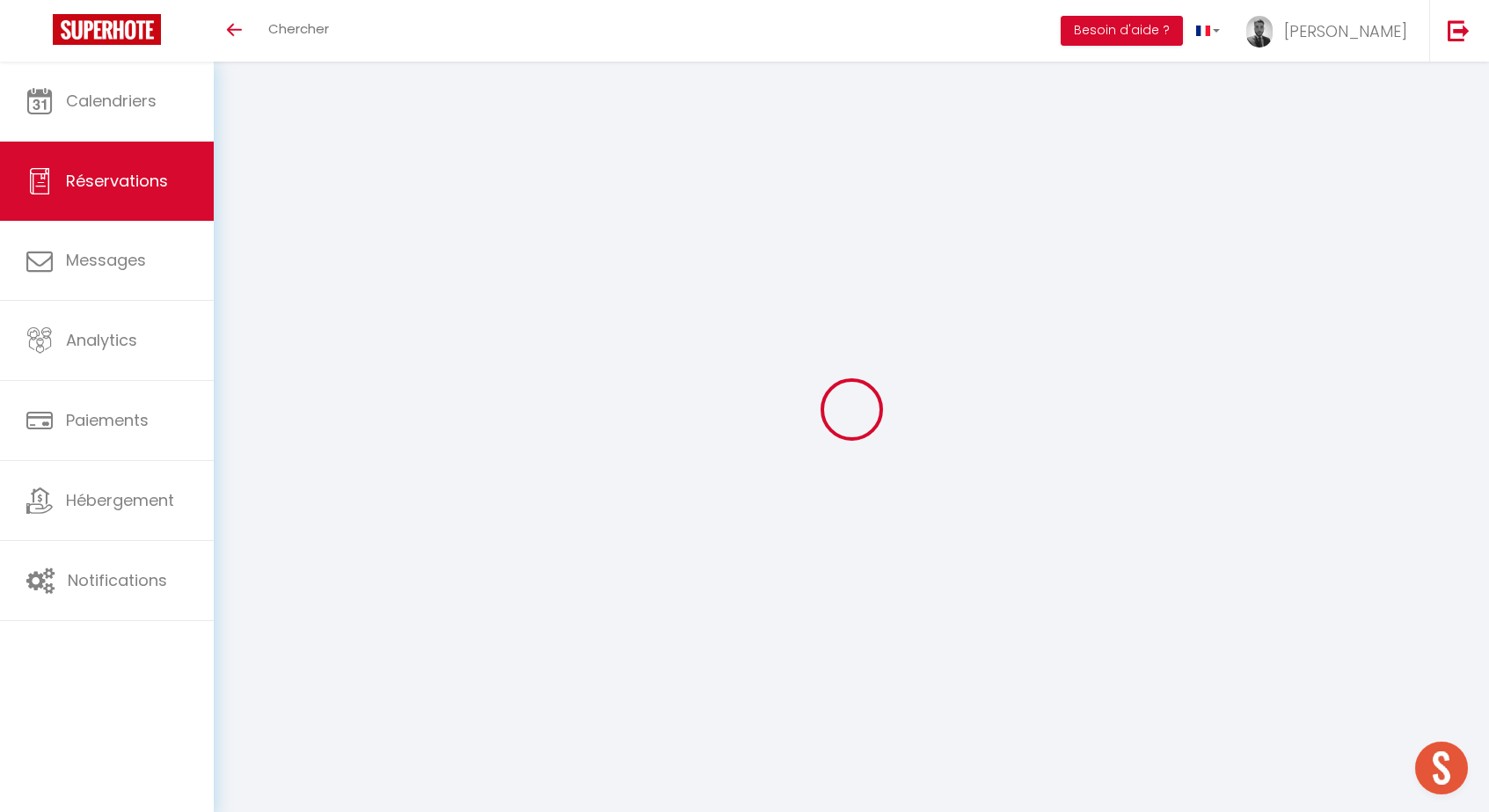
select select
select select "15"
checkbox input "false"
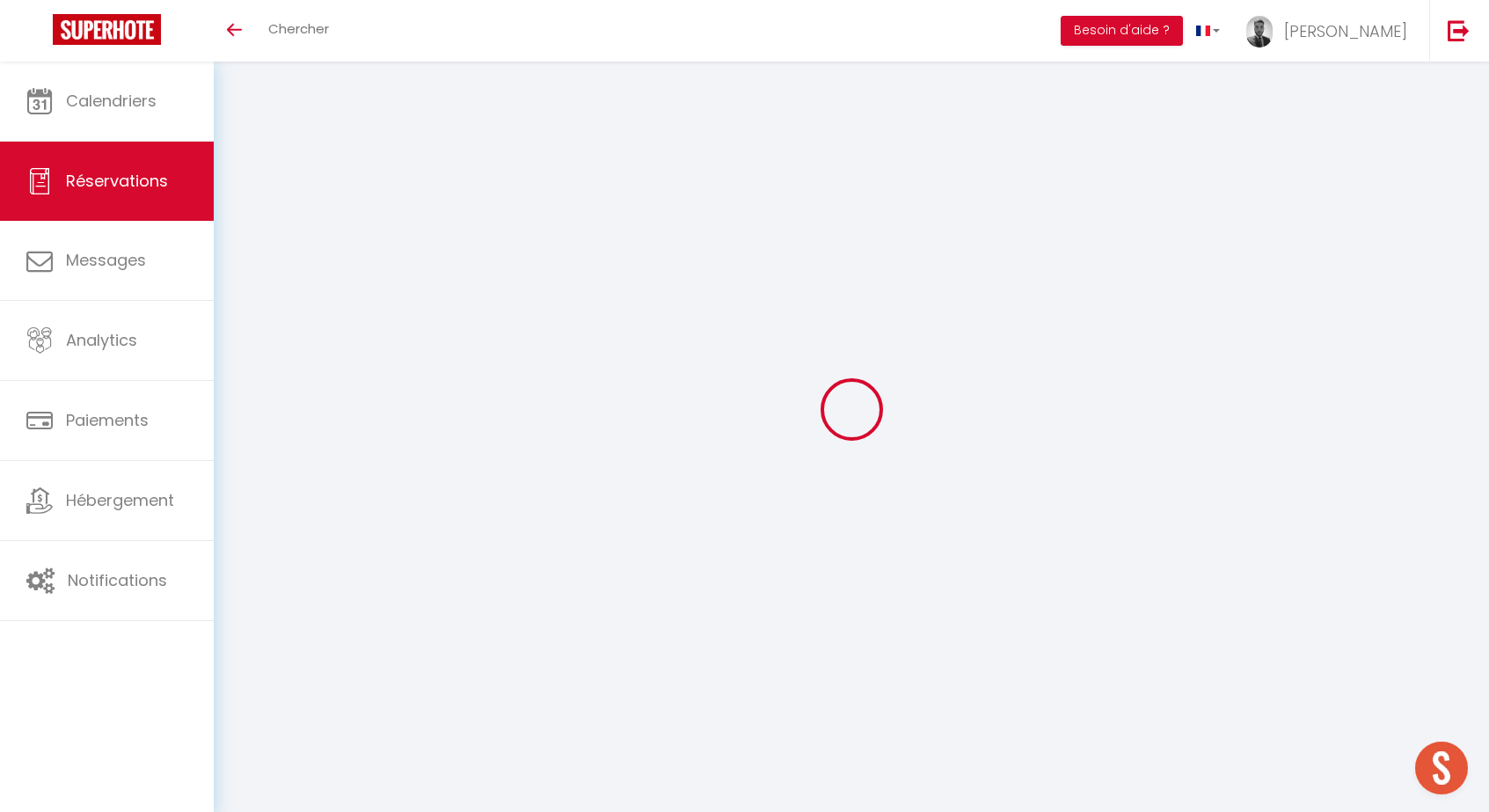
select select
checkbox input "false"
select select
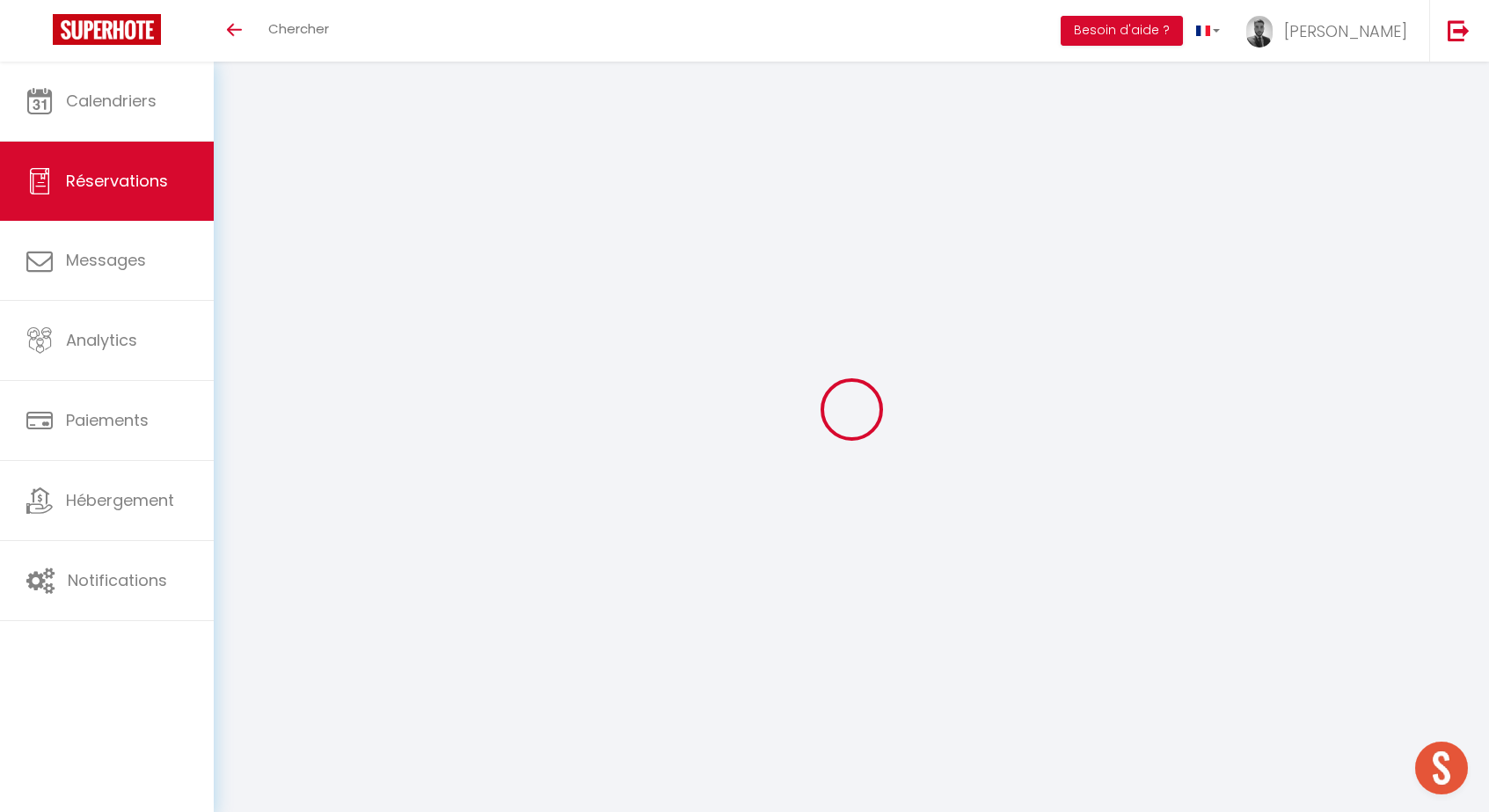
select select
checkbox input "false"
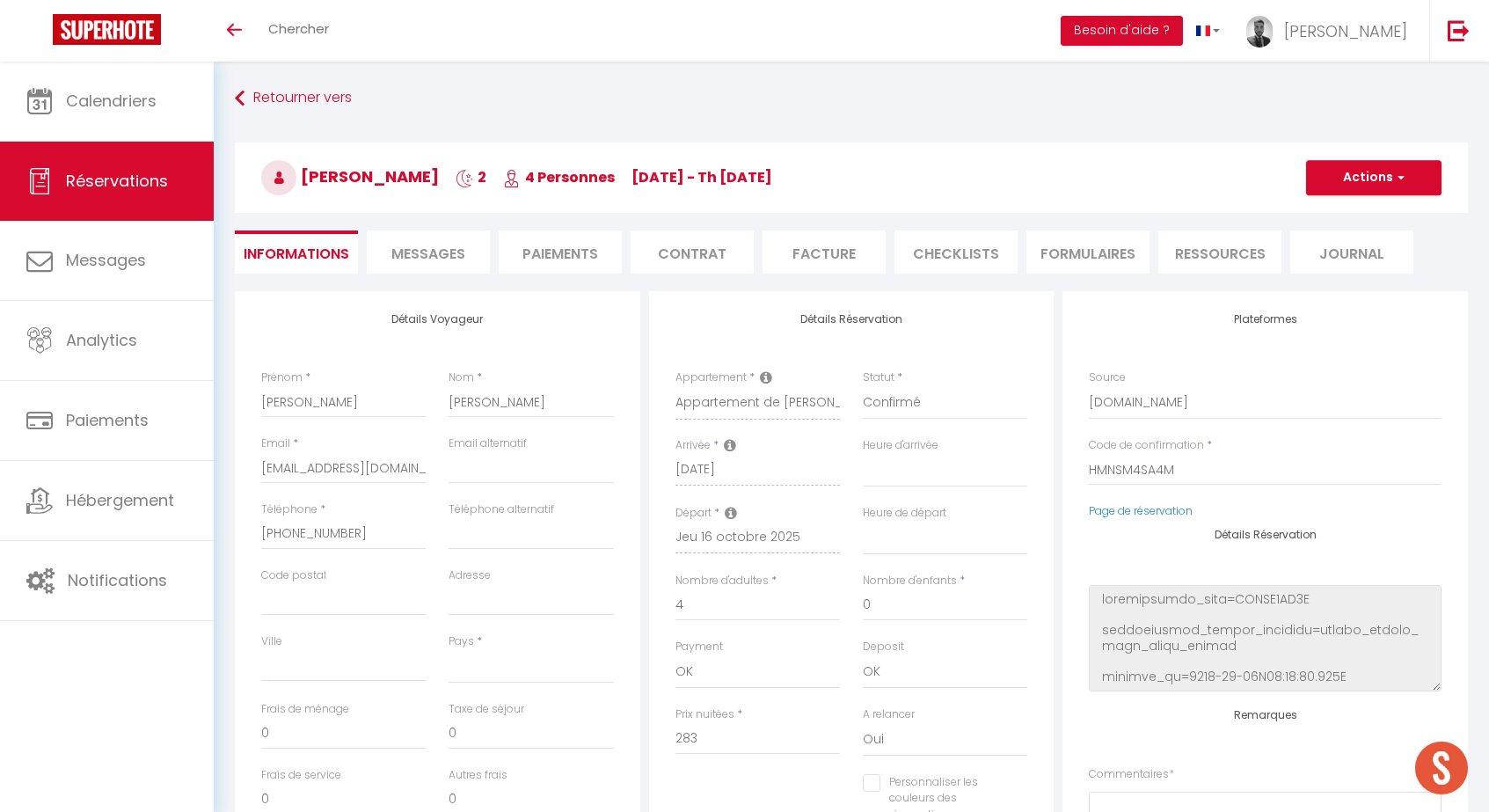
select select
checkbox input "false"
select select
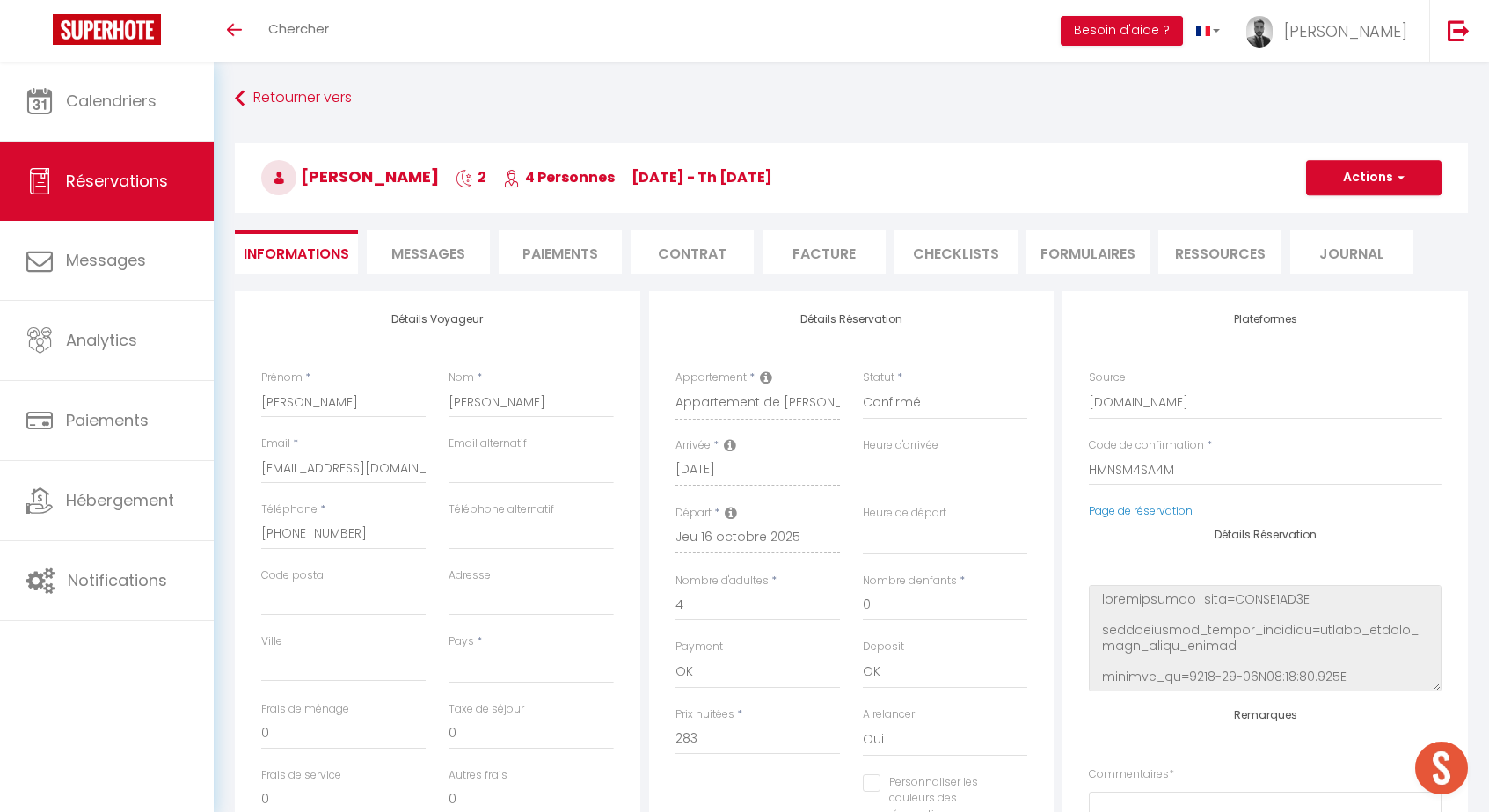
type input "70"
type input "15.57"
select select
checkbox input "false"
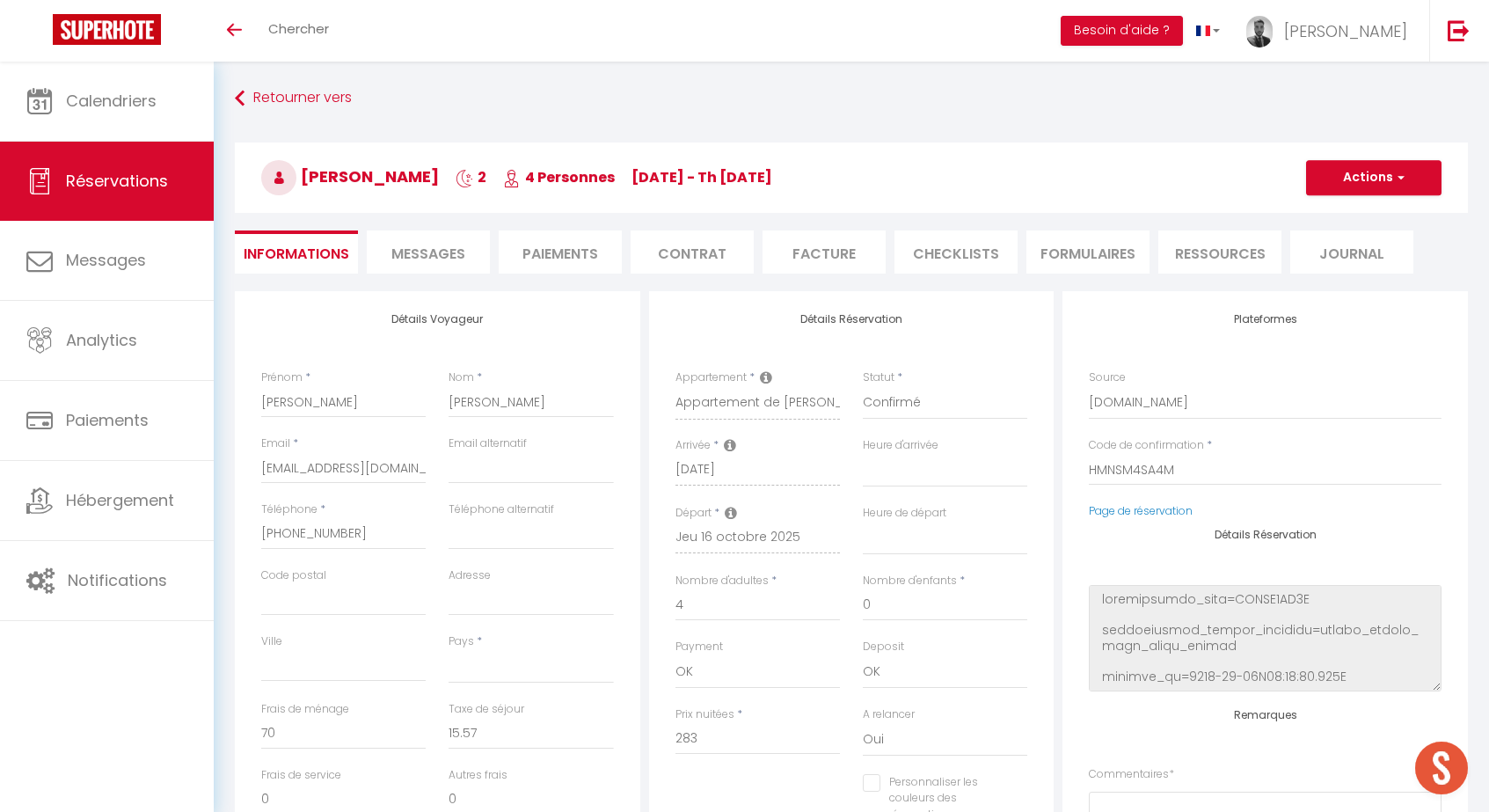
select select
checkbox input "false"
select select
click at [96, 182] on span "Réservations" at bounding box center [117, 181] width 102 height 22
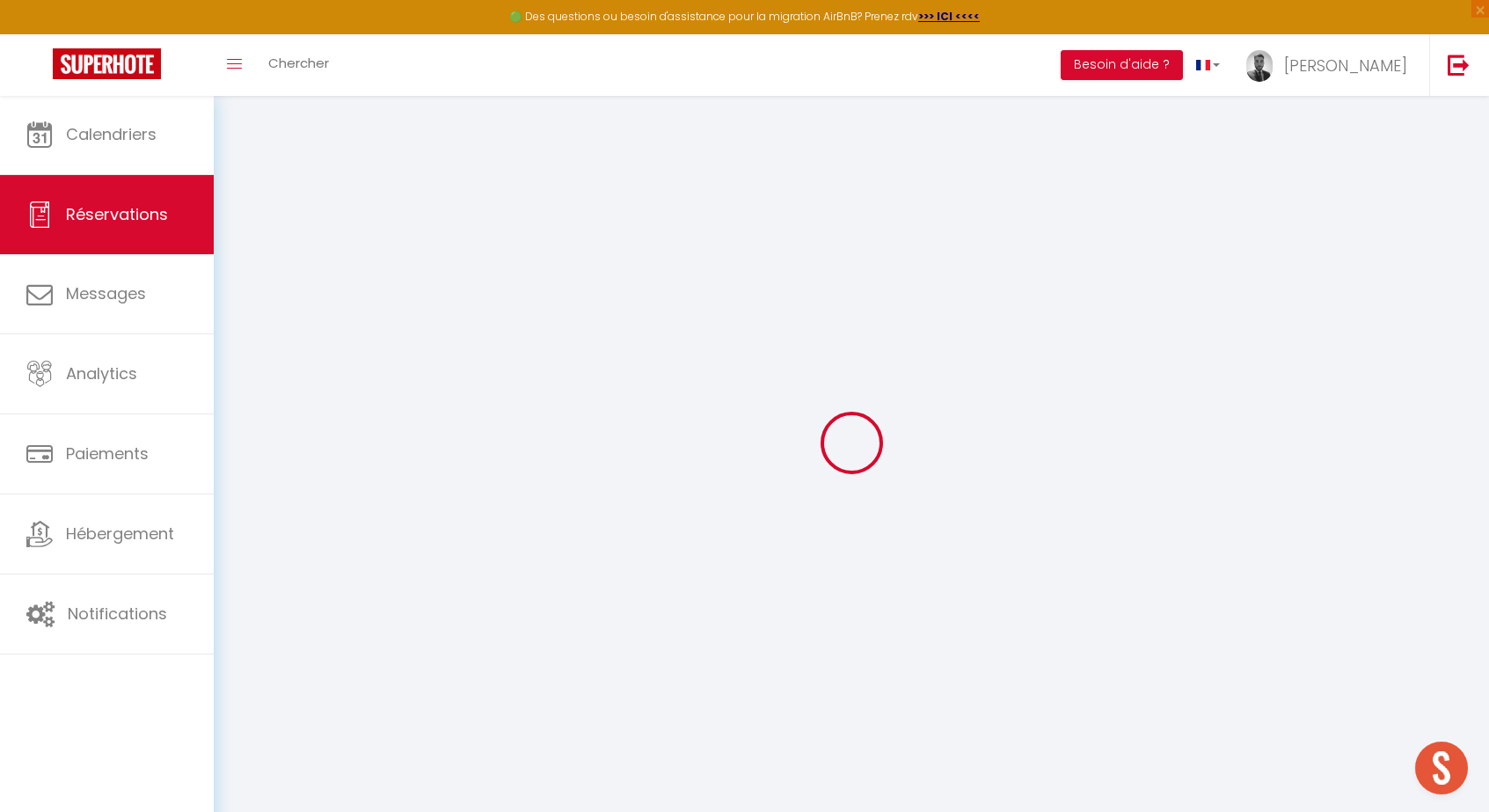
select select "no_show"
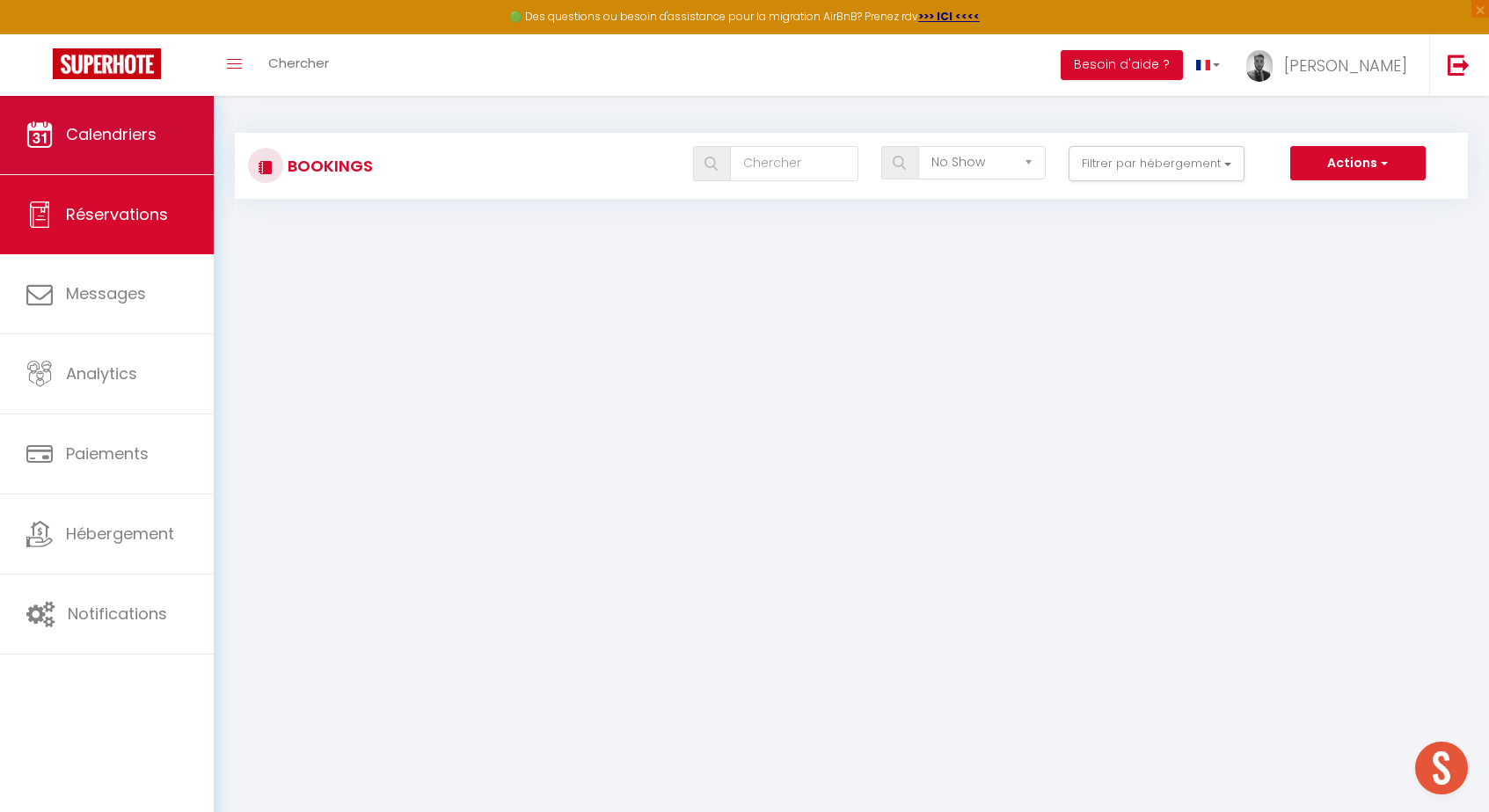
click at [186, 135] on link "Calendriers" at bounding box center [107, 134] width 214 height 79
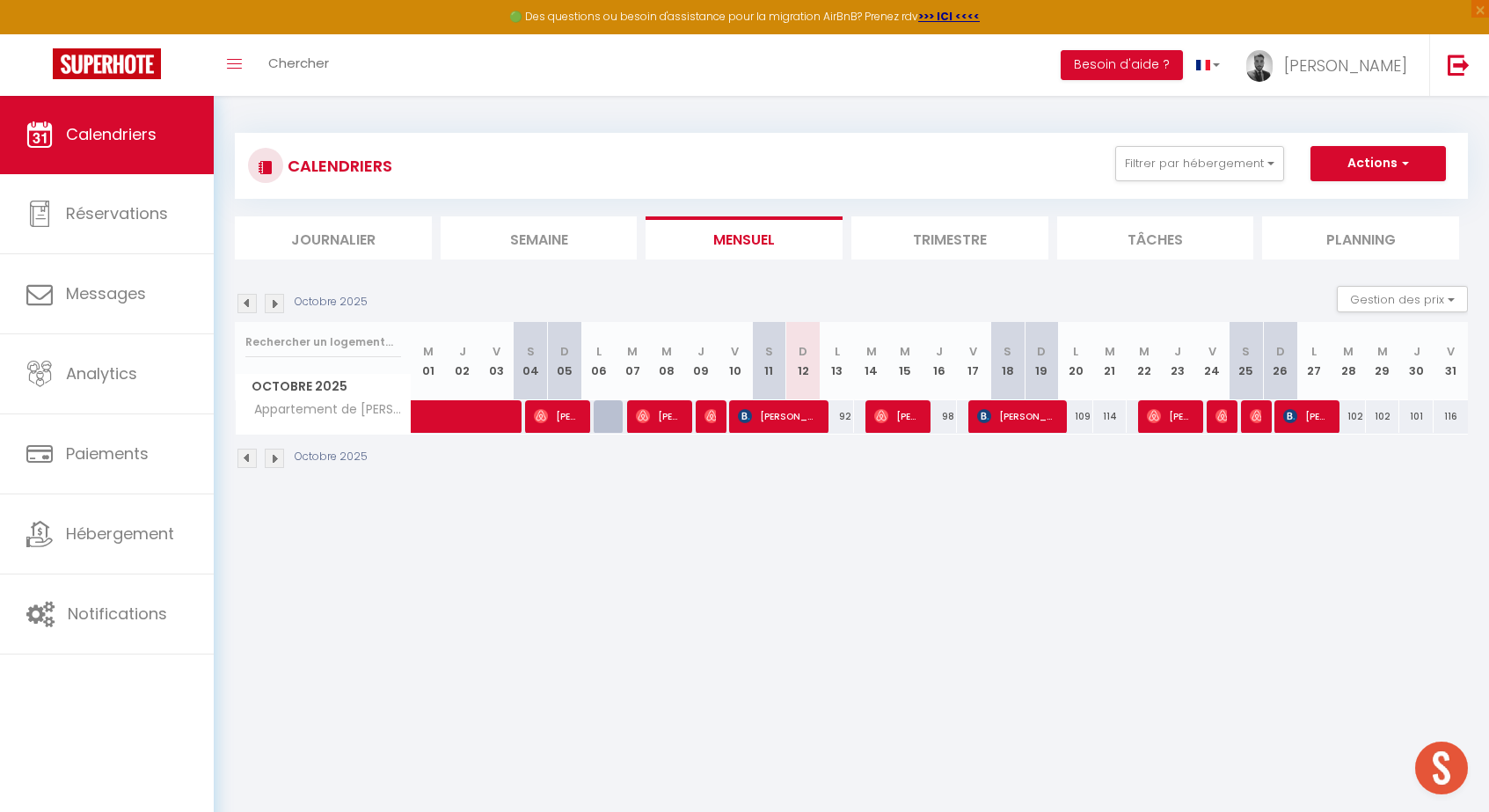
click at [891, 427] on span "[PERSON_NAME]" at bounding box center [896, 416] width 45 height 34
select select "OK"
select select "0"
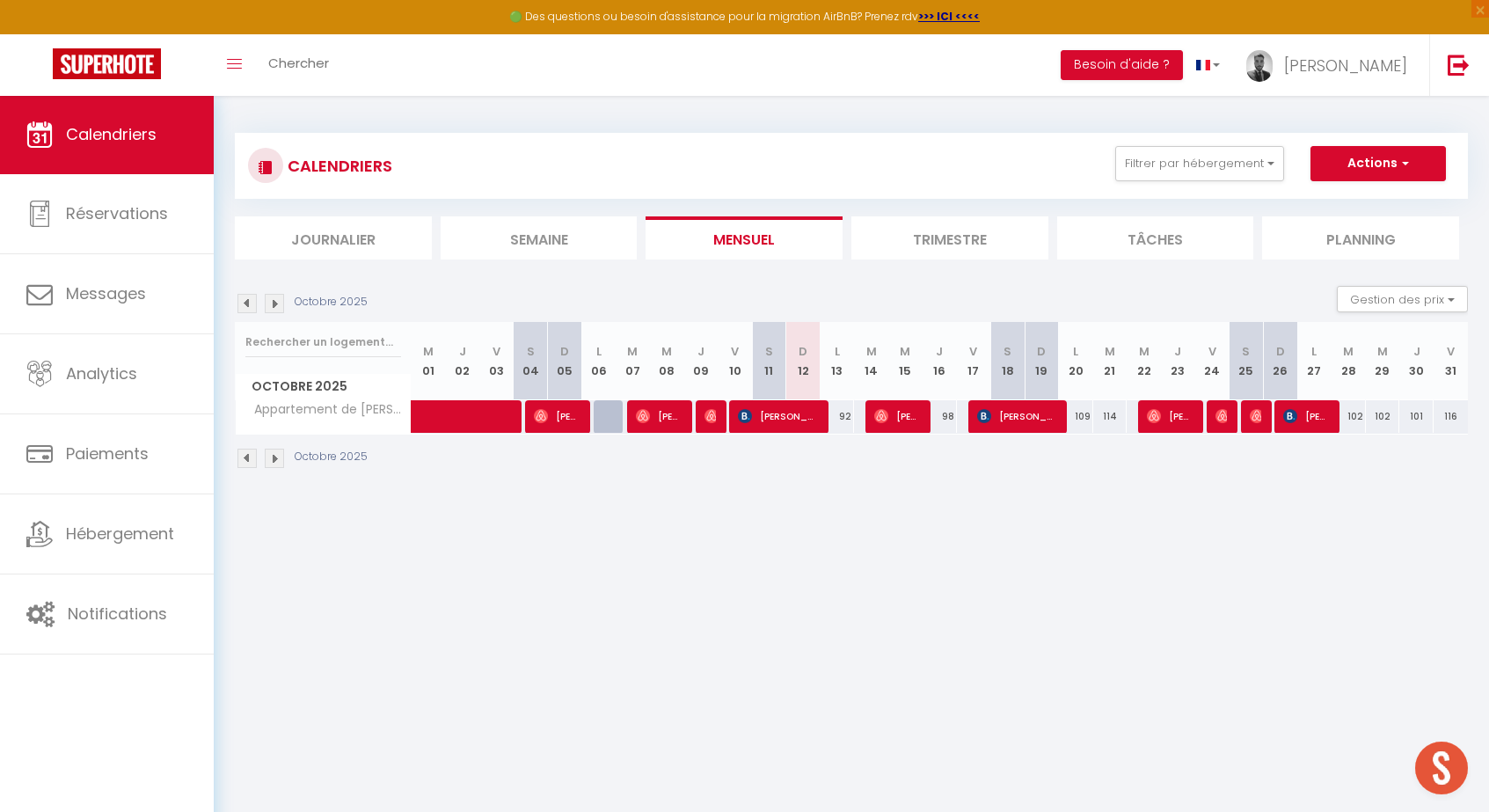
select select "1"
select select
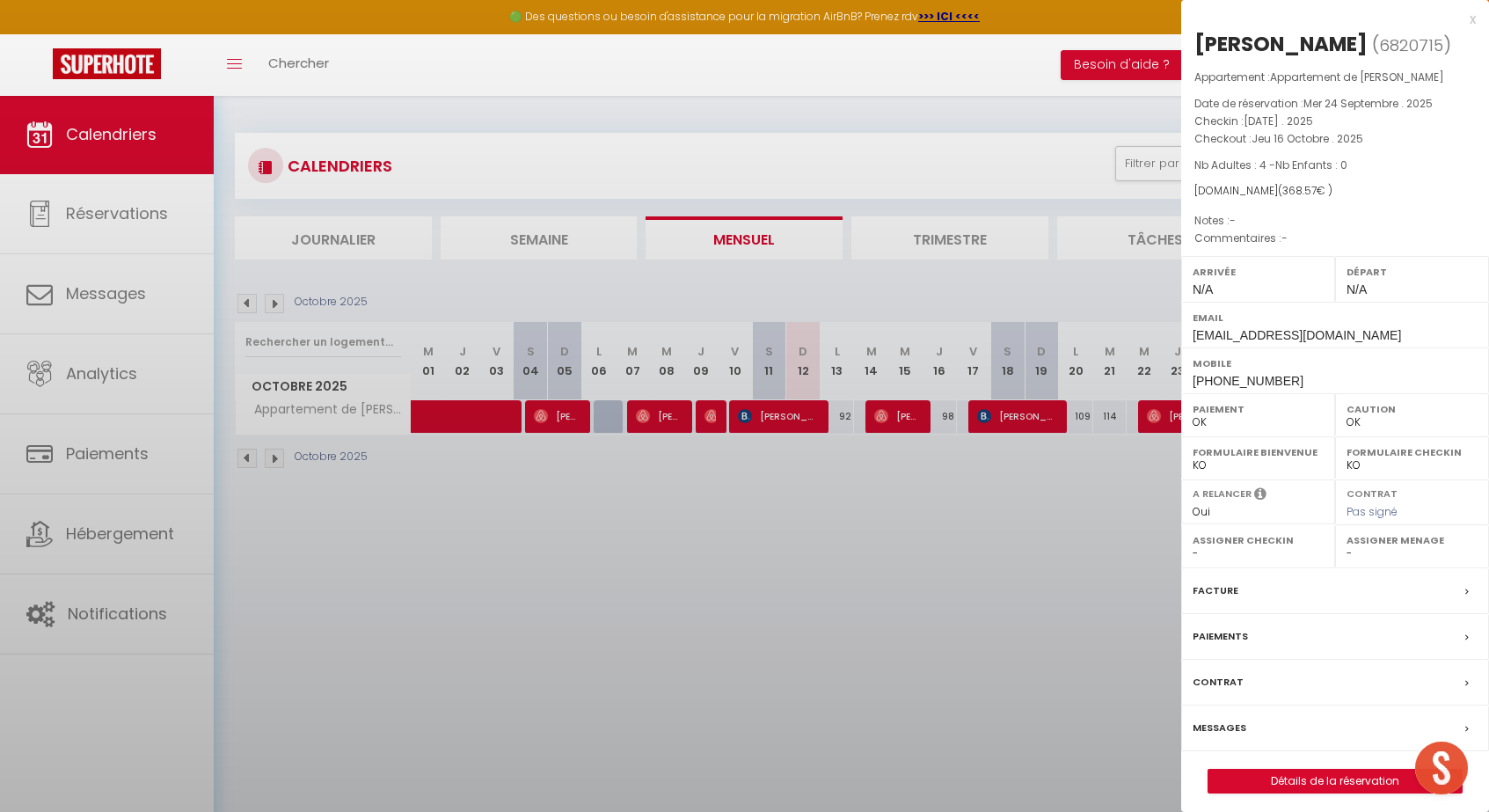
select select "21676"
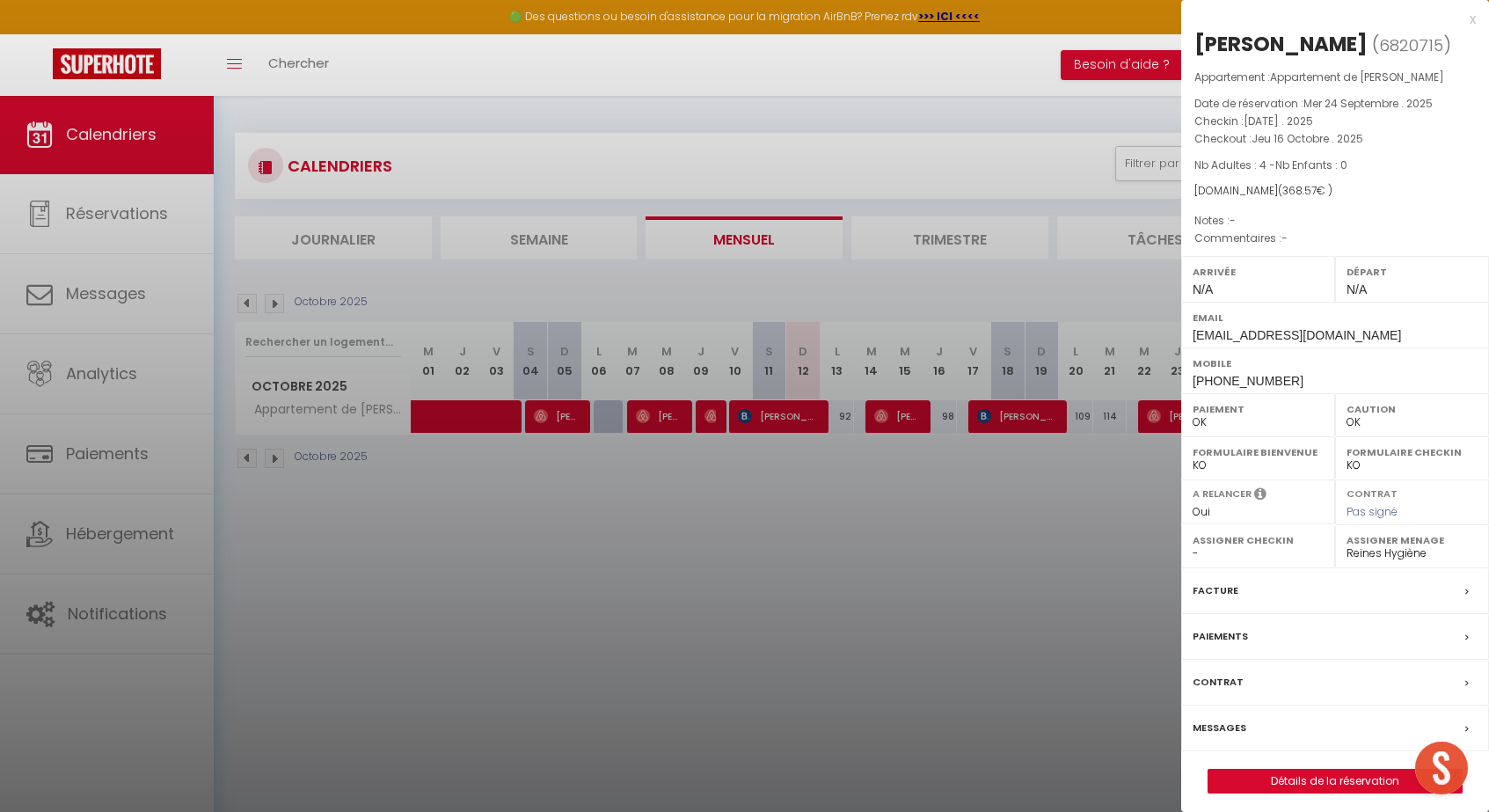
click at [1315, 770] on link "Détails de la réservation" at bounding box center [1335, 780] width 253 height 23
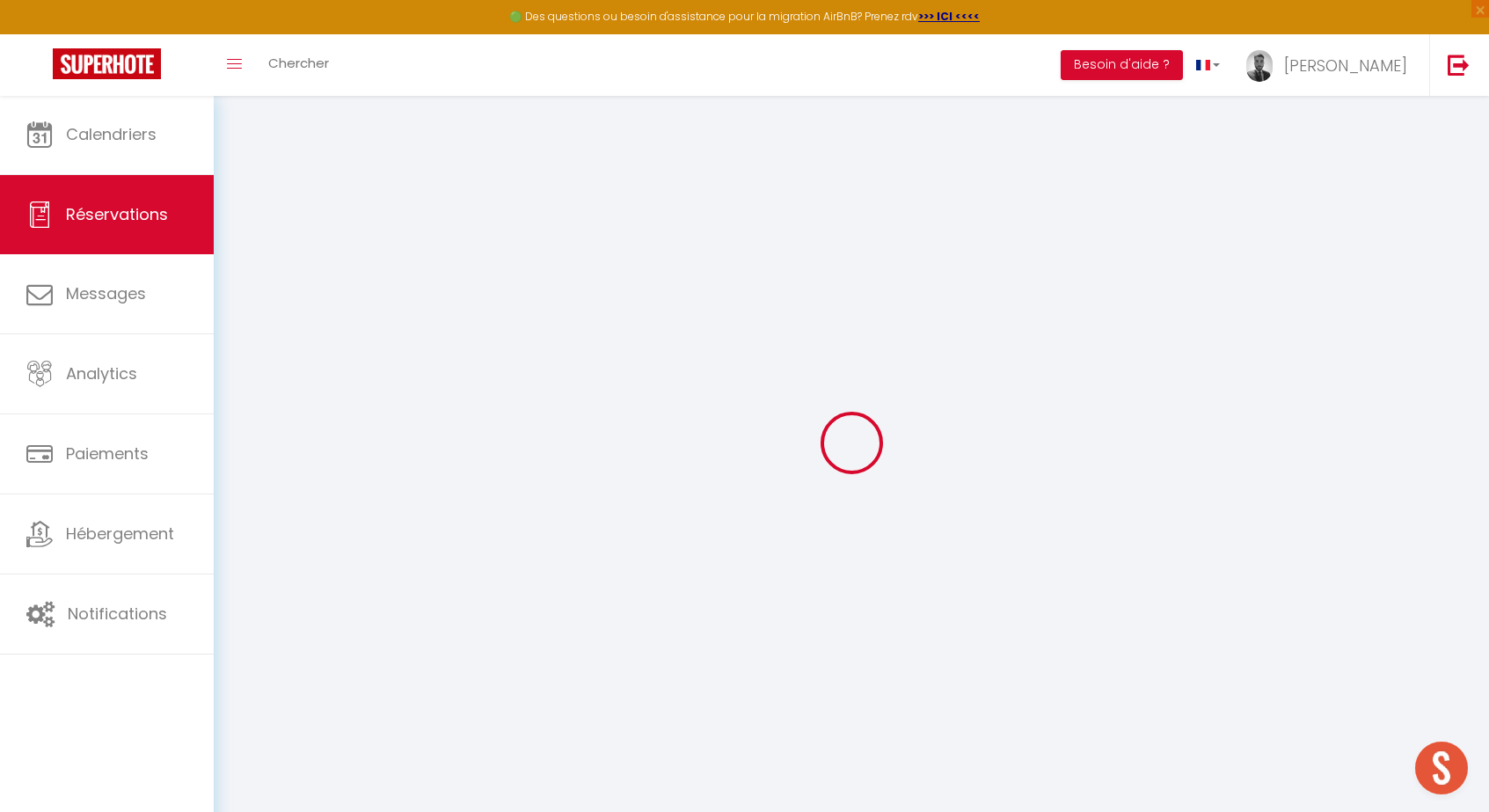
type input "[PERSON_NAME]"
type input "[EMAIL_ADDRESS][DOMAIN_NAME]"
type input "[PHONE_NUMBER]"
select select
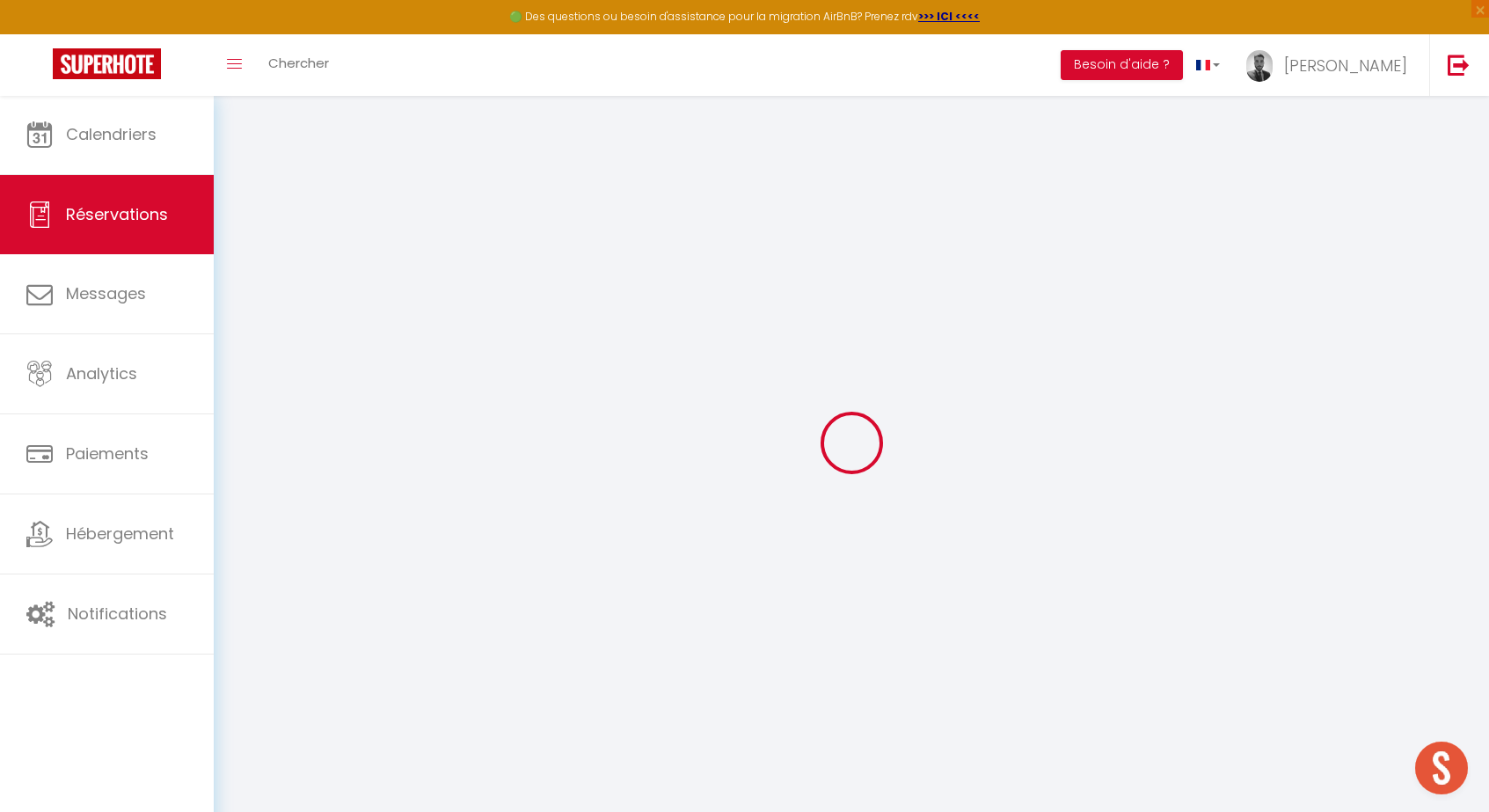
type input "63.540000000000006"
select select "33697"
select select "1"
select select
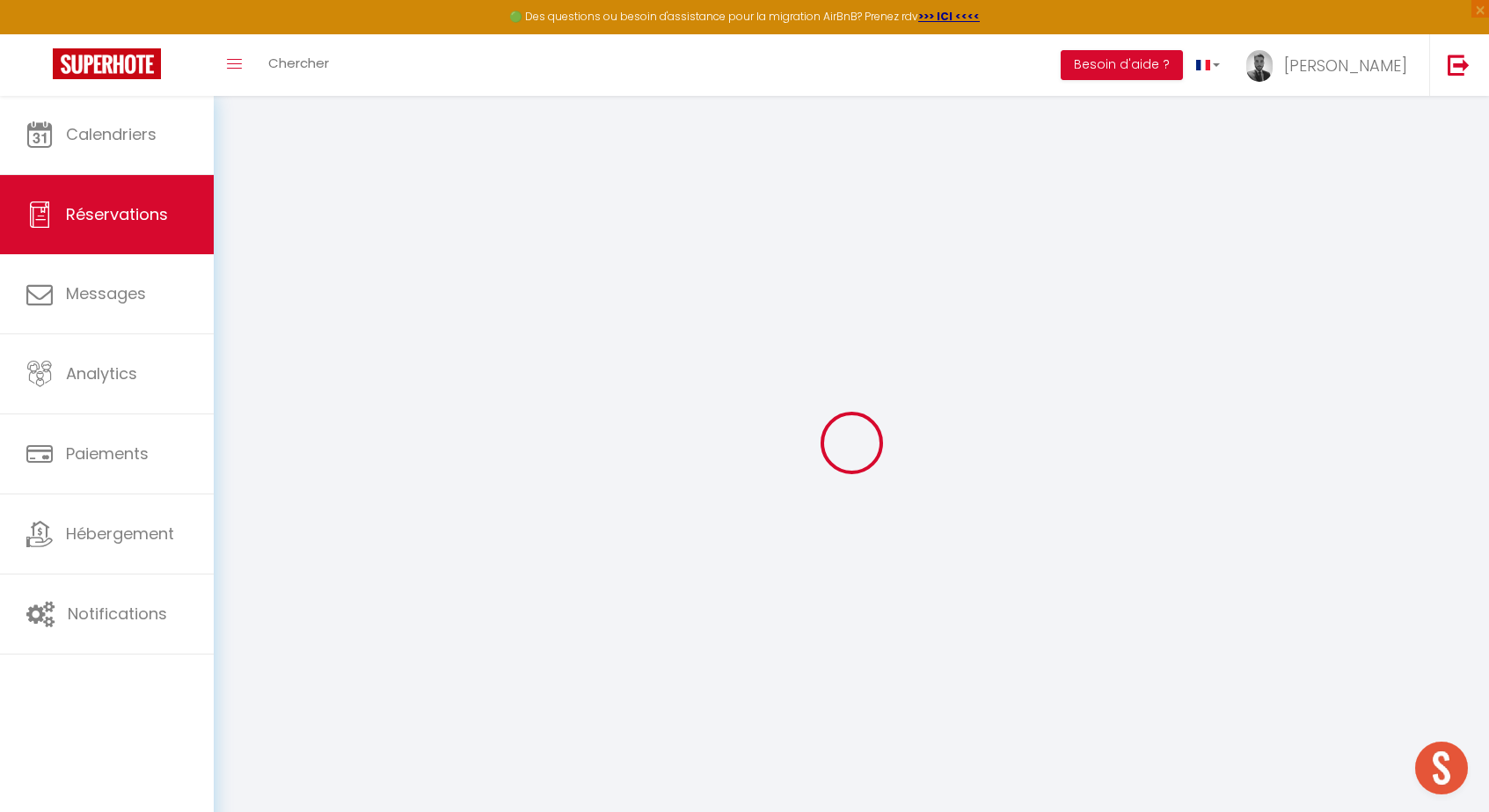
type input "4"
select select "12"
select select
type input "283"
checkbox input "false"
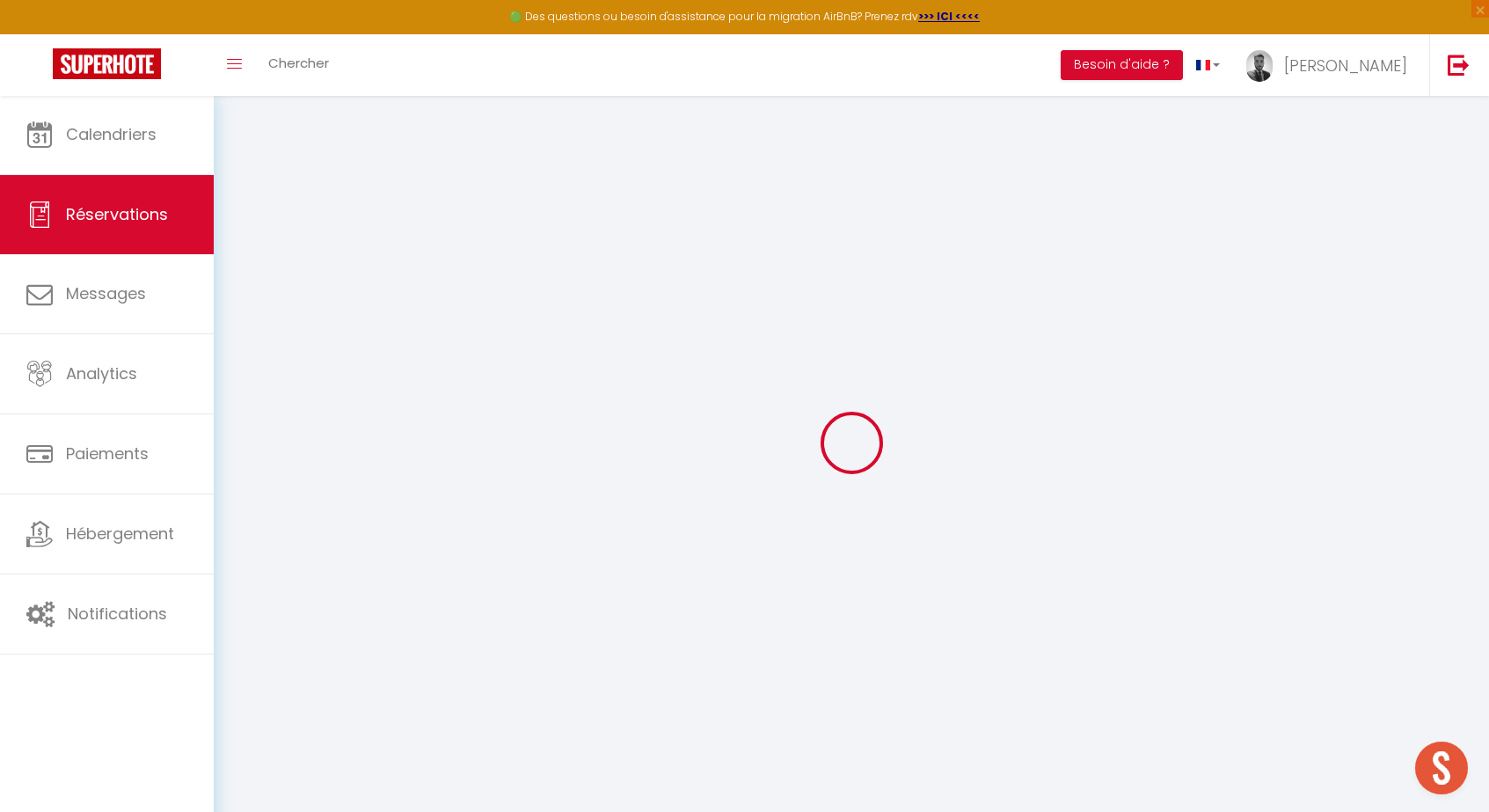
type input "0"
select select "1"
type input "70"
type input "0"
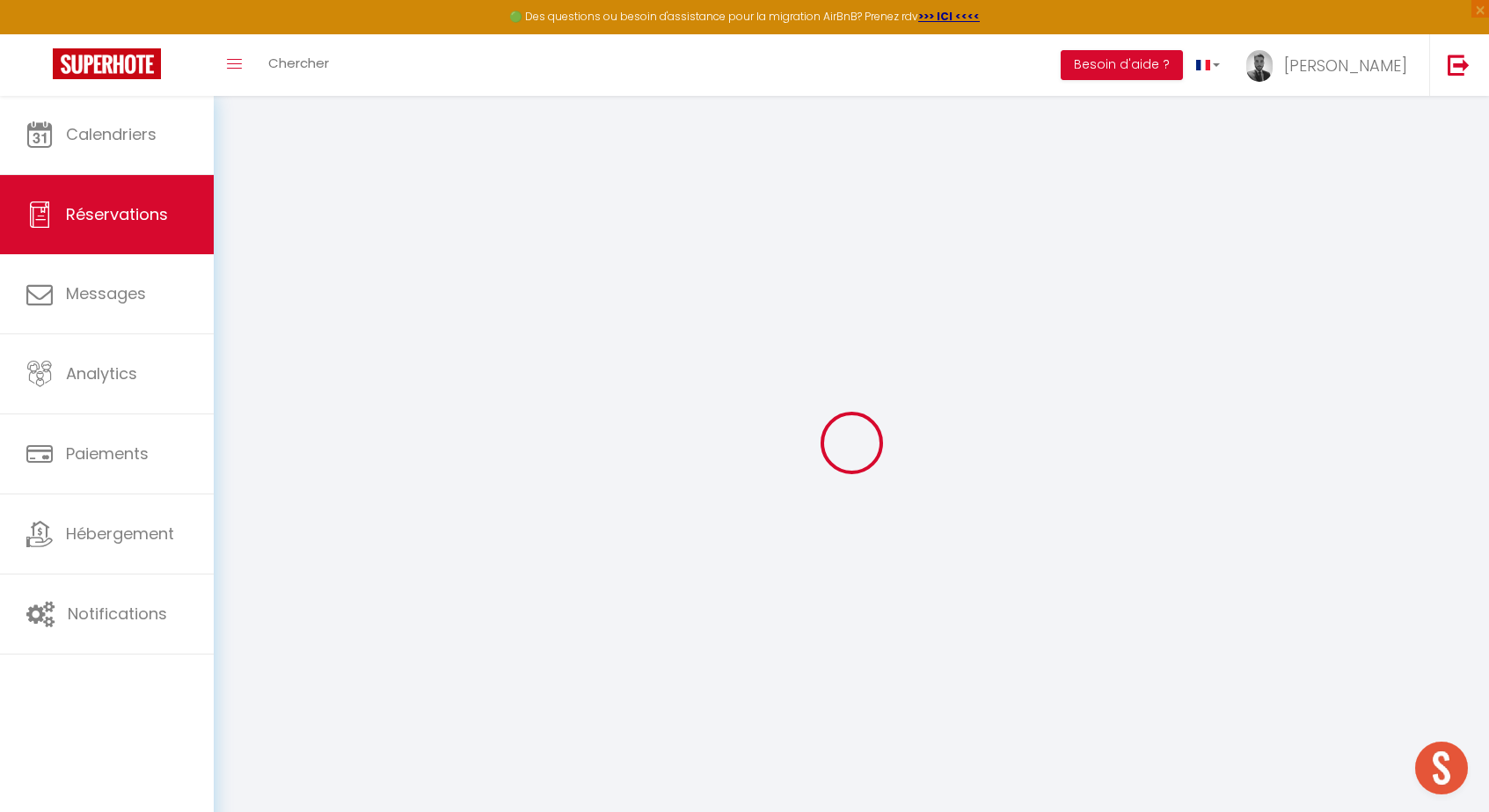
select select
select select "15"
checkbox input "false"
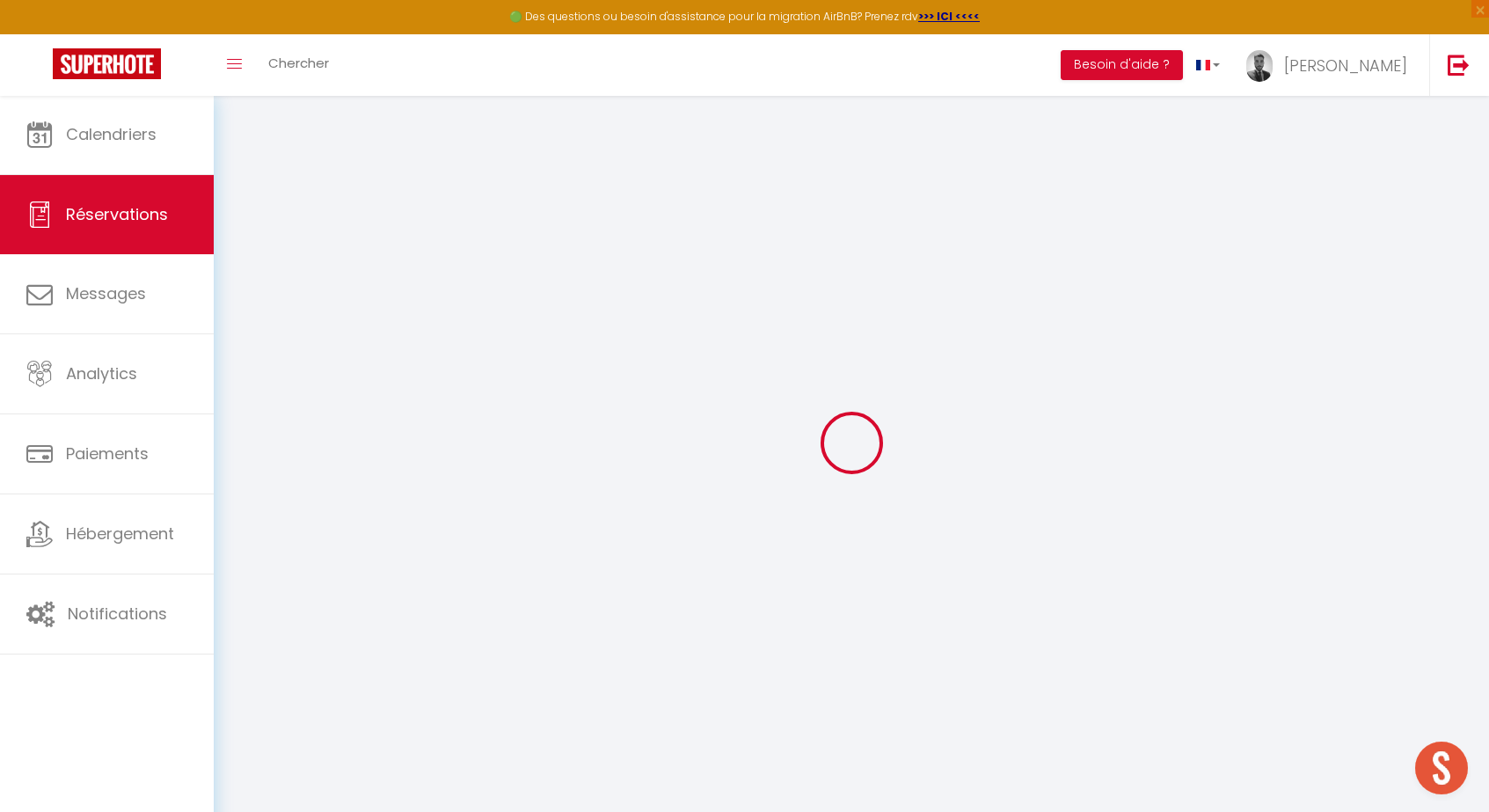
select select
checkbox input "false"
select select
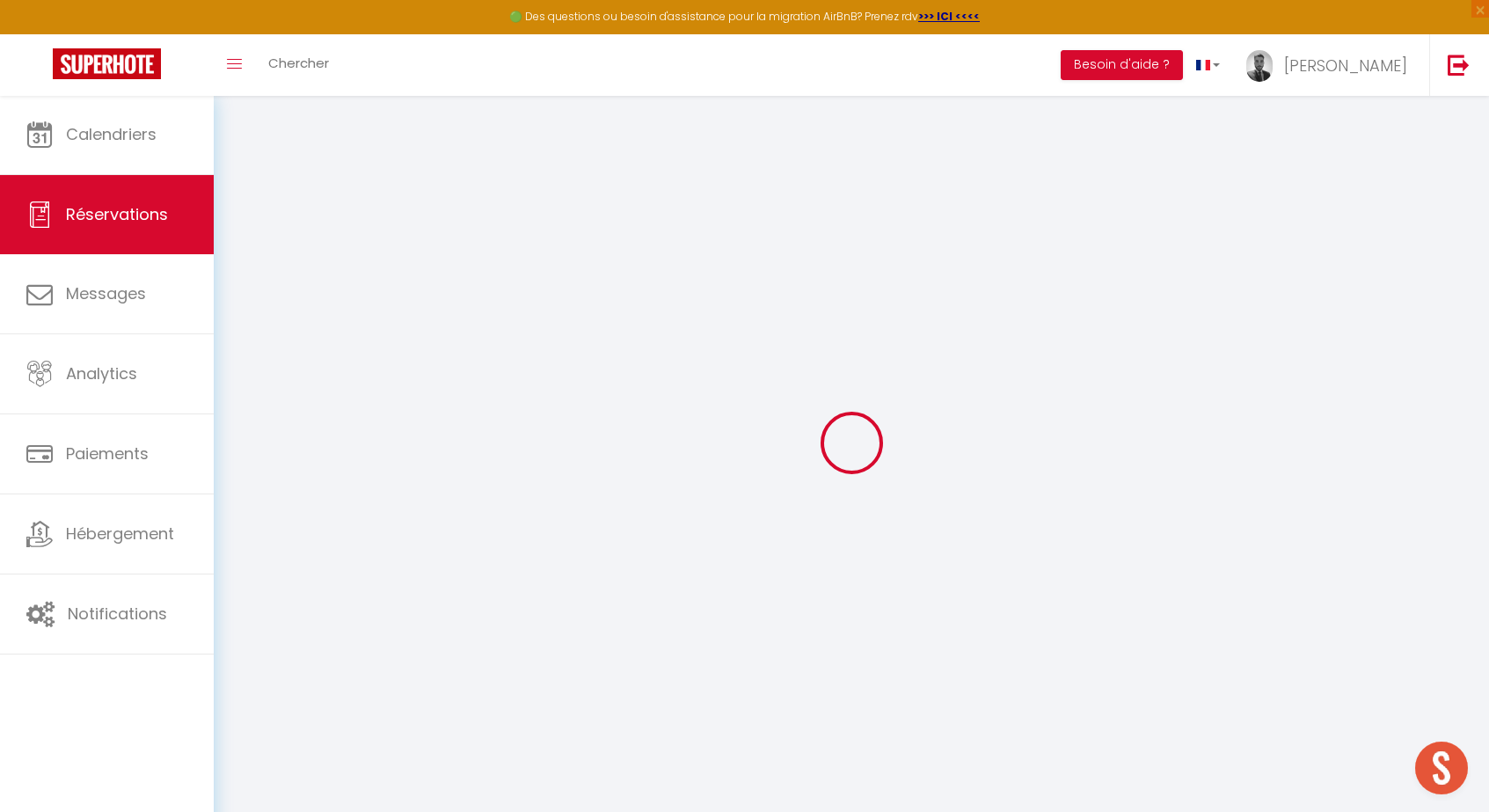
select select
checkbox input "false"
select select
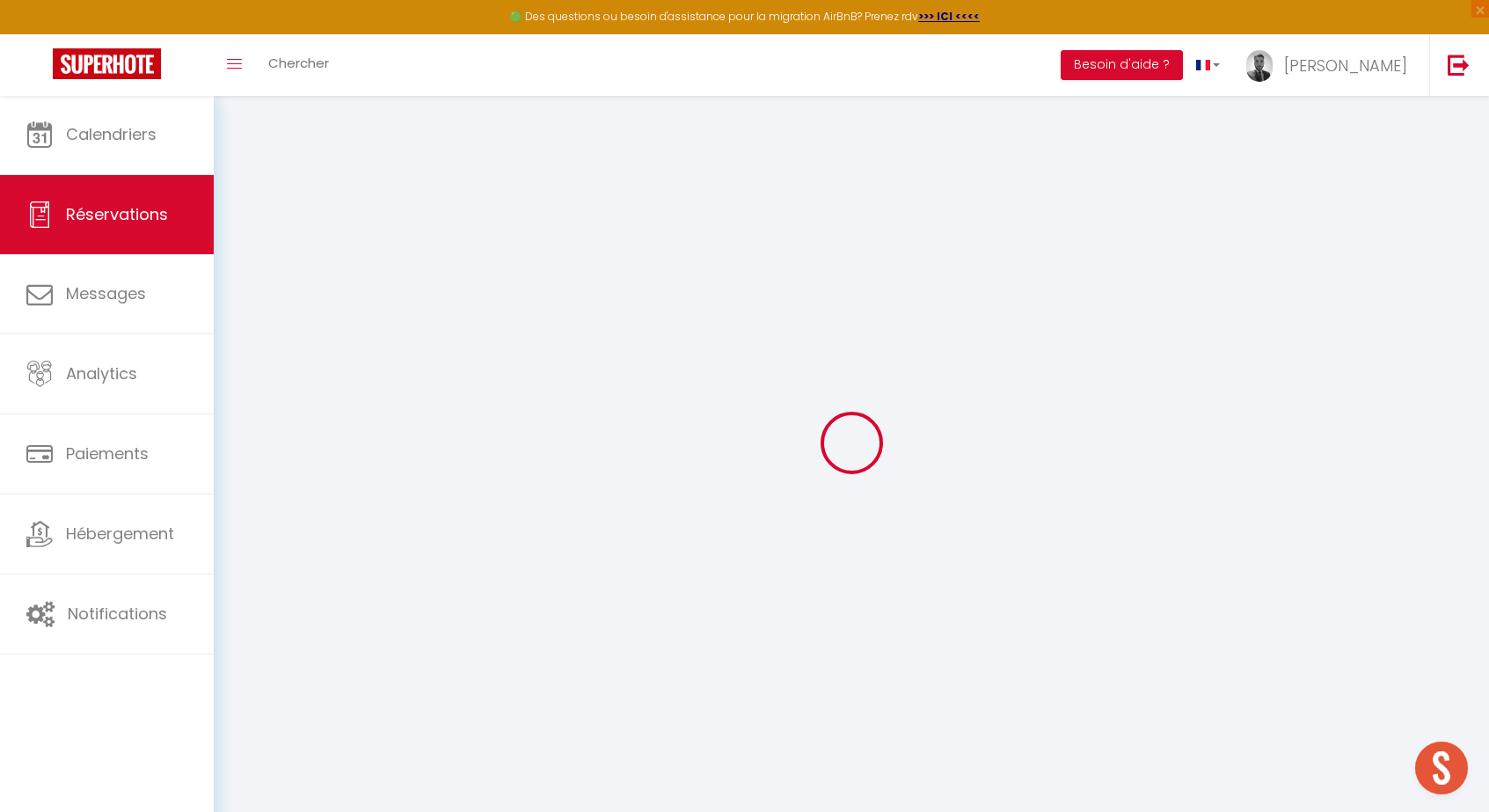
select select
checkbox input "false"
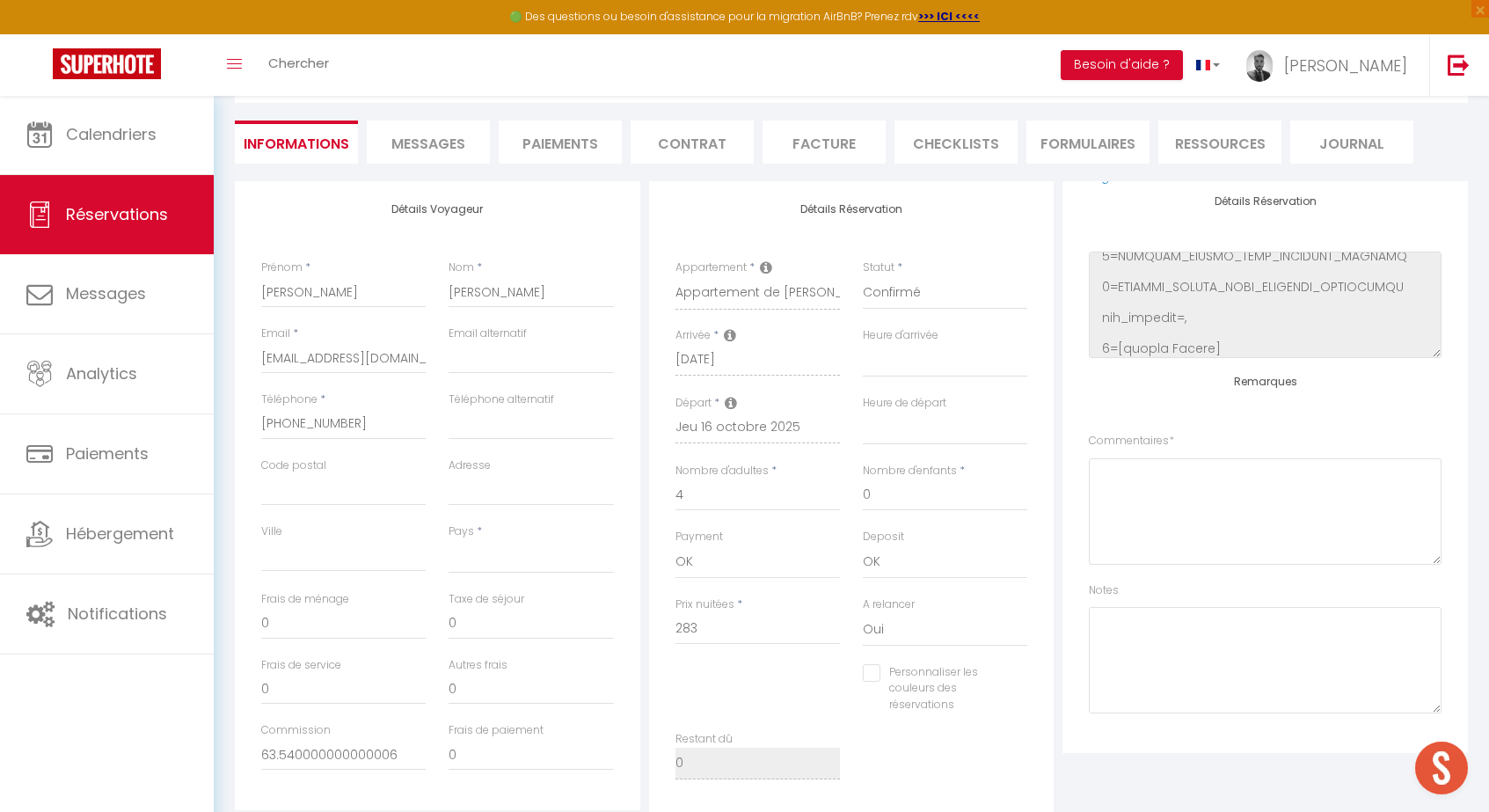
scroll to position [220, 0]
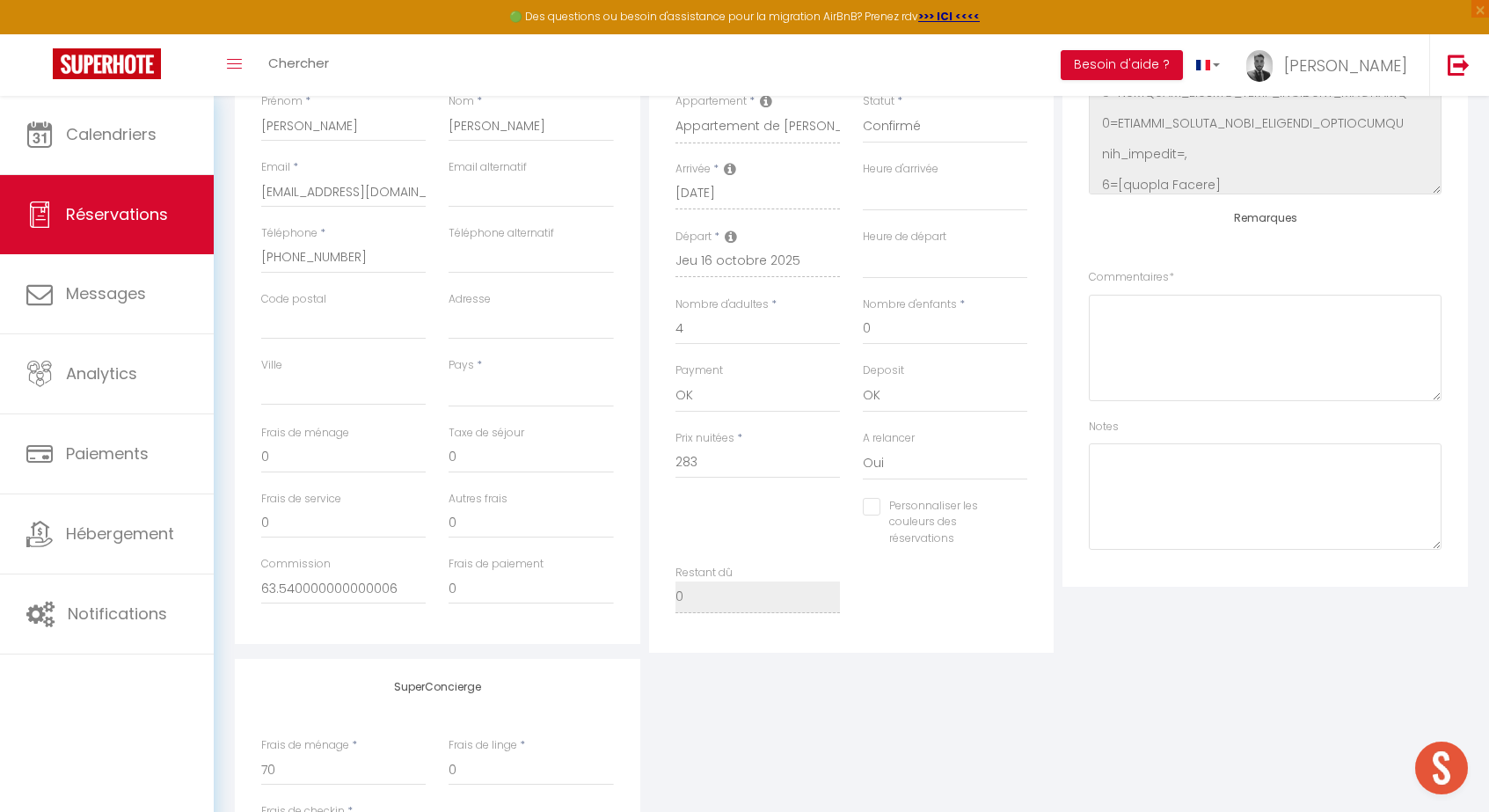
select select
type input "70"
type input "15.57"
select select
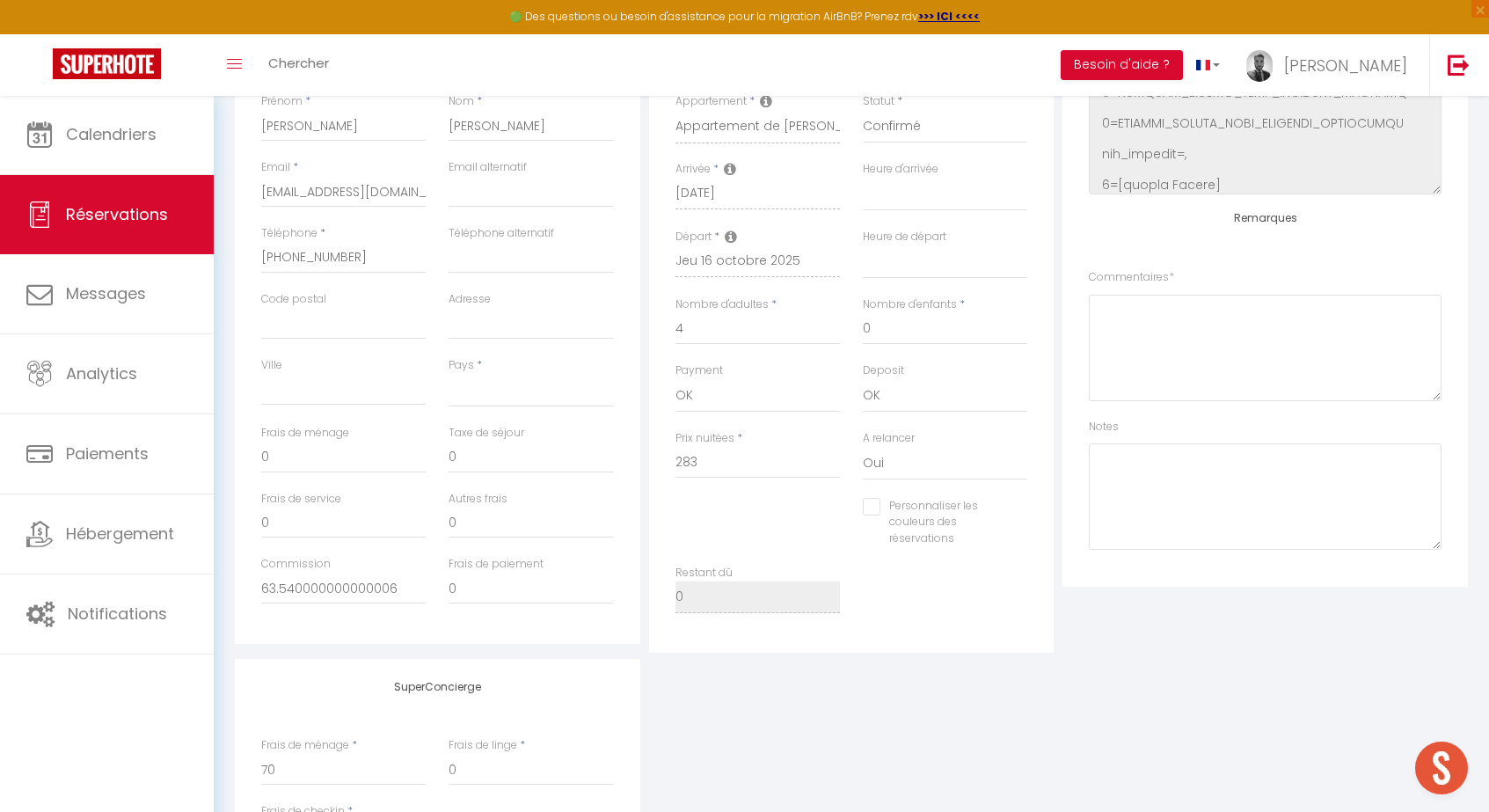
checkbox input "false"
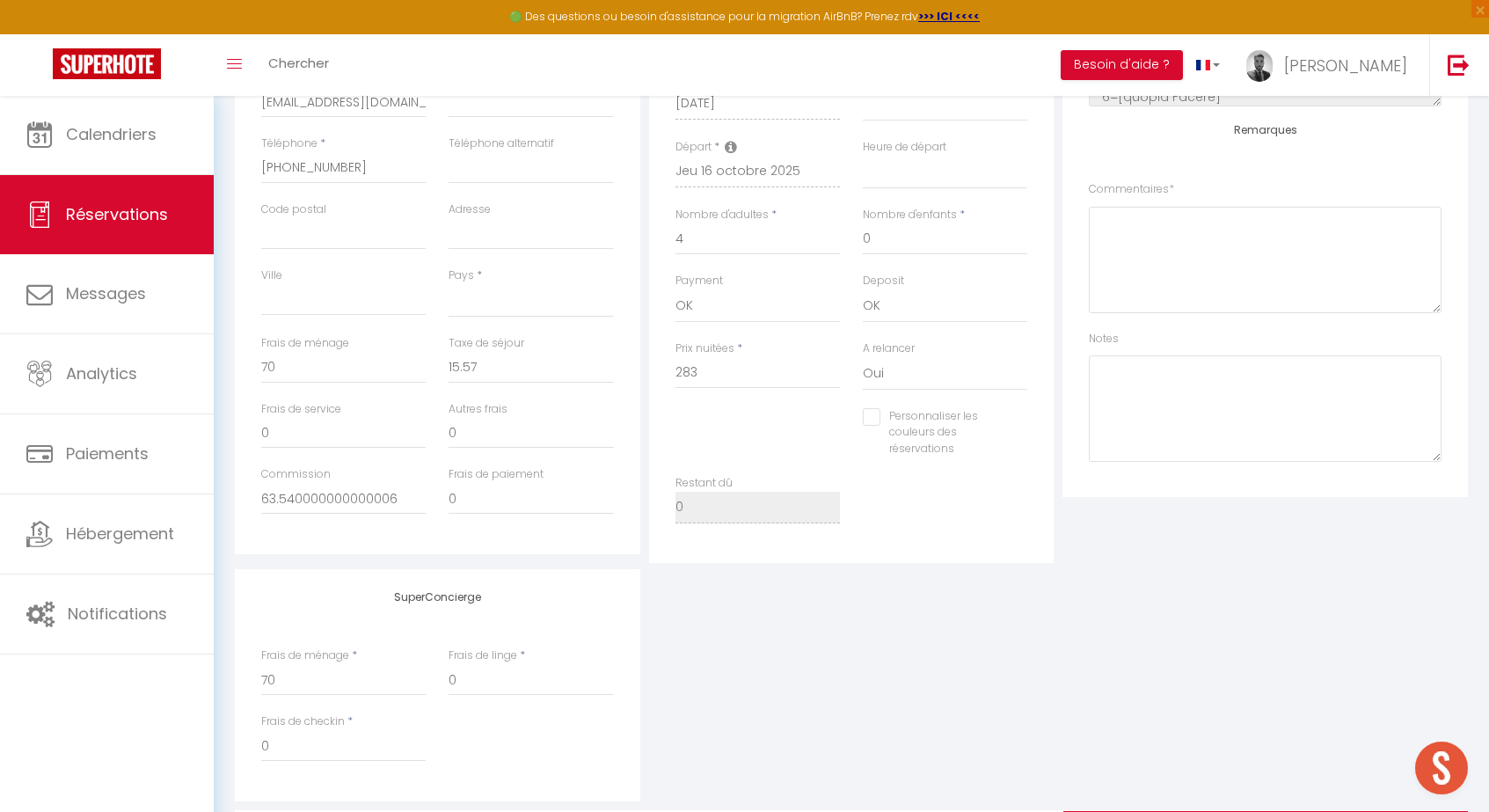
select select
checkbox input "false"
select select
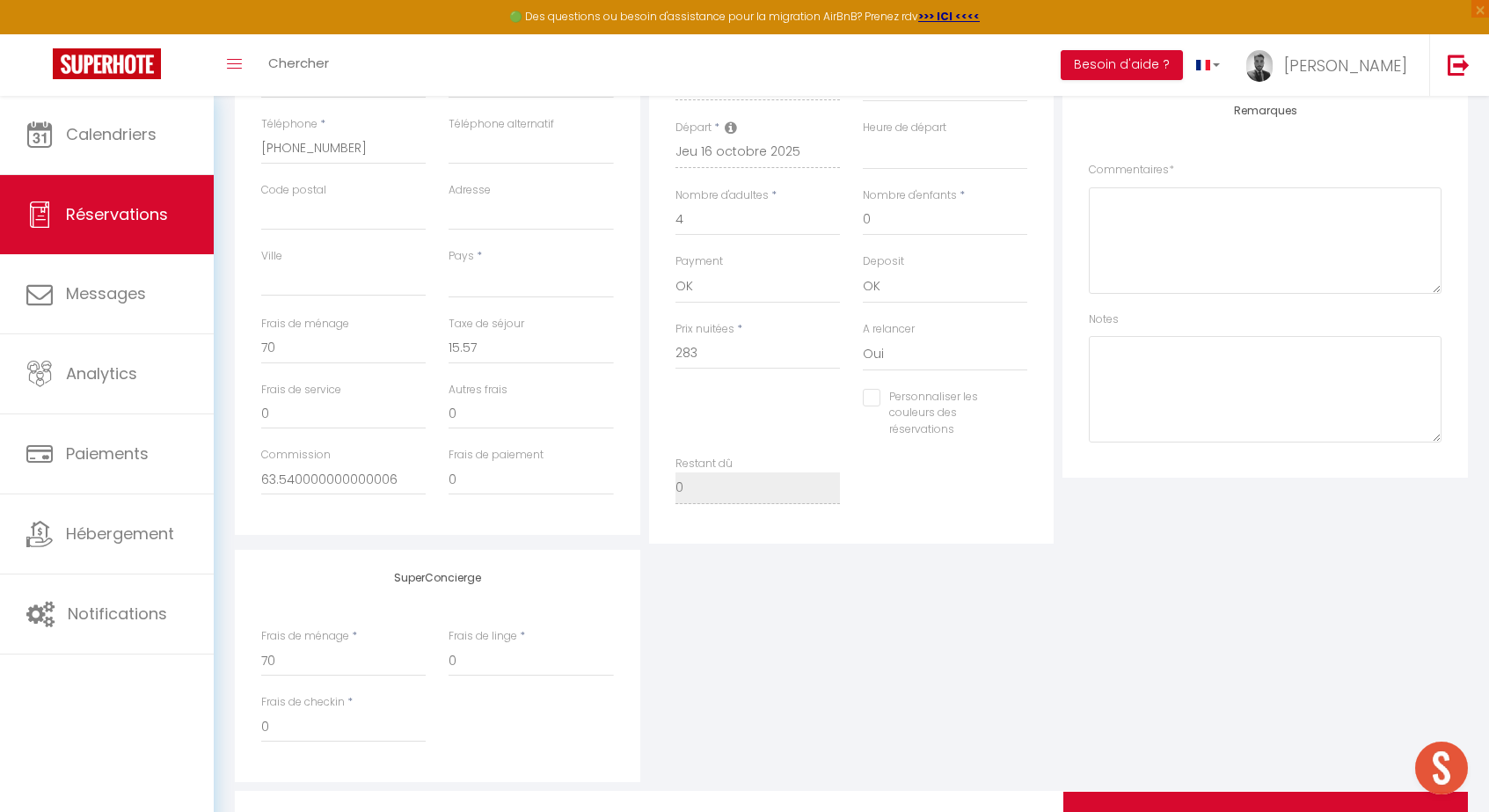
scroll to position [420, 0]
